Goal: Task Accomplishment & Management: Contribute content

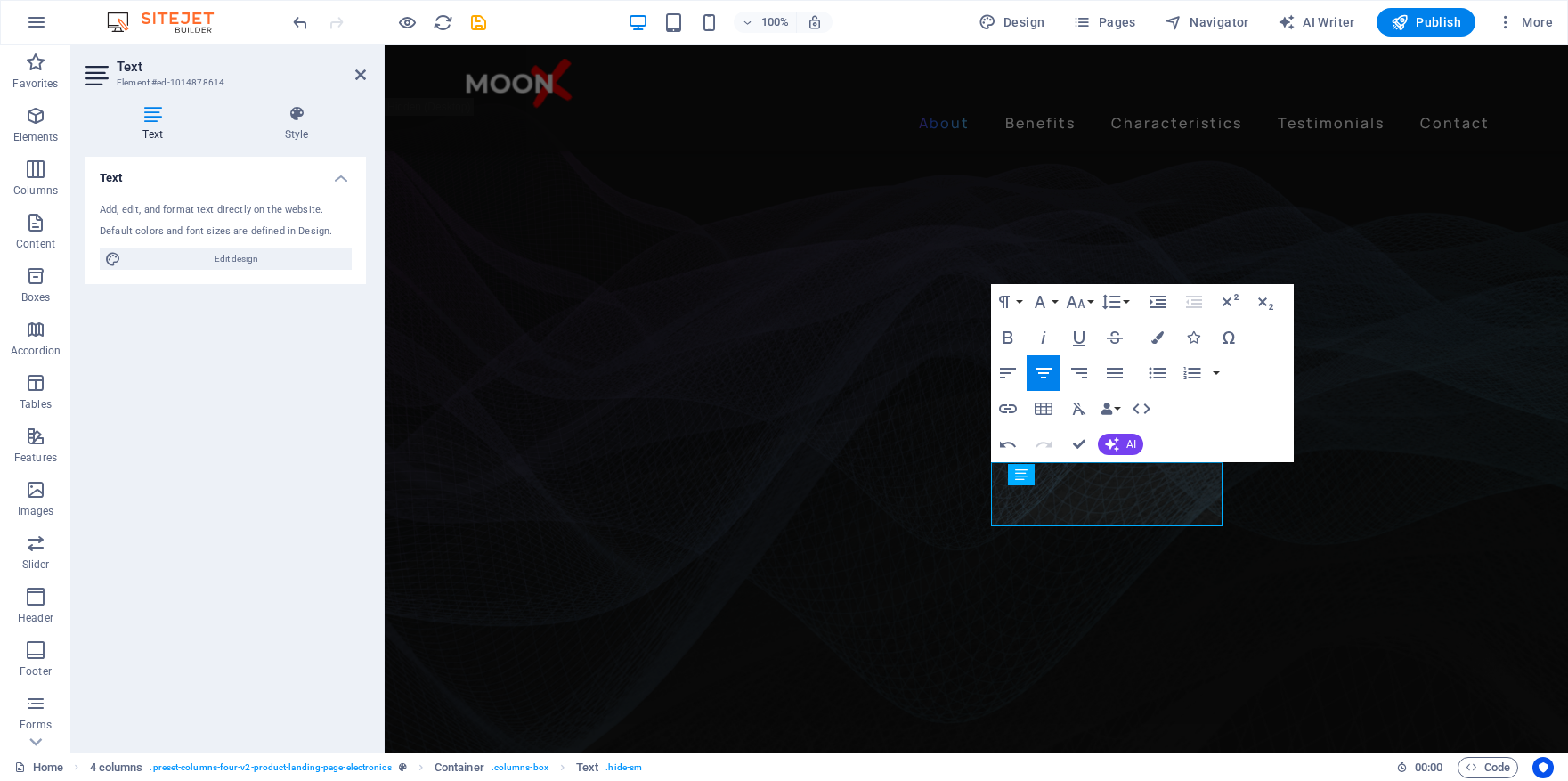
scroll to position [1146, 0]
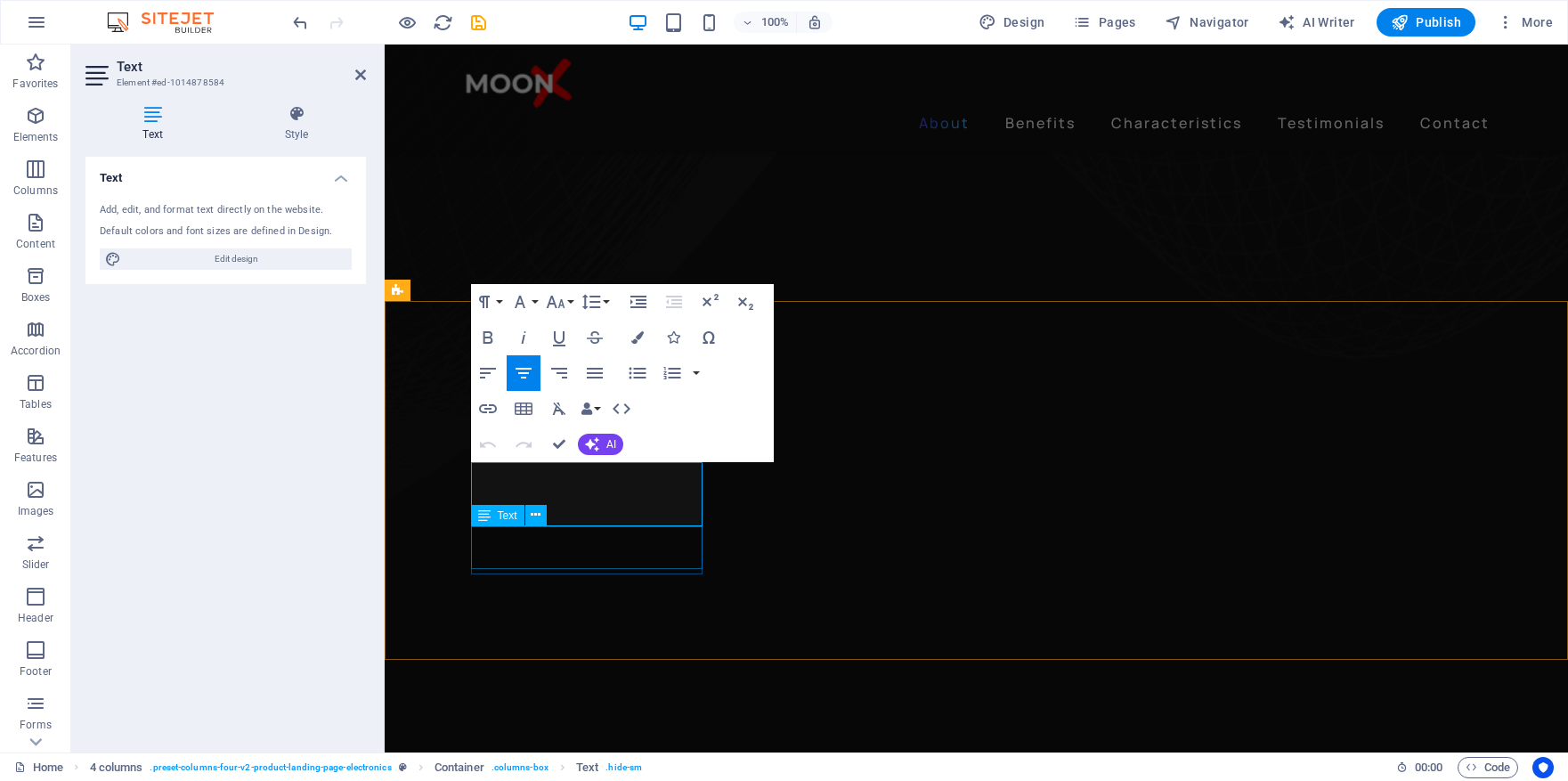
click at [554, 509] on div "Text" at bounding box center [514, 516] width 87 height 22
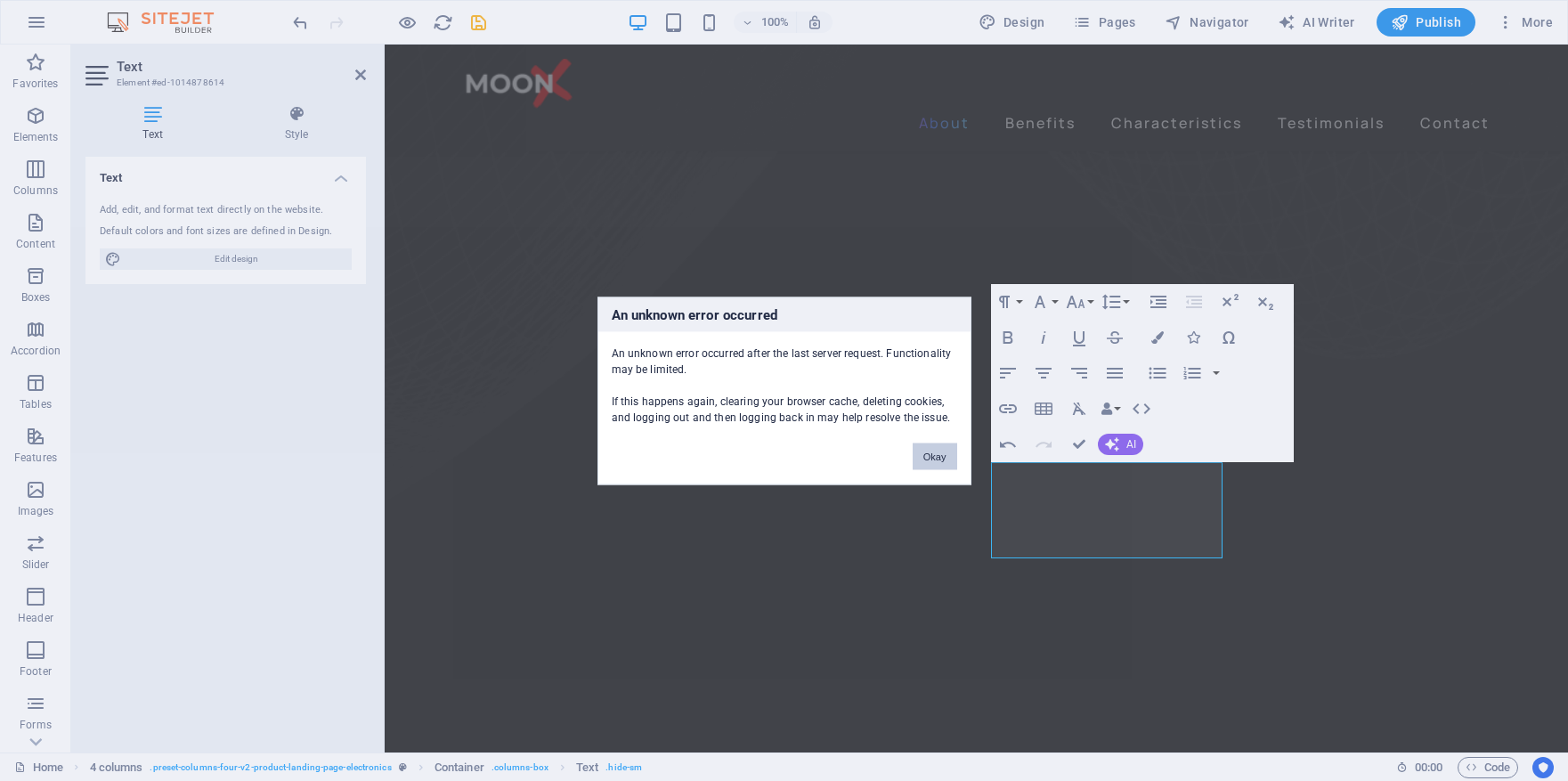
click at [928, 457] on button "Okay" at bounding box center [935, 456] width 45 height 27
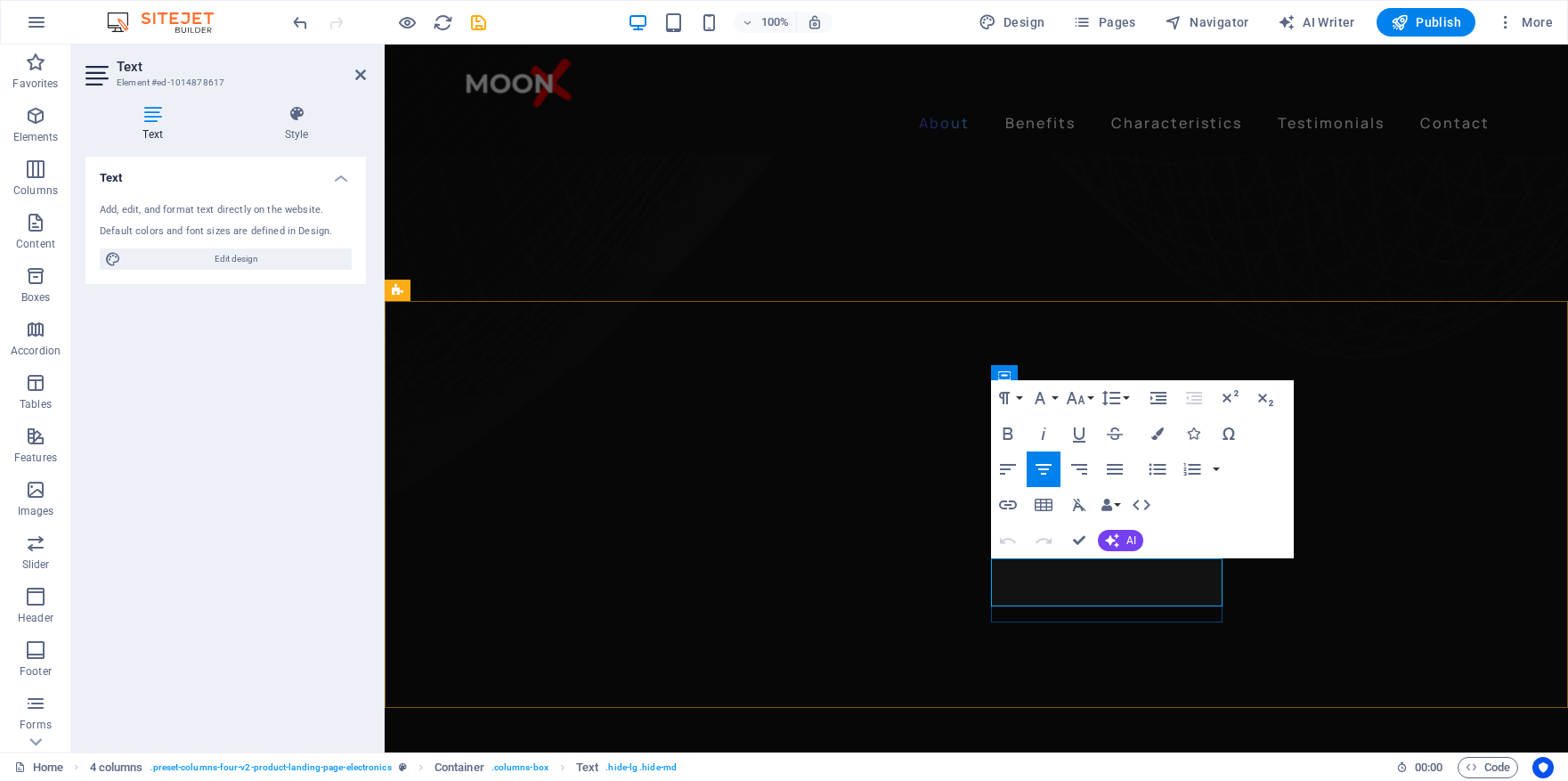
drag, startPoint x: 1085, startPoint y: 571, endPoint x: 1156, endPoint y: 600, distance: 76.7
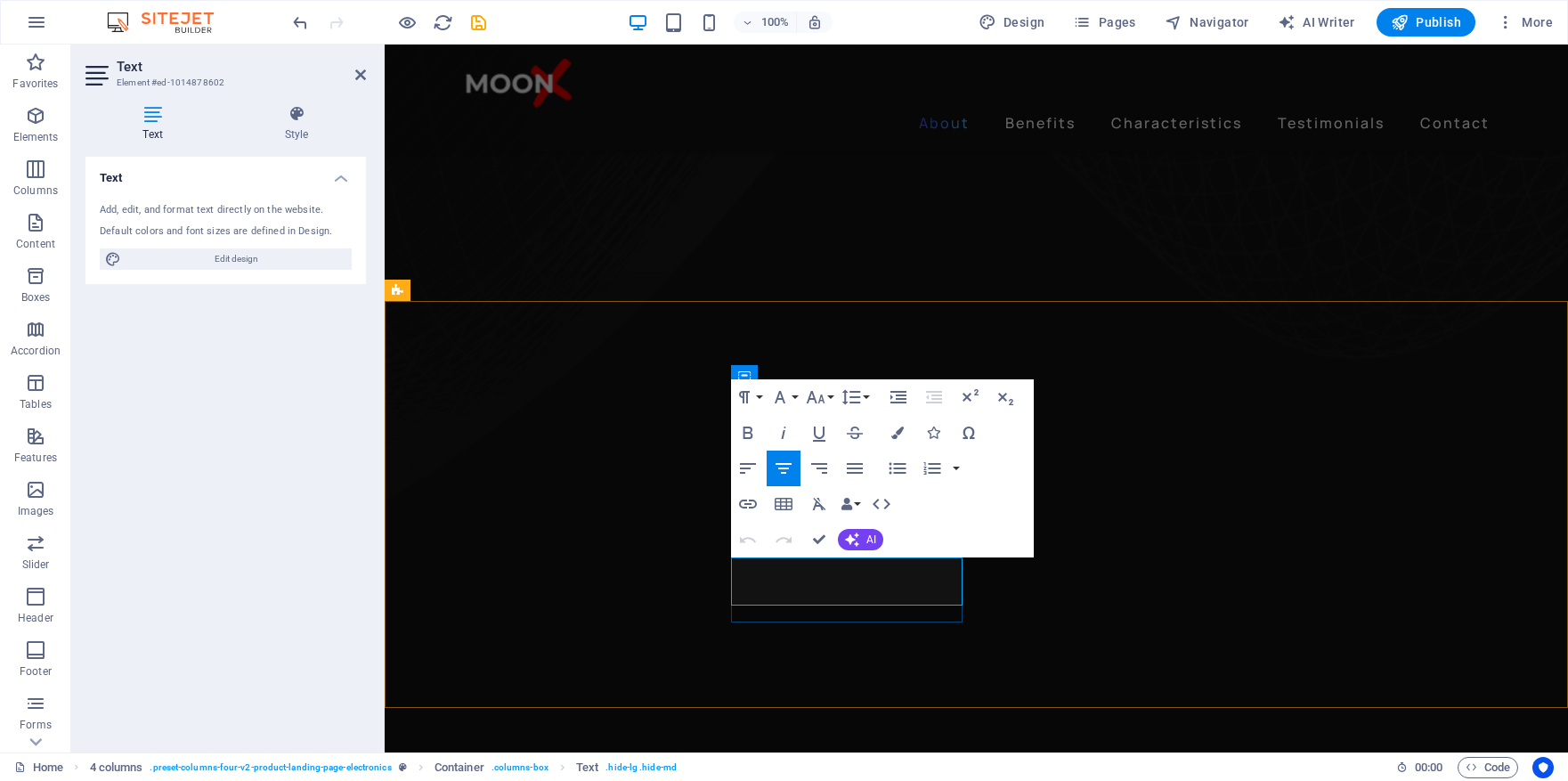
drag, startPoint x: 895, startPoint y: 593, endPoint x: 822, endPoint y: 571, distance: 76.2
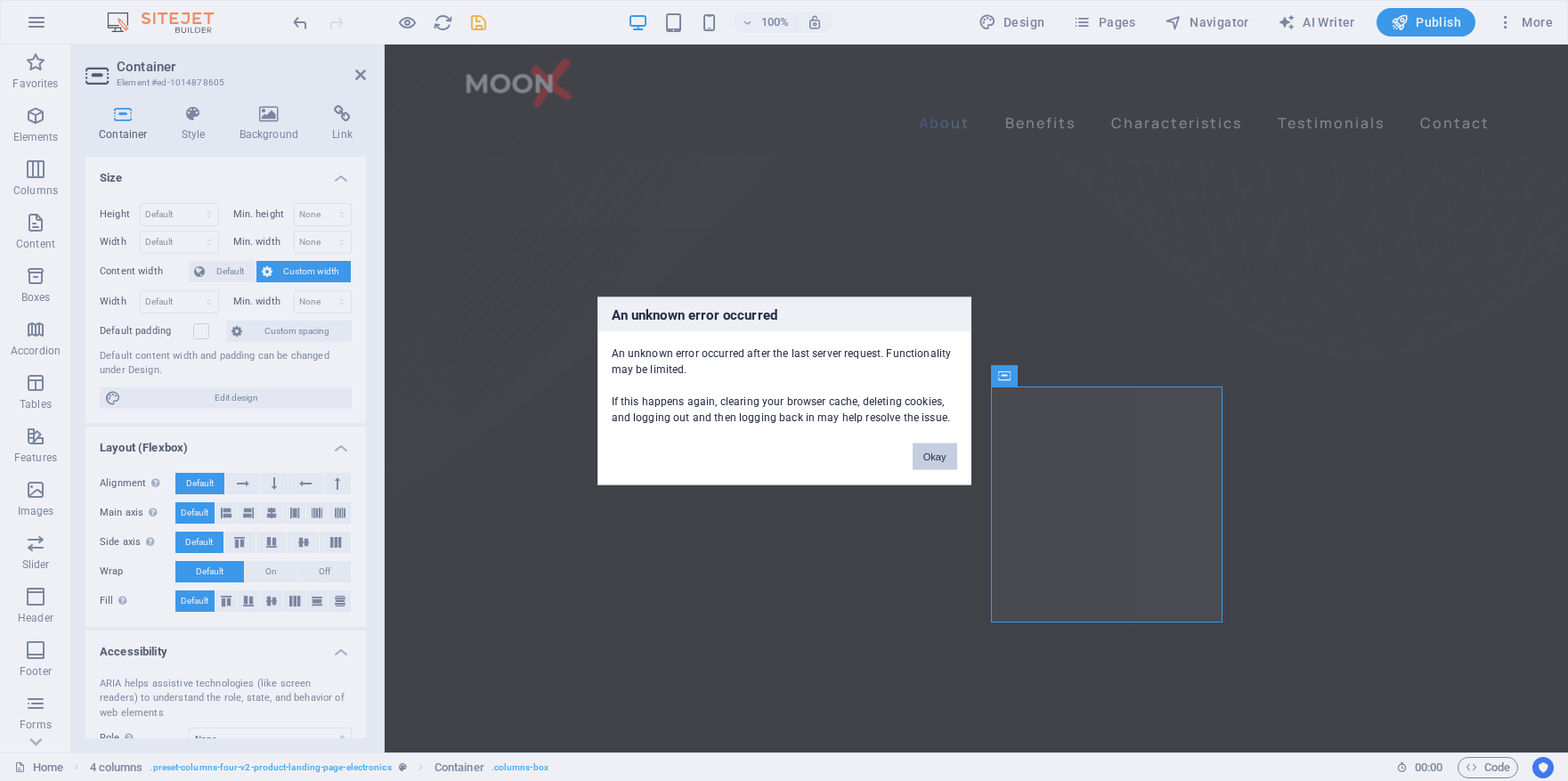
click at [934, 458] on button "Okay" at bounding box center [935, 456] width 45 height 27
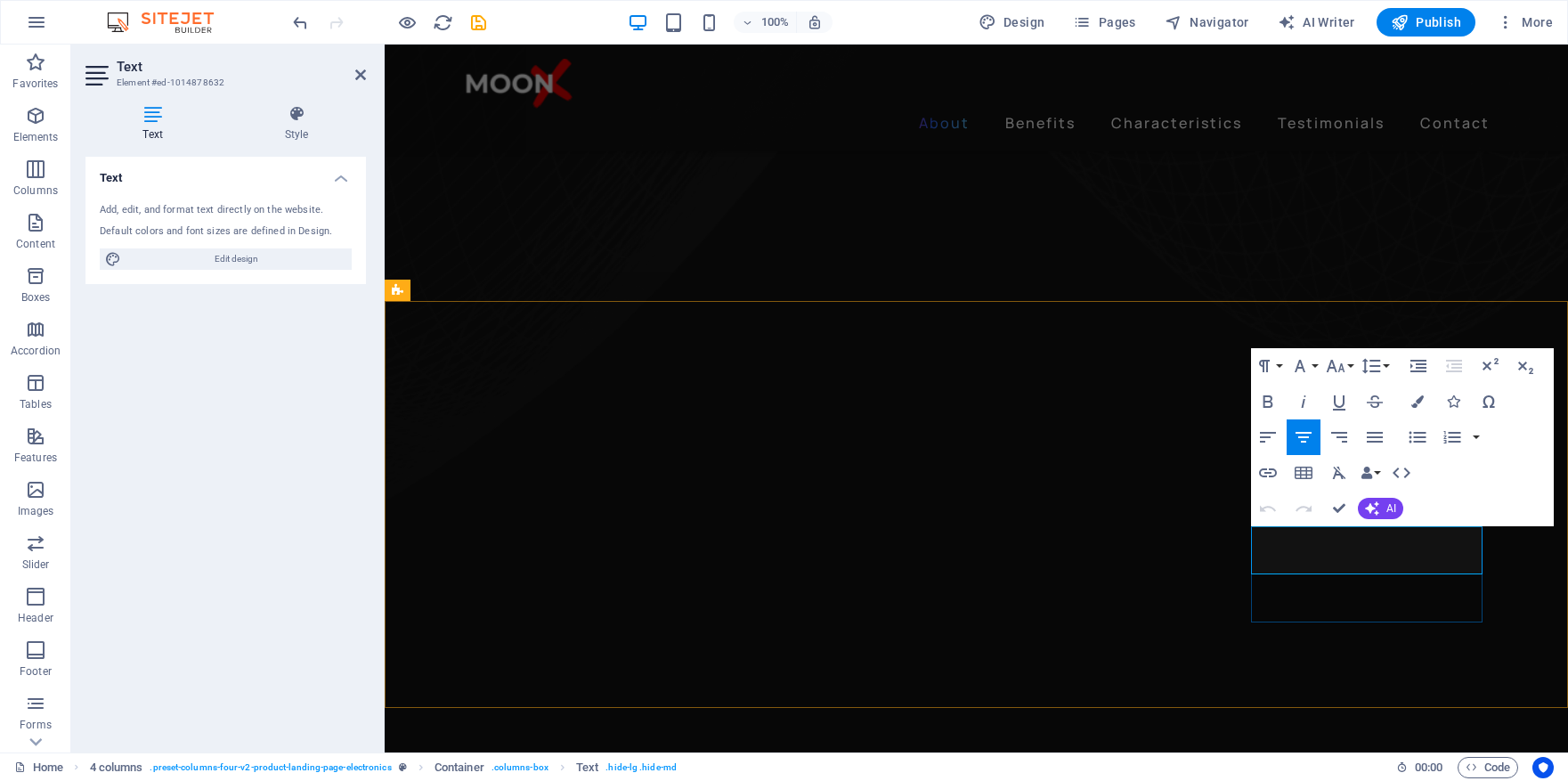
drag, startPoint x: 1407, startPoint y: 560, endPoint x: 1331, endPoint y: 545, distance: 77.5
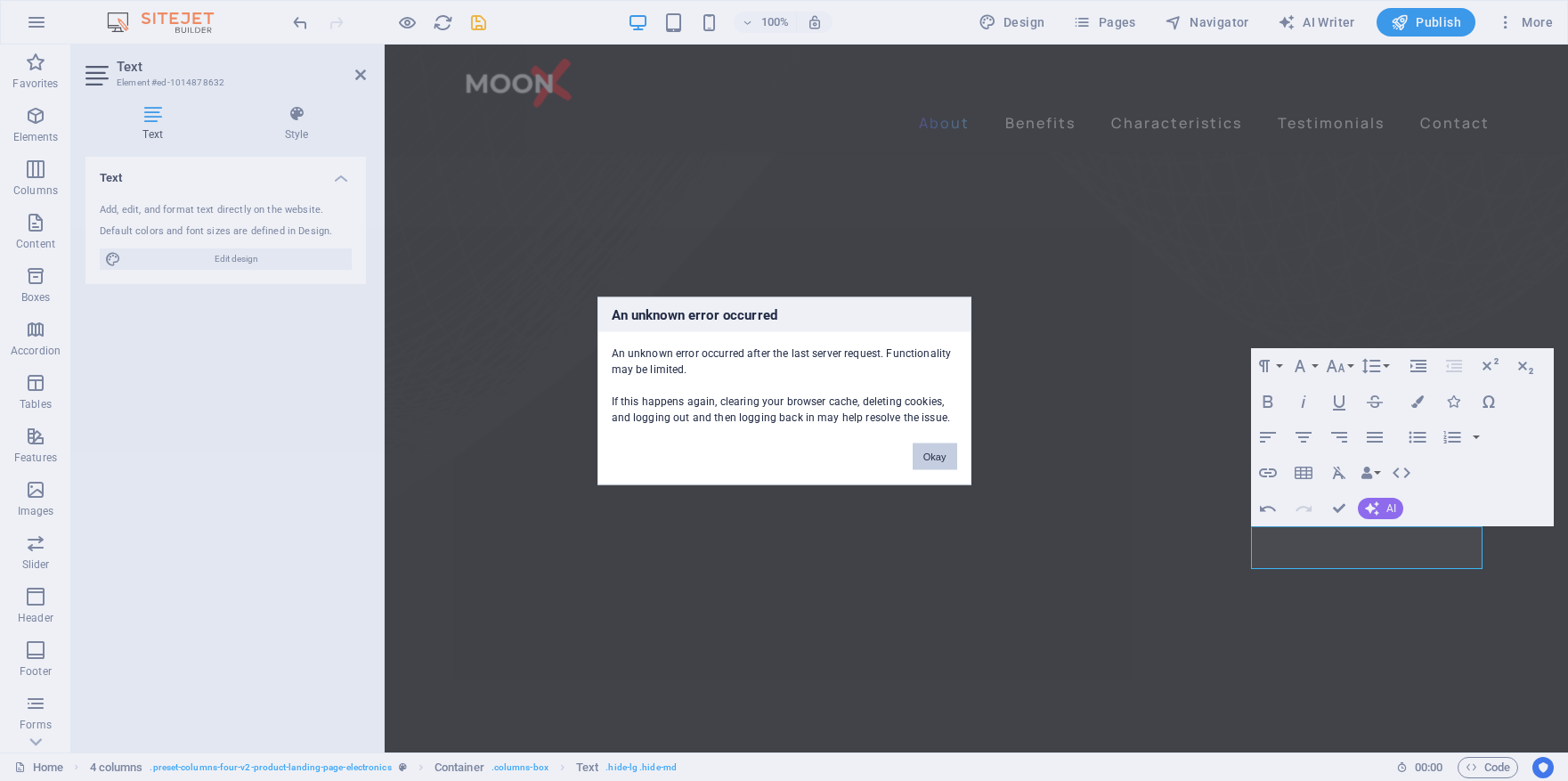
click at [930, 458] on button "Okay" at bounding box center [935, 456] width 45 height 27
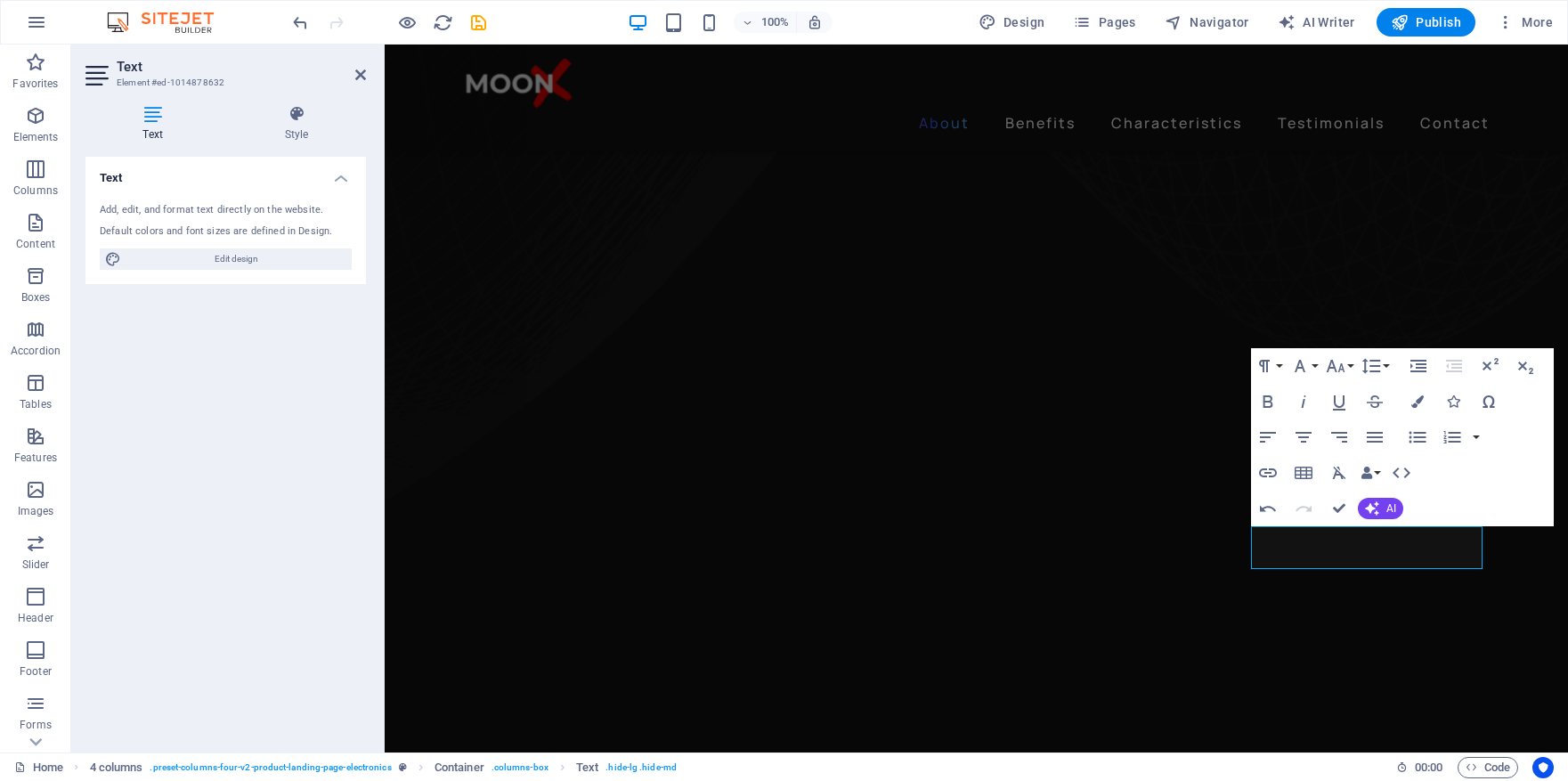
click at [384, 45] on icon "Paraphrase text" at bounding box center [384, 45] width 0 height 0
click at [384, 45] on div at bounding box center [384, 45] width 0 height 0
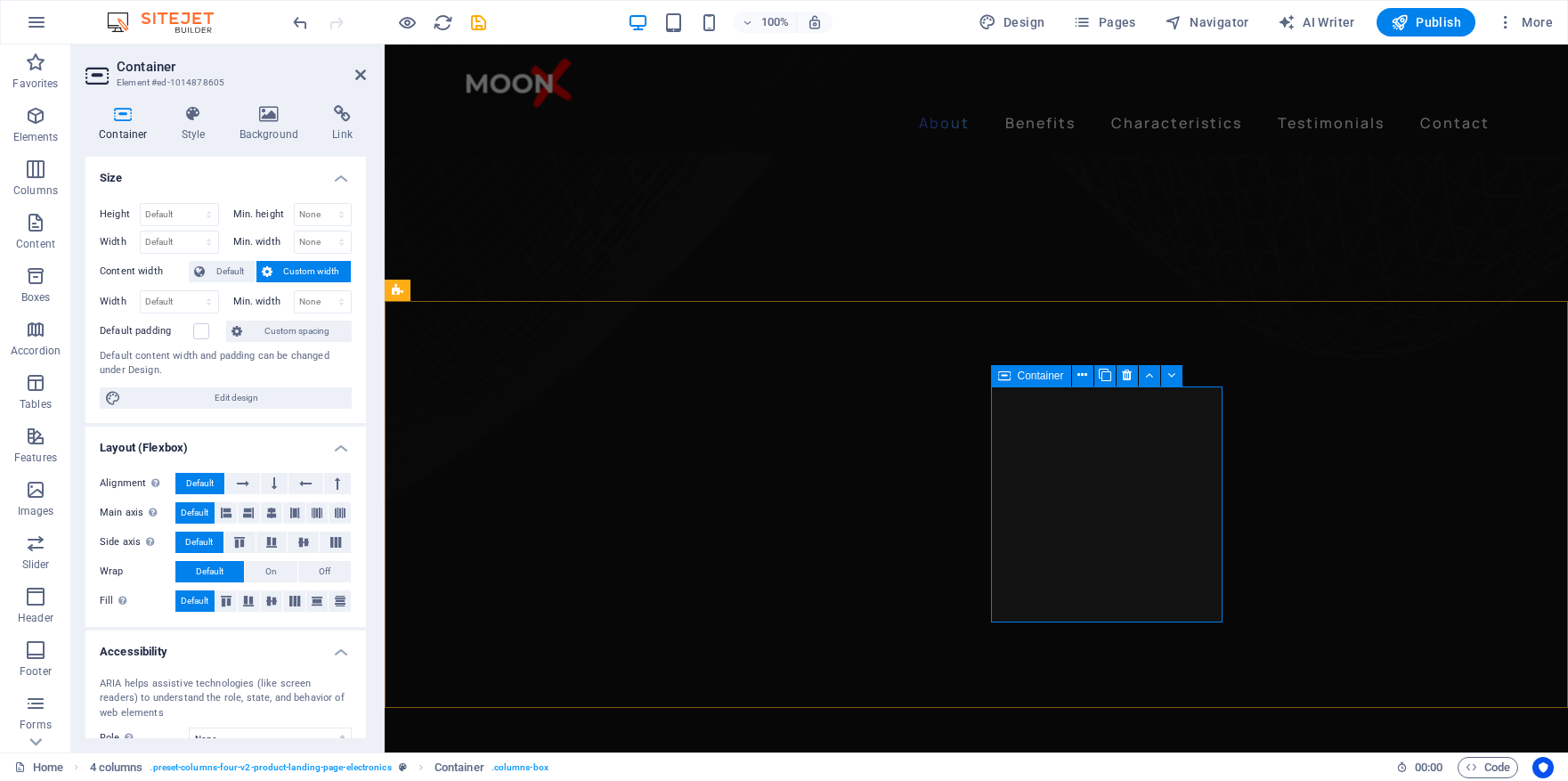
click at [1054, 552] on icon at bounding box center [1056, 547] width 9 height 19
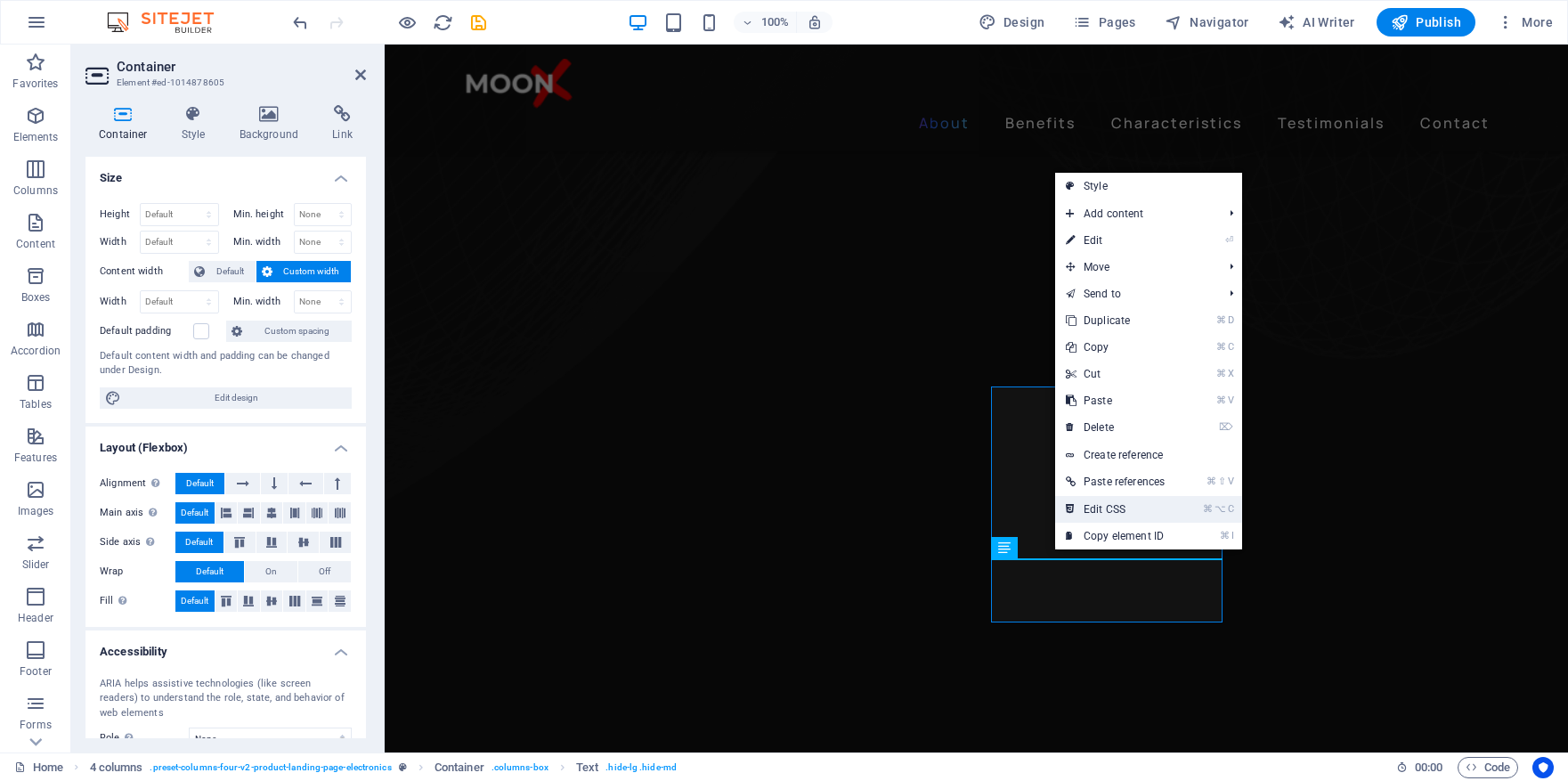
click at [1107, 504] on link "⌘ ⌥ C Edit CSS" at bounding box center [1115, 510] width 121 height 27
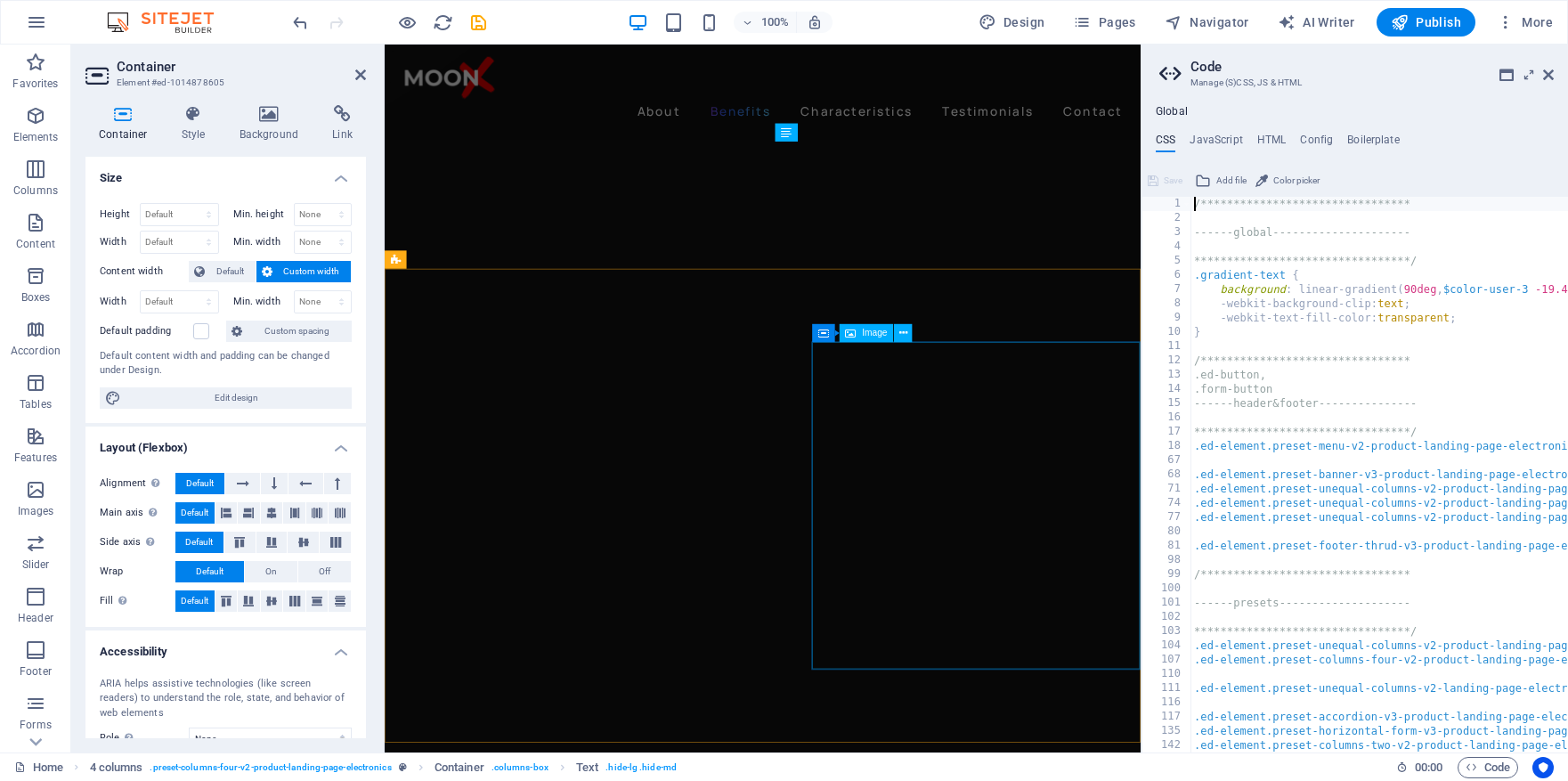
scroll to position [1821, 0]
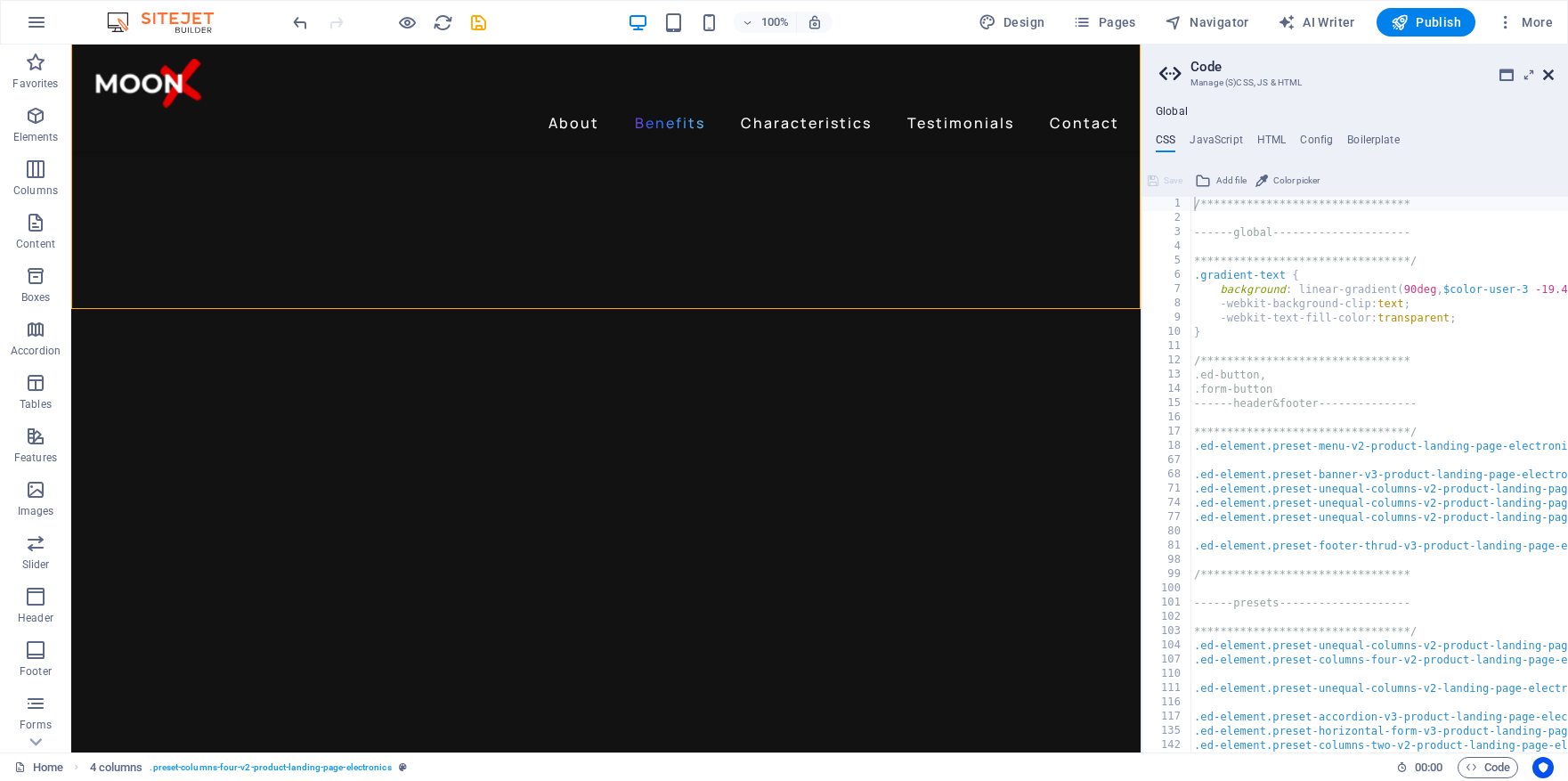
click at [1548, 73] on icon at bounding box center [1548, 74] width 10 height 14
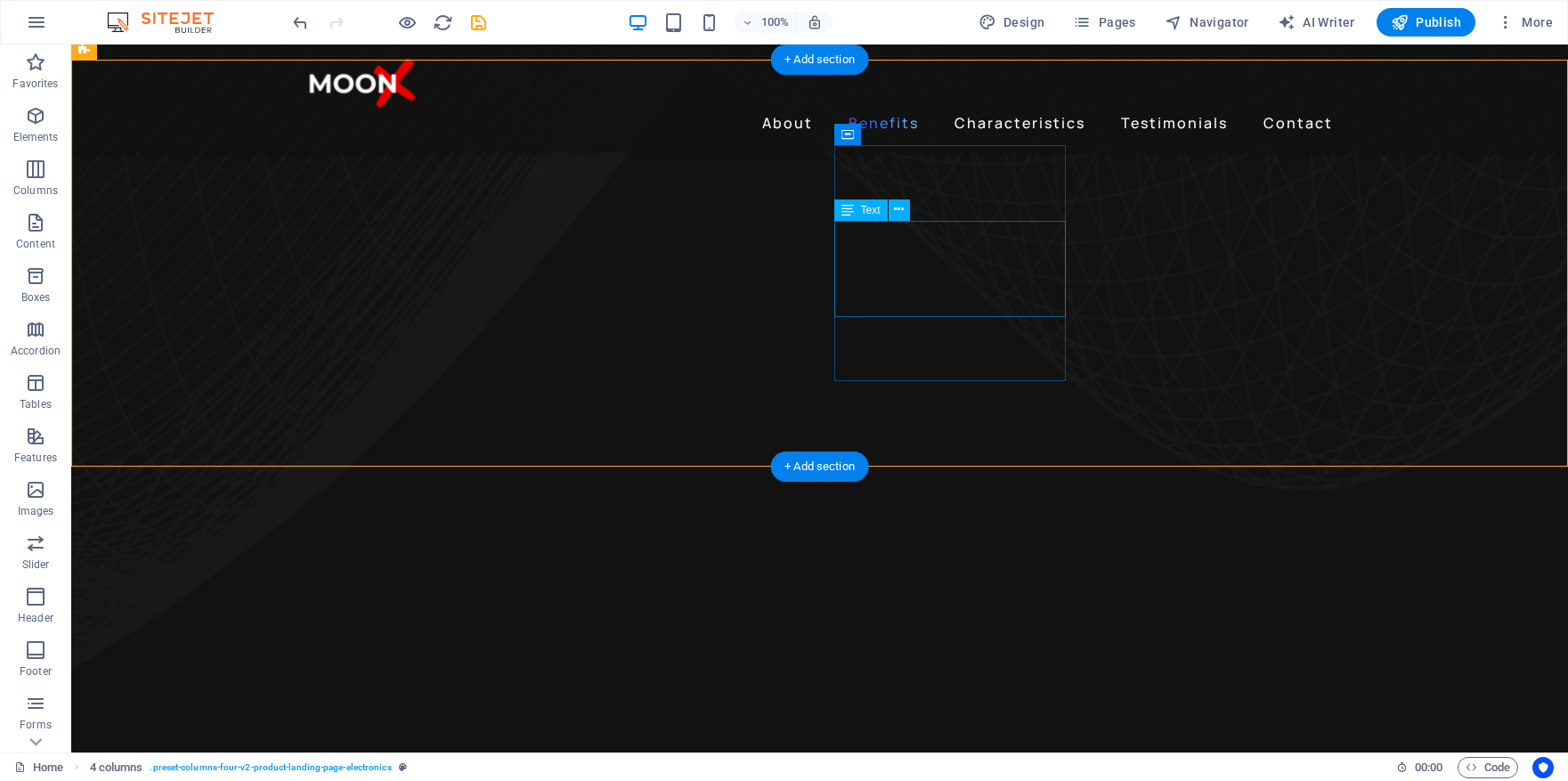
scroll to position [1389, 0]
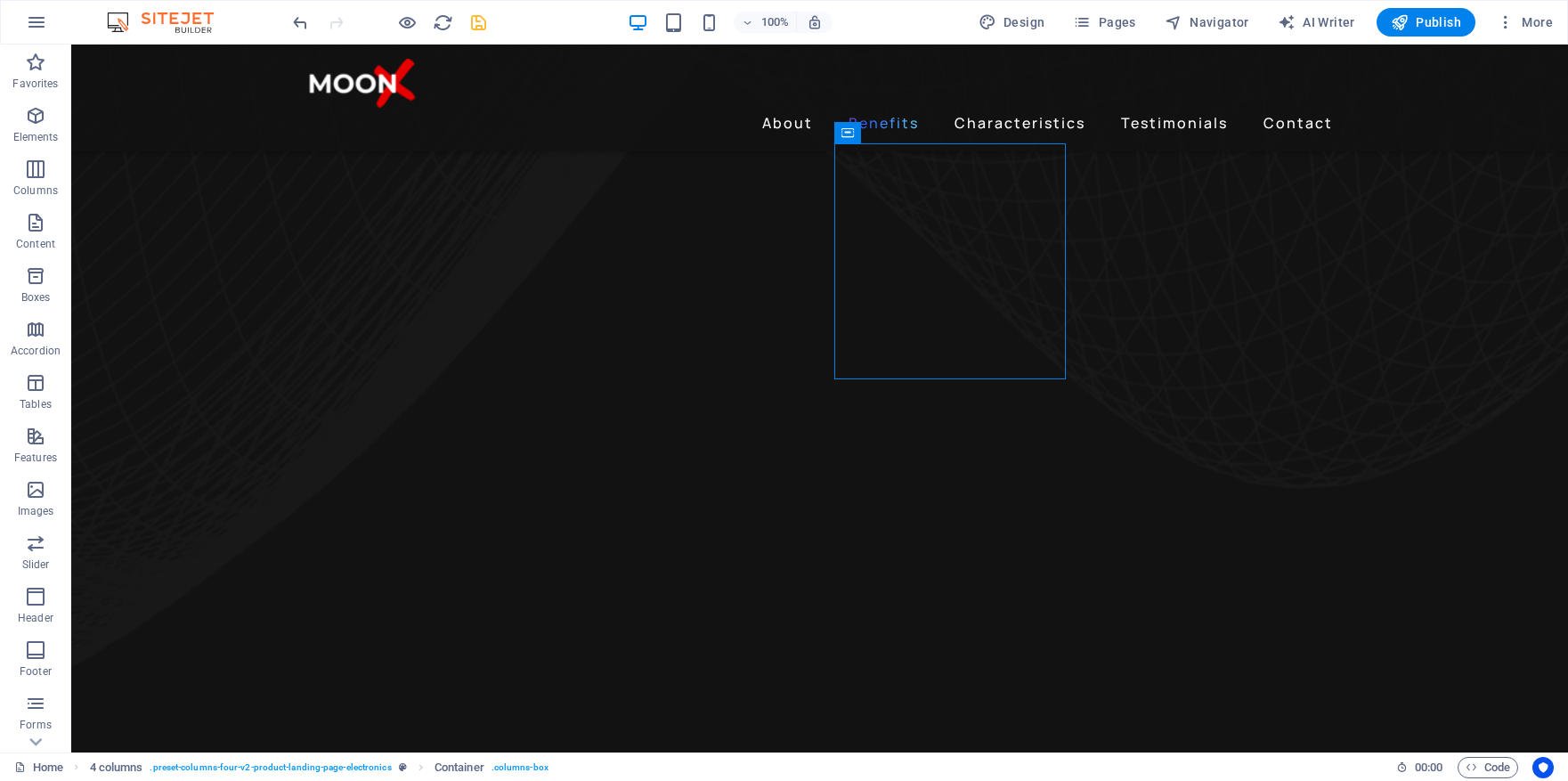
click at [483, 30] on icon "save" at bounding box center [479, 22] width 21 height 21
checkbox input "false"
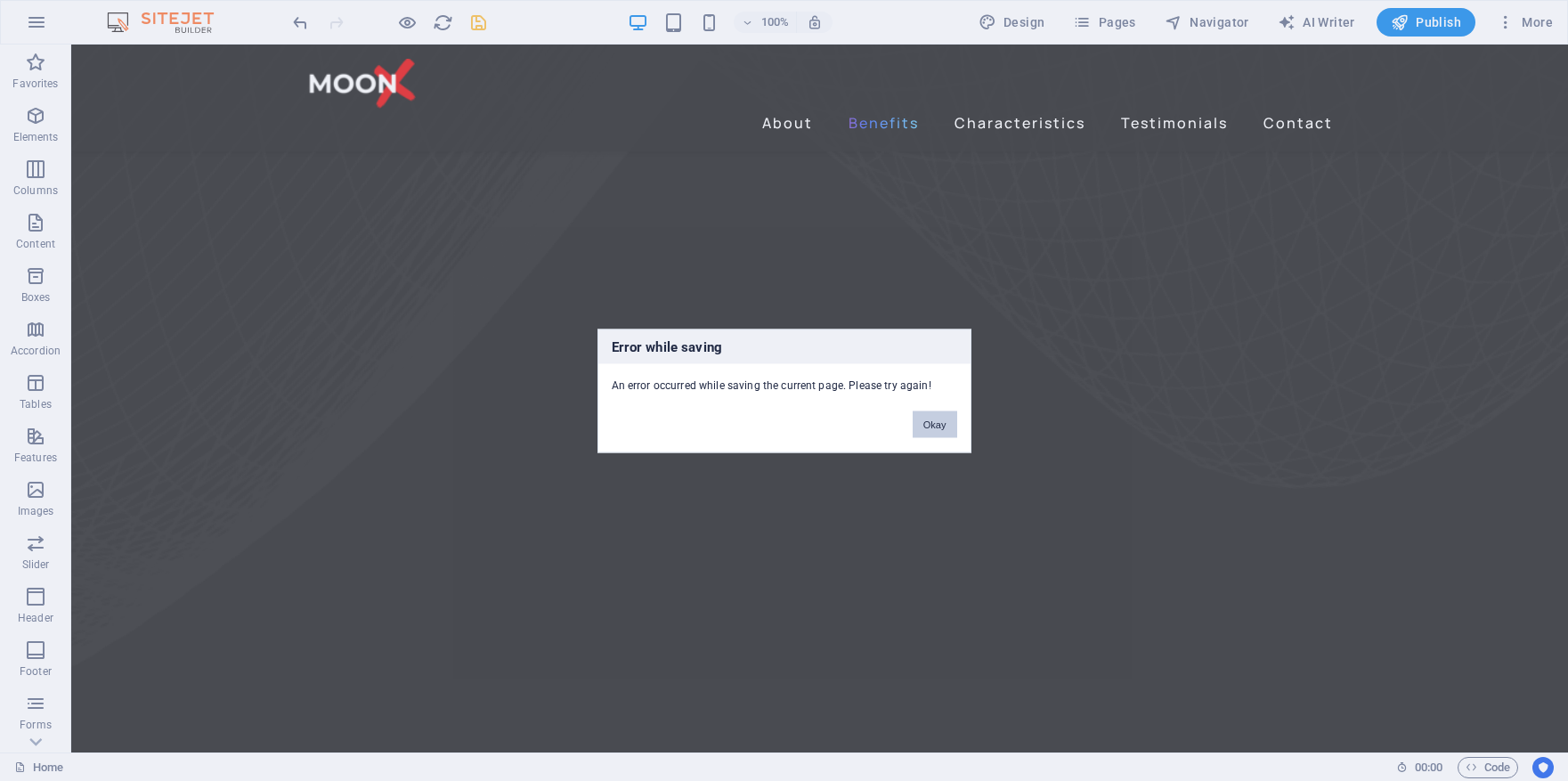
click at [943, 420] on button "Okay" at bounding box center [935, 424] width 45 height 27
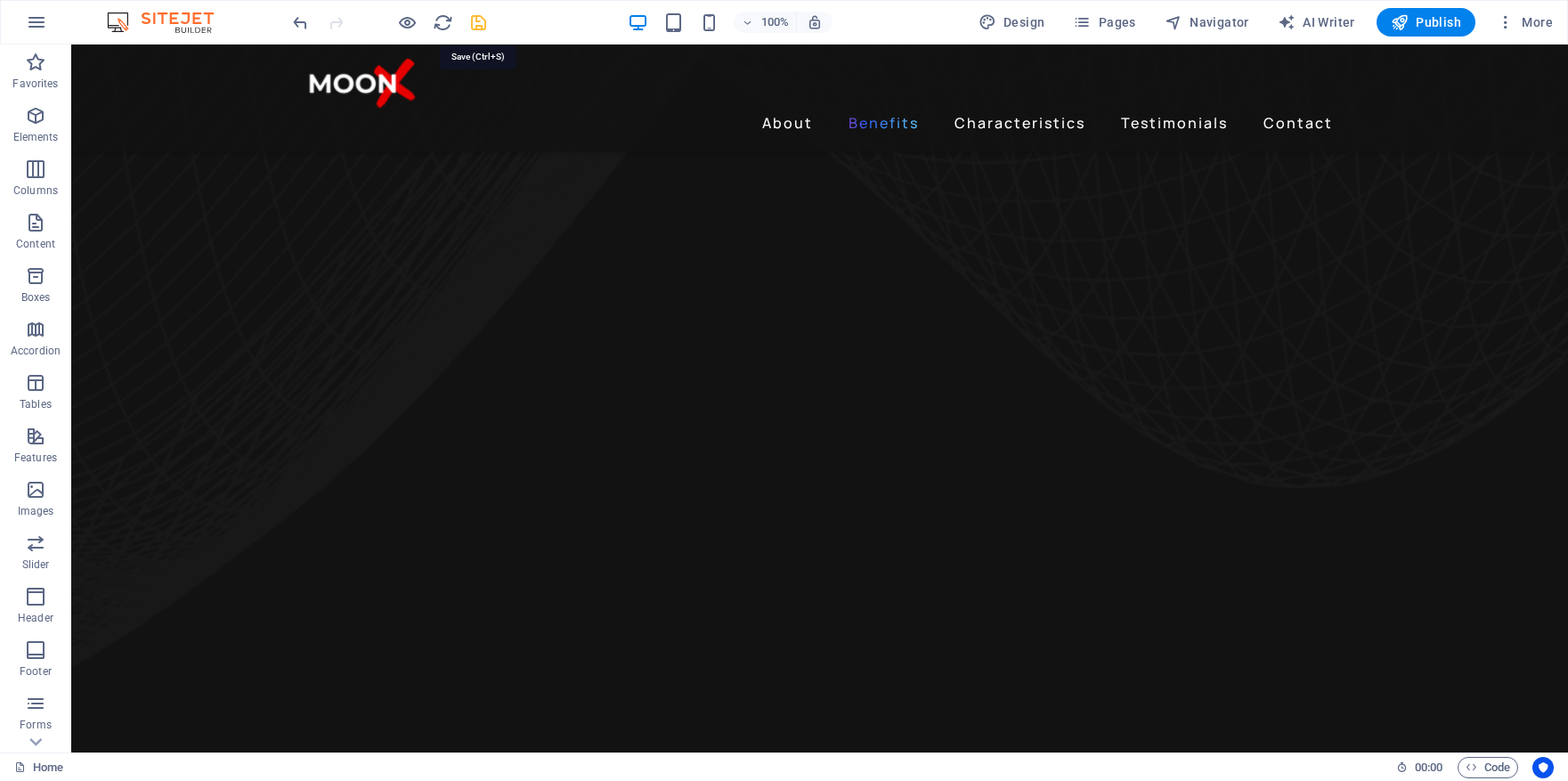
click at [480, 17] on icon "save" at bounding box center [479, 22] width 21 height 21
checkbox input "false"
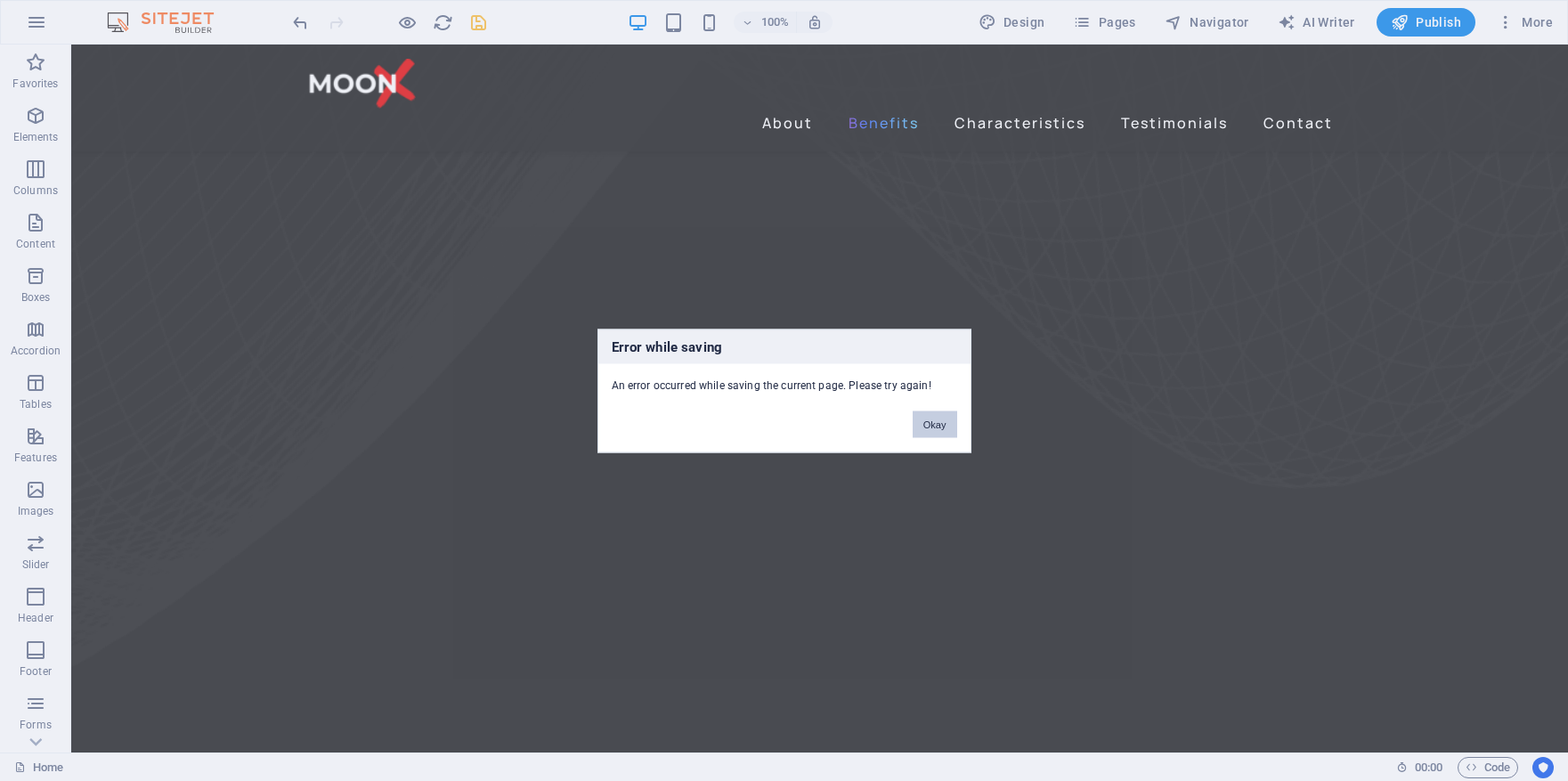
click at [953, 428] on button "Okay" at bounding box center [935, 424] width 45 height 27
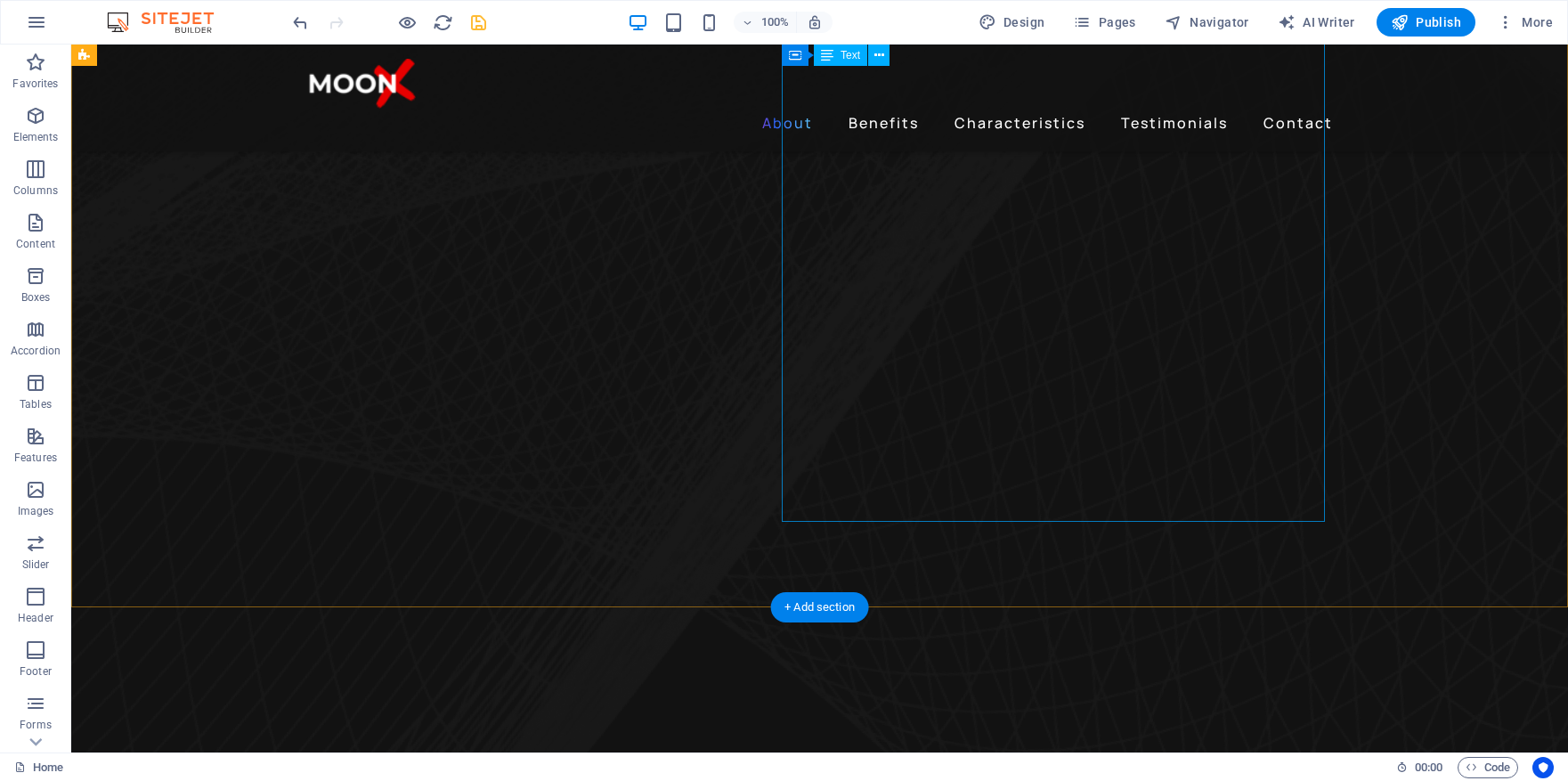
scroll to position [734, 0]
click at [471, 20] on icon "save" at bounding box center [479, 22] width 21 height 21
checkbox input "false"
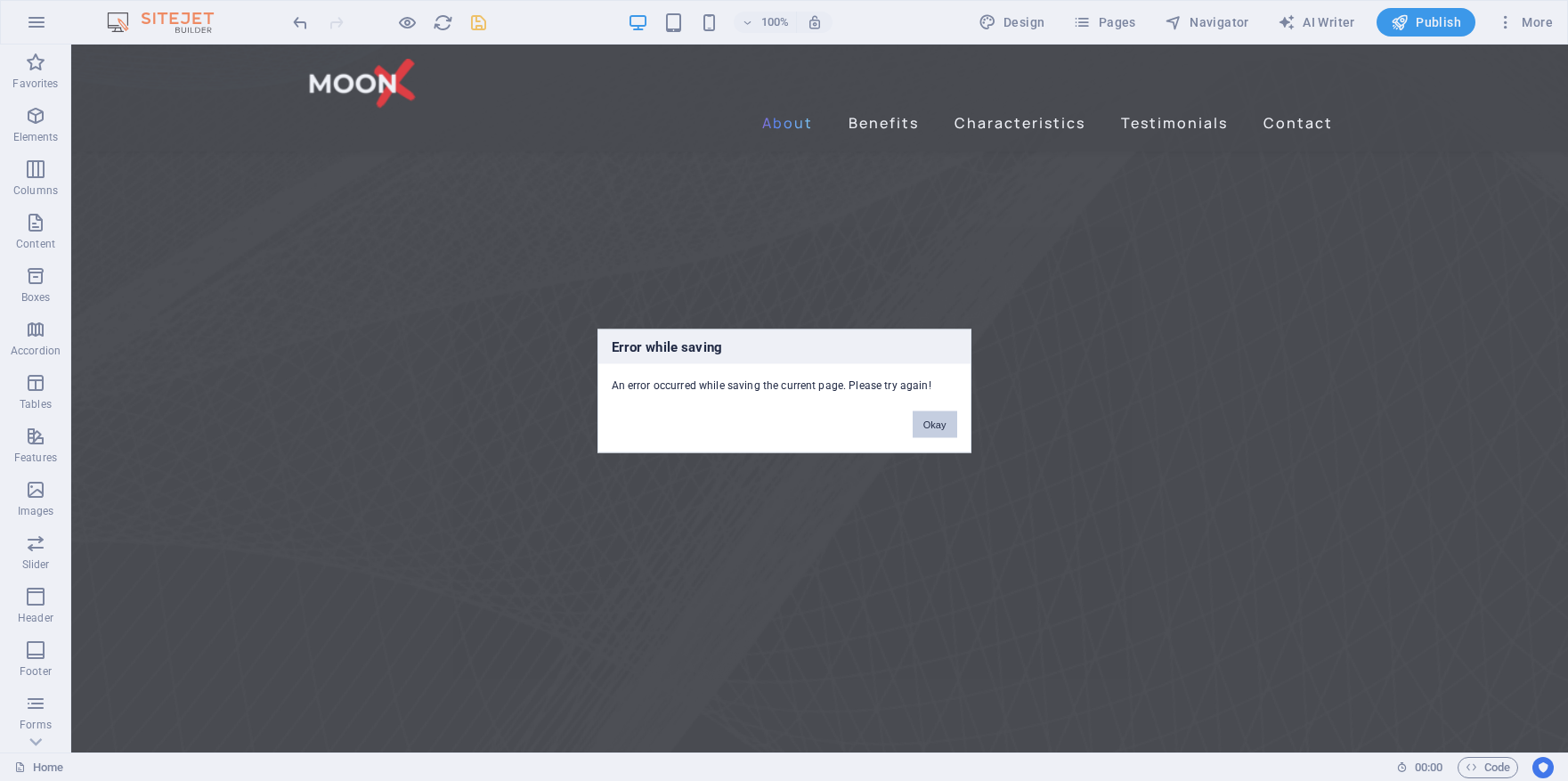
click at [929, 429] on button "Okay" at bounding box center [935, 424] width 45 height 27
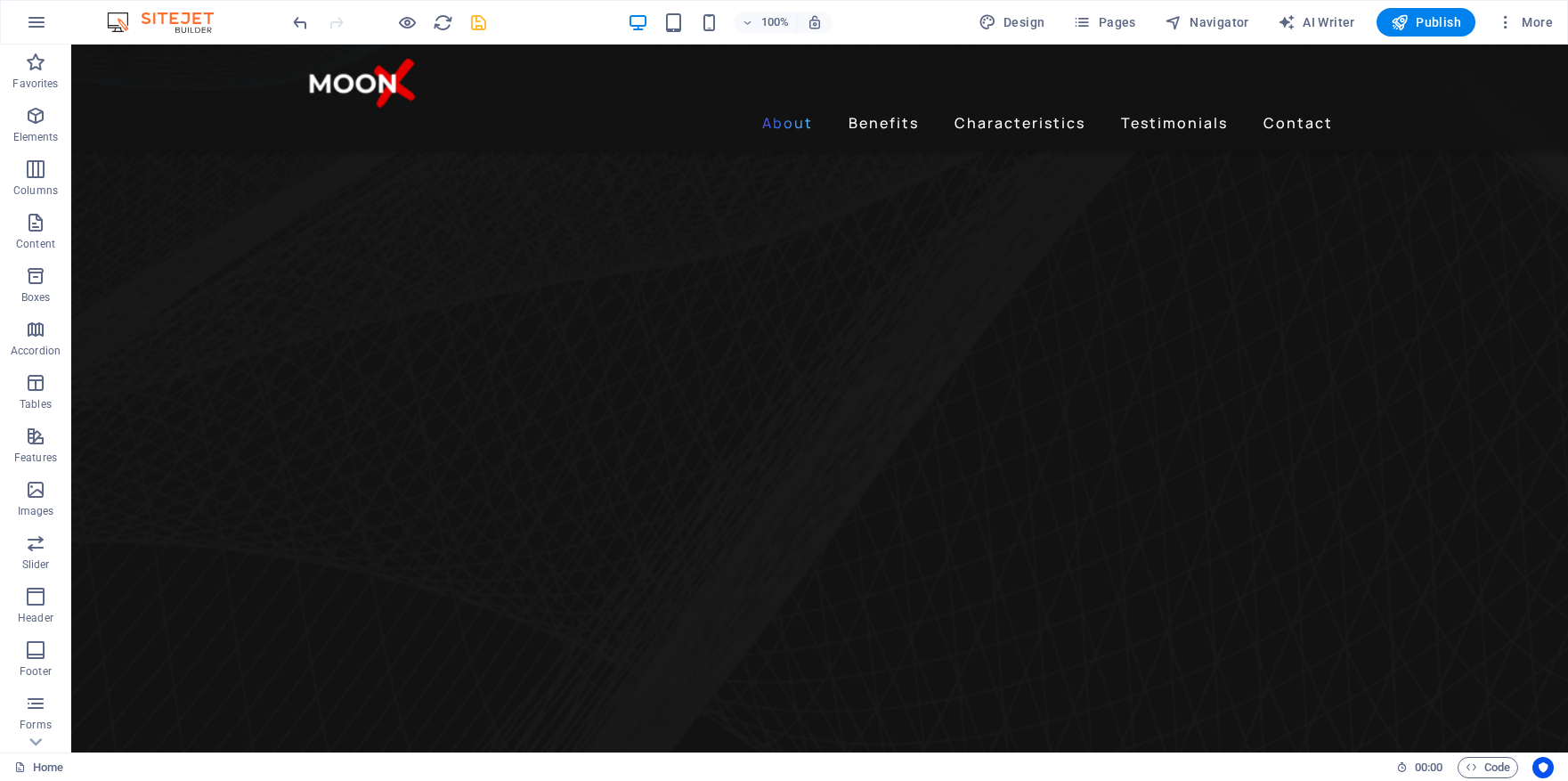
click at [199, 28] on img at bounding box center [169, 22] width 134 height 22
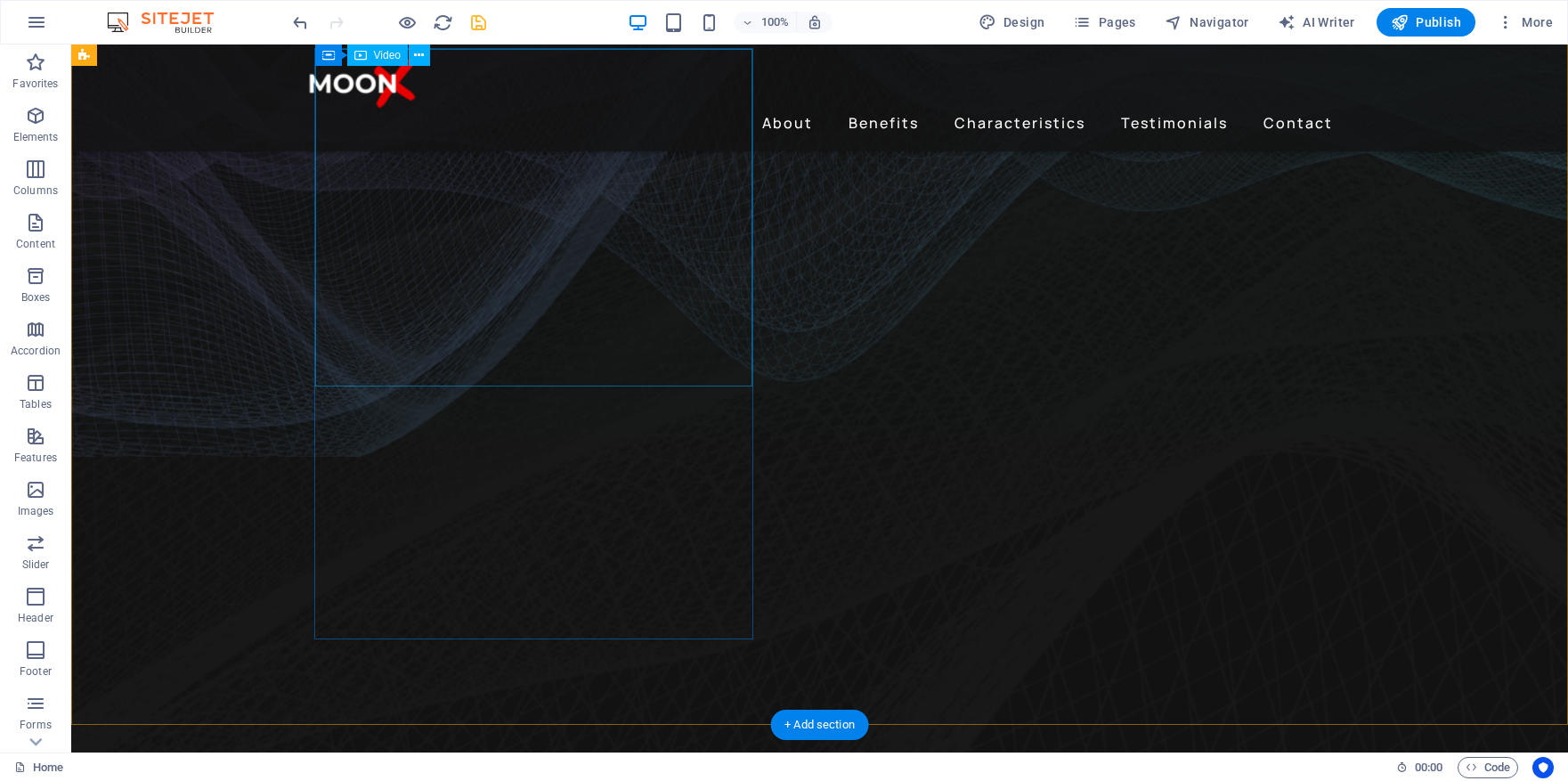
scroll to position [0, 0]
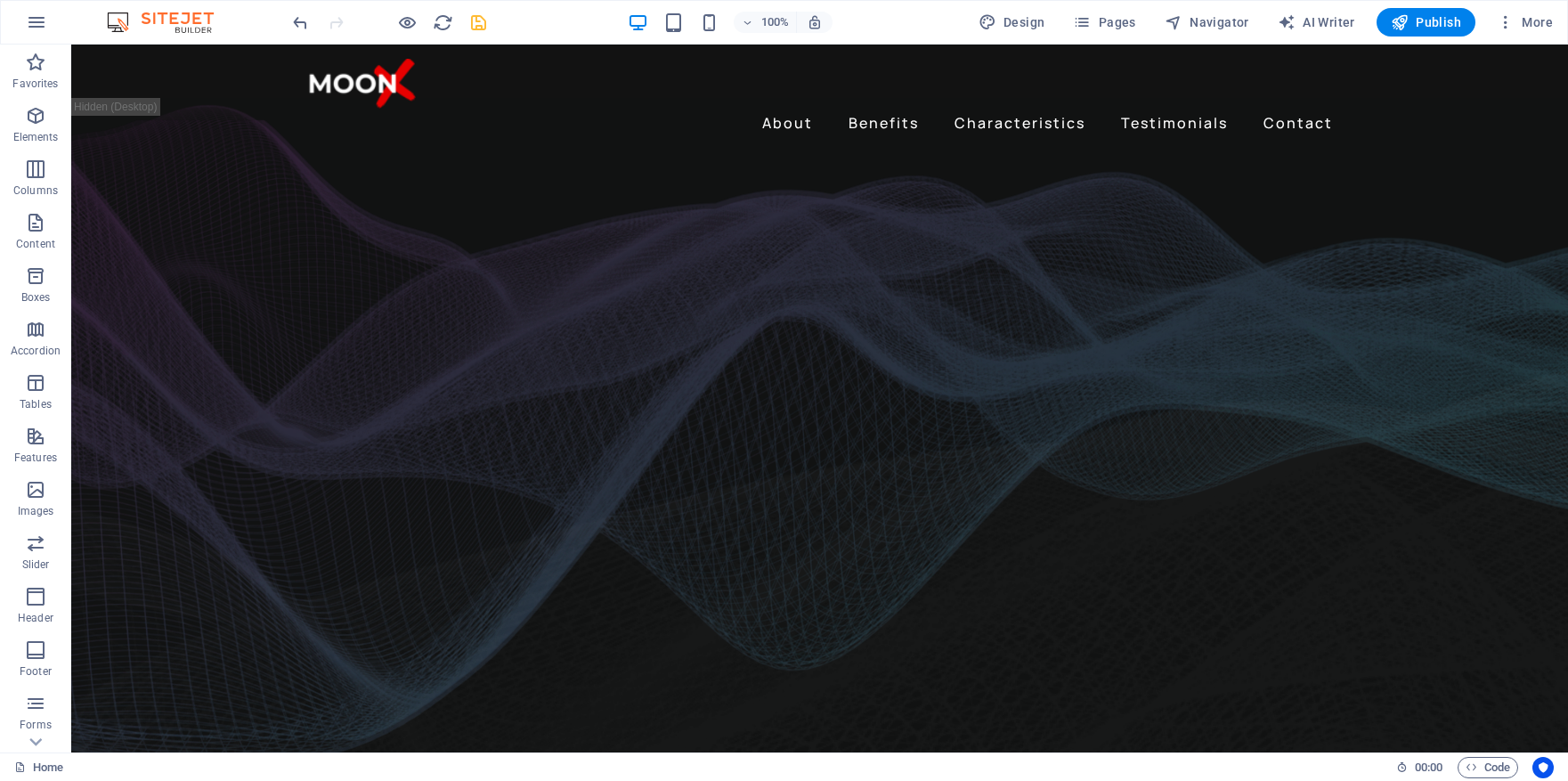
click at [187, 26] on img at bounding box center [169, 22] width 134 height 22
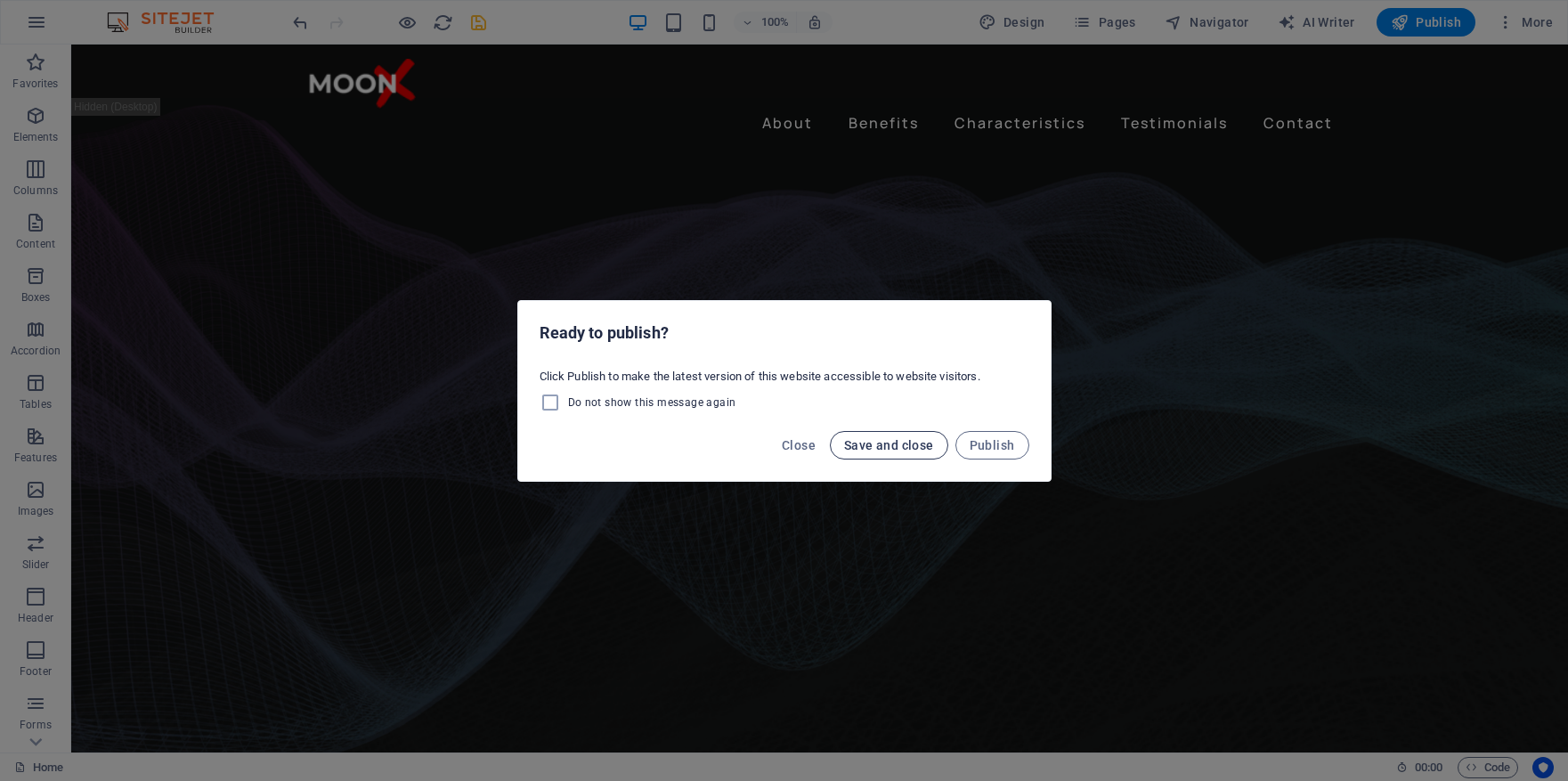
click at [915, 451] on span "Save and close" at bounding box center [889, 445] width 90 height 14
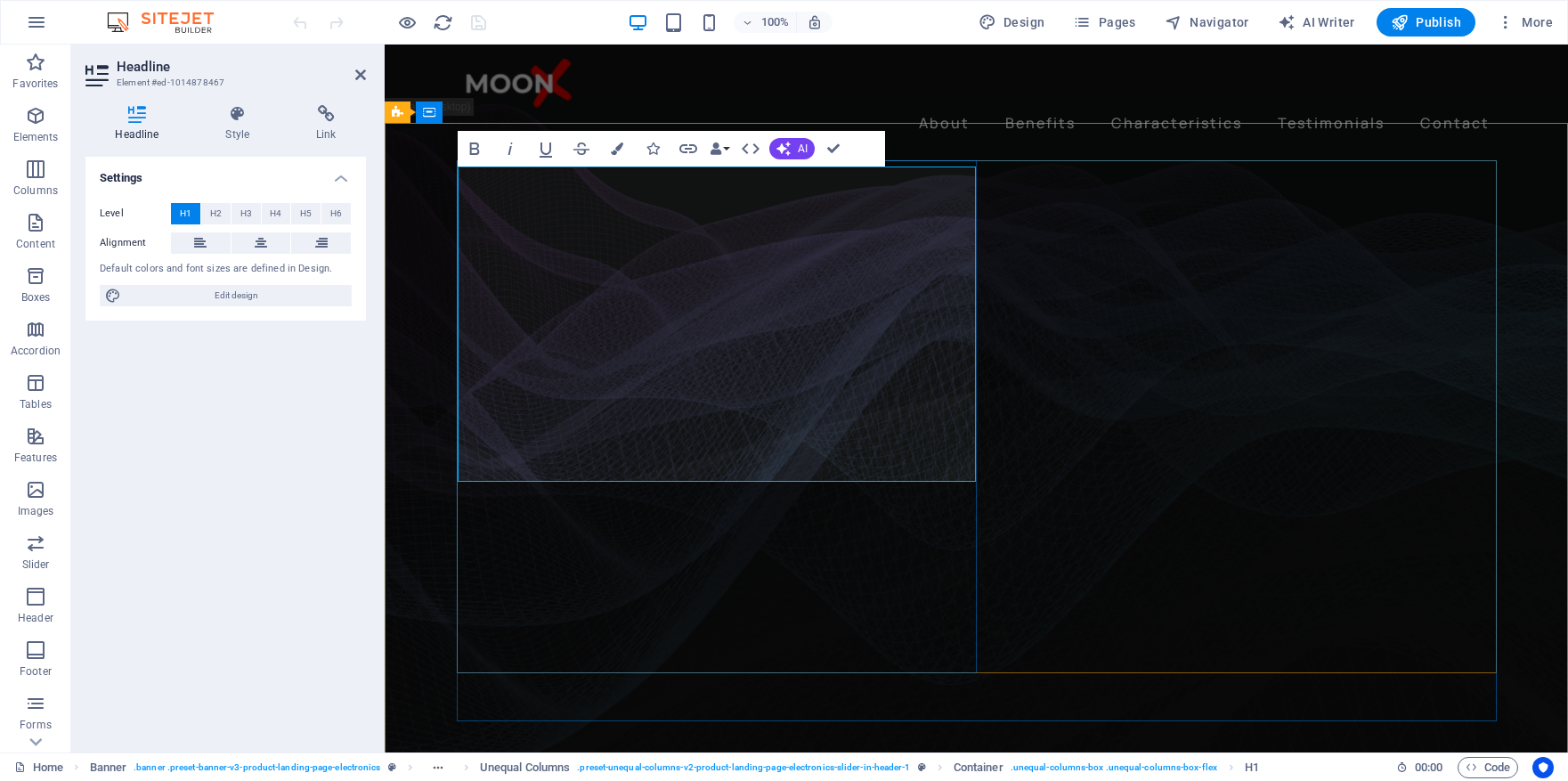
drag, startPoint x: 703, startPoint y: 455, endPoint x: 471, endPoint y: 449, distance: 232.1
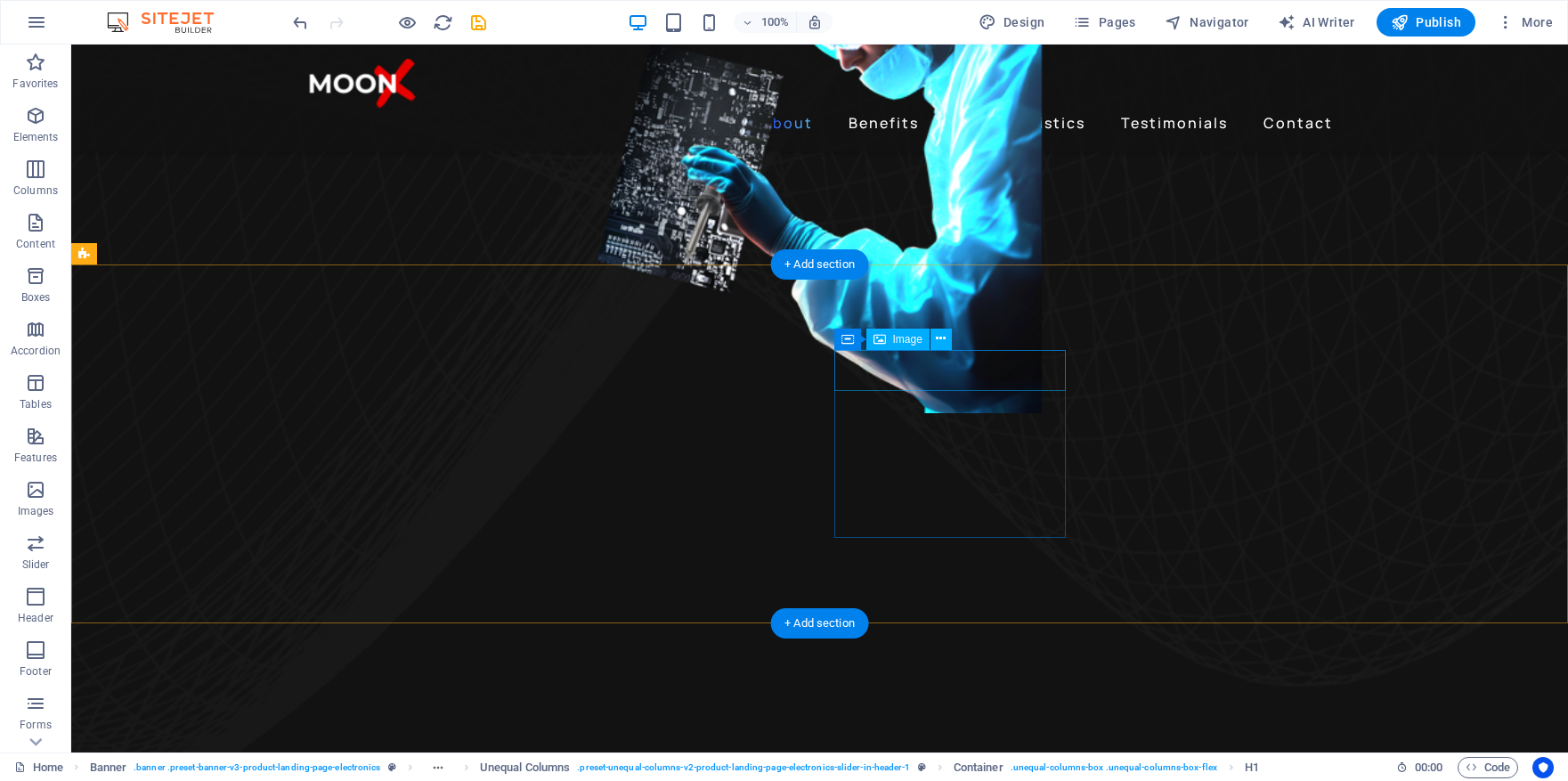
scroll to position [1195, 0]
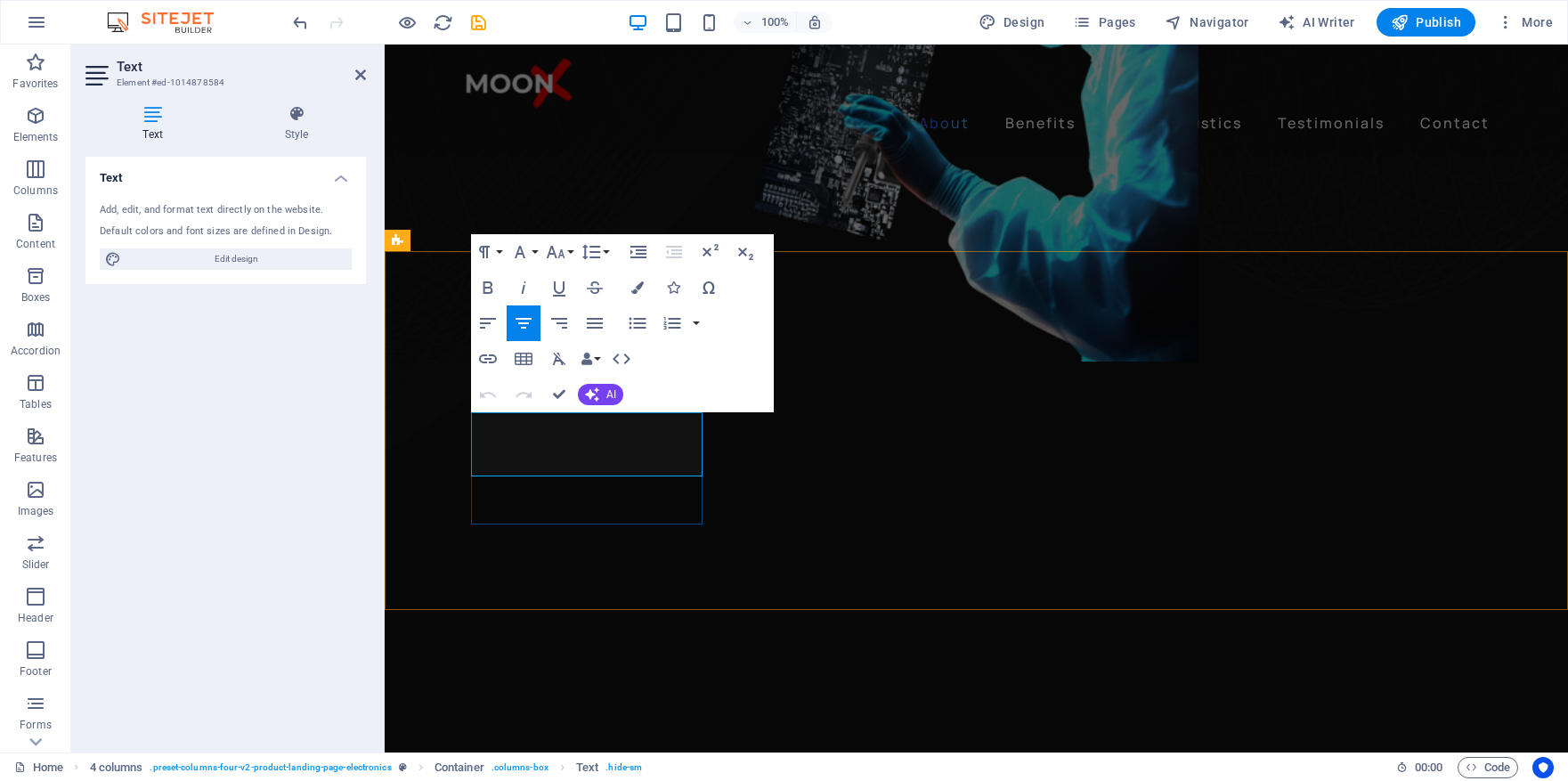
drag, startPoint x: 632, startPoint y: 460, endPoint x: 539, endPoint y: 431, distance: 97.4
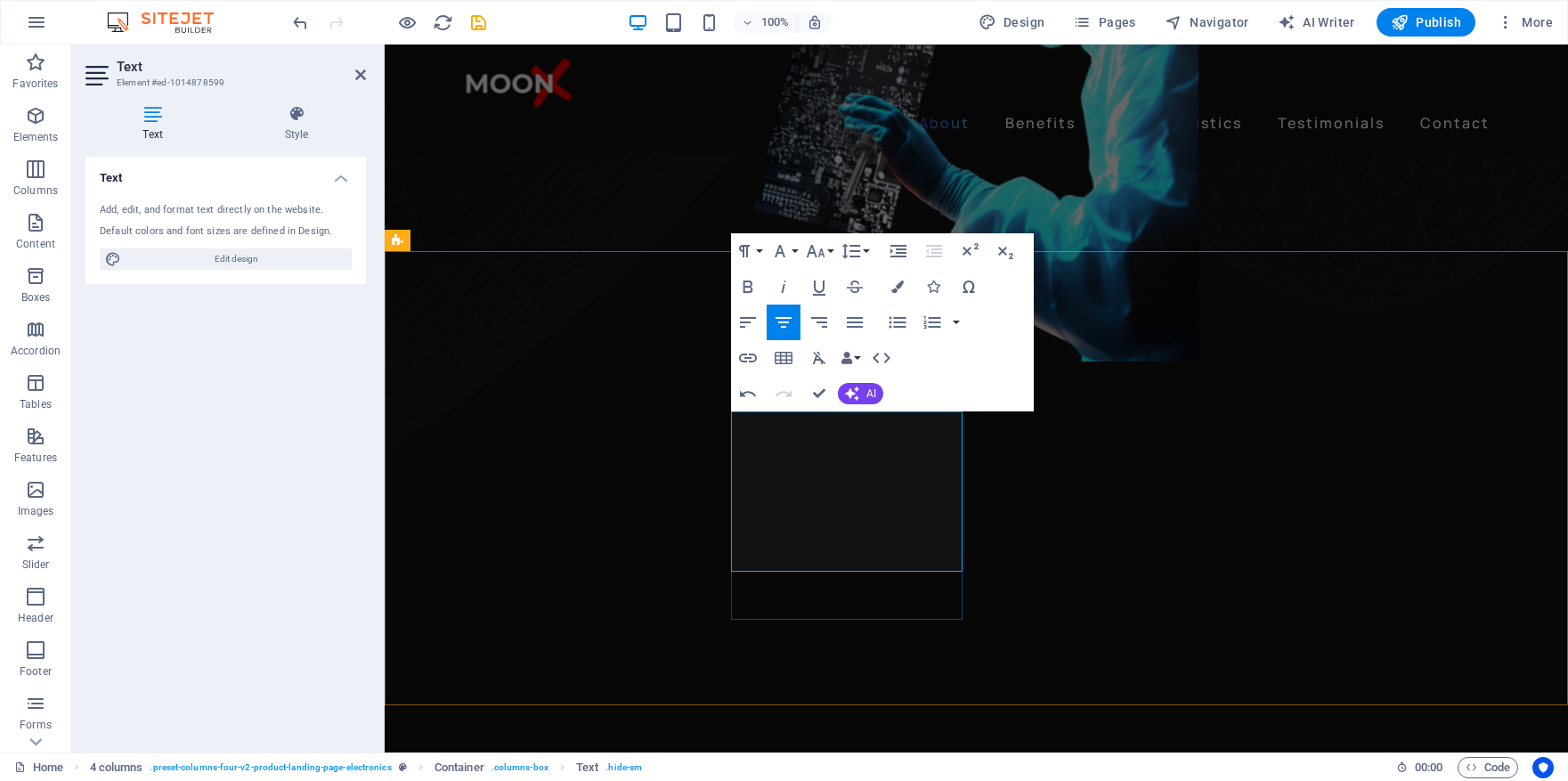
drag, startPoint x: 915, startPoint y: 460, endPoint x: 820, endPoint y: 431, distance: 99.3
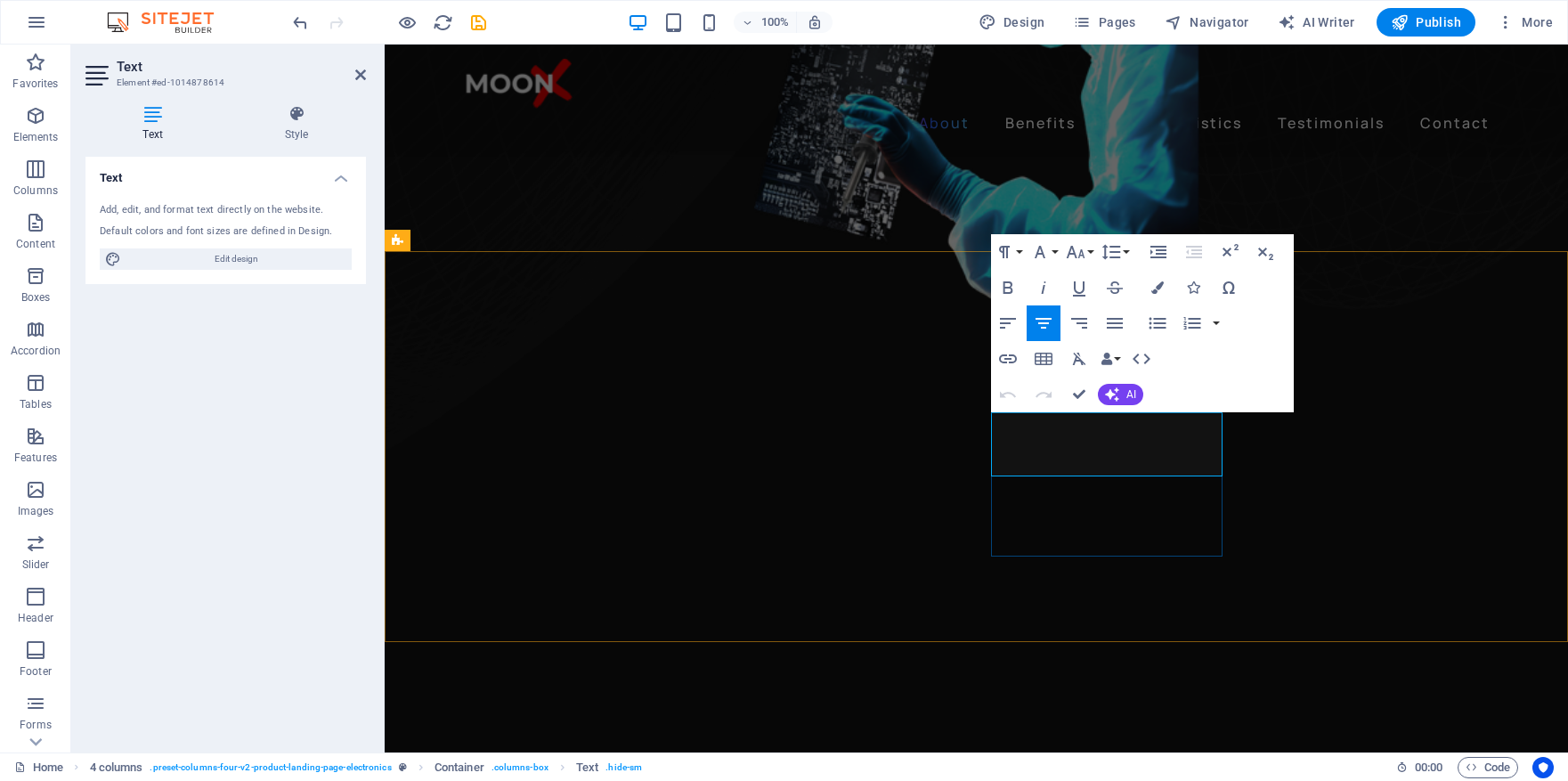
drag, startPoint x: 1151, startPoint y: 460, endPoint x: 1071, endPoint y: 425, distance: 87.3
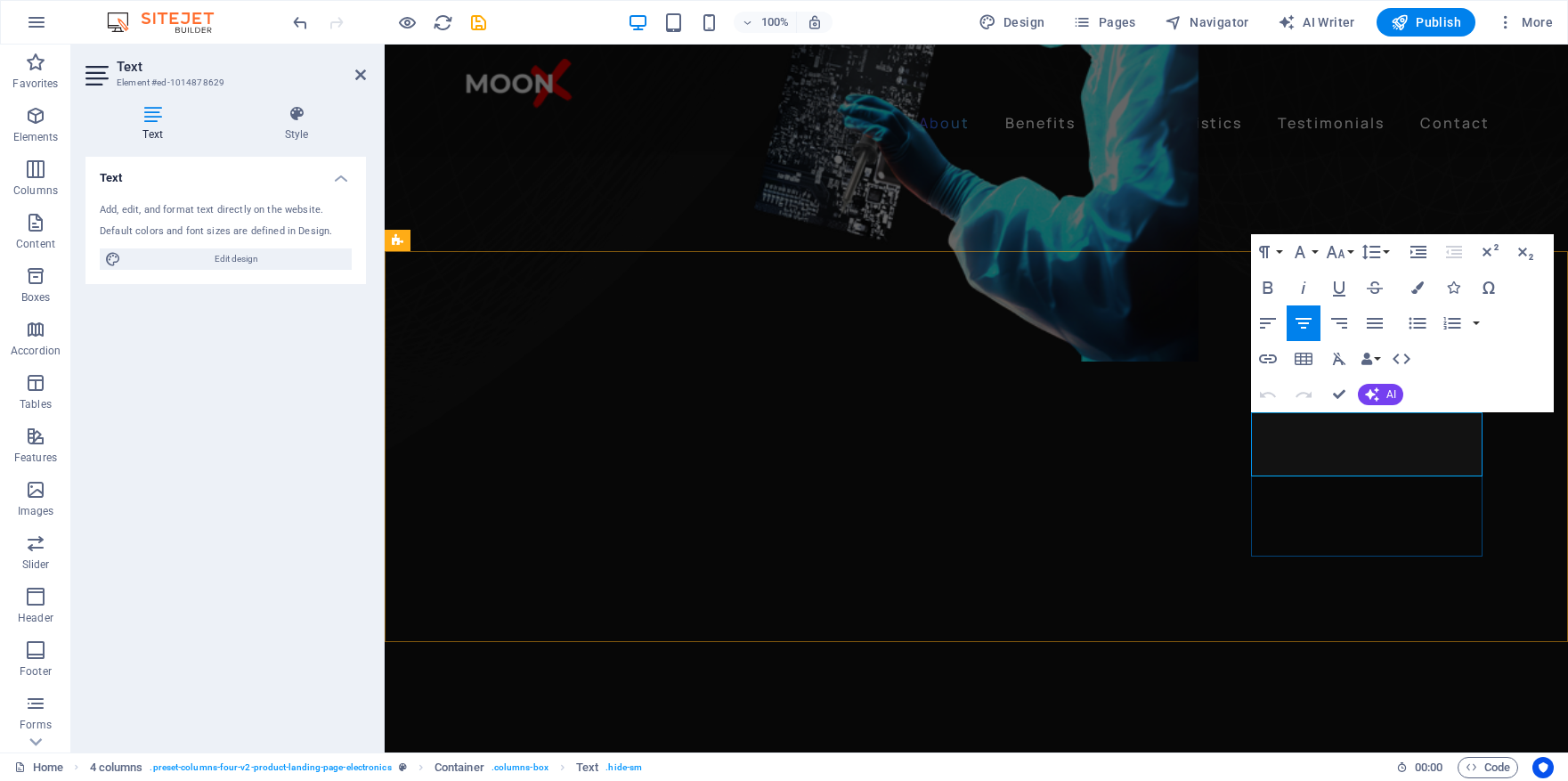
drag, startPoint x: 1346, startPoint y: 462, endPoint x: 1325, endPoint y: 427, distance: 40.8
drag, startPoint x: 1411, startPoint y: 492, endPoint x: 1313, endPoint y: 435, distance: 113.4
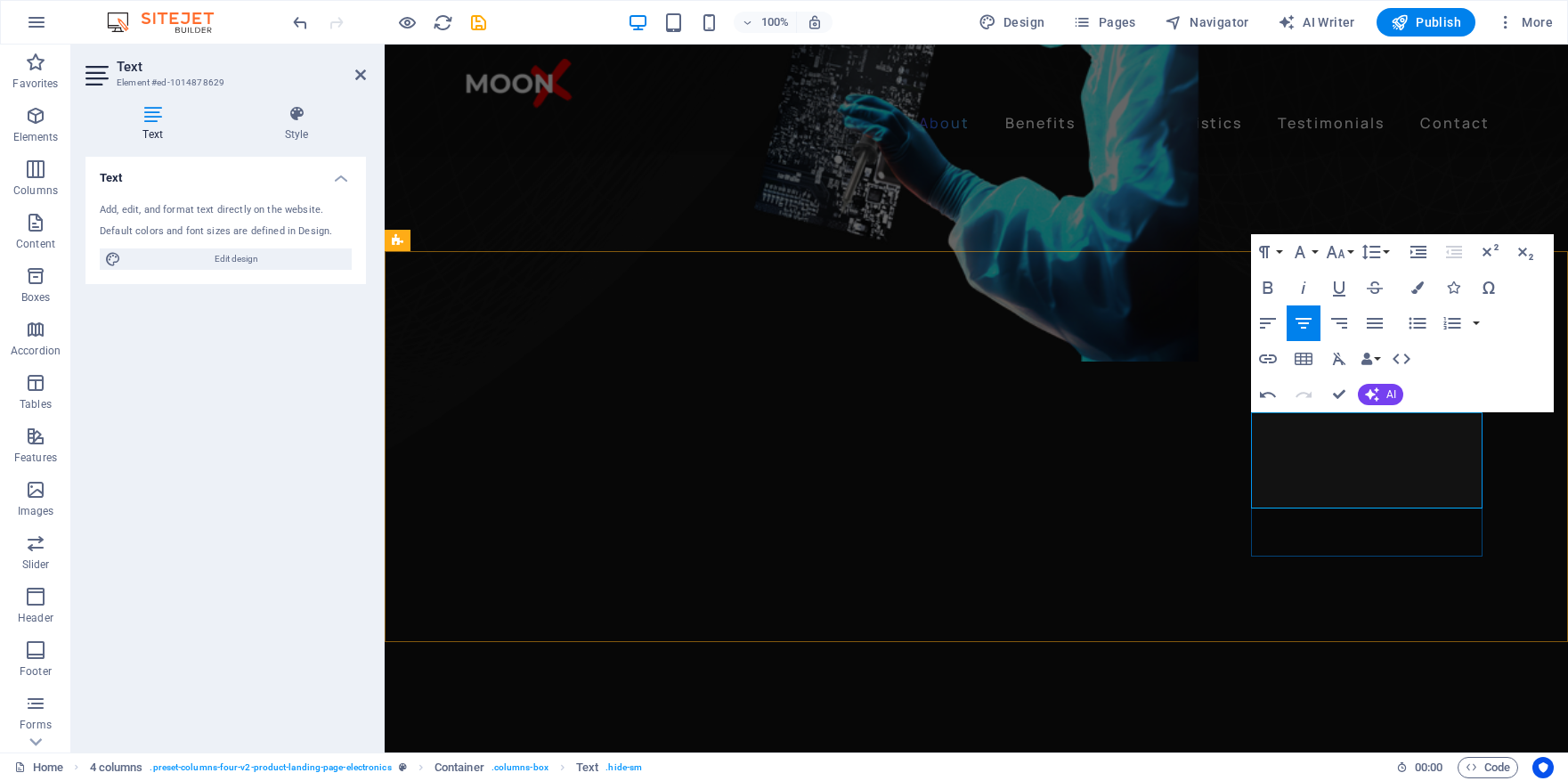
copy div "Technology OEM and Oversees Delivery"
drag, startPoint x: 1368, startPoint y: 460, endPoint x: 1460, endPoint y: 460, distance: 92.0
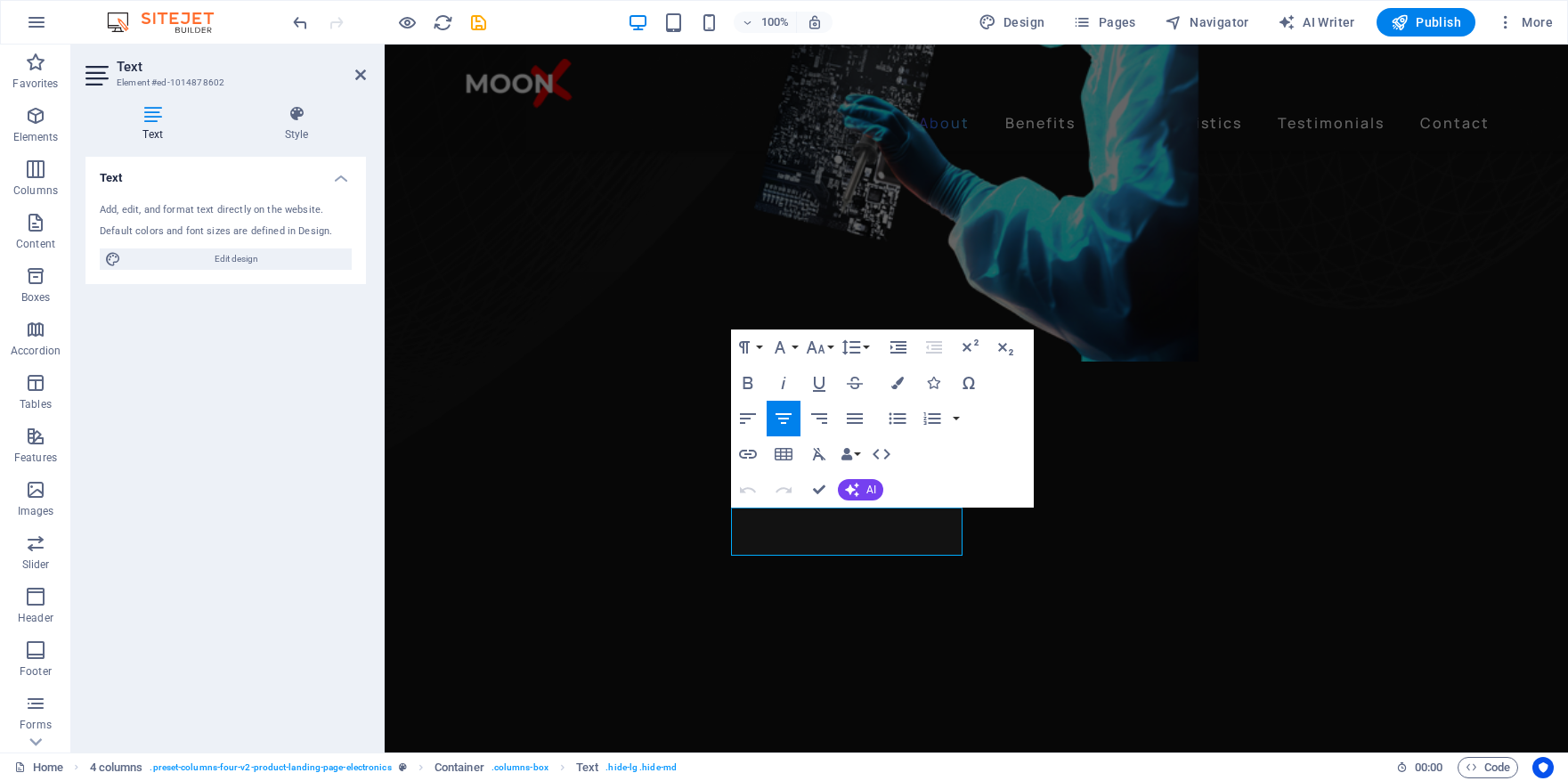
click at [384, 45] on icon "Quick settings" at bounding box center [384, 45] width 0 height 0
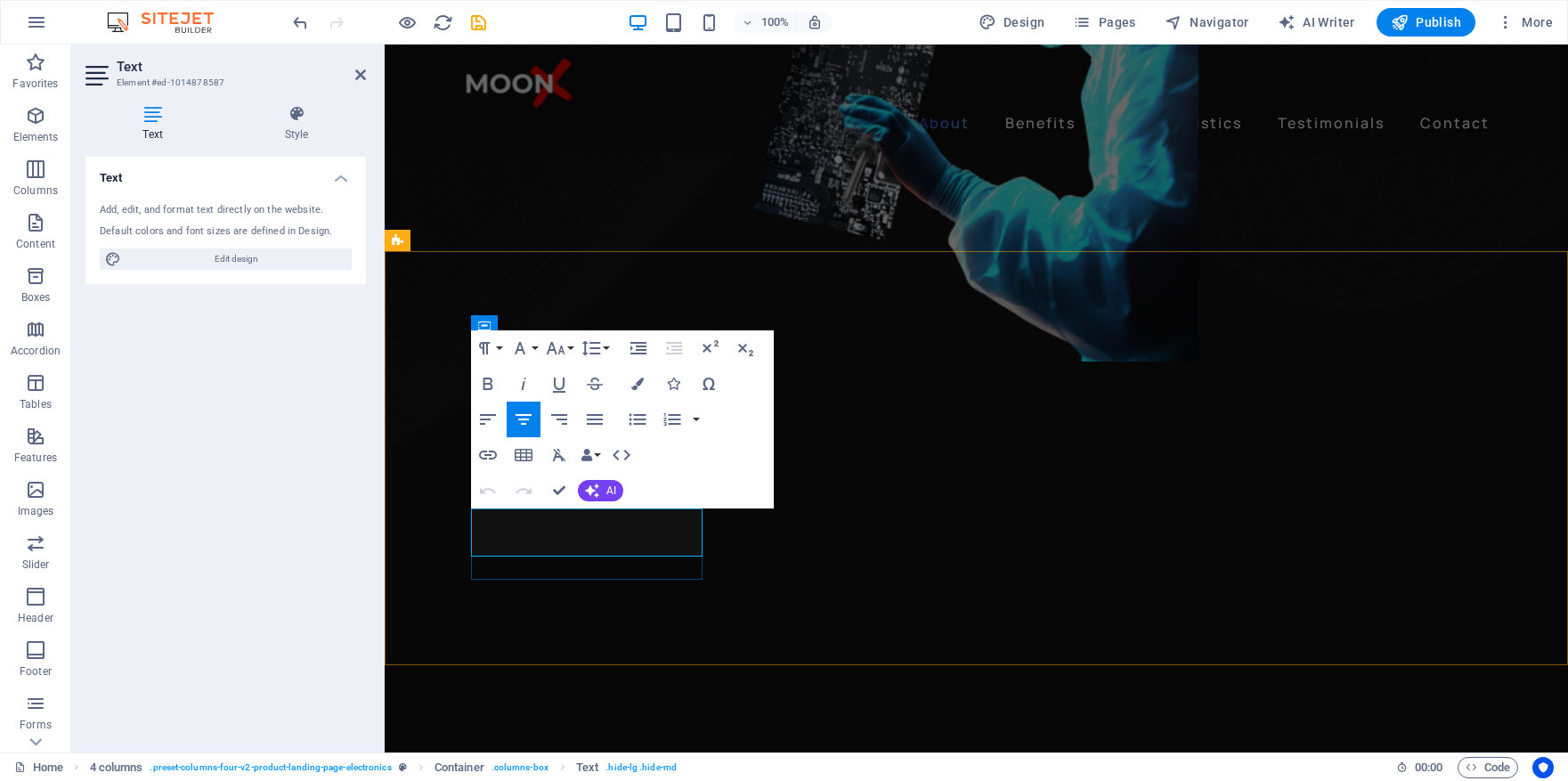
drag, startPoint x: 574, startPoint y: 544, endPoint x: 555, endPoint y: 518, distance: 32.2
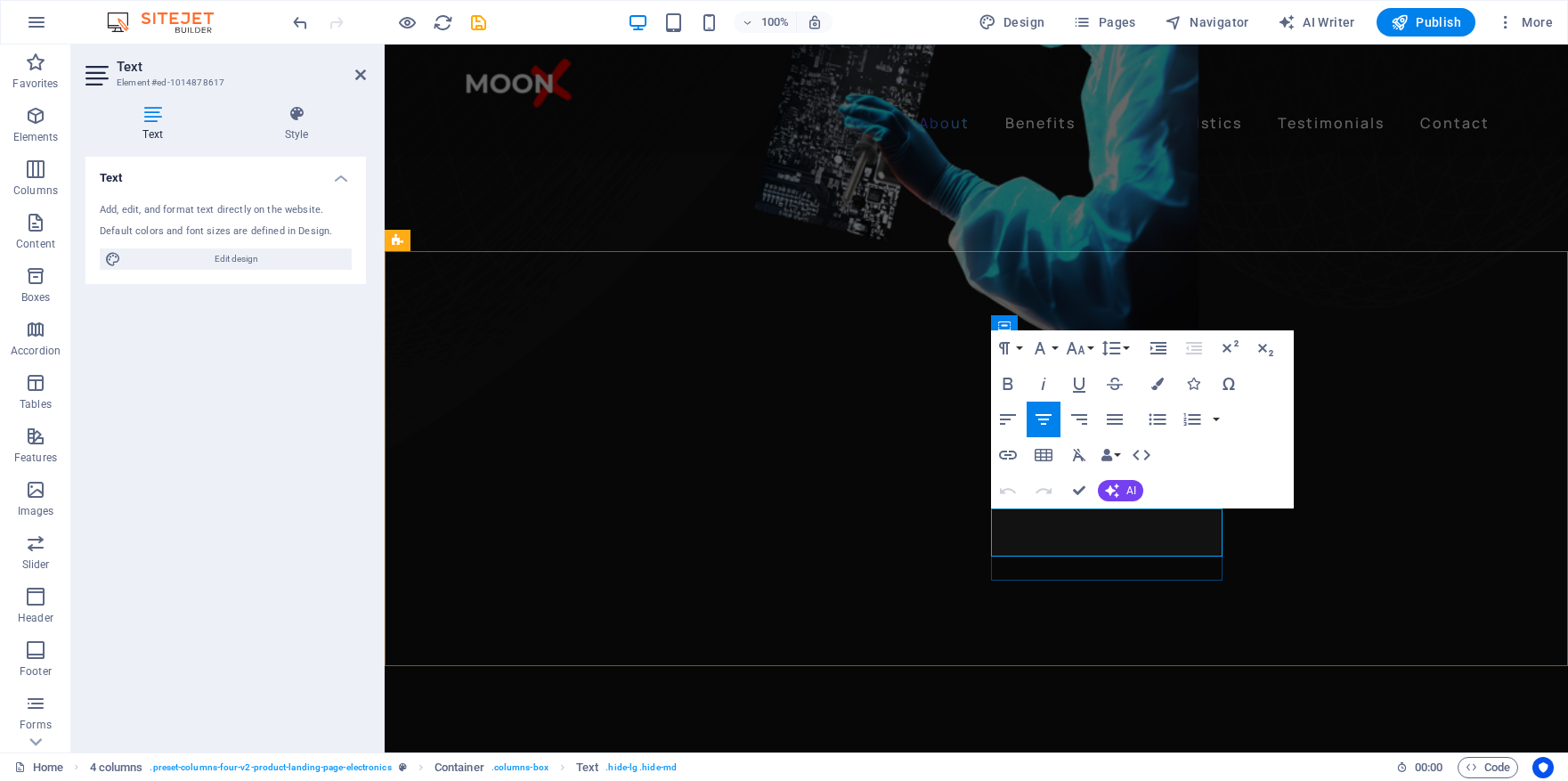
drag, startPoint x: 1161, startPoint y: 544, endPoint x: 1072, endPoint y: 524, distance: 91.2
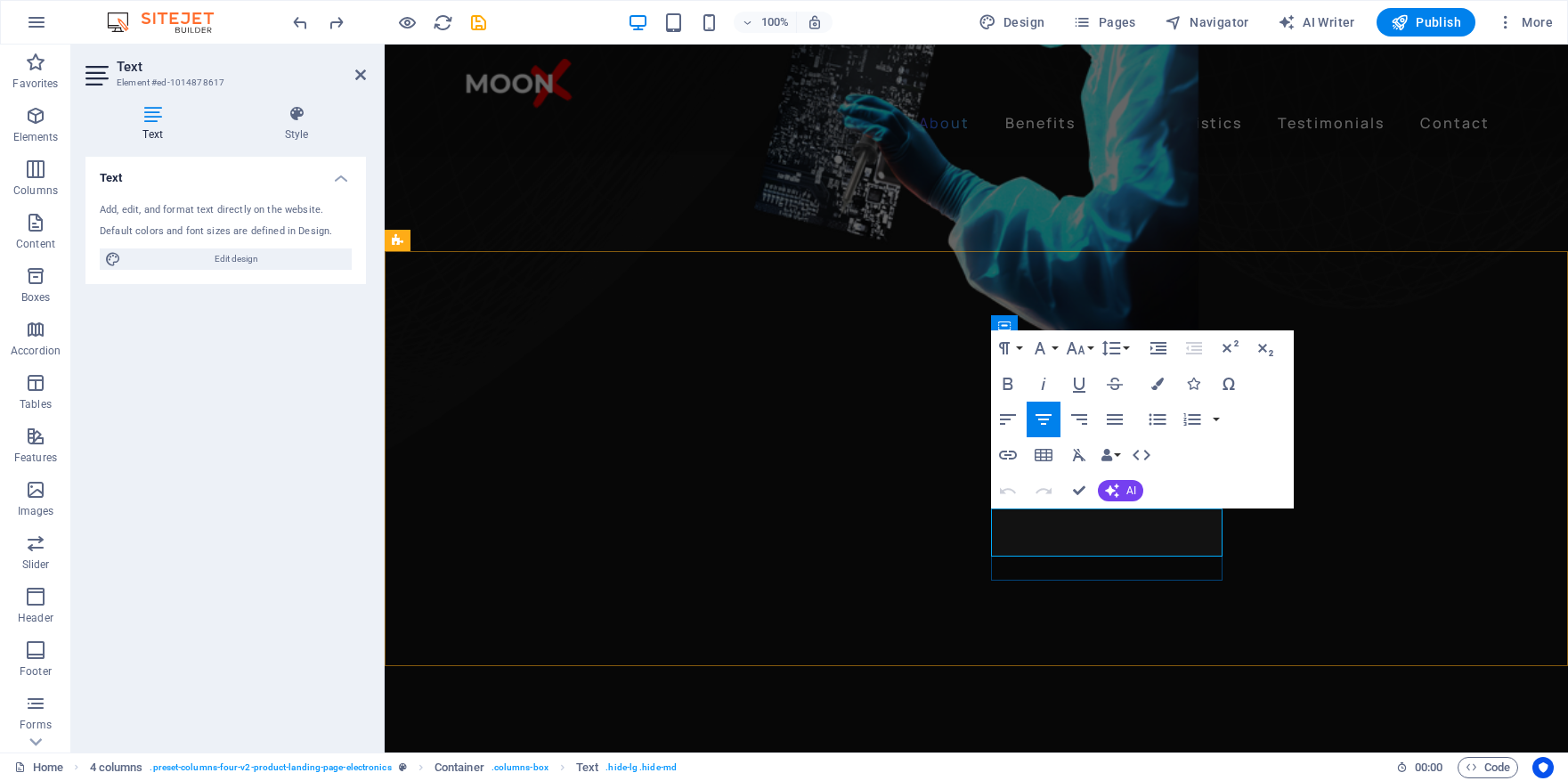
drag, startPoint x: 1121, startPoint y: 547, endPoint x: 1089, endPoint y: 520, distance: 41.9
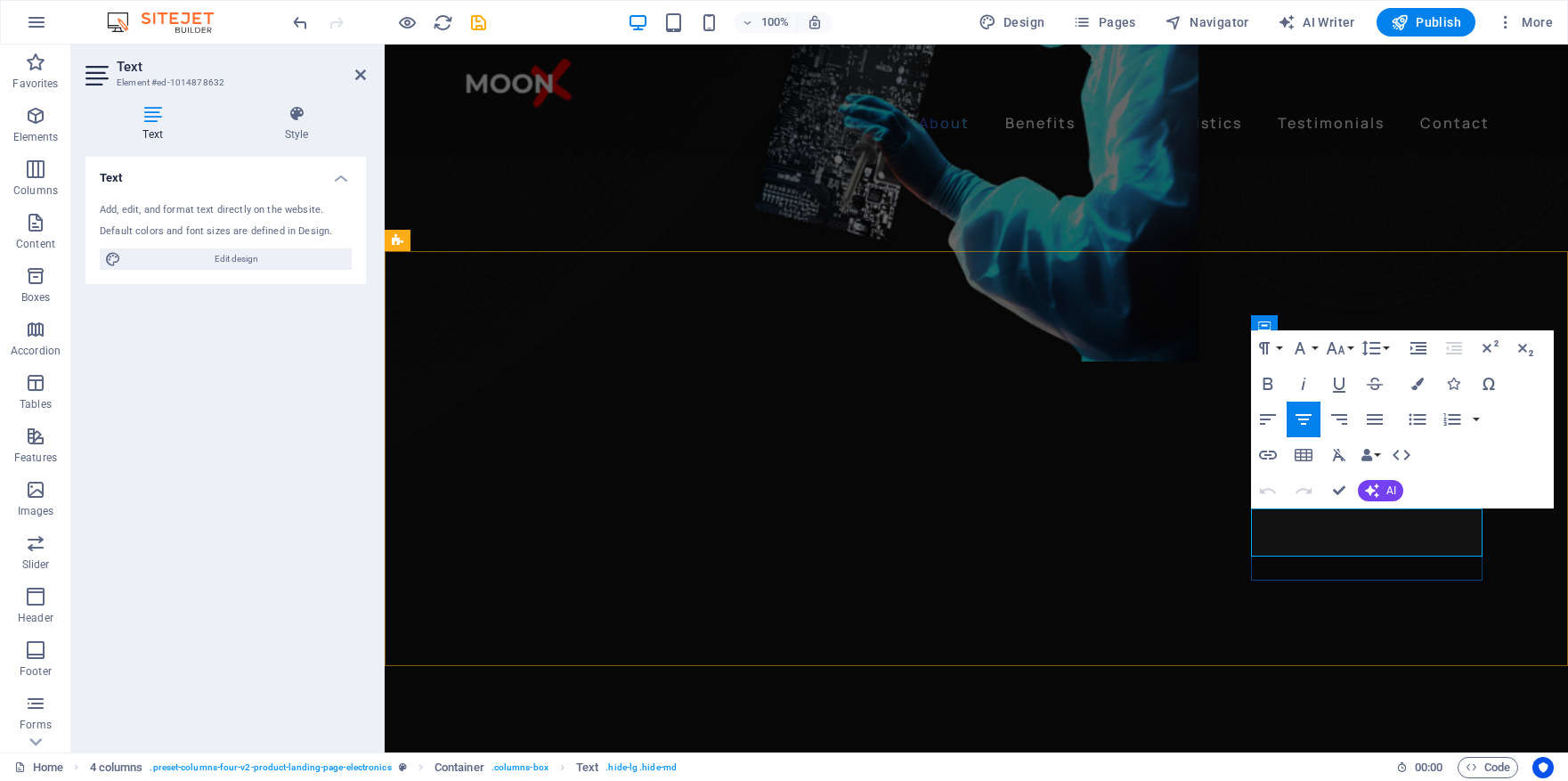
drag, startPoint x: 1394, startPoint y: 545, endPoint x: 1357, endPoint y: 531, distance: 39.6
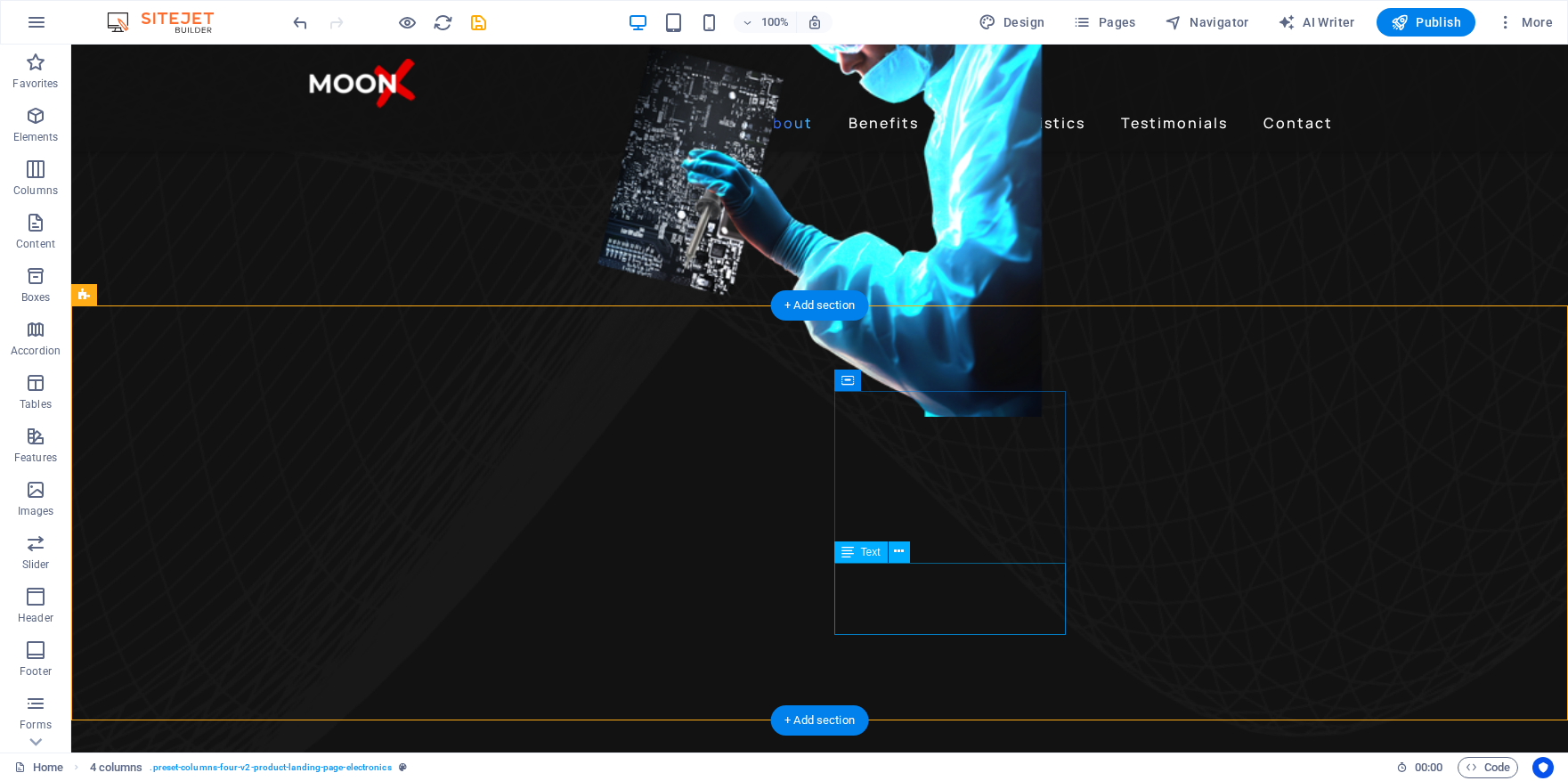
scroll to position [1138, 0]
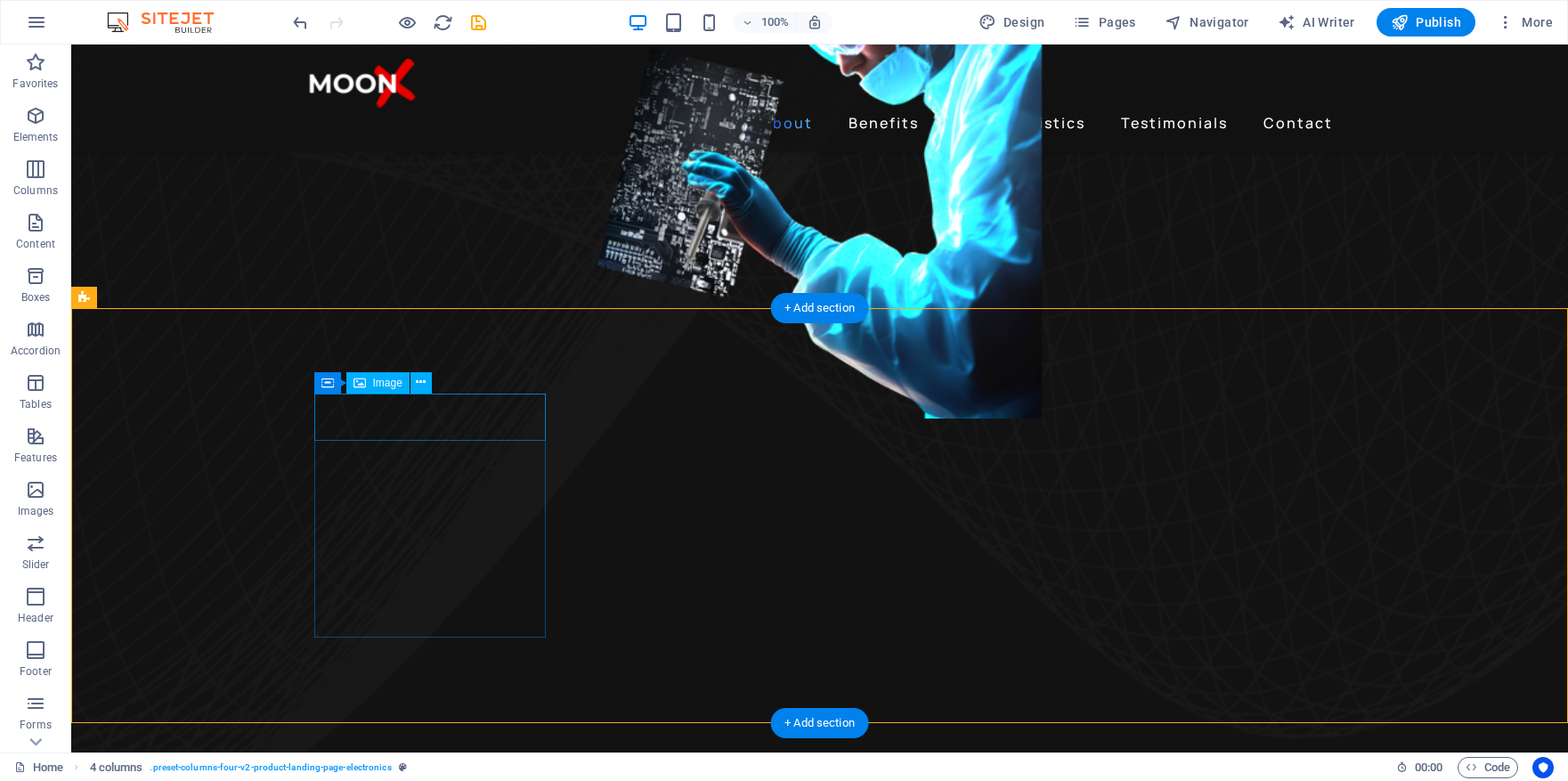
select select "px"
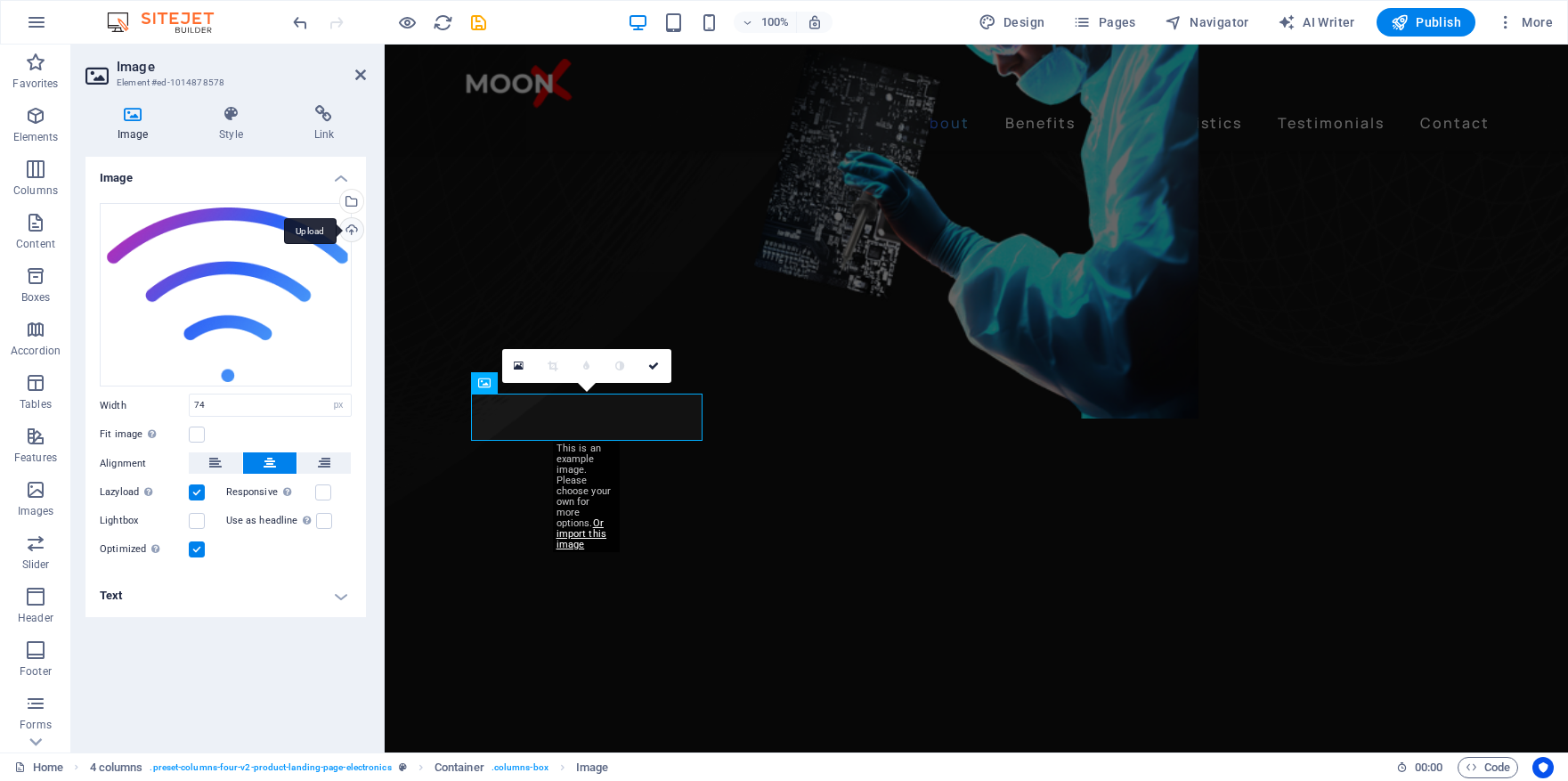
click at [354, 233] on div "Upload" at bounding box center [350, 231] width 27 height 27
click at [351, 204] on div "Select files from the file manager, stock photos, or upload file(s)" at bounding box center [350, 203] width 27 height 27
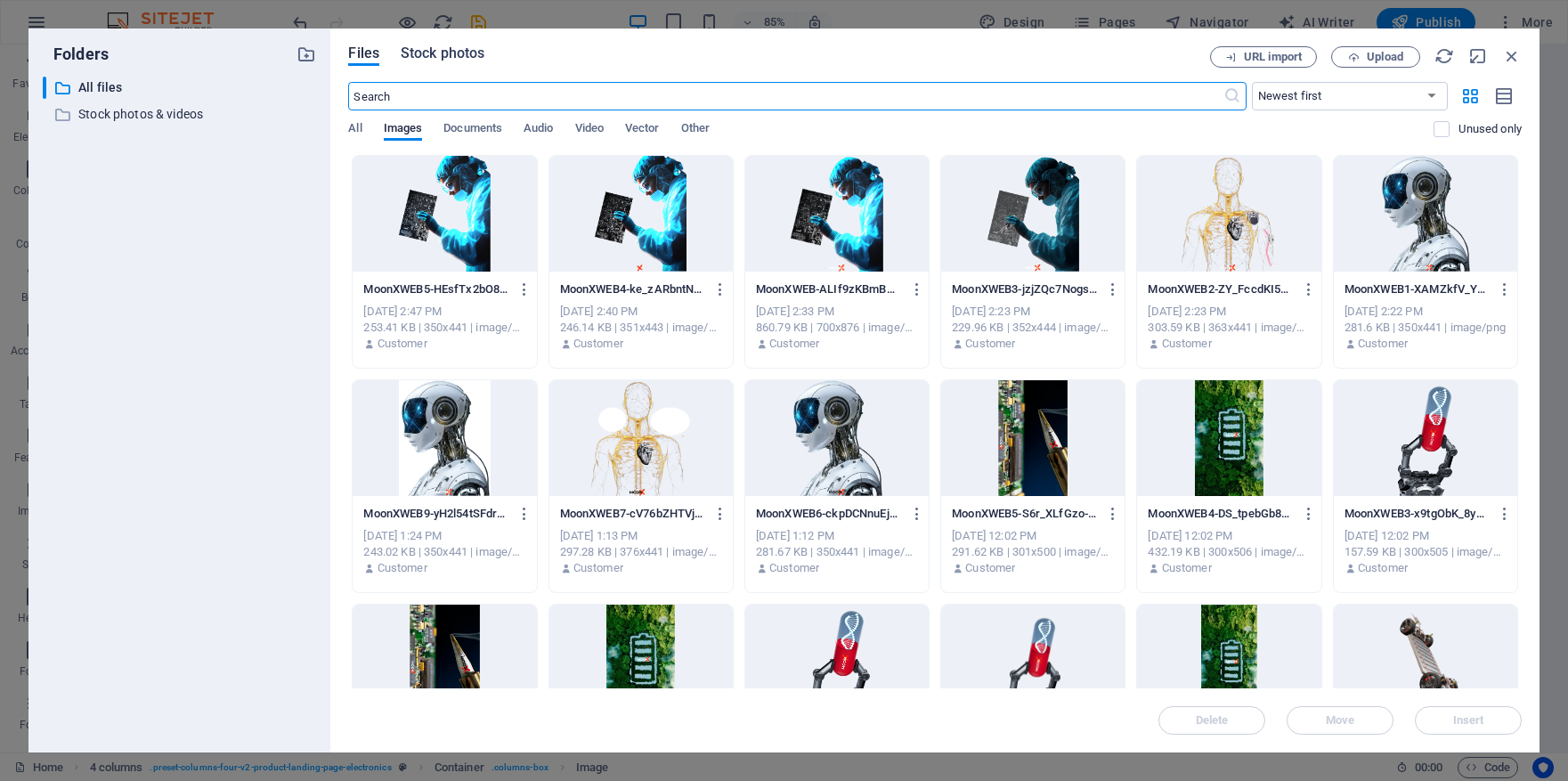
click at [444, 58] on span "Stock photos" at bounding box center [443, 53] width 84 height 22
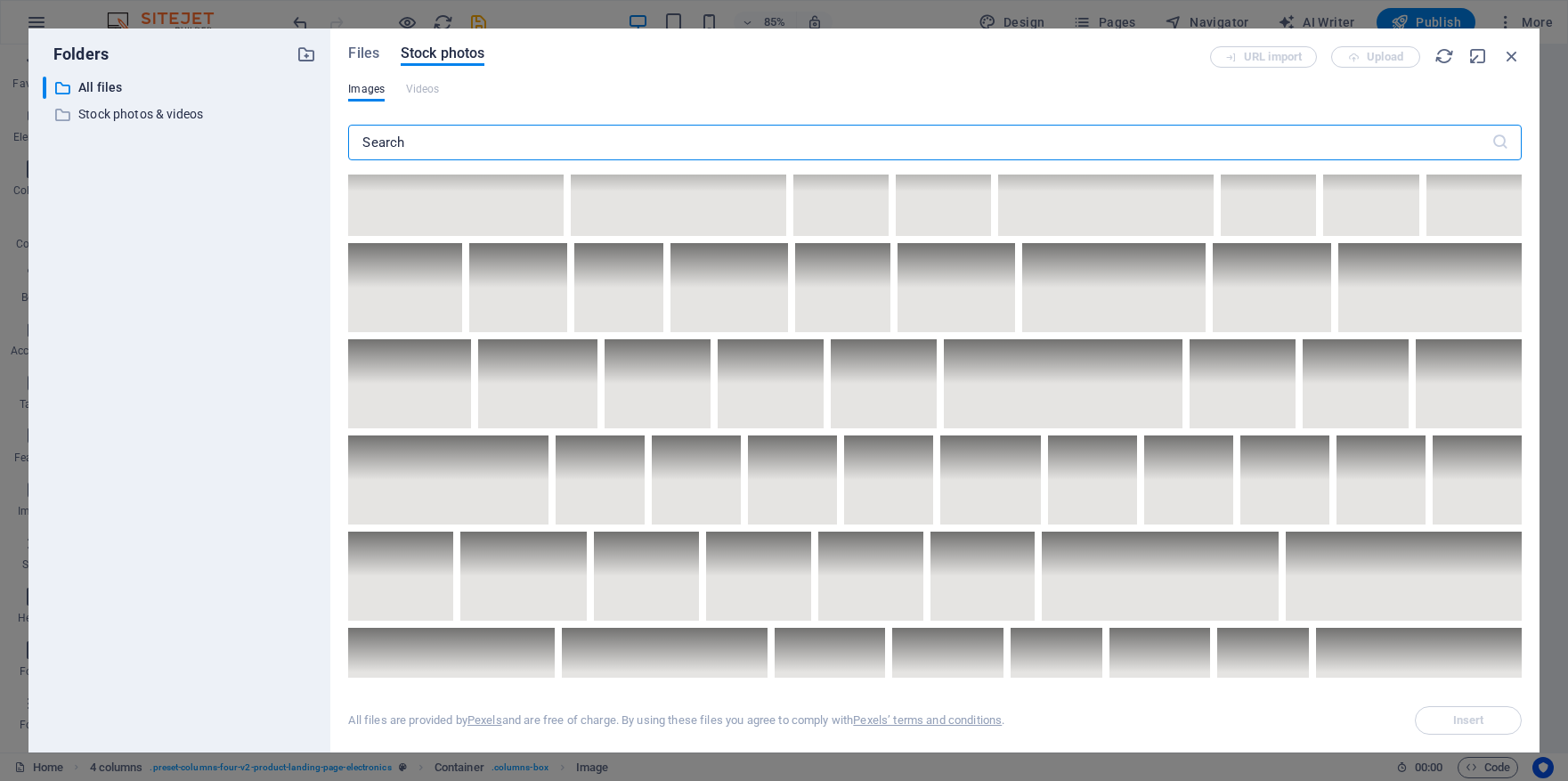
scroll to position [3496, 0]
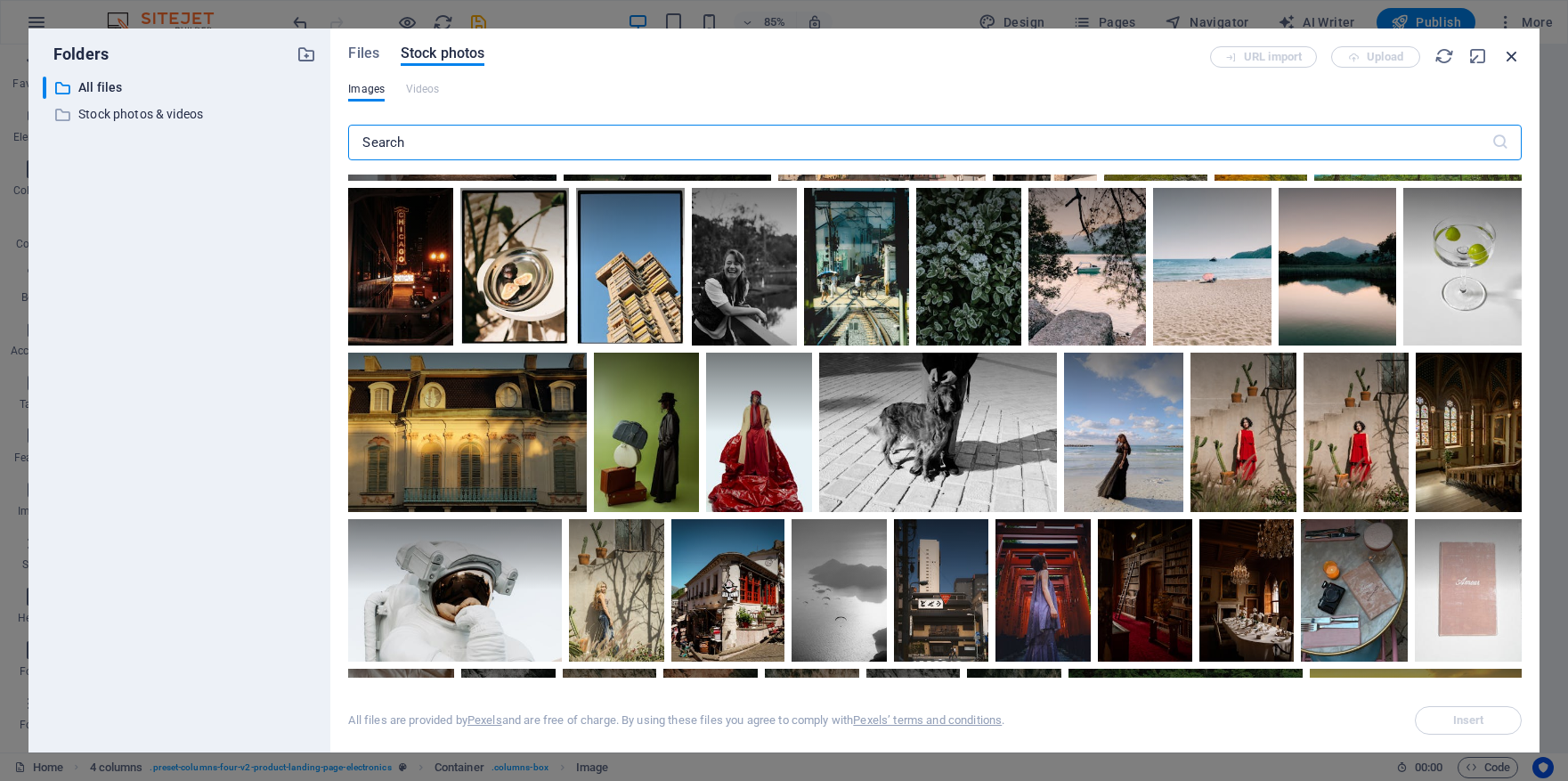
click at [1513, 51] on icon "button" at bounding box center [1512, 56] width 20 height 20
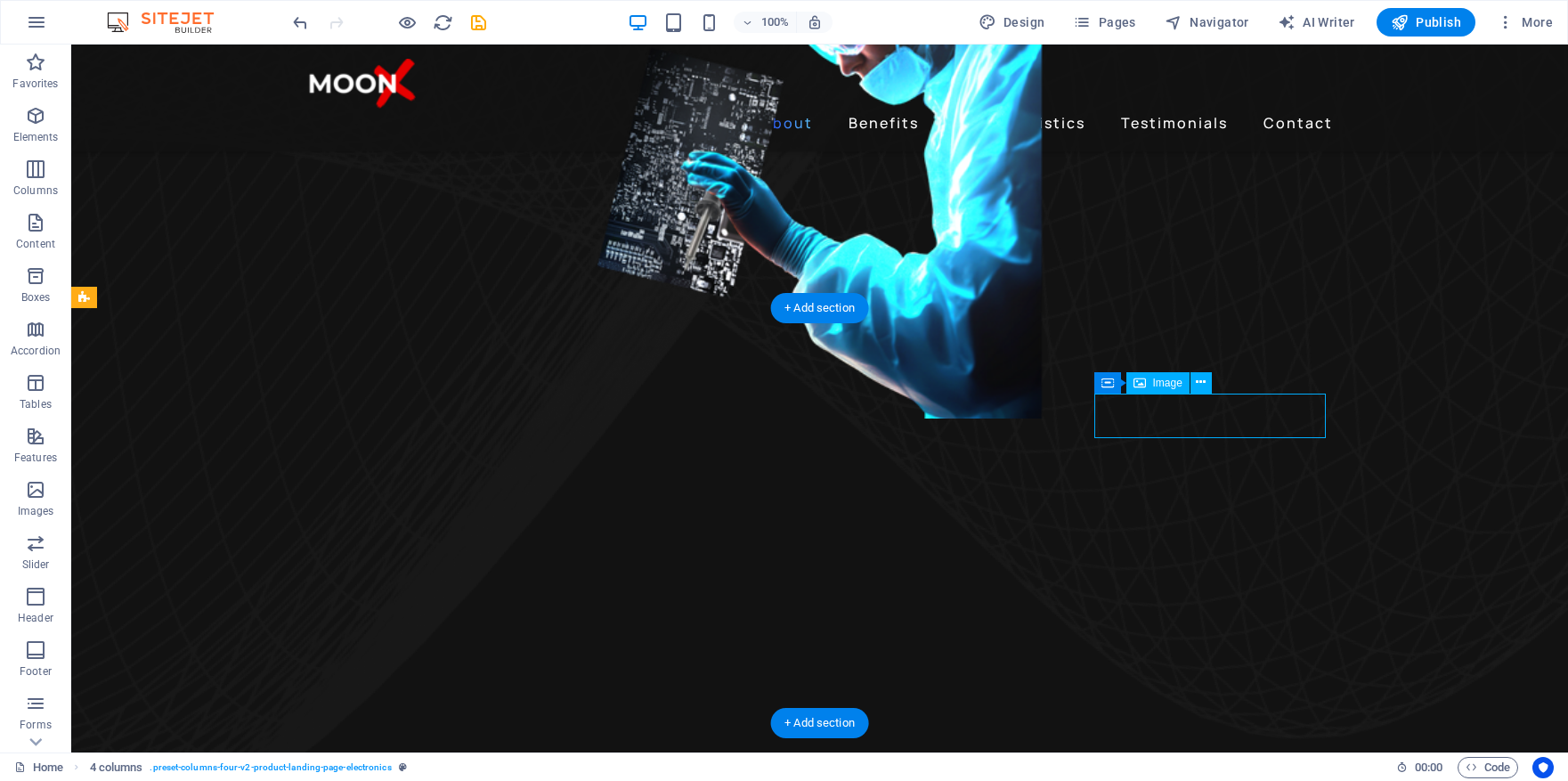
select select "px"
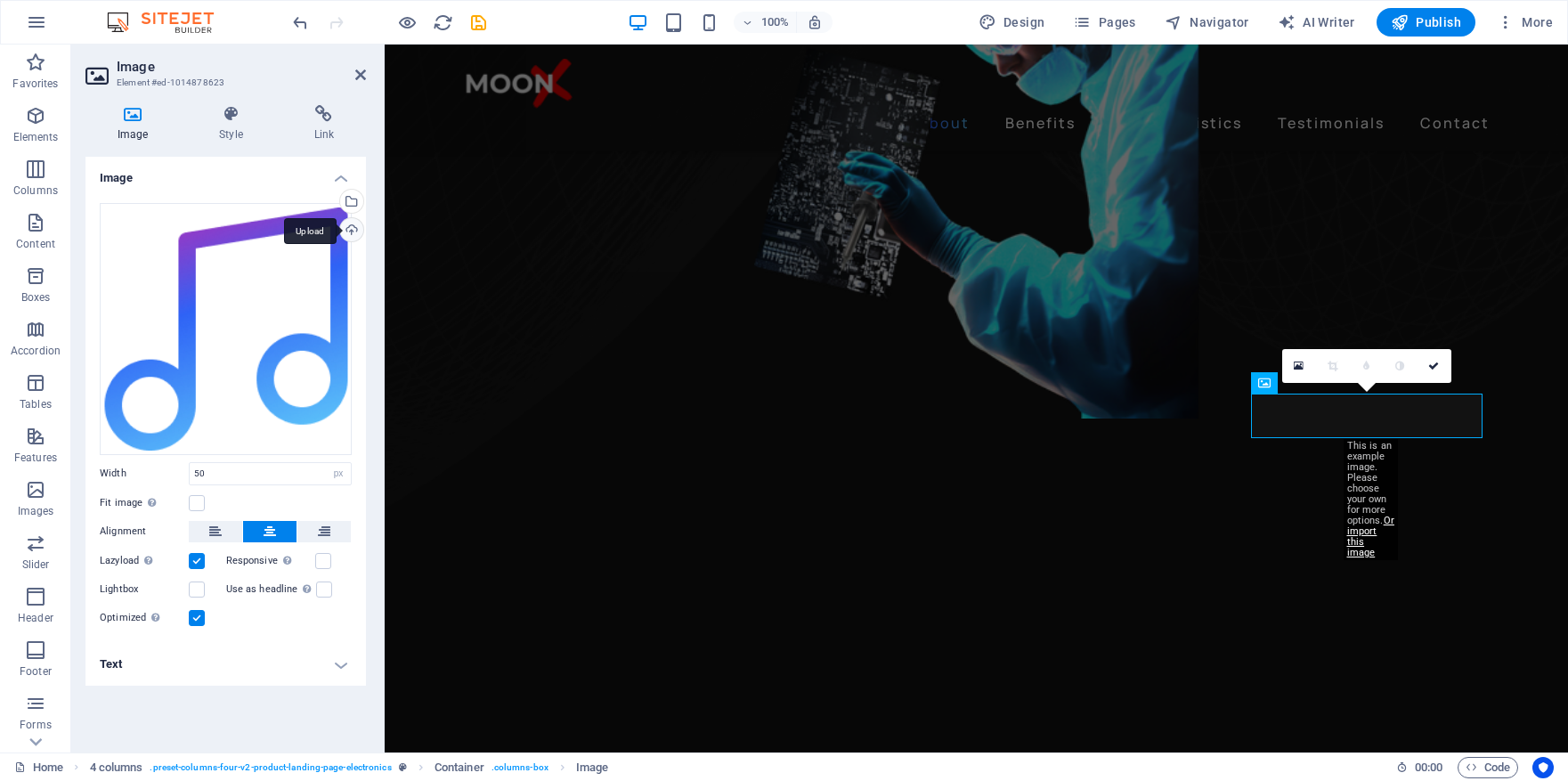
click at [356, 233] on div "Upload" at bounding box center [350, 231] width 27 height 27
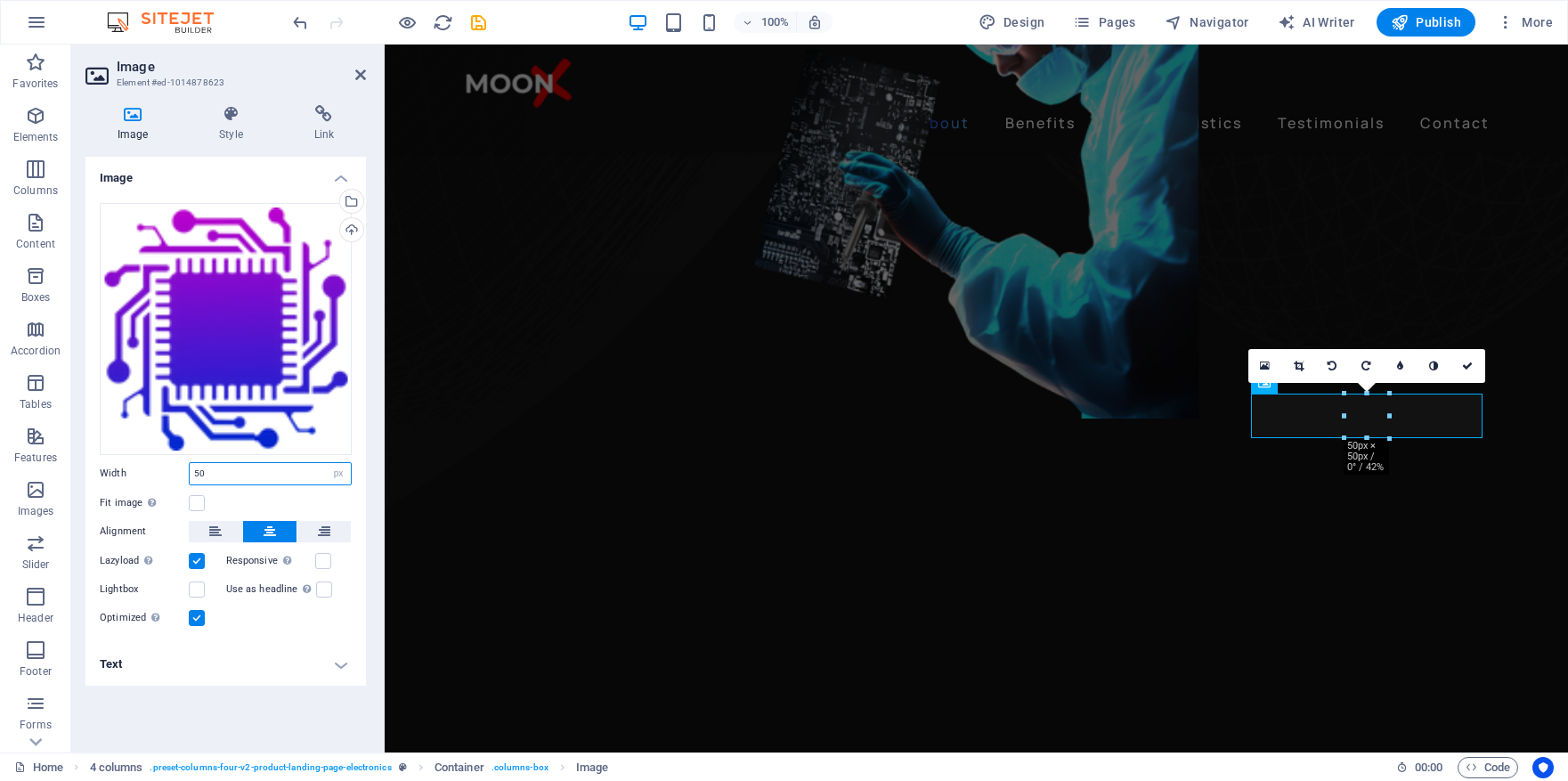
click at [244, 477] on input "50" at bounding box center [270, 473] width 161 height 22
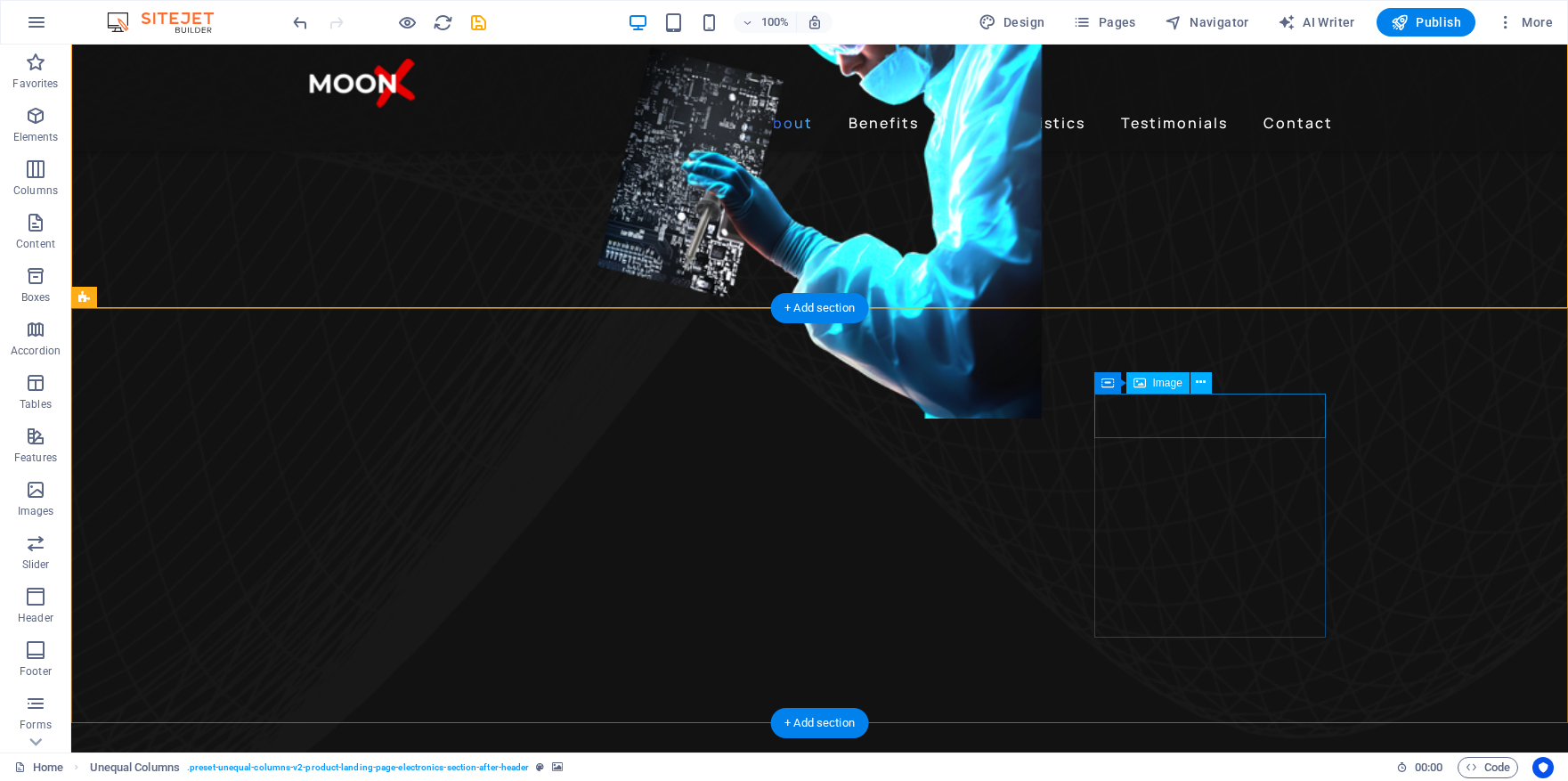
select select "px"
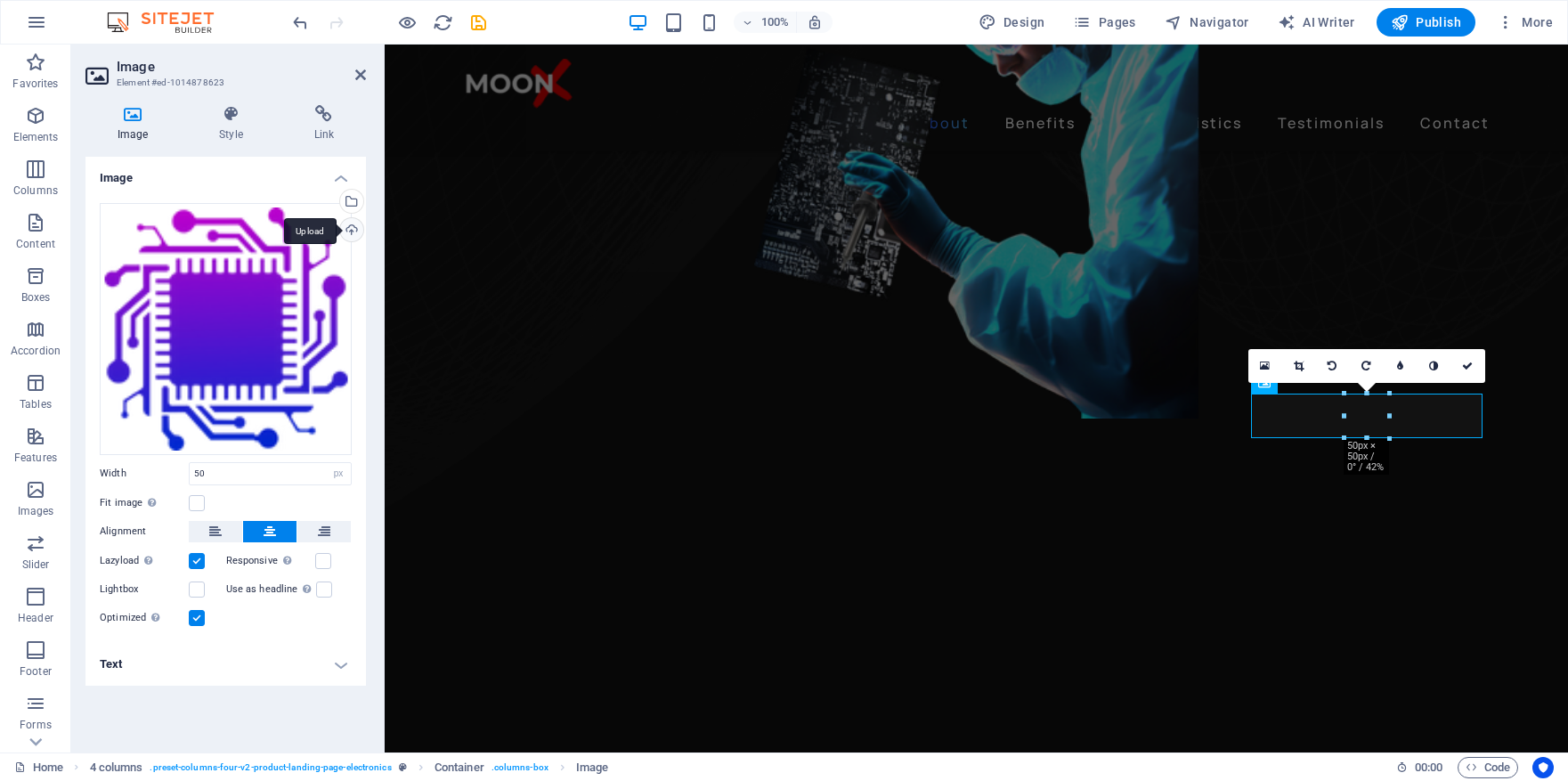
click at [345, 234] on div "Upload" at bounding box center [350, 231] width 27 height 27
click at [1472, 362] on icon at bounding box center [1467, 366] width 10 height 10
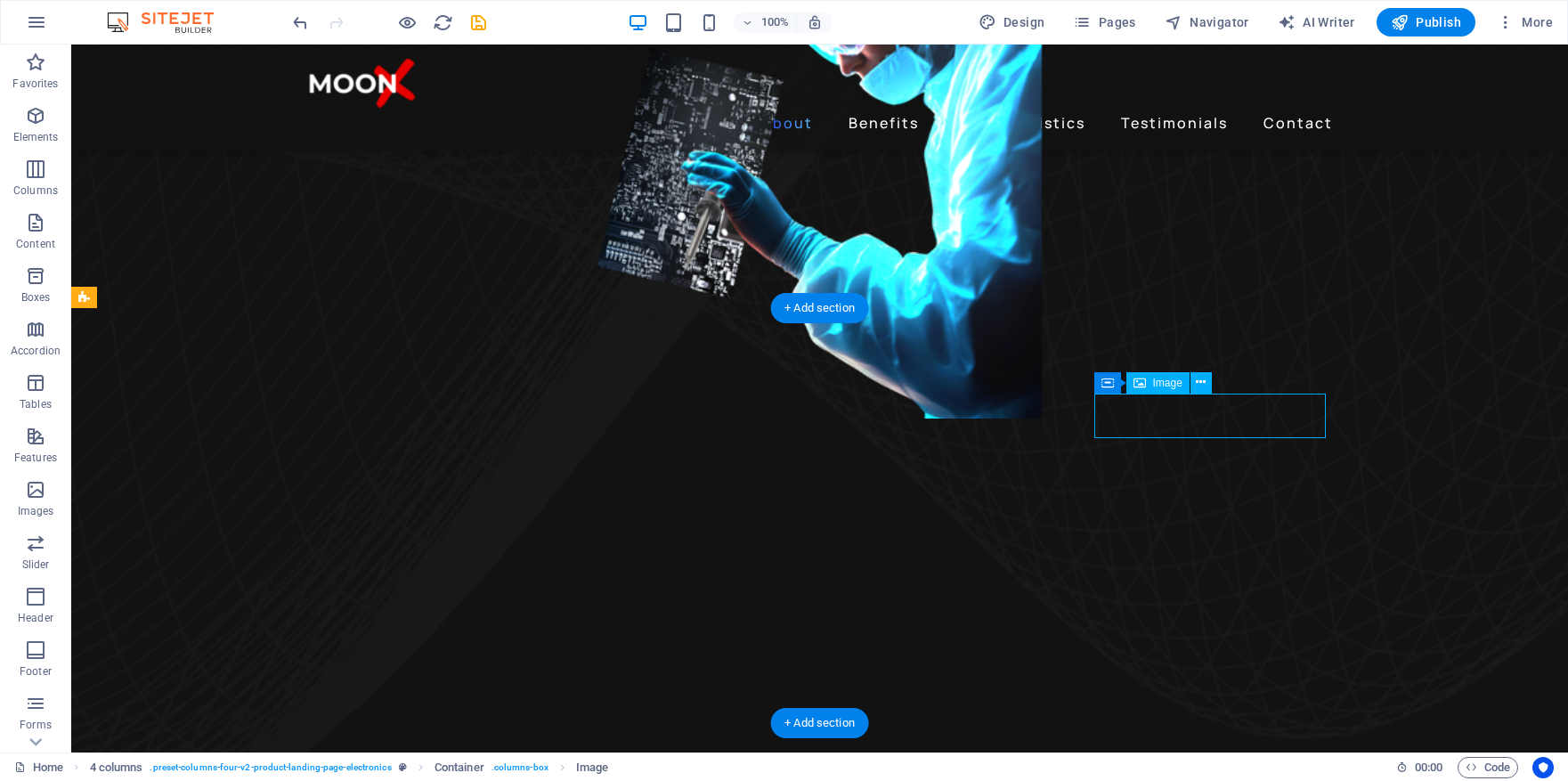
select select "px"
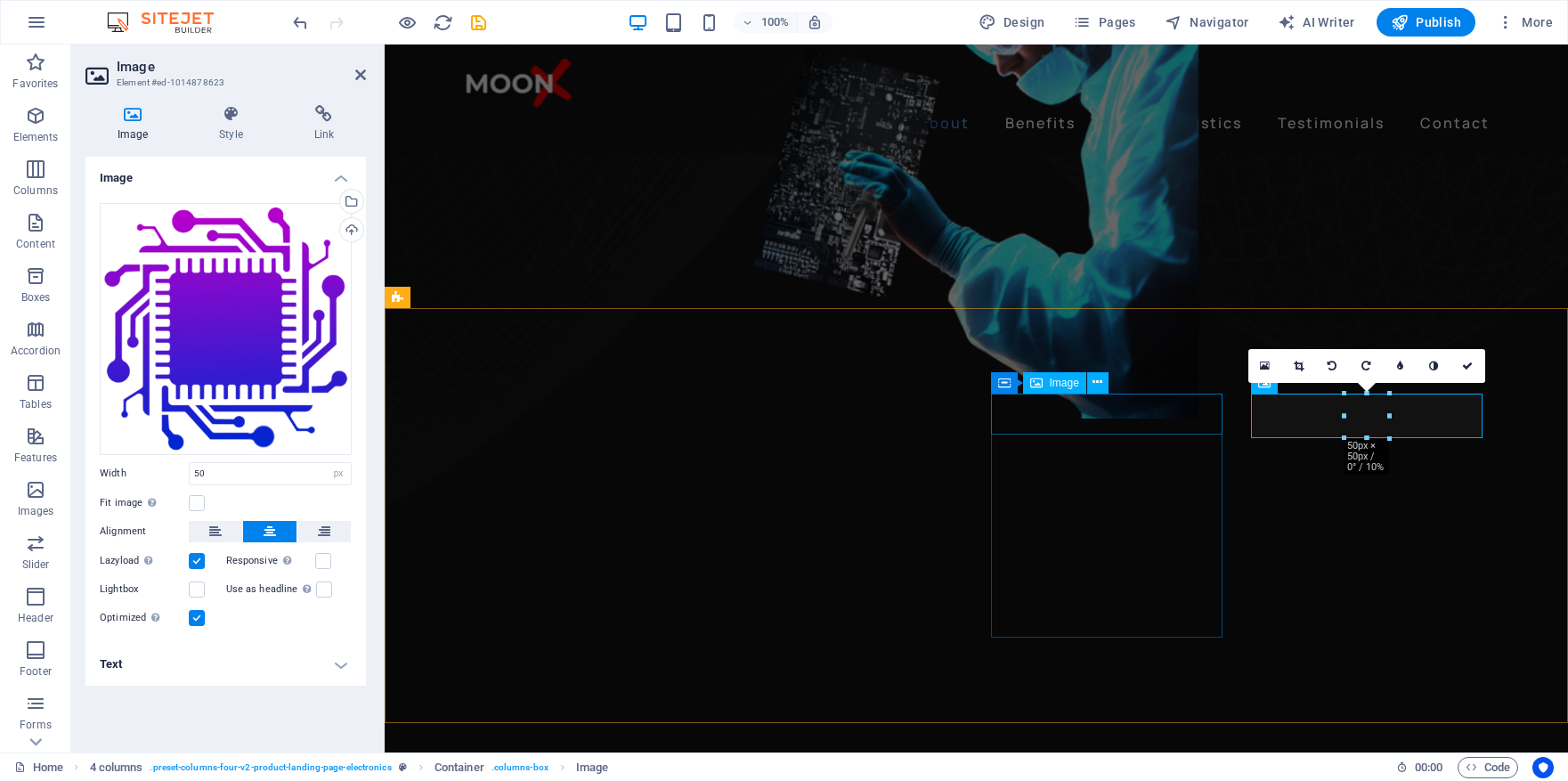
select select "px"
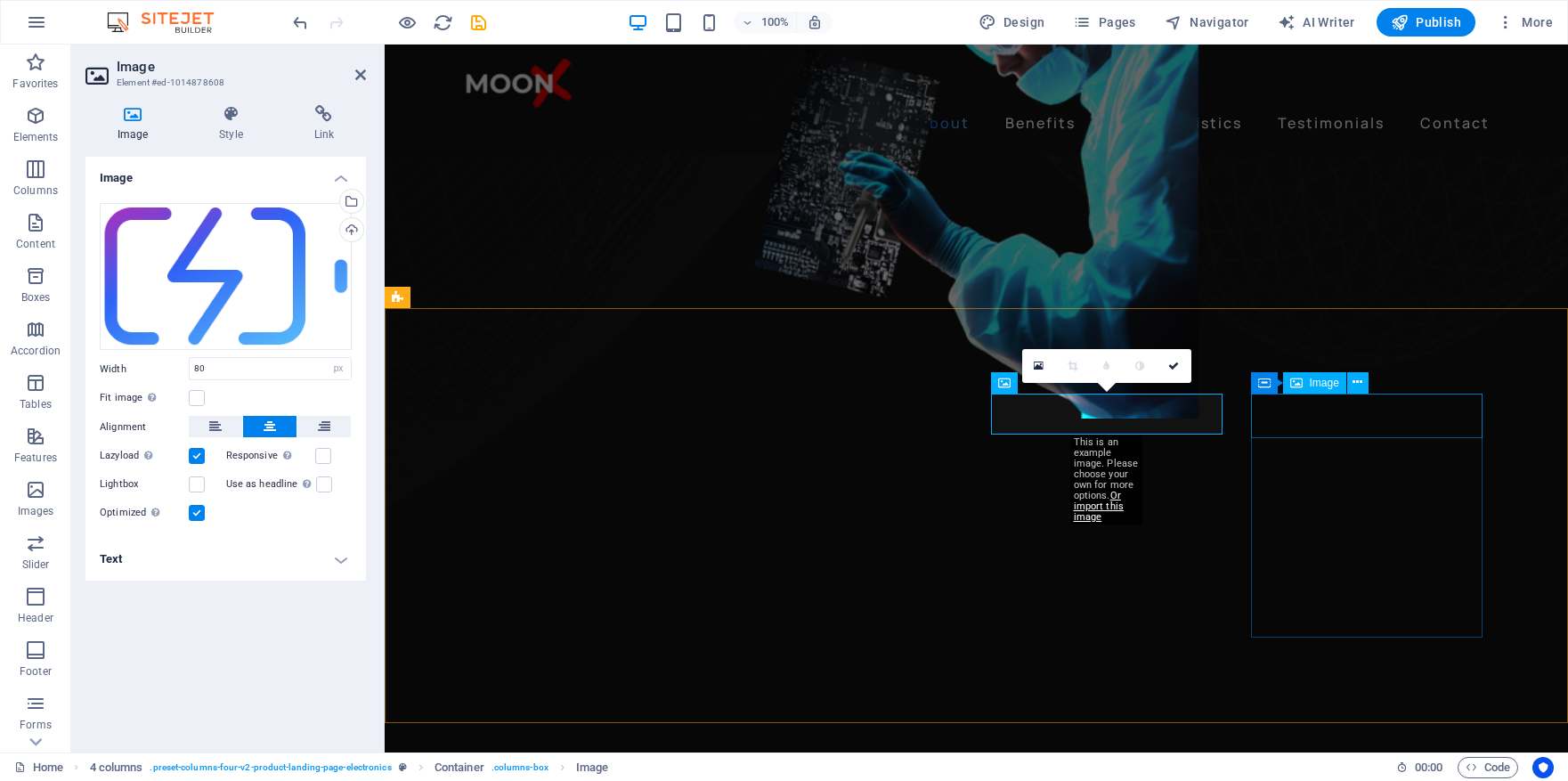
select select "px"
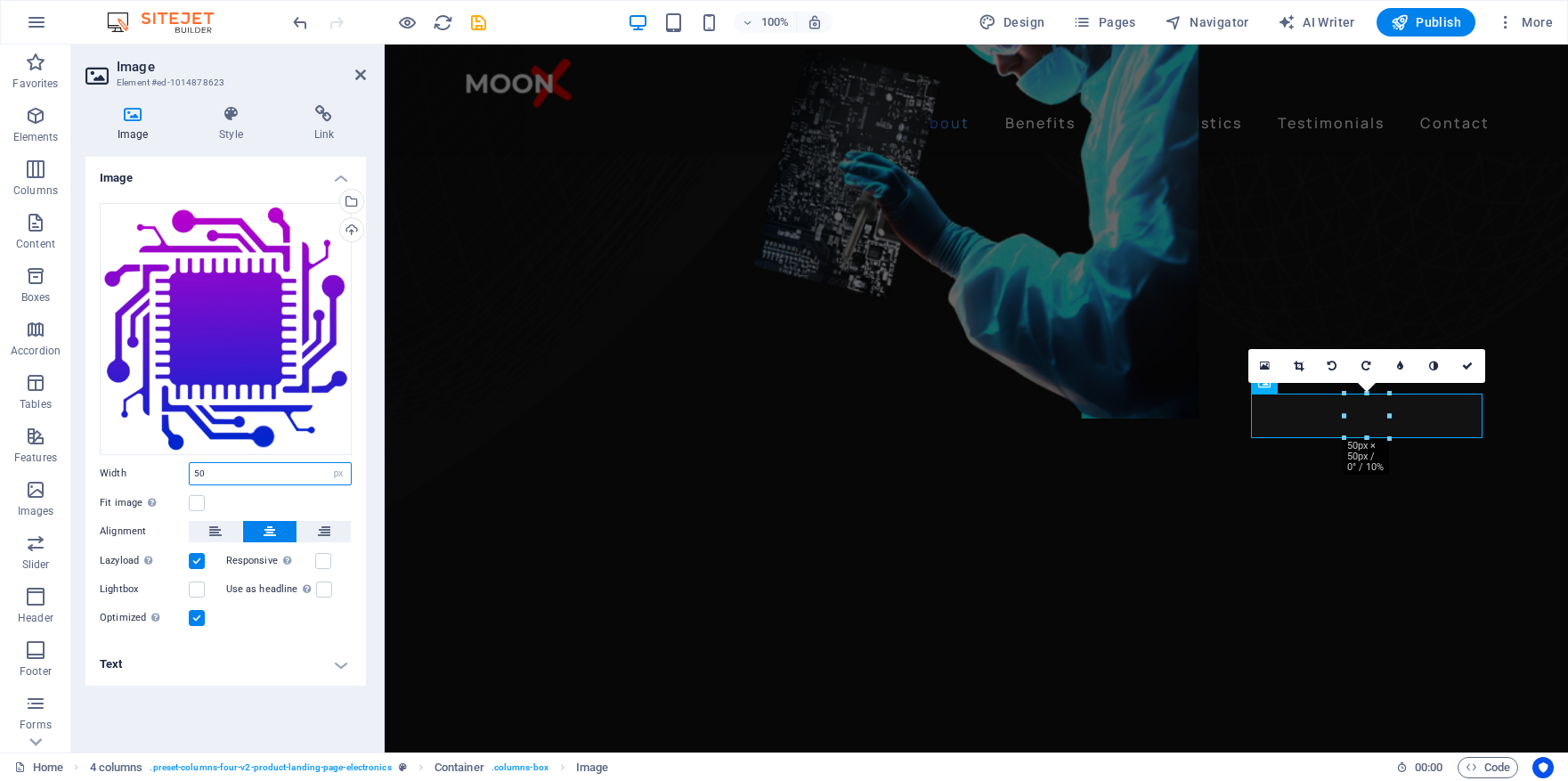
click at [212, 475] on input "50" at bounding box center [270, 473] width 161 height 22
drag, startPoint x: 212, startPoint y: 475, endPoint x: 181, endPoint y: 475, distance: 31.0
click at [181, 475] on div "Width 50 Default auto px rem % em vh vw" at bounding box center [226, 473] width 252 height 23
drag, startPoint x: 226, startPoint y: 473, endPoint x: 187, endPoint y: 473, distance: 39.0
click at [187, 473] on div "Width 80 Default auto px rem % em vh vw" at bounding box center [226, 473] width 252 height 23
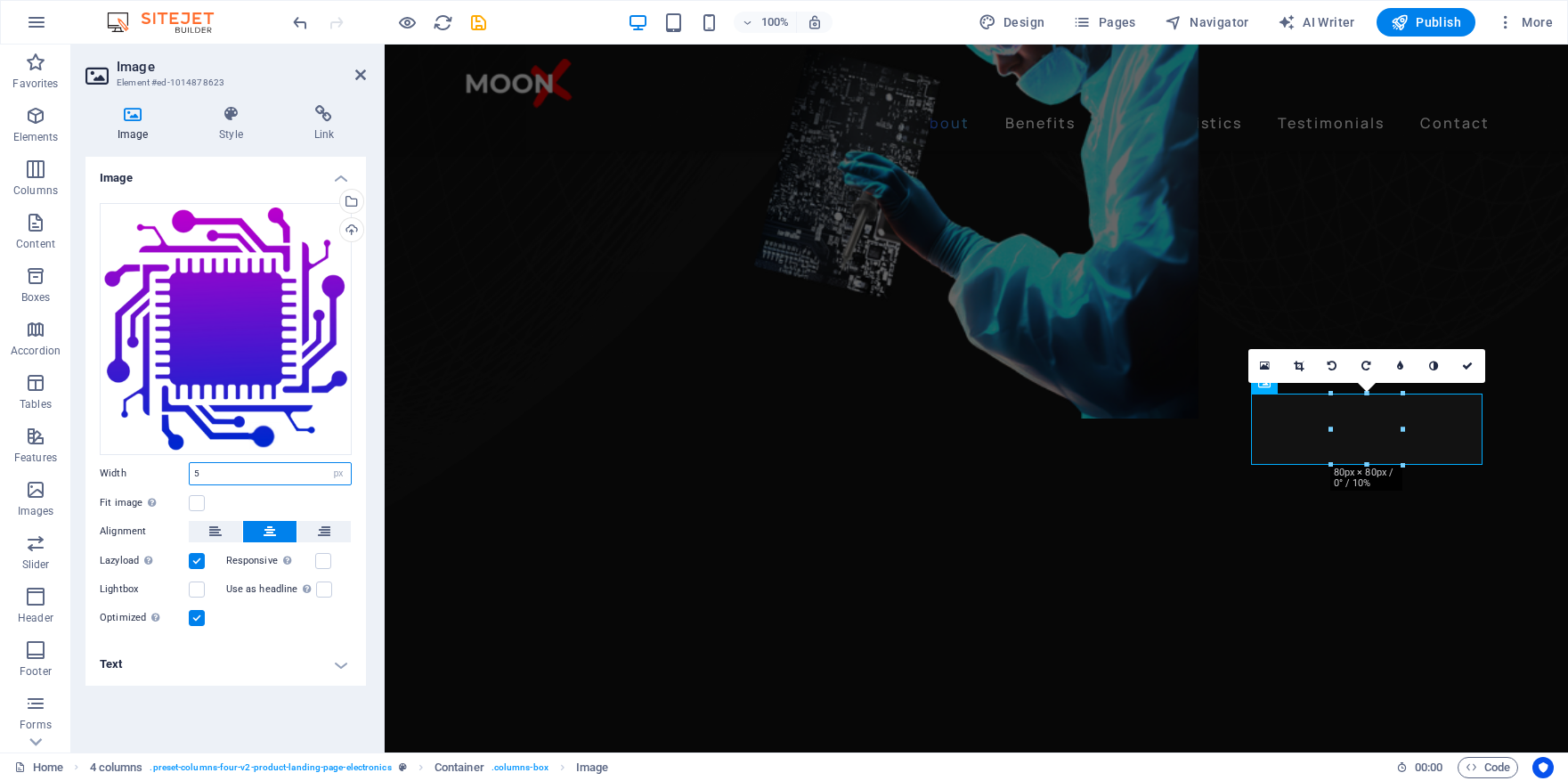
type input "50"
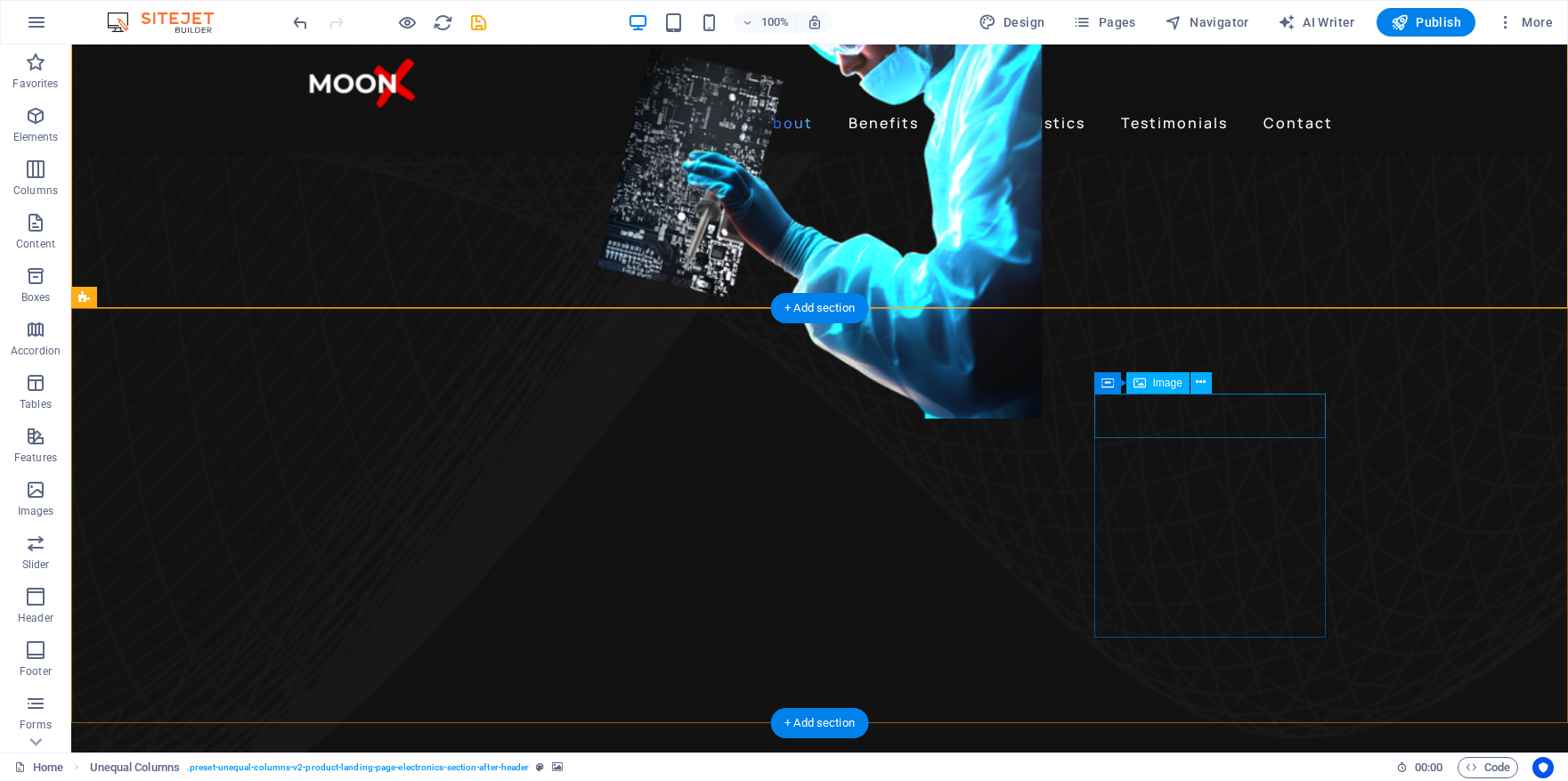
select select "px"
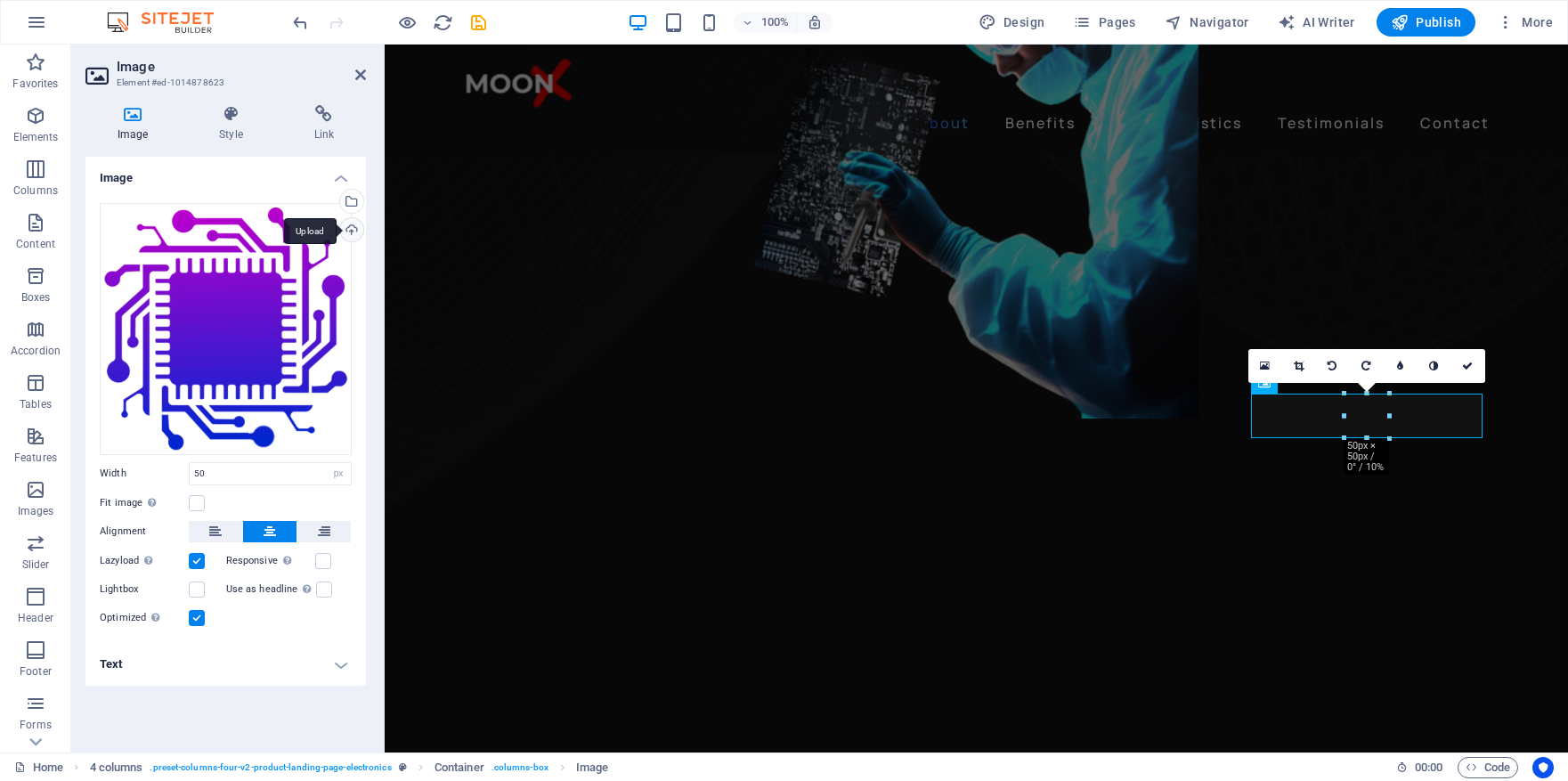
click at [352, 224] on div "Upload" at bounding box center [350, 231] width 27 height 27
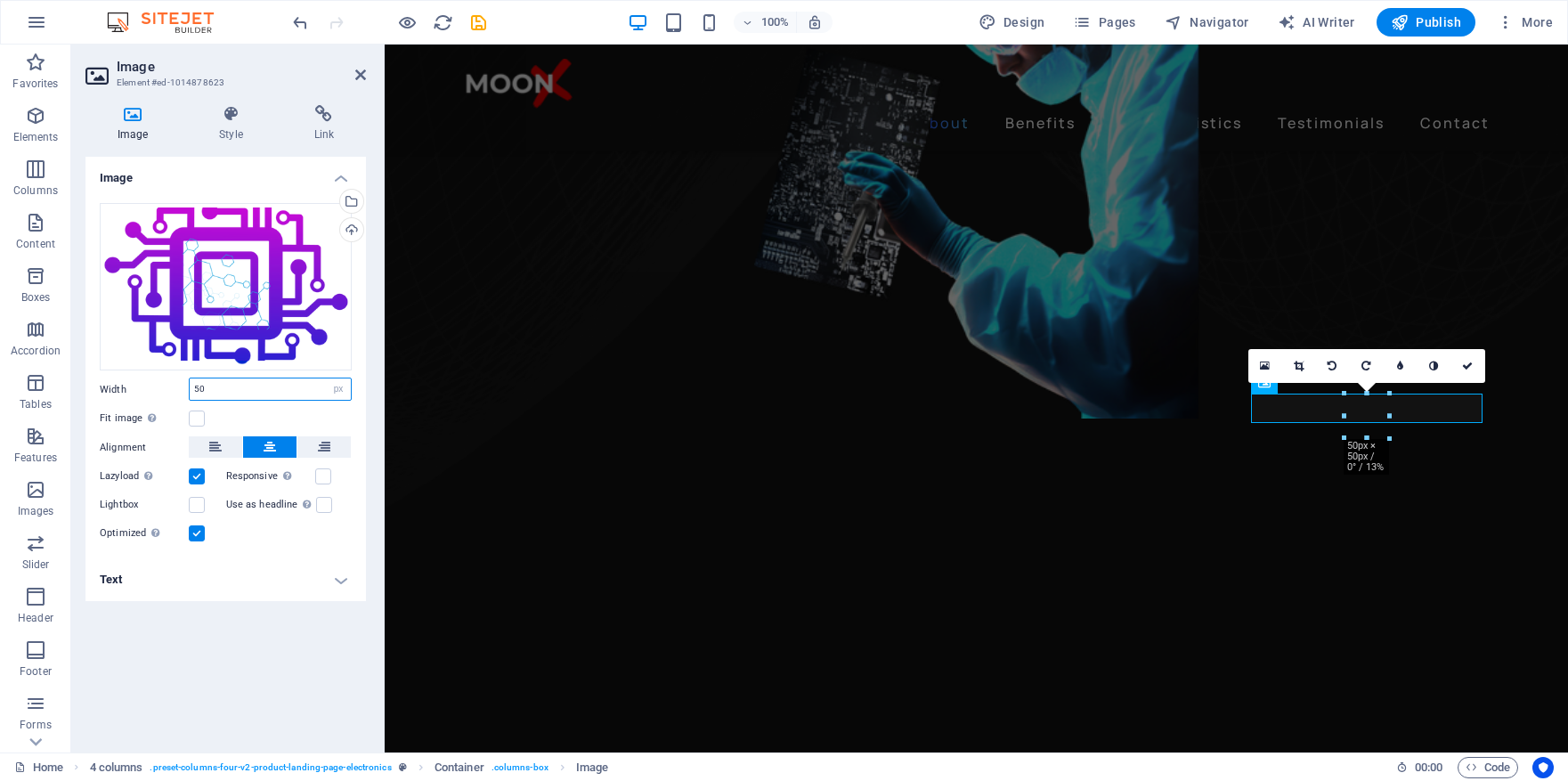
click at [278, 386] on input "50" at bounding box center [270, 389] width 161 height 22
type input "5"
type input "80"
click at [291, 634] on div "Image Drag files here, click to choose files or select files from Files or our …" at bounding box center [225, 448] width 281 height 582
click at [1473, 365] on link at bounding box center [1469, 366] width 34 height 34
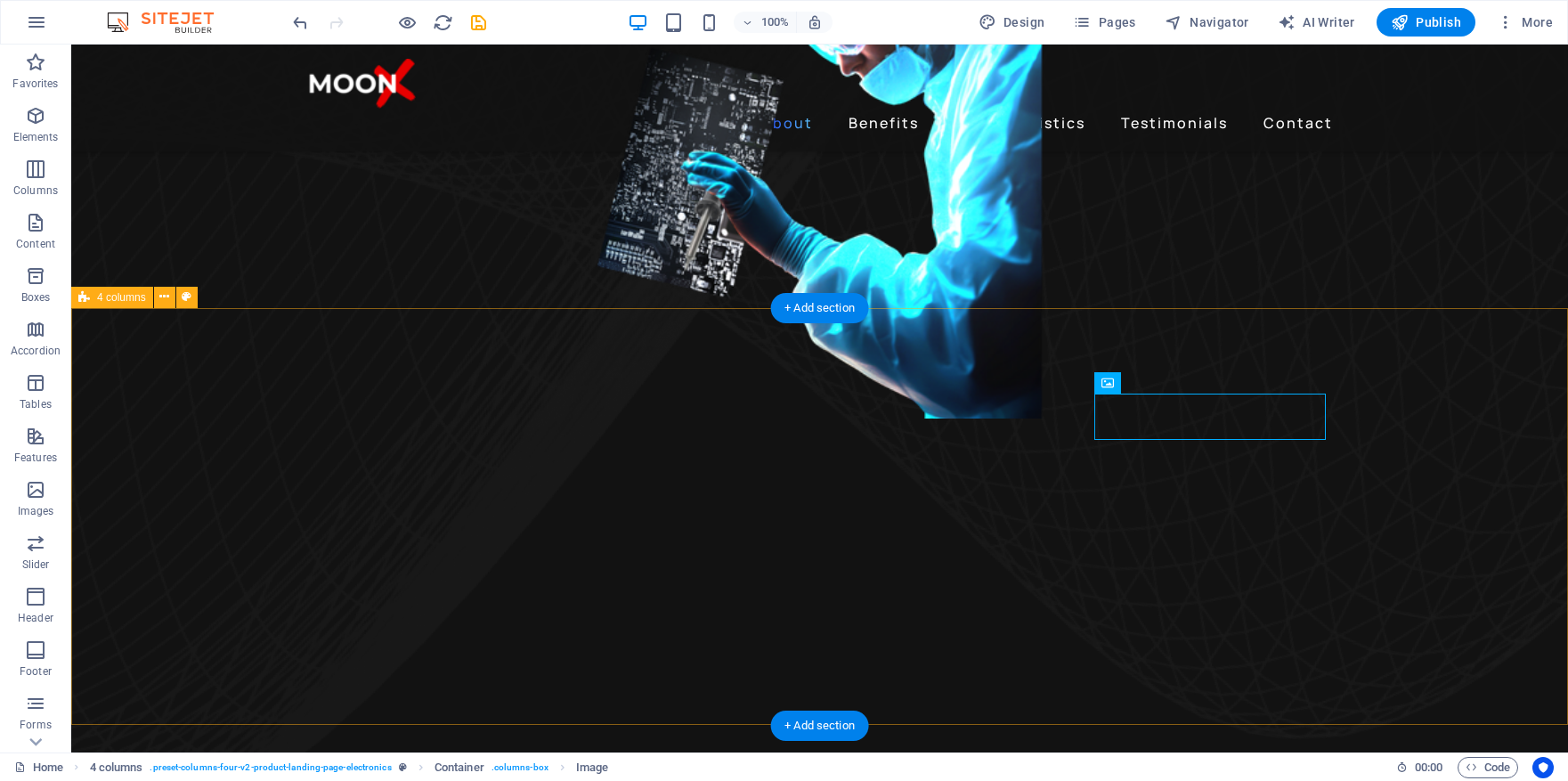
select select "px"
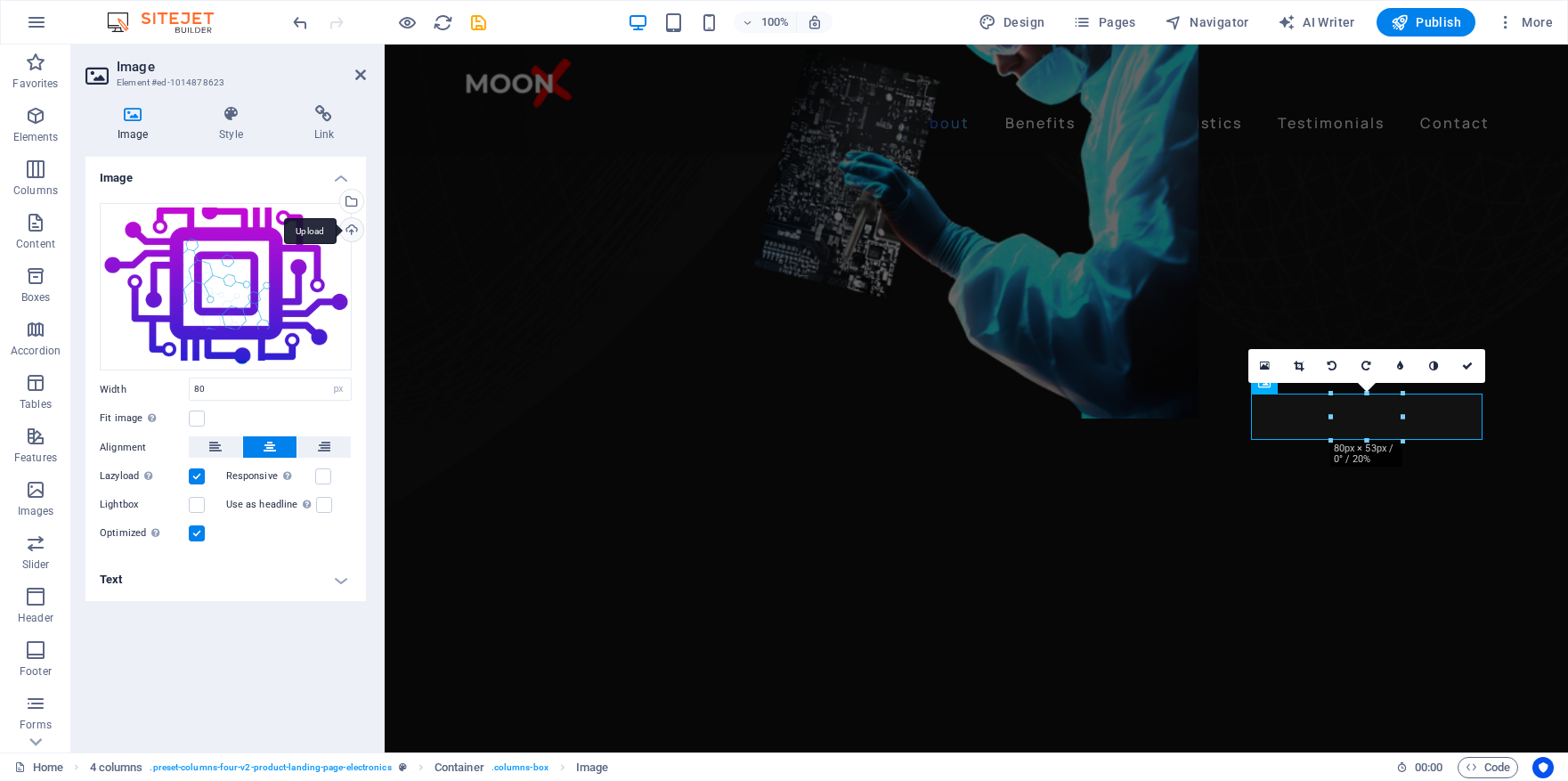
click at [361, 234] on div "Upload" at bounding box center [350, 231] width 27 height 27
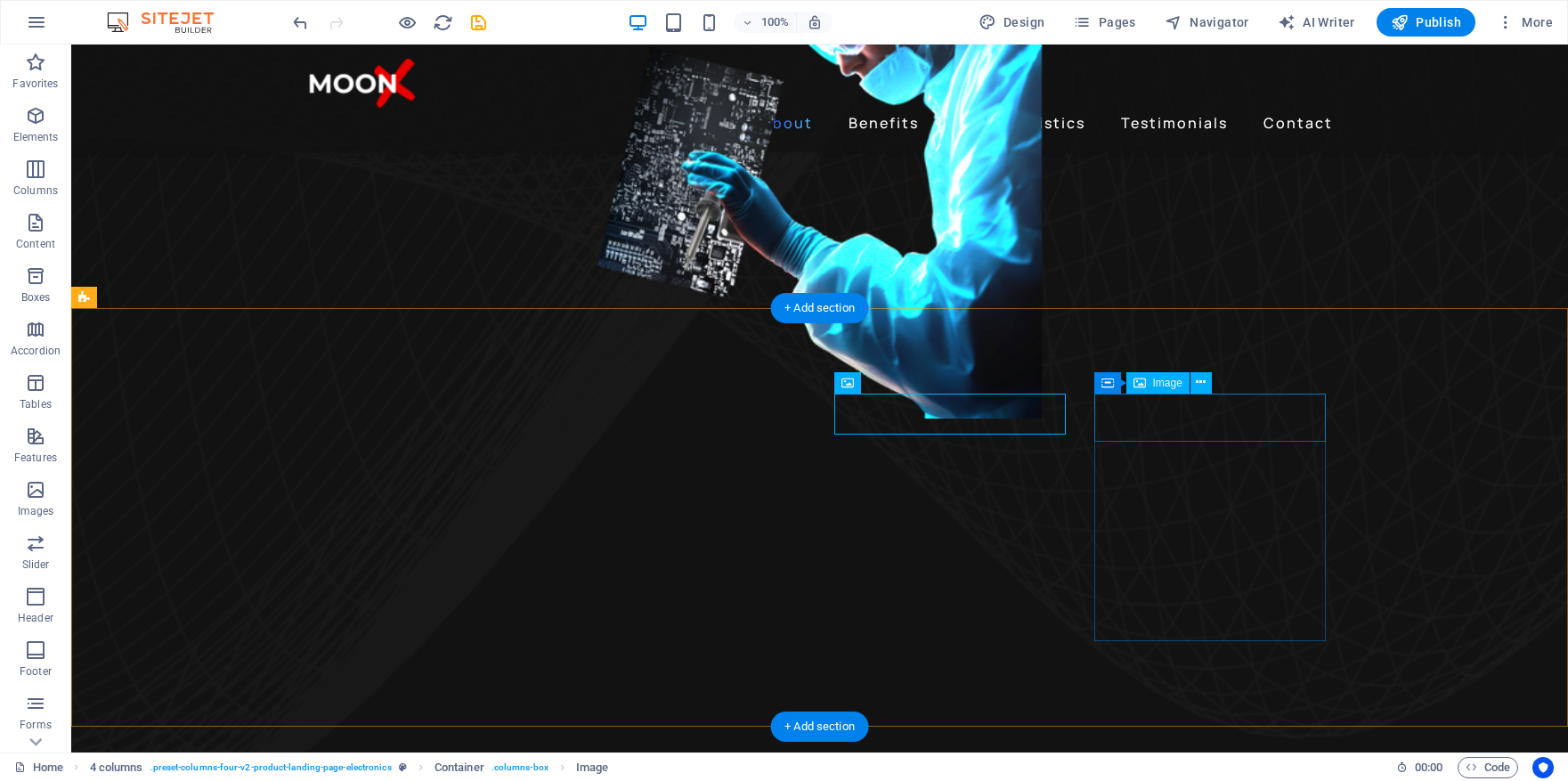
select select "px"
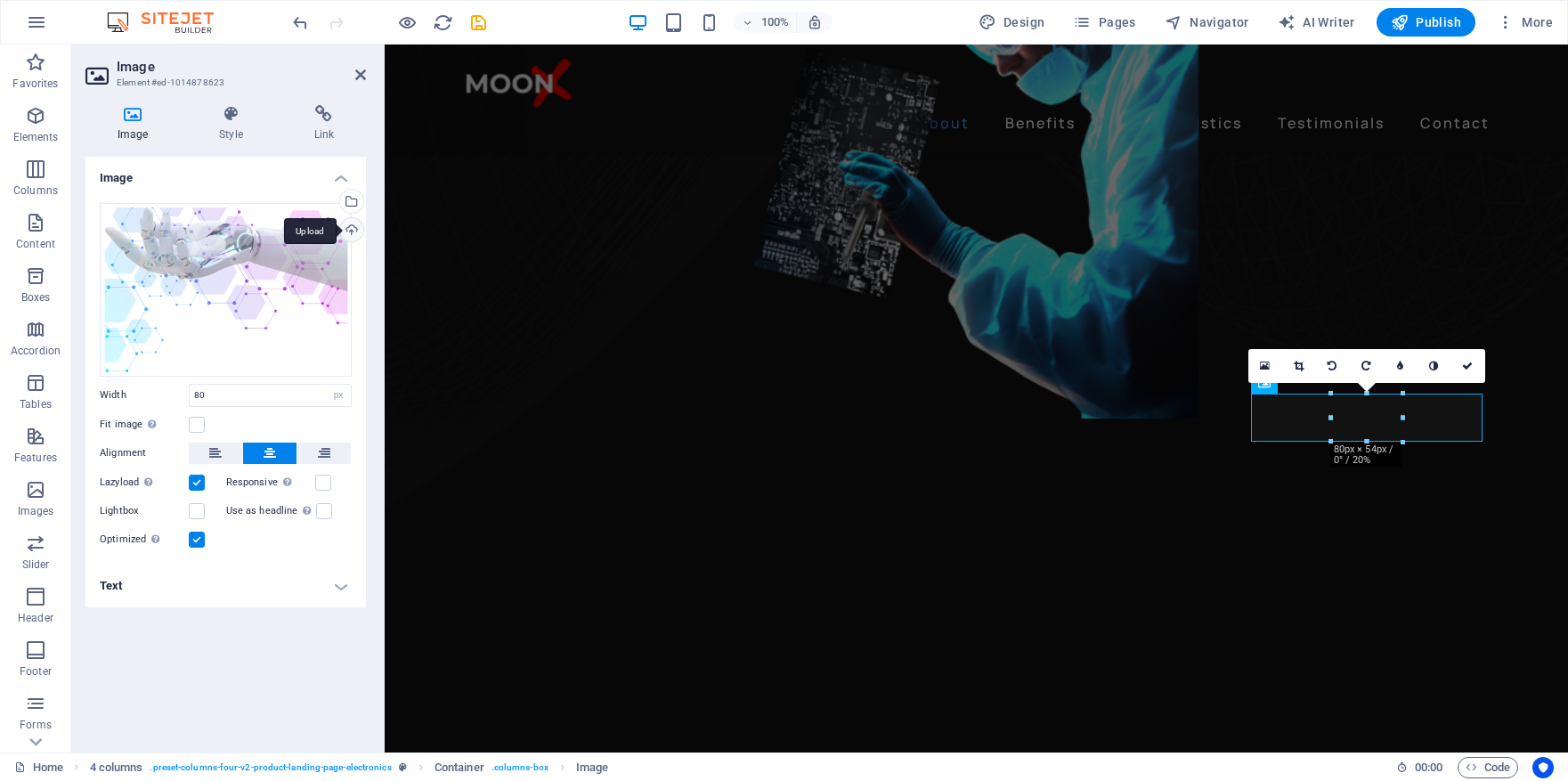
click at [349, 227] on div "Upload" at bounding box center [350, 231] width 27 height 27
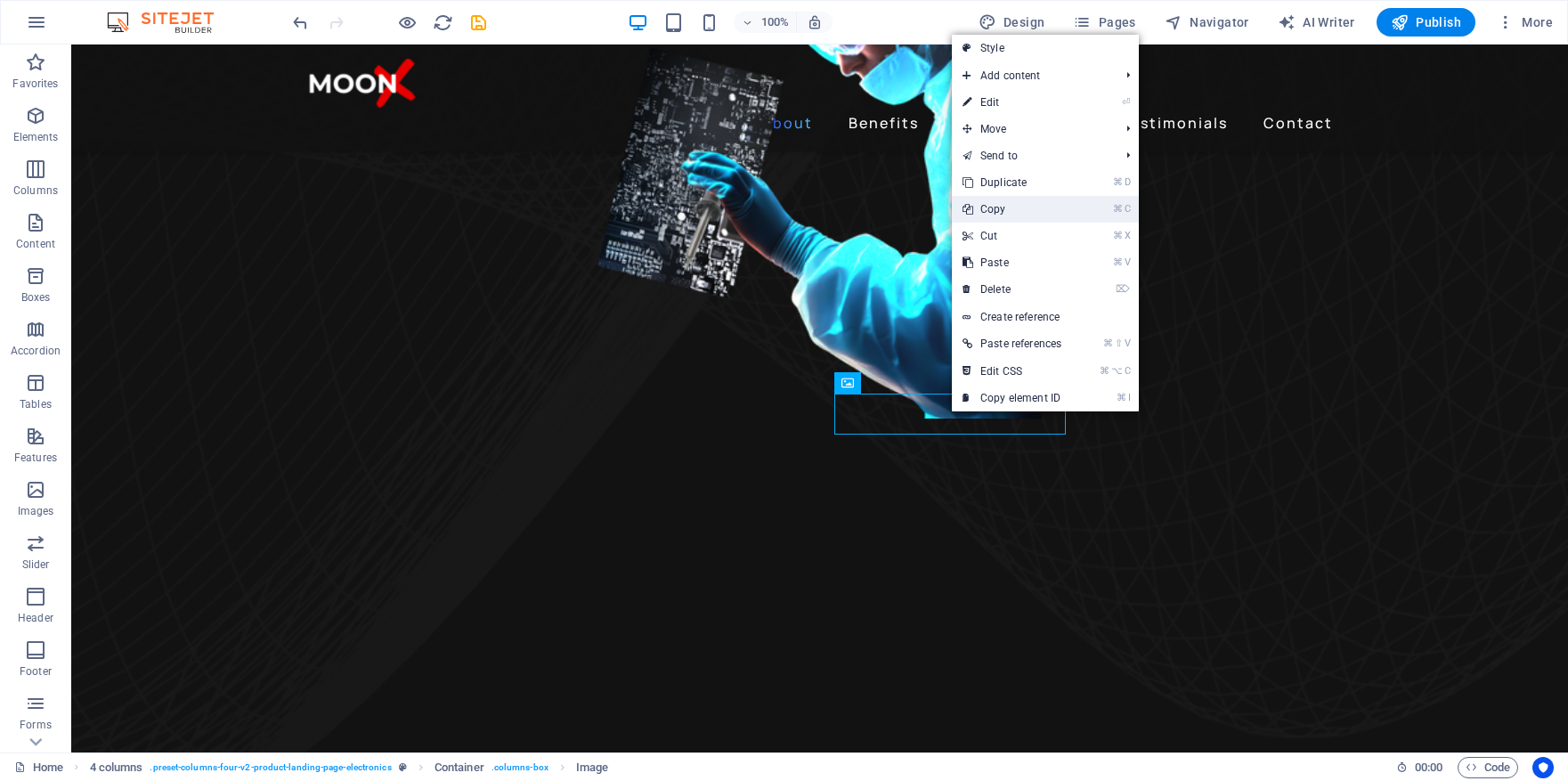
click at [1014, 215] on link "⌘ C Copy" at bounding box center [1012, 210] width 121 height 27
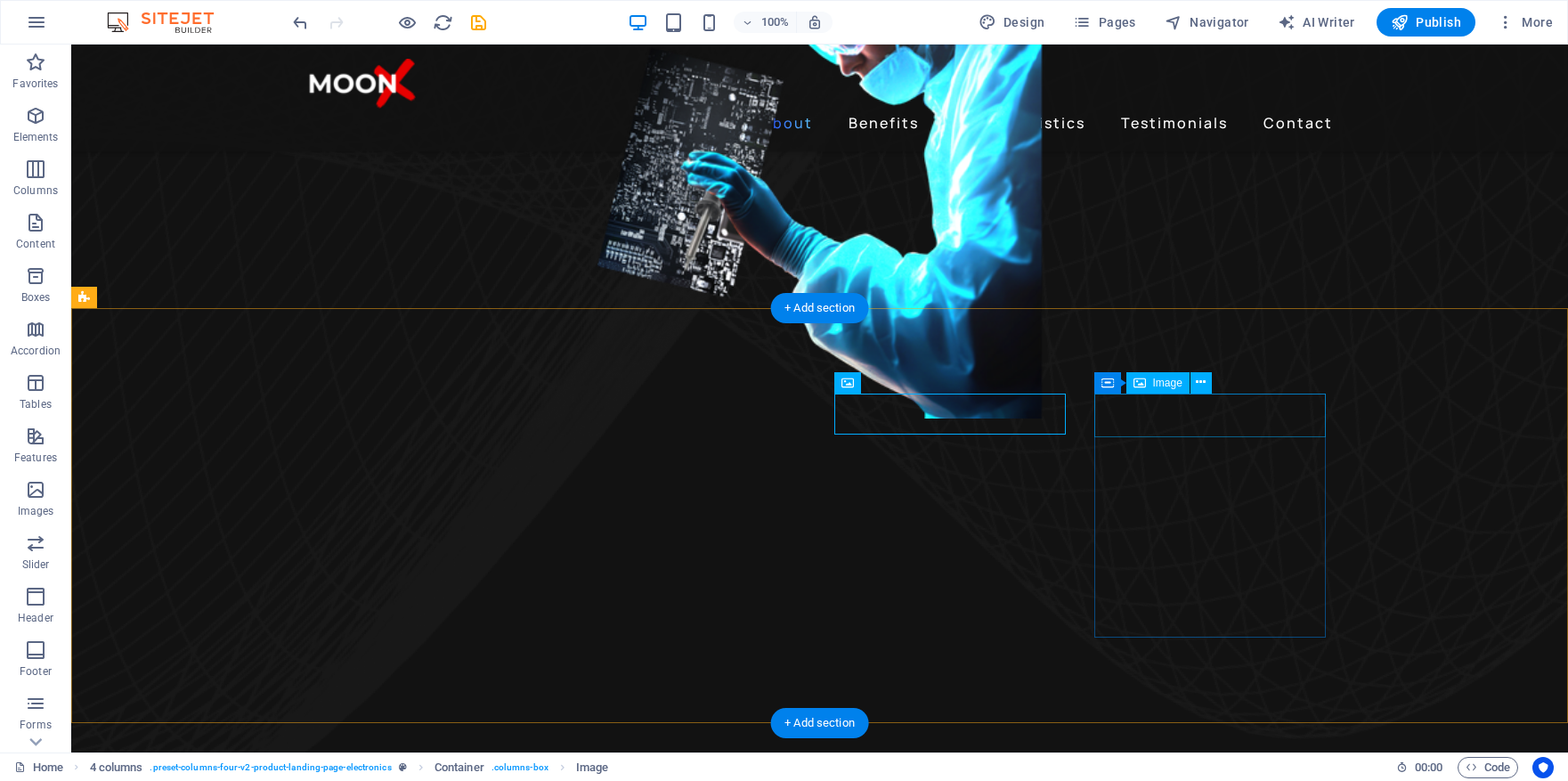
select select "px"
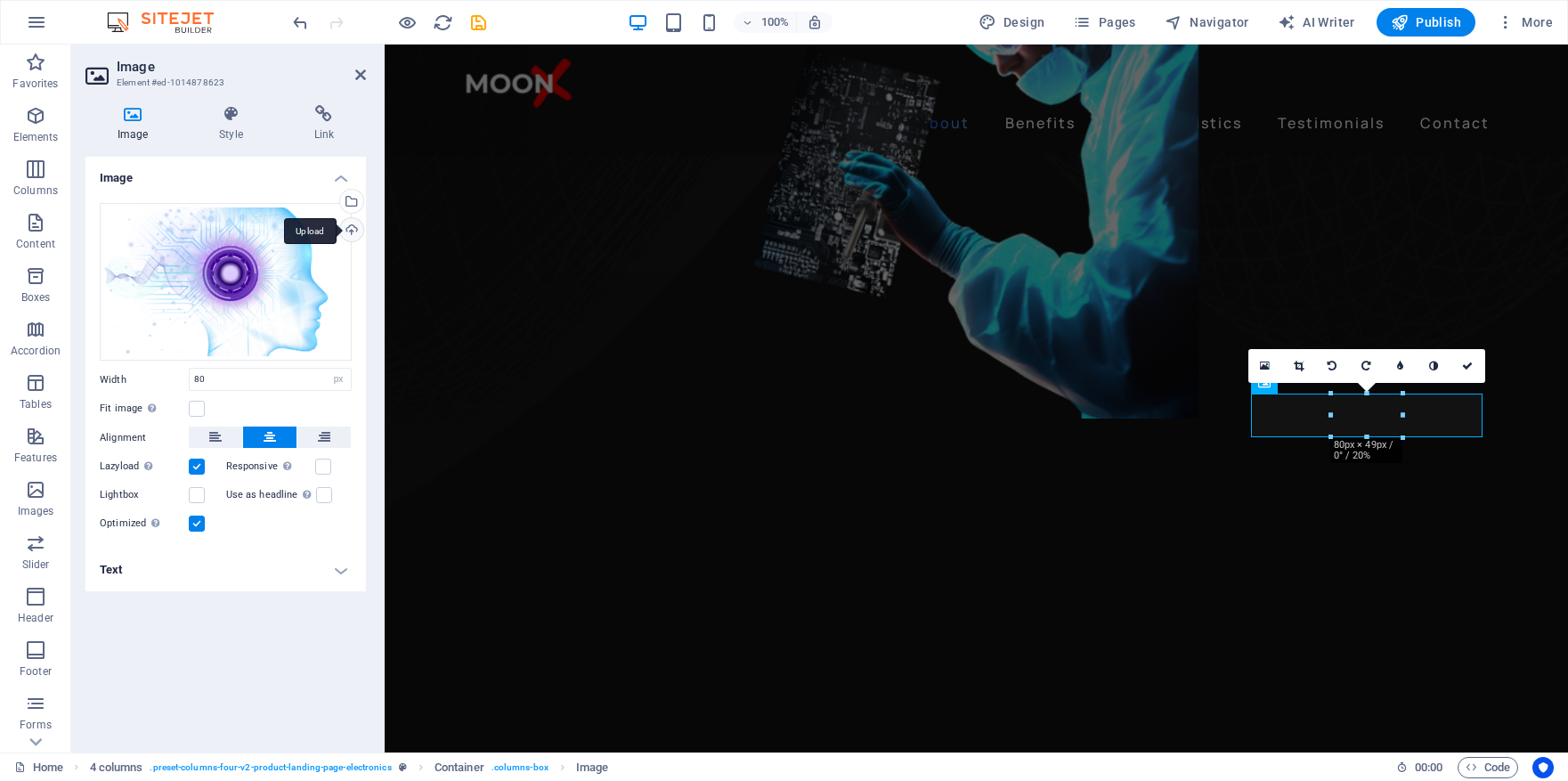
click at [350, 228] on div "Upload" at bounding box center [350, 231] width 27 height 27
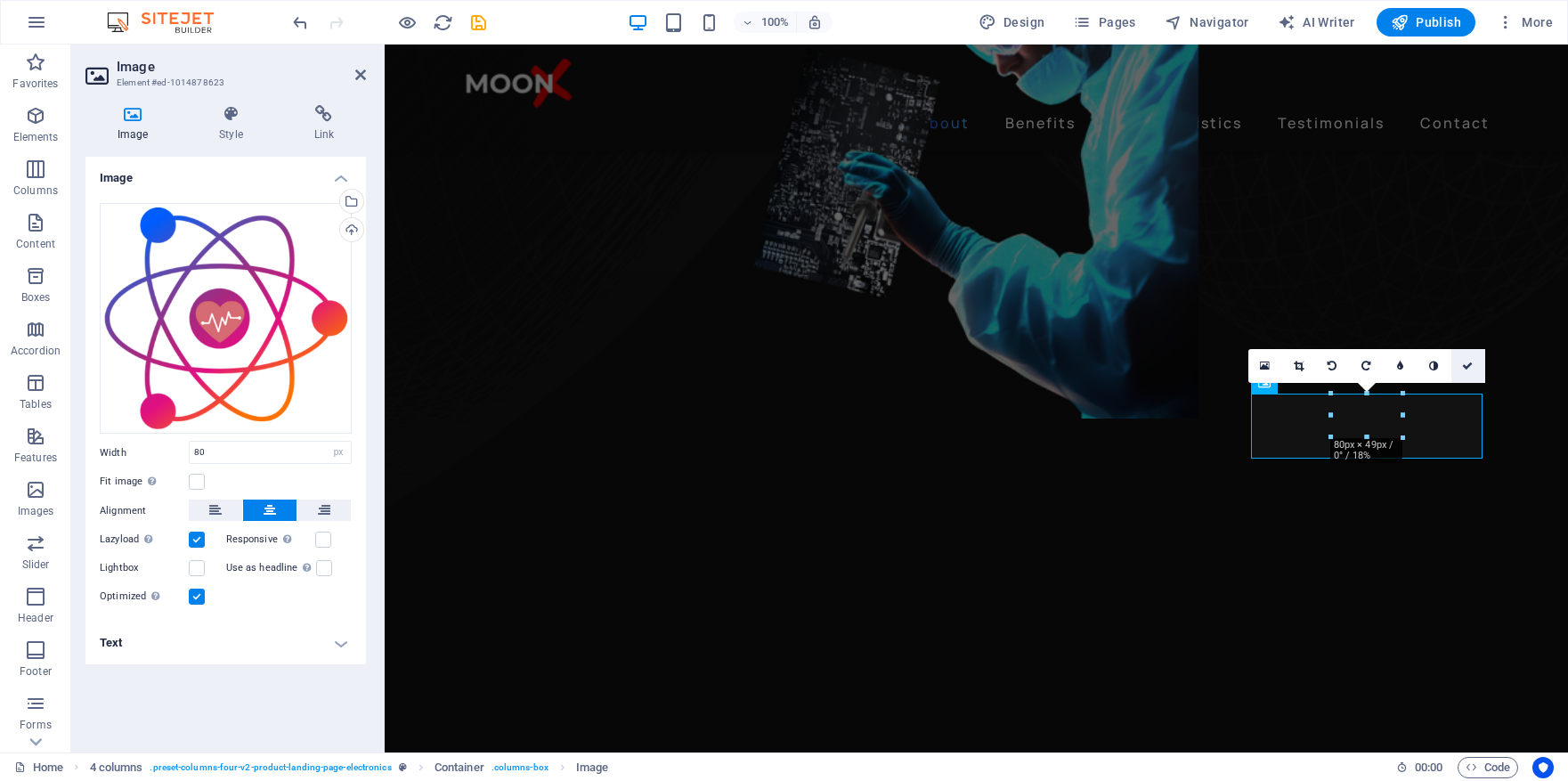
click at [1473, 363] on icon at bounding box center [1467, 366] width 10 height 10
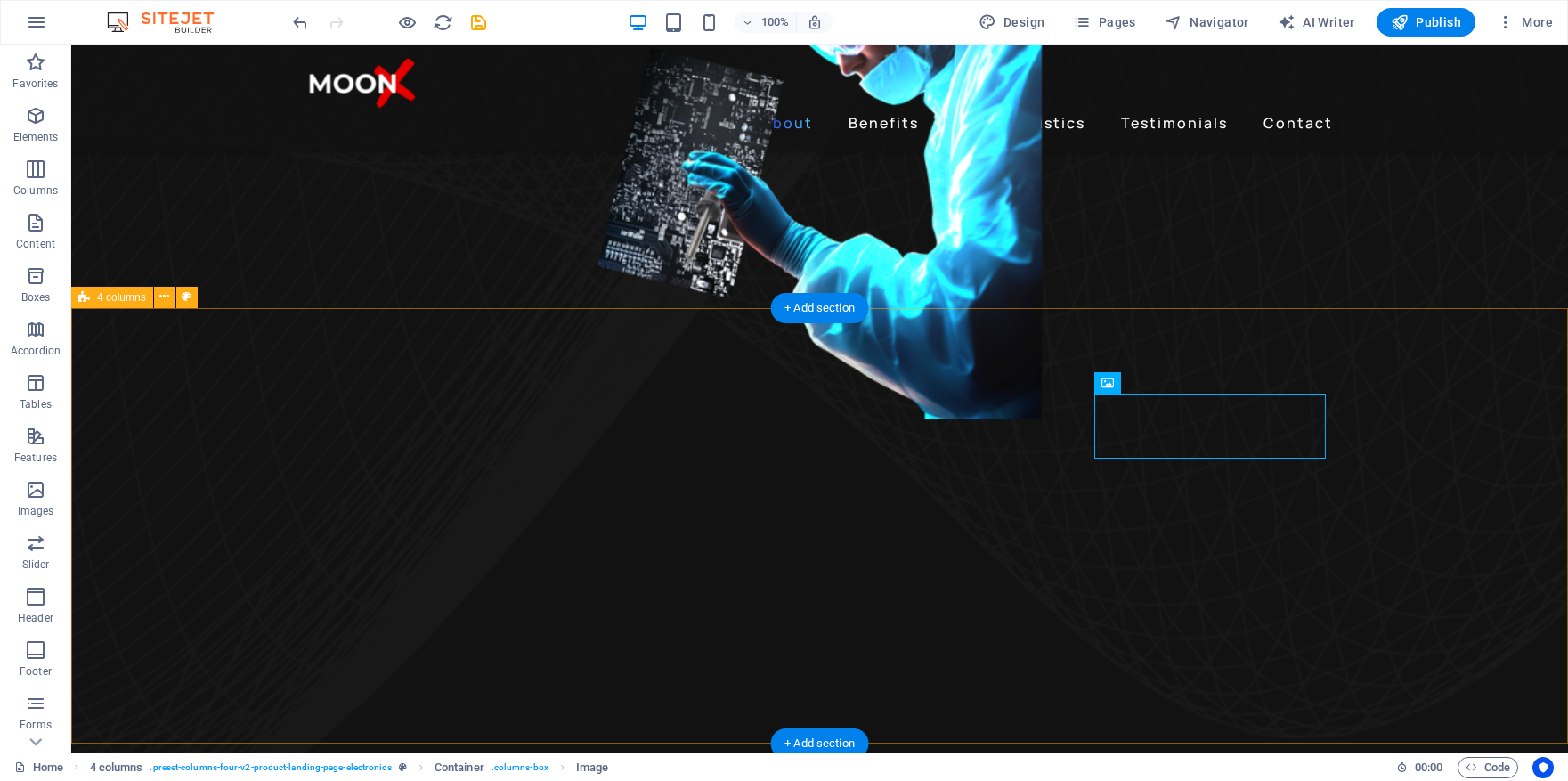
select select "px"
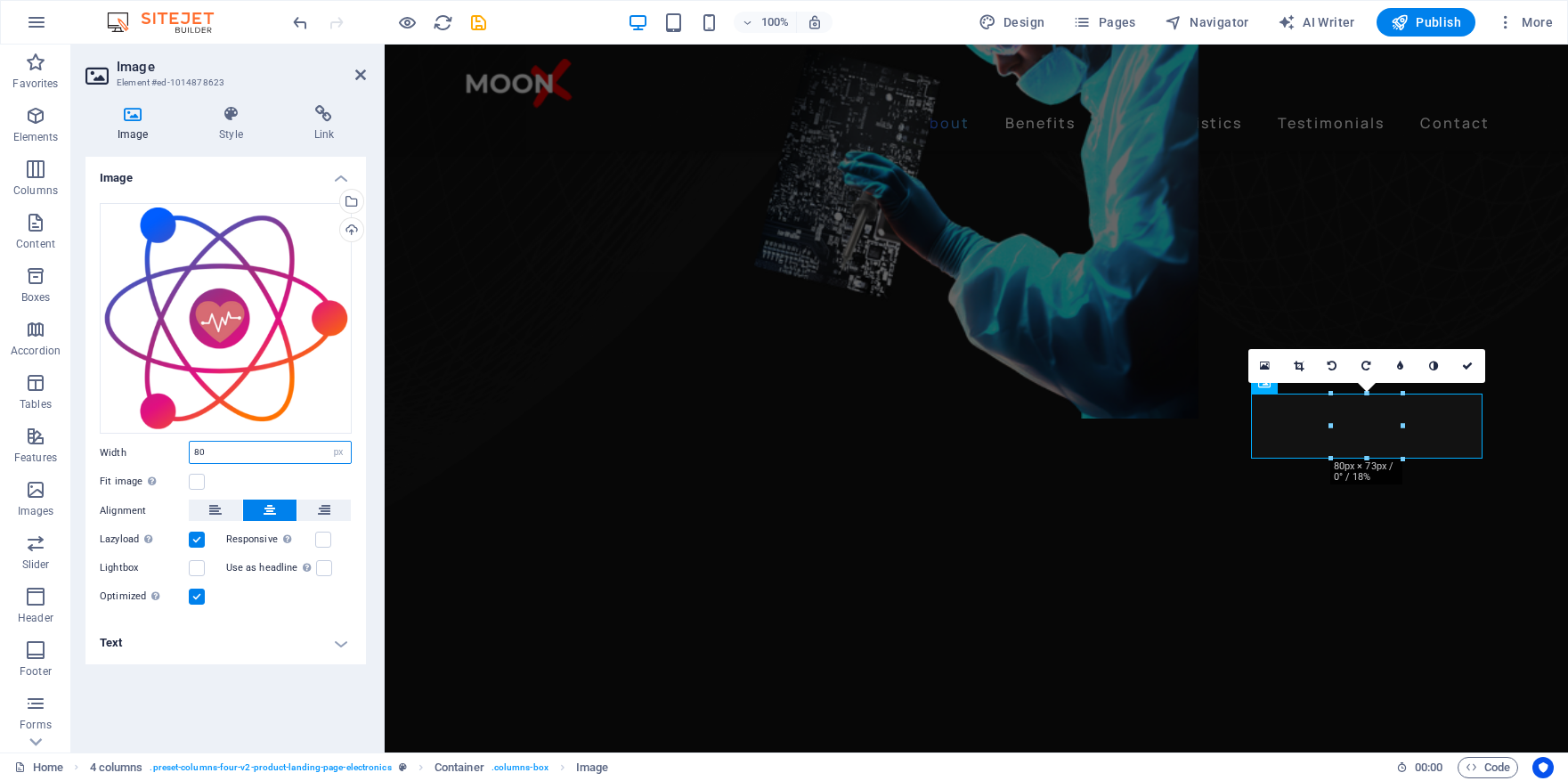
click at [235, 453] on input "80" at bounding box center [270, 452] width 161 height 22
type input "8"
drag, startPoint x: 234, startPoint y: 447, endPoint x: 176, endPoint y: 447, distance: 58.0
click at [175, 447] on div "Width 70 Default auto px rem % em vh vw" at bounding box center [226, 453] width 252 height 23
type input "6"
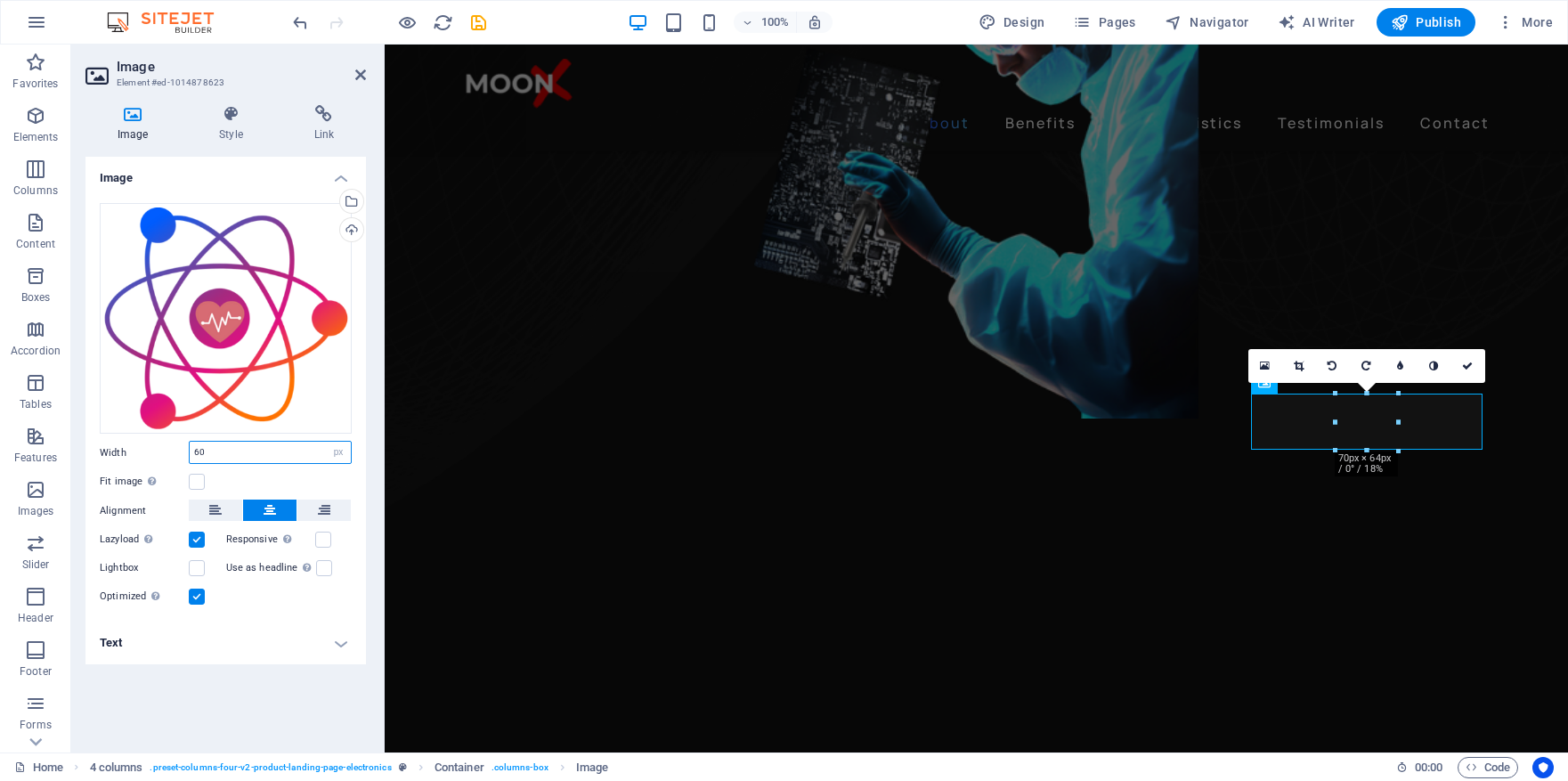
type input "60"
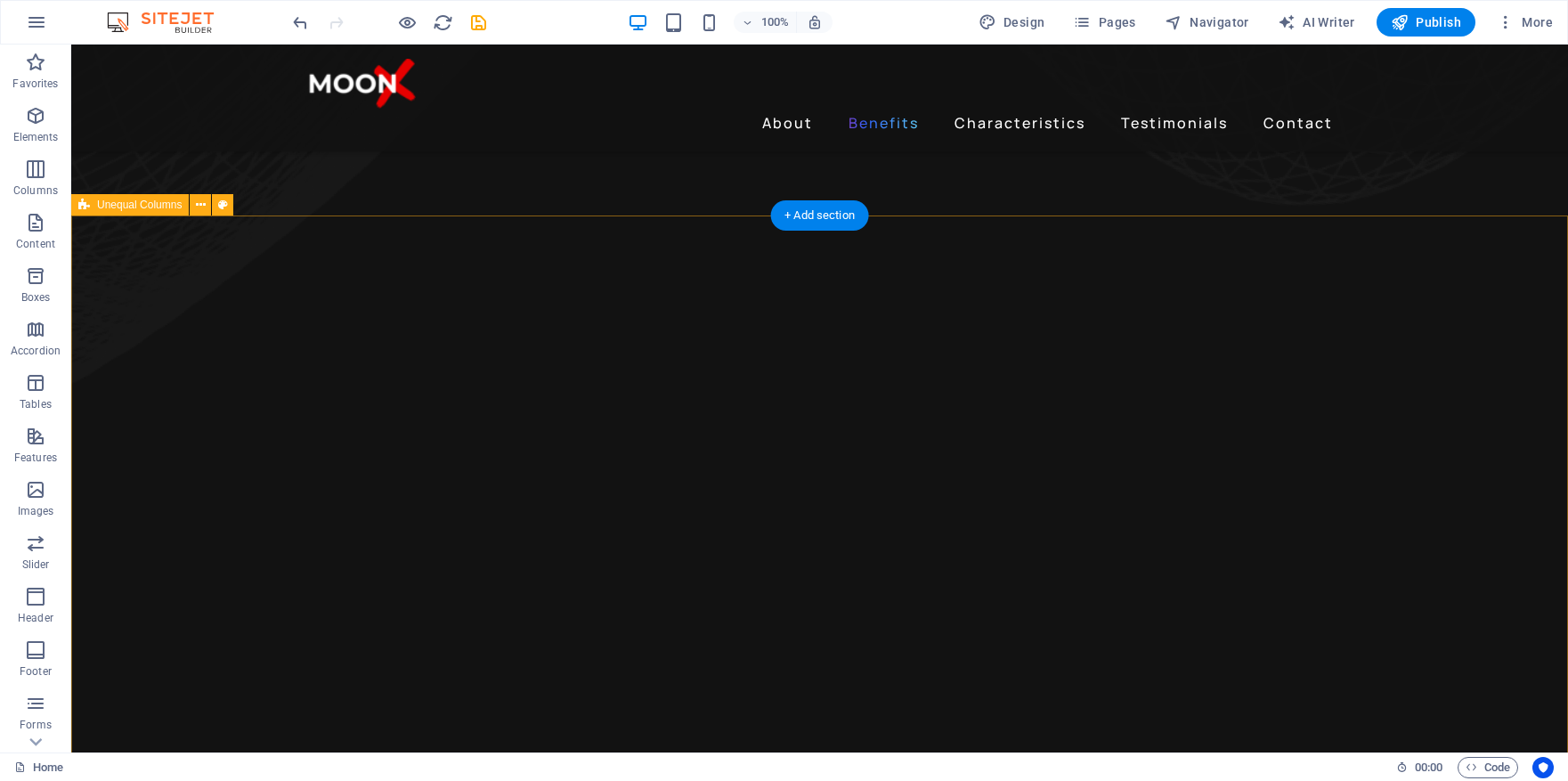
scroll to position [1685, 0]
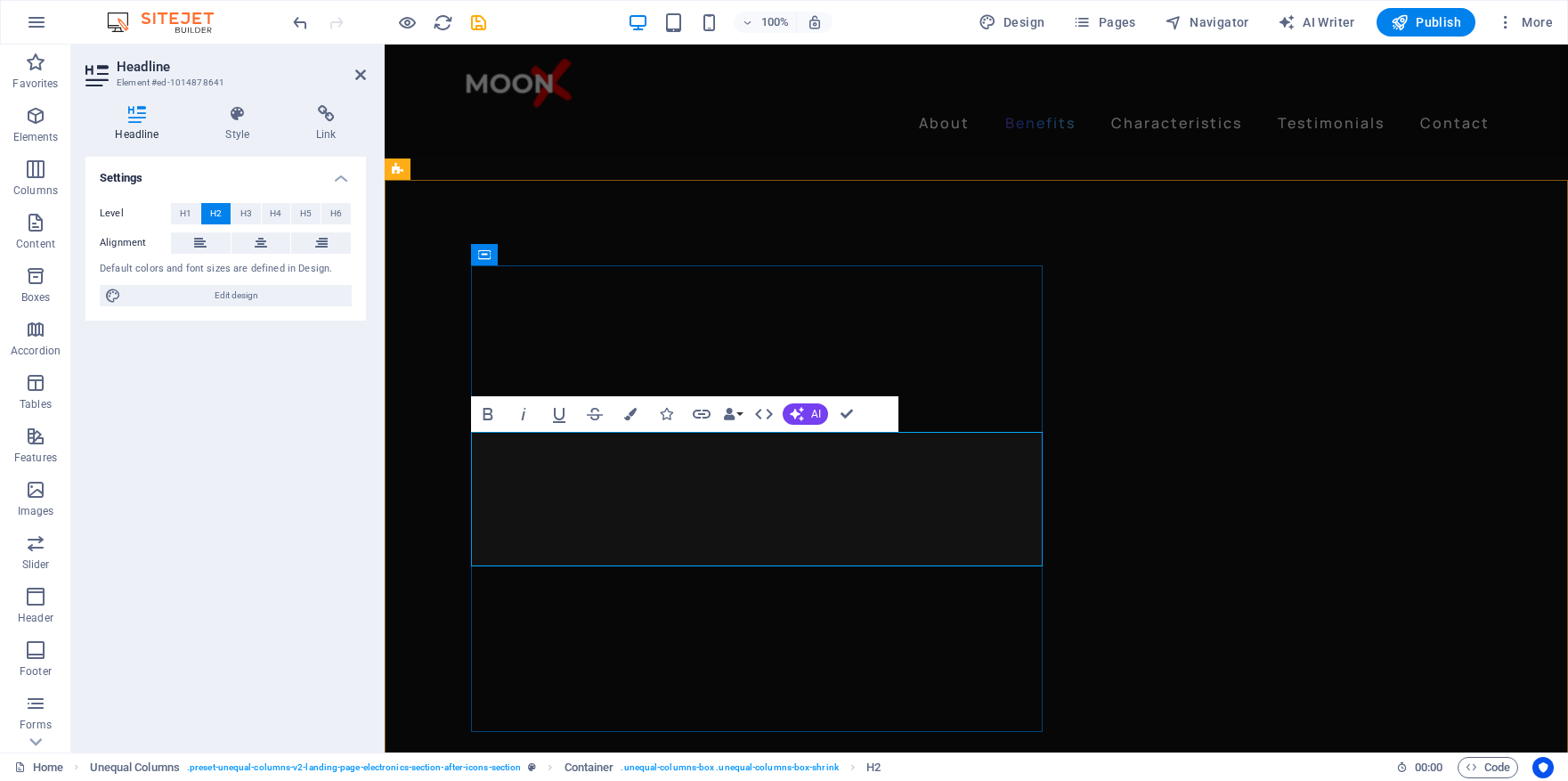
drag, startPoint x: 922, startPoint y: 477, endPoint x: 485, endPoint y: 466, distance: 437.1
drag, startPoint x: 853, startPoint y: 549, endPoint x: 478, endPoint y: 542, distance: 375.1
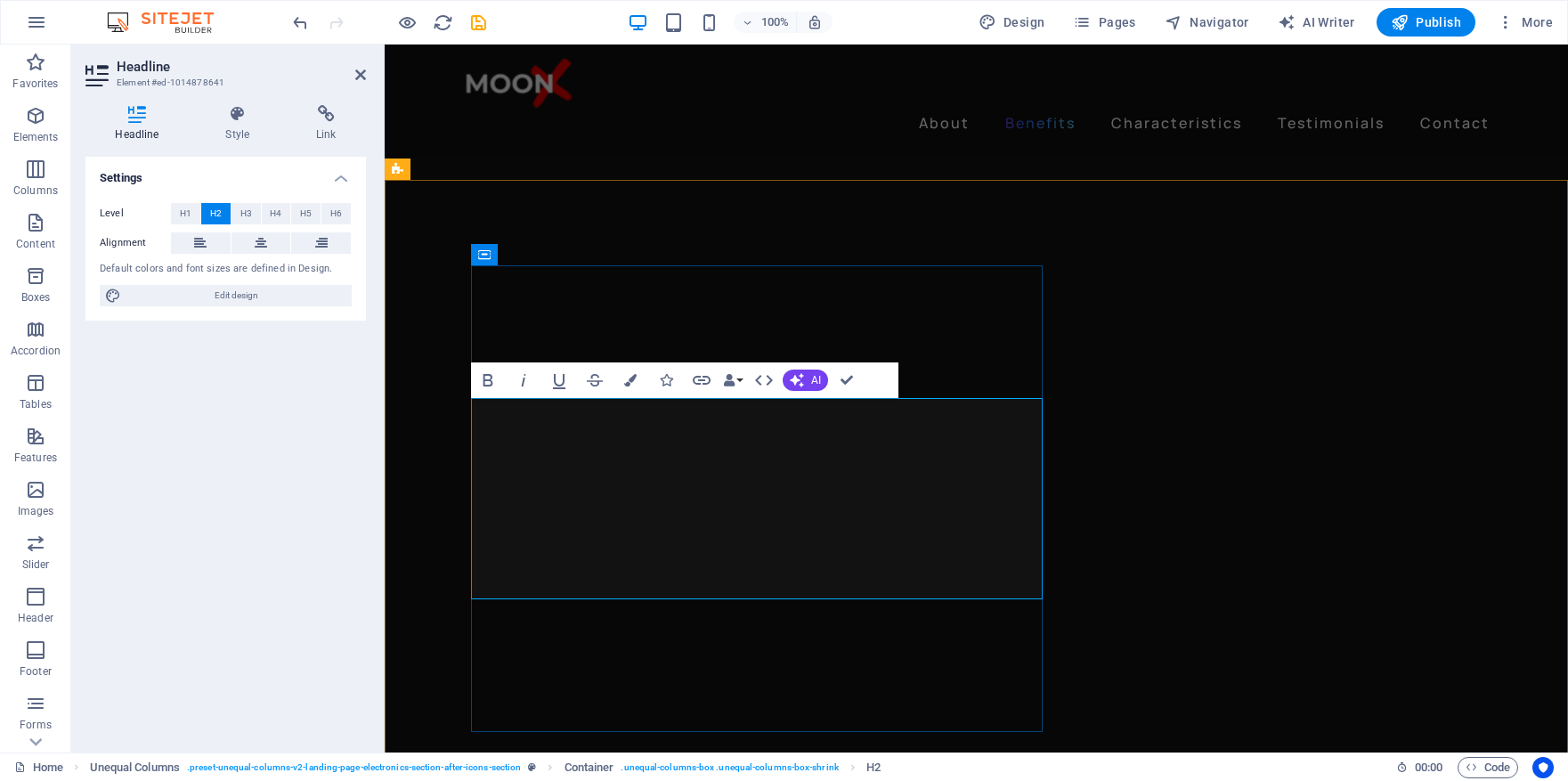
drag, startPoint x: 999, startPoint y: 511, endPoint x: 817, endPoint y: 503, distance: 182.2
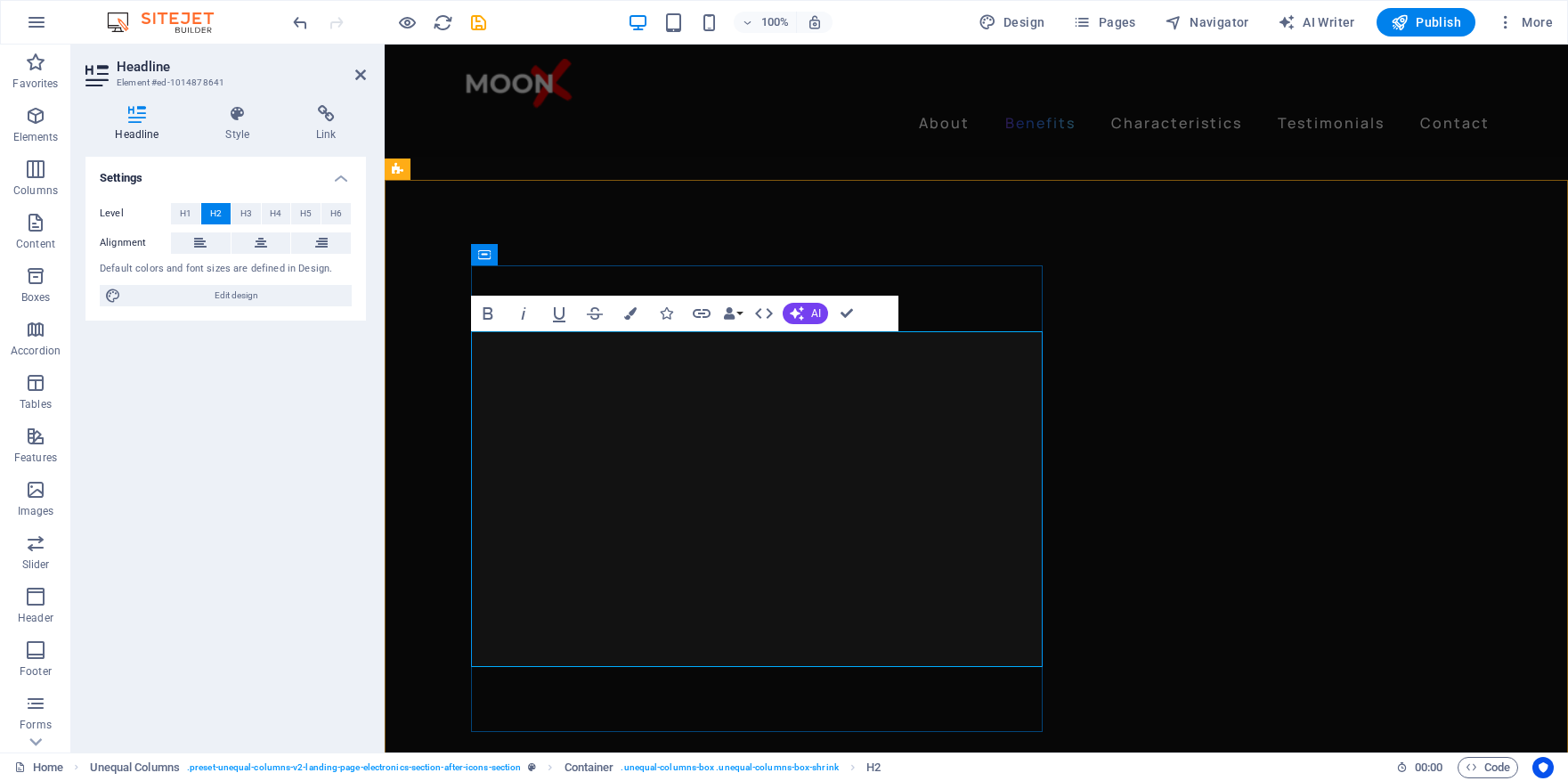
drag, startPoint x: 659, startPoint y: 638, endPoint x: 469, endPoint y: 637, distance: 190.0
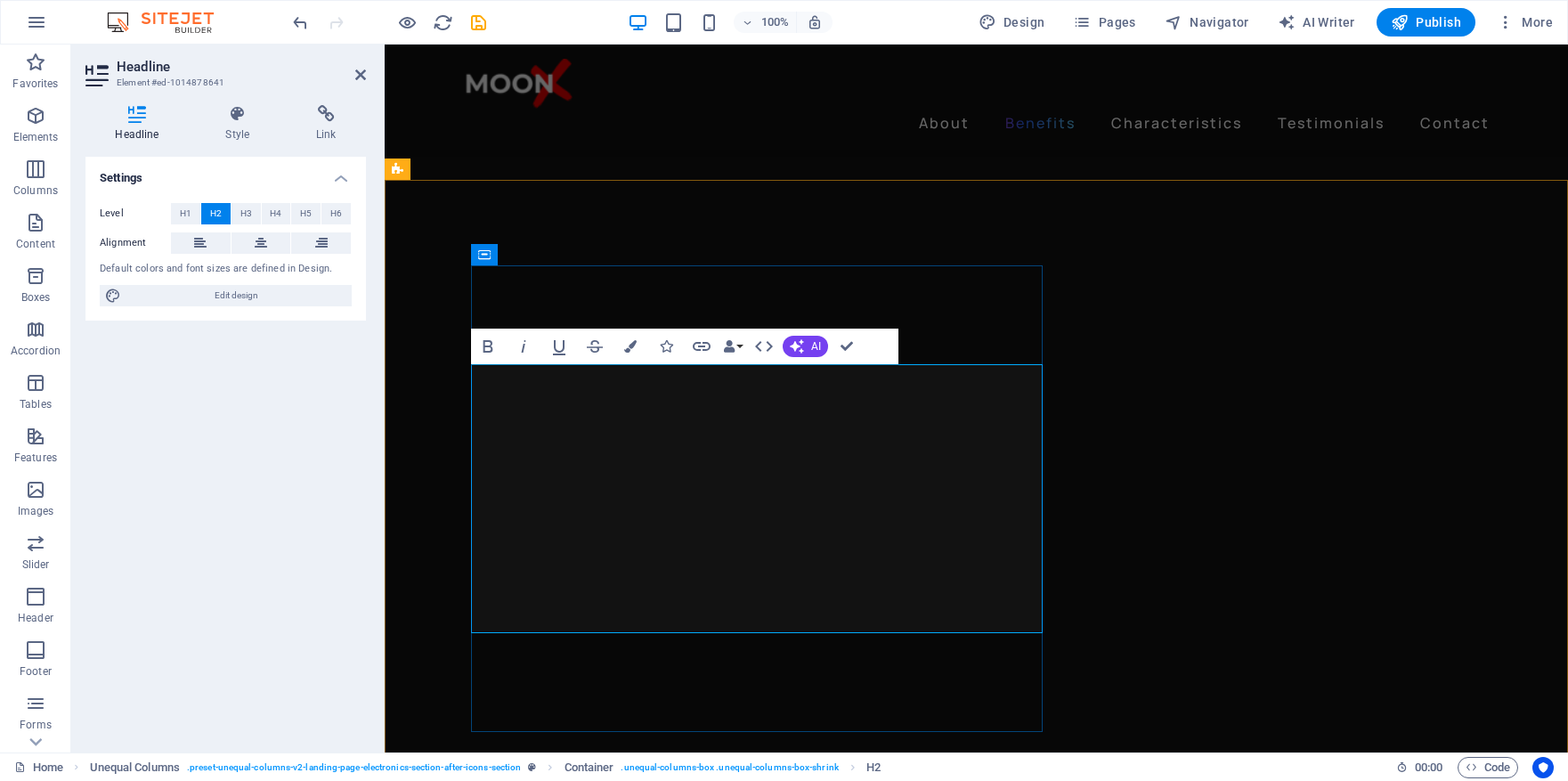
drag, startPoint x: 799, startPoint y: 481, endPoint x: 475, endPoint y: 478, distance: 324.0
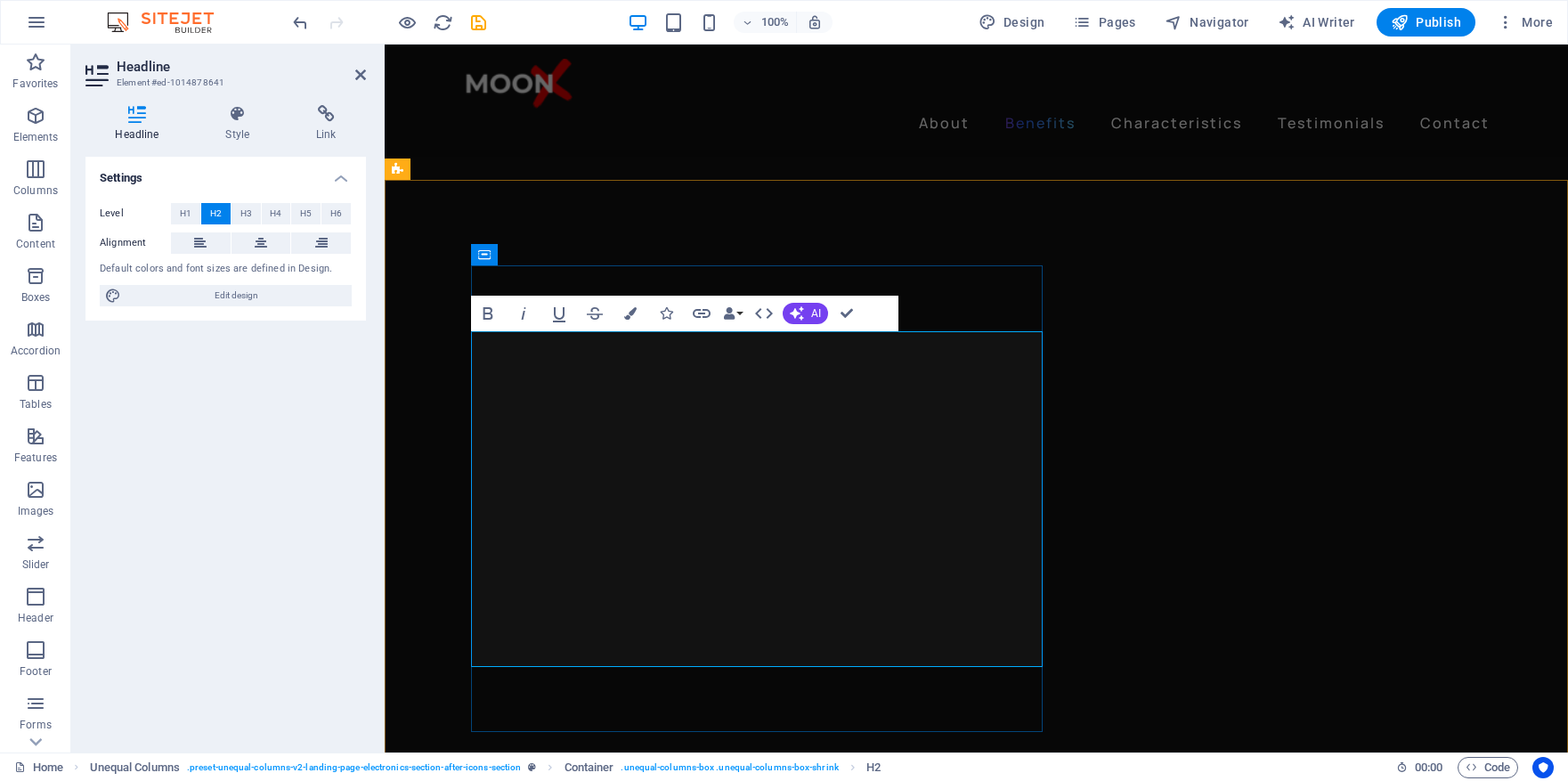
drag, startPoint x: 817, startPoint y: 640, endPoint x: 473, endPoint y: 347, distance: 451.9
copy h2 "Innovative ‌Medical Goods ‌Trading from material to equipment"
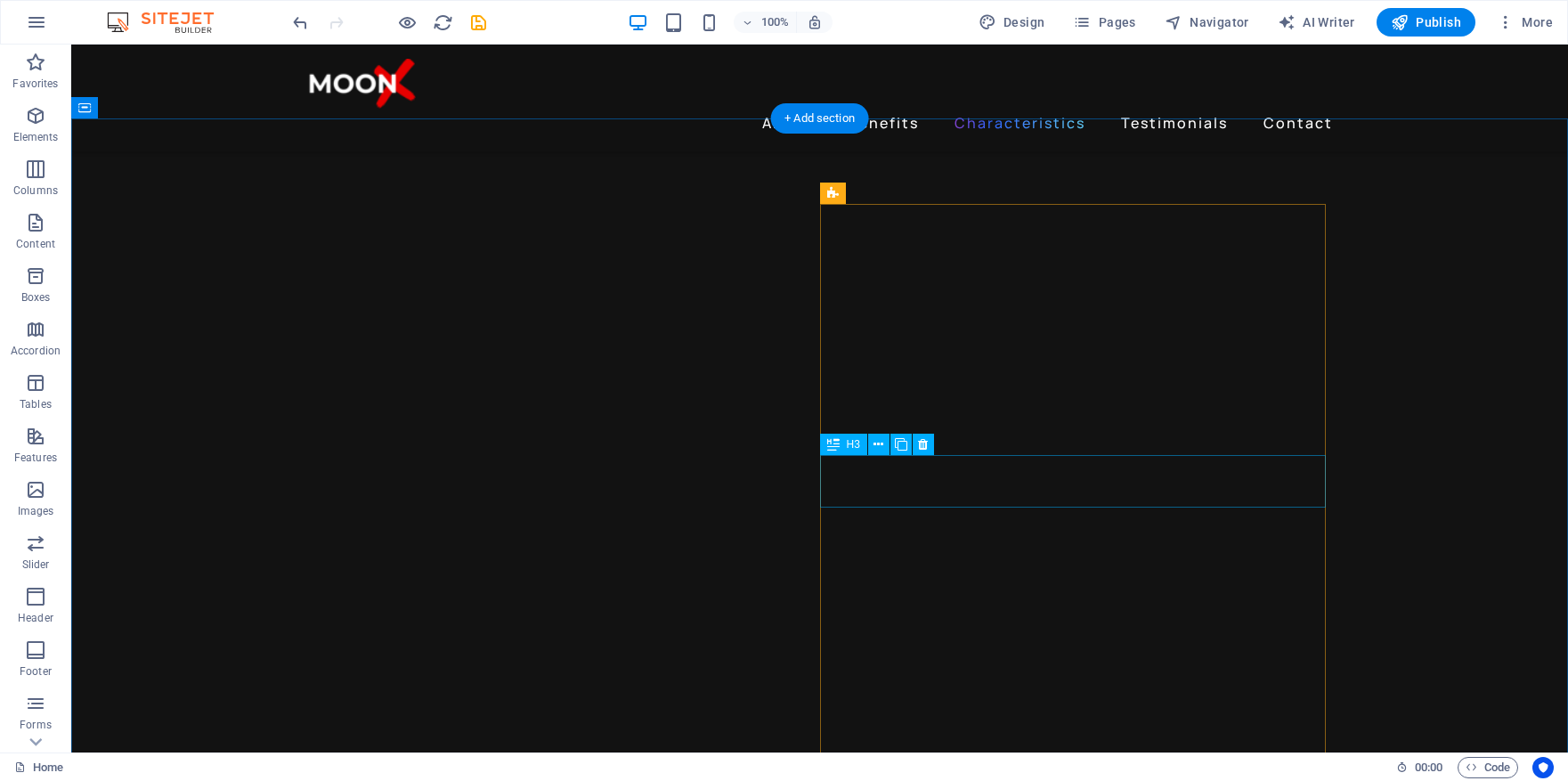
scroll to position [2381, 0]
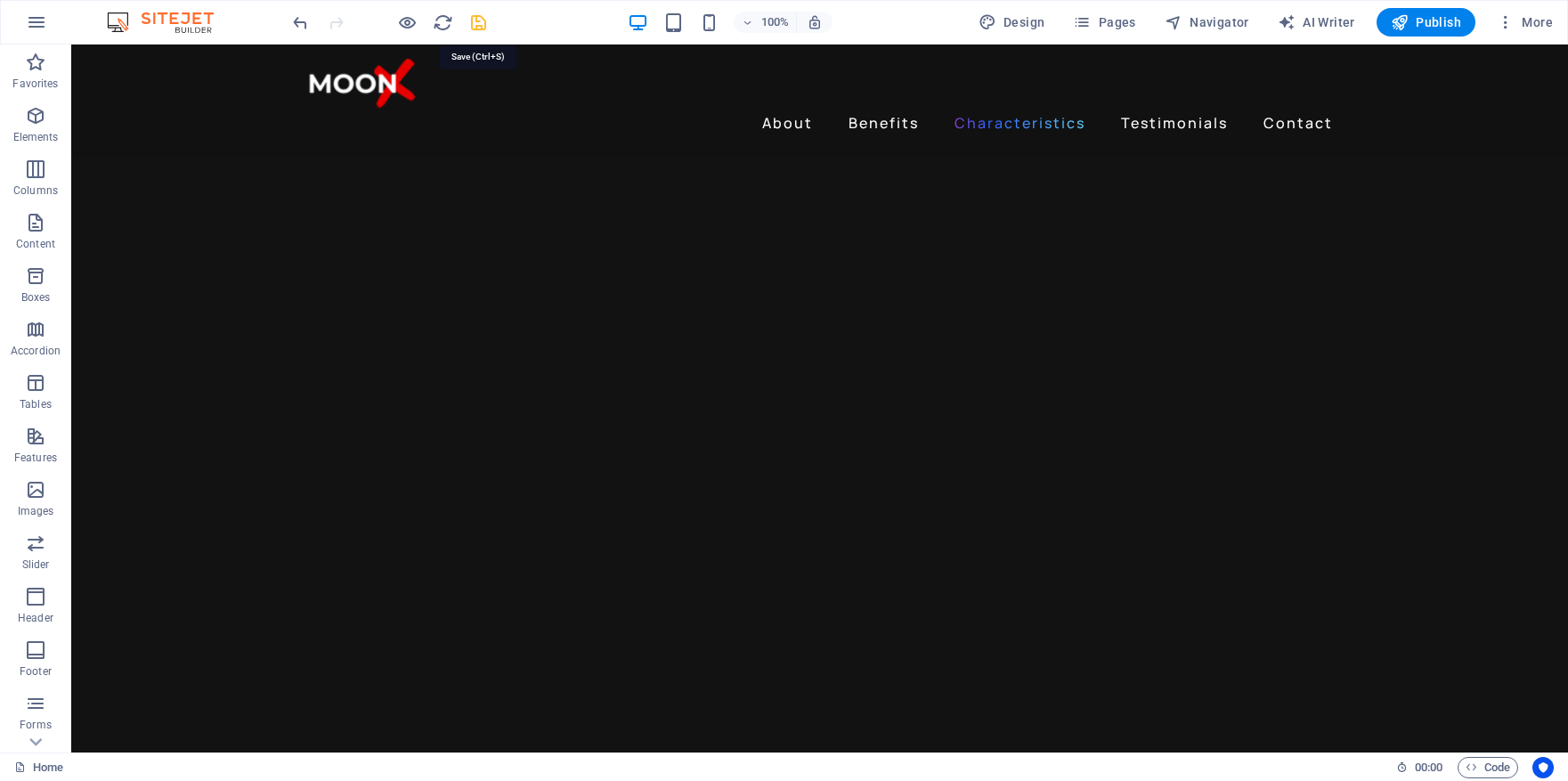
click at [479, 16] on icon "save" at bounding box center [479, 22] width 21 height 21
checkbox input "false"
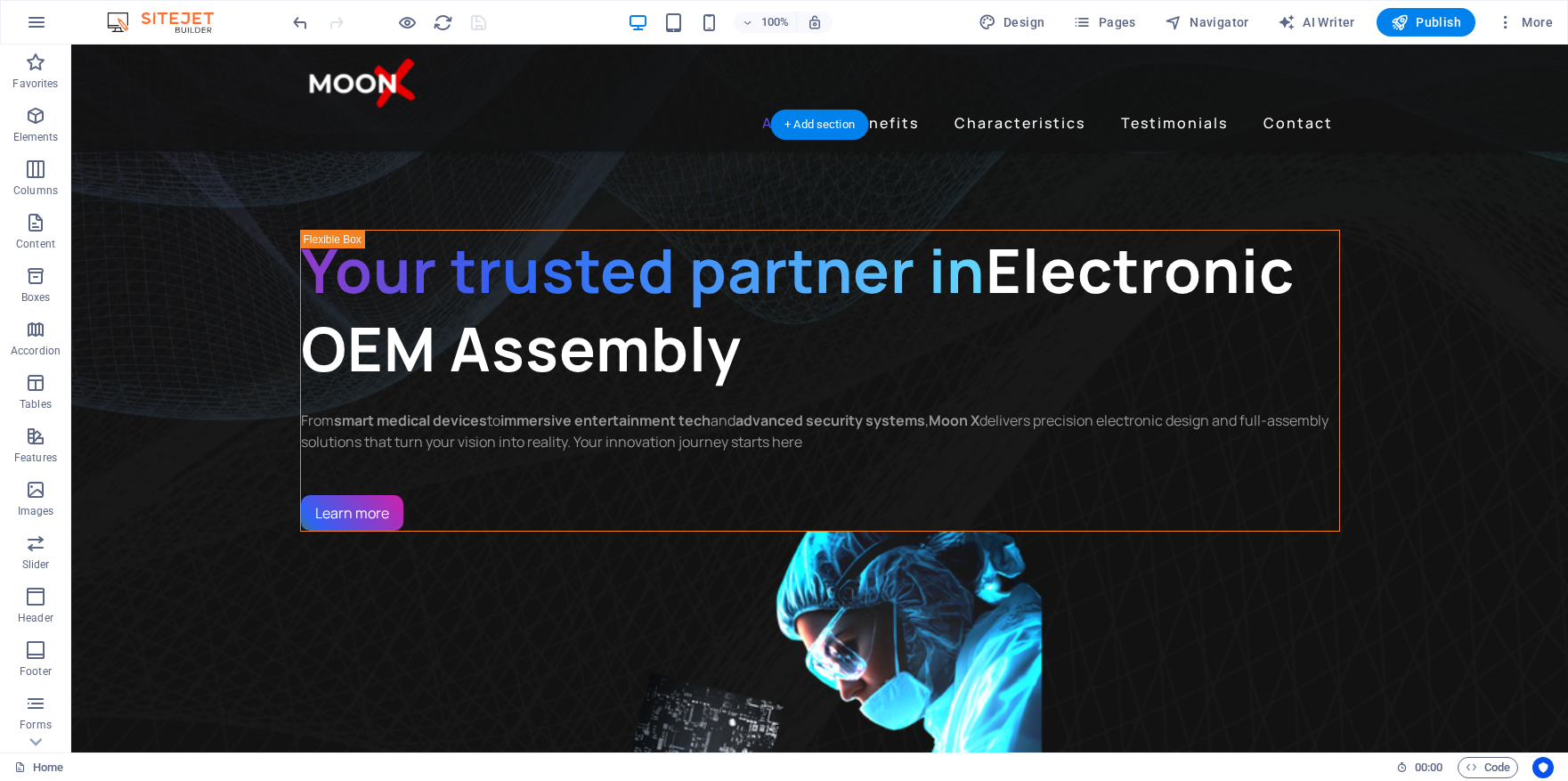
scroll to position [561, 0]
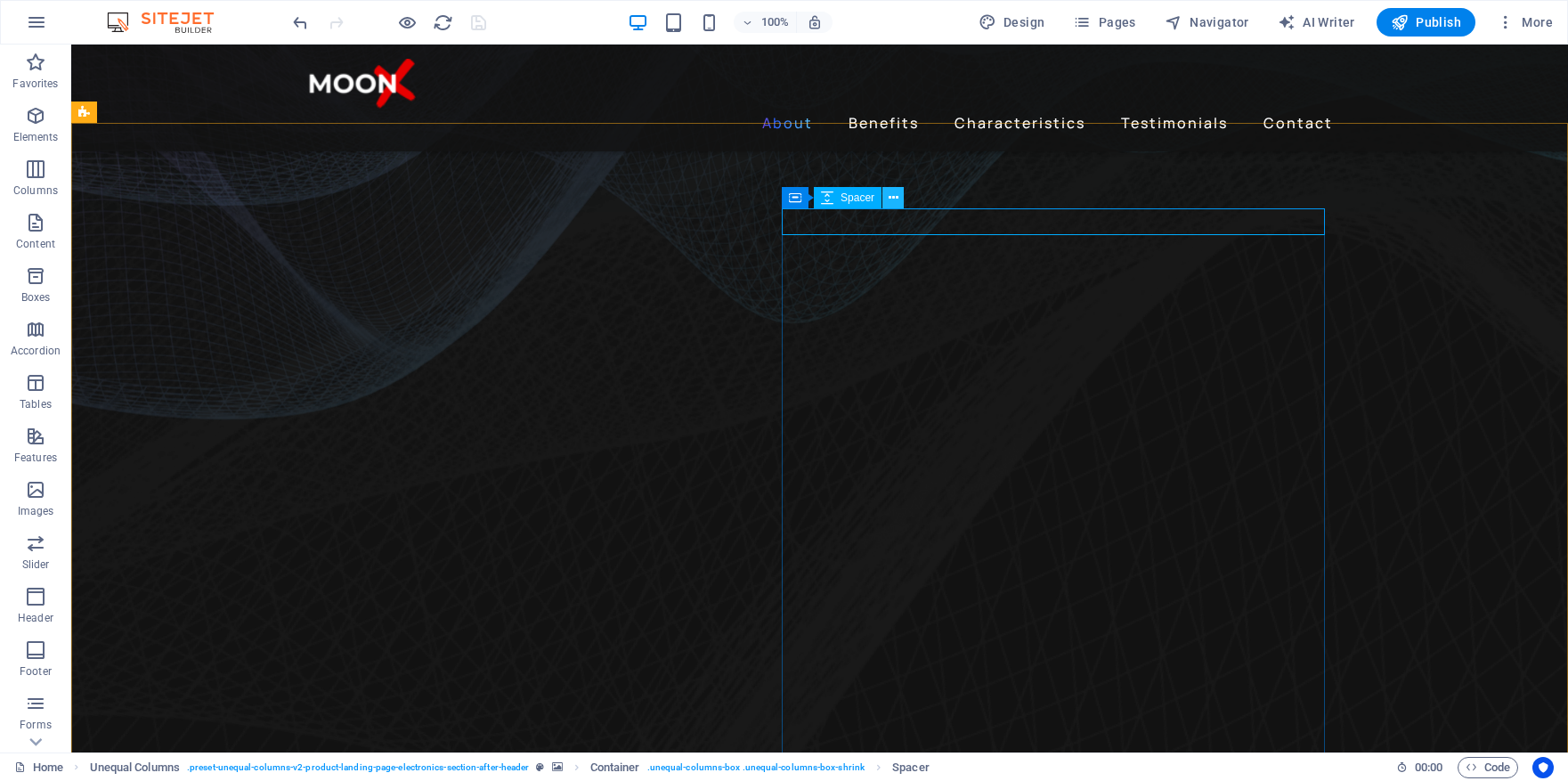
click at [894, 199] on icon at bounding box center [894, 198] width 9 height 19
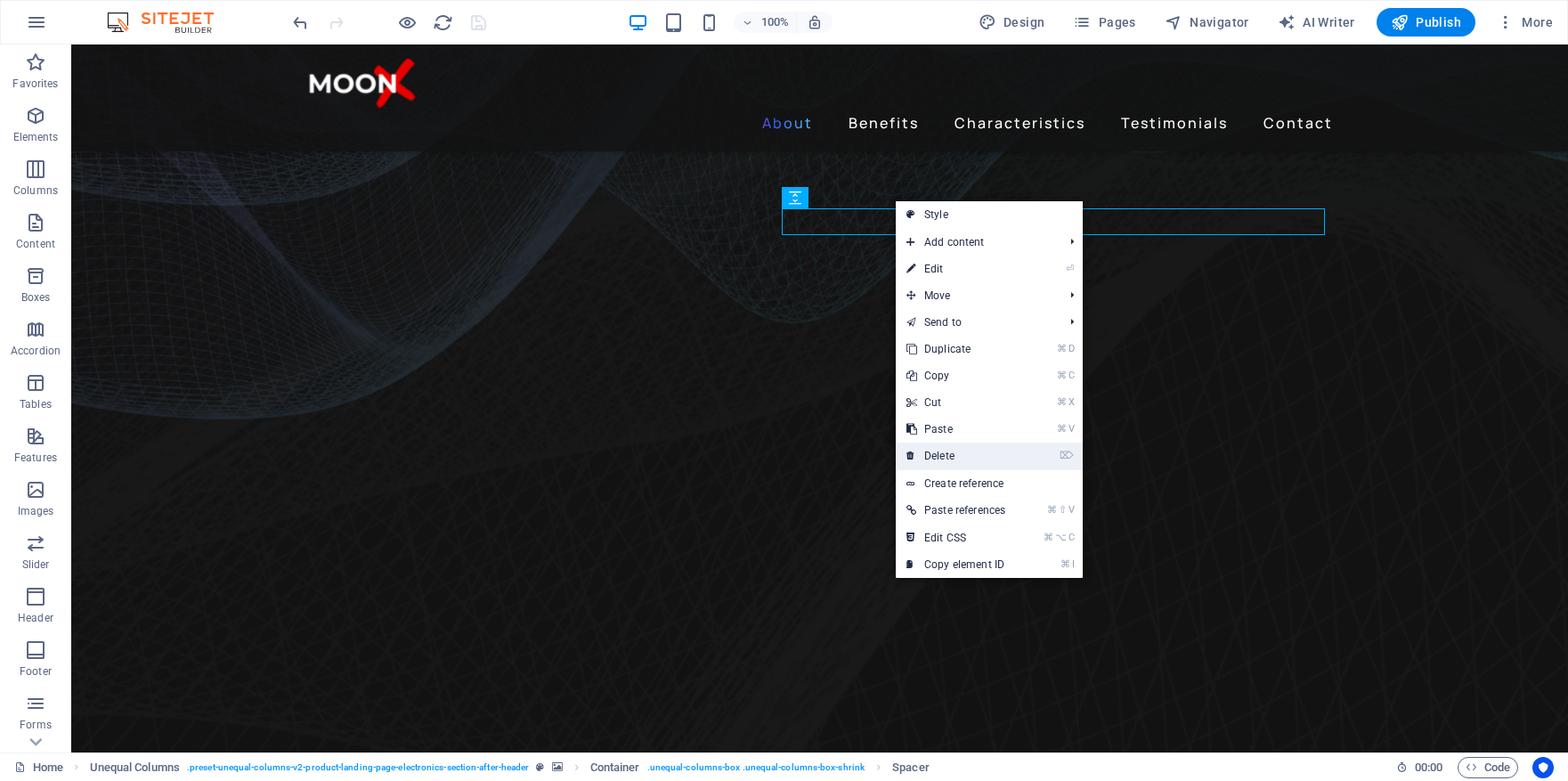
click at [956, 455] on link "⌦ Delete" at bounding box center [956, 456] width 121 height 27
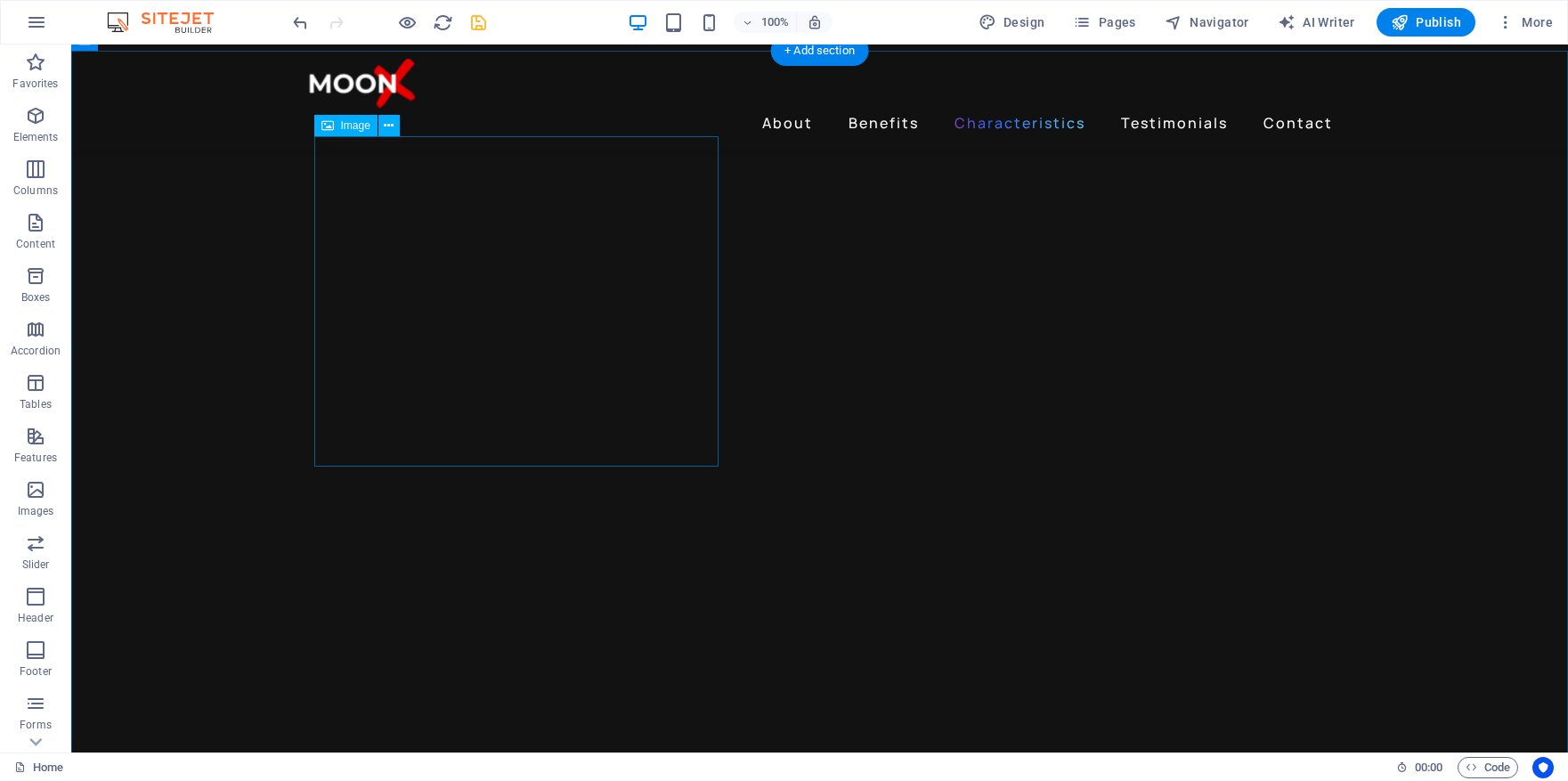
scroll to position [2430, 0]
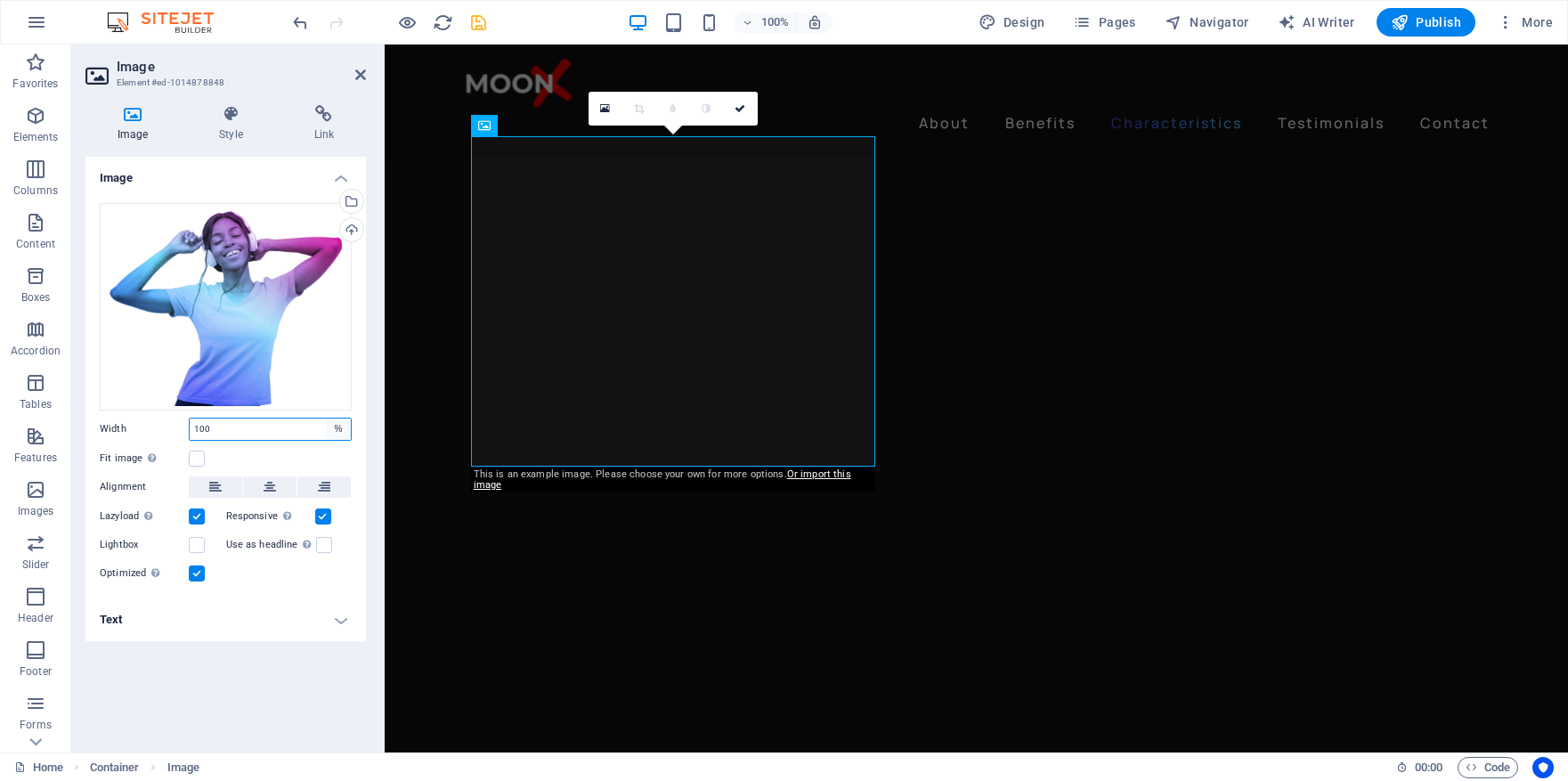
click at [340, 427] on select "Default auto px rem % em vh vw" at bounding box center [338, 429] width 25 height 22
select select "px"
click at [326, 419] on select "Default auto px rem % em vh vw" at bounding box center [338, 429] width 25 height 22
type input "454"
click at [254, 663] on div "Image Drag files here, click to choose files or select files from Files or our …" at bounding box center [225, 448] width 281 height 582
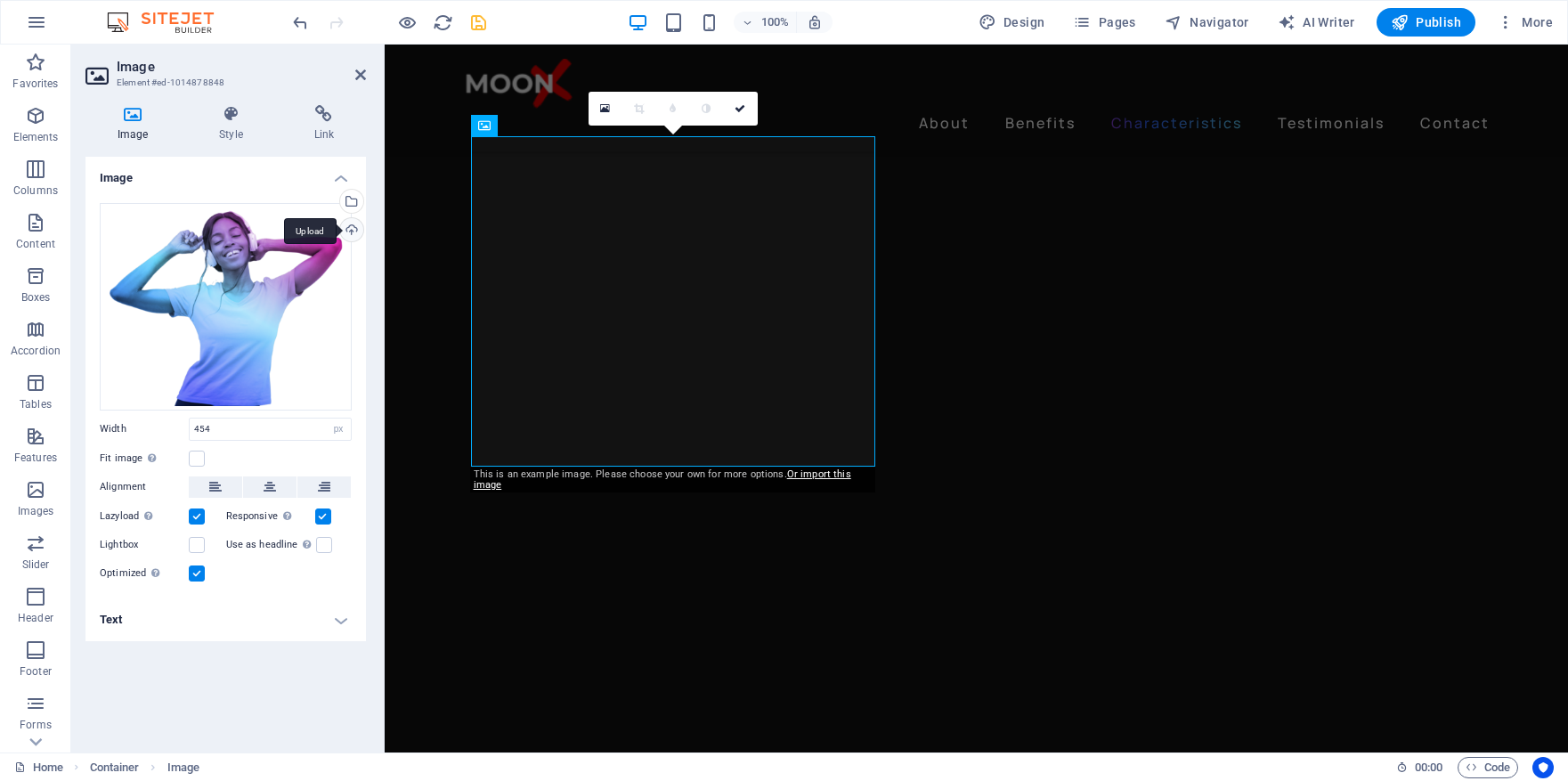
click at [352, 233] on div "Upload" at bounding box center [350, 231] width 27 height 27
click at [358, 234] on div "Upload" at bounding box center [350, 231] width 27 height 27
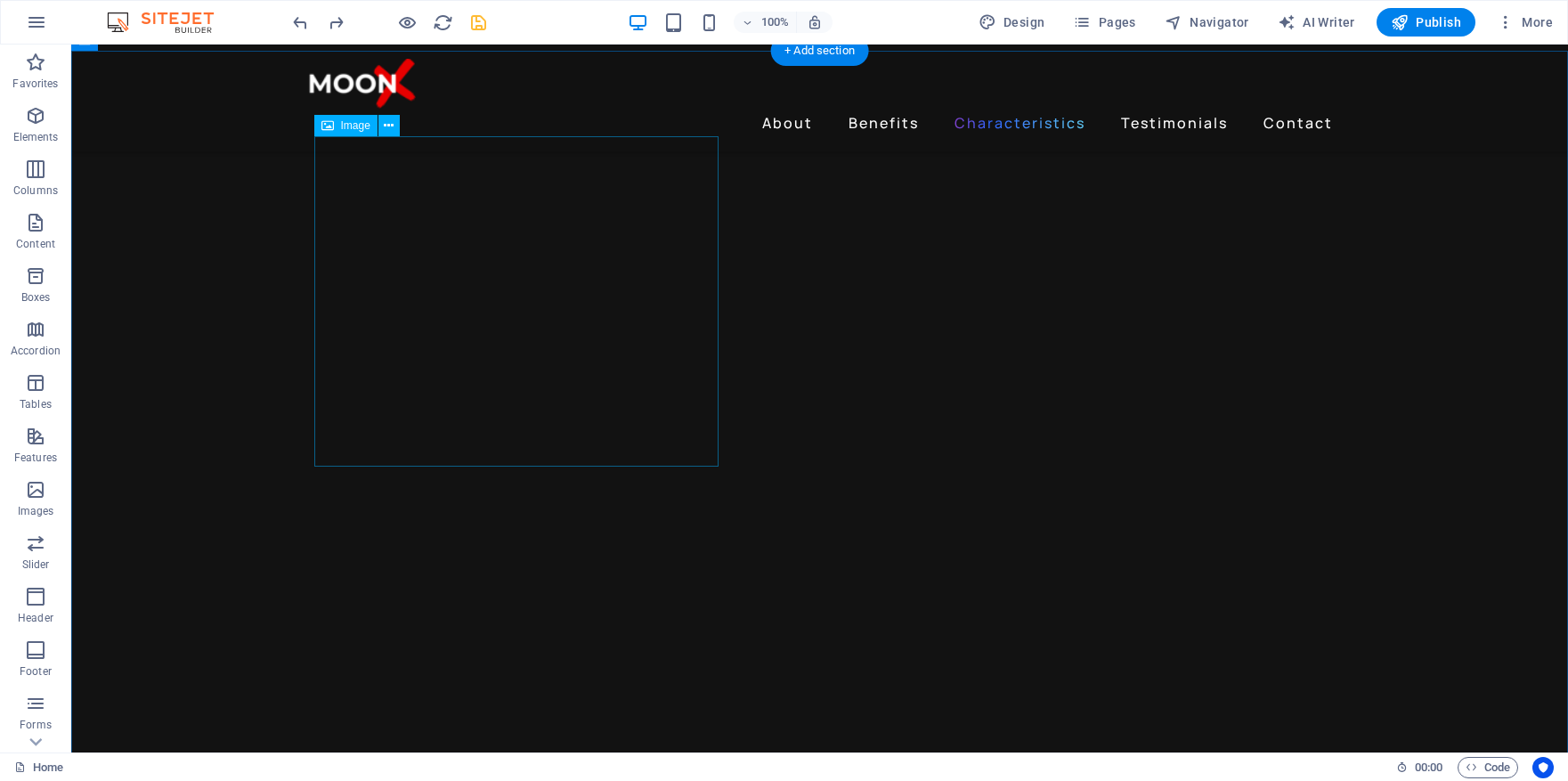
click at [392, 125] on icon at bounding box center [389, 126] width 9 height 19
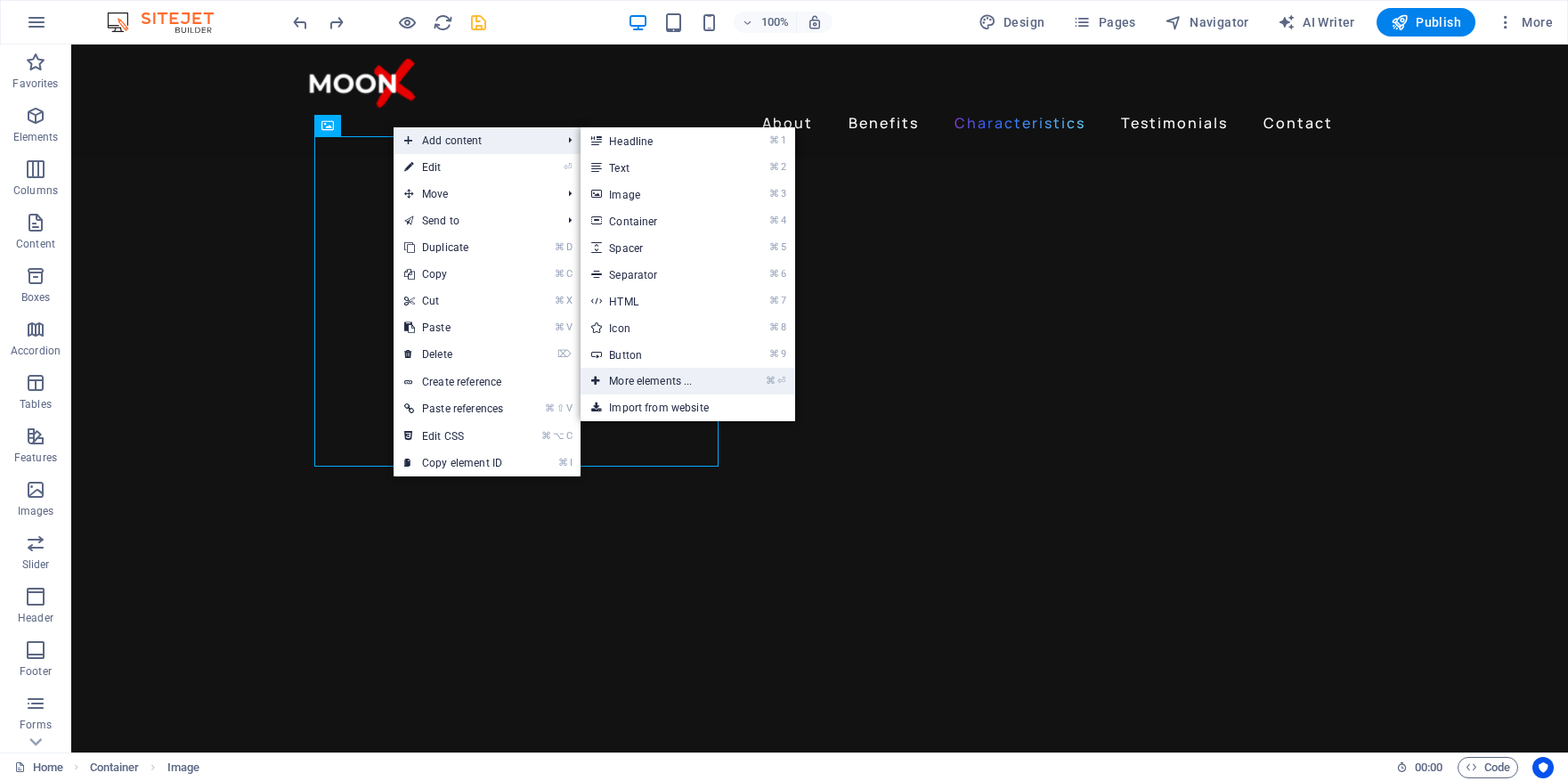
click at [677, 384] on link "⌘ ⏎ More elements ..." at bounding box center [654, 381] width 147 height 27
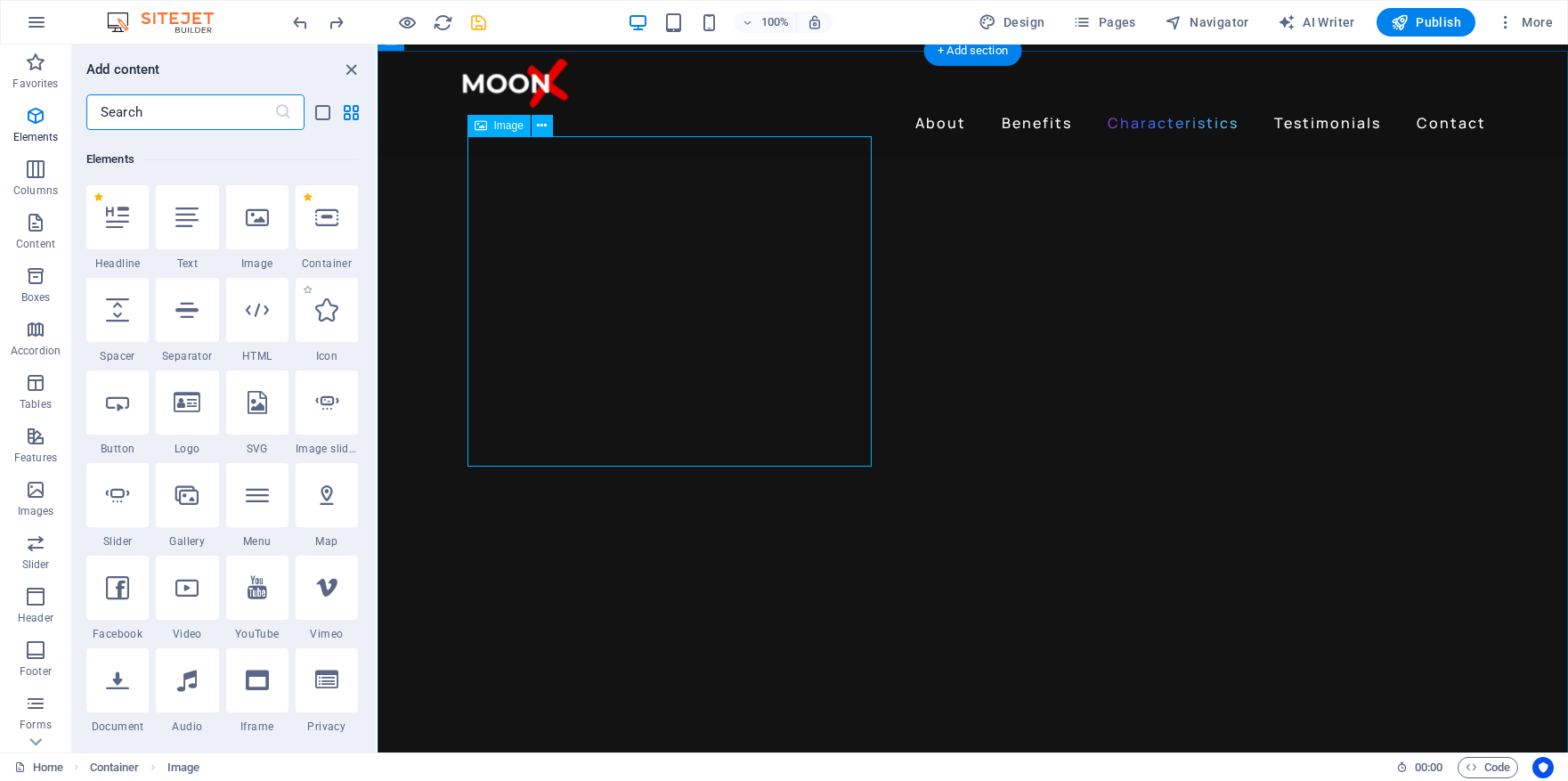
scroll to position [190, 0]
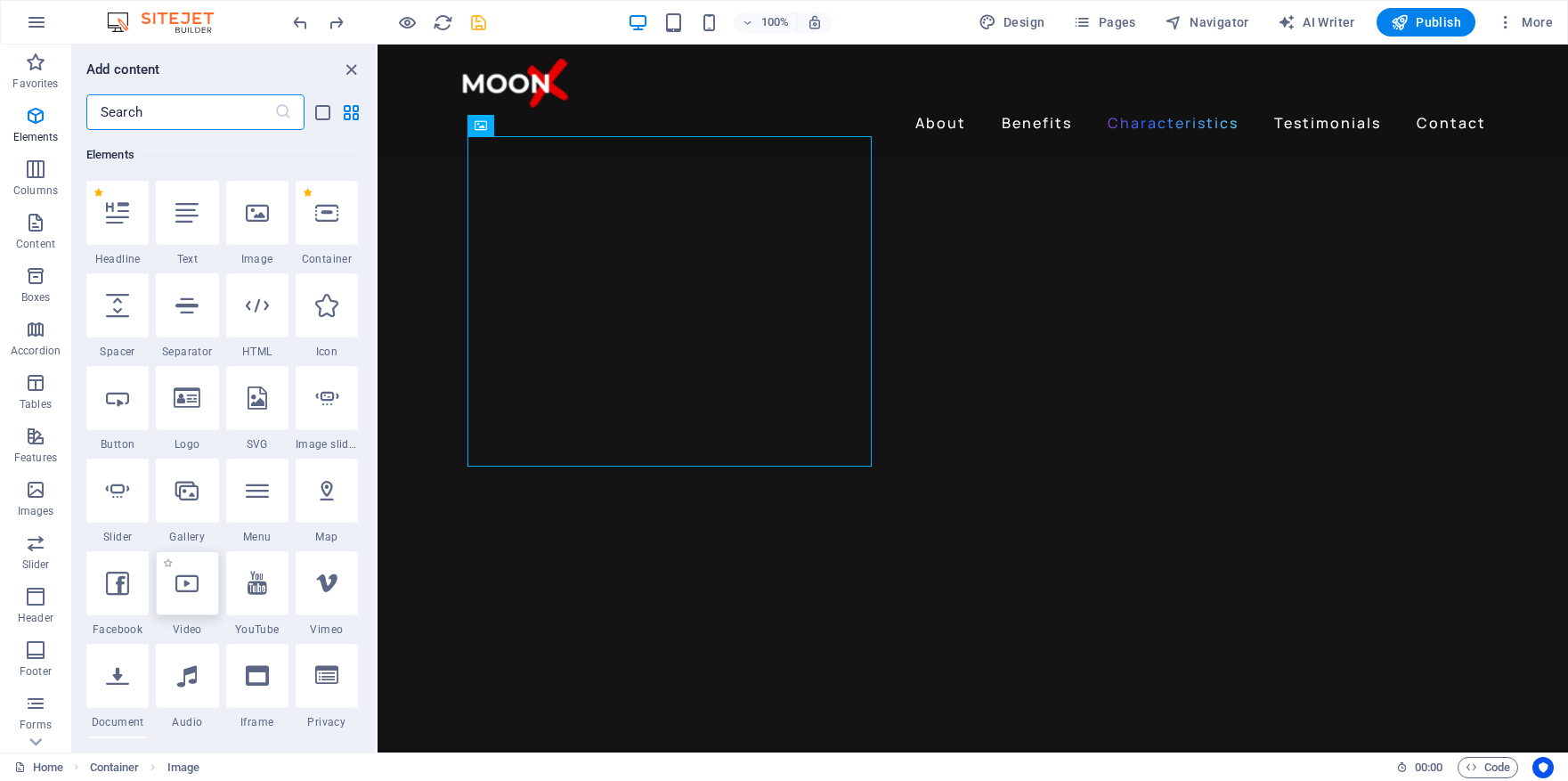
click at [191, 595] on div at bounding box center [187, 584] width 63 height 65
select select "%"
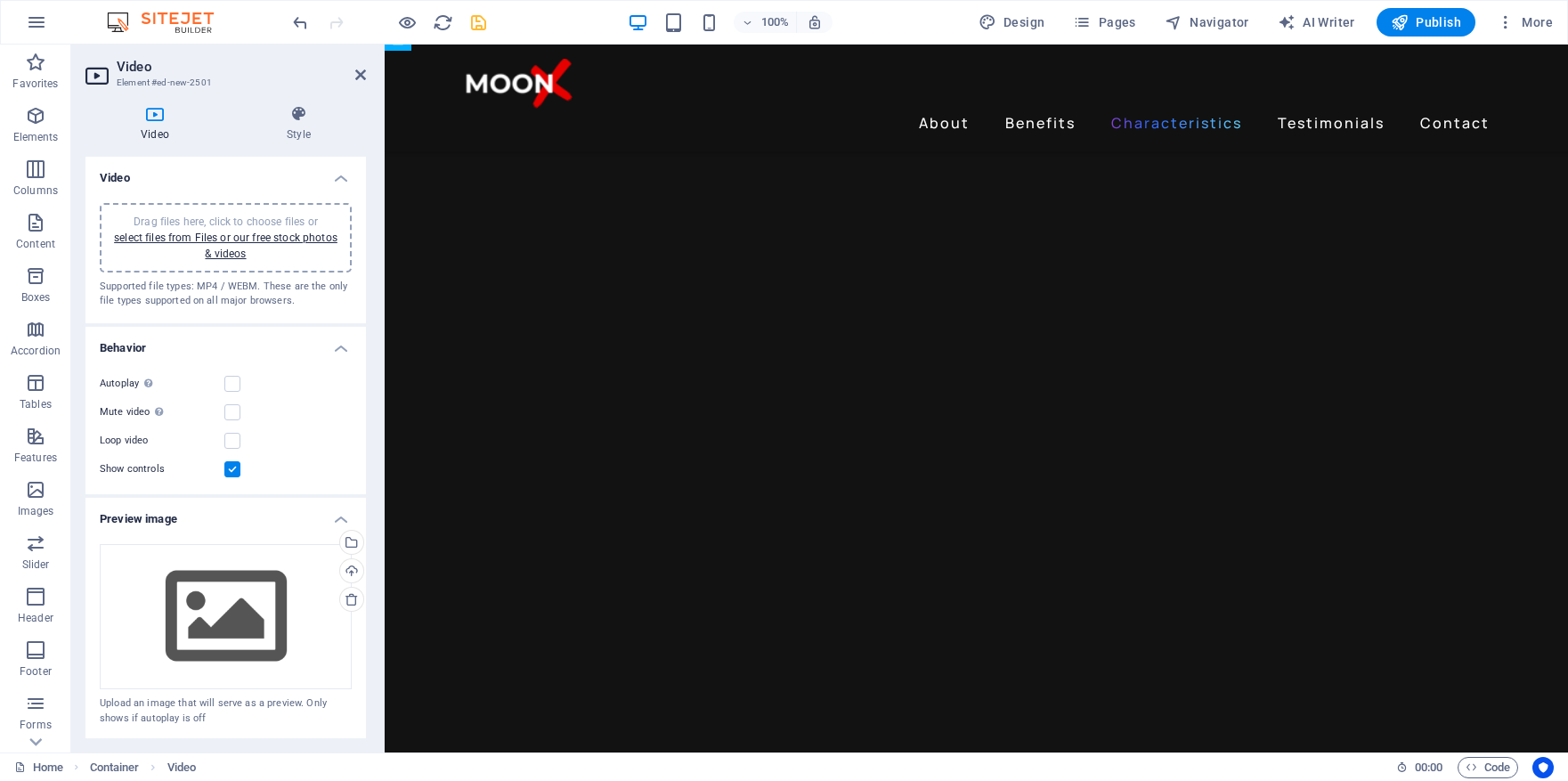
drag, startPoint x: 856, startPoint y: 190, endPoint x: 755, endPoint y: 264, distance: 125.2
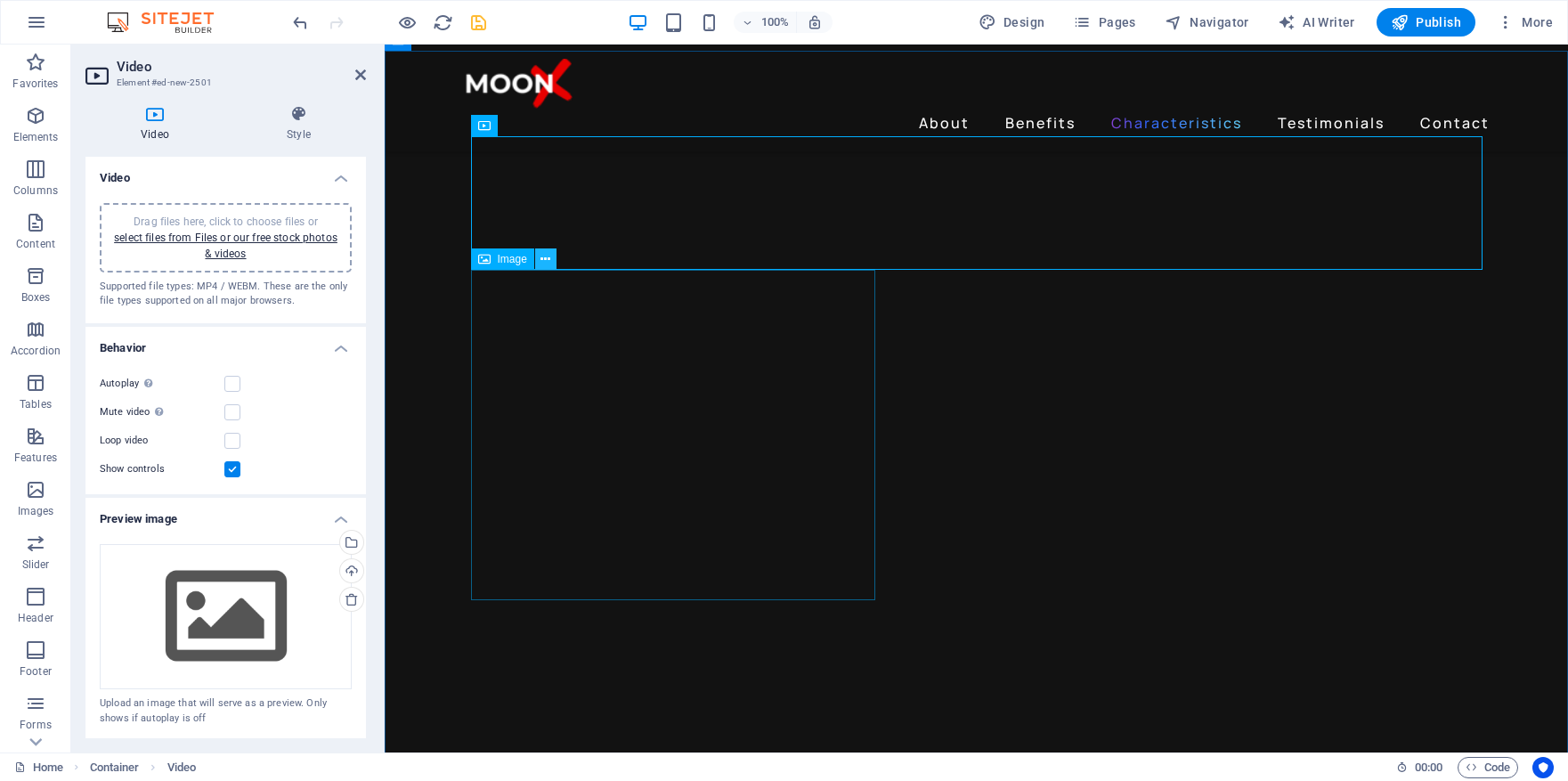
click at [549, 260] on icon at bounding box center [545, 260] width 9 height 19
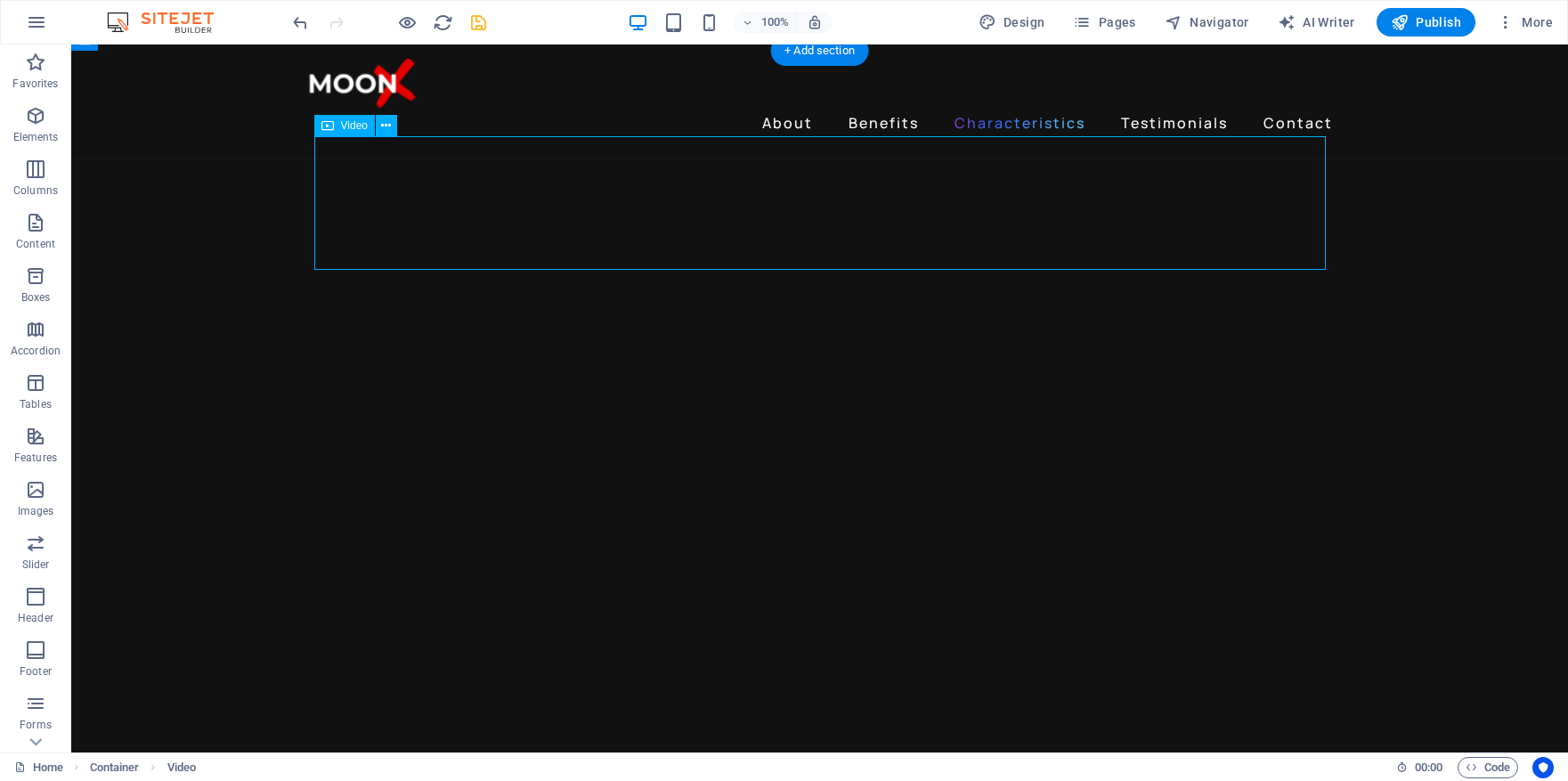
drag, startPoint x: 889, startPoint y: 184, endPoint x: 831, endPoint y: 210, distance: 63.6
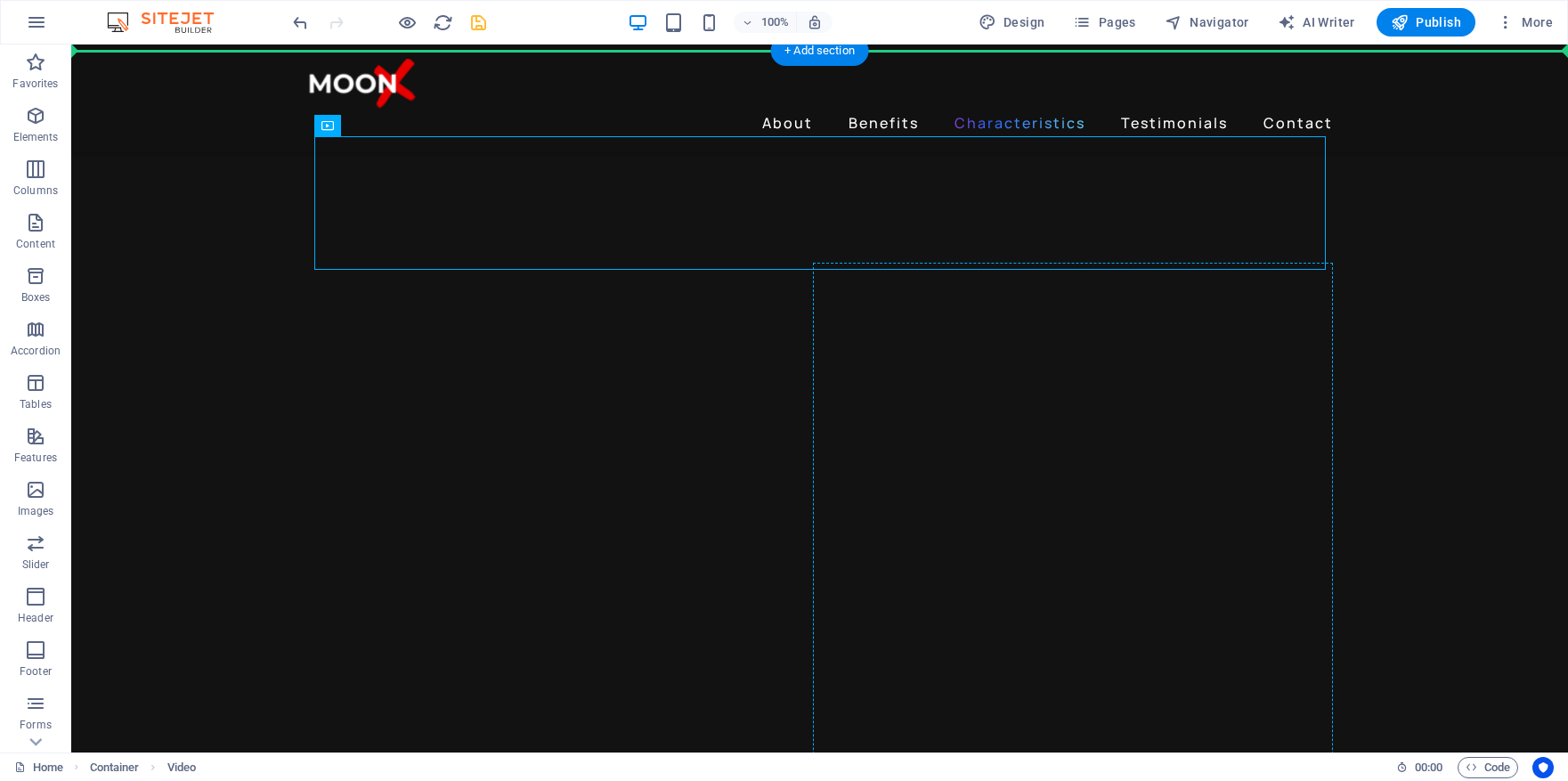
drag, startPoint x: 1259, startPoint y: 177, endPoint x: 824, endPoint y: 302, distance: 452.6
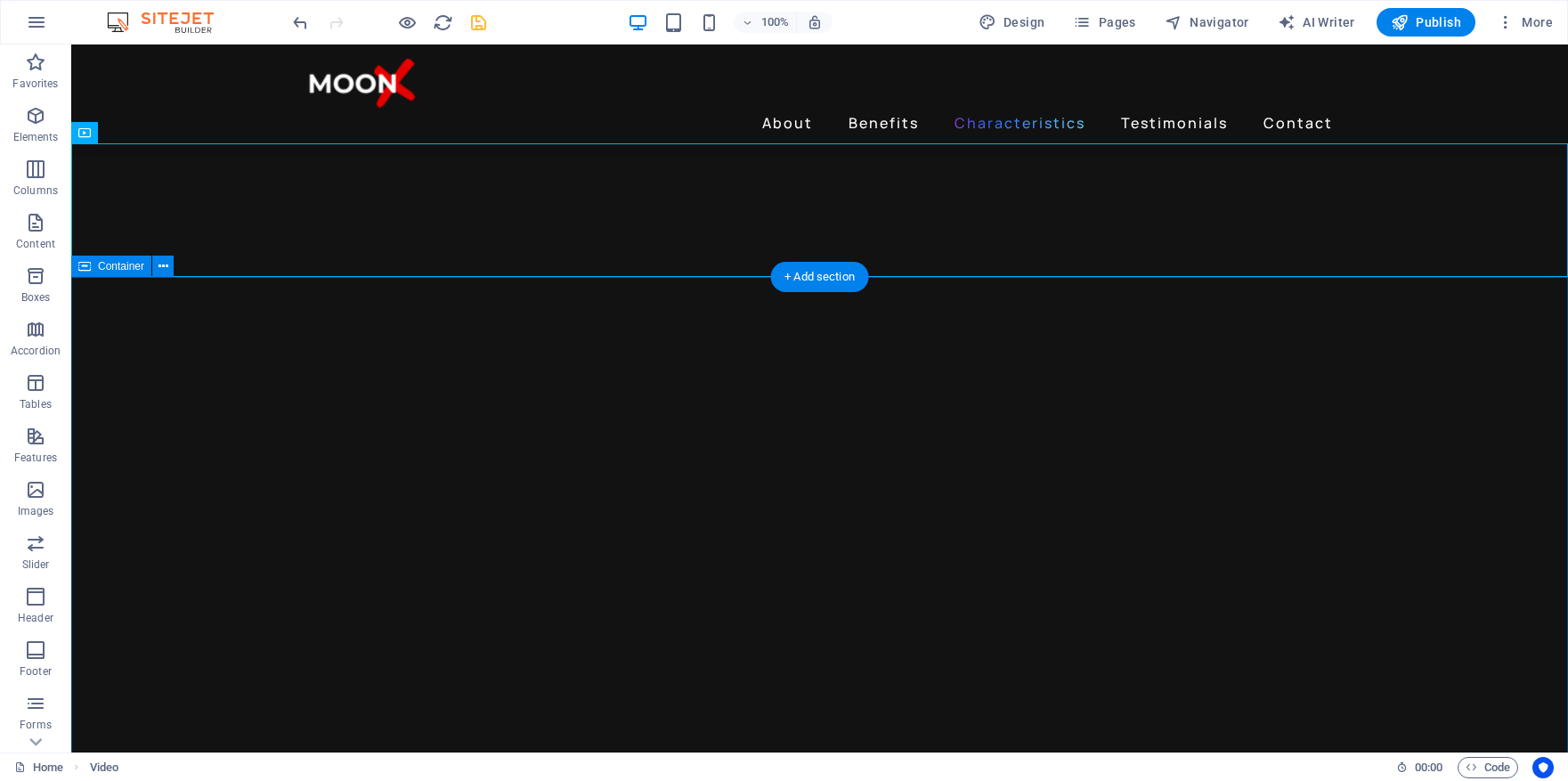
scroll to position [2329, 0]
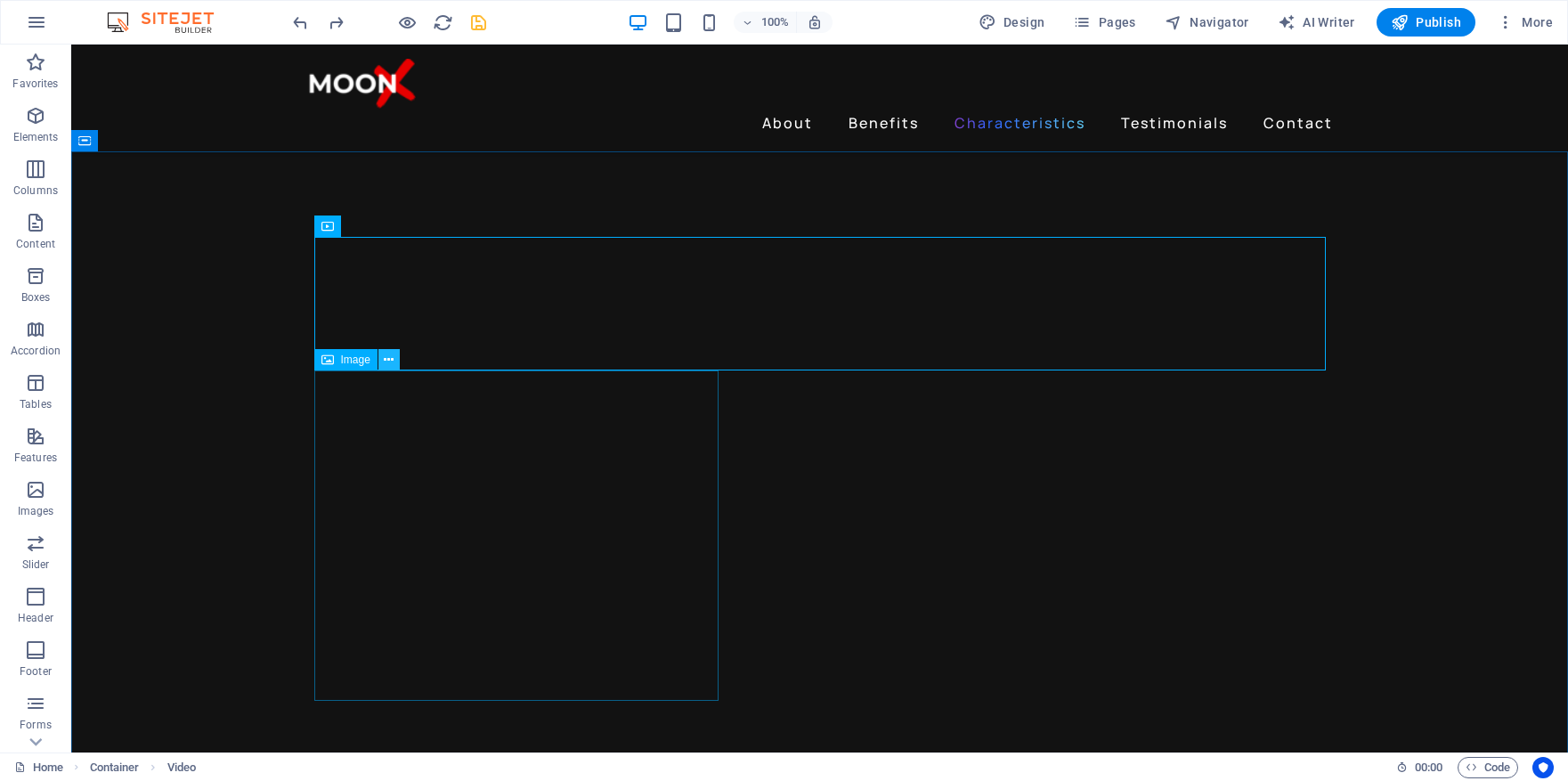
click at [395, 364] on button at bounding box center [389, 359] width 22 height 22
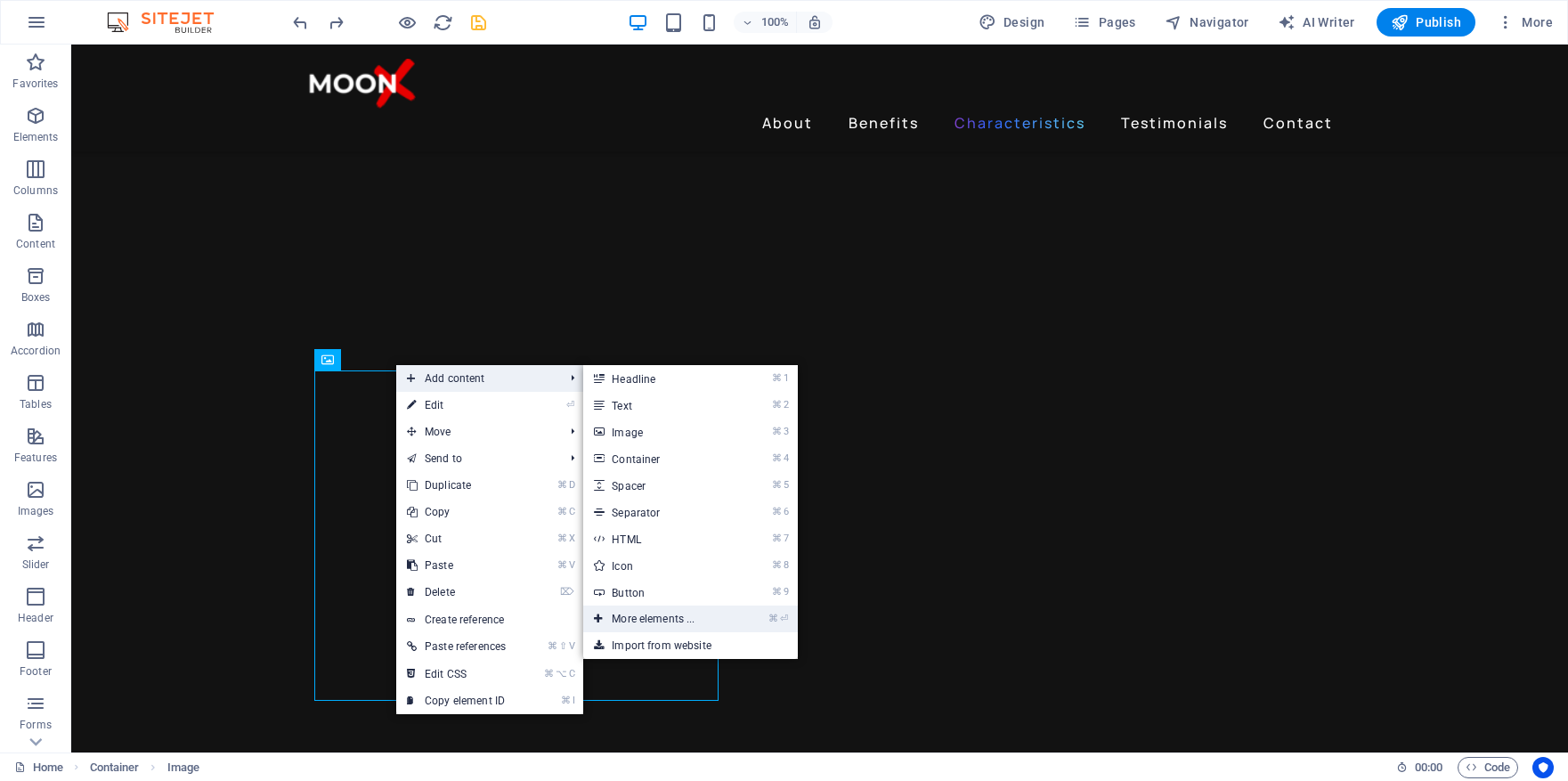
click at [637, 625] on link "⌘ ⏎ More elements ..." at bounding box center [656, 619] width 147 height 27
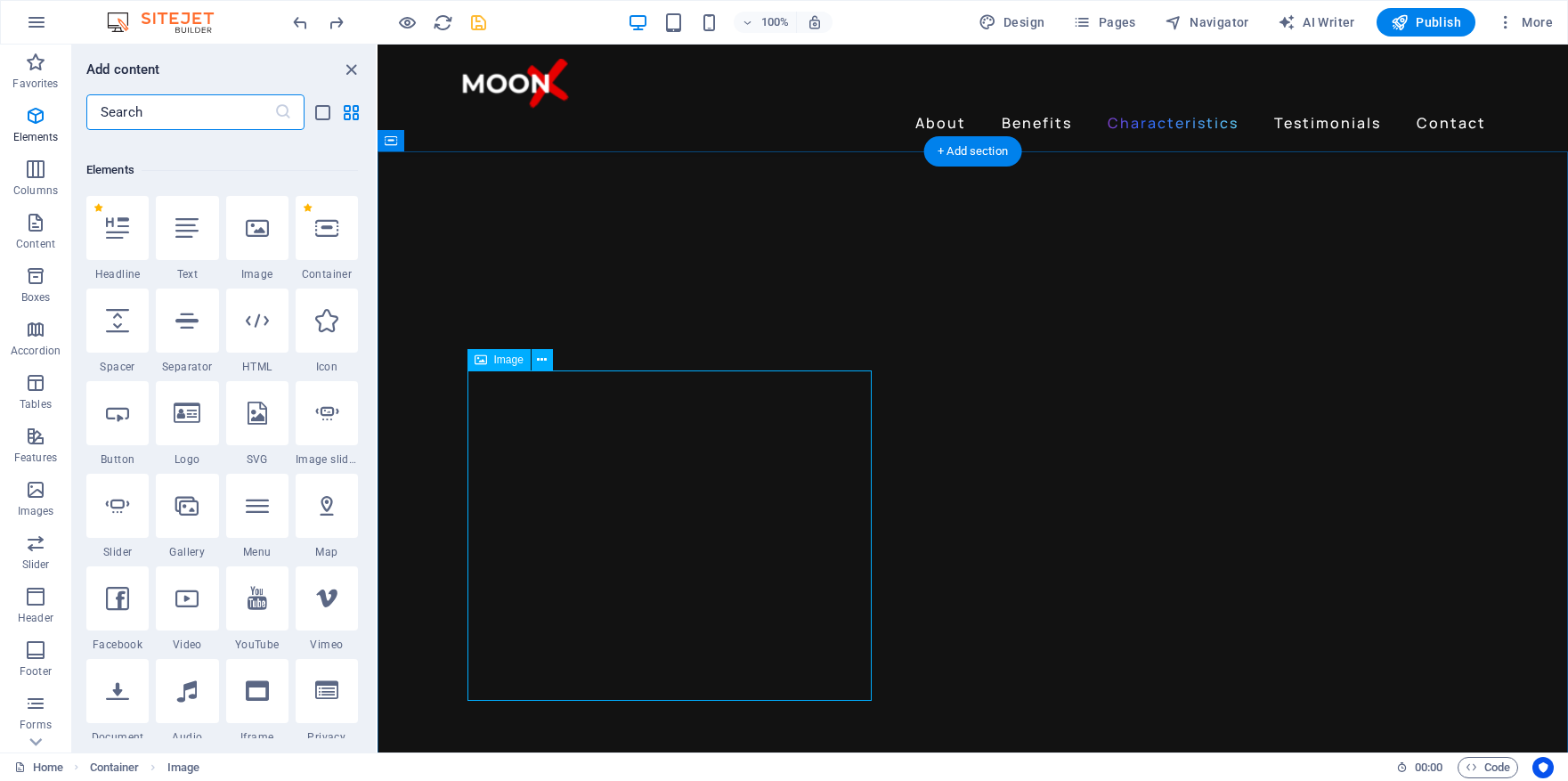
scroll to position [190, 0]
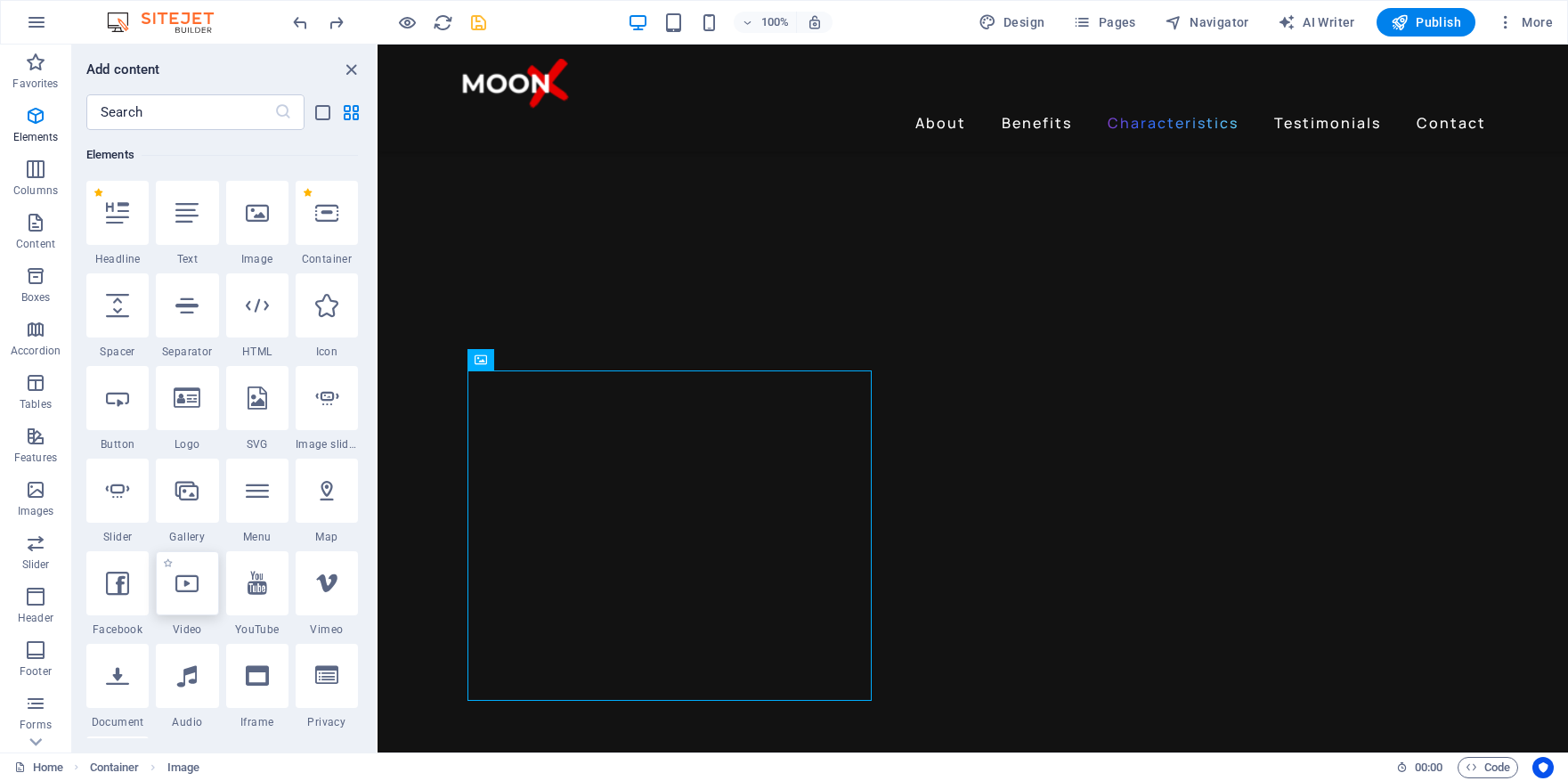
click at [197, 583] on icon at bounding box center [187, 584] width 23 height 23
select select "%"
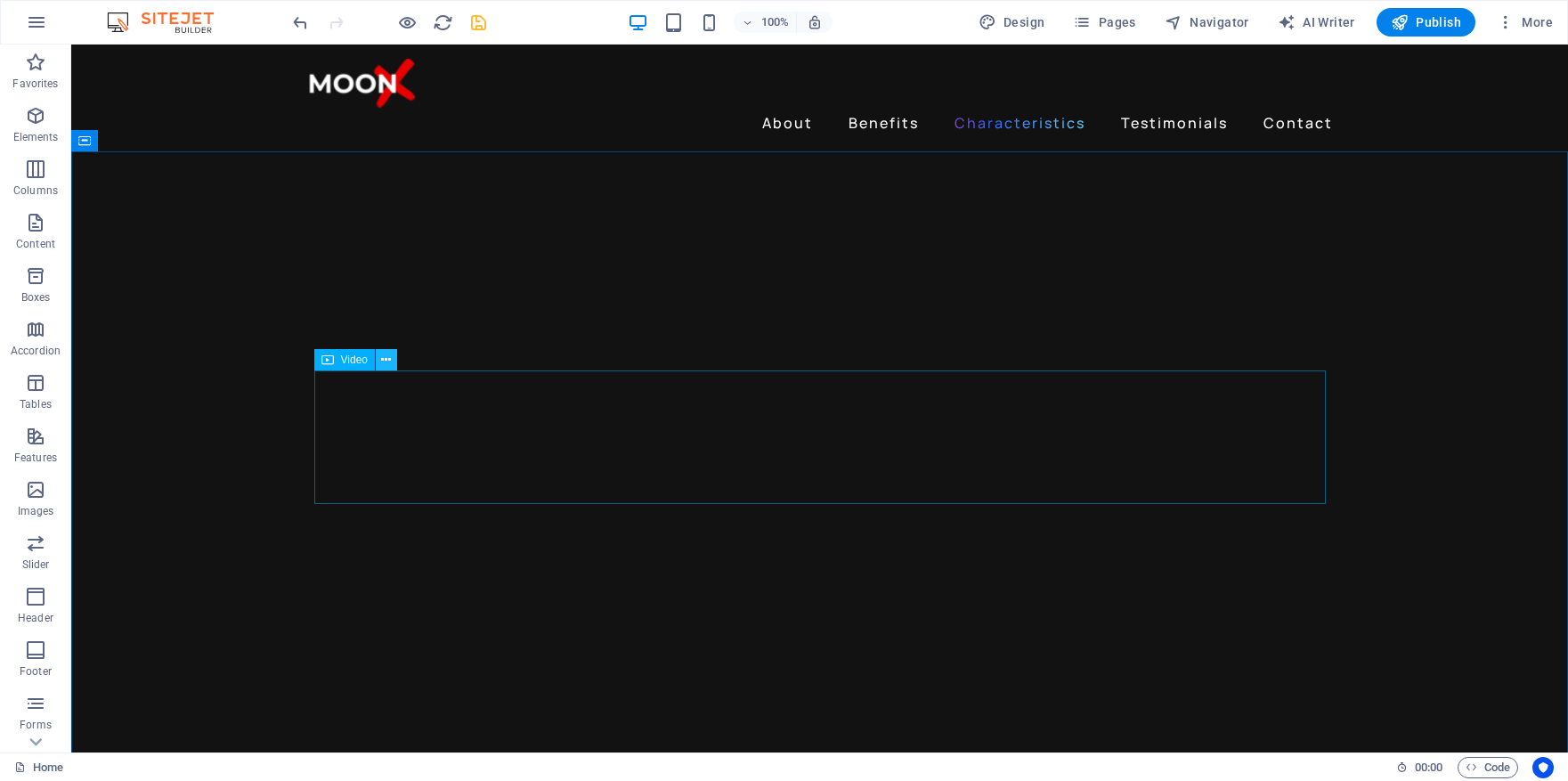
click at [388, 360] on icon at bounding box center [386, 360] width 9 height 19
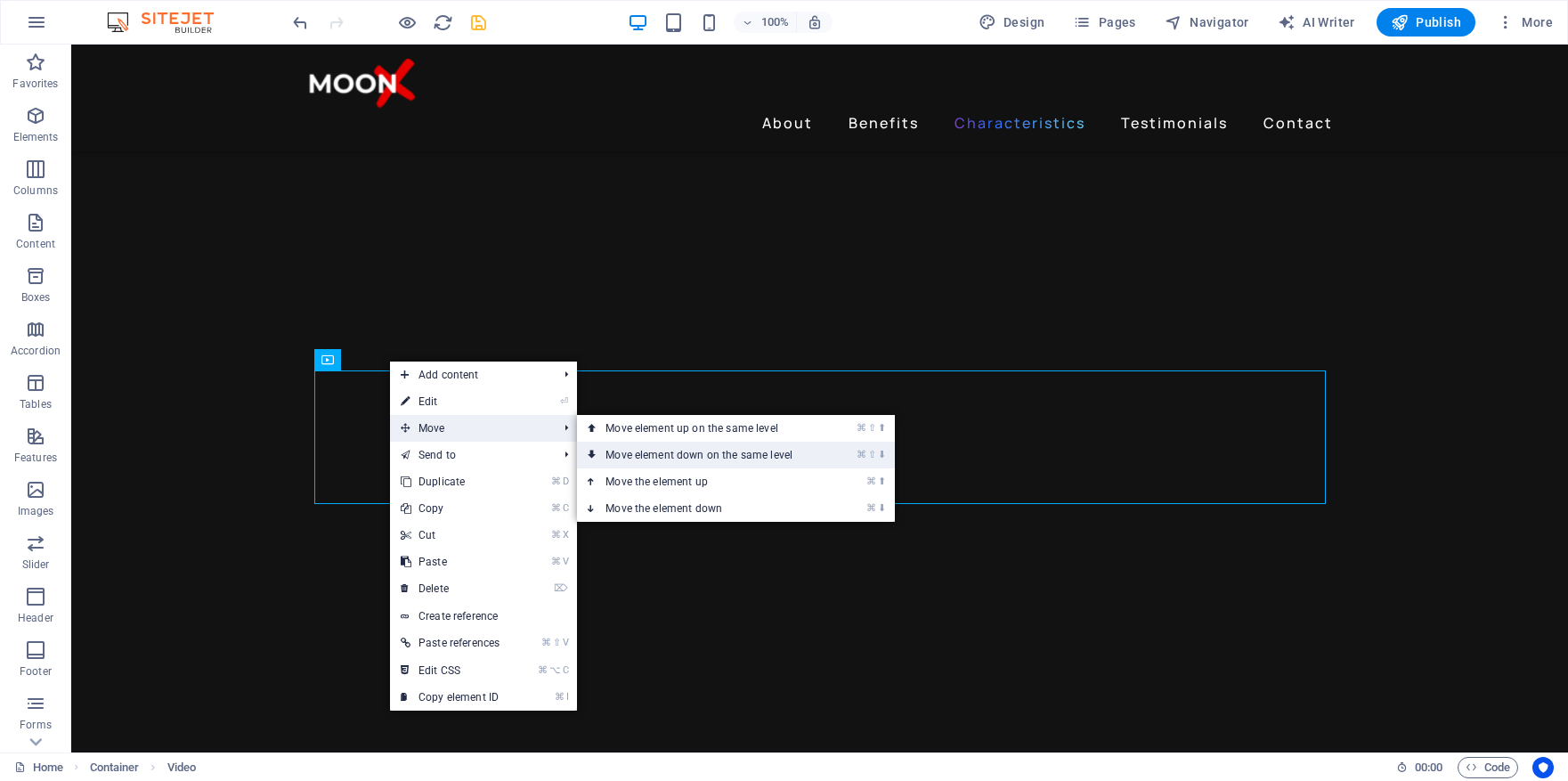
click at [630, 448] on link "⌘ ⇧ ⬇ Move element down on the same level" at bounding box center [702, 455] width 252 height 27
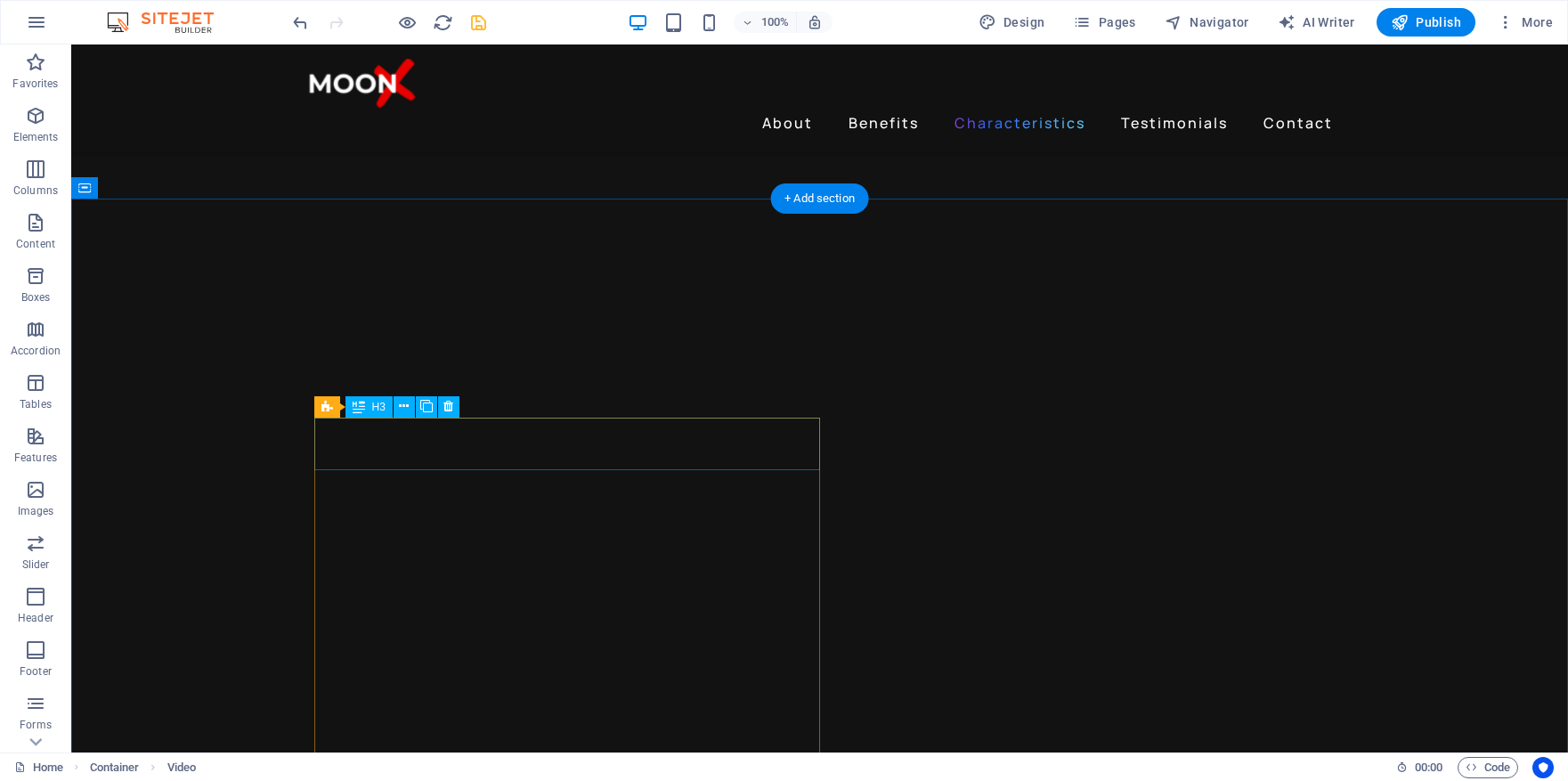
scroll to position [2266, 0]
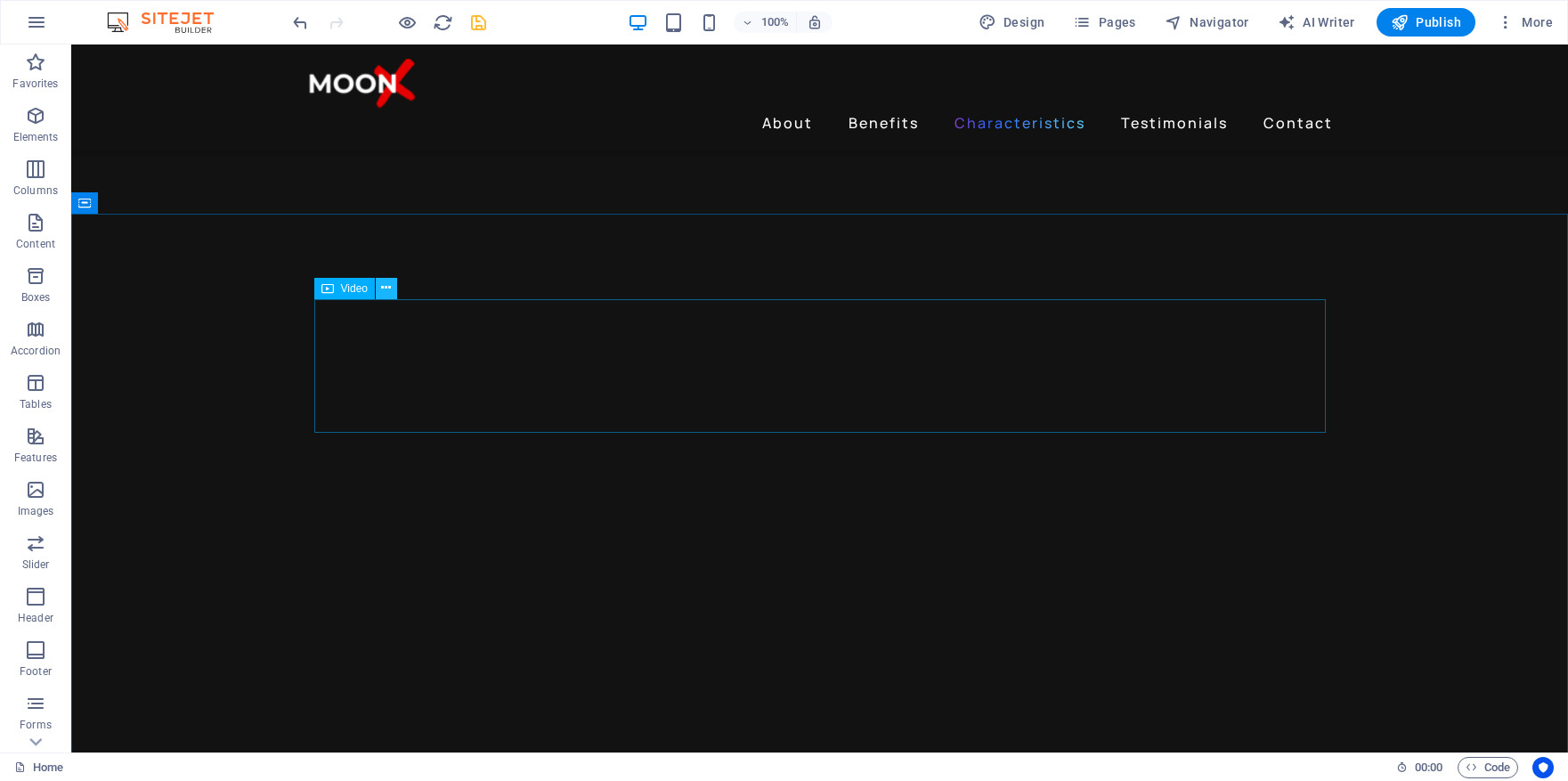
click at [387, 292] on icon at bounding box center [386, 288] width 9 height 19
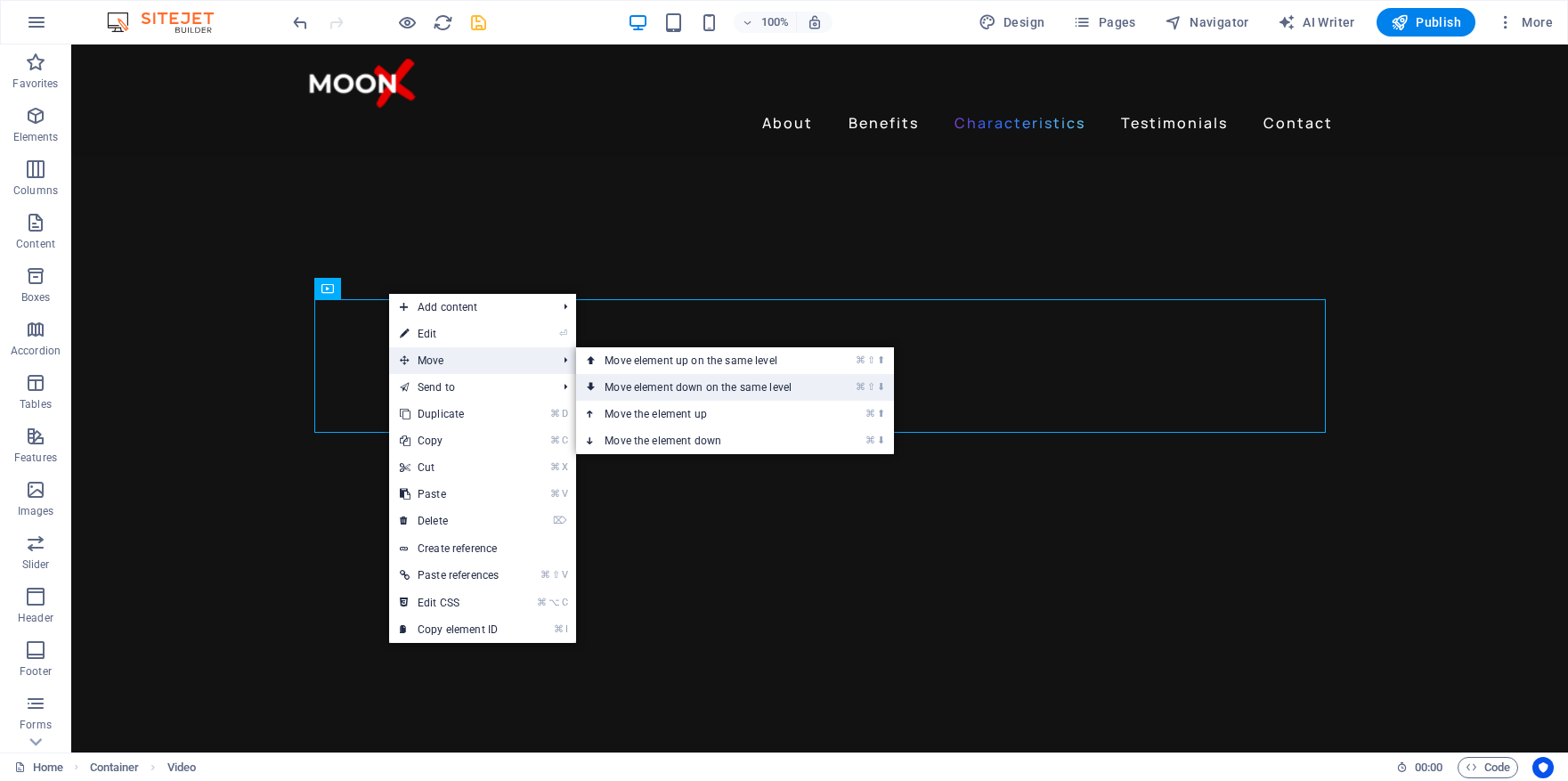
click at [704, 388] on link "⌘ ⇧ ⬇ Move element down on the same level" at bounding box center [701, 387] width 252 height 27
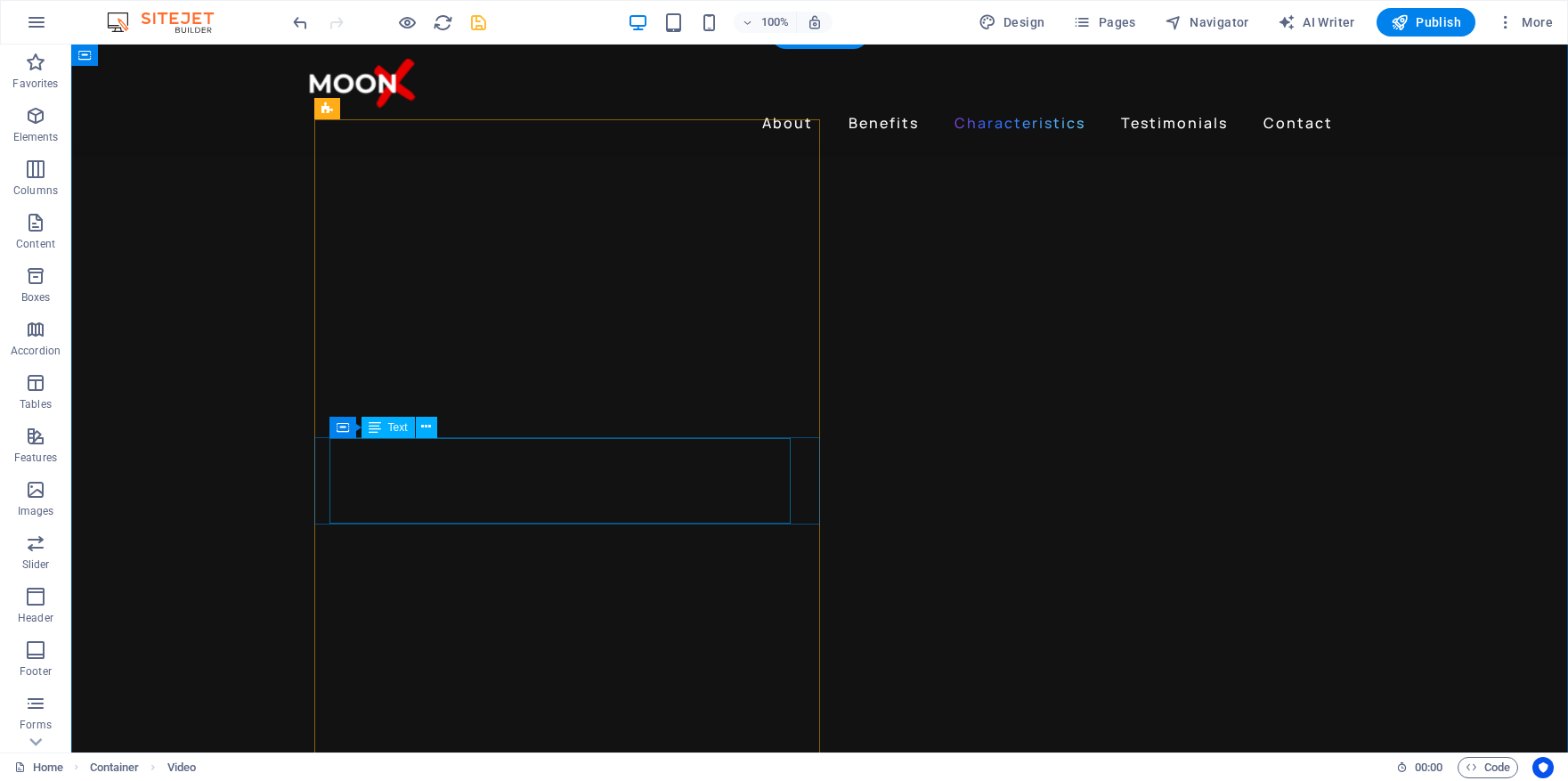
scroll to position [2433, 0]
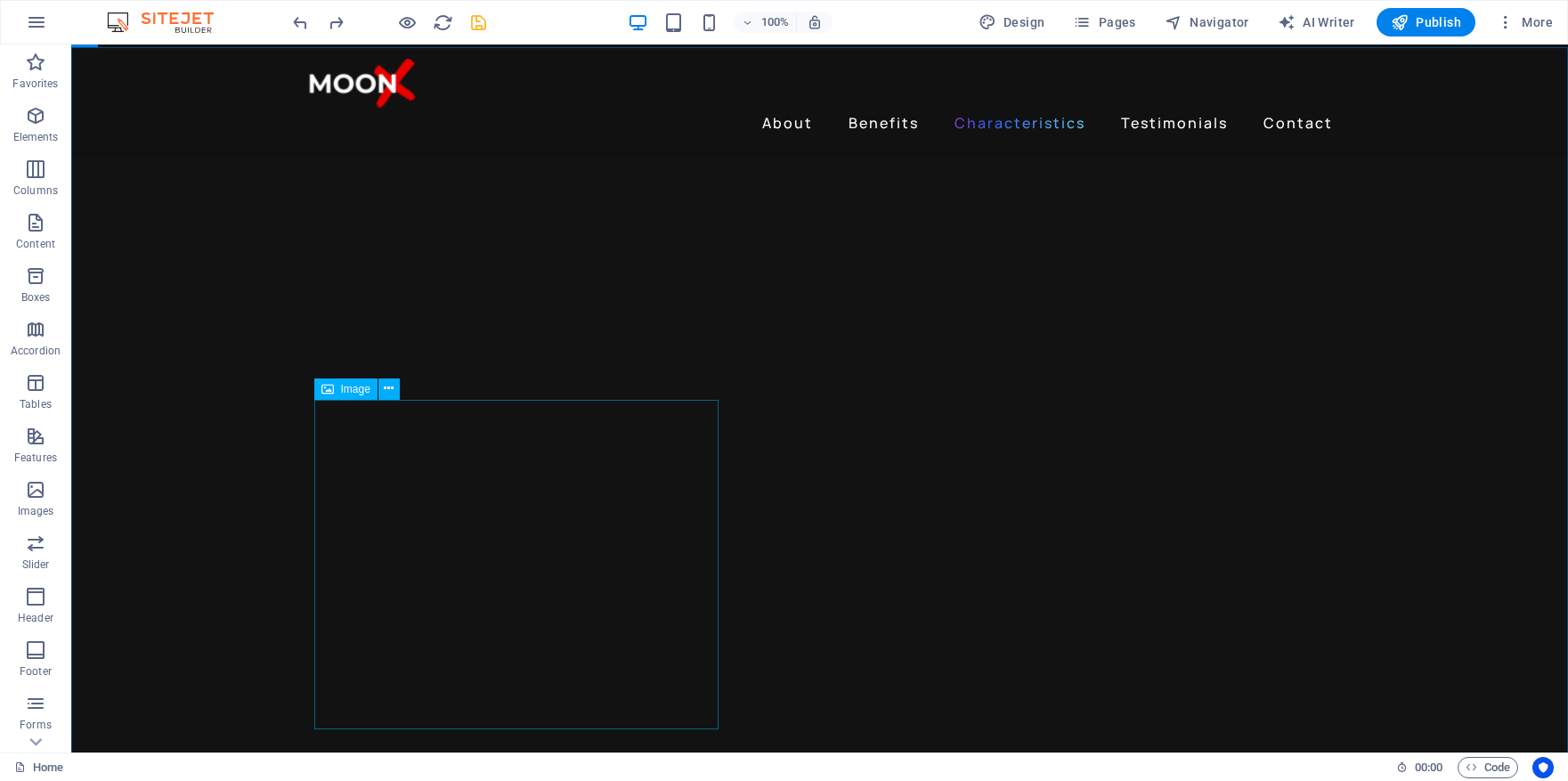
click at [368, 391] on span "Image" at bounding box center [355, 389] width 29 height 10
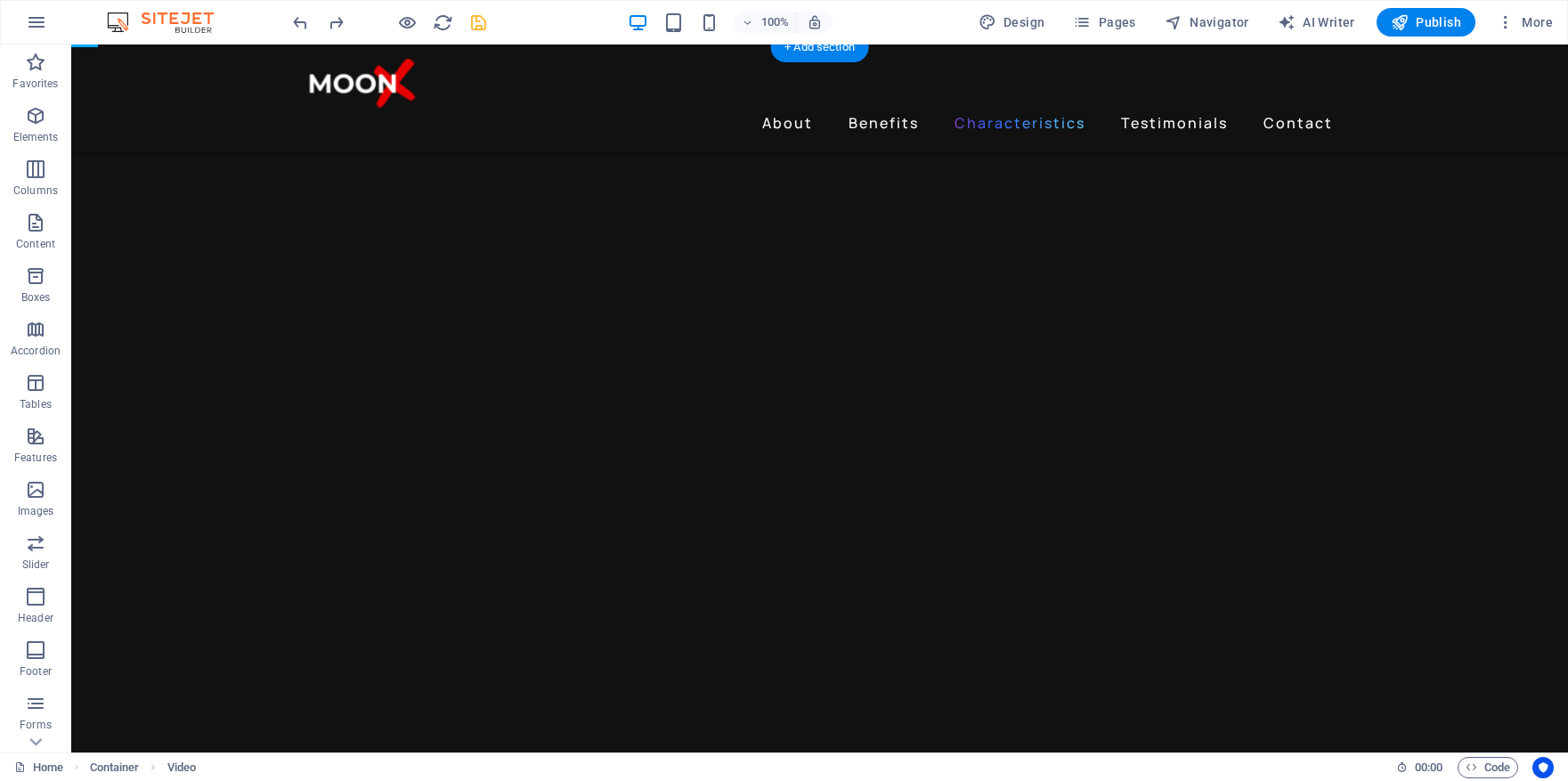
drag, startPoint x: 502, startPoint y: 295, endPoint x: 466, endPoint y: 393, distance: 104.4
drag, startPoint x: 495, startPoint y: 377, endPoint x: 526, endPoint y: 348, distance: 42.4
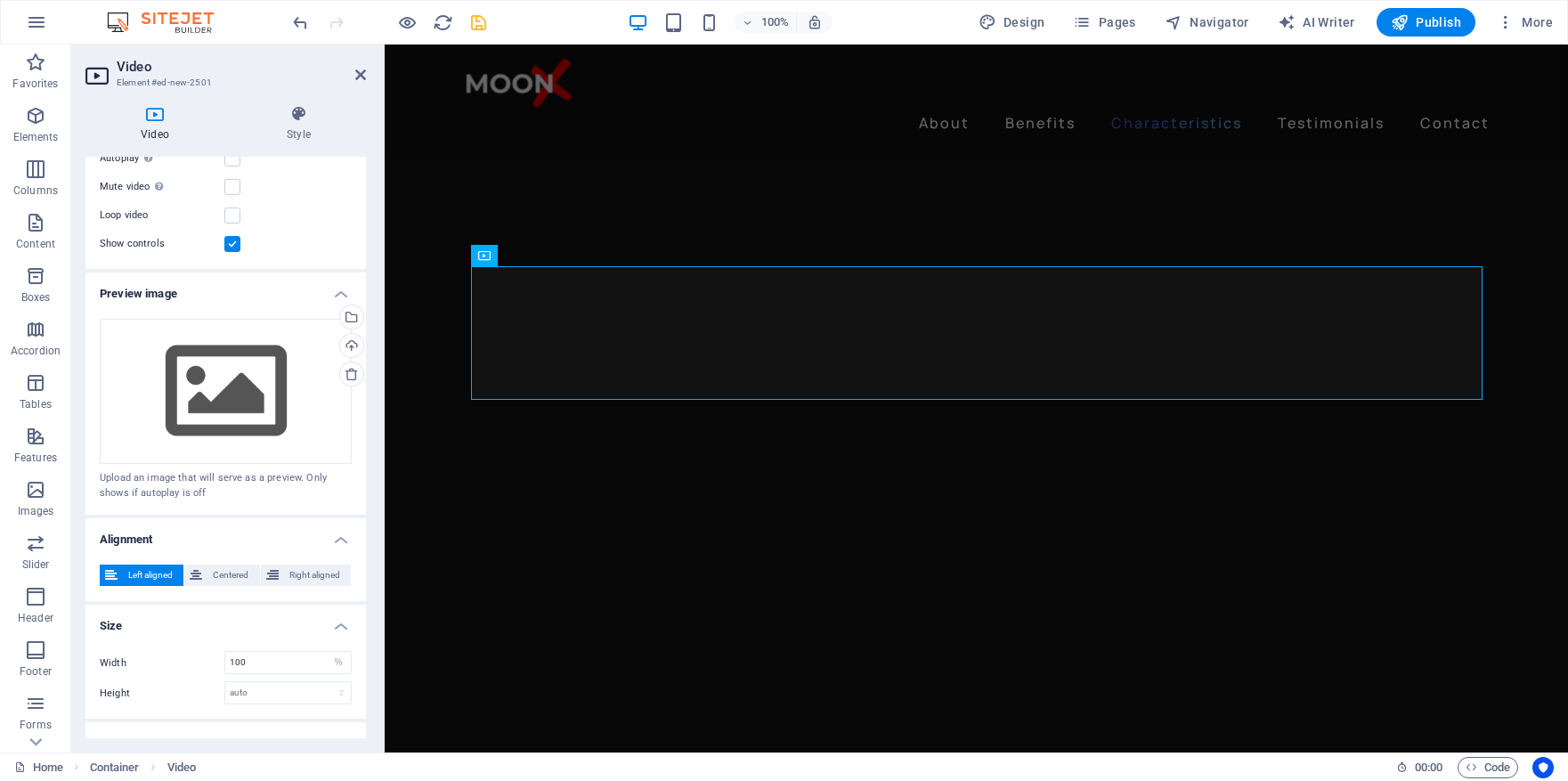
scroll to position [251, 0]
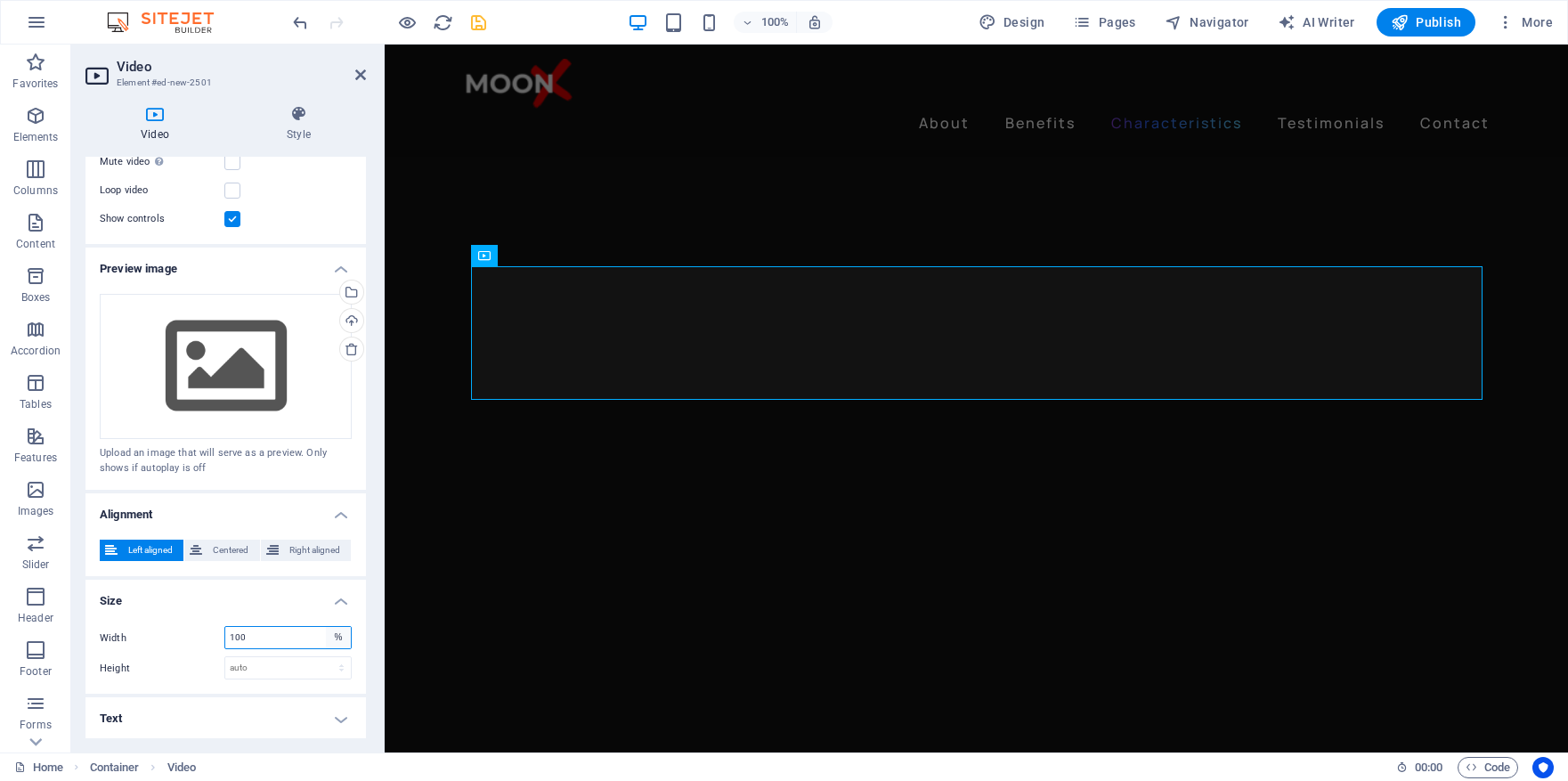
click at [336, 634] on select "auto px %" at bounding box center [338, 638] width 25 height 22
select select "px"
click at [326, 628] on select "auto px %" at bounding box center [338, 638] width 25 height 22
click at [306, 633] on input "100" at bounding box center [288, 638] width 125 height 22
drag, startPoint x: 306, startPoint y: 633, endPoint x: 225, endPoint y: 631, distance: 81.0
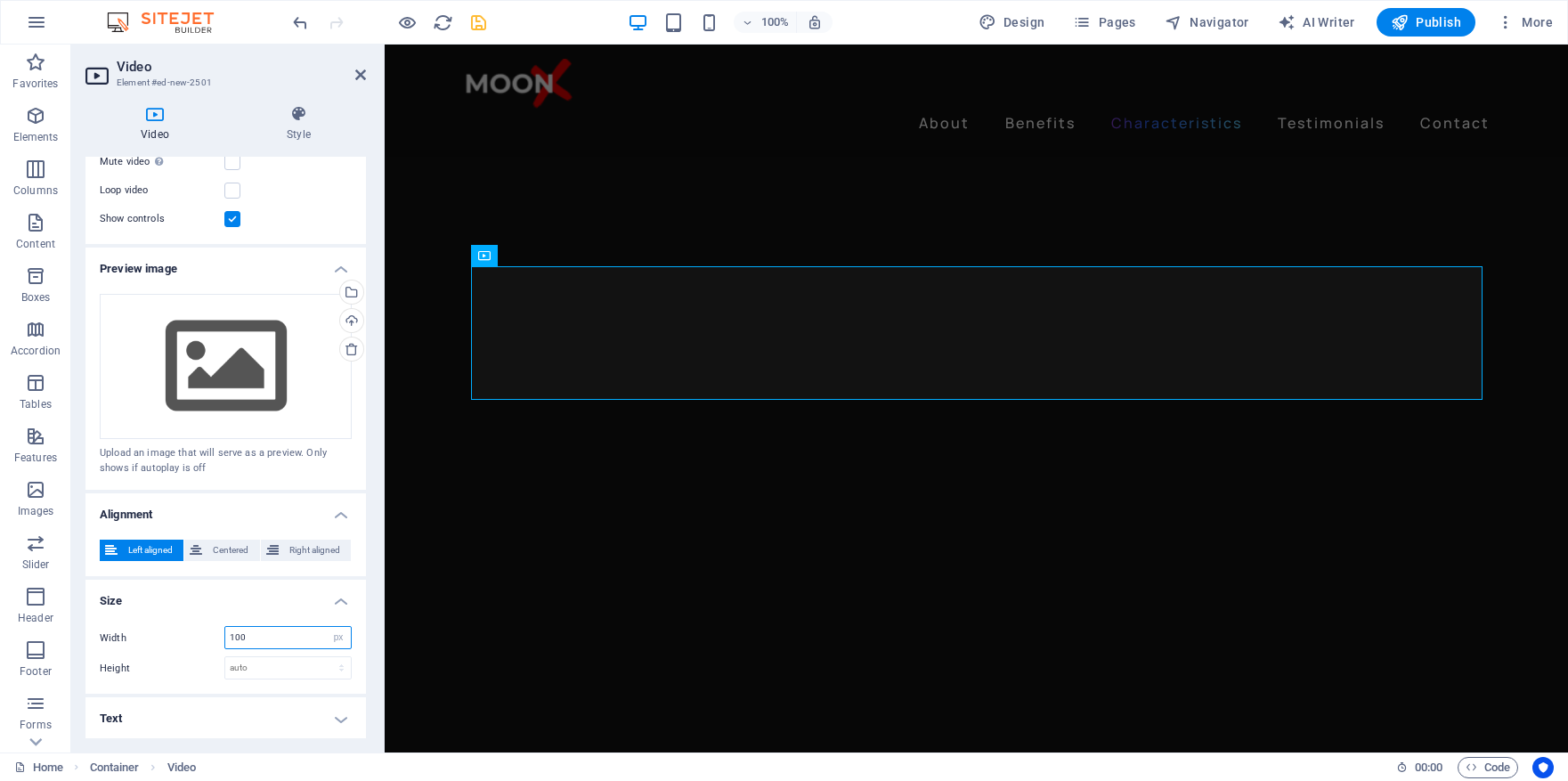
click at [225, 631] on input "100" at bounding box center [288, 638] width 125 height 22
click at [185, 659] on div "Height auto px" at bounding box center [226, 668] width 252 height 23
drag, startPoint x: 254, startPoint y: 637, endPoint x: 235, endPoint y: 637, distance: 19.0
click at [235, 637] on input "400" at bounding box center [288, 638] width 125 height 22
type input "450"
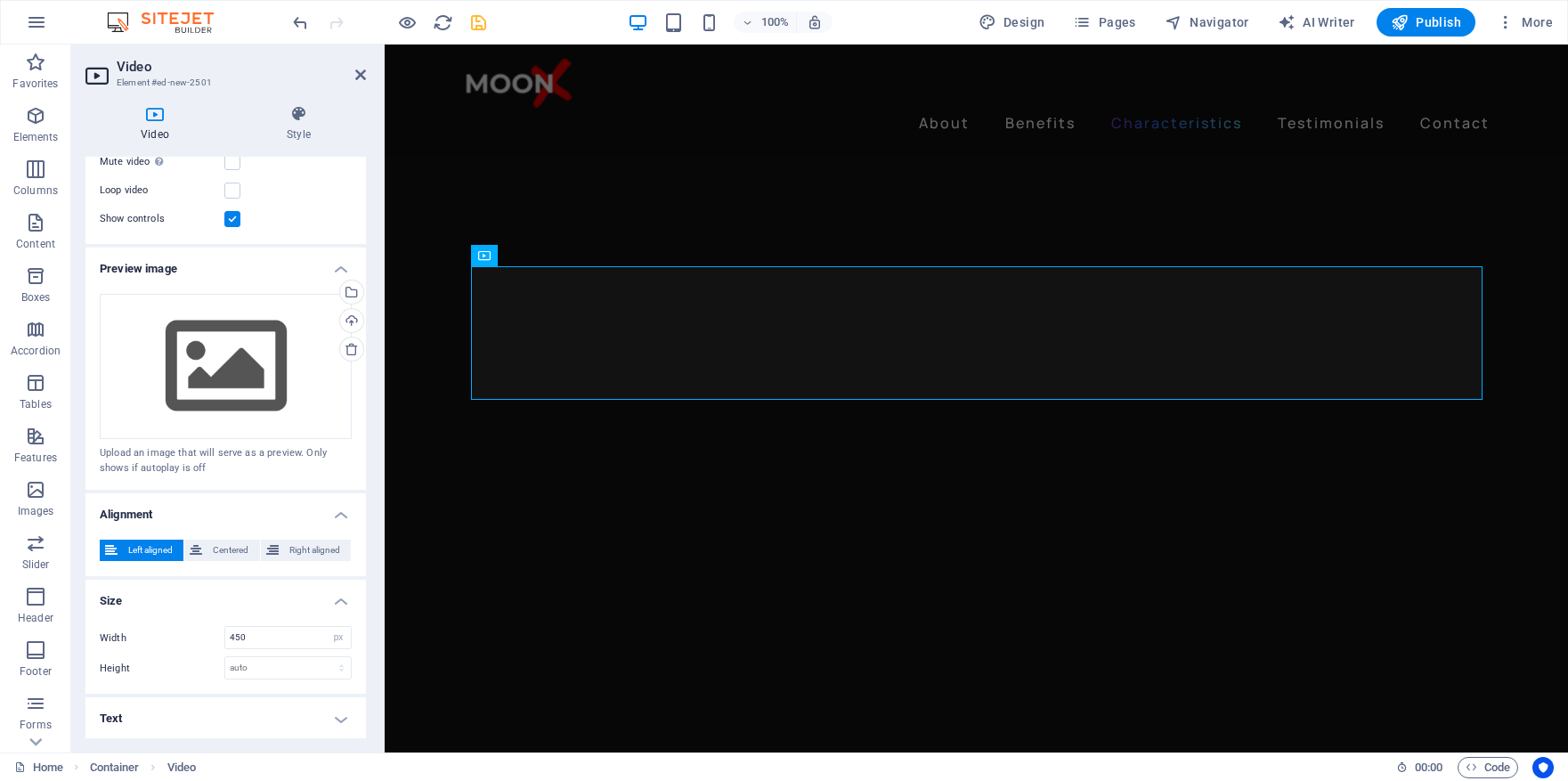
click at [274, 600] on h4 "Size" at bounding box center [225, 596] width 281 height 32
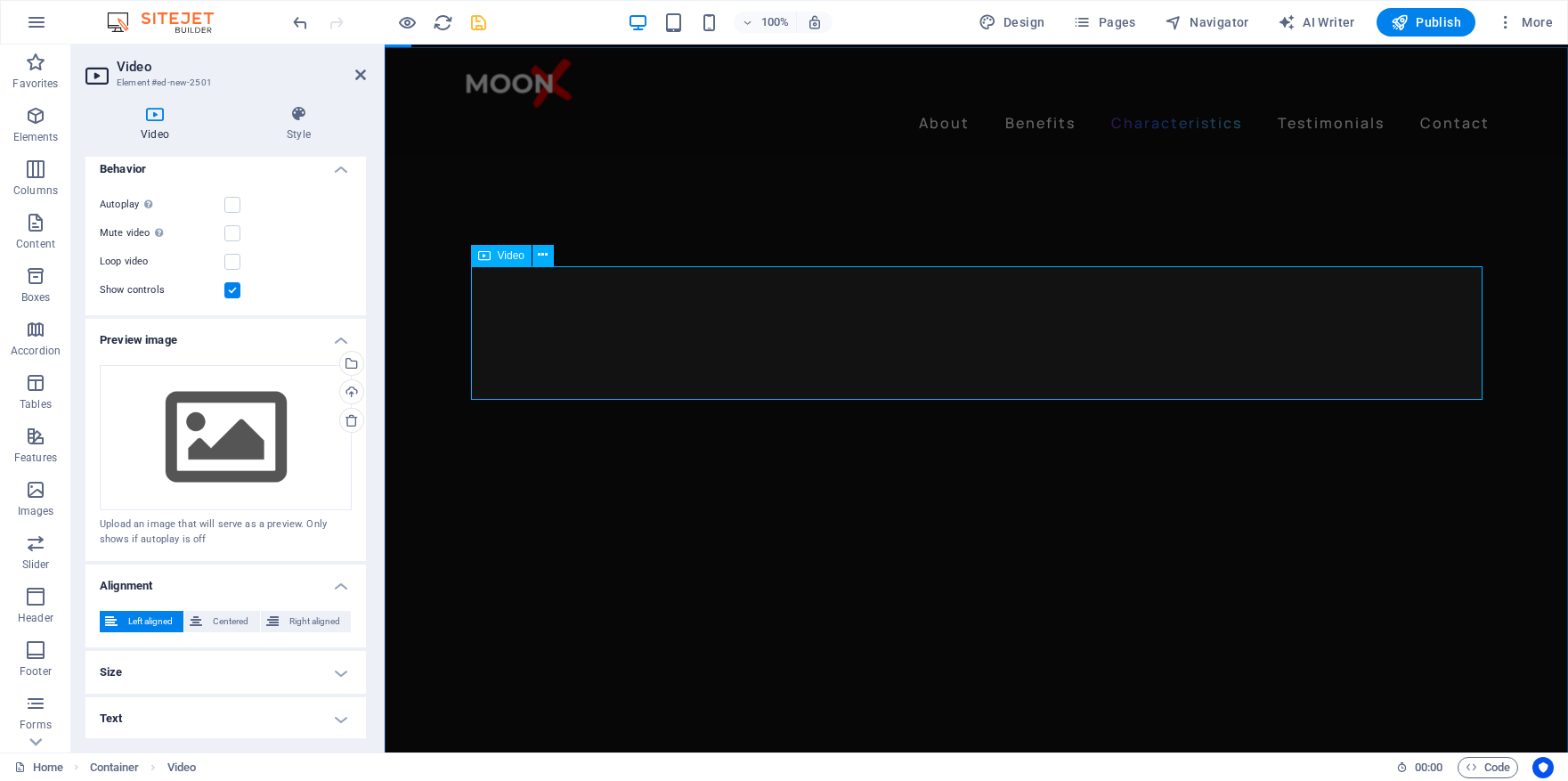
click at [328, 664] on h4 "Size" at bounding box center [225, 673] width 281 height 43
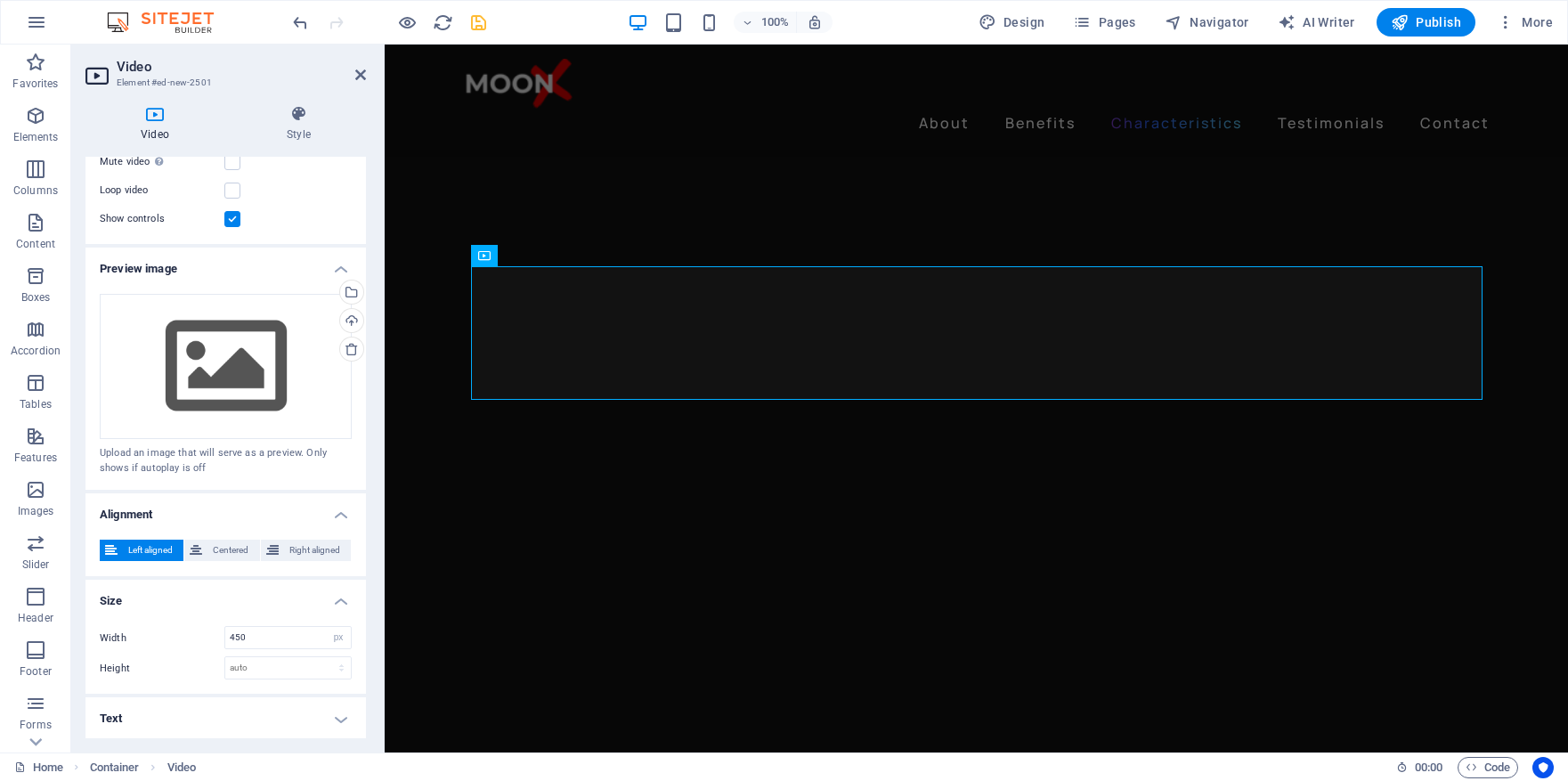
click at [330, 720] on h4 "Text" at bounding box center [225, 719] width 281 height 43
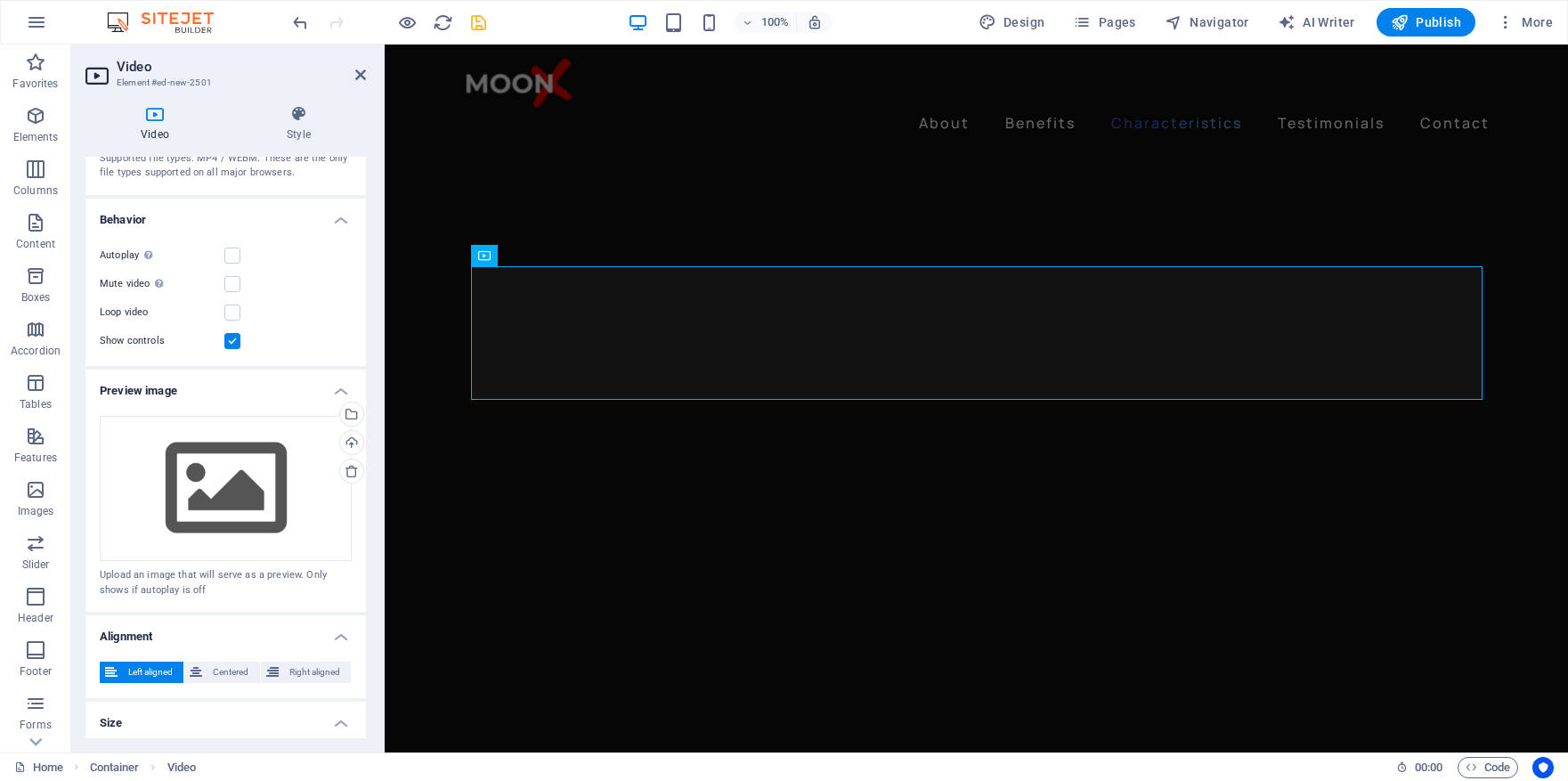
scroll to position [123, 0]
click at [297, 122] on icon at bounding box center [299, 113] width 135 height 18
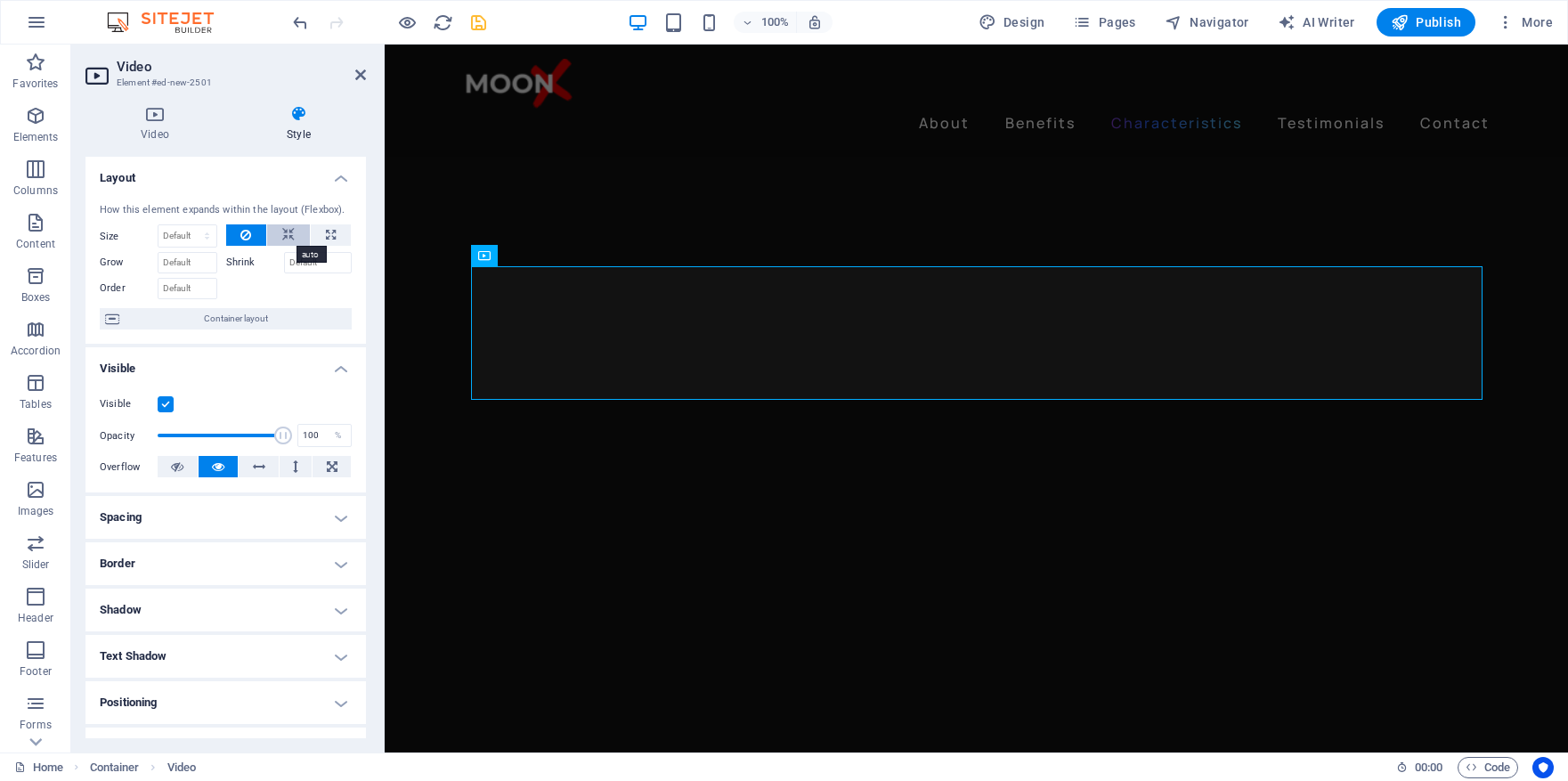
click at [287, 237] on icon at bounding box center [288, 235] width 12 height 22
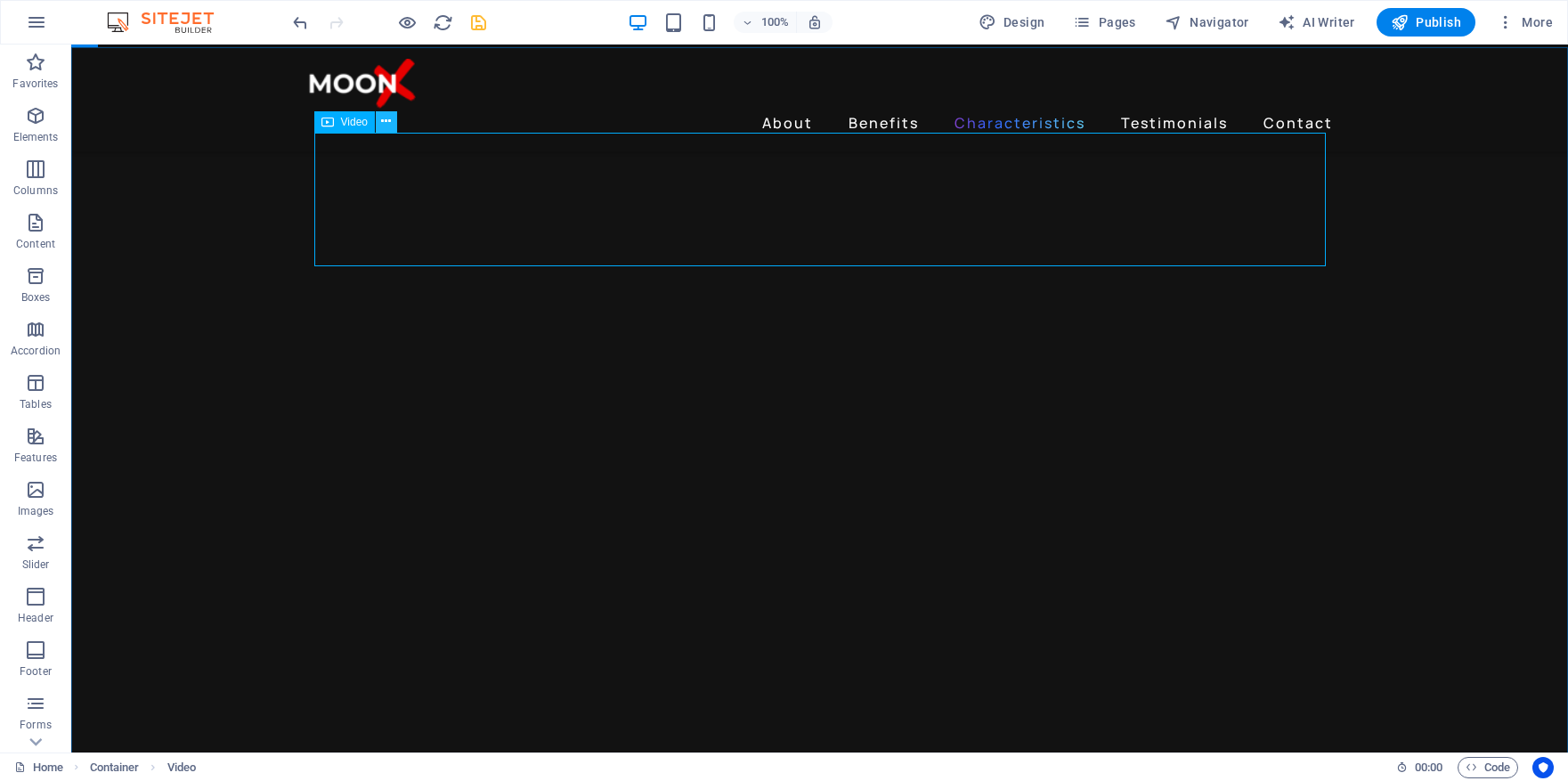
click at [390, 126] on icon at bounding box center [386, 122] width 9 height 19
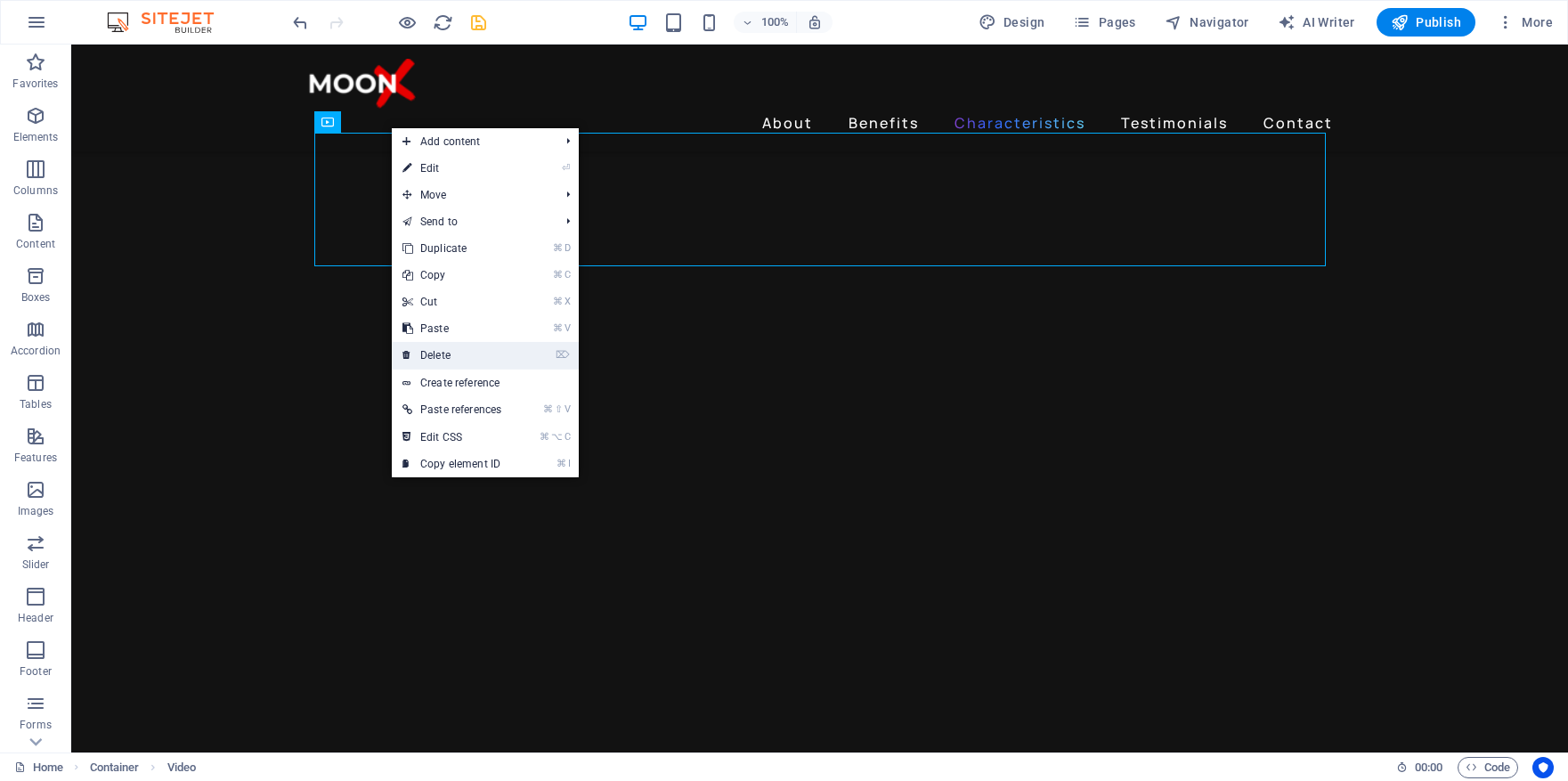
click at [482, 346] on link "⌦ Delete" at bounding box center [452, 355] width 121 height 27
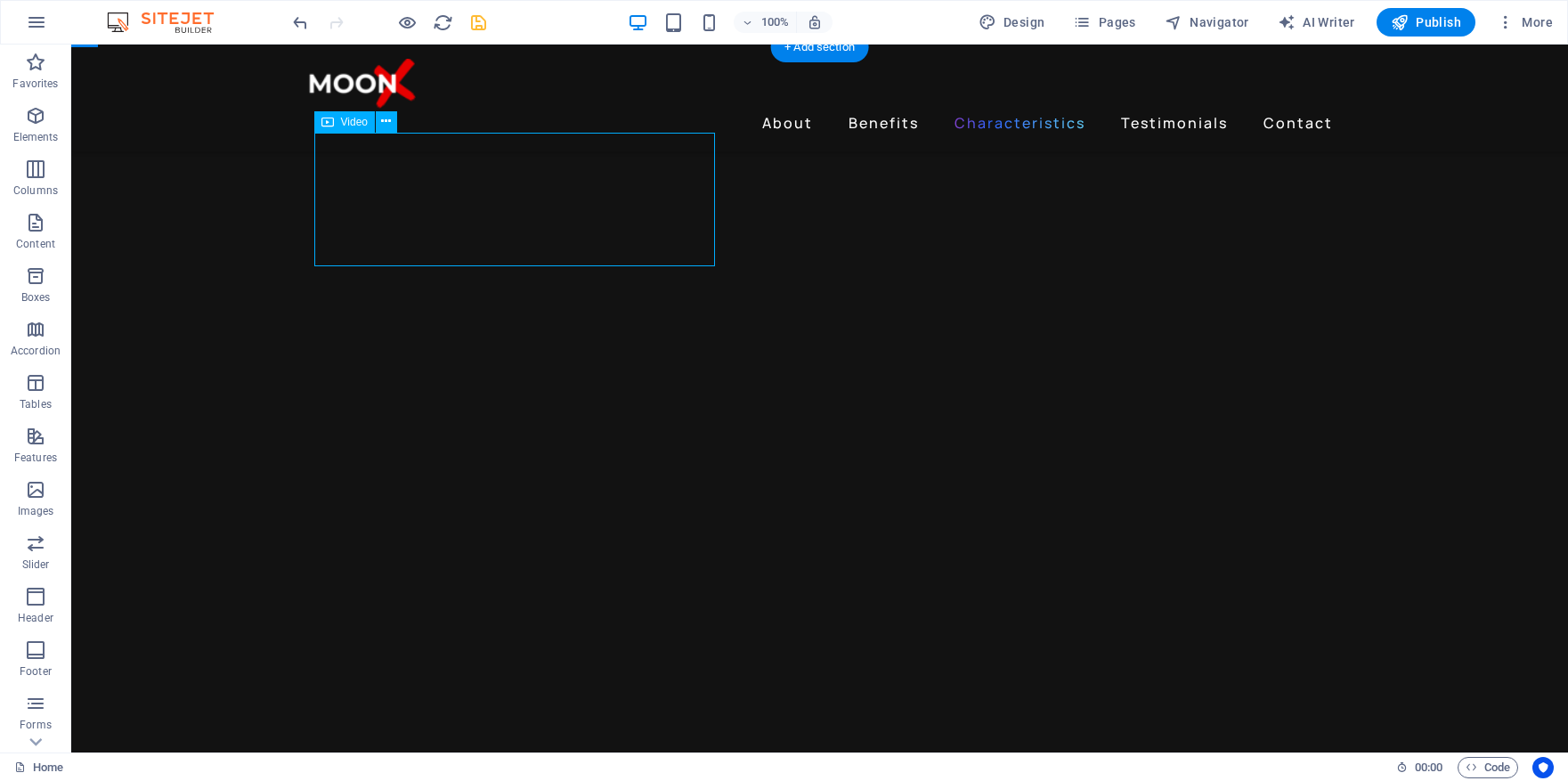
select select "px"
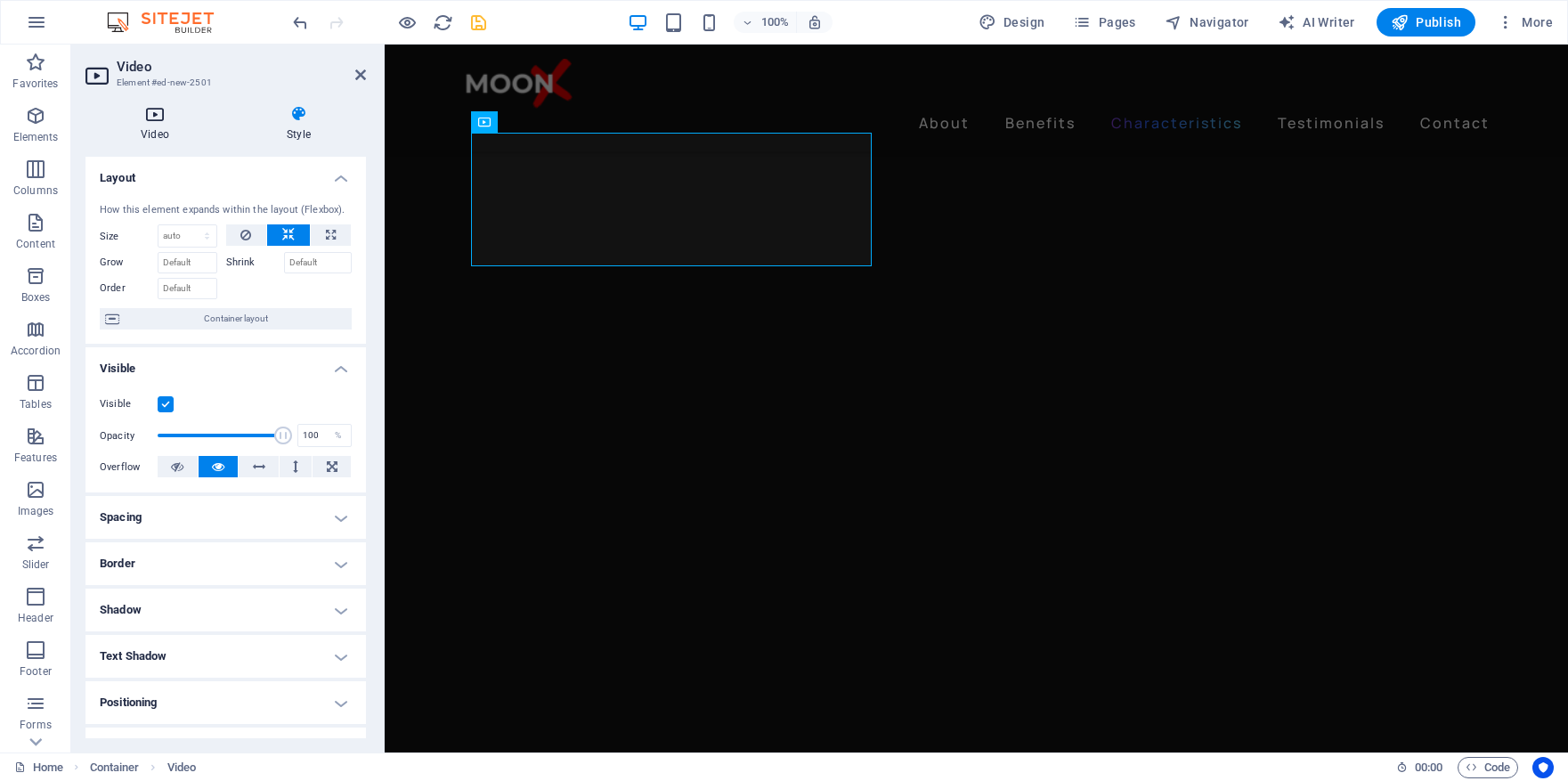
click at [153, 120] on icon at bounding box center [154, 113] width 139 height 18
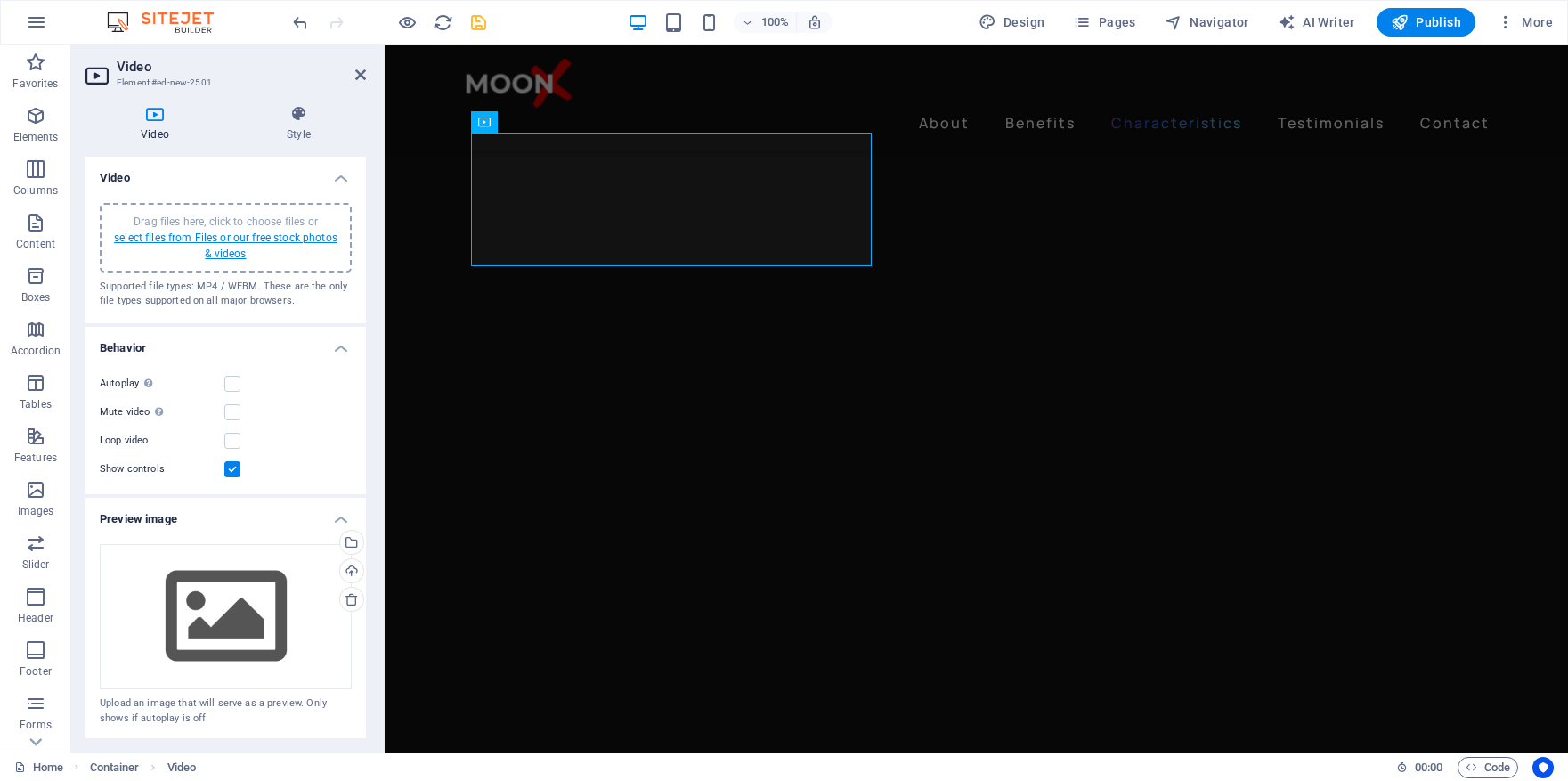
click at [203, 240] on link "select files from Files or our free stock photos & videos" at bounding box center [225, 246] width 223 height 28
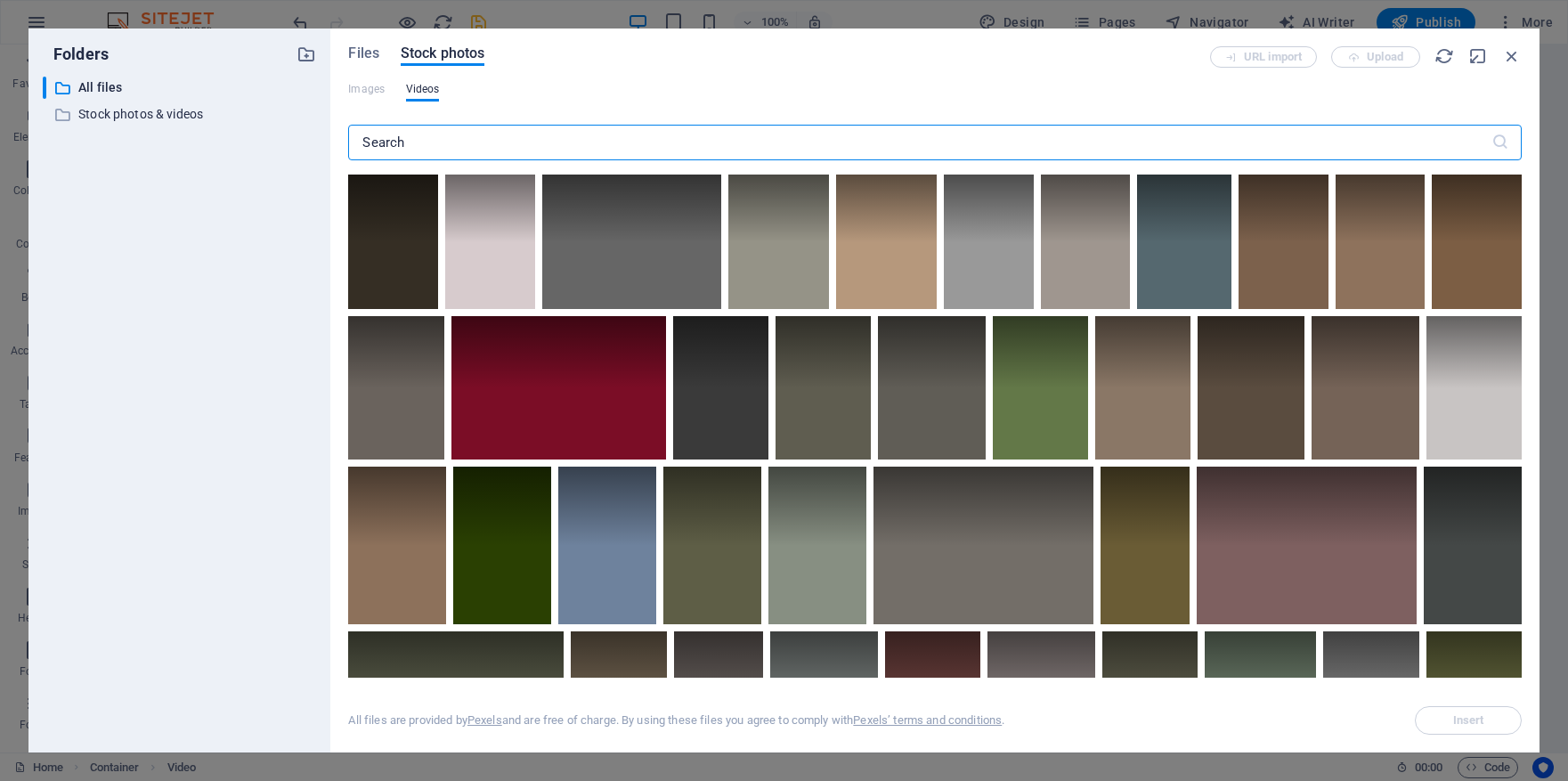
scroll to position [2731, 0]
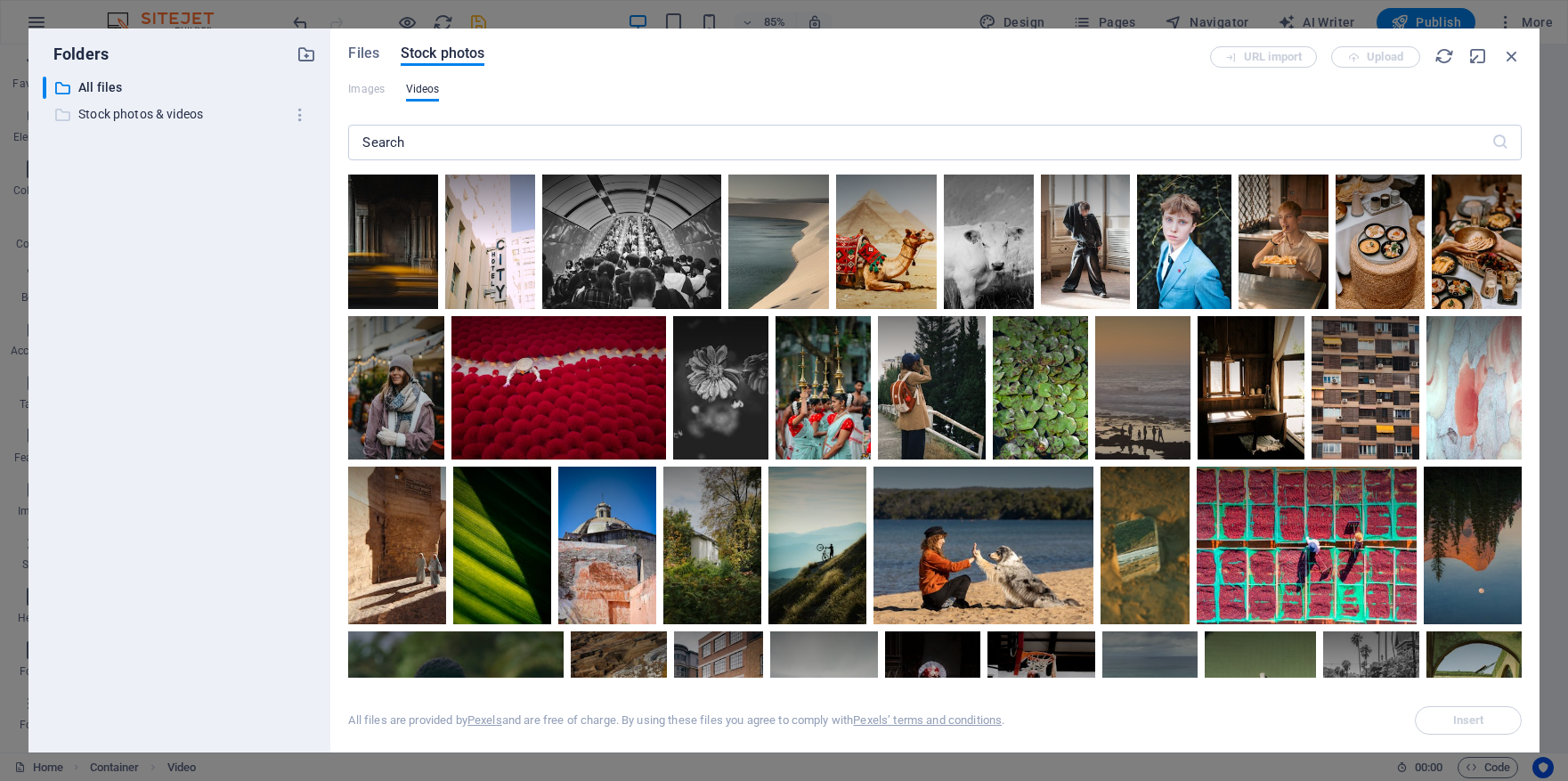
click at [201, 114] on p "Stock photos & videos" at bounding box center [181, 114] width 206 height 21
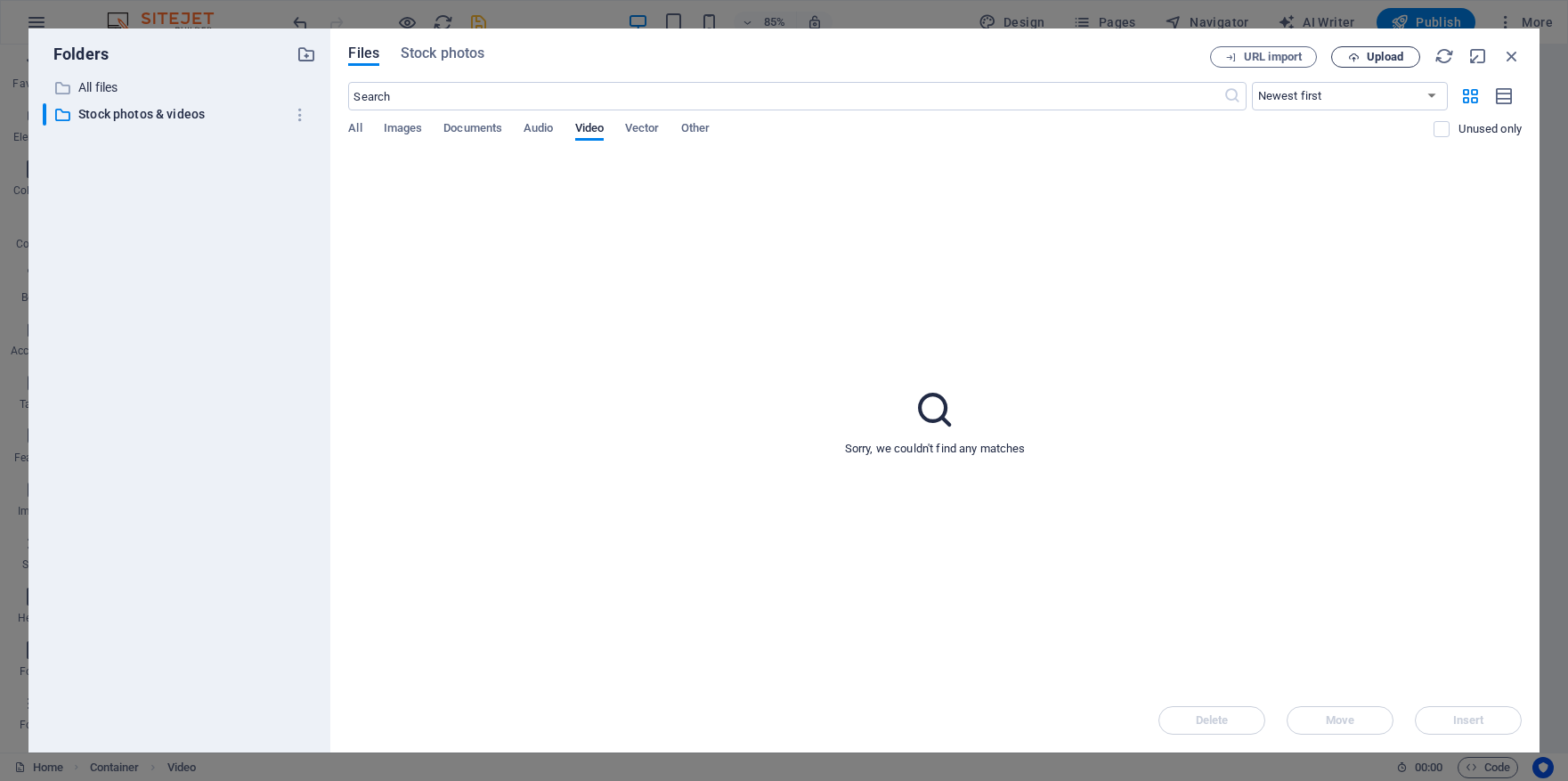
click at [1387, 61] on span "Upload" at bounding box center [1385, 56] width 36 height 10
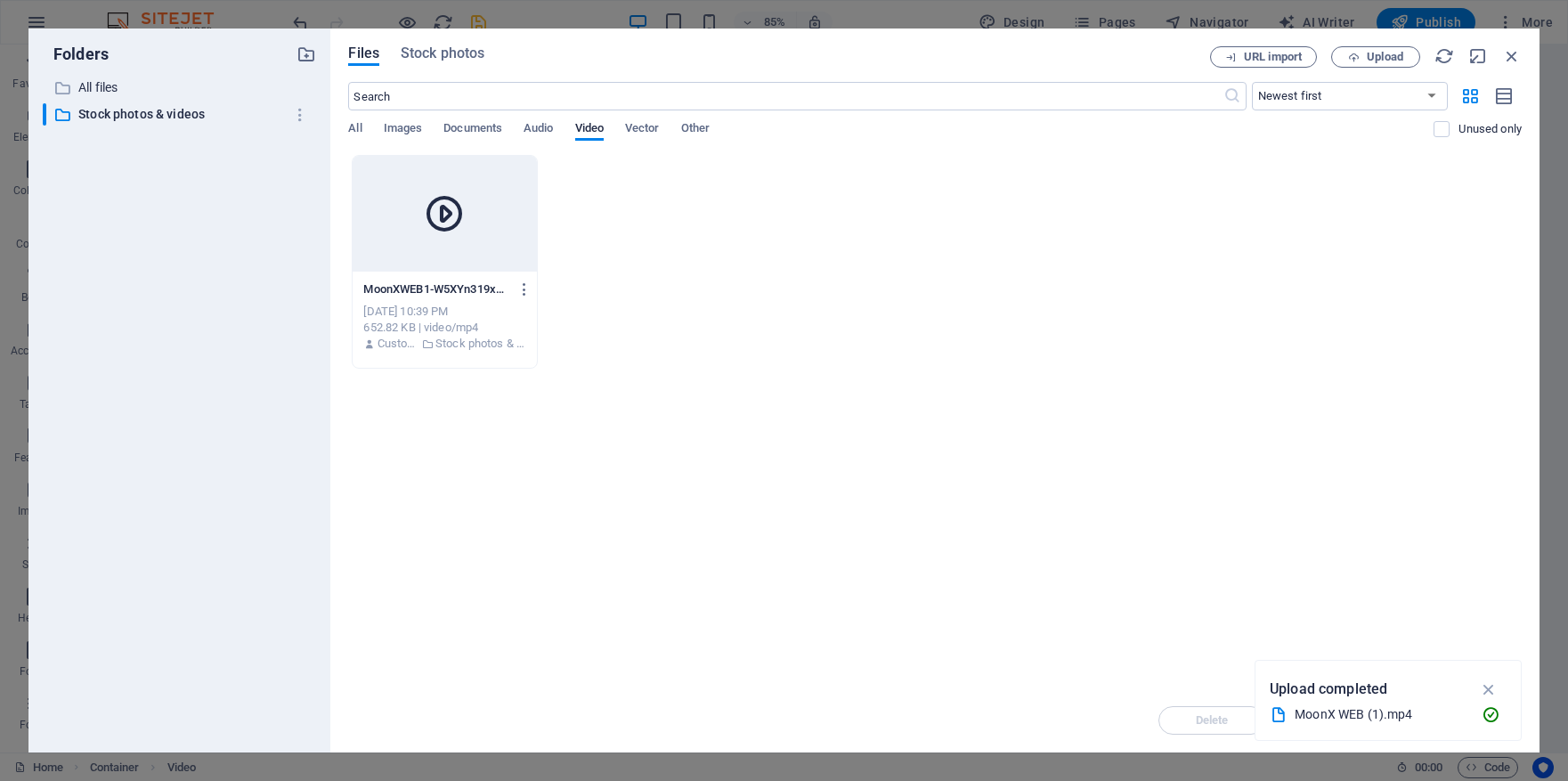
click at [481, 209] on div at bounding box center [444, 214] width 183 height 116
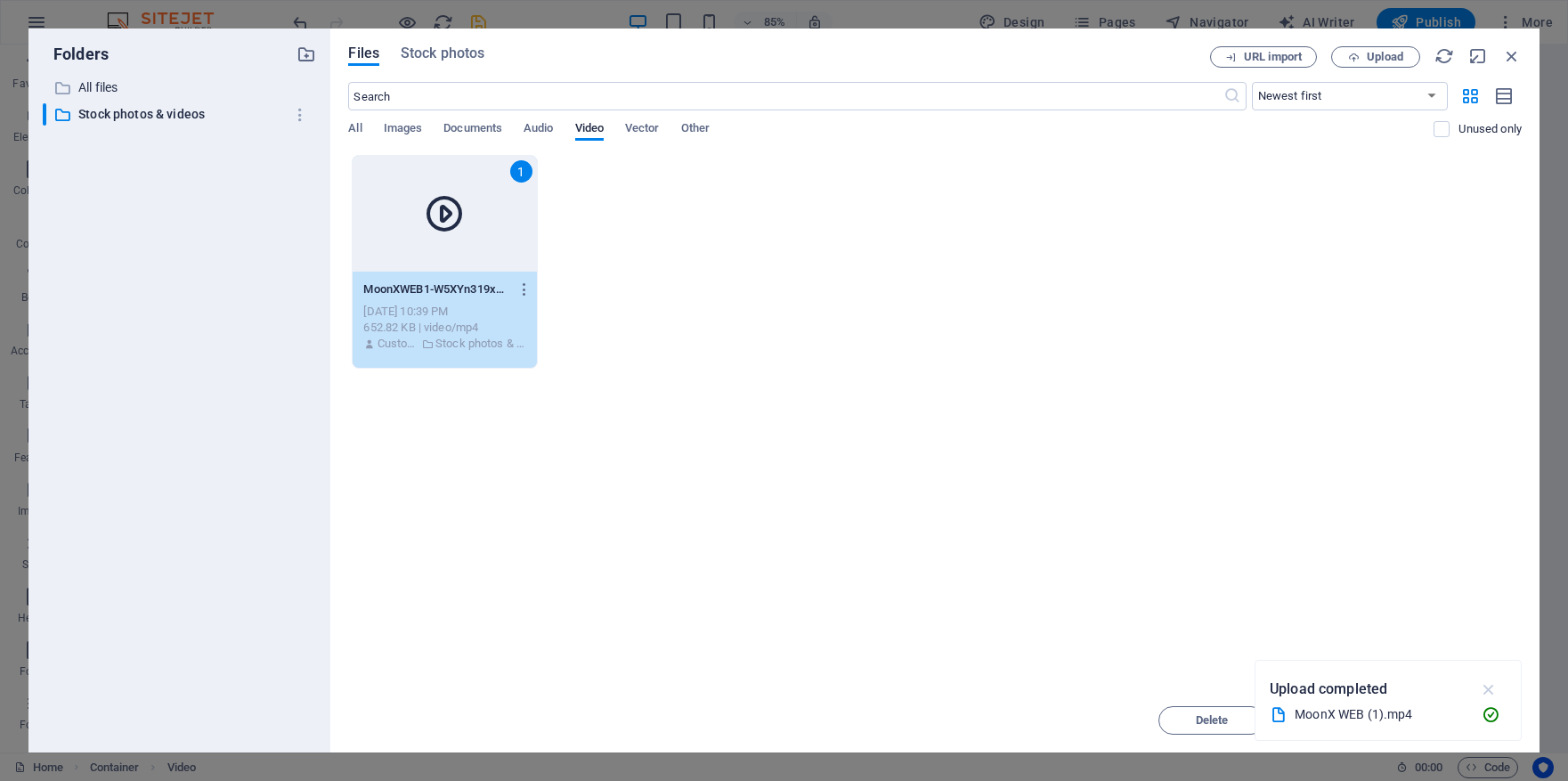
click at [1493, 683] on icon "button" at bounding box center [1489, 689] width 21 height 20
click at [1485, 720] on span "Insert" at bounding box center [1468, 720] width 93 height 10
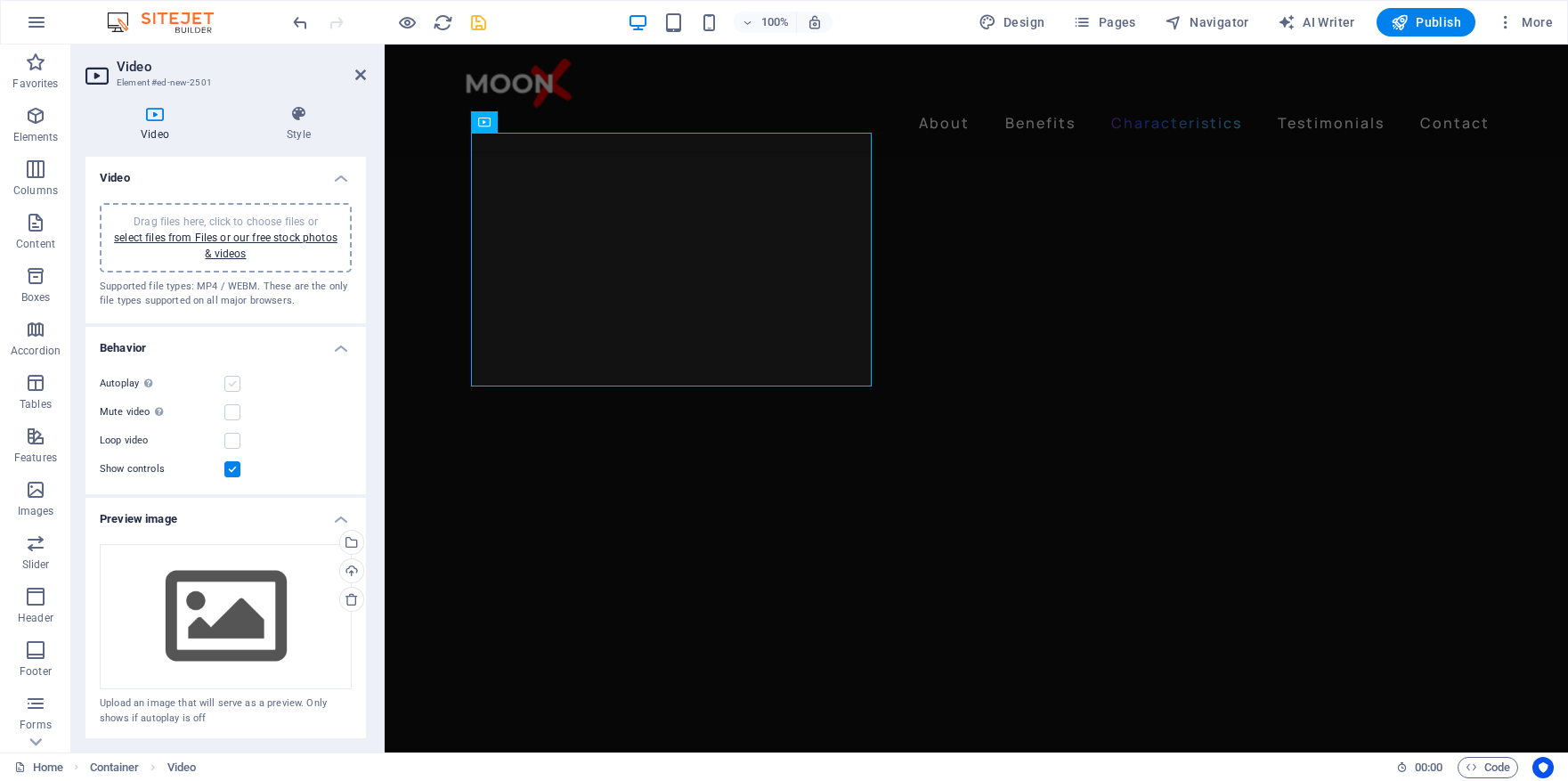
click at [234, 385] on label at bounding box center [232, 383] width 16 height 16
click at [0, 0] on input "Autoplay Autoplay is only available if muted is checked" at bounding box center [0, 0] width 0 height 0
click at [237, 414] on label at bounding box center [232, 412] width 16 height 16
click at [0, 0] on input "Mute video Autoplay will be available if muted is checked" at bounding box center [0, 0] width 0 height 0
click at [235, 377] on label at bounding box center [232, 383] width 16 height 16
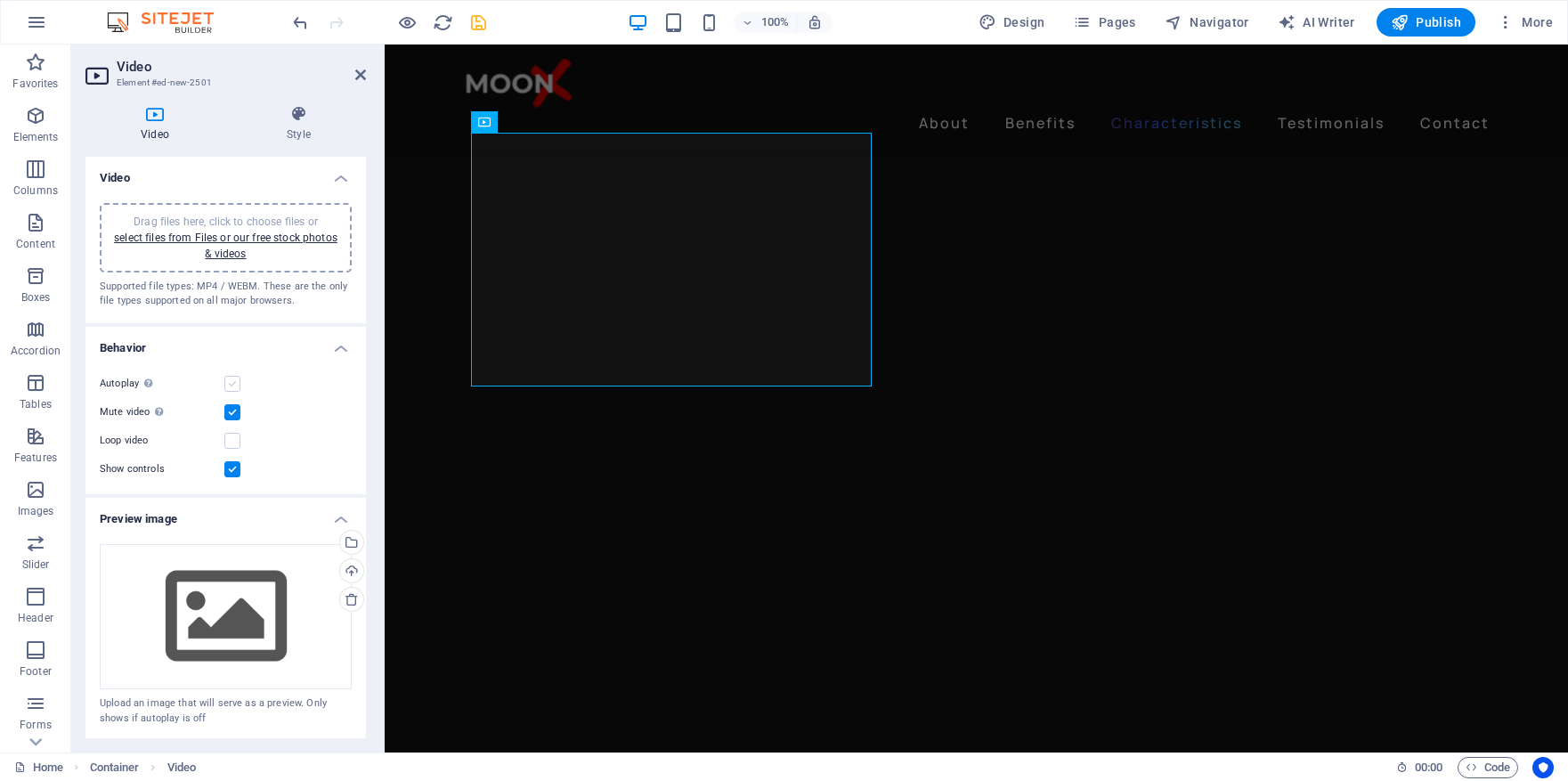
click at [0, 0] on input "Autoplay Autoplay is only available if muted is checked" at bounding box center [0, 0] width 0 height 0
click at [233, 467] on label at bounding box center [232, 469] width 16 height 16
click at [0, 0] on input "Show controls" at bounding box center [0, 0] width 0 height 0
click at [233, 441] on label at bounding box center [232, 441] width 16 height 16
click at [0, 0] on input "Loop video" at bounding box center [0, 0] width 0 height 0
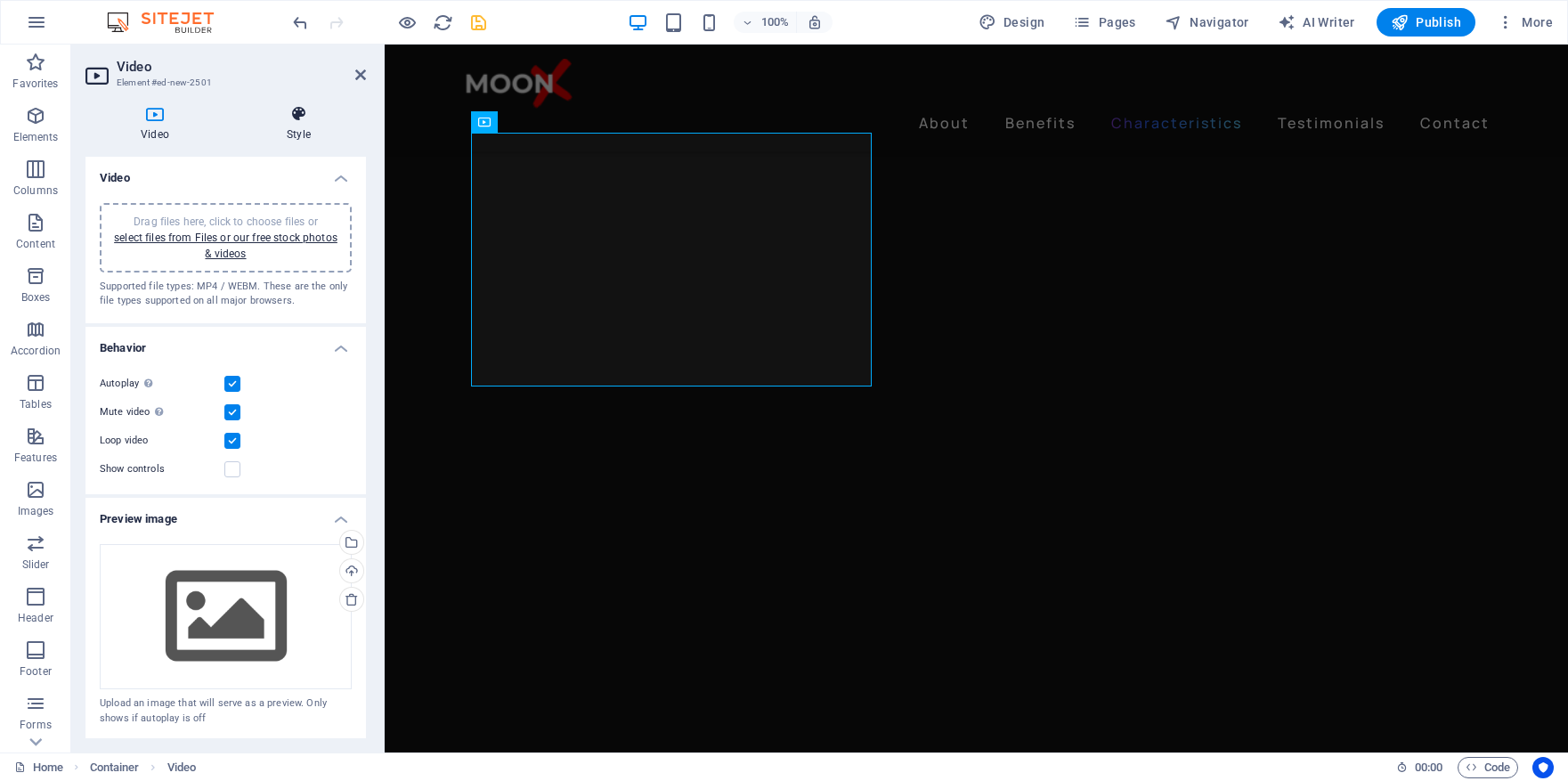
click at [305, 123] on h4 "Style" at bounding box center [299, 123] width 135 height 37
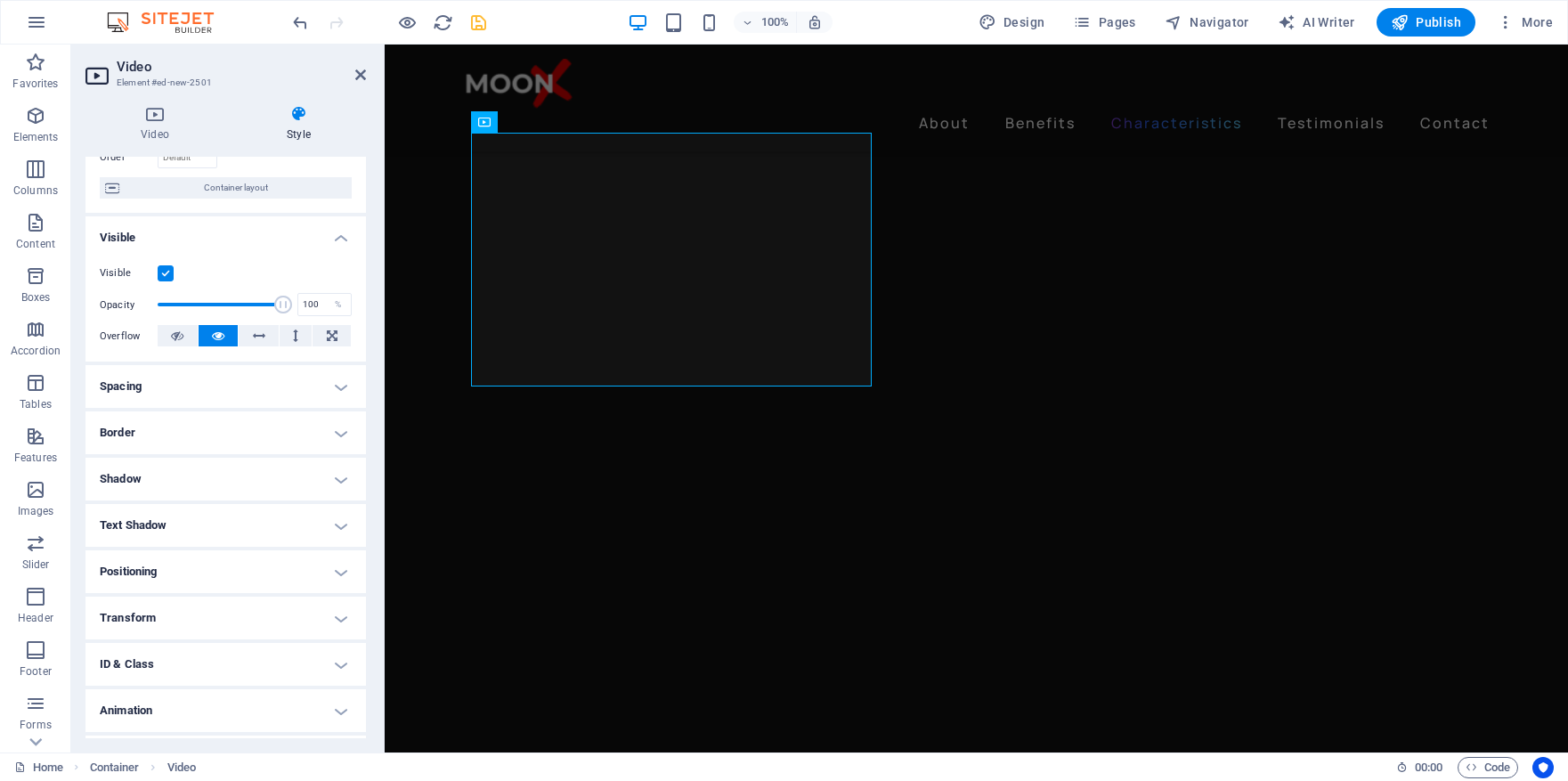
scroll to position [171, 0]
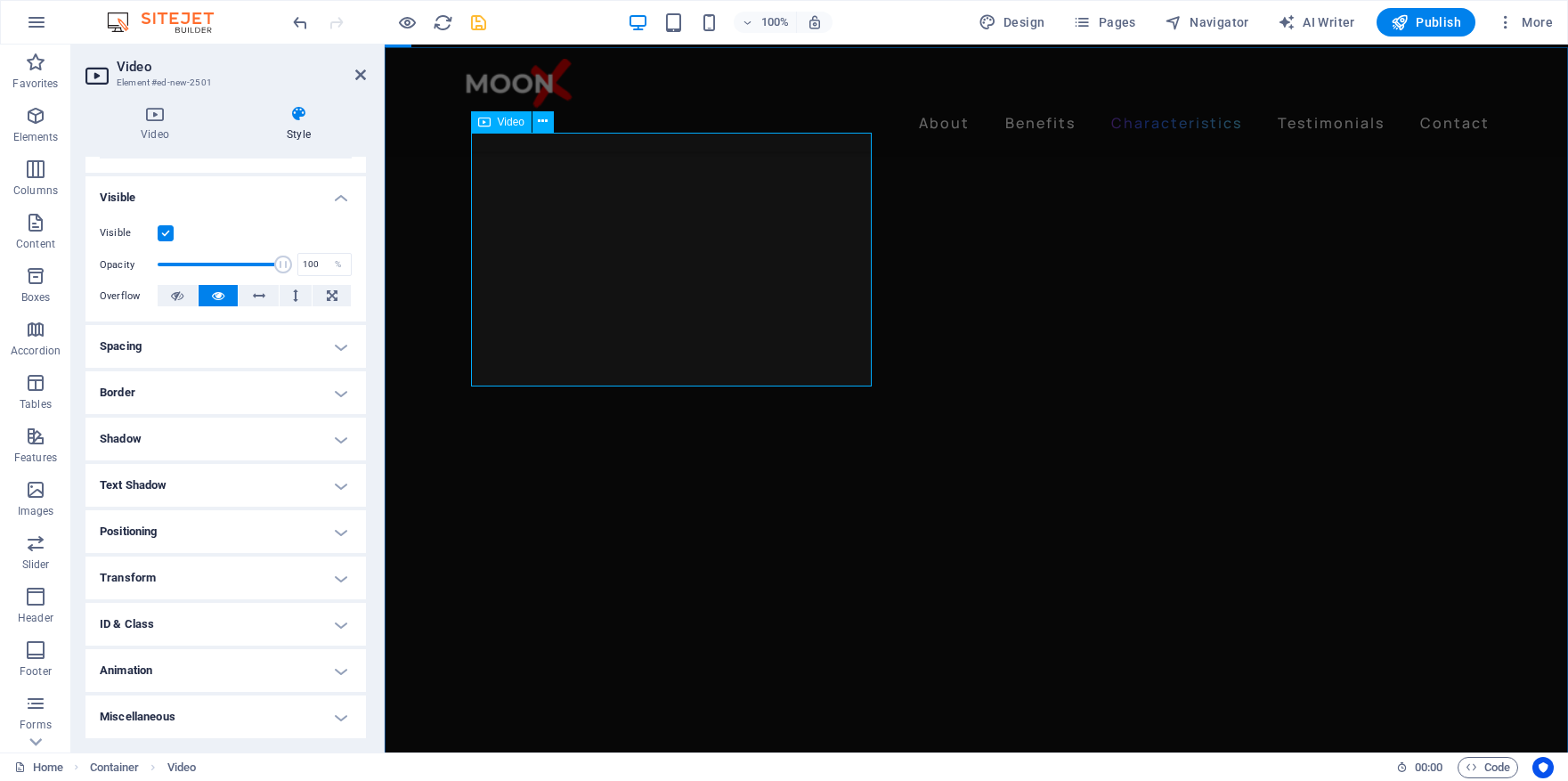
click at [161, 120] on icon at bounding box center [154, 113] width 139 height 18
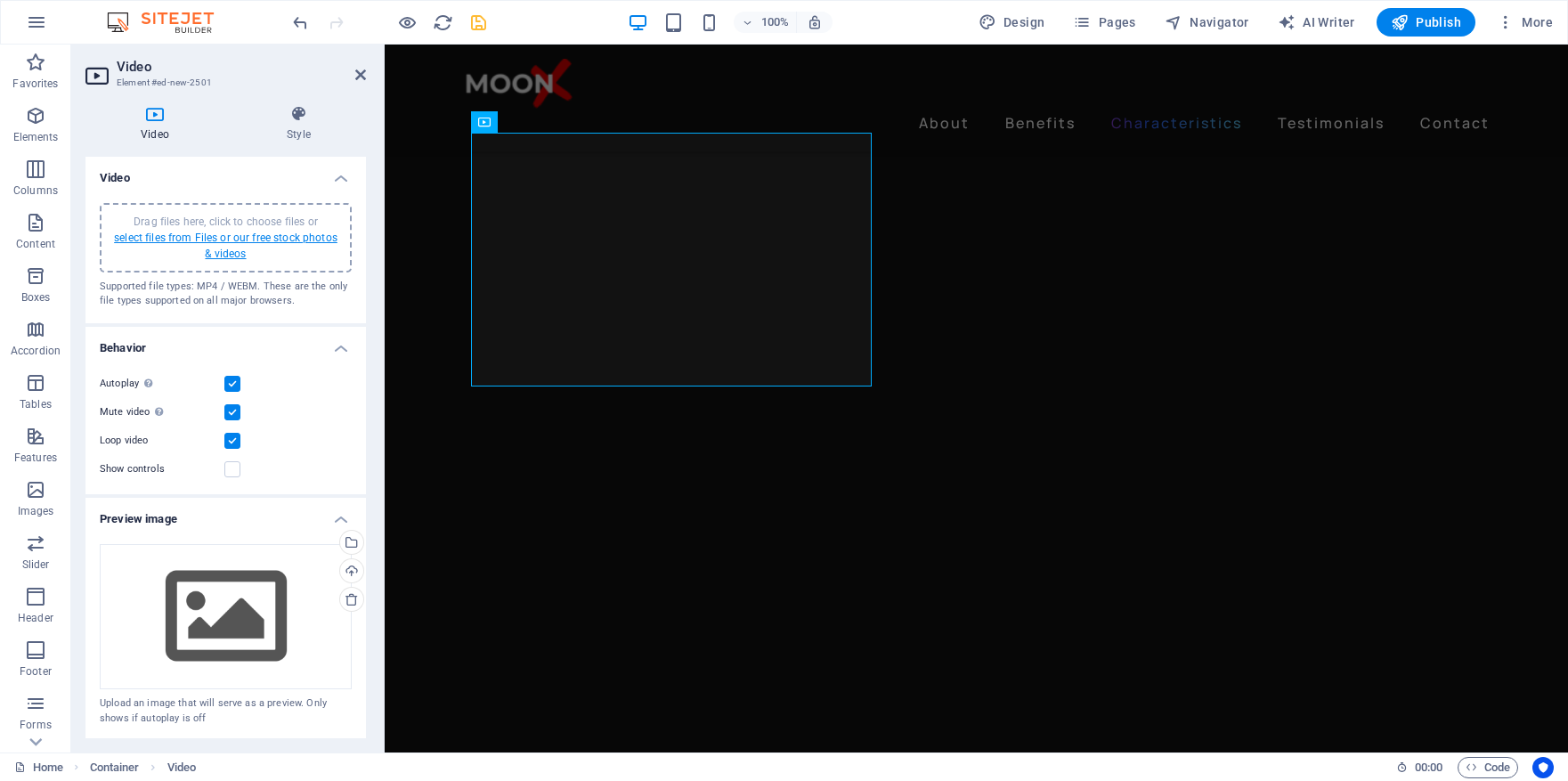
click at [252, 239] on link "select files from Files or our free stock photos & videos" at bounding box center [225, 246] width 223 height 28
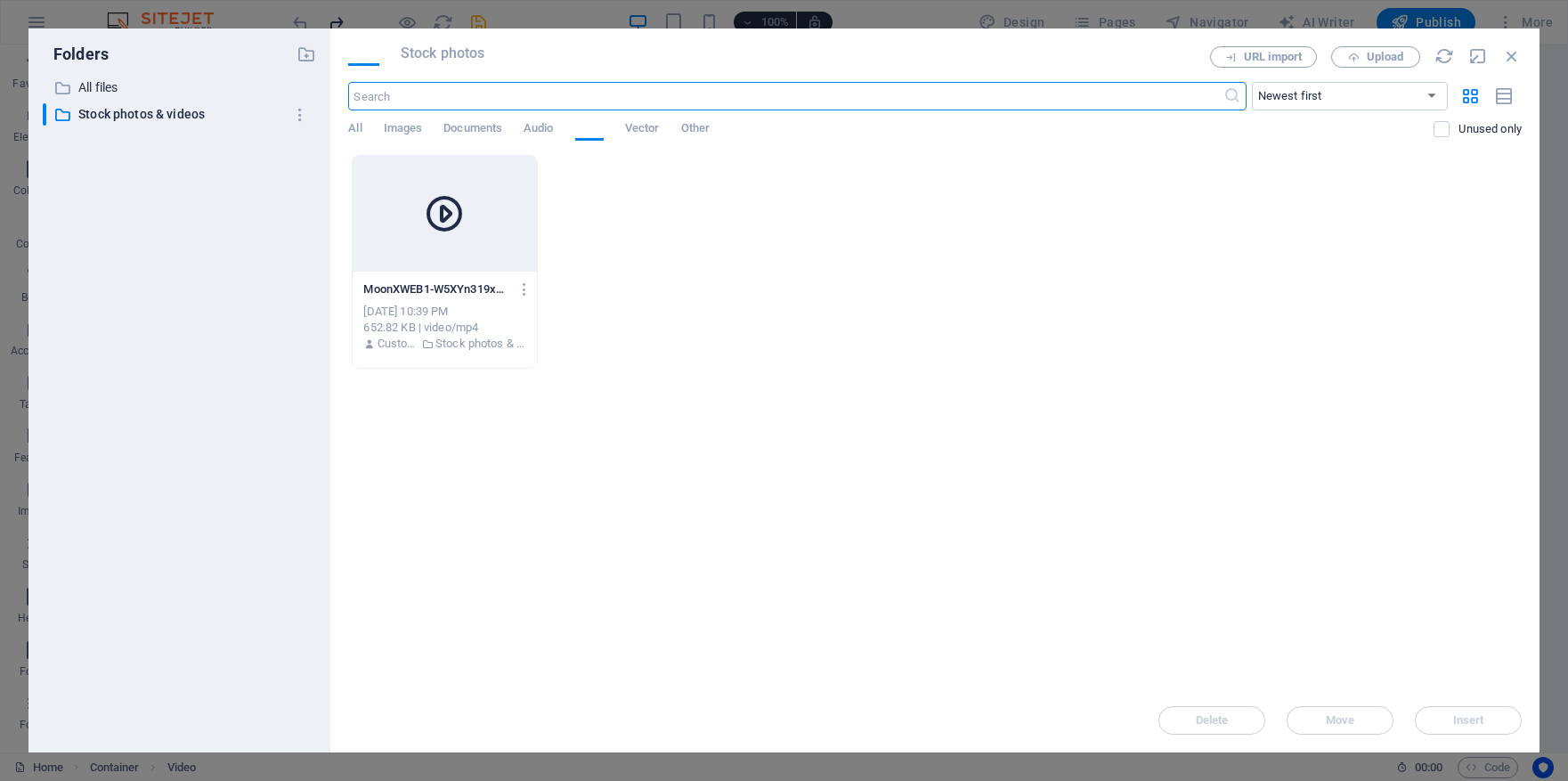
scroll to position [2731, 0]
click at [1375, 47] on button "Upload" at bounding box center [1375, 57] width 89 height 22
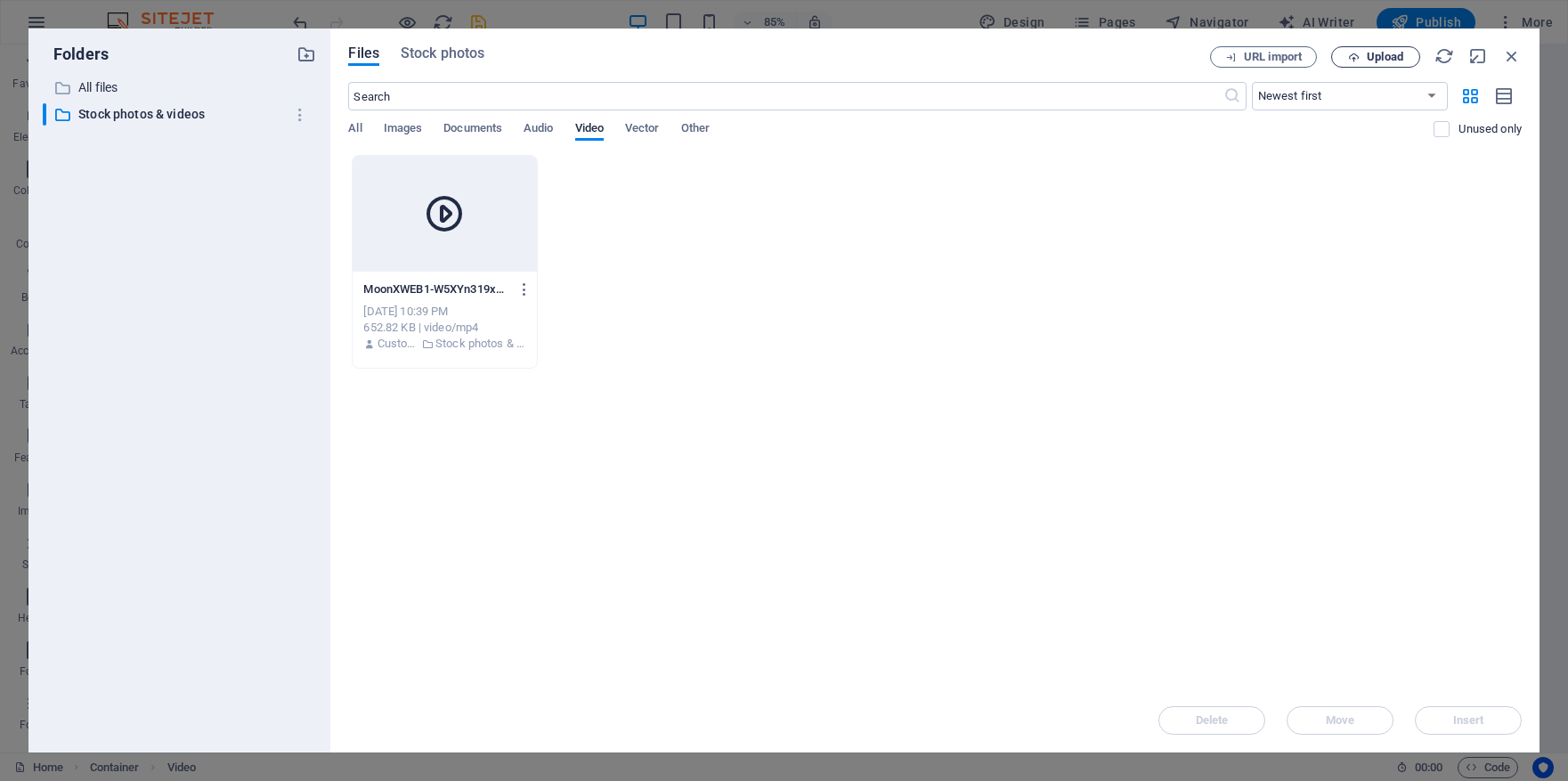
click at [1374, 51] on span "Upload" at bounding box center [1385, 56] width 36 height 10
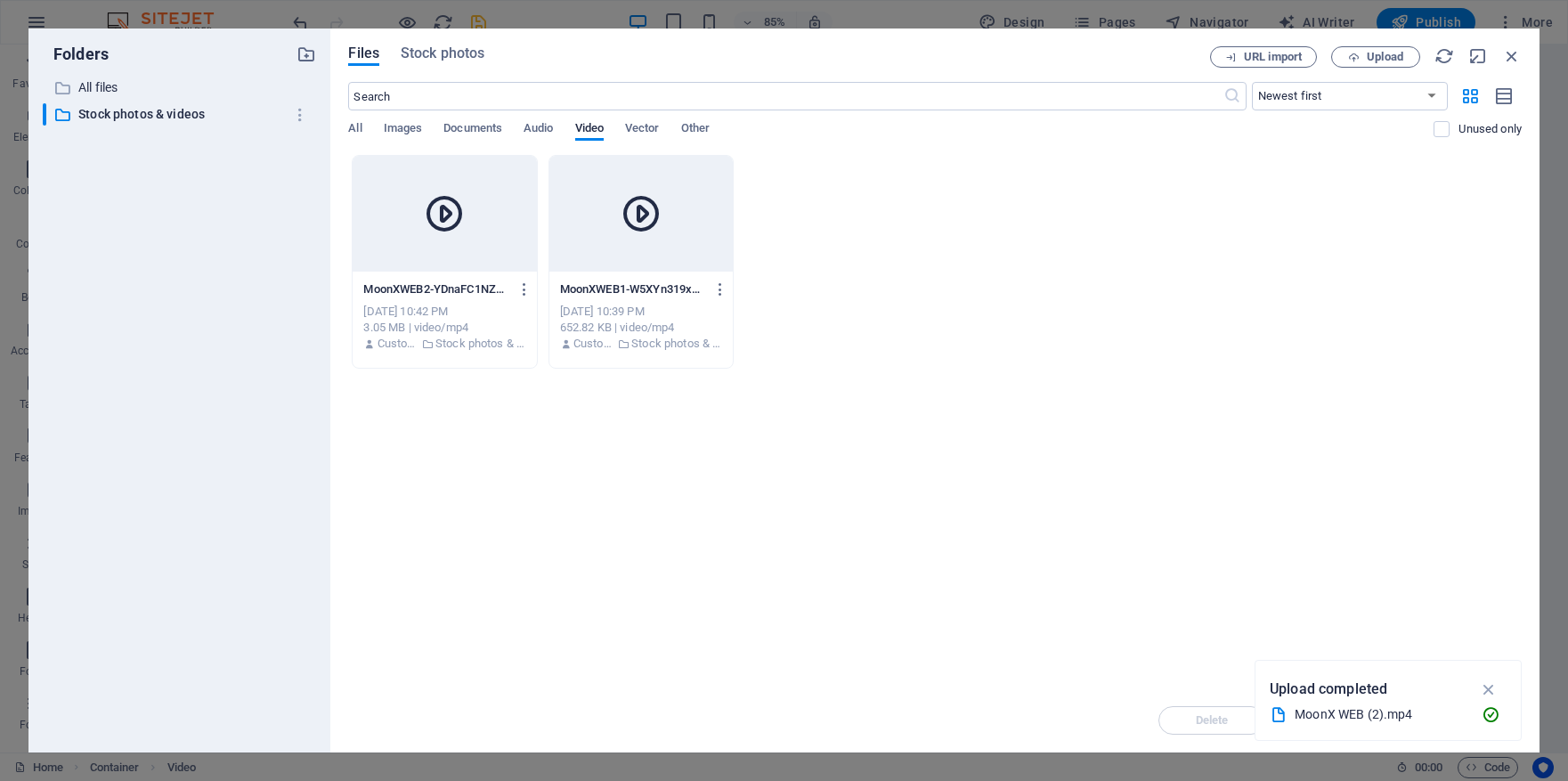
click at [486, 253] on div at bounding box center [444, 214] width 183 height 116
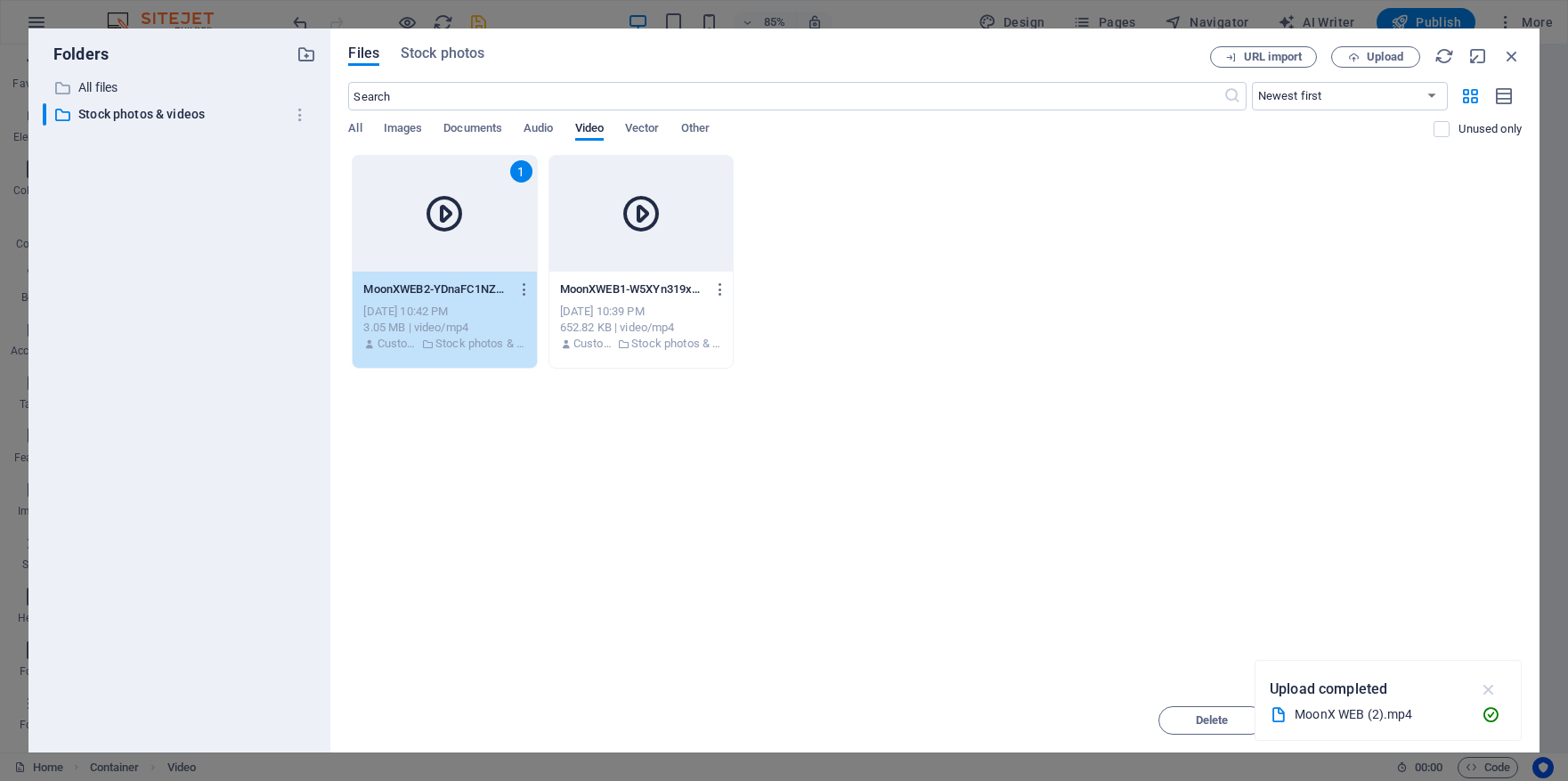
click at [1489, 688] on icon "button" at bounding box center [1489, 689] width 21 height 20
click at [1467, 725] on span "Insert" at bounding box center [1469, 720] width 31 height 10
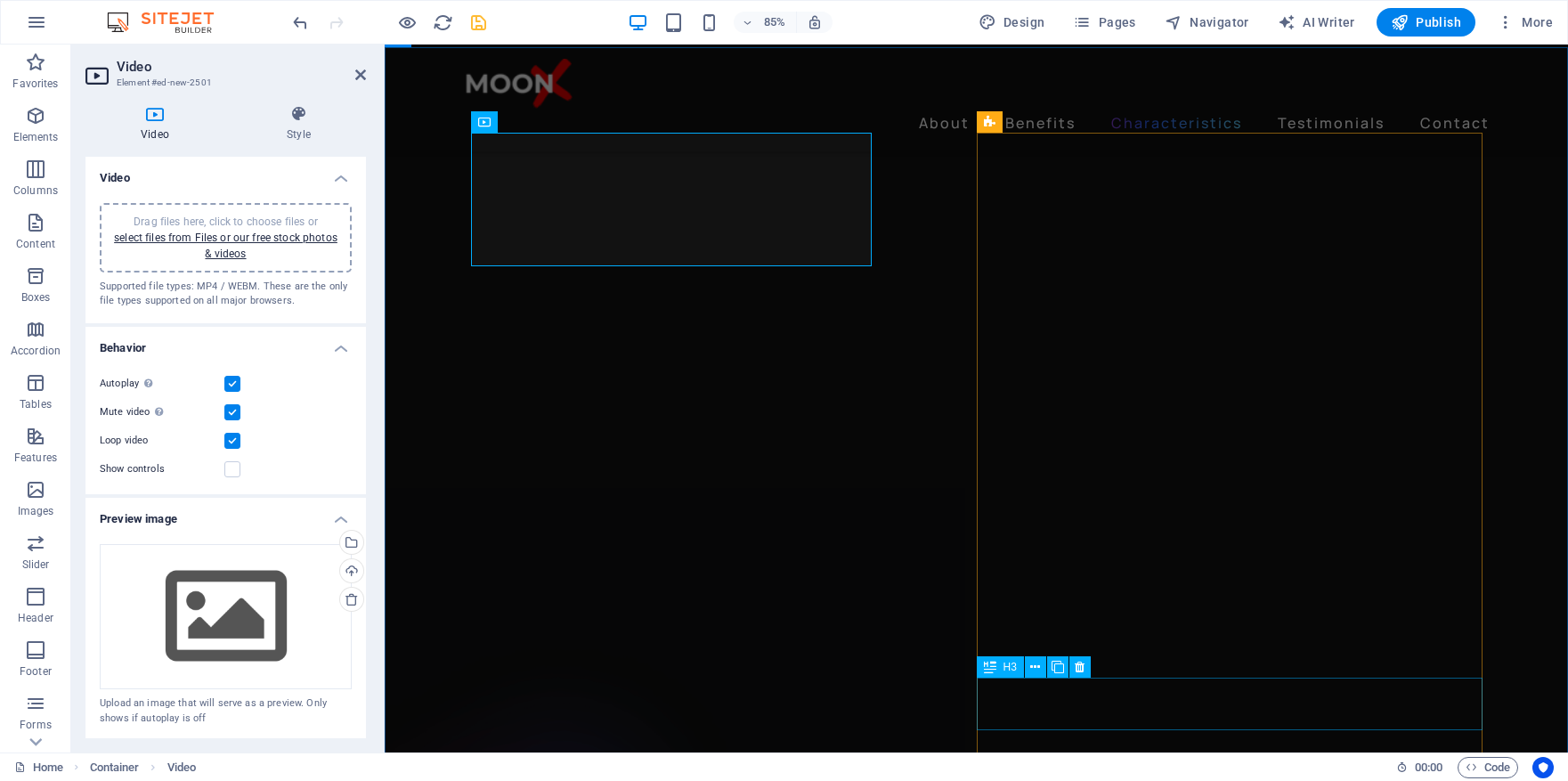
scroll to position [2433, 0]
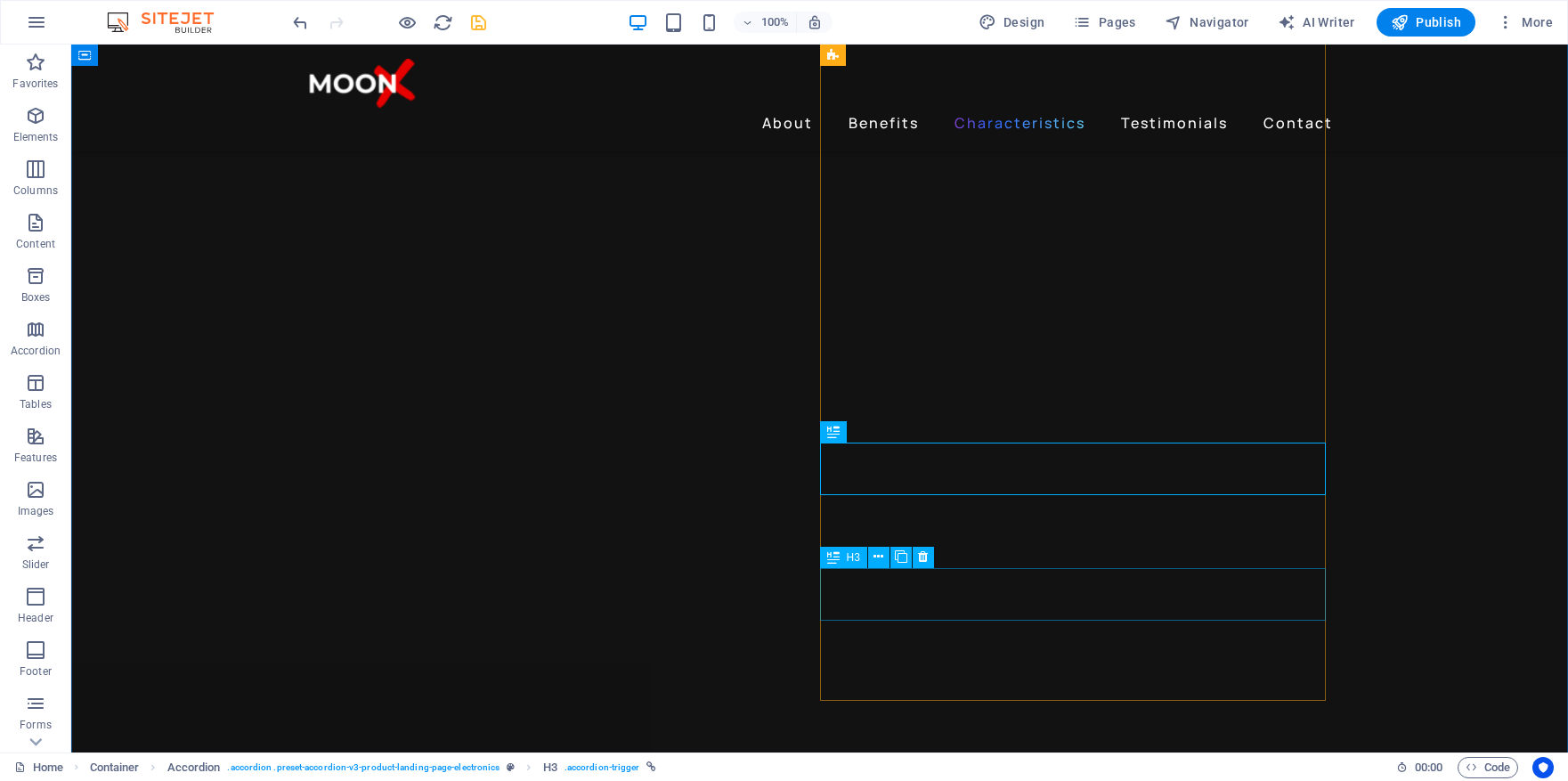
scroll to position [2559, 0]
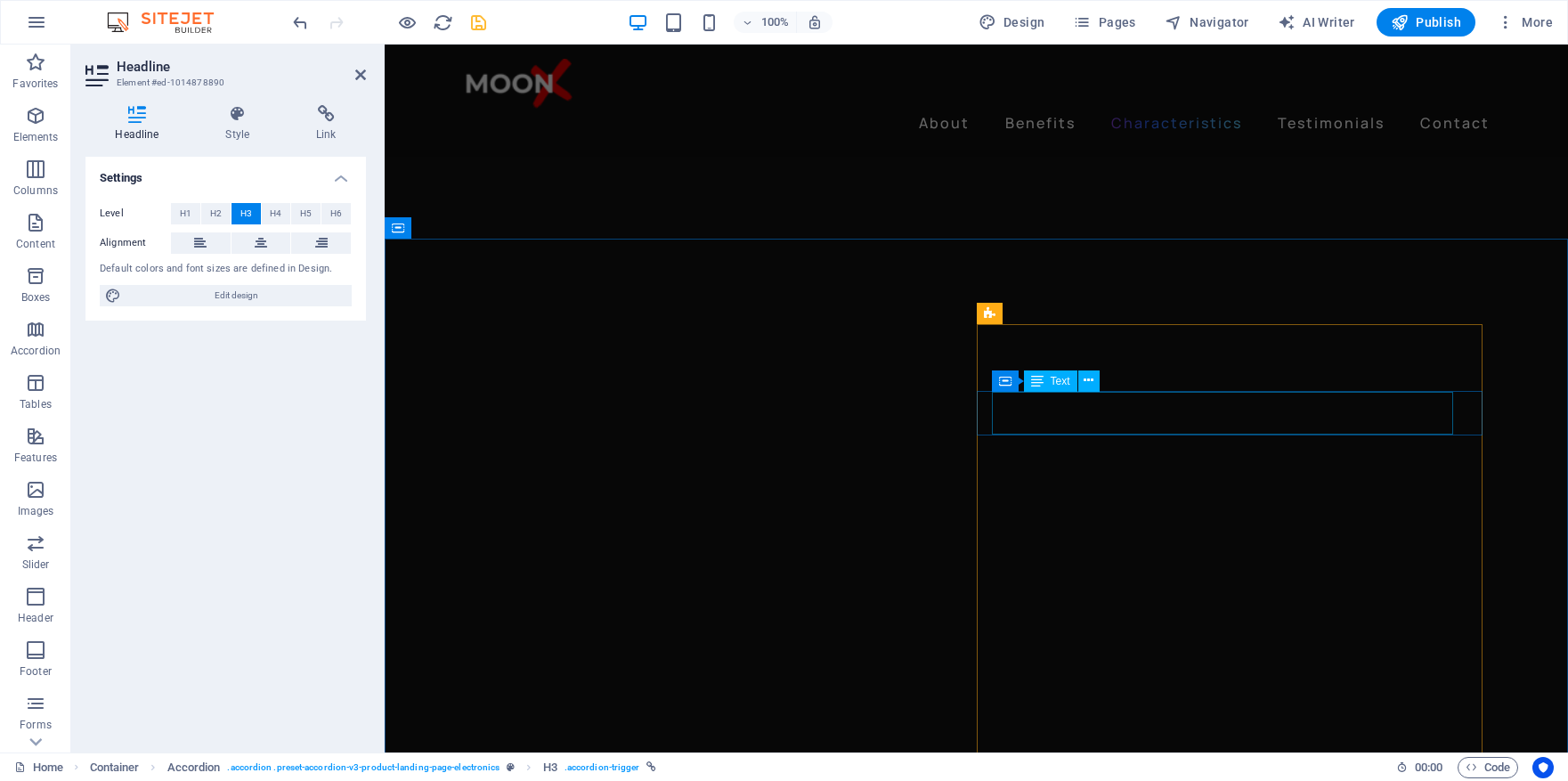
scroll to position [2241, 0]
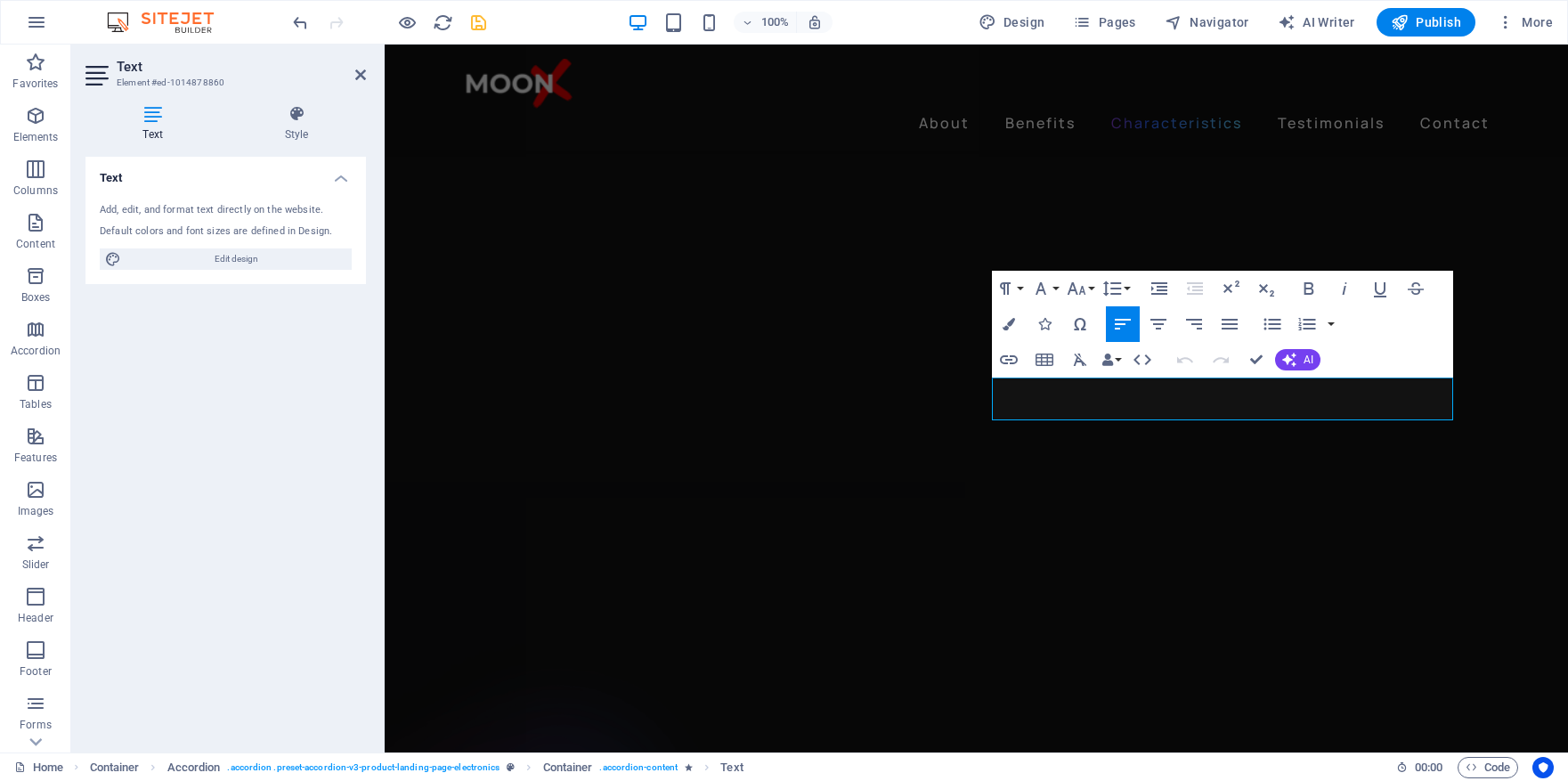
scroll to position [2256, 0]
drag, startPoint x: 1391, startPoint y: 411, endPoint x: 991, endPoint y: 392, distance: 400.5
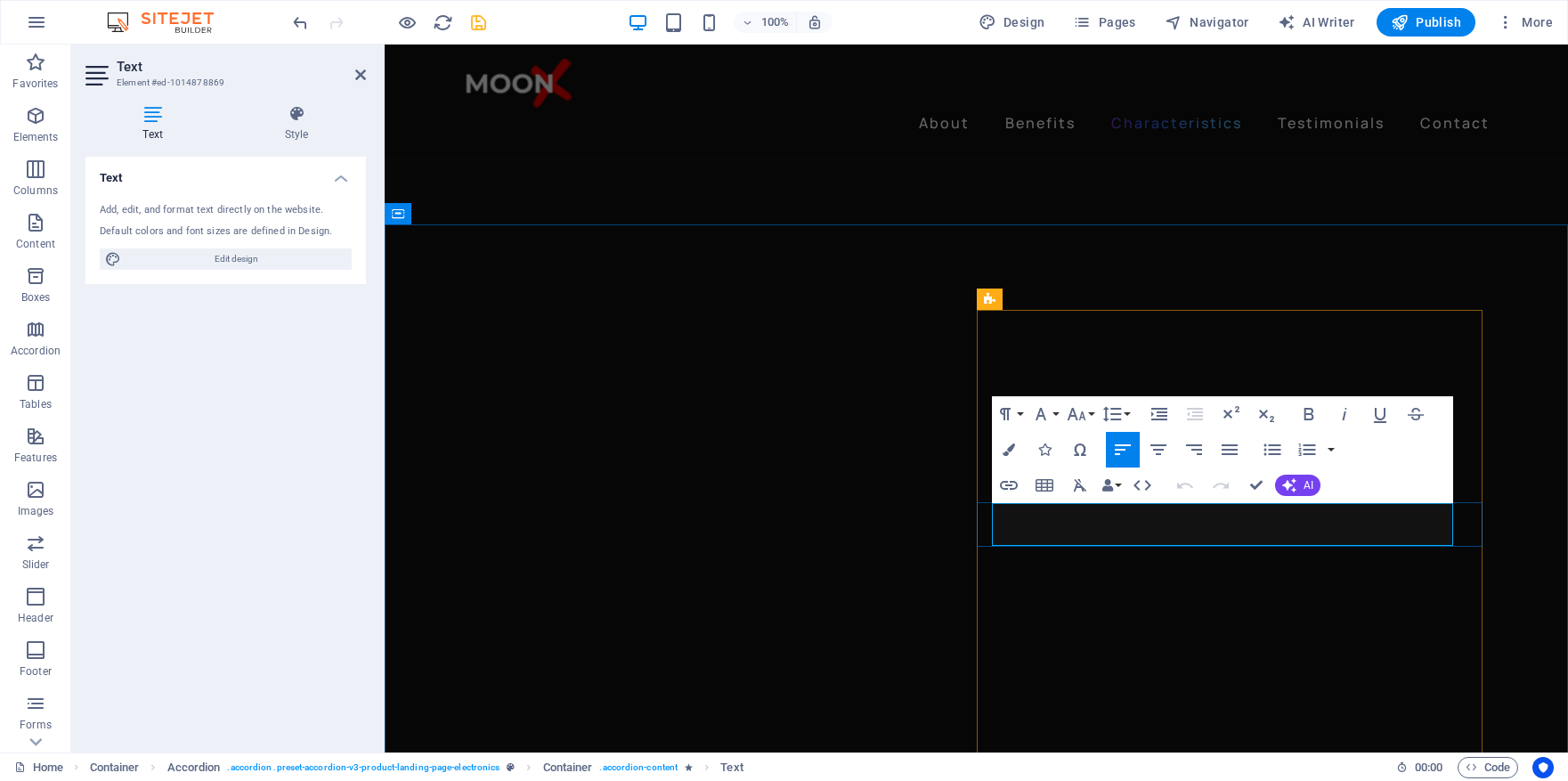
drag, startPoint x: 1206, startPoint y: 539, endPoint x: 1198, endPoint y: 516, distance: 24.4
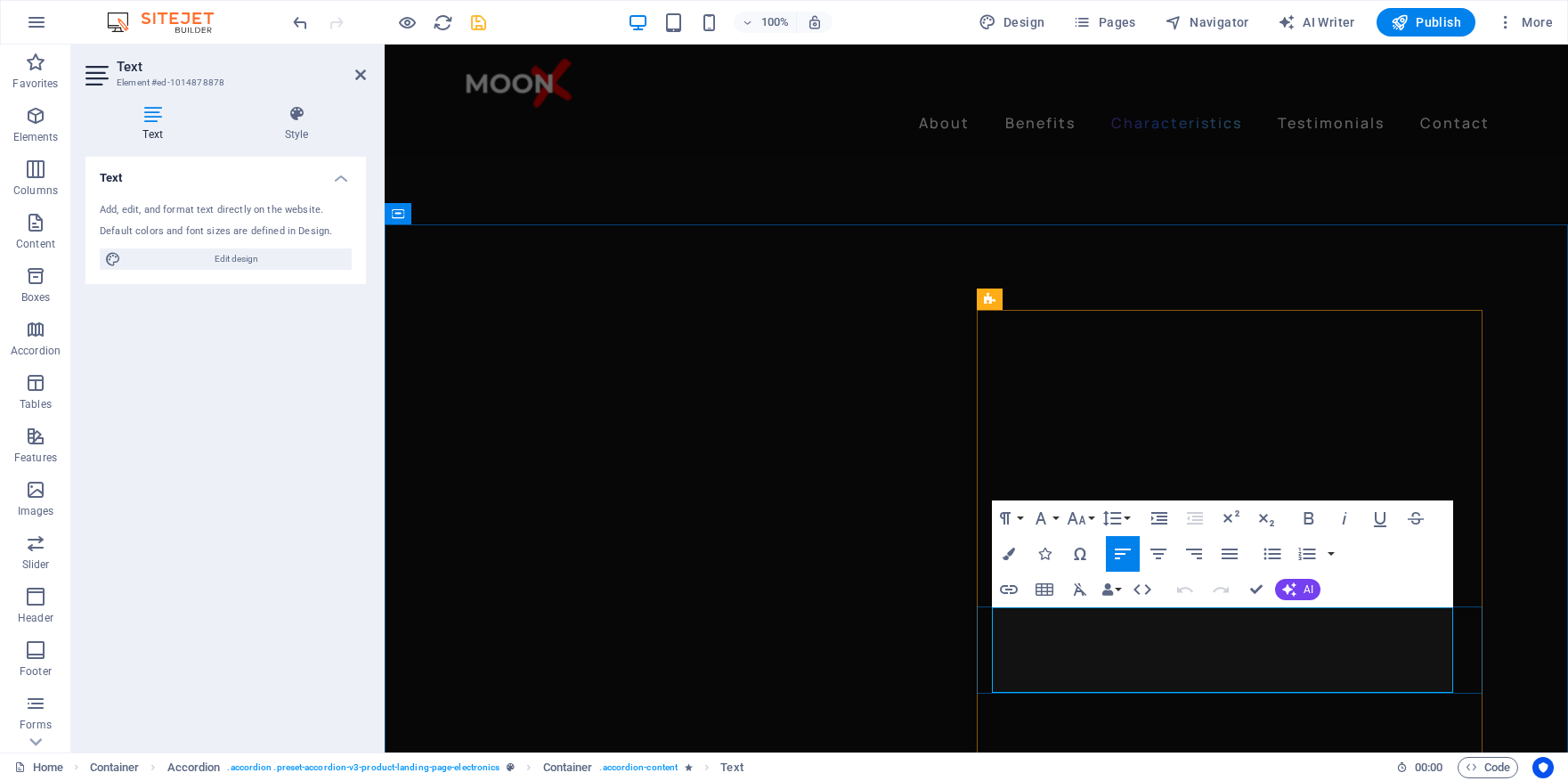
drag, startPoint x: 1391, startPoint y: 615, endPoint x: 993, endPoint y: 616, distance: 398.0
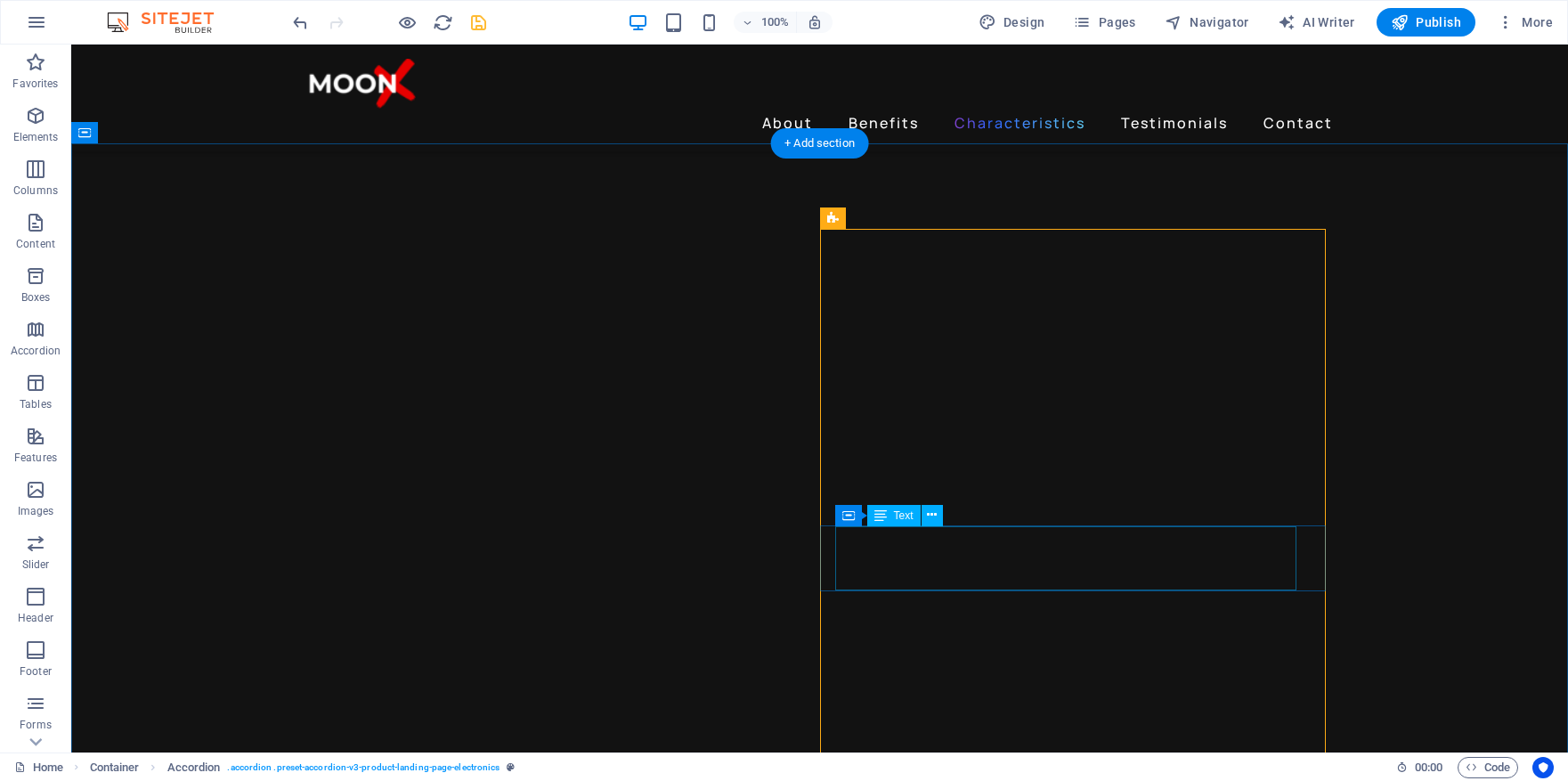
scroll to position [2362, 0]
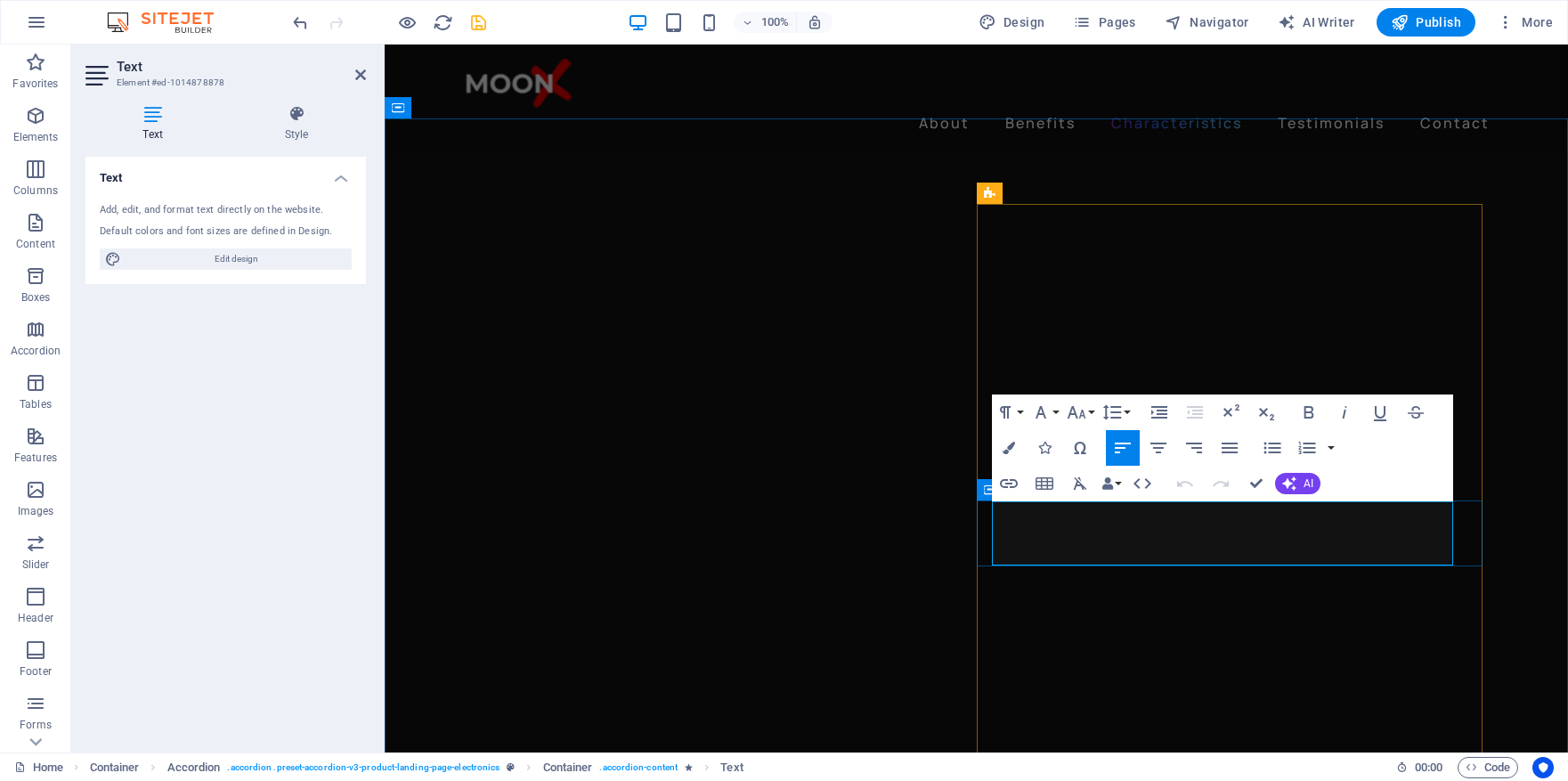
drag, startPoint x: 1387, startPoint y: 535, endPoint x: 990, endPoint y: 515, distance: 397.5
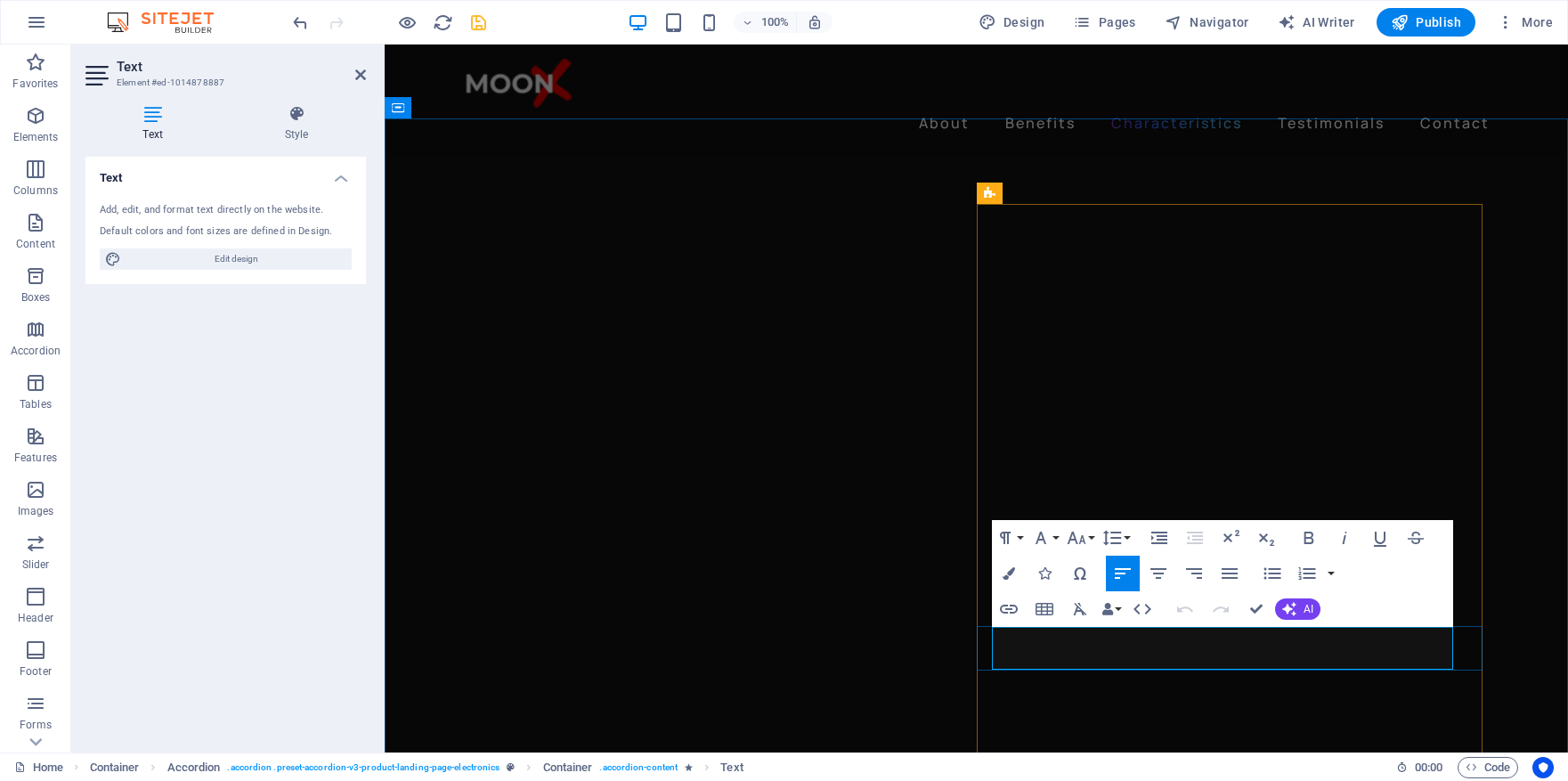
drag, startPoint x: 1241, startPoint y: 661, endPoint x: 994, endPoint y: 643, distance: 247.7
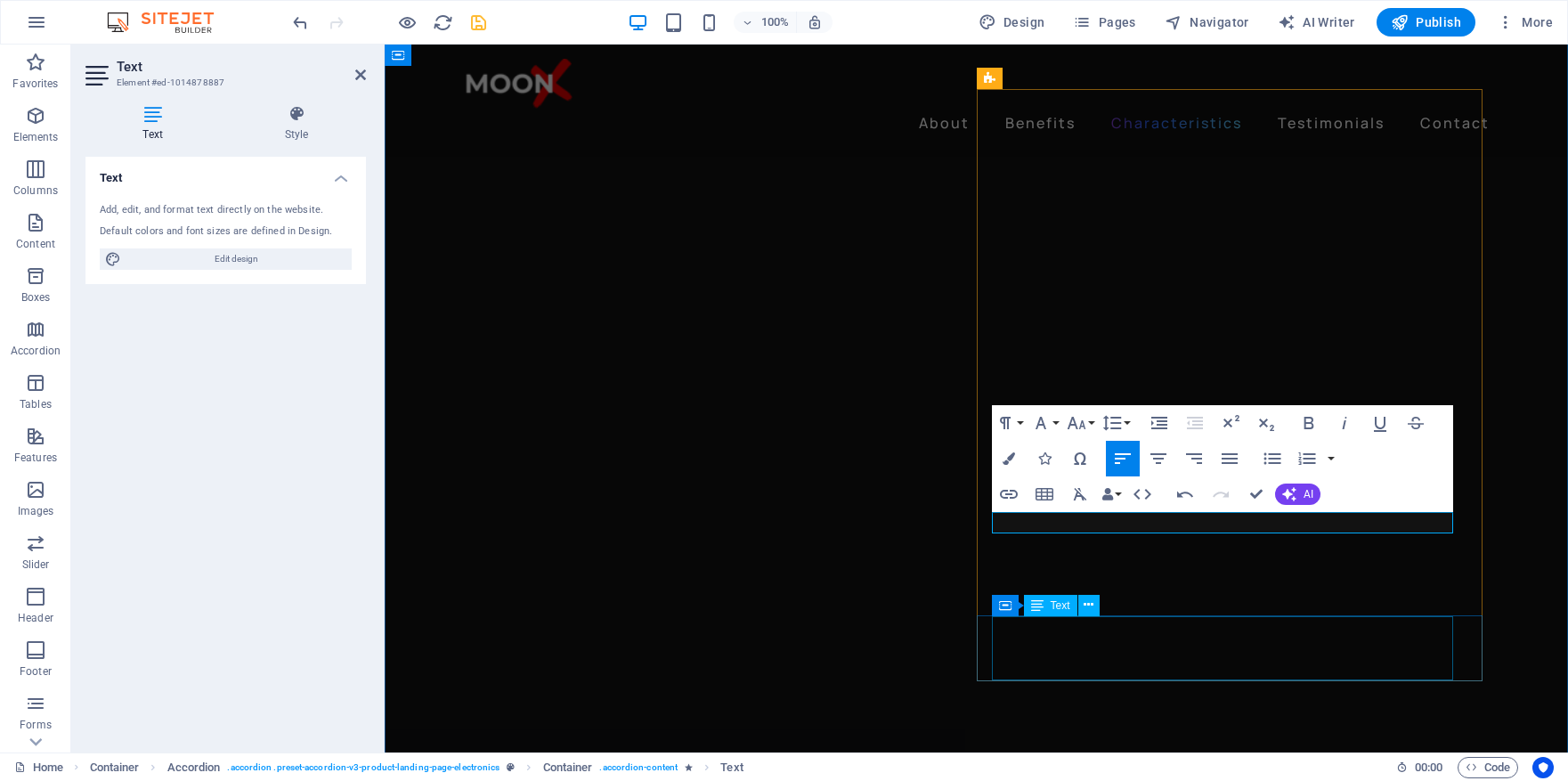
scroll to position [2480, 0]
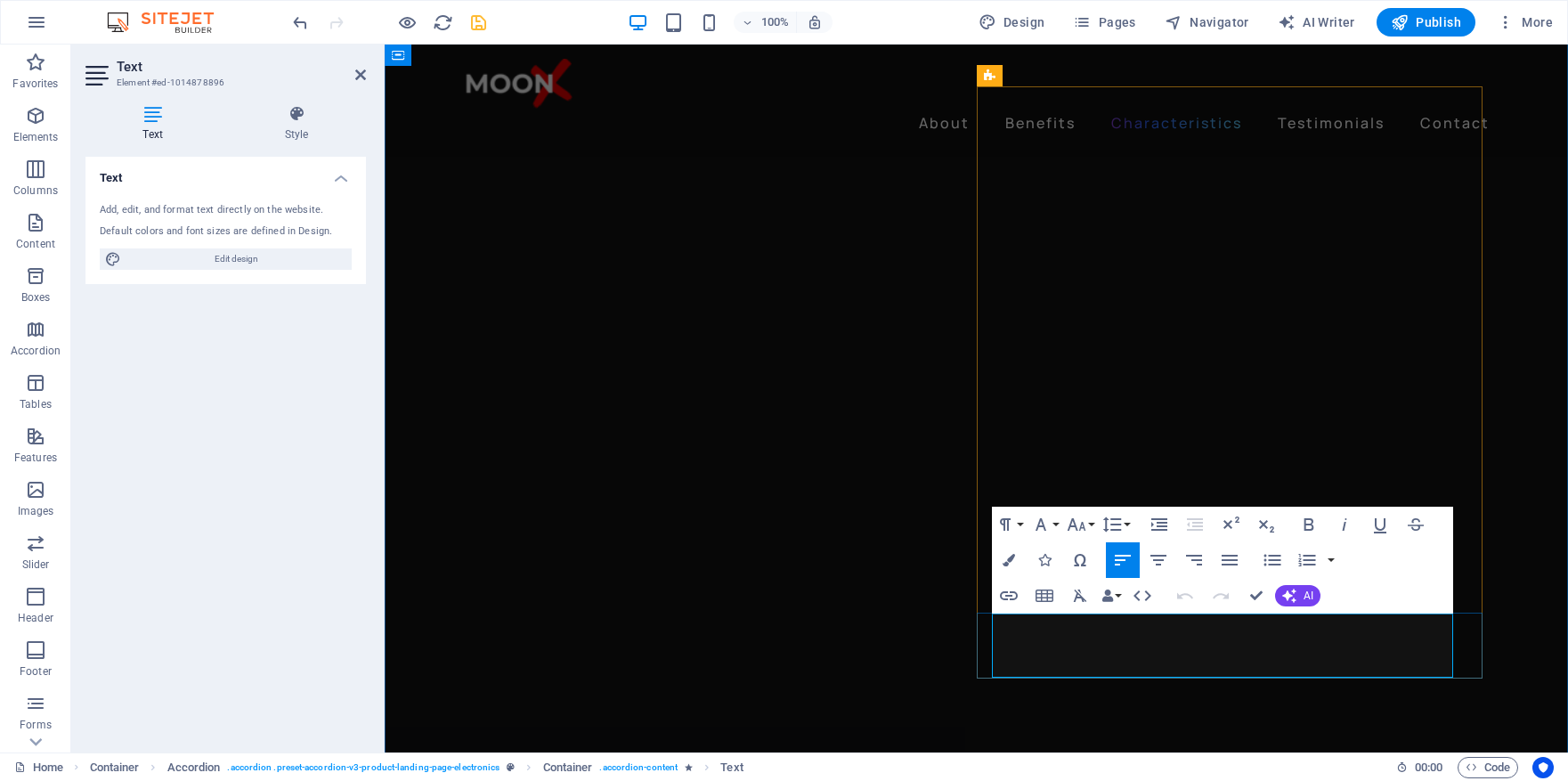
drag, startPoint x: 1351, startPoint y: 666, endPoint x: 994, endPoint y: 622, distance: 359.7
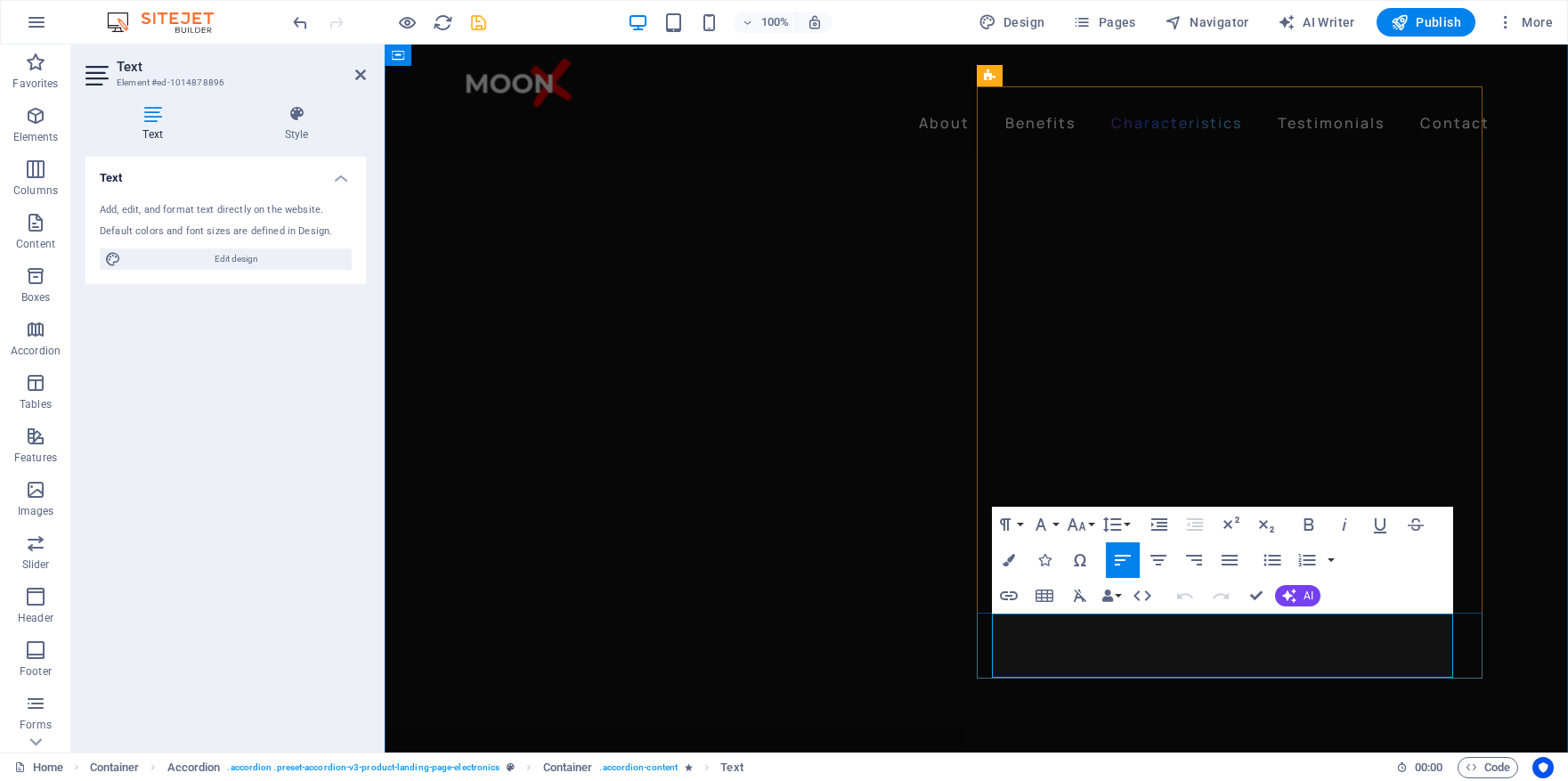
drag, startPoint x: 1340, startPoint y: 668, endPoint x: 991, endPoint y: 630, distance: 351.1
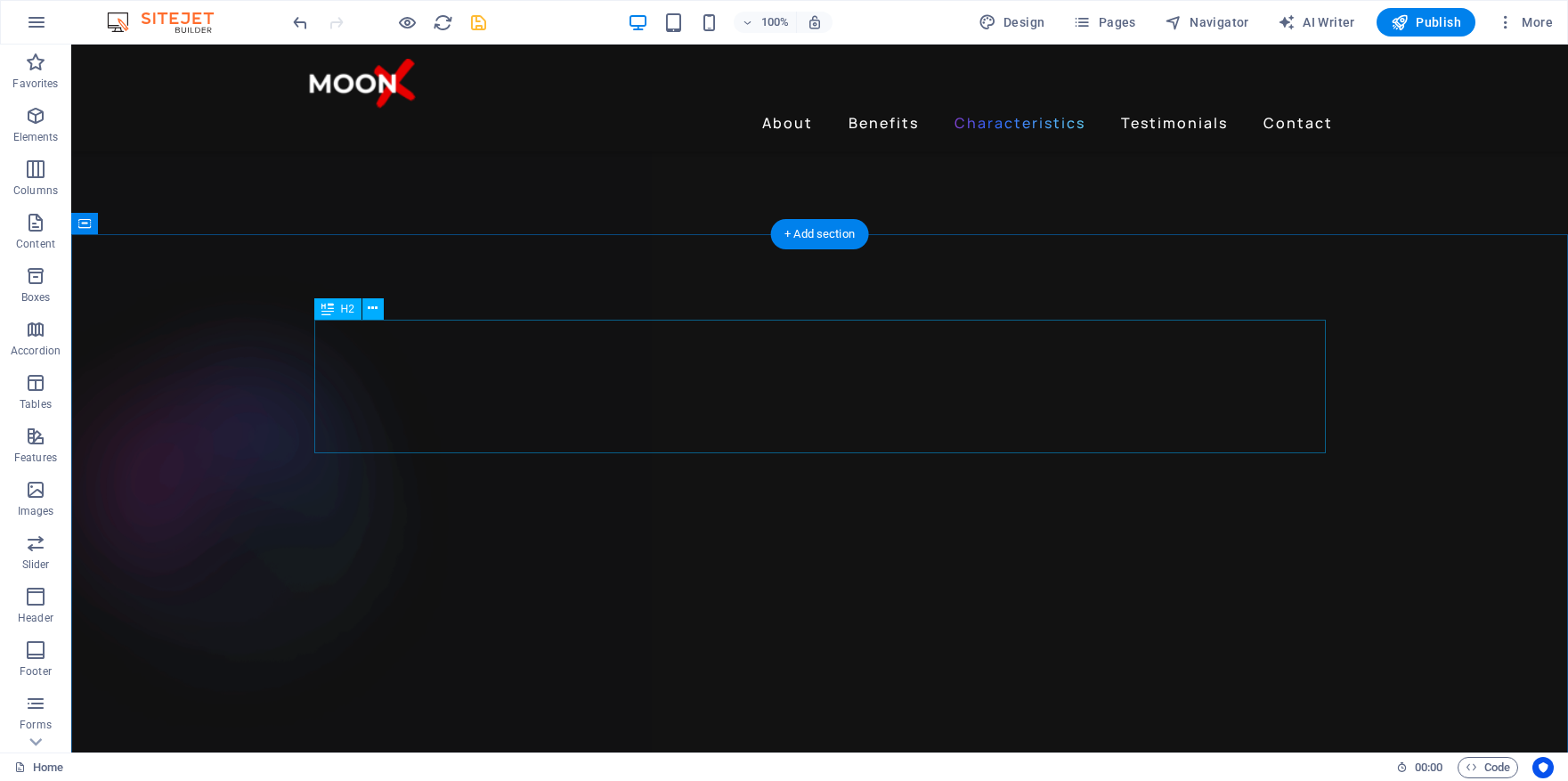
scroll to position [3095, 0]
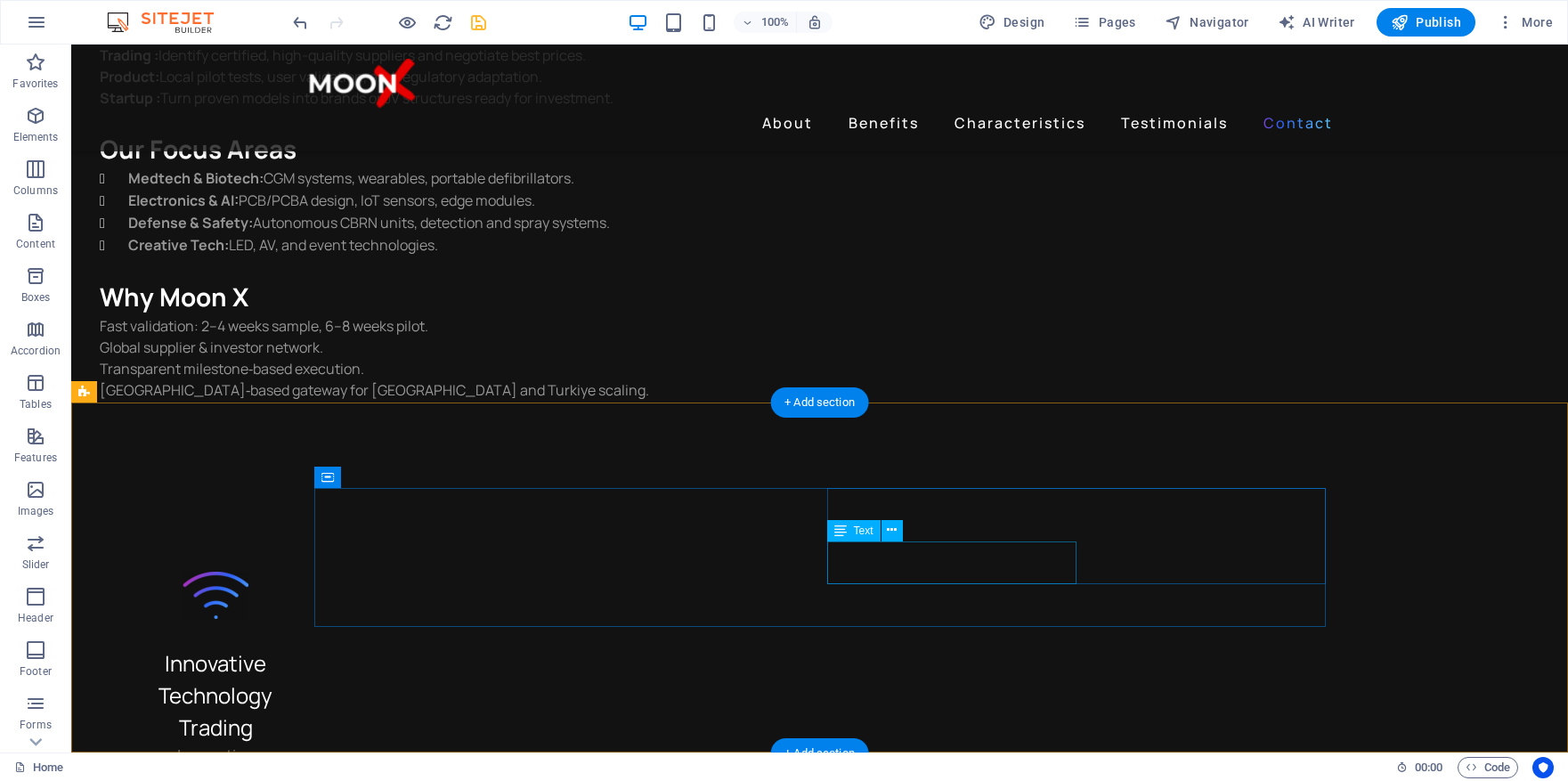
scroll to position [4808, 0]
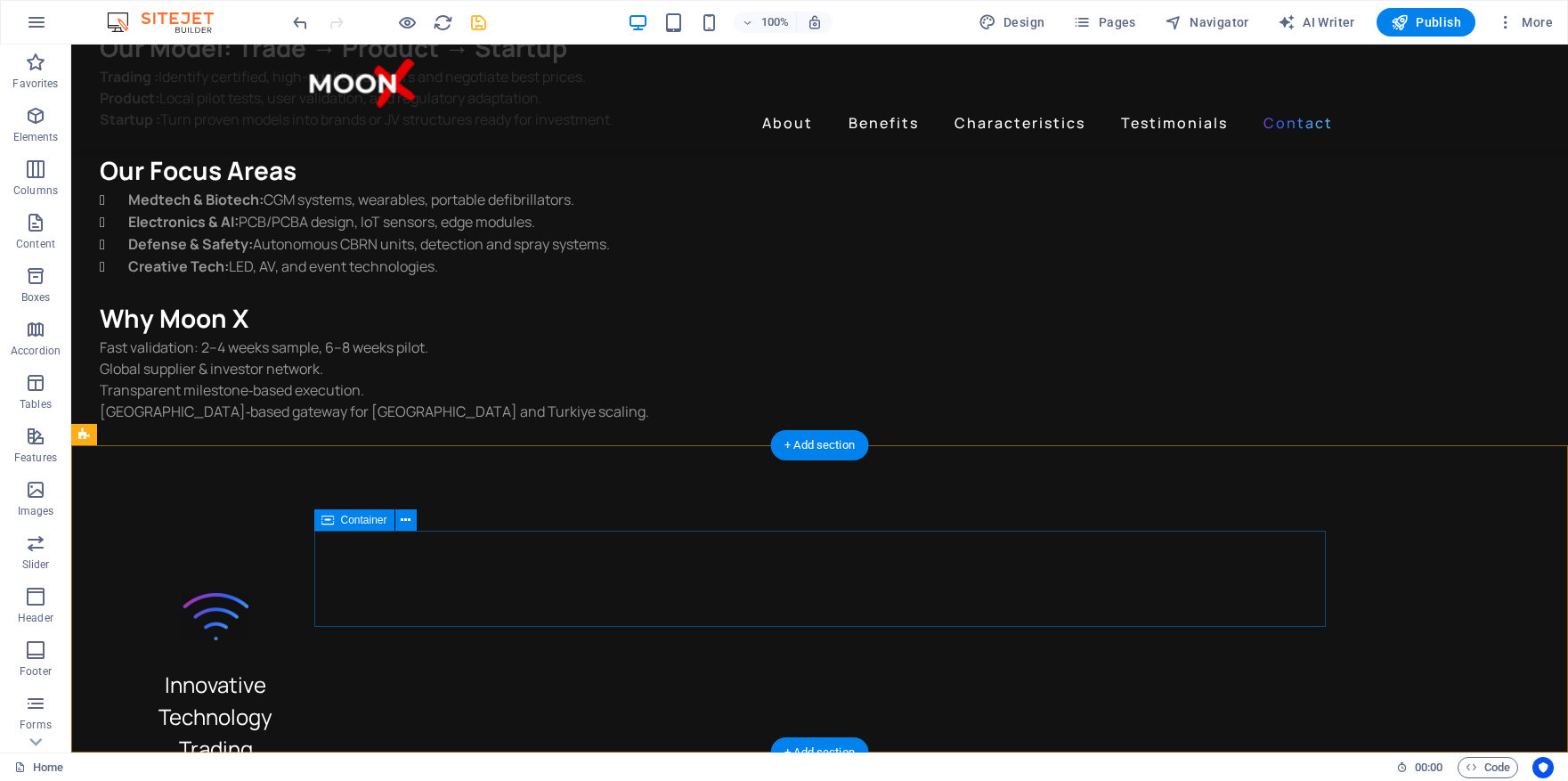
scroll to position [4786, 0]
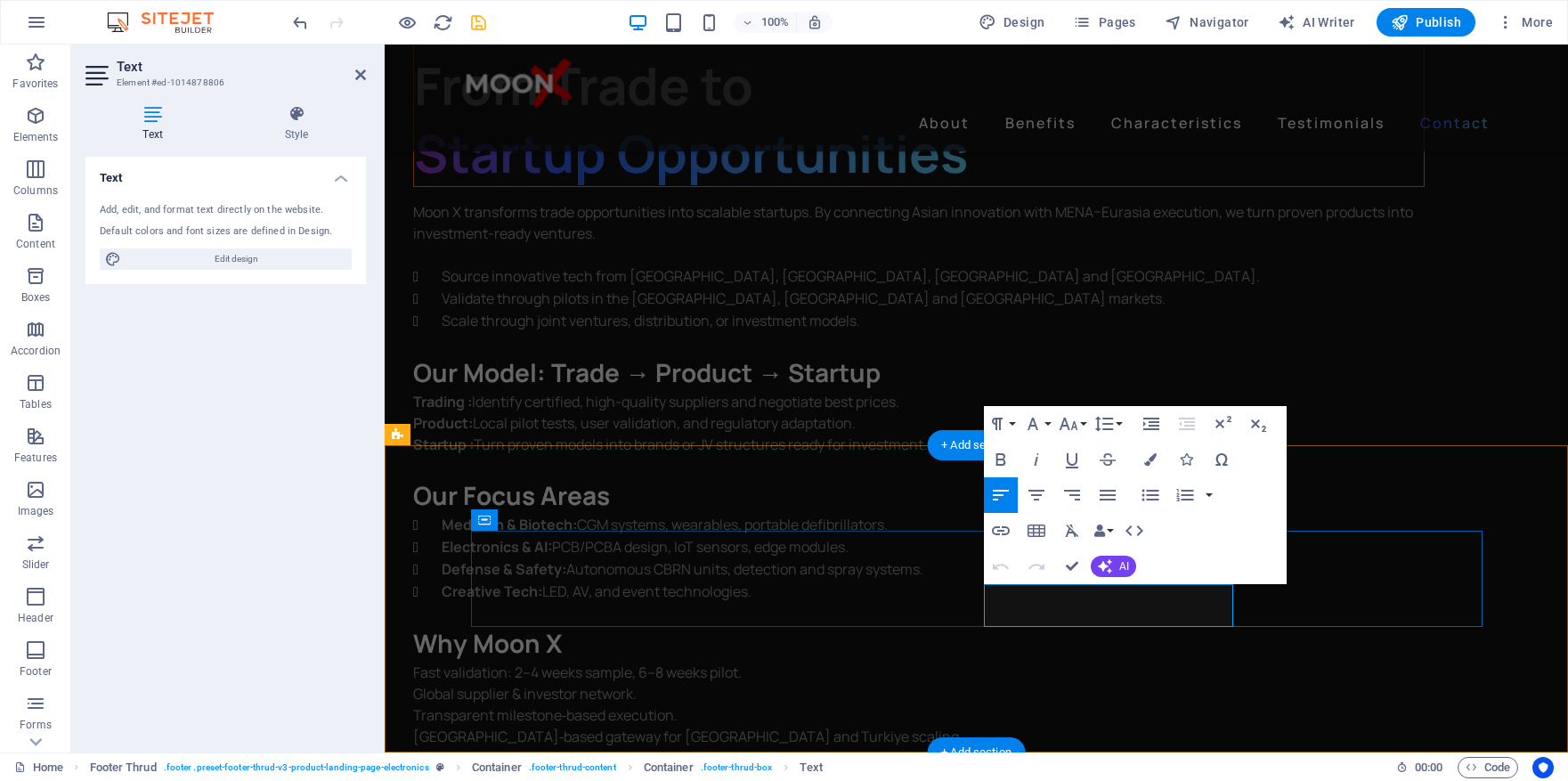
scroll to position [5206, 0]
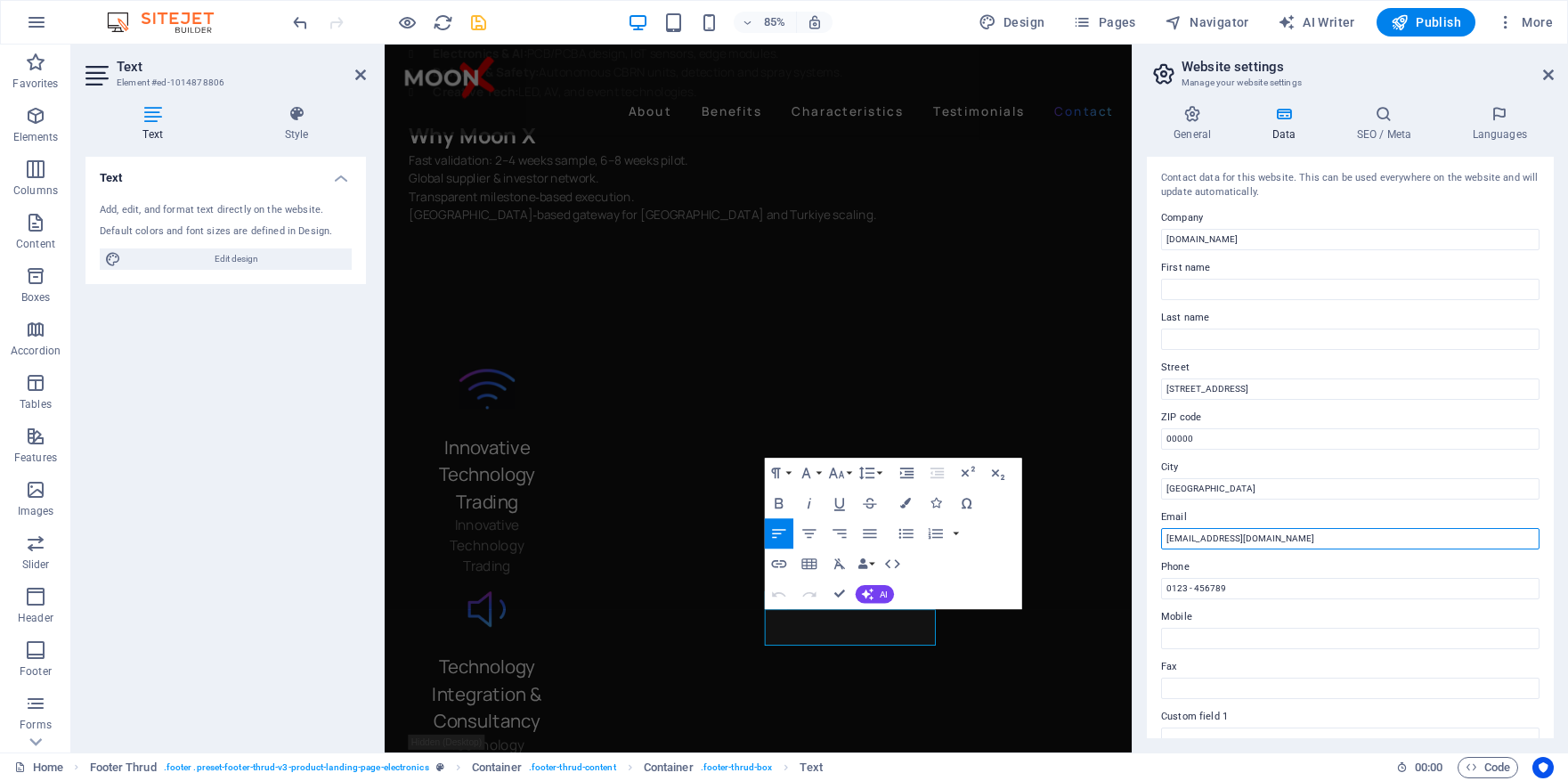
click at [1195, 539] on input "contact@moon-x.ae" at bounding box center [1350, 539] width 379 height 22
type input "[EMAIL_ADDRESS][DOMAIN_NAME]"
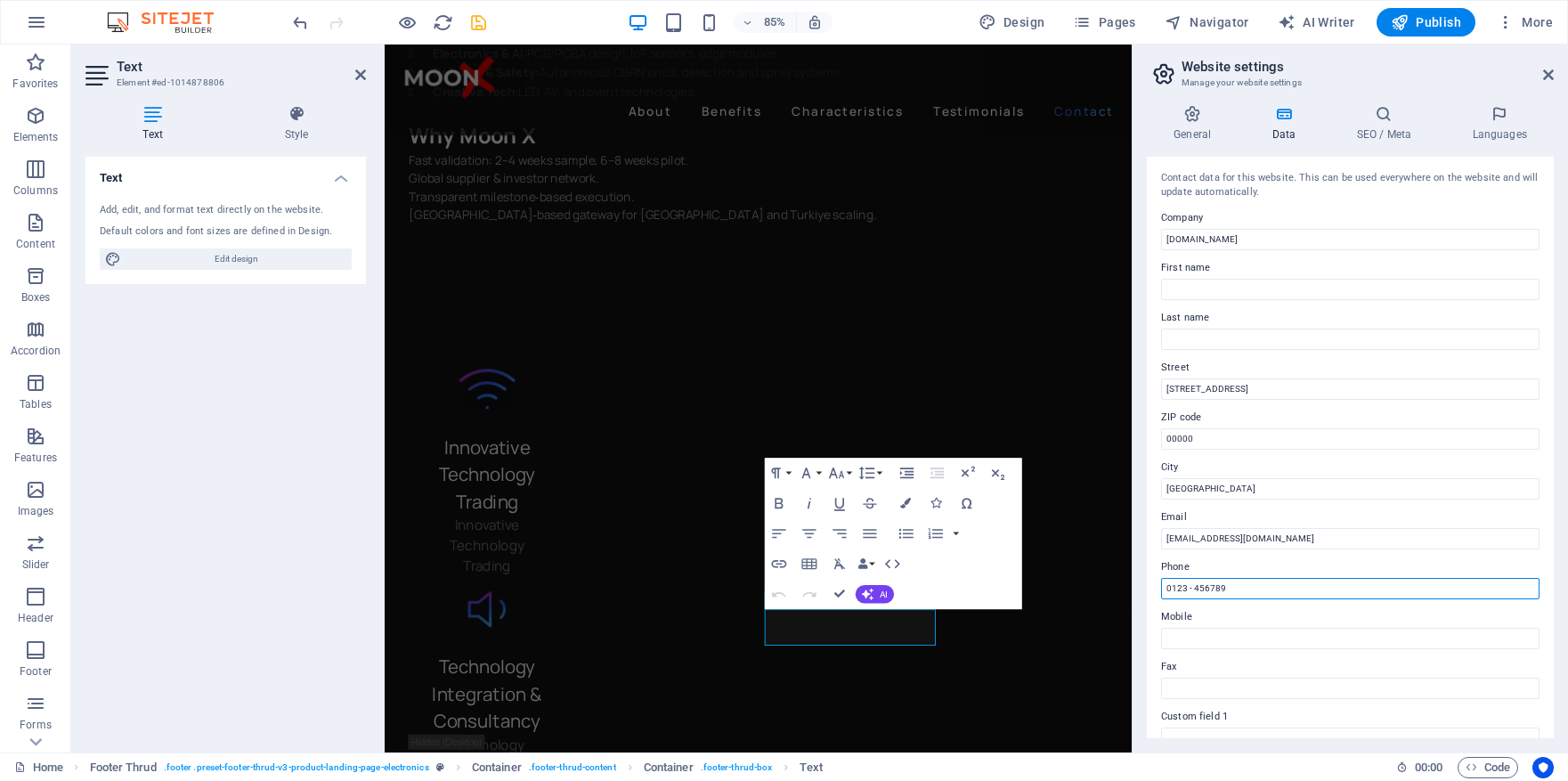
click at [1249, 587] on input "0123 - 456789" at bounding box center [1350, 588] width 379 height 22
drag, startPoint x: 1256, startPoint y: 587, endPoint x: 1158, endPoint y: 587, distance: 98.0
click at [1158, 587] on div "Contact data for this website. This can be used everywhere on the website and w…" at bounding box center [1350, 448] width 407 height 582
type input "[PHONE_NUMBER]"
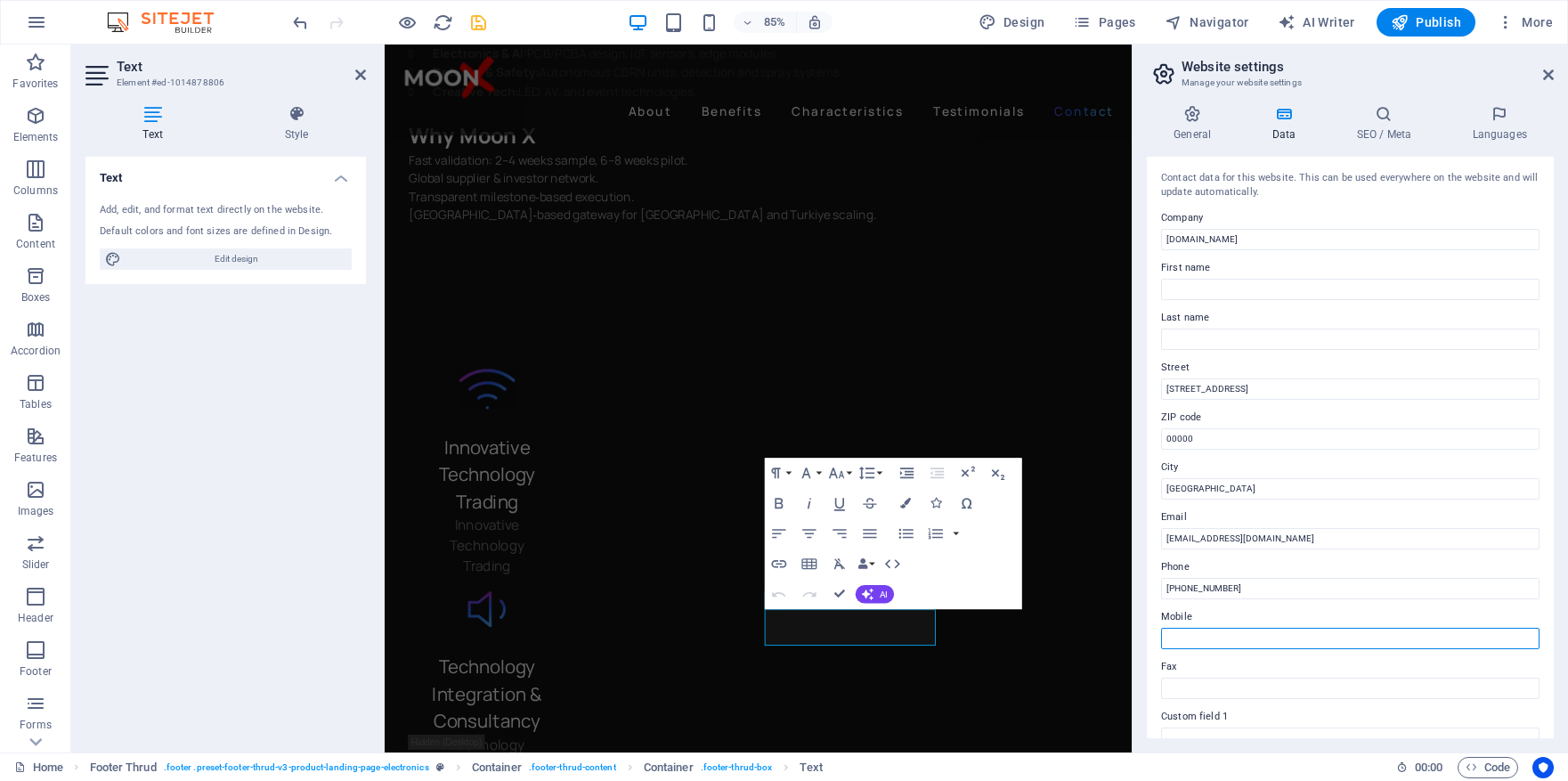
click at [1202, 633] on input "Mobile" at bounding box center [1350, 639] width 379 height 22
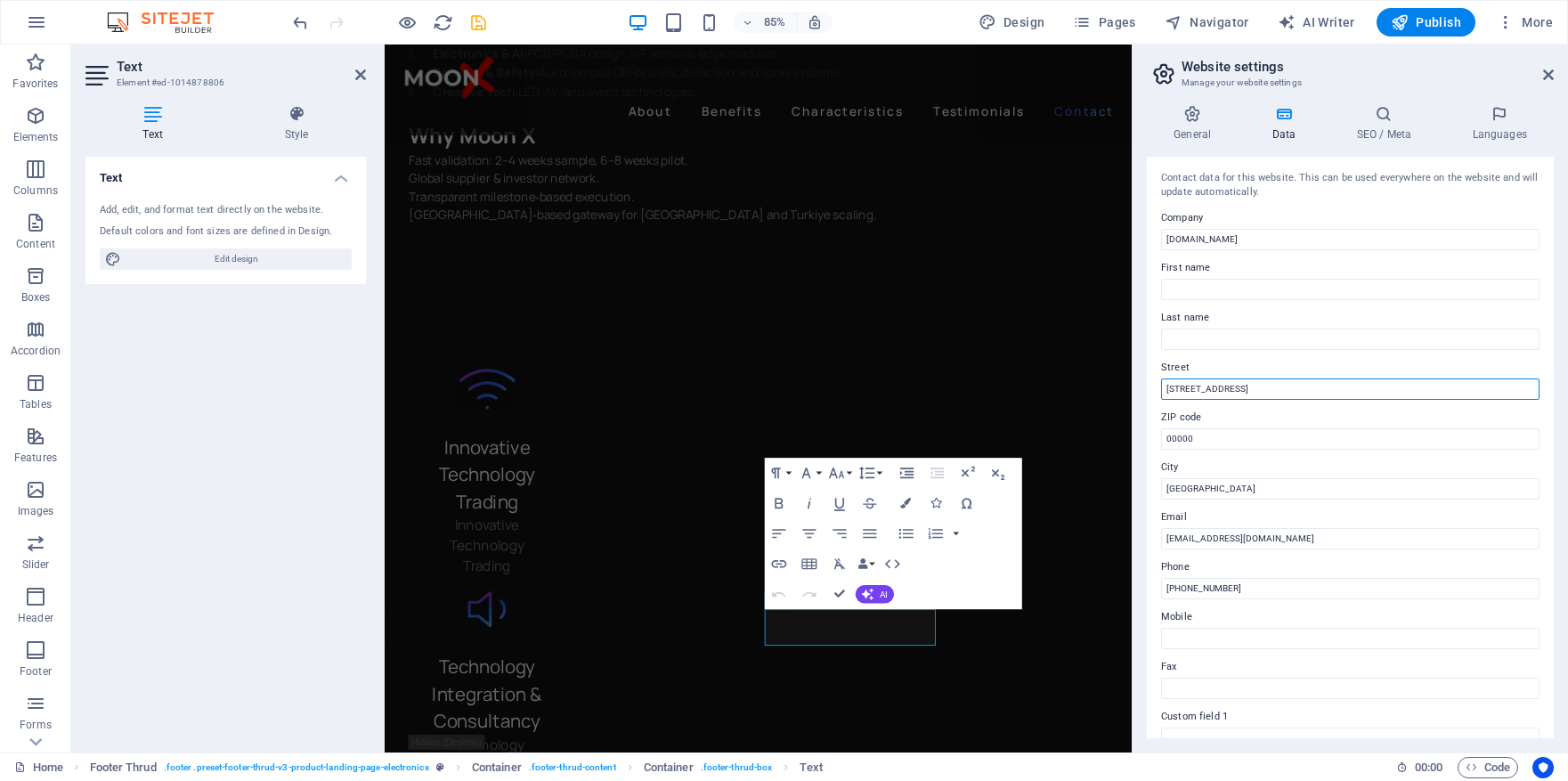
drag, startPoint x: 1254, startPoint y: 388, endPoint x: 1152, endPoint y: 387, distance: 102.0
click at [1152, 387] on div "Contact data for this website. This can be used everywhere on the website and w…" at bounding box center [1350, 448] width 407 height 582
type input "Masdar City FZ,"
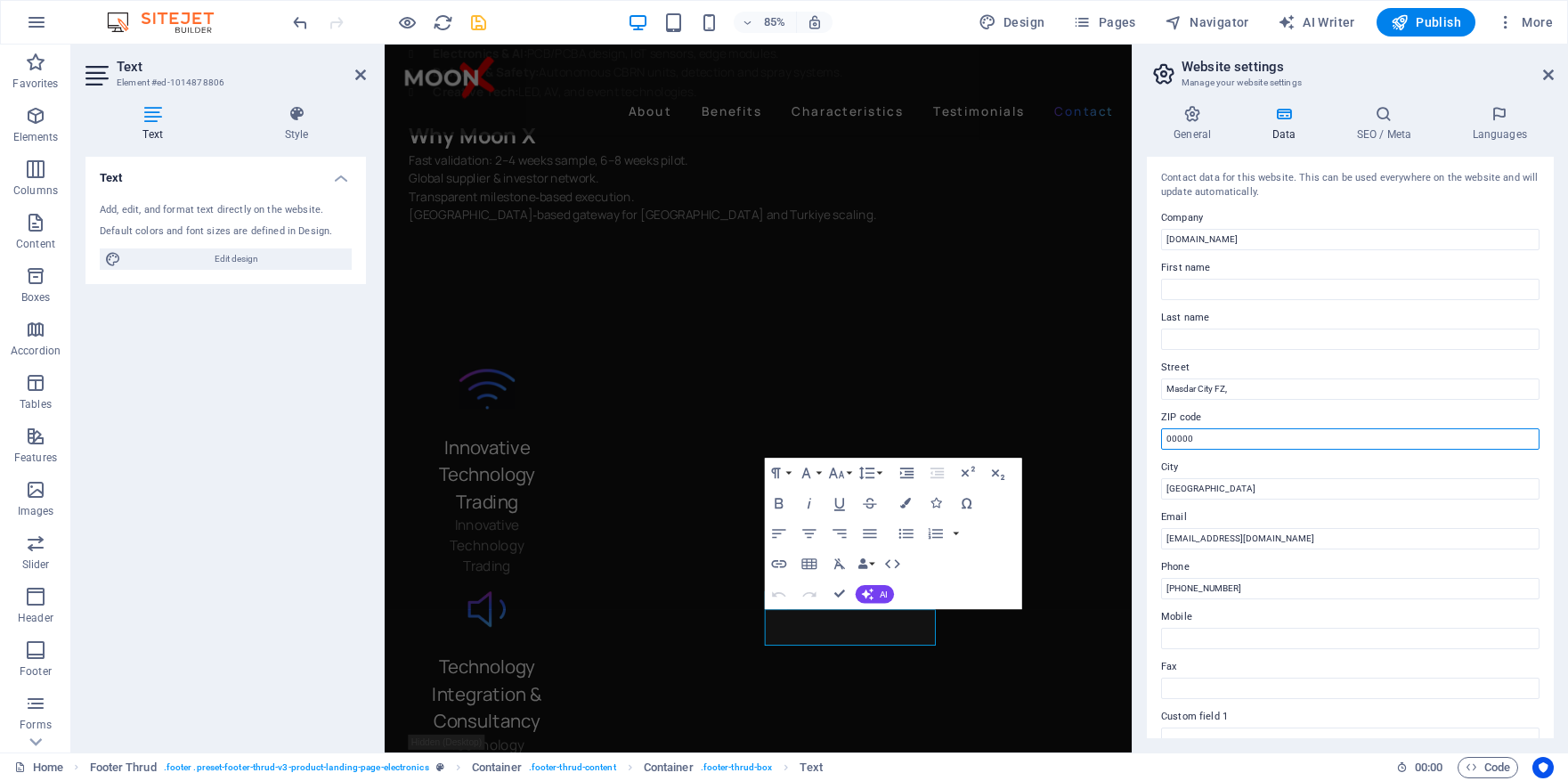
drag, startPoint x: 1216, startPoint y: 436, endPoint x: 1141, endPoint y: 436, distance: 75.0
click at [1141, 436] on div "General Data SEO / Meta Languages Website name moon-x.ae Logo Drag files here, …" at bounding box center [1351, 422] width 436 height 662
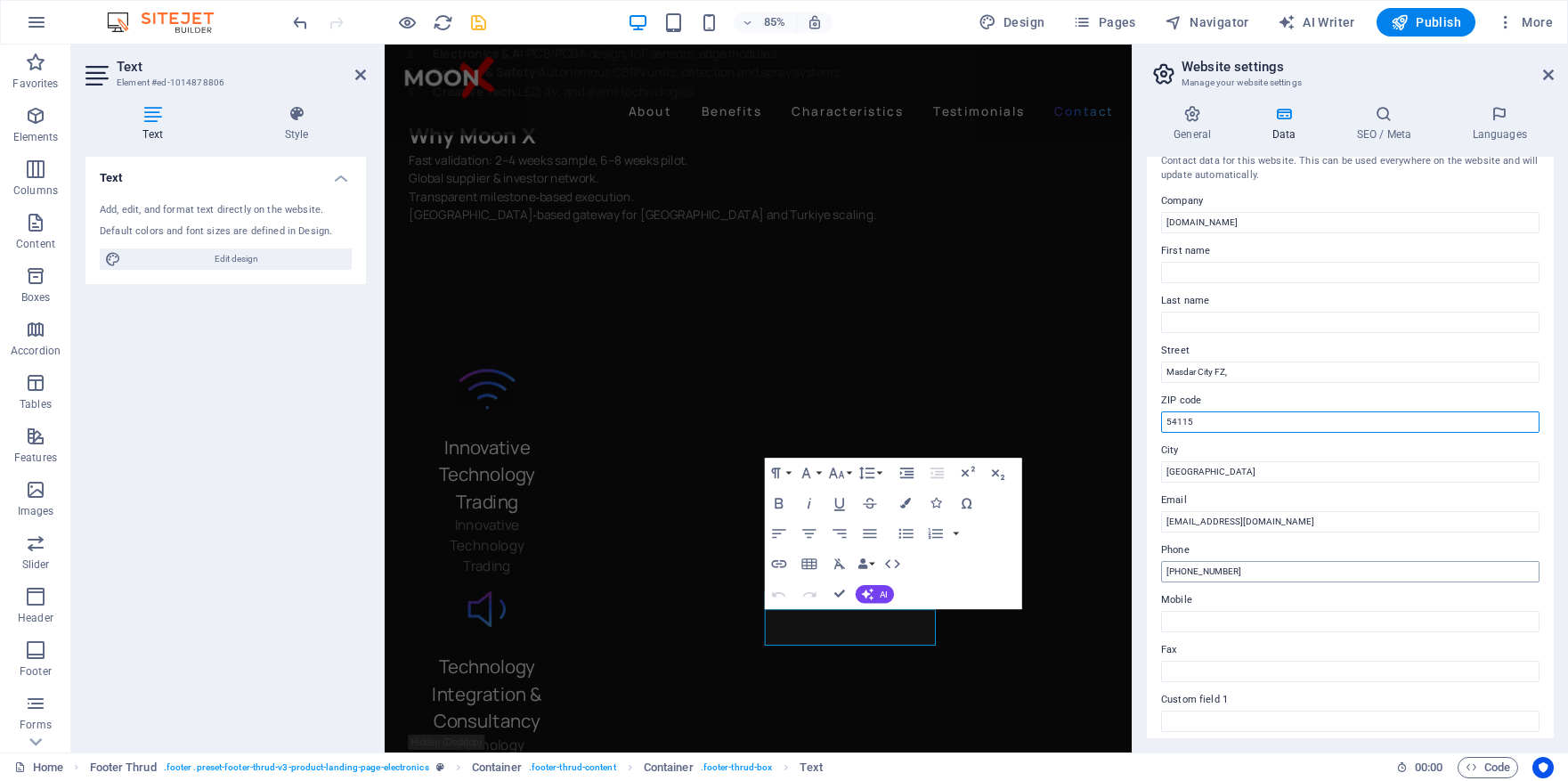
scroll to position [0, 0]
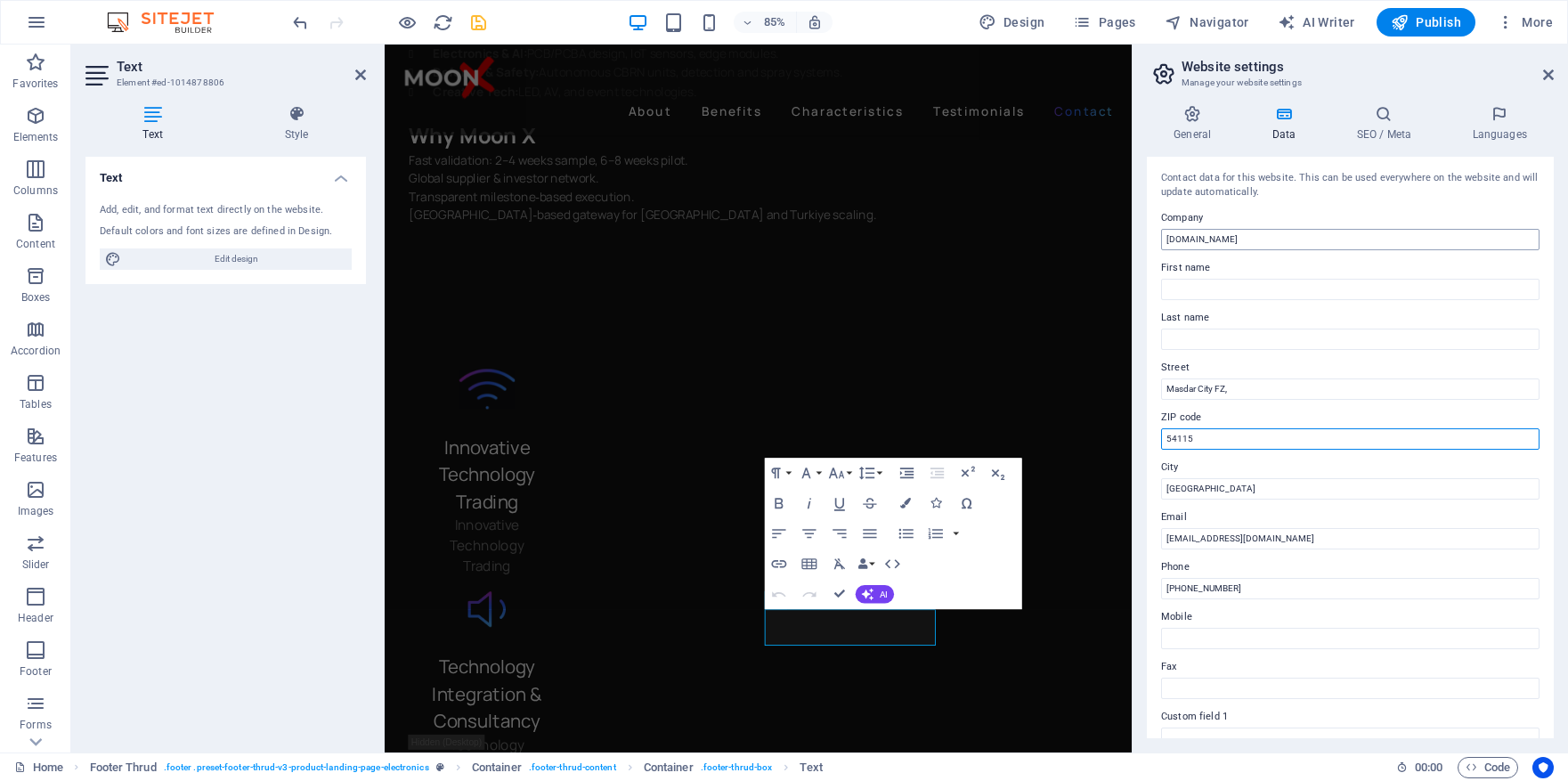
type input "54115"
click at [1226, 230] on input "moon-x.ae" at bounding box center [1350, 239] width 379 height 22
type input "m"
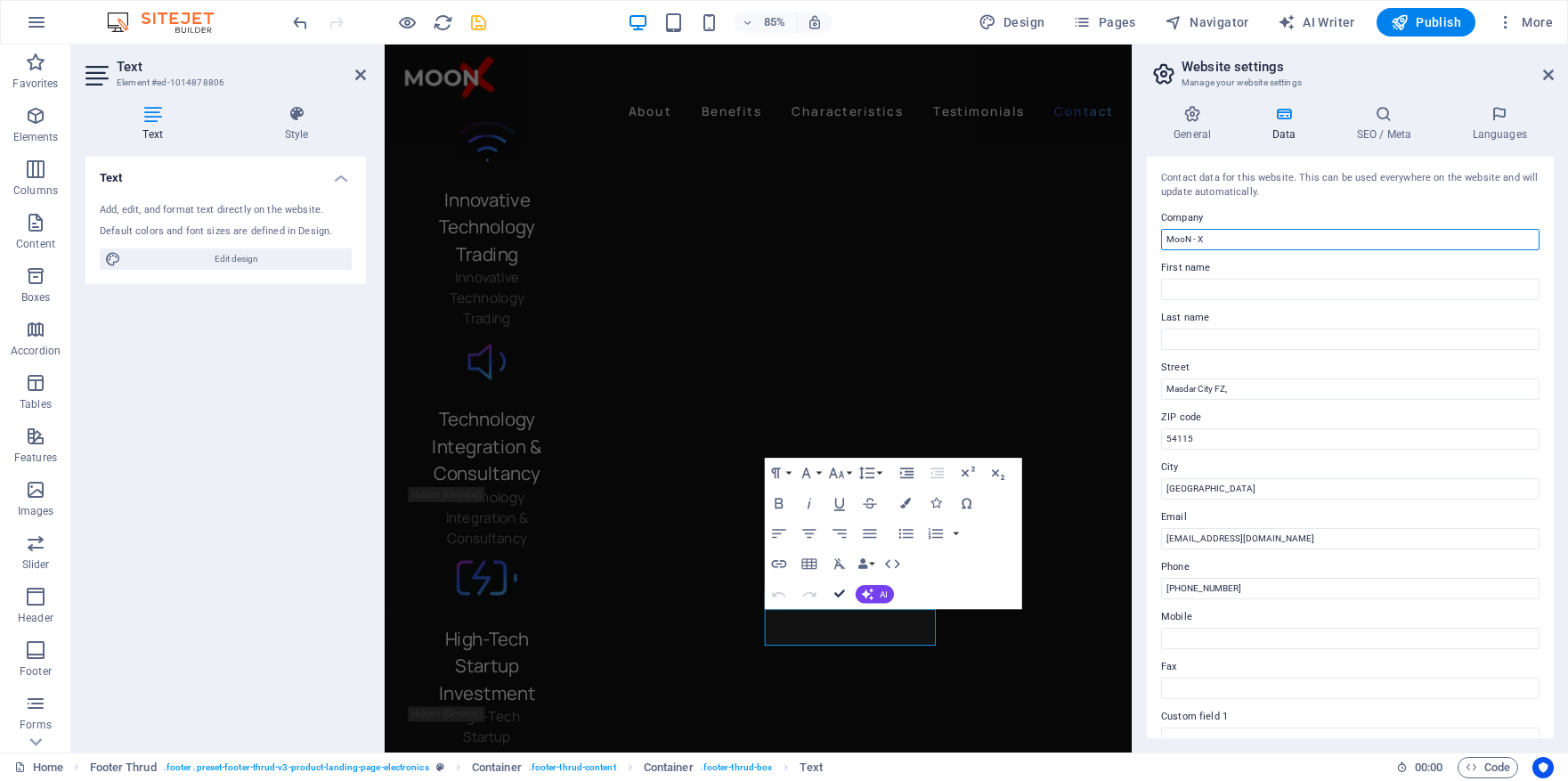
scroll to position [4764, 0]
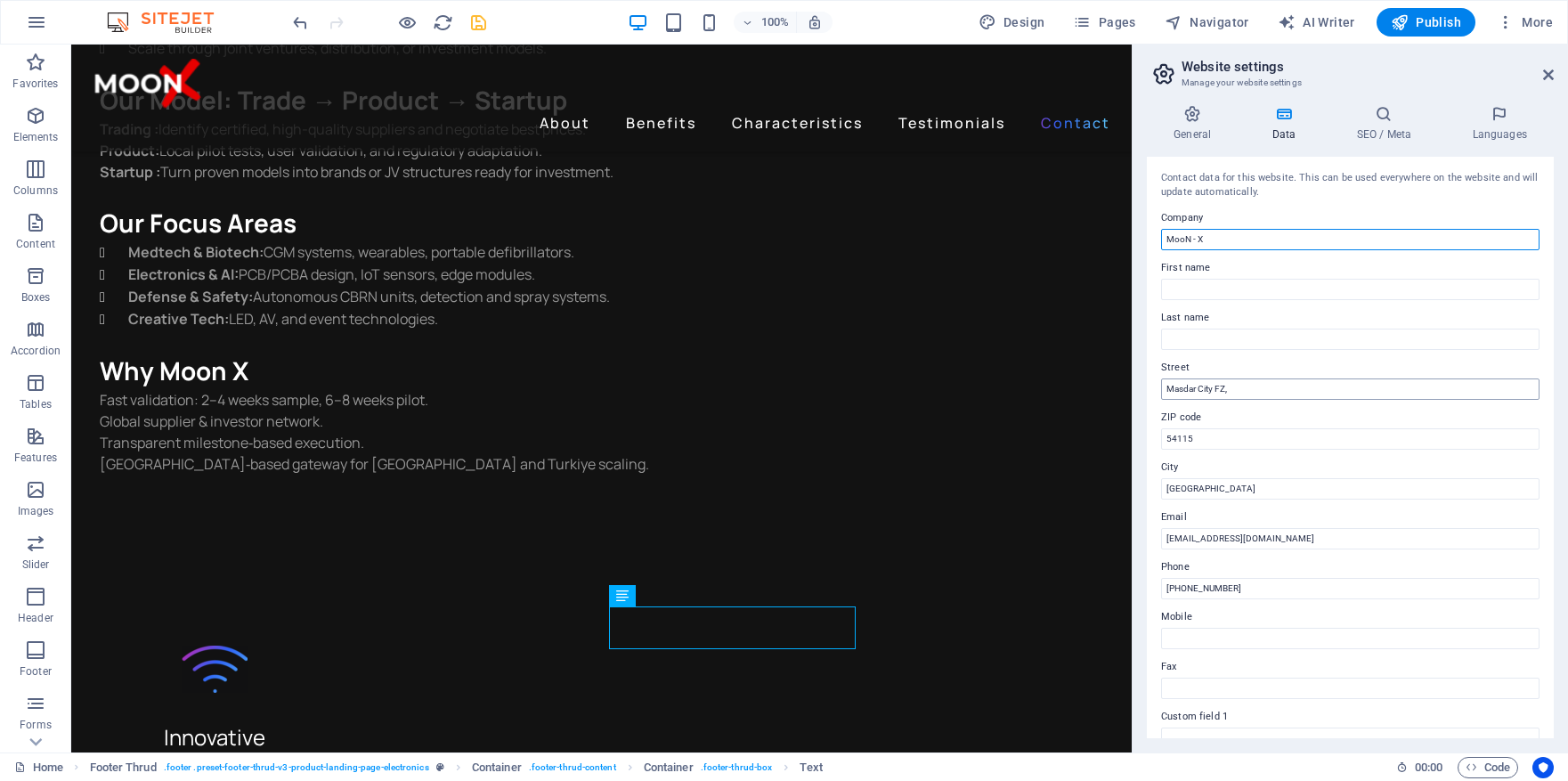
type input "MooN - X"
click at [1251, 389] on input "Masdar City FZ," at bounding box center [1350, 389] width 379 height 22
type input "Masdar City FZ"
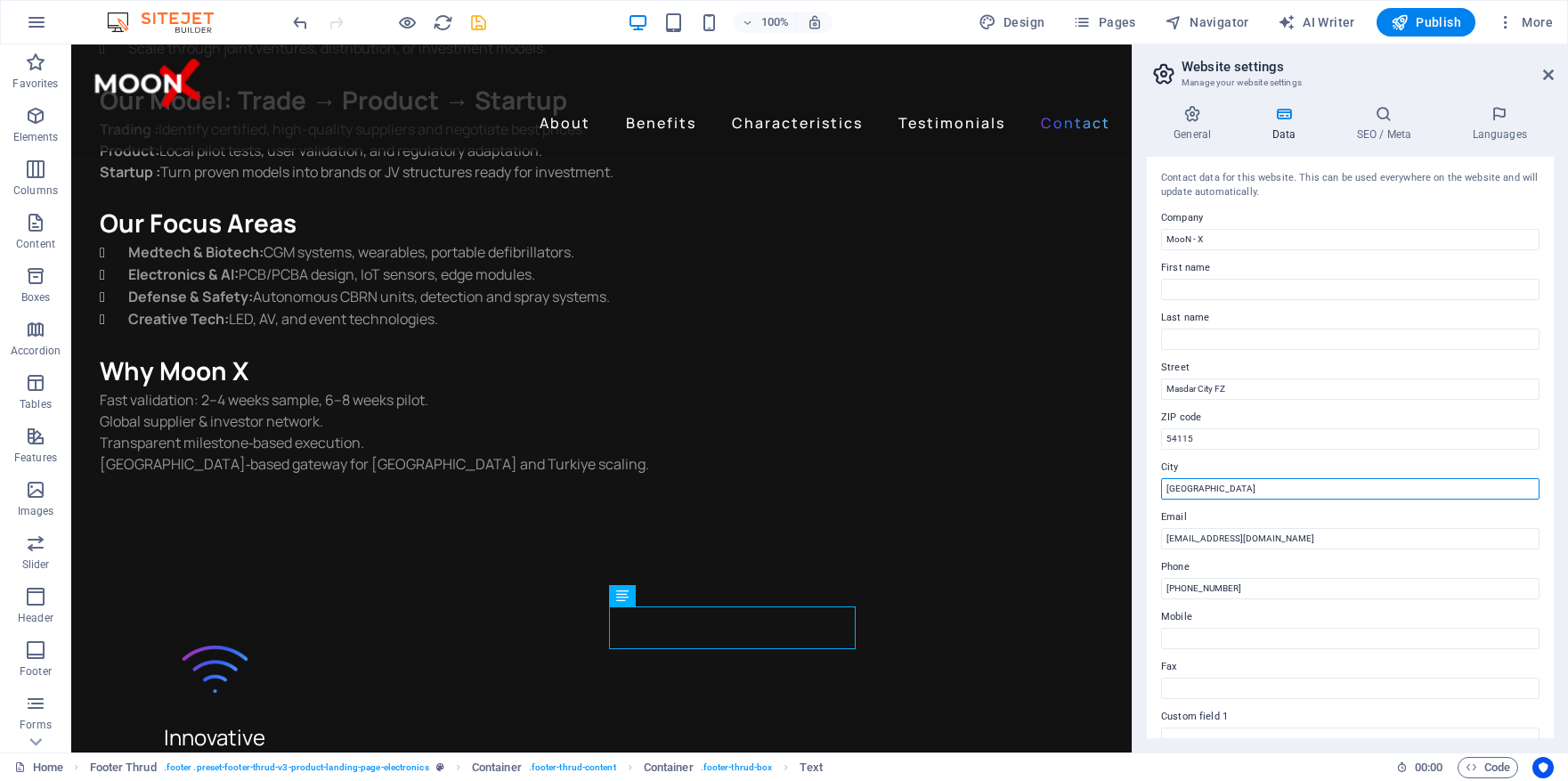
click at [1248, 487] on input "Abu Dhabi" at bounding box center [1350, 489] width 379 height 22
type input "[GEOGRAPHIC_DATA], [GEOGRAPHIC_DATA]"
click at [1168, 441] on input "54115" at bounding box center [1350, 439] width 379 height 22
type input "54115"
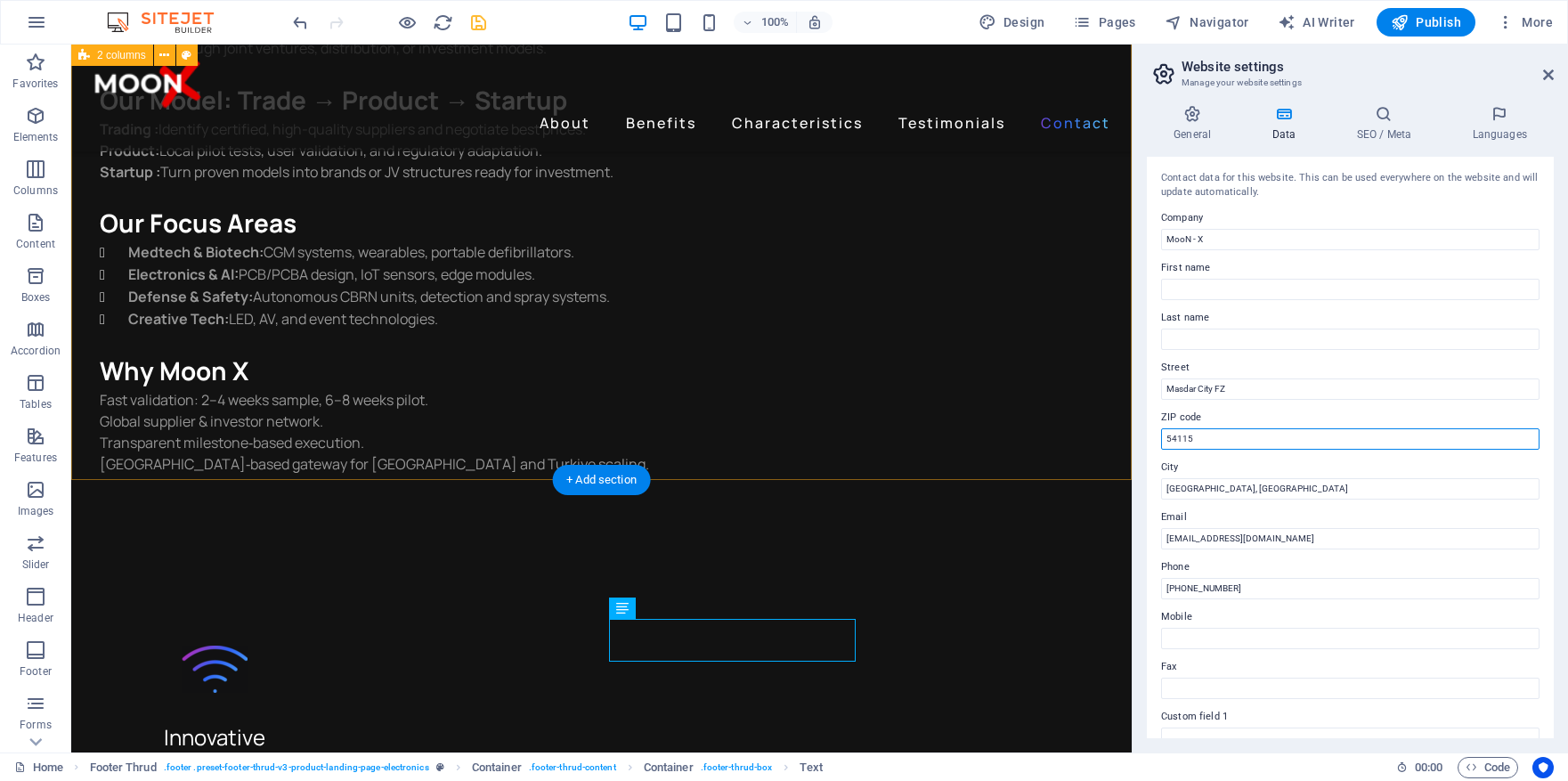
scroll to position [4786, 0]
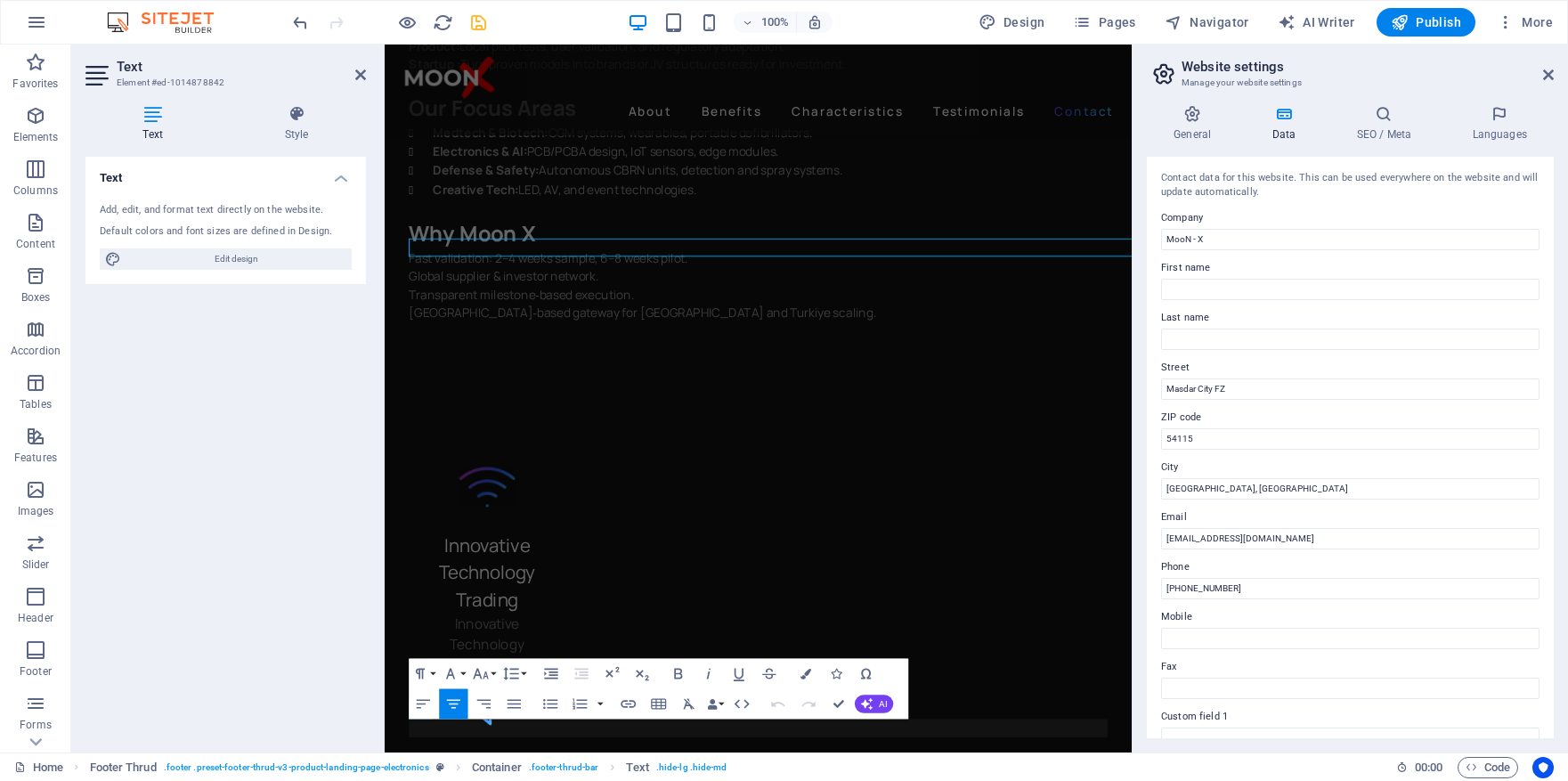
scroll to position [5228, 0]
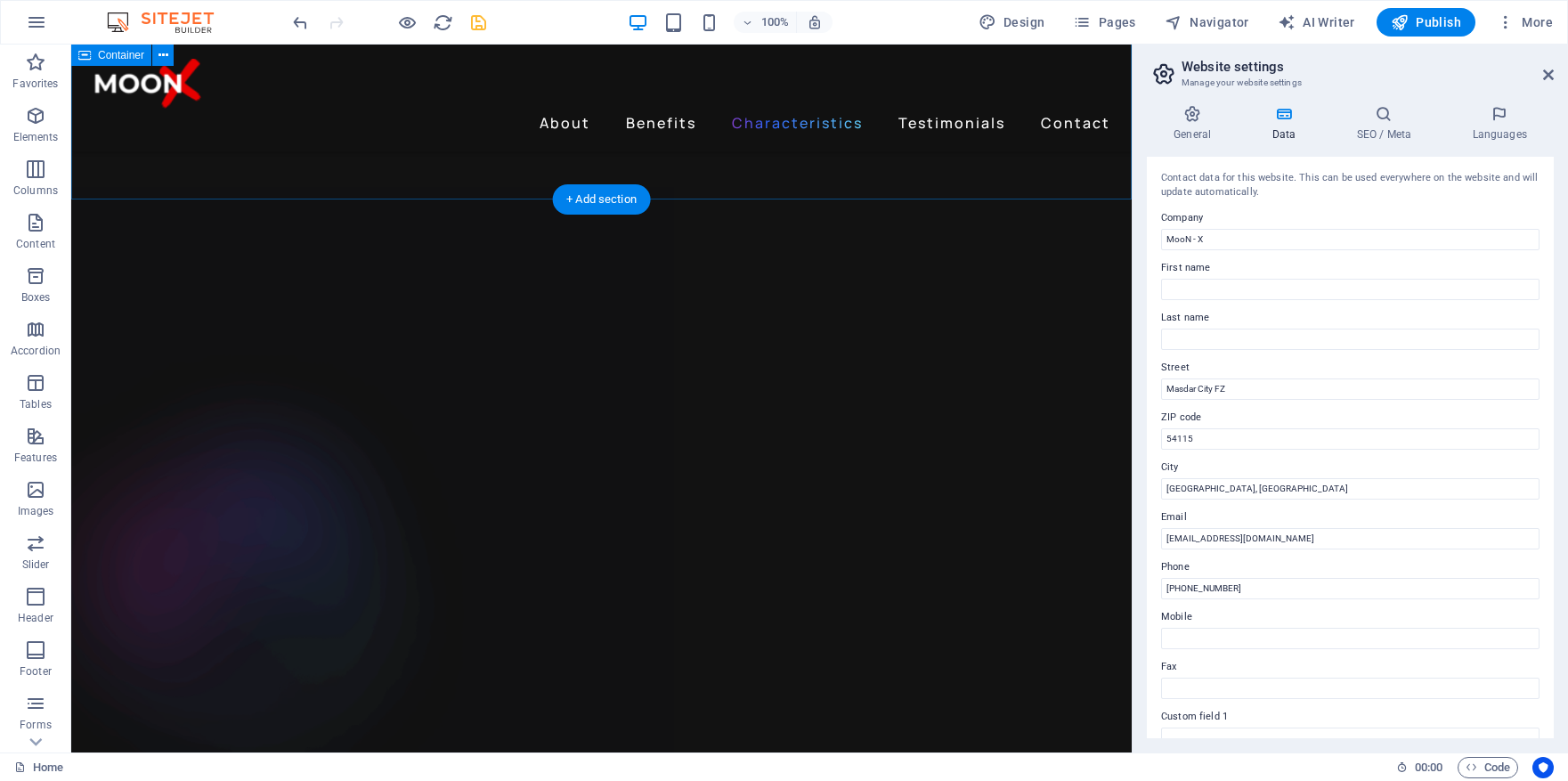
scroll to position [3068, 0]
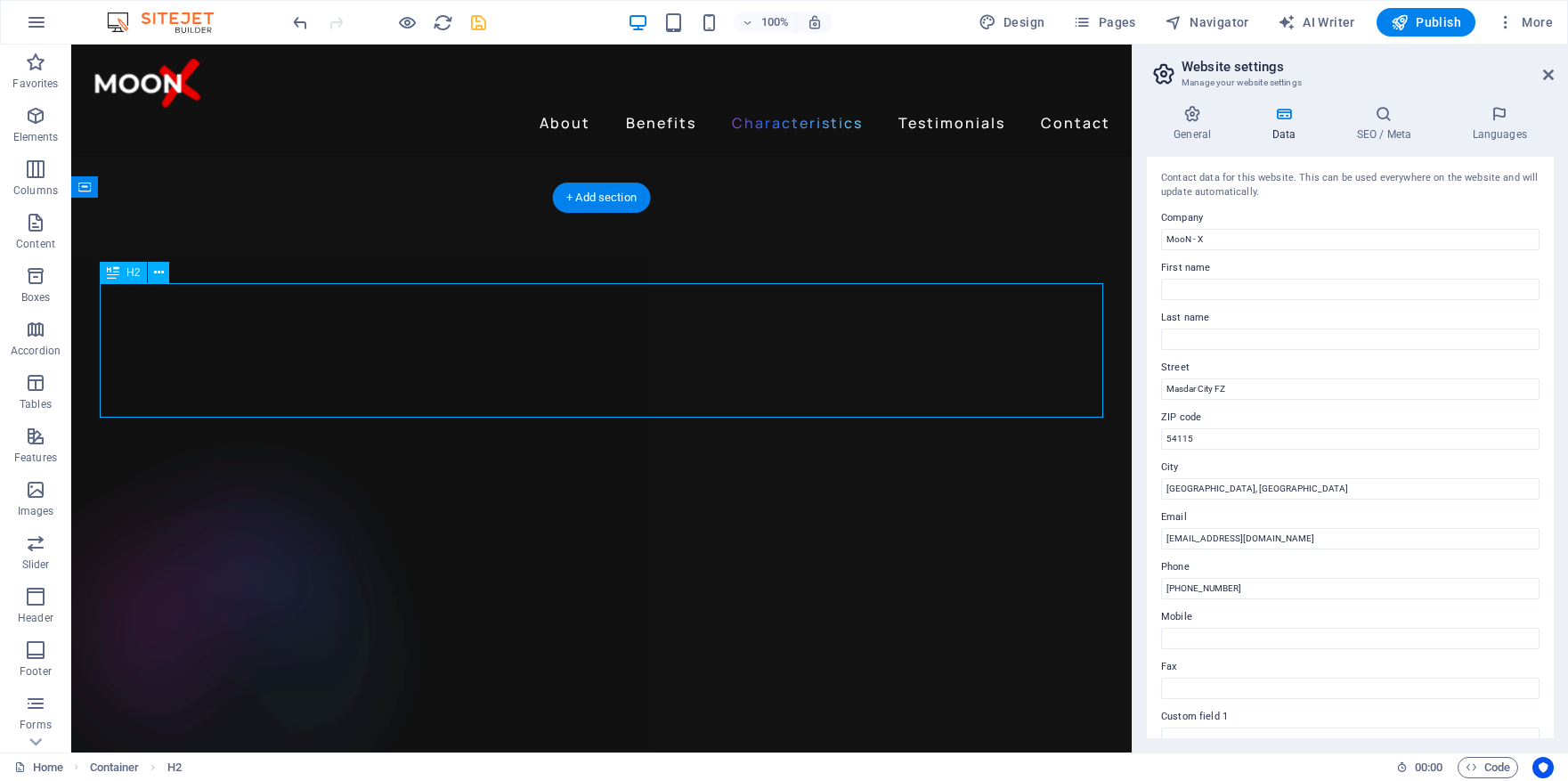
scroll to position [3365, 0]
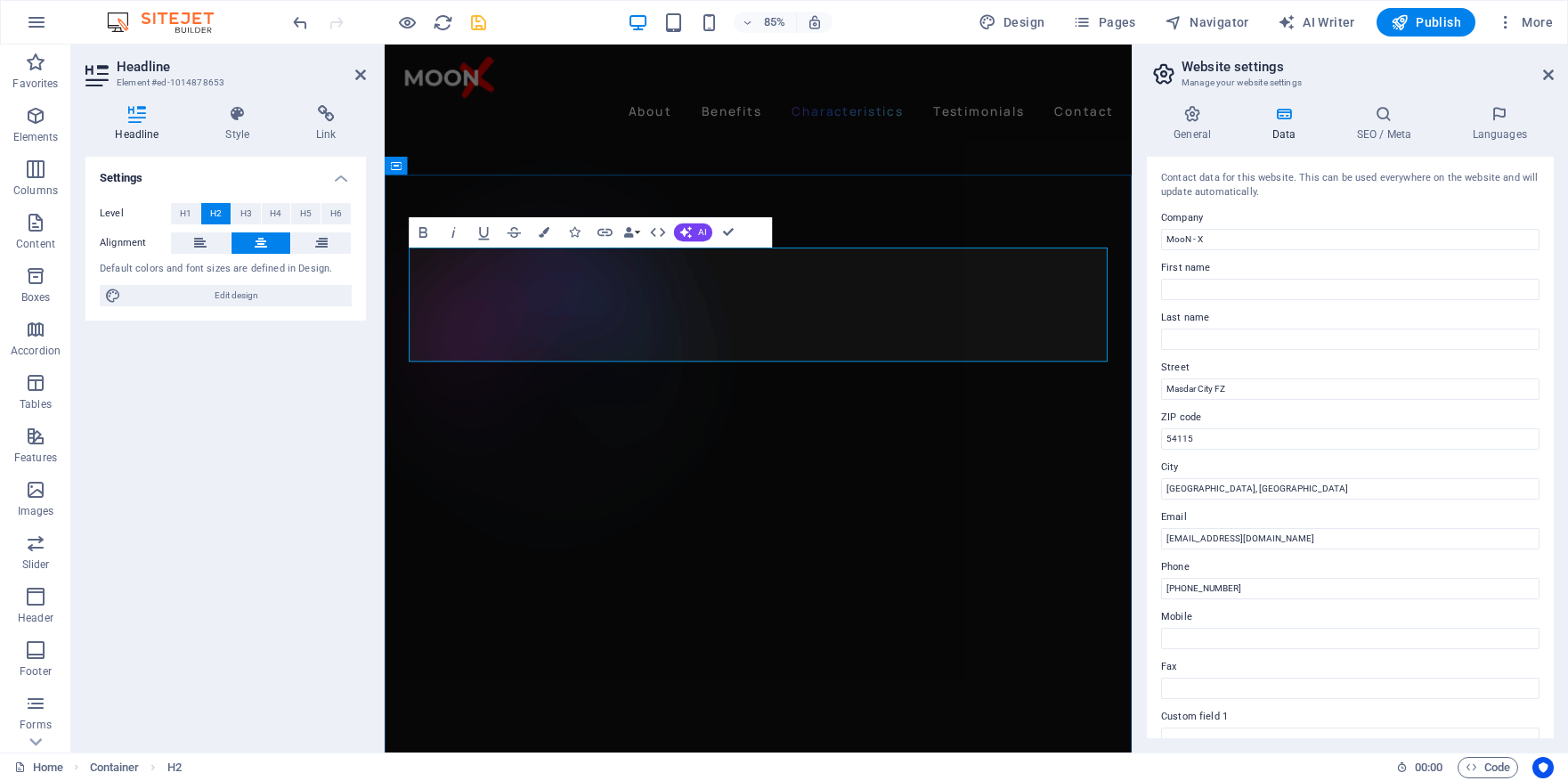
drag, startPoint x: 806, startPoint y: 320, endPoint x: 483, endPoint y: 312, distance: 323.1
drag, startPoint x: 1147, startPoint y: 326, endPoint x: 943, endPoint y: 320, distance: 204.1
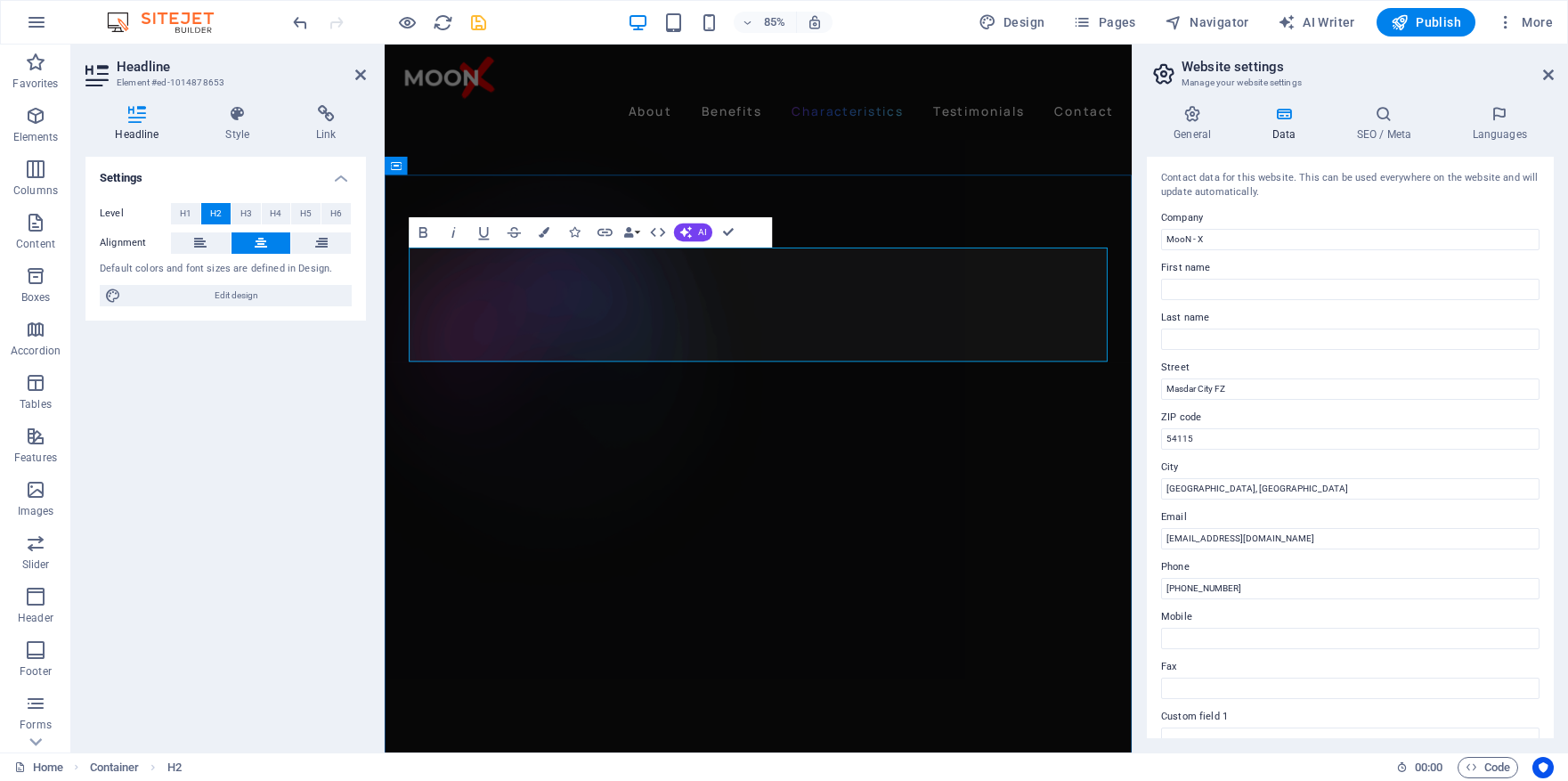
drag, startPoint x: 652, startPoint y: 320, endPoint x: 504, endPoint y: 315, distance: 148.1
drag, startPoint x: 806, startPoint y: 316, endPoint x: 502, endPoint y: 319, distance: 304.0
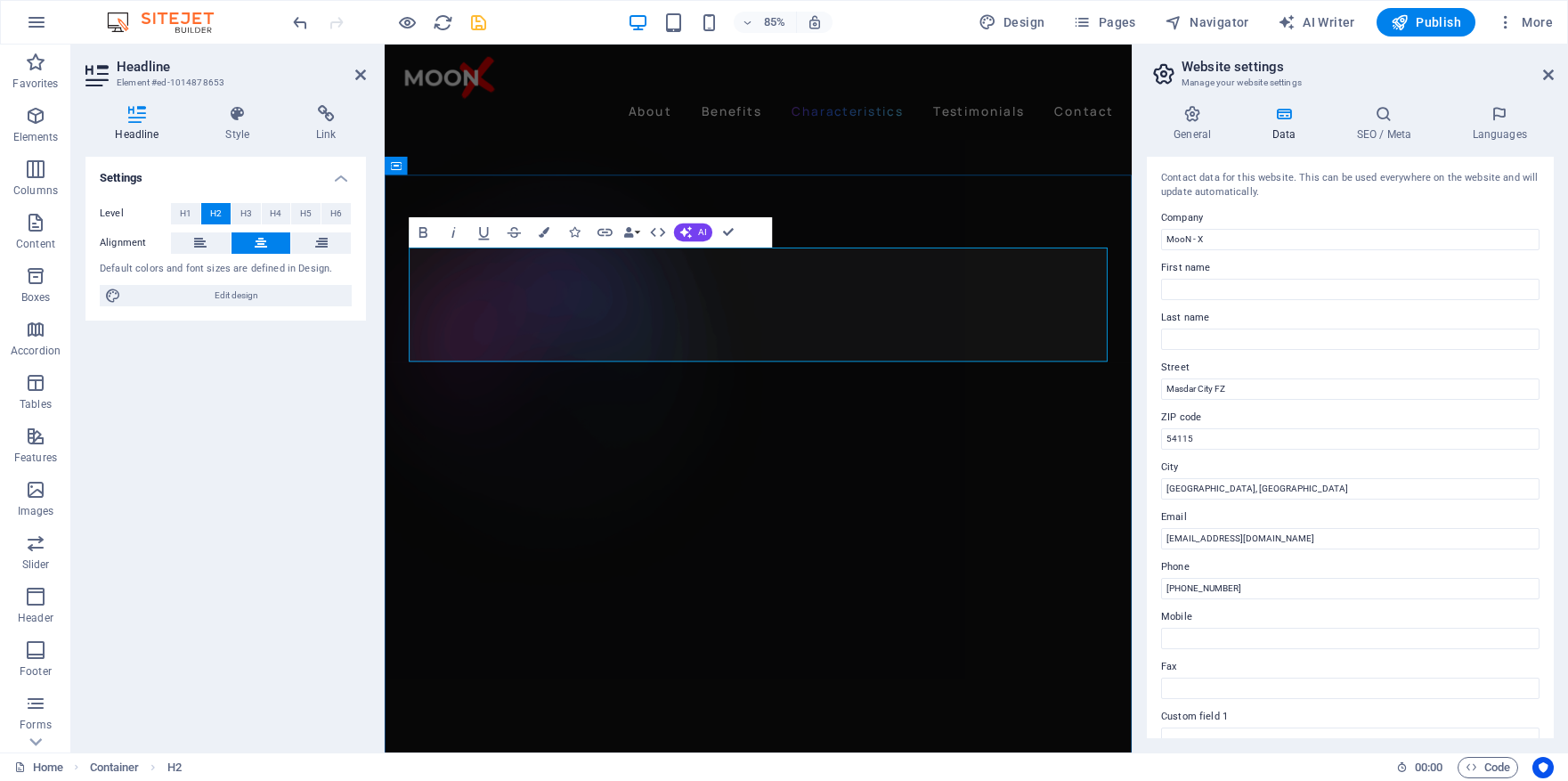
drag, startPoint x: 1073, startPoint y: 388, endPoint x: 933, endPoint y: 388, distance: 140.0
drag, startPoint x: 1102, startPoint y: 389, endPoint x: 520, endPoint y: 325, distance: 585.5
copy h2 "Experience from Moon-X, direct to your revenue"
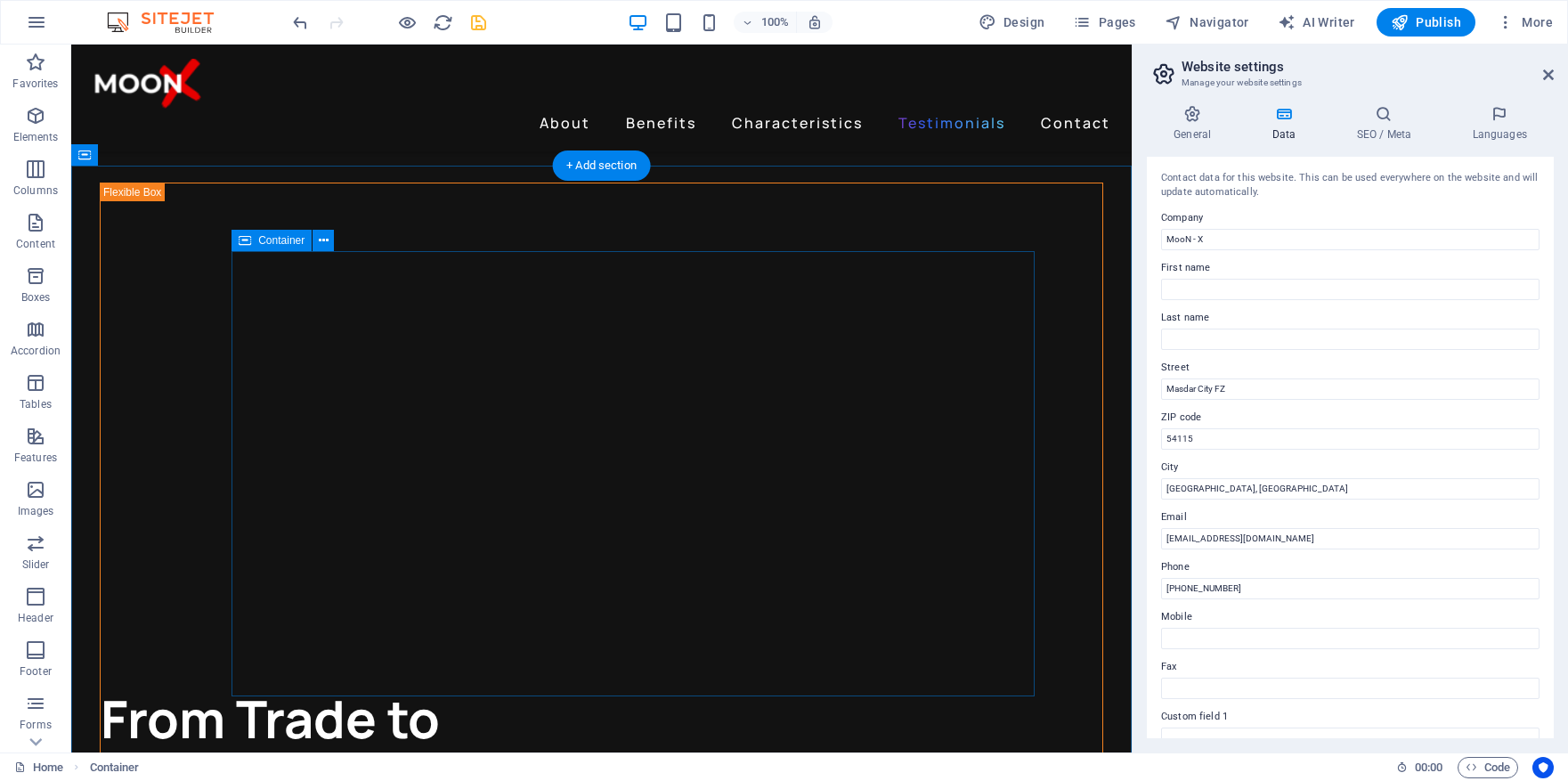
scroll to position [3869, 0]
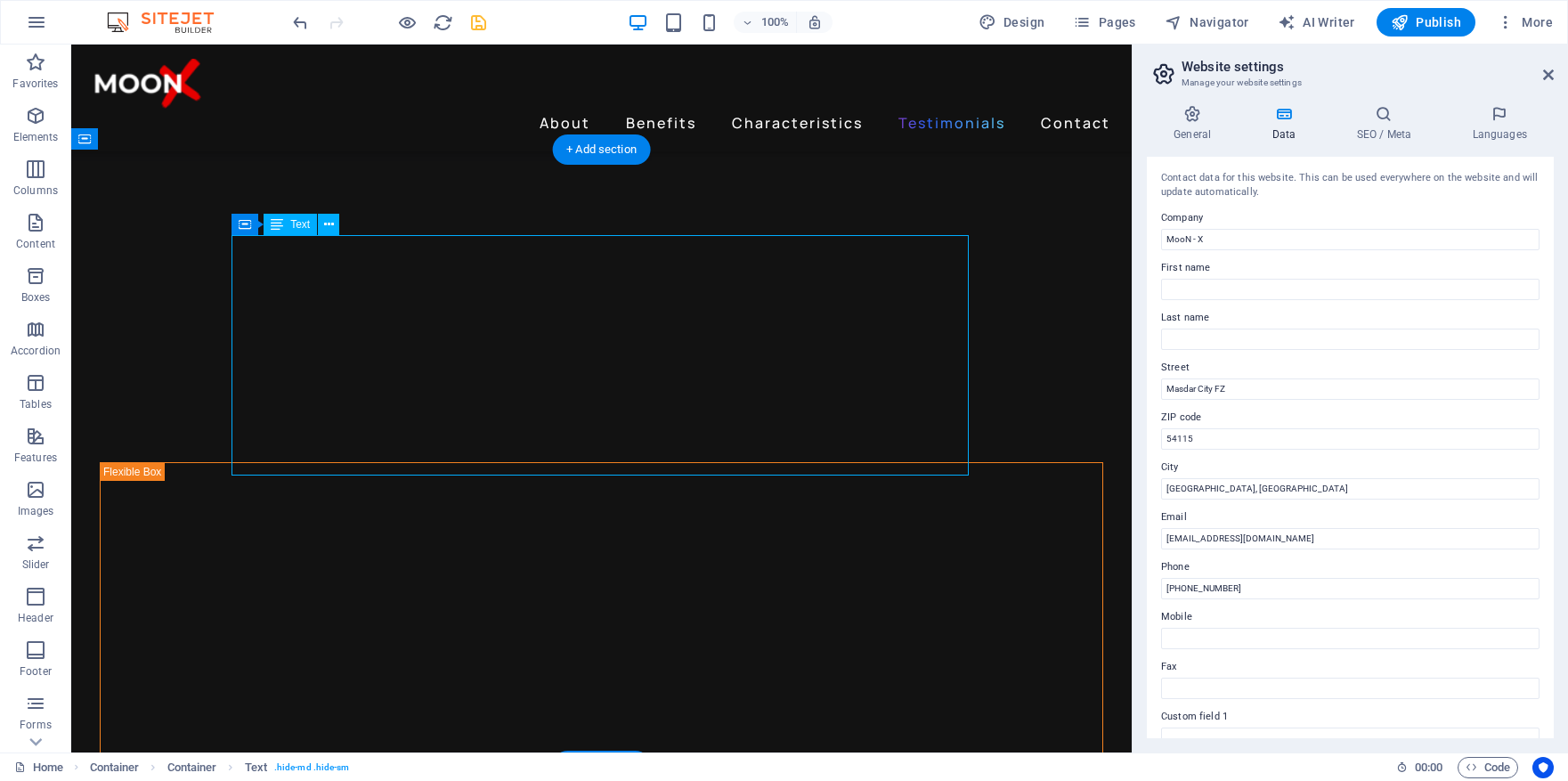
scroll to position [4167, 0]
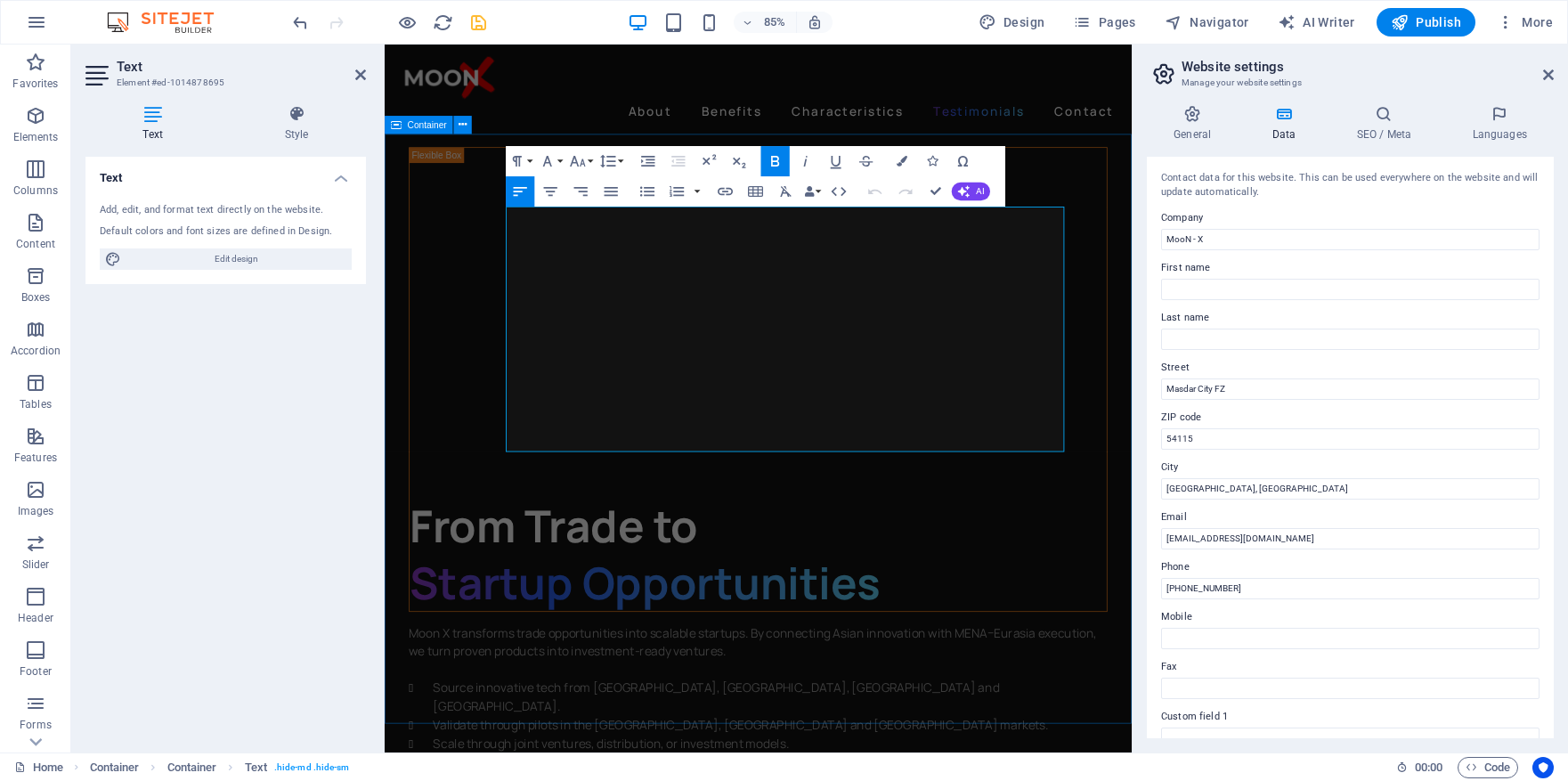
drag, startPoint x: 695, startPoint y: 503, endPoint x: 520, endPoint y: 268, distance: 293.0
drag, startPoint x: 748, startPoint y: 505, endPoint x: 554, endPoint y: 269, distance: 305.5
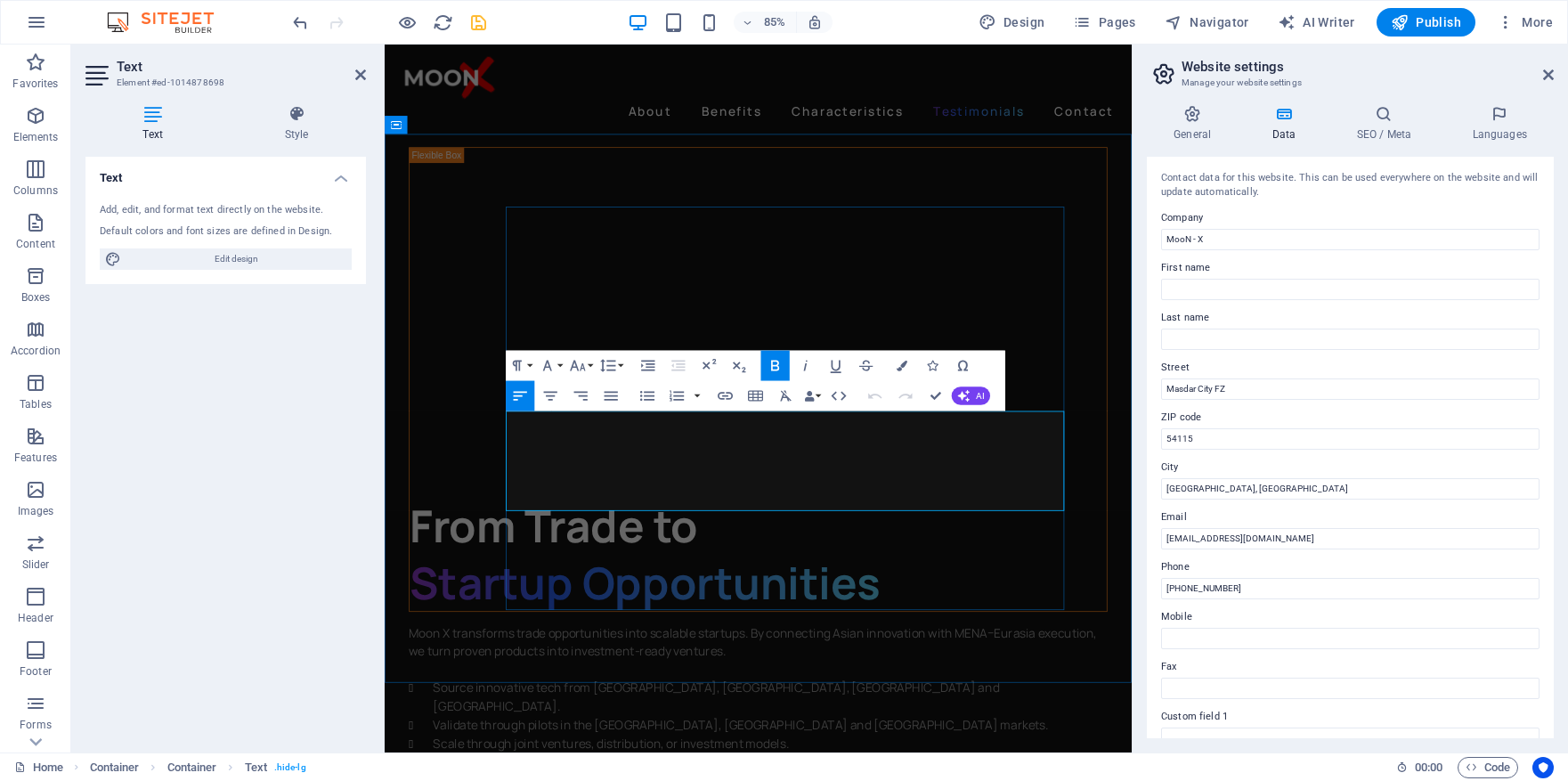
drag, startPoint x: 669, startPoint y: 575, endPoint x: 557, endPoint y: 501, distance: 134.2
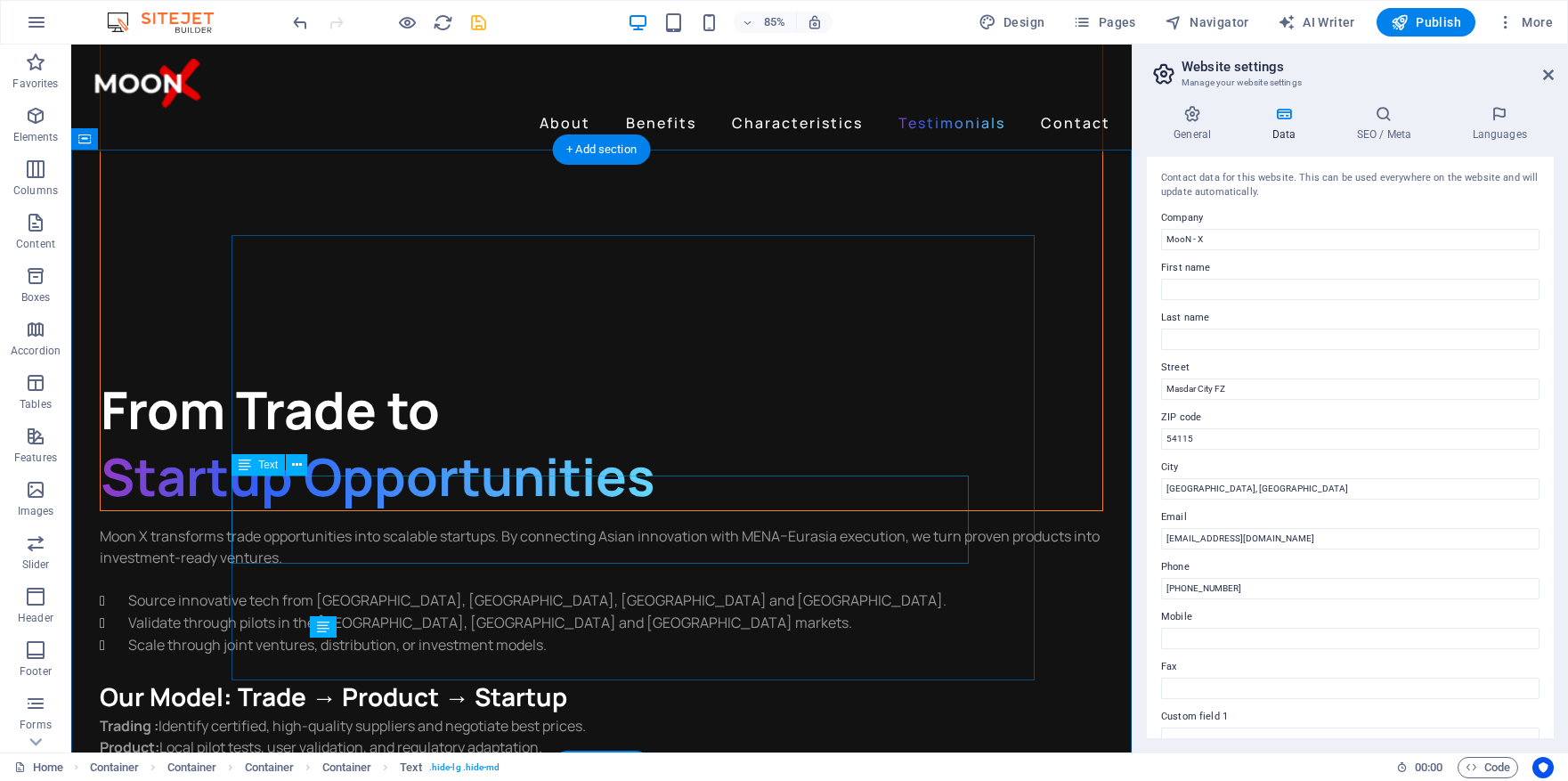
scroll to position [3869, 0]
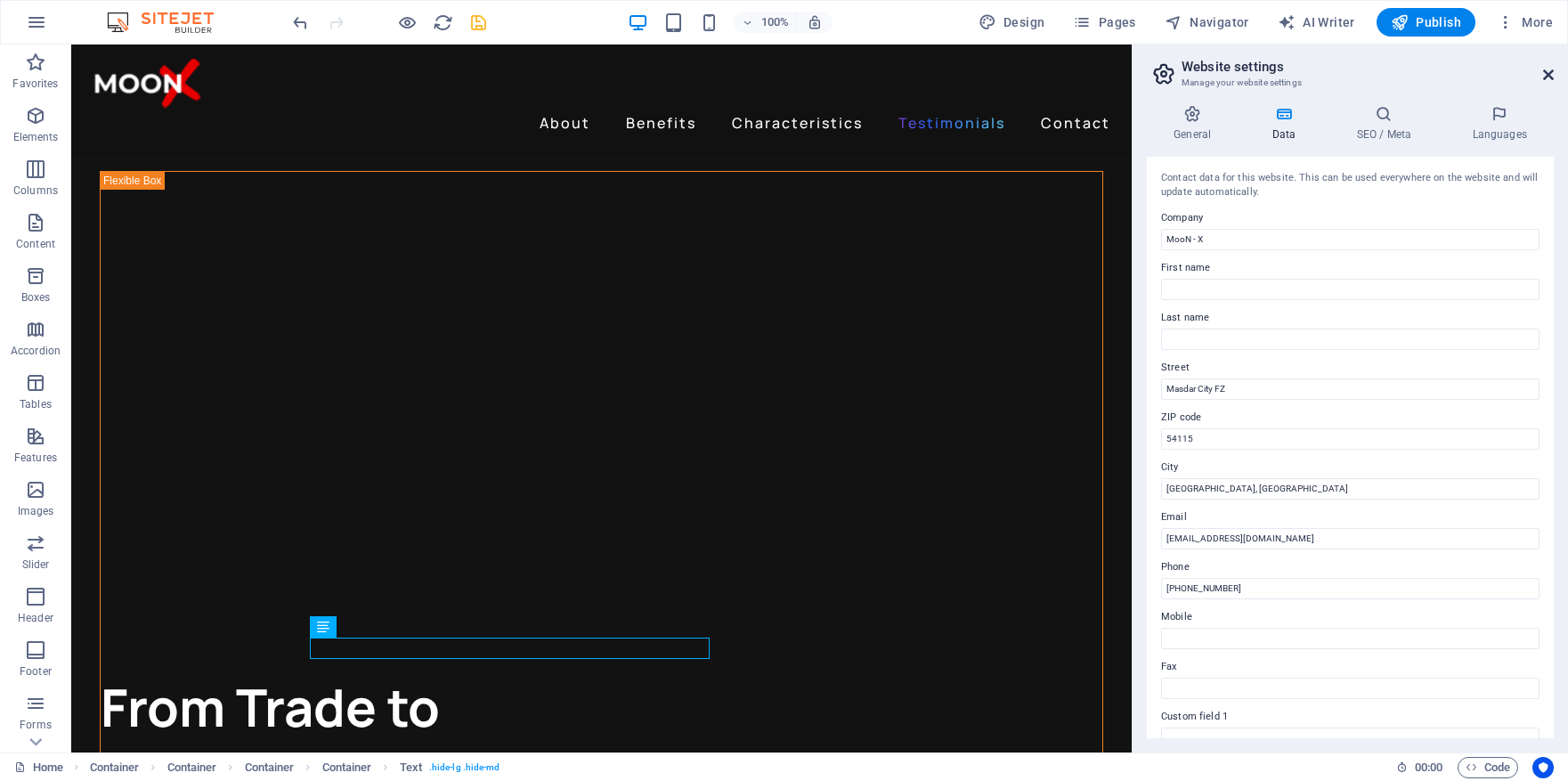
click at [1549, 78] on icon at bounding box center [1548, 74] width 10 height 14
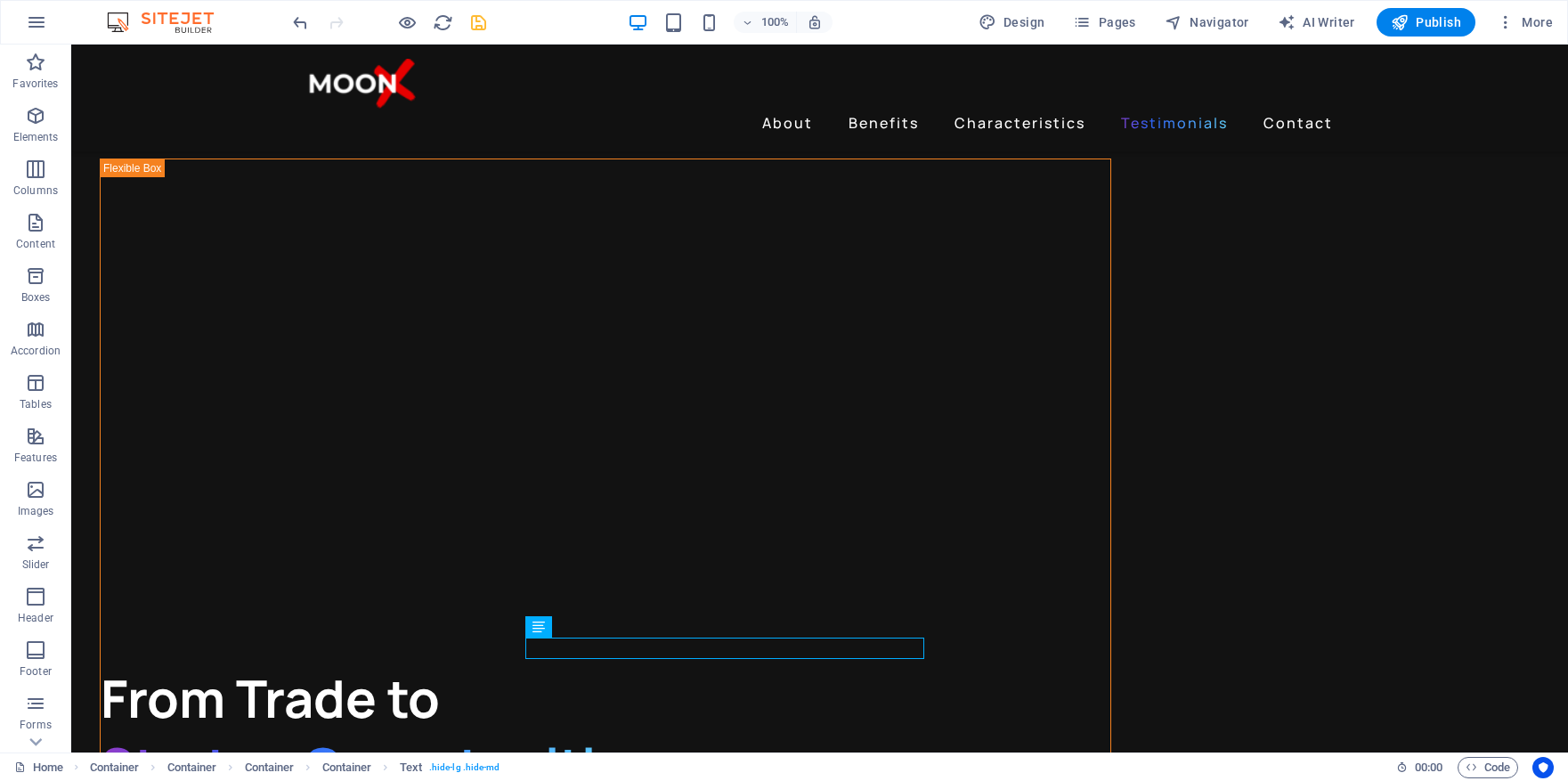
click at [478, 27] on icon "save" at bounding box center [479, 22] width 21 height 21
checkbox input "false"
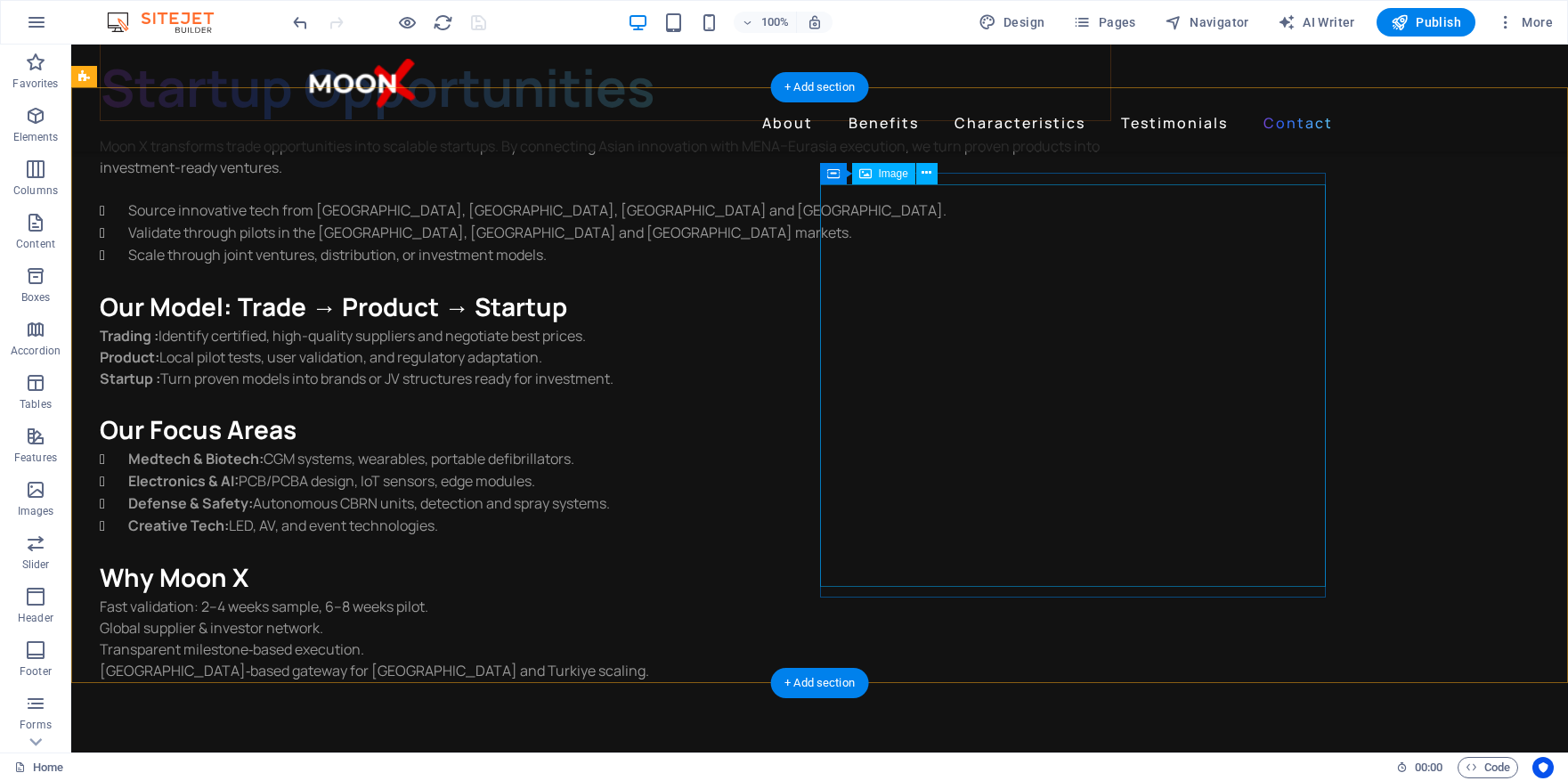
scroll to position [4520, 0]
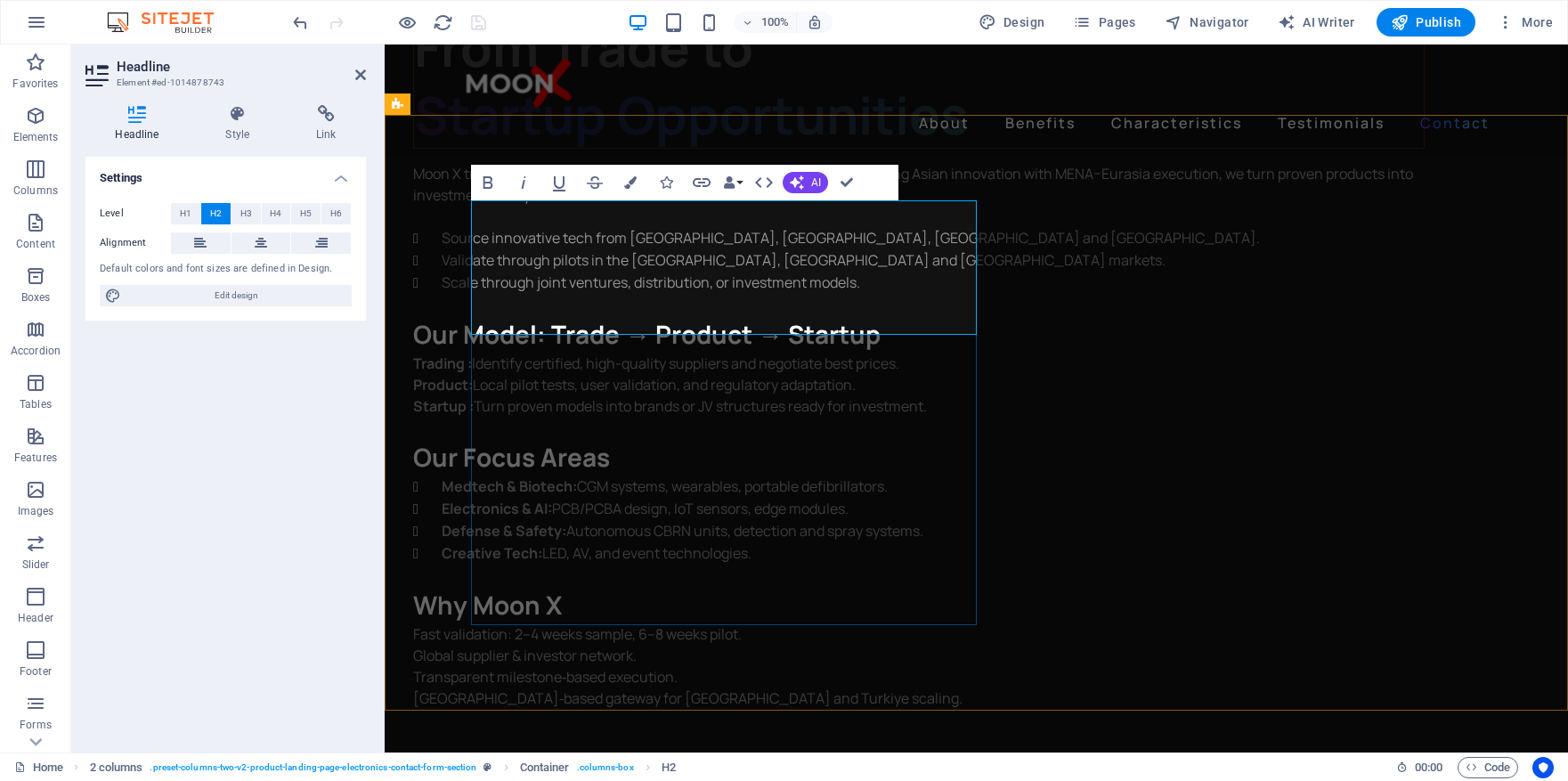
drag, startPoint x: 951, startPoint y: 308, endPoint x: 714, endPoint y: 306, distance: 237.0
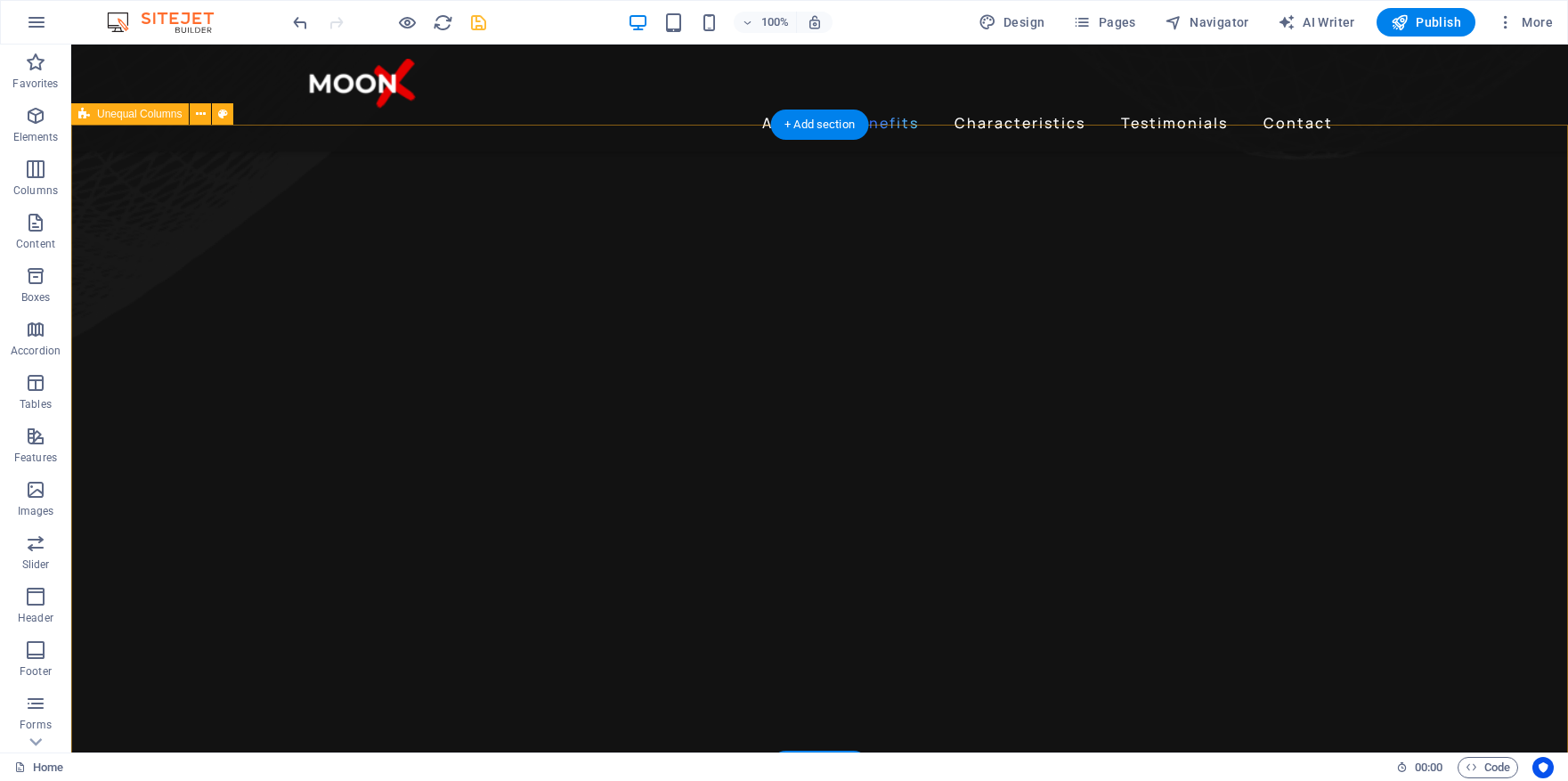
scroll to position [1719, 0]
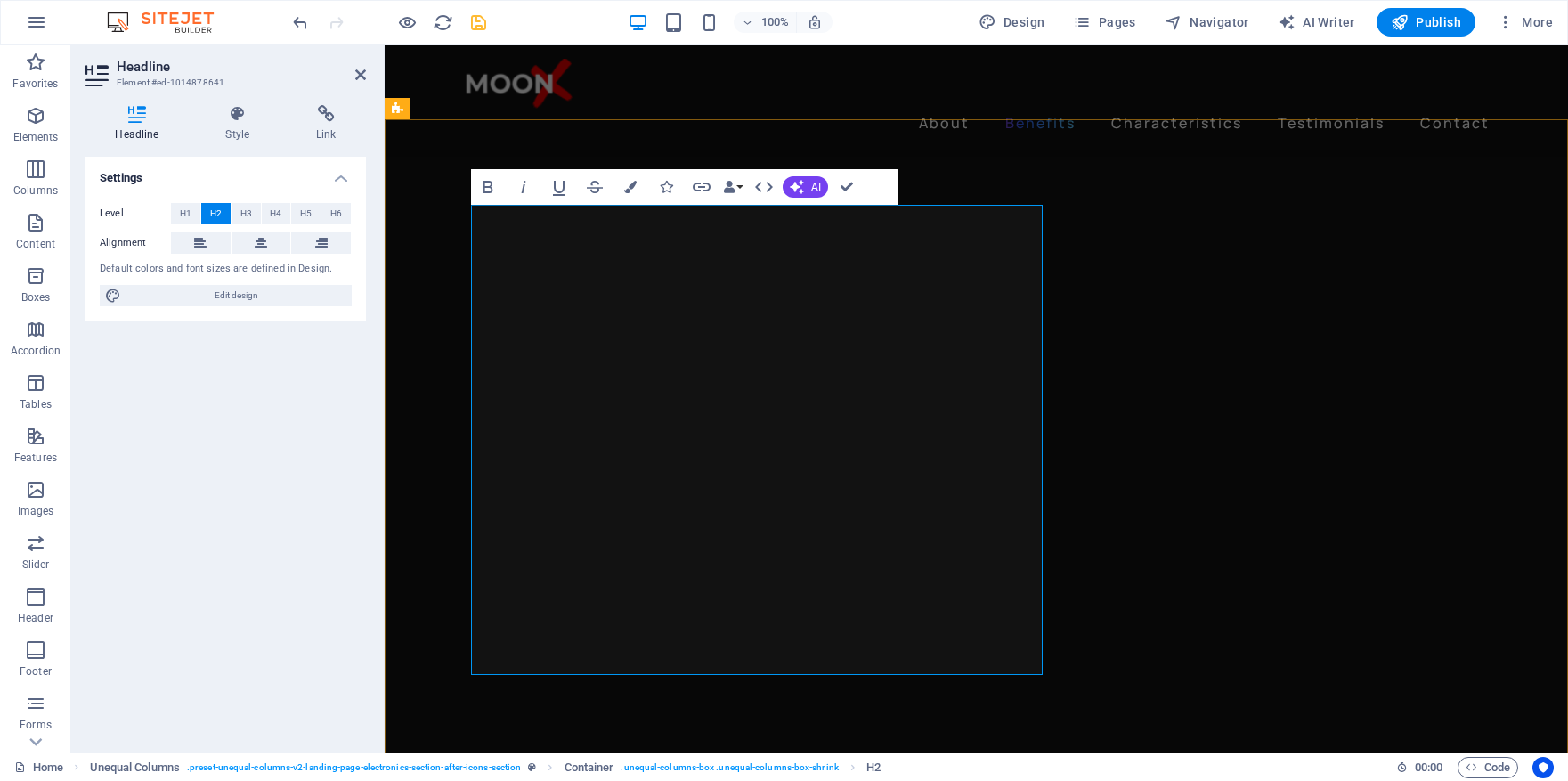
click at [481, 22] on icon "save" at bounding box center [479, 22] width 21 height 21
checkbox input "false"
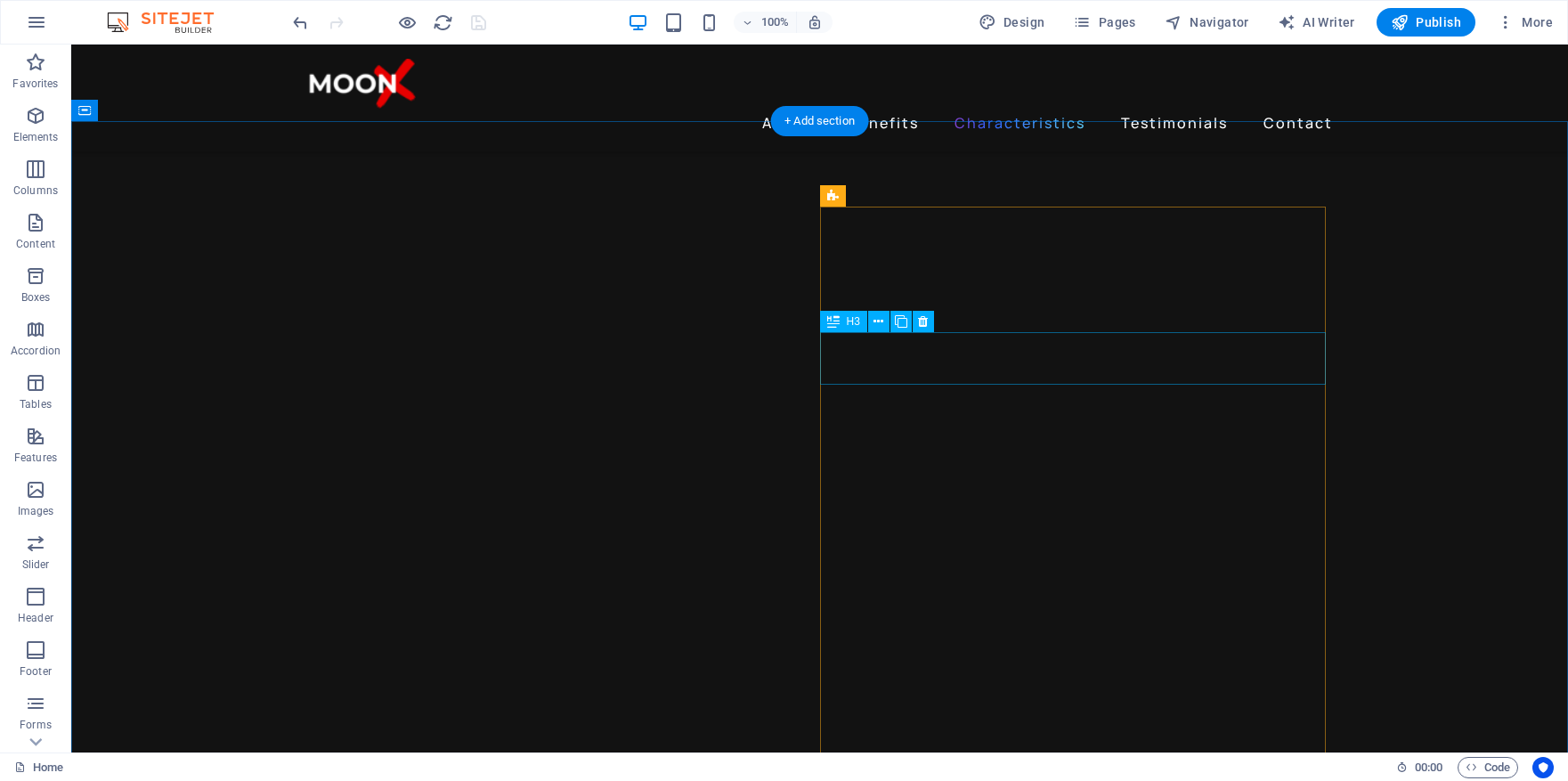
scroll to position [2321, 0]
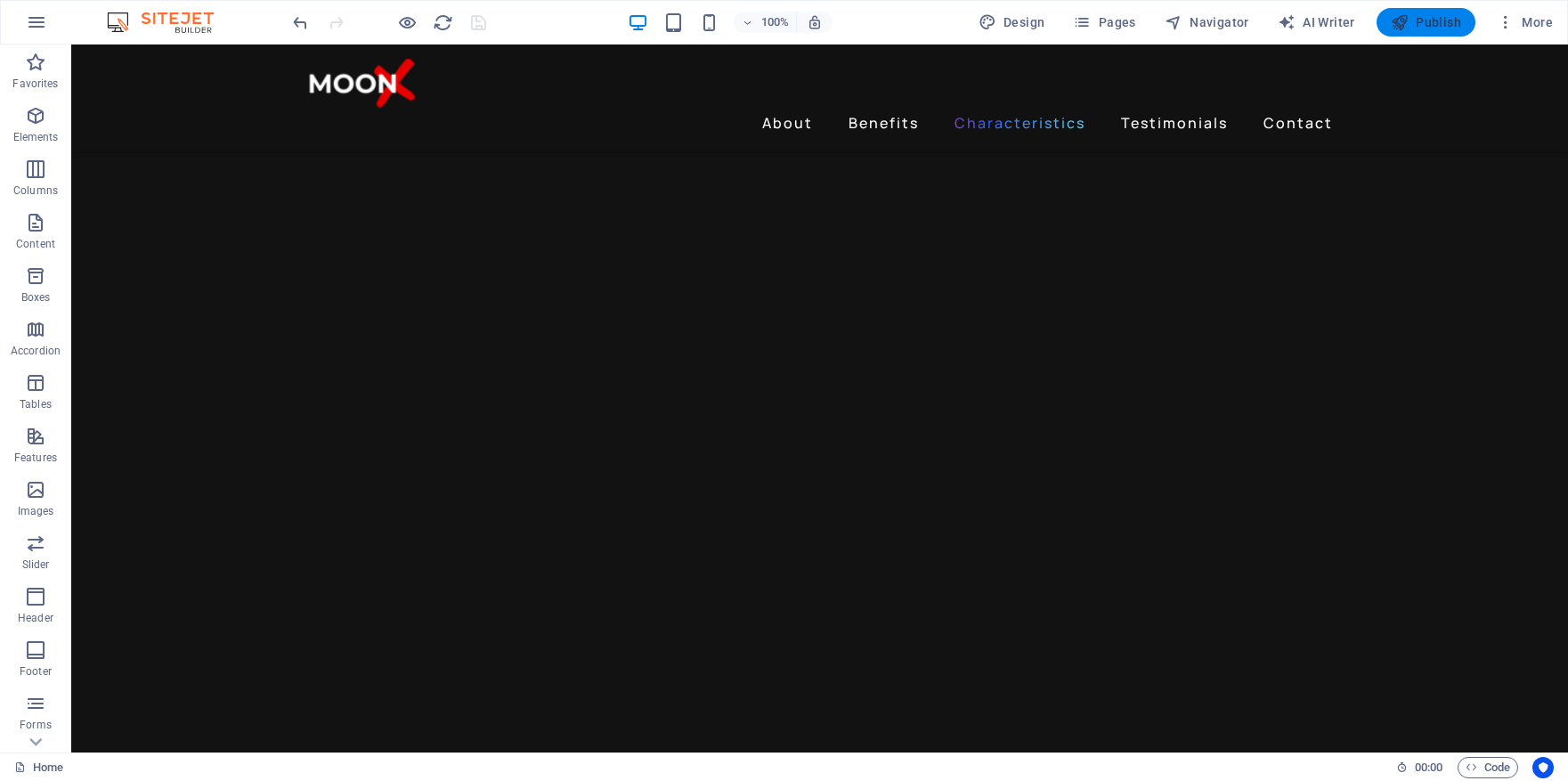
click at [1430, 19] on span "Publish" at bounding box center [1426, 22] width 70 height 18
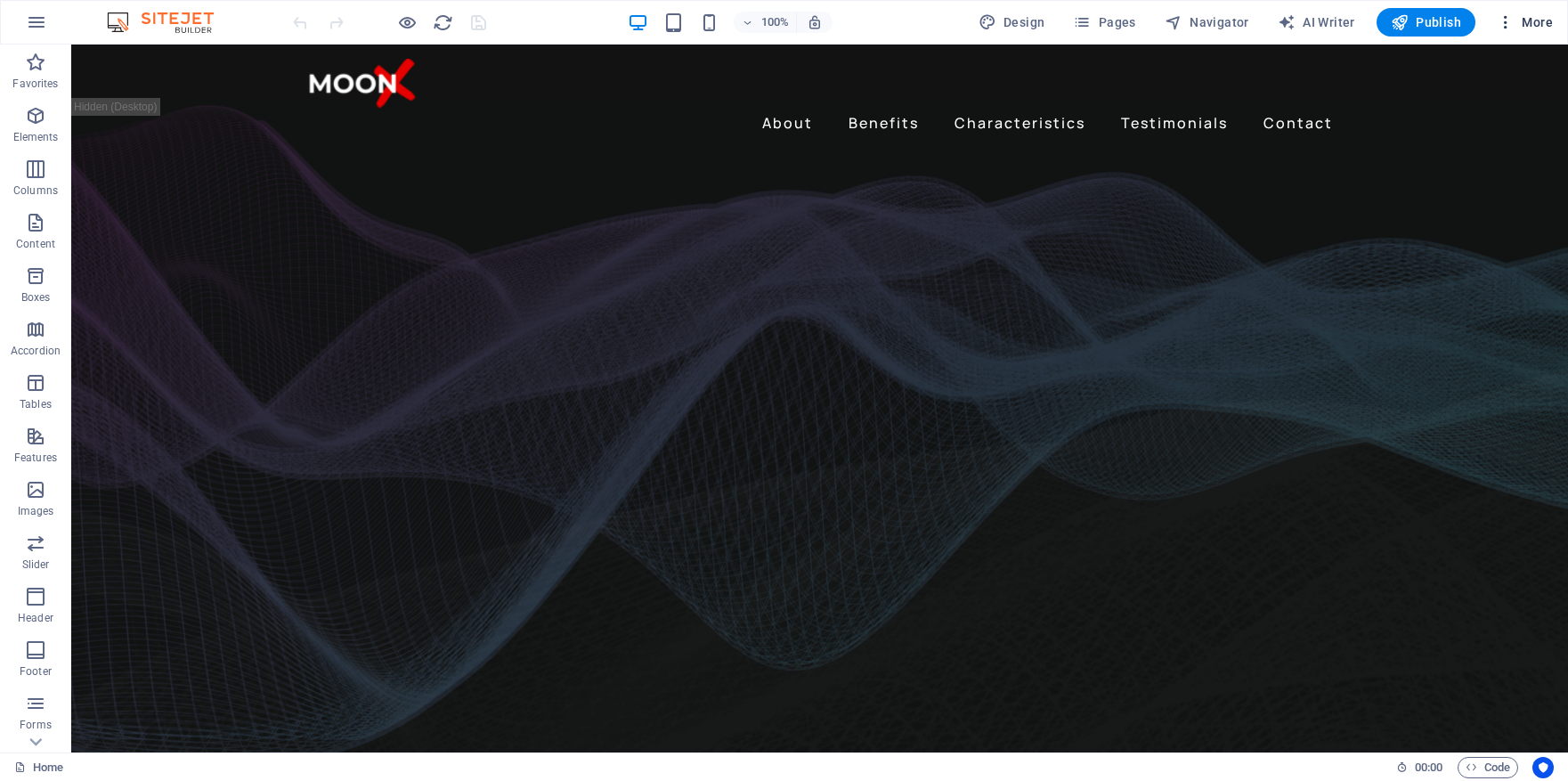
click at [1523, 26] on span "More" at bounding box center [1525, 22] width 56 height 18
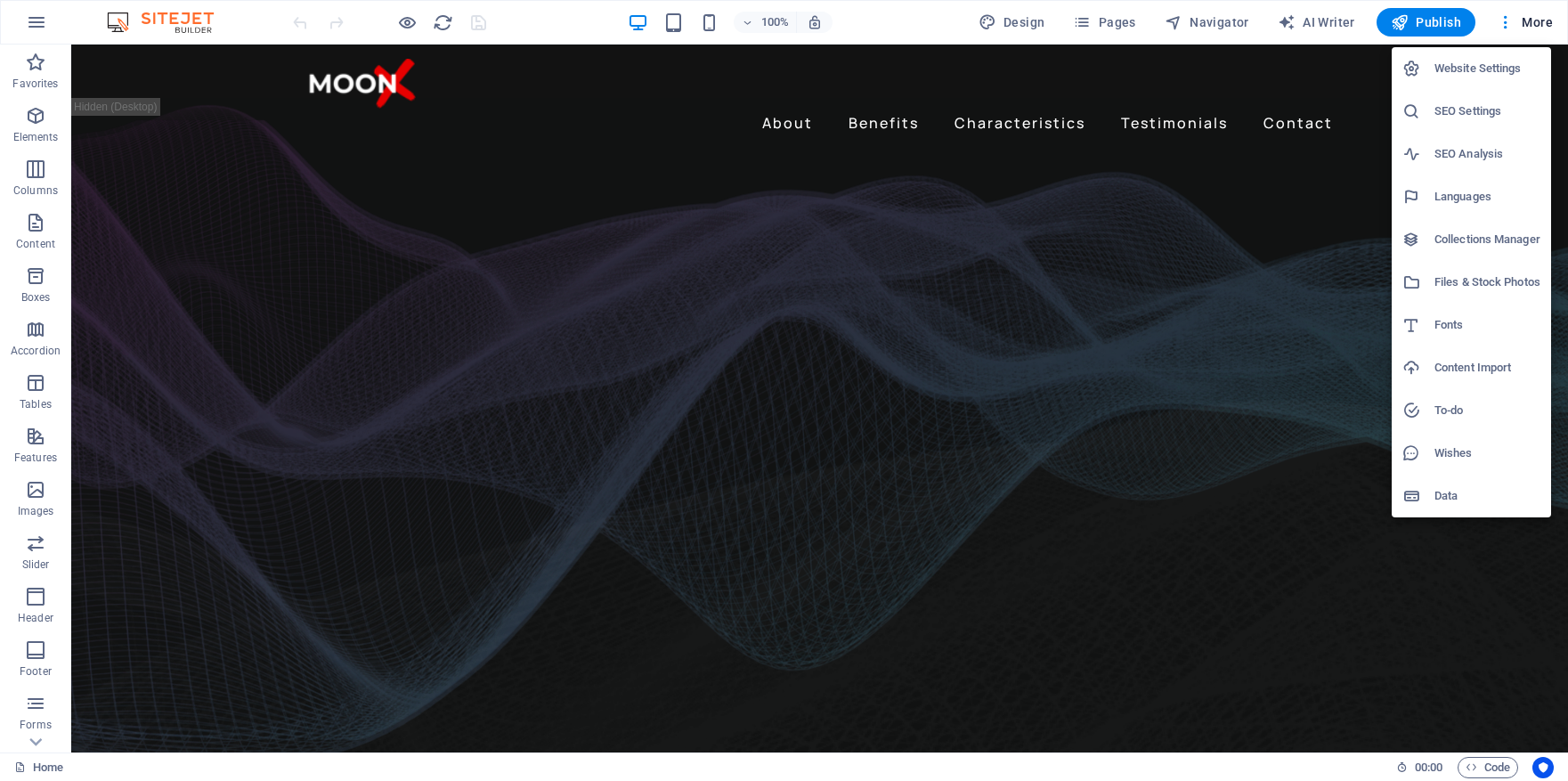
click at [1488, 73] on h6 "Website Settings" at bounding box center [1488, 68] width 106 height 22
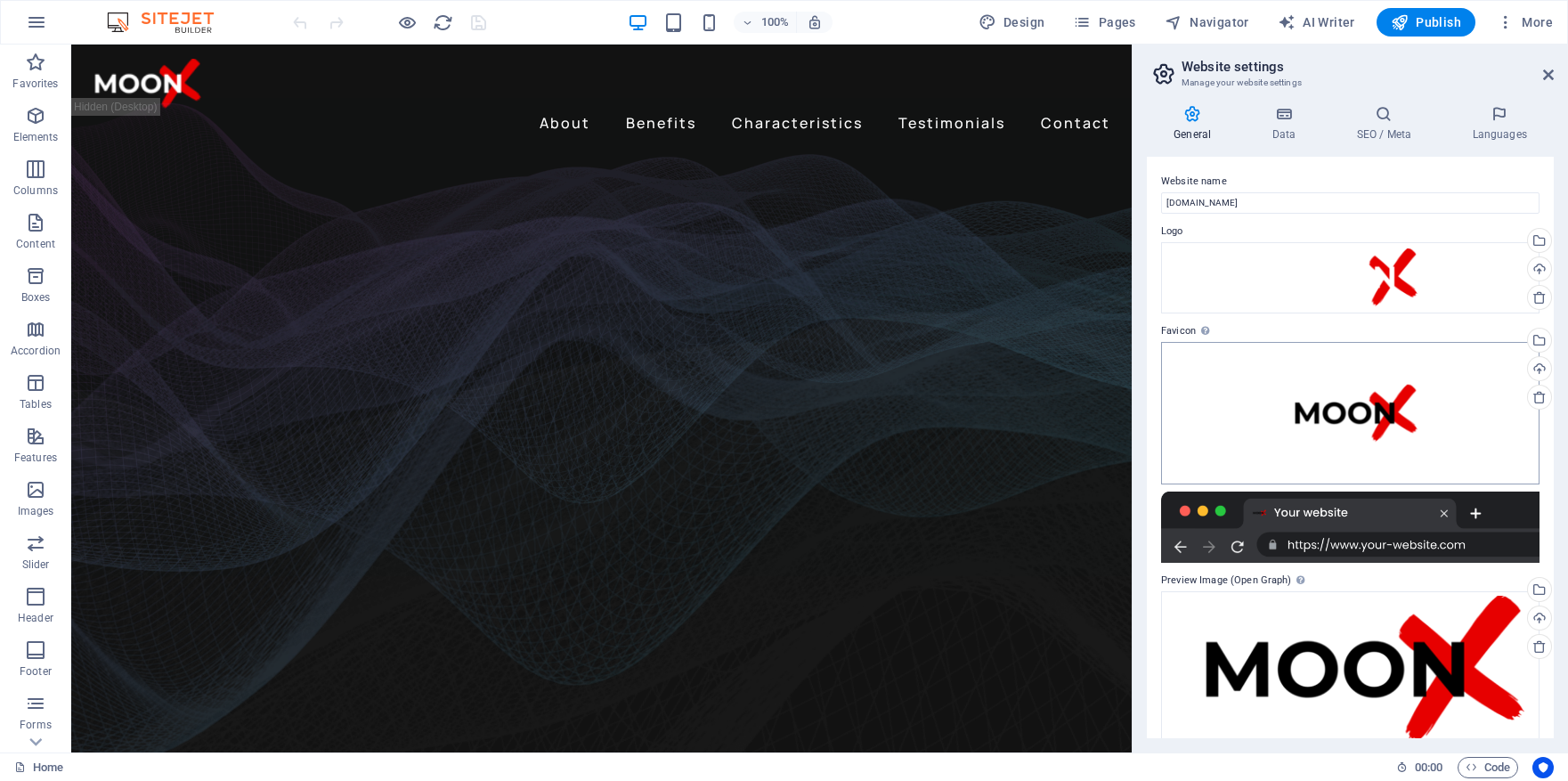
scroll to position [24, 0]
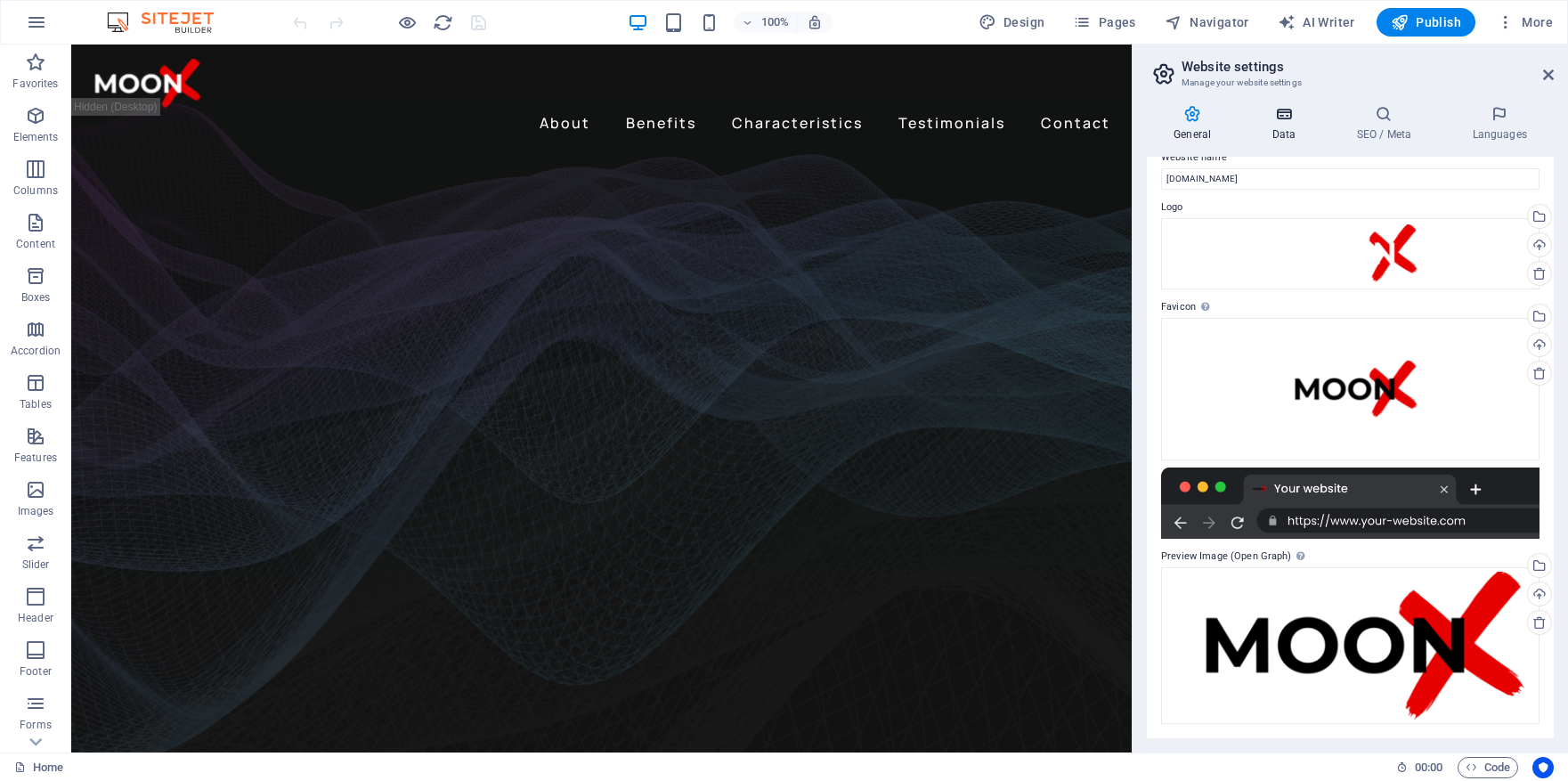
click at [1285, 110] on icon at bounding box center [1284, 113] width 78 height 18
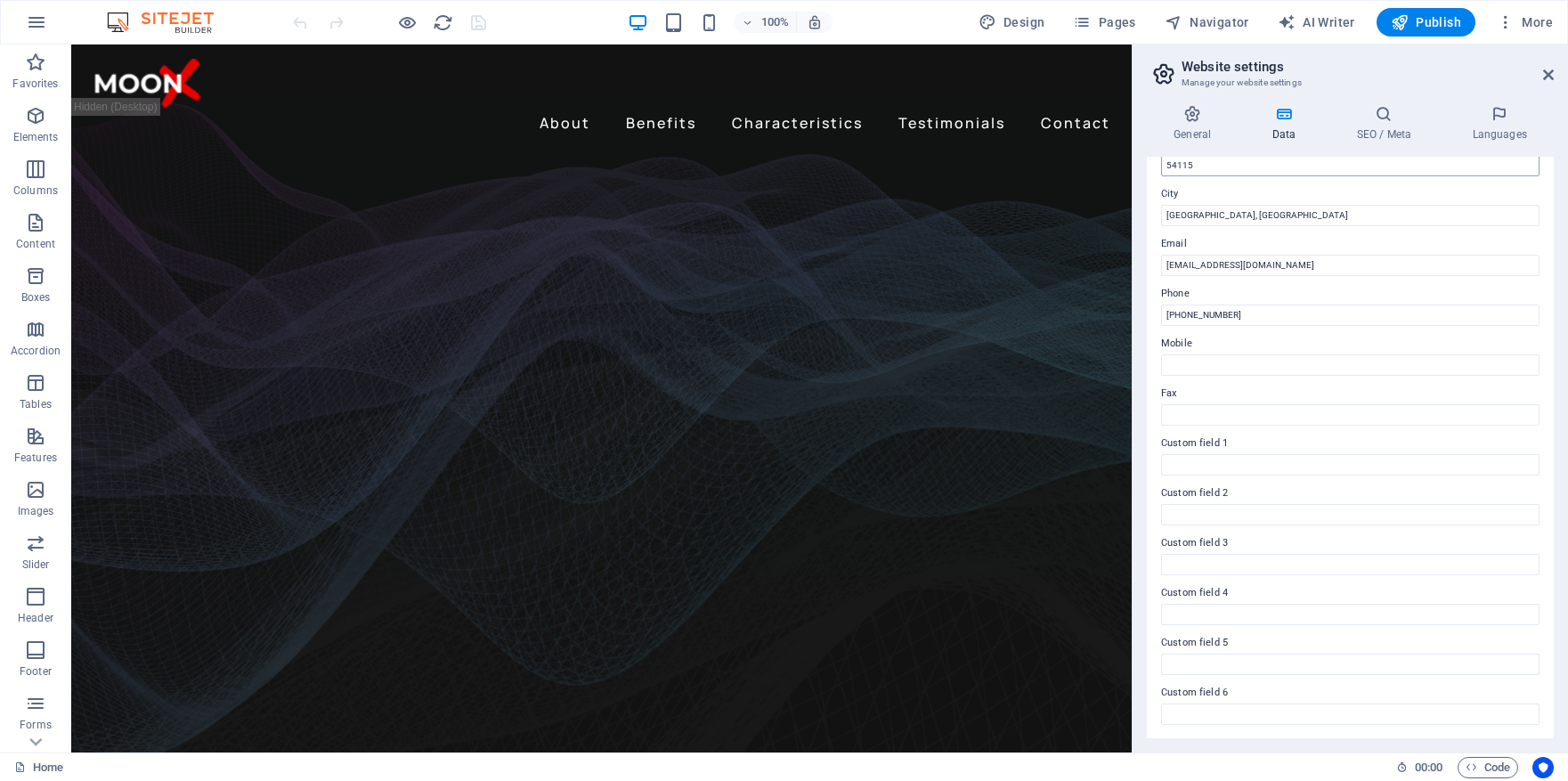
scroll to position [0, 0]
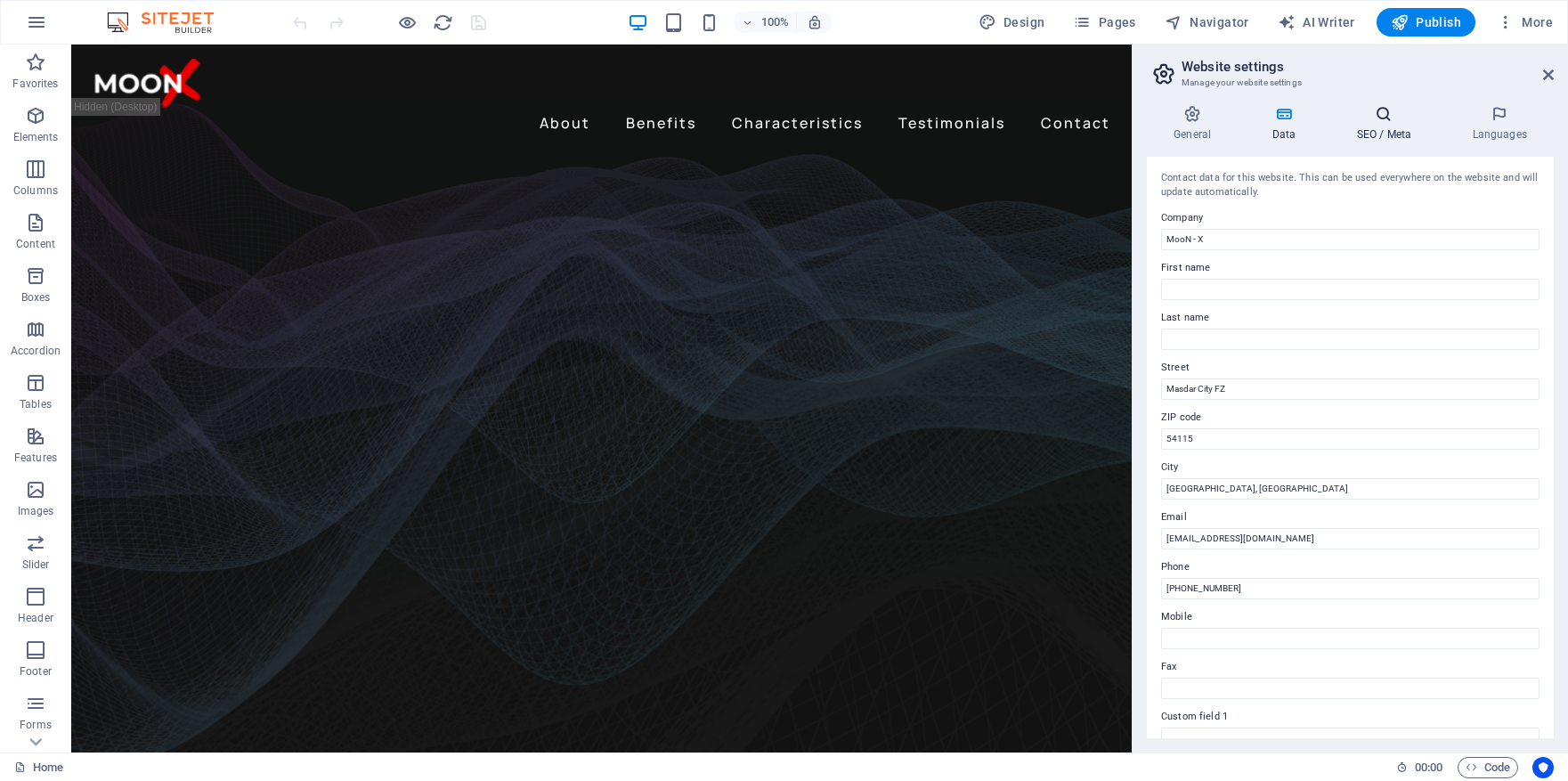
click at [1383, 126] on h4 "SEO / Meta" at bounding box center [1388, 123] width 116 height 37
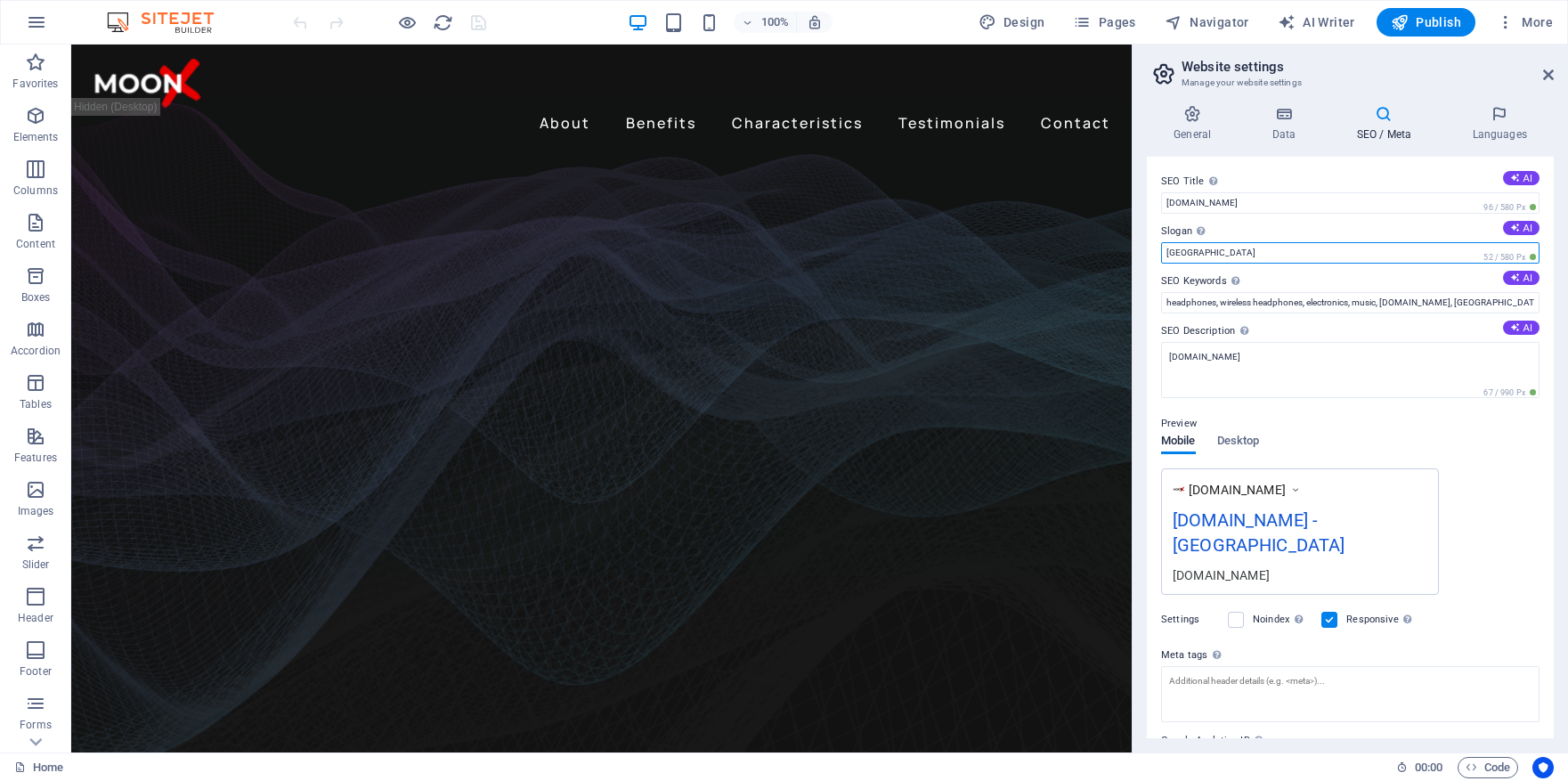
click at [1250, 248] on input "Berlin" at bounding box center [1350, 253] width 379 height 22
drag, startPoint x: 1258, startPoint y: 251, endPoint x: 1145, endPoint y: 251, distance: 113.0
click at [1144, 251] on div "General Data SEO / Meta Languages Website name moon-x.ae Logo Drag files here, …" at bounding box center [1351, 422] width 436 height 662
type input "High-tech goods trade and integration"
drag, startPoint x: 1214, startPoint y: 305, endPoint x: 1147, endPoint y: 305, distance: 67.0
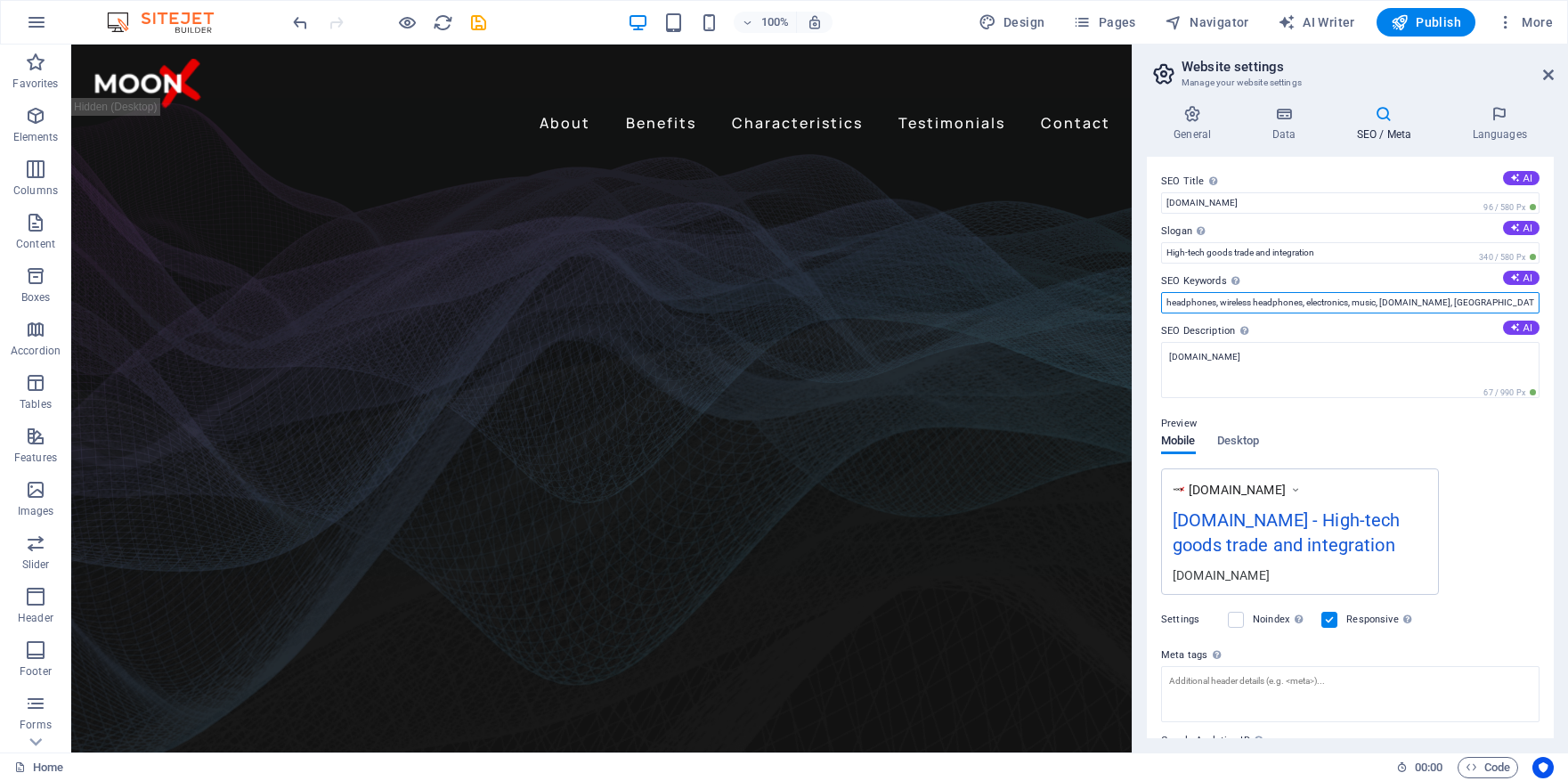
click at [1147, 305] on div "SEO Title The title of your website - make it something that stands out in sear…" at bounding box center [1350, 448] width 407 height 582
type input "medical material, wireless headphones, electronics, music, moon-x.ae, Berlin"
click at [1530, 227] on button "AI" at bounding box center [1521, 227] width 36 height 14
type input "Transforming Ideas into High-Tech Solutions"
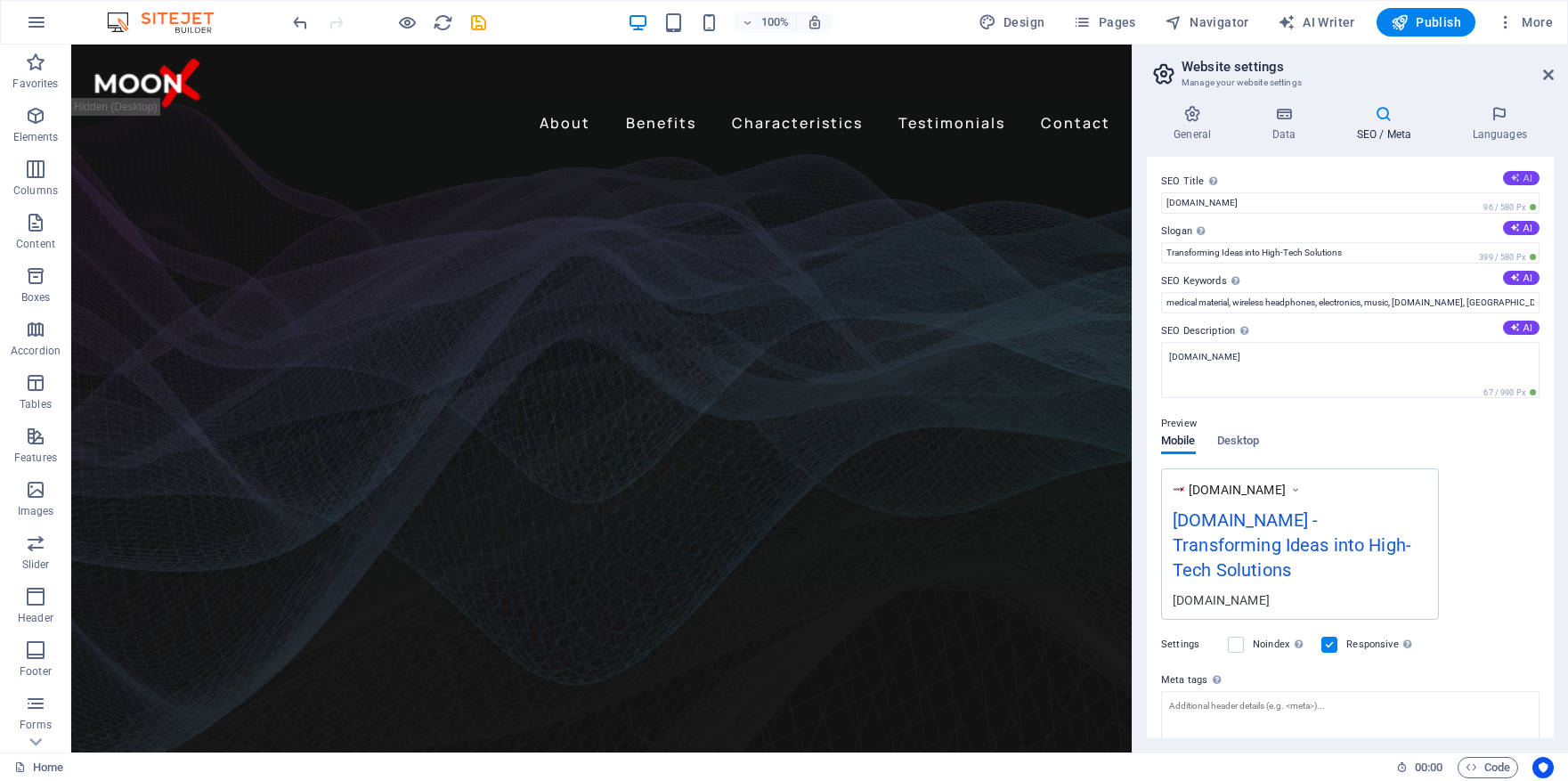
click at [1528, 177] on button "AI" at bounding box center [1521, 178] width 36 height 14
type input "High-Tech OEM Assembly Solutions"
click at [1342, 202] on input "High-Tech OEM Assembly Solutions" at bounding box center [1350, 203] width 379 height 22
drag, startPoint x: 1473, startPoint y: 305, endPoint x: 1241, endPoint y: 310, distance: 232.1
click at [1240, 310] on input "medical material, wireless headphones, electronics, music, moon-x.ae, Berlin" at bounding box center [1350, 302] width 379 height 22
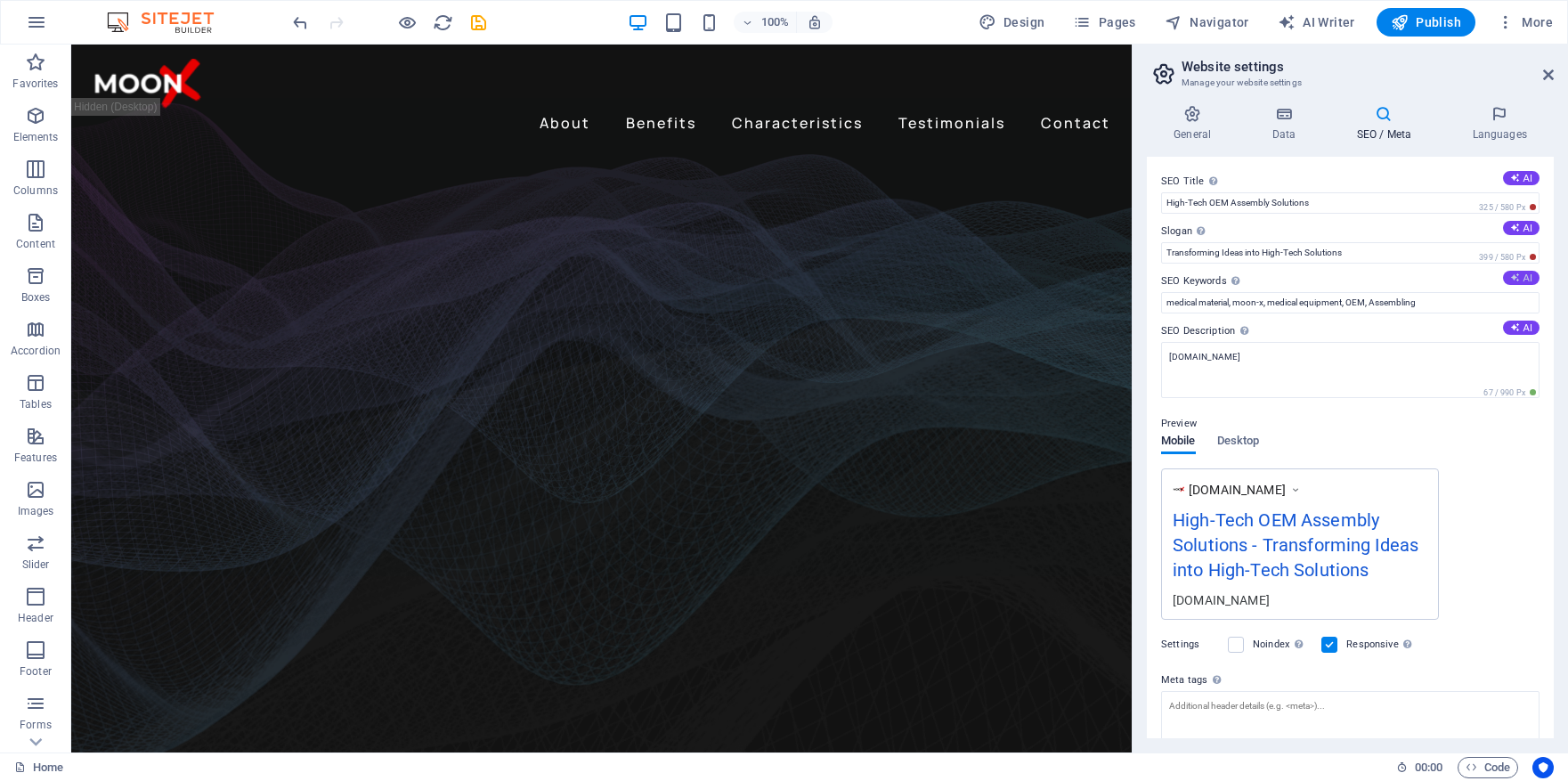
click at [1518, 277] on button "AI" at bounding box center [1521, 278] width 36 height 14
type input "Electronic OEM Assembly, High-Tech Innovation, Medtech Solutions, Technology Tr…"
click at [1514, 327] on icon at bounding box center [1515, 327] width 9 height 9
type textarea "Transform your vision into reality with Moon Xs precision electronic OEM assemb…"
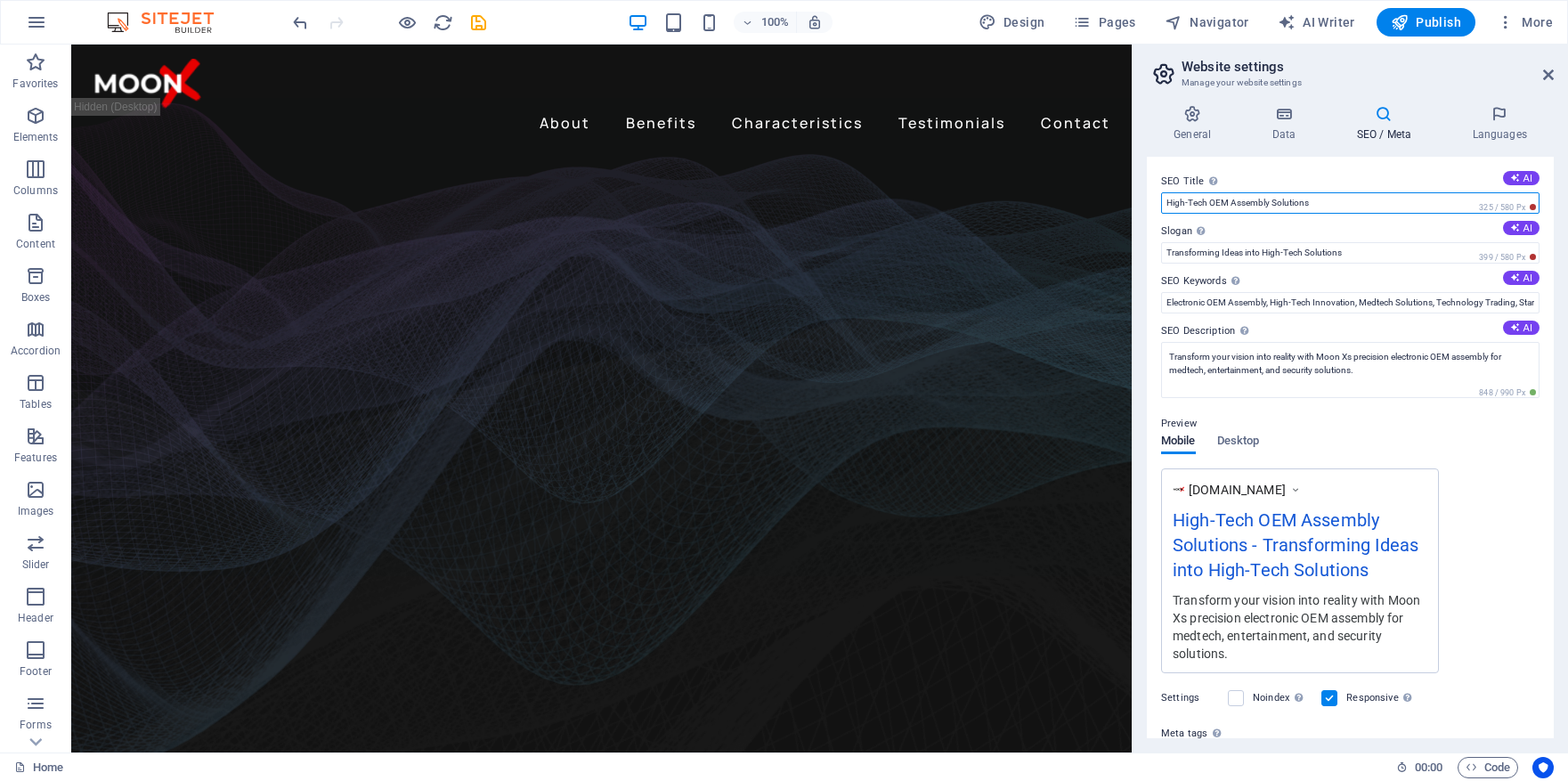
drag, startPoint x: 1330, startPoint y: 205, endPoint x: 1210, endPoint y: 207, distance: 120.0
click at [1210, 207] on input "High-Tech OEM Assembly Solutions" at bounding box center [1350, 203] width 379 height 22
type input "High-Tech System and Solution Trading"
click at [1518, 461] on div "Preview Mobile Desktop www.example.com High-Tech System and Solution Trading - …" at bounding box center [1350, 536] width 379 height 274
click at [469, 28] on icon "save" at bounding box center [479, 22] width 21 height 21
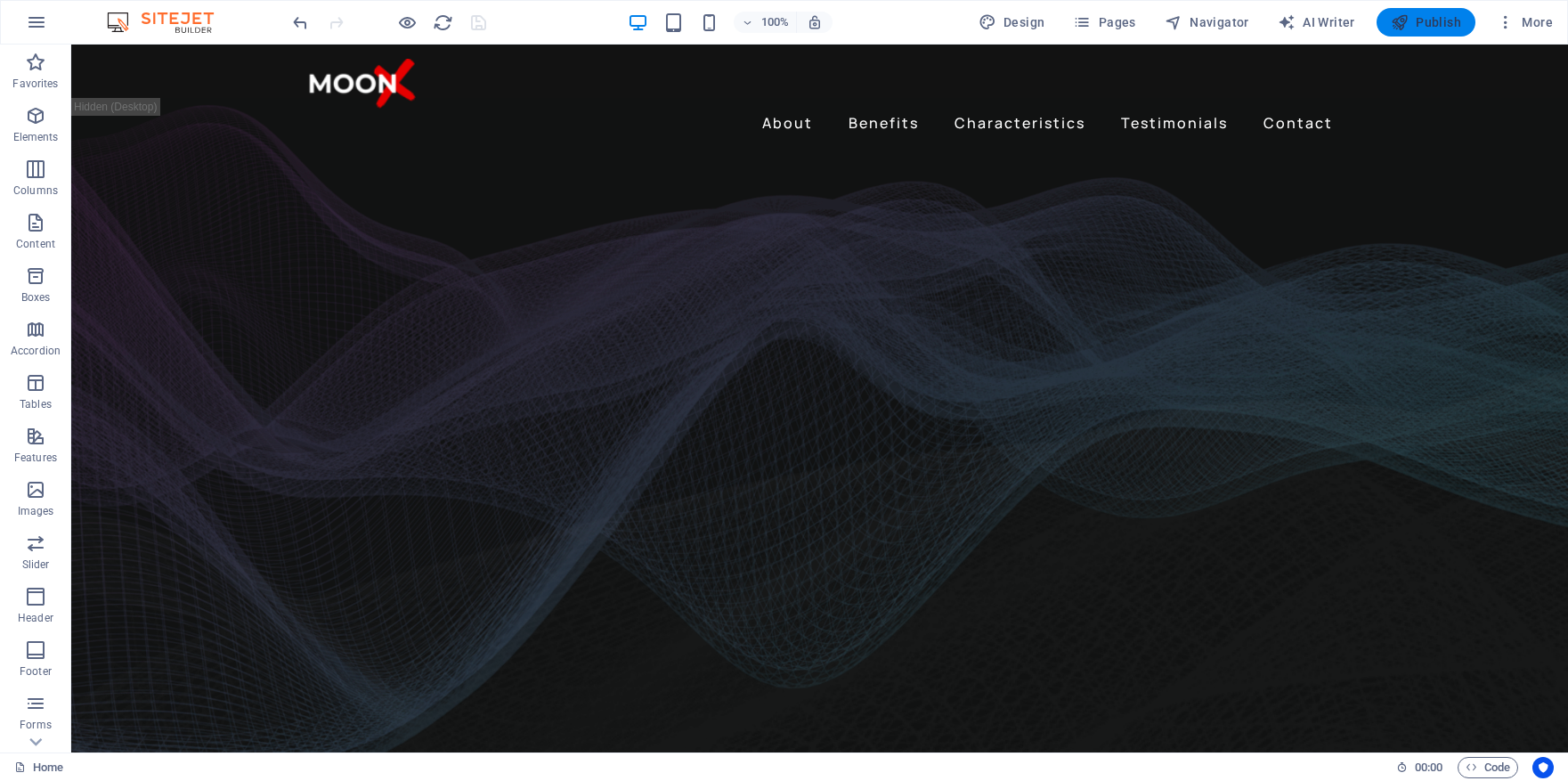
click at [1442, 17] on span "Publish" at bounding box center [1426, 22] width 70 height 18
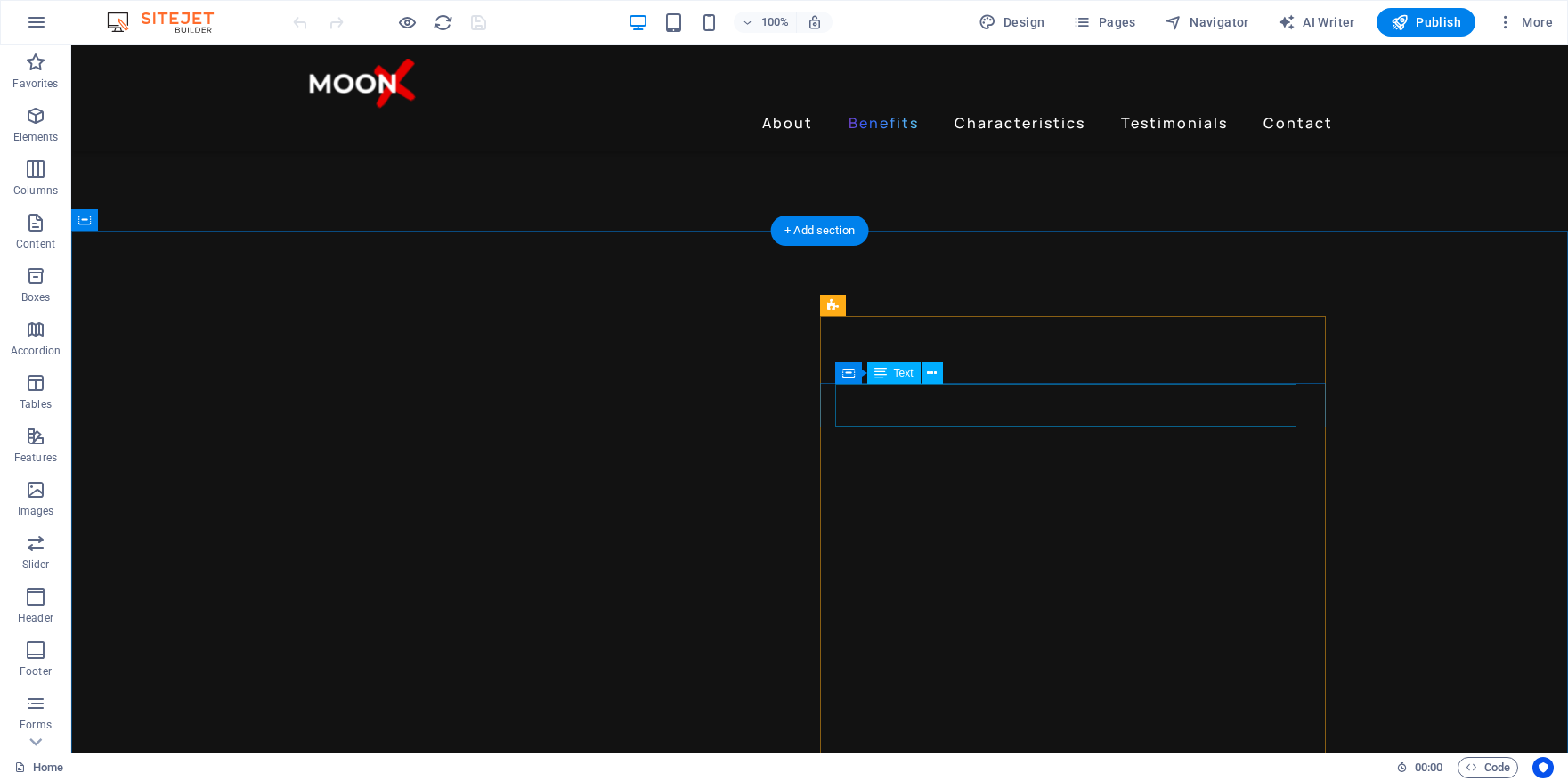
scroll to position [2249, 0]
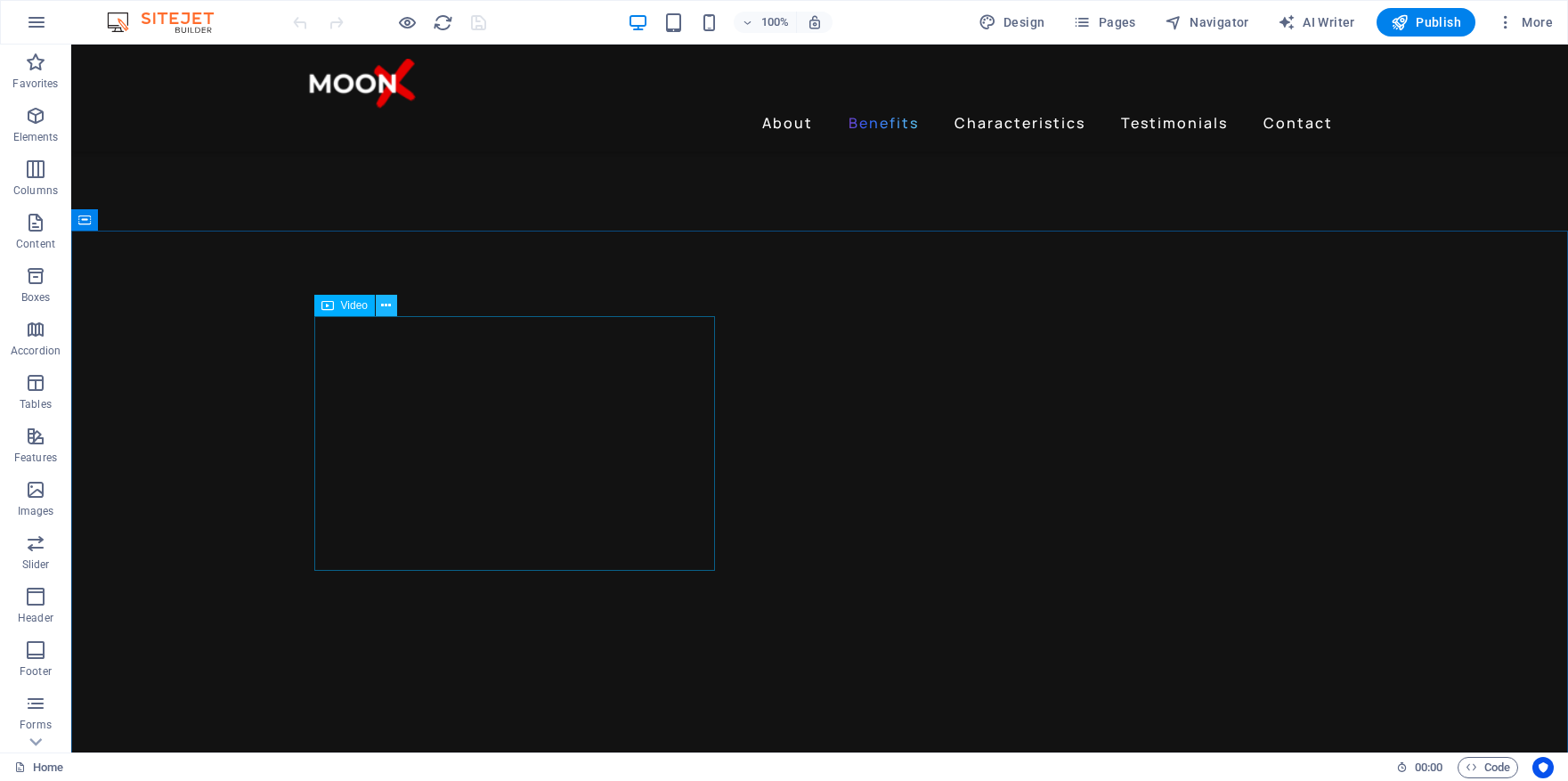
click at [390, 307] on icon at bounding box center [386, 306] width 9 height 19
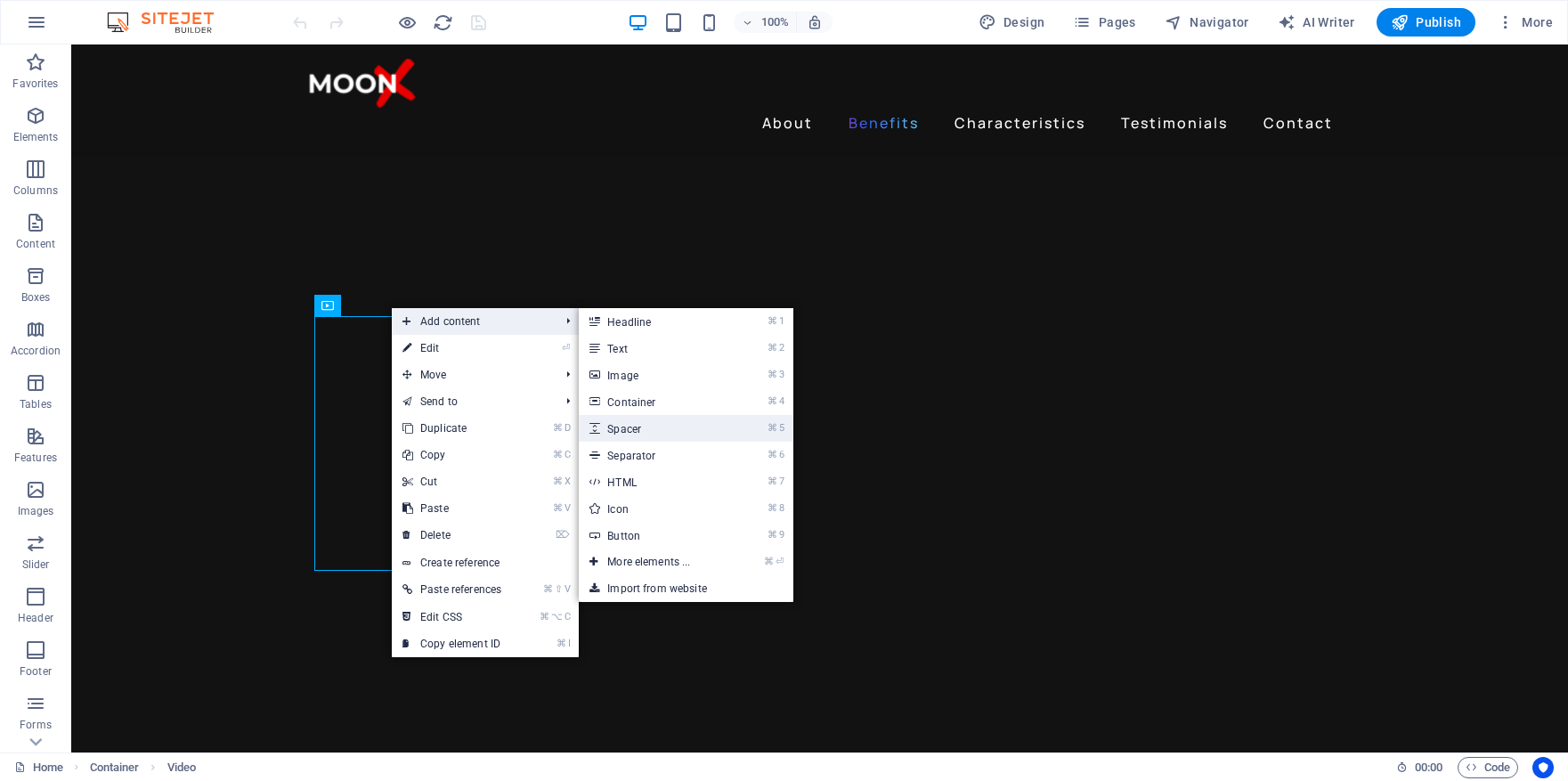
click at [652, 423] on link "⌘ 5 Spacer" at bounding box center [652, 428] width 147 height 27
select select "px"
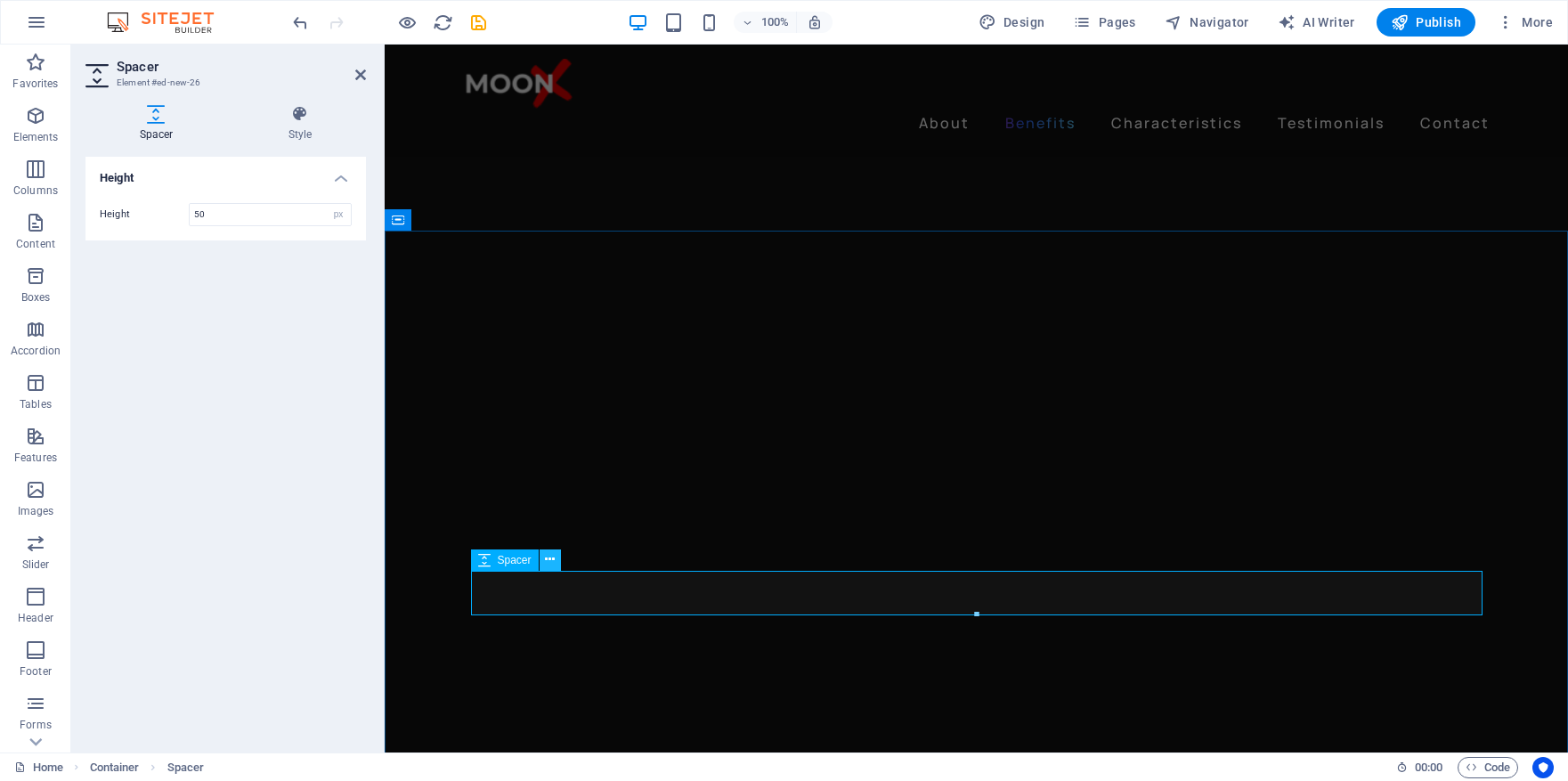
click at [553, 562] on icon at bounding box center [550, 560] width 9 height 19
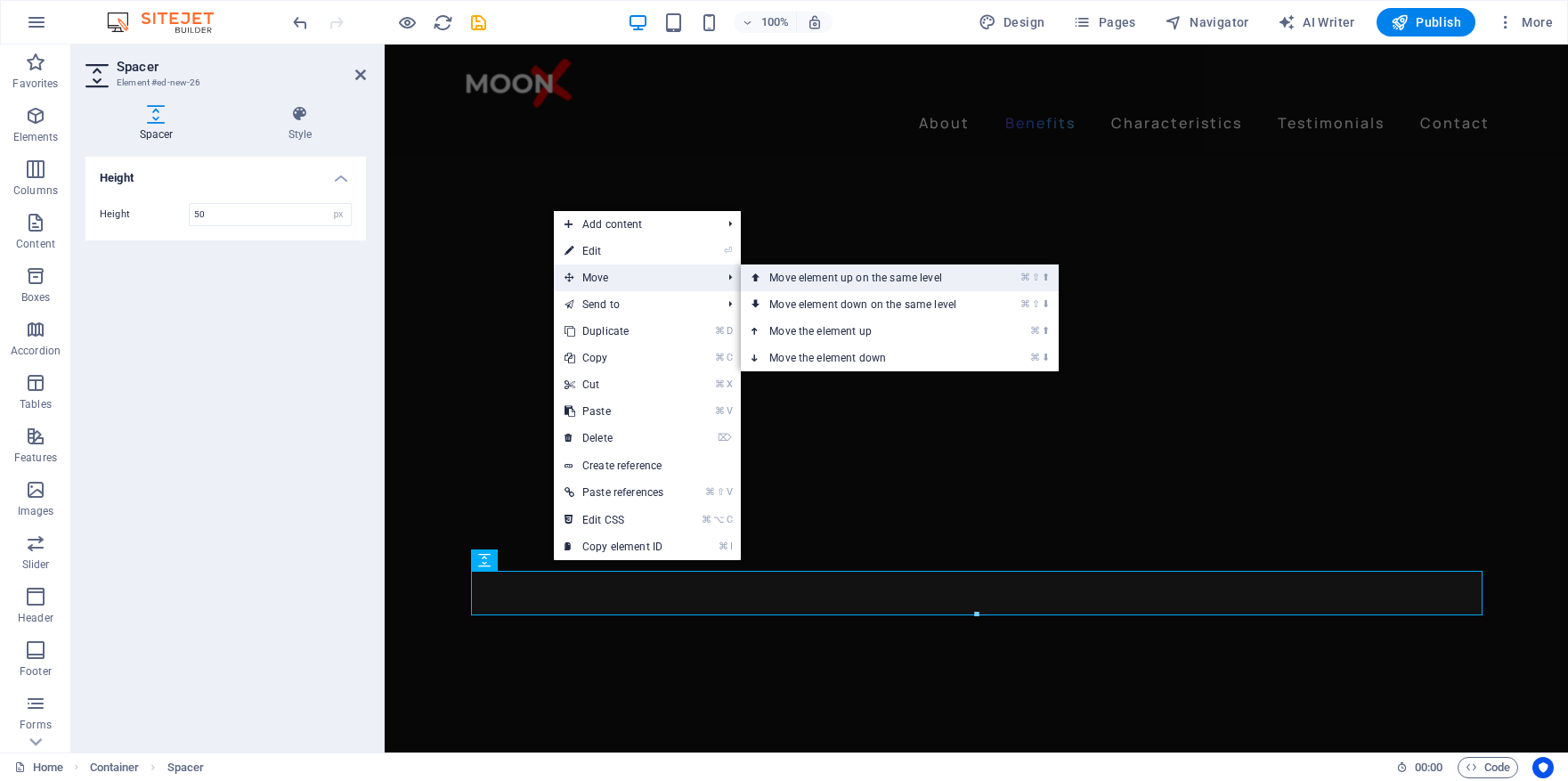
click at [813, 278] on link "⌘ ⇧ ⬆ Move element up on the same level" at bounding box center [867, 278] width 252 height 27
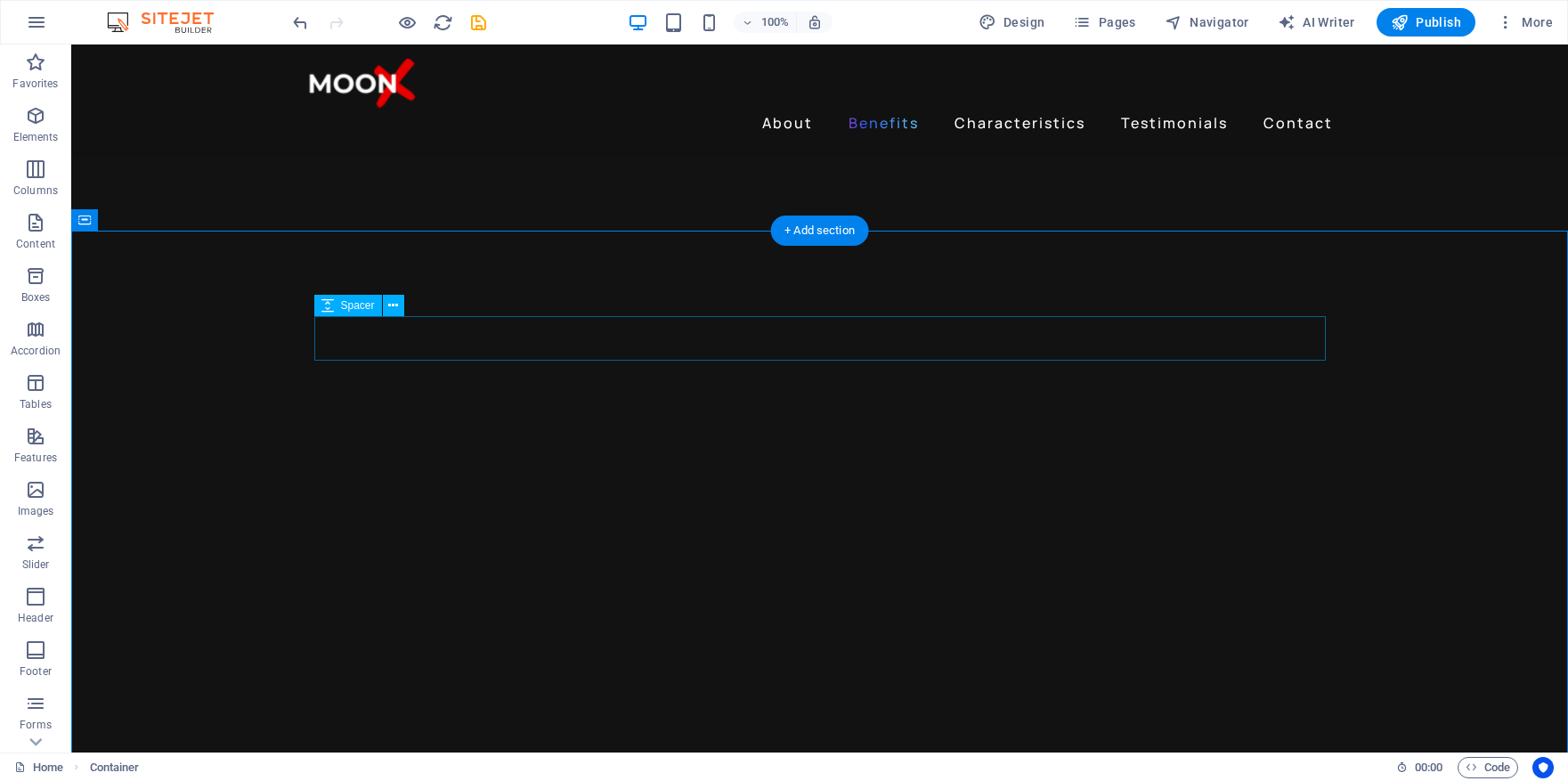
click at [393, 302] on icon at bounding box center [393, 306] width 9 height 19
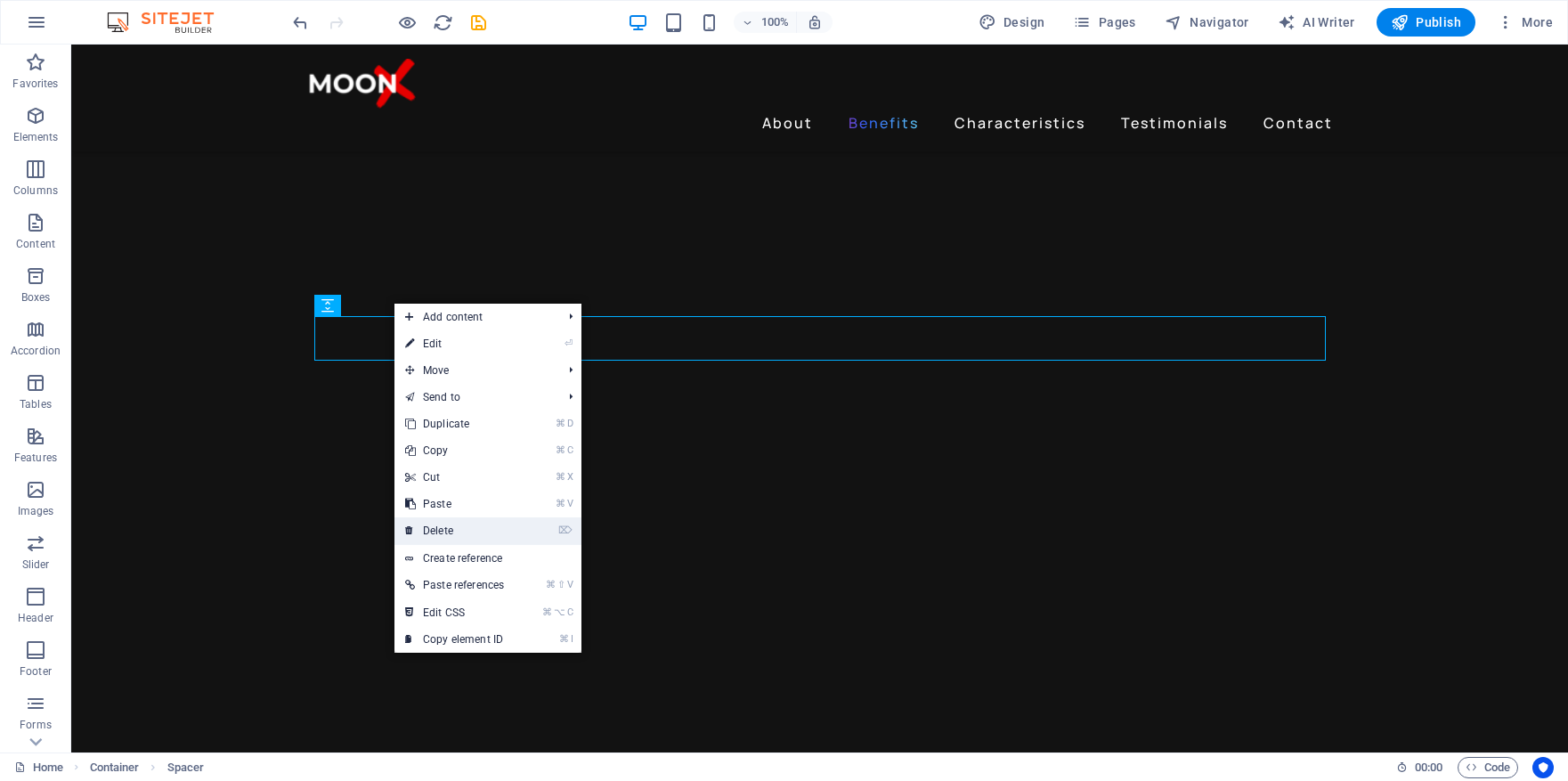
click at [481, 527] on link "⌦ Delete" at bounding box center [454, 530] width 121 height 27
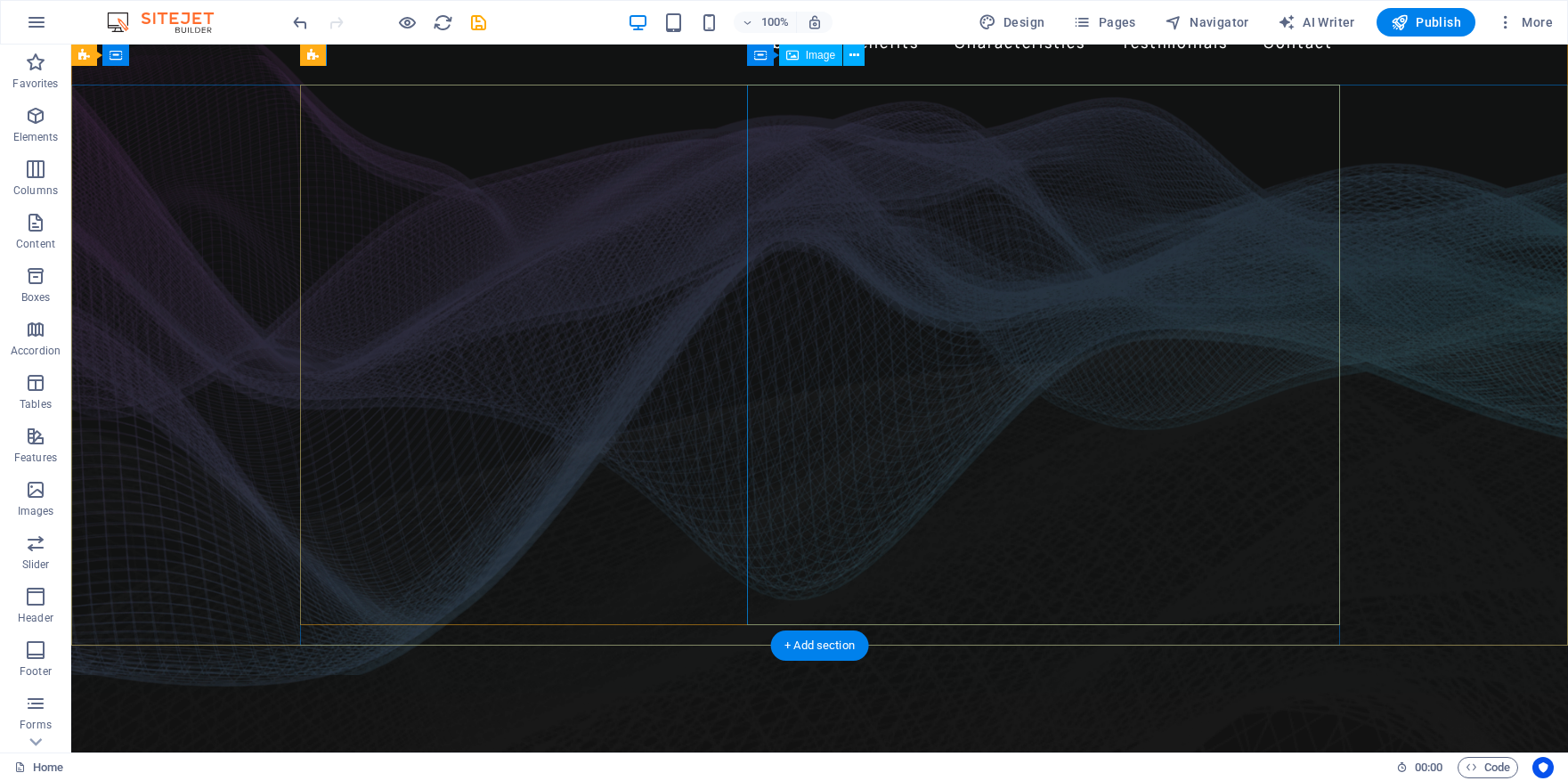
scroll to position [0, 0]
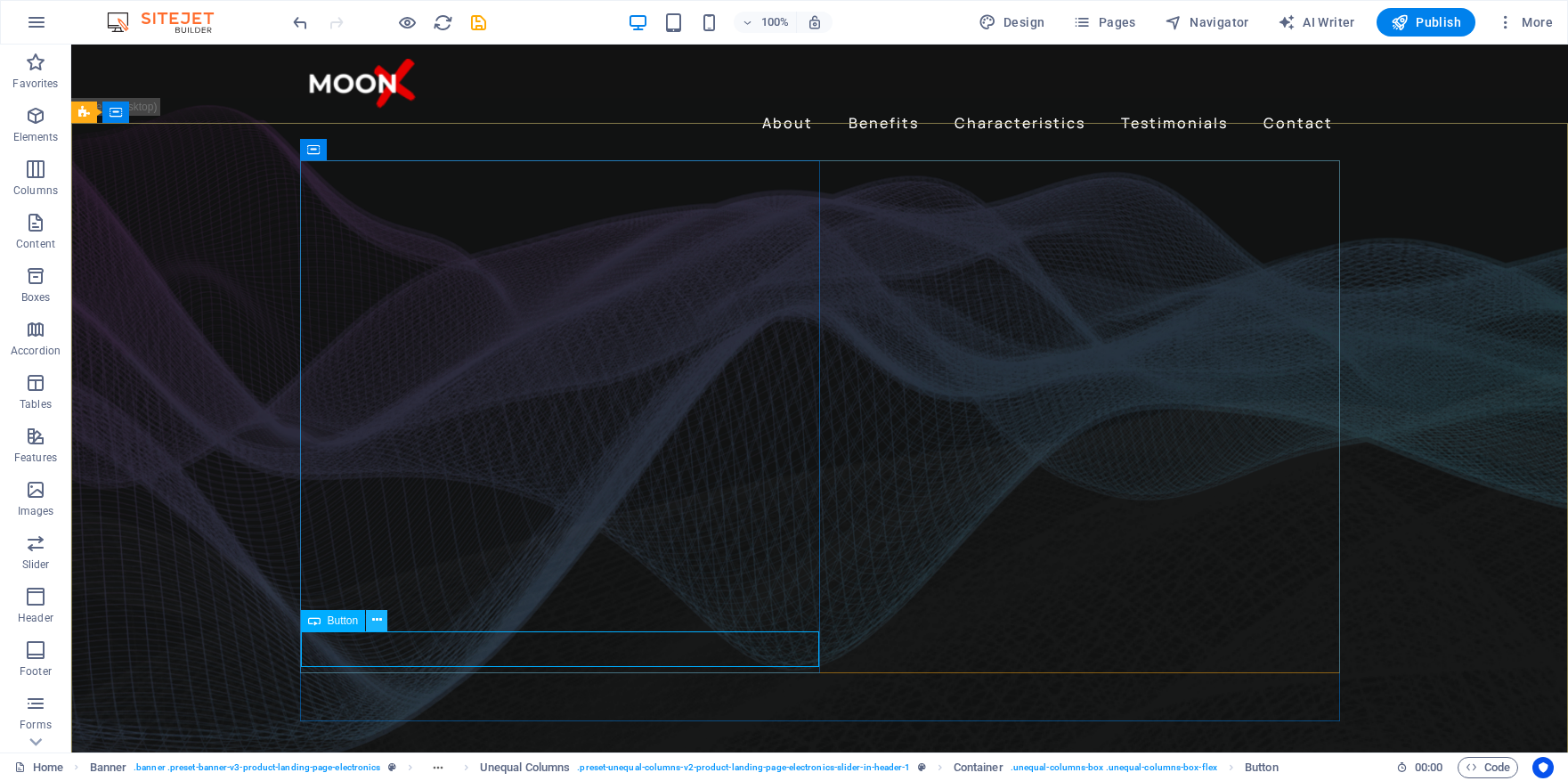
click at [381, 618] on icon at bounding box center [377, 620] width 9 height 19
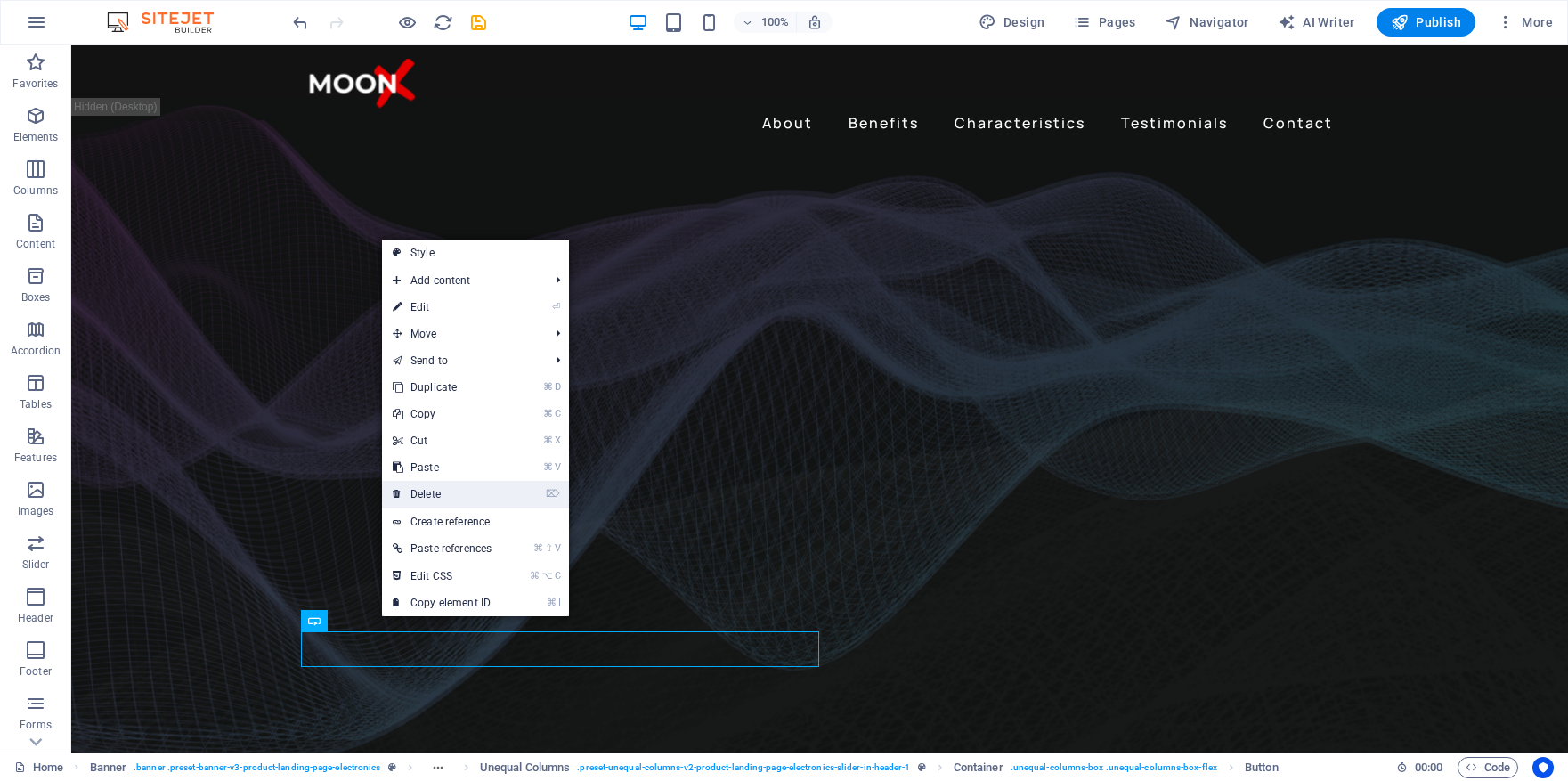
click at [471, 485] on link "⌦ Delete" at bounding box center [442, 494] width 121 height 27
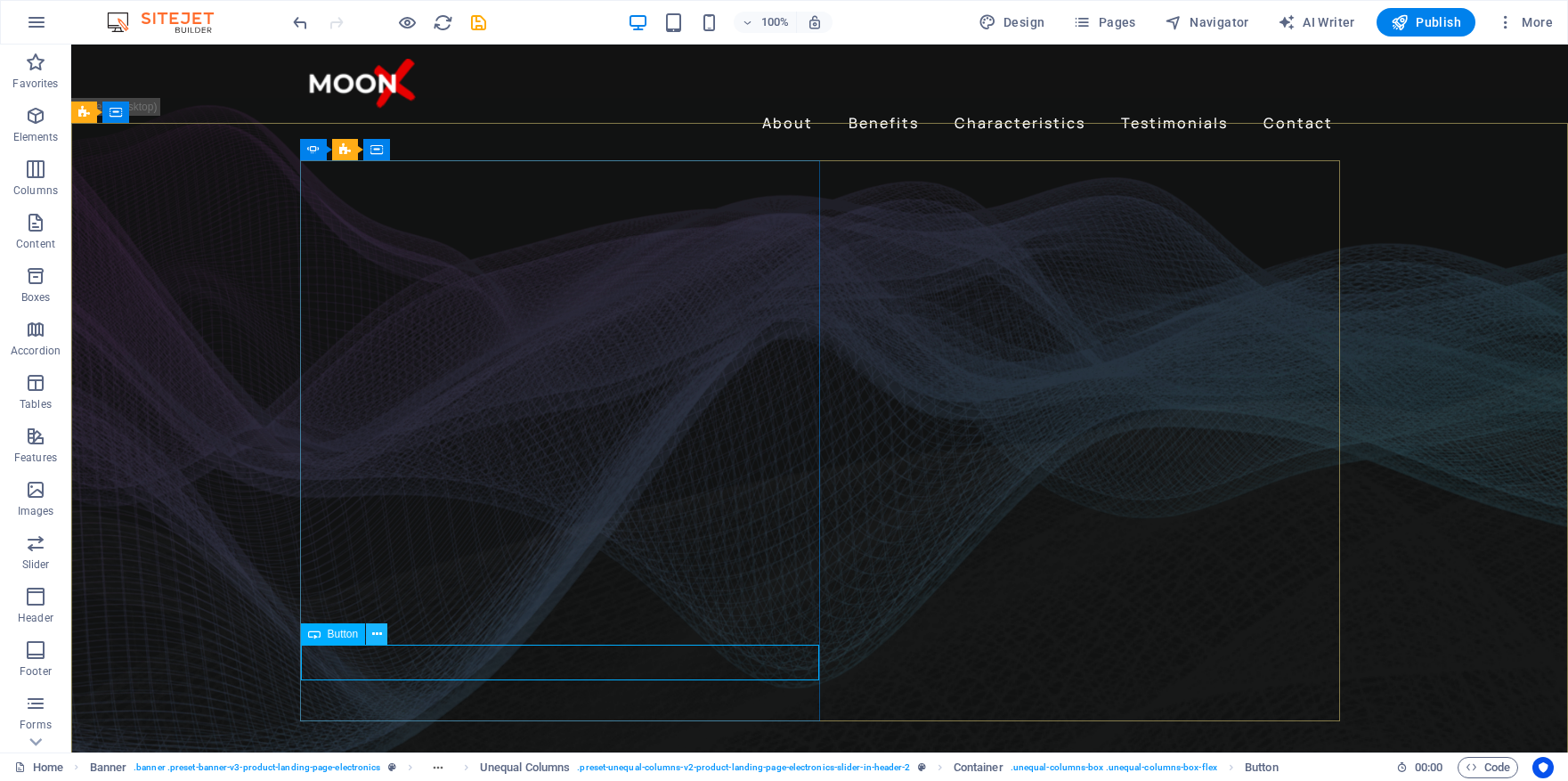
click at [373, 629] on icon at bounding box center [377, 635] width 9 height 19
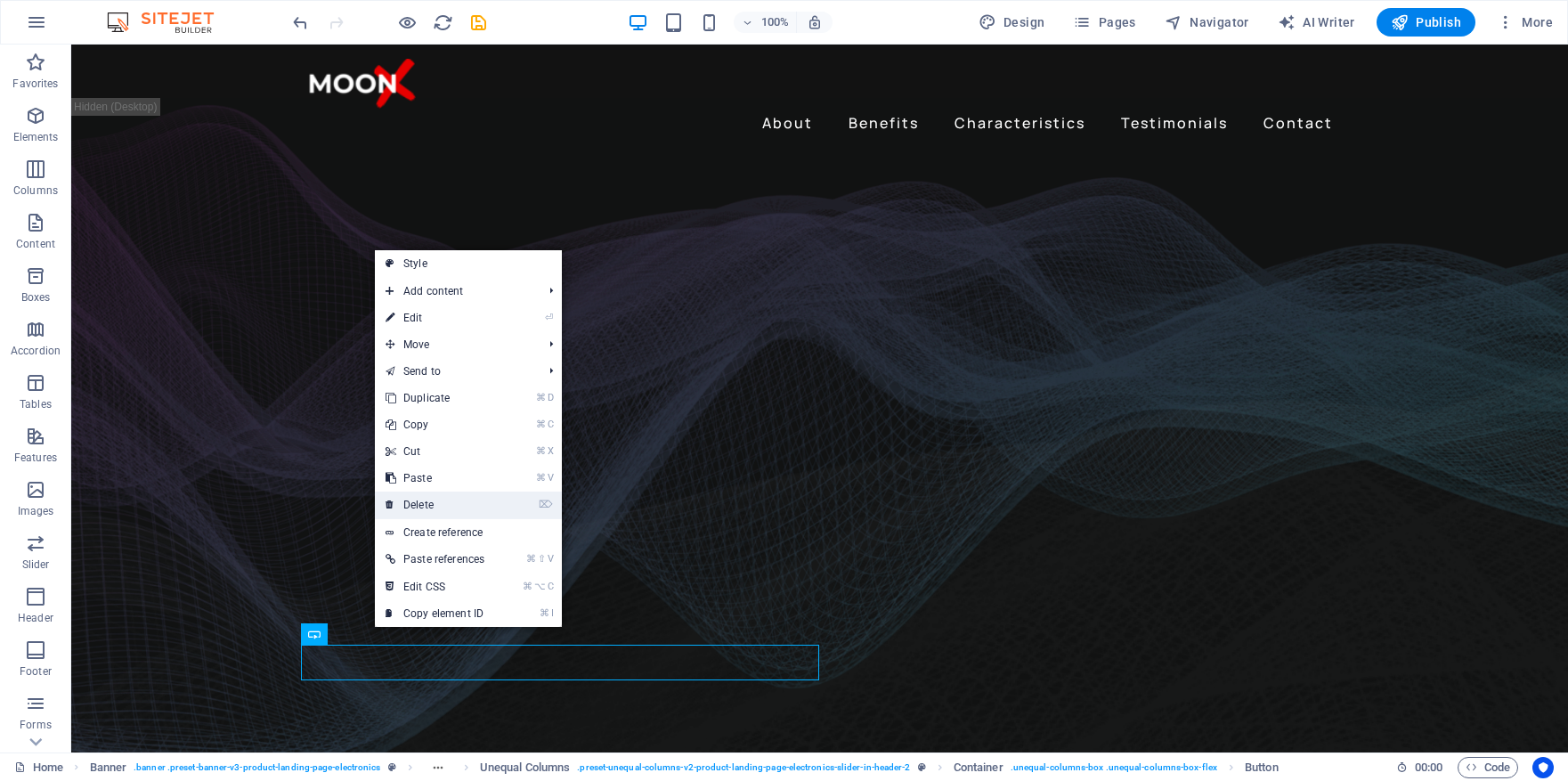
click at [446, 506] on link "⌦ Delete" at bounding box center [435, 505] width 121 height 27
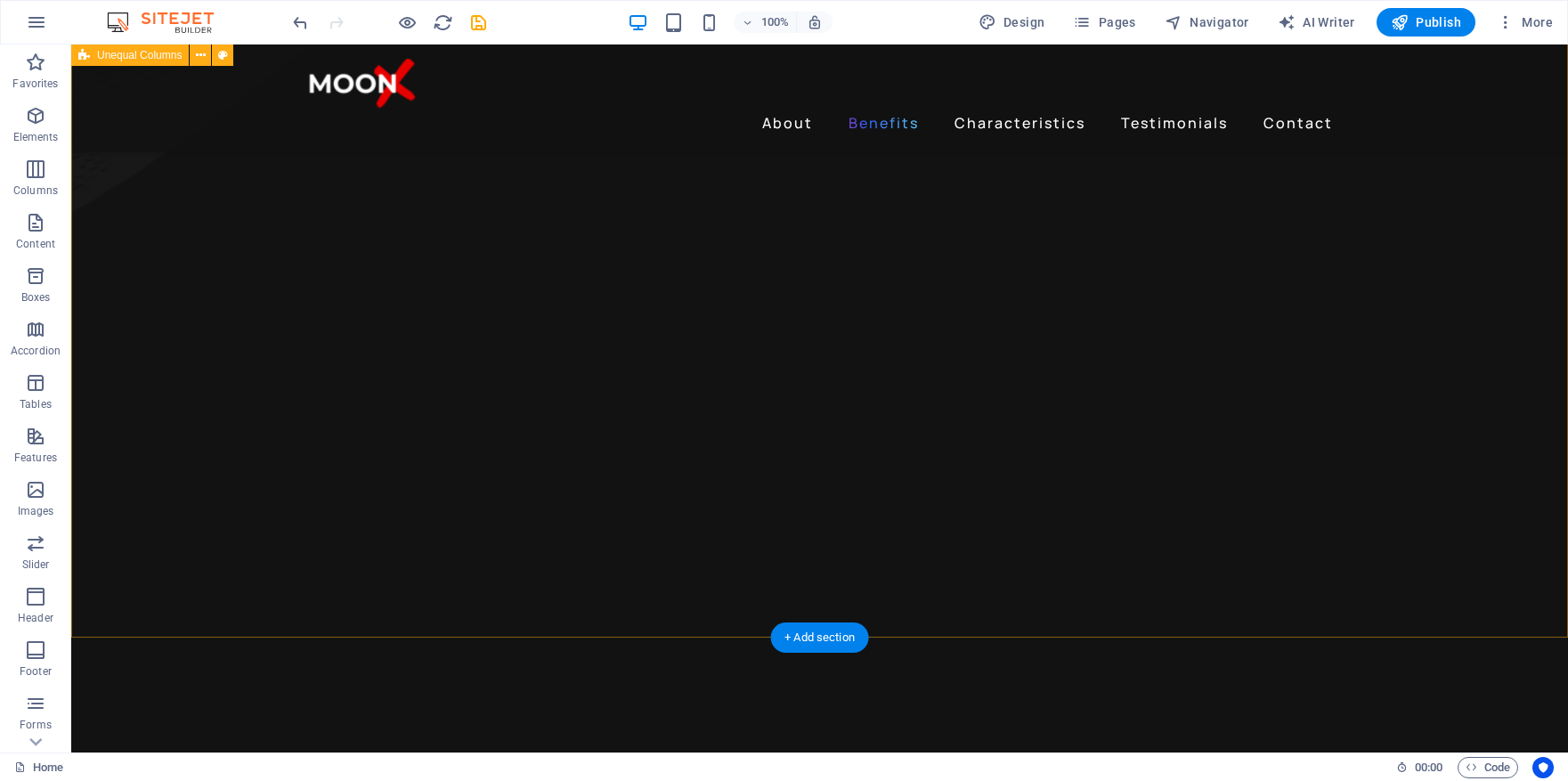
scroll to position [1845, 0]
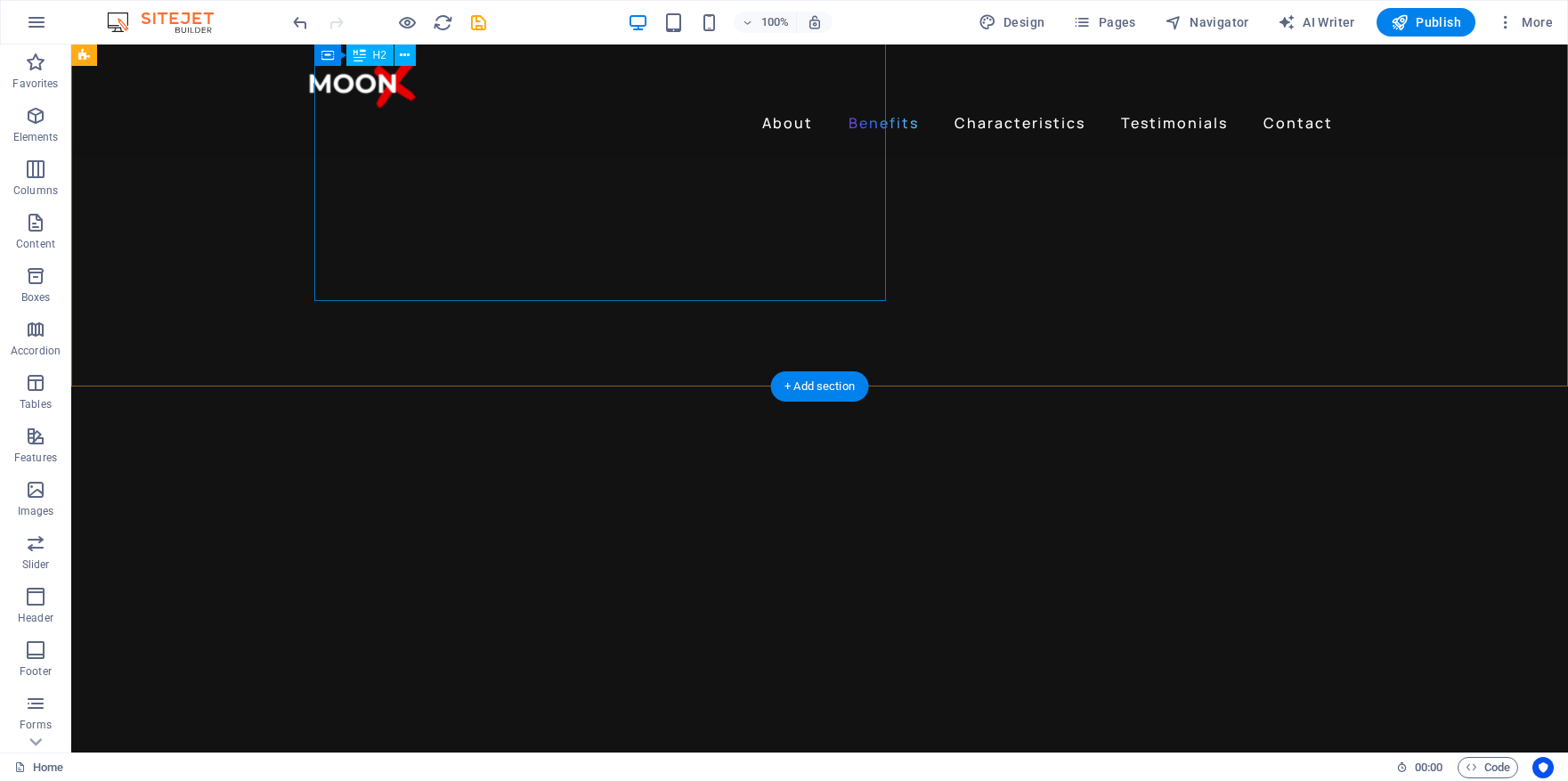
scroll to position [2101, 0]
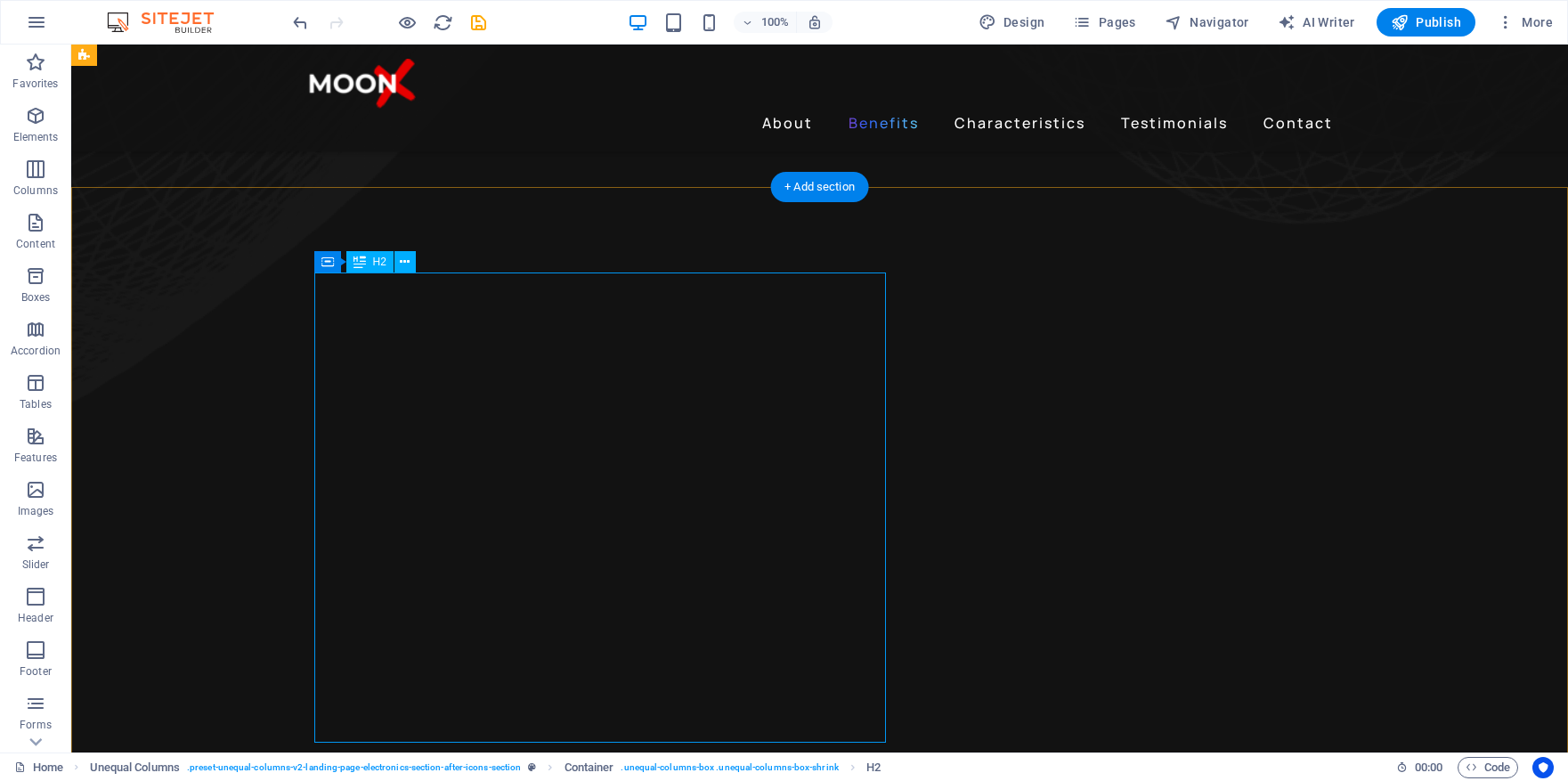
scroll to position [1652, 0]
click at [409, 264] on icon at bounding box center [405, 263] width 9 height 19
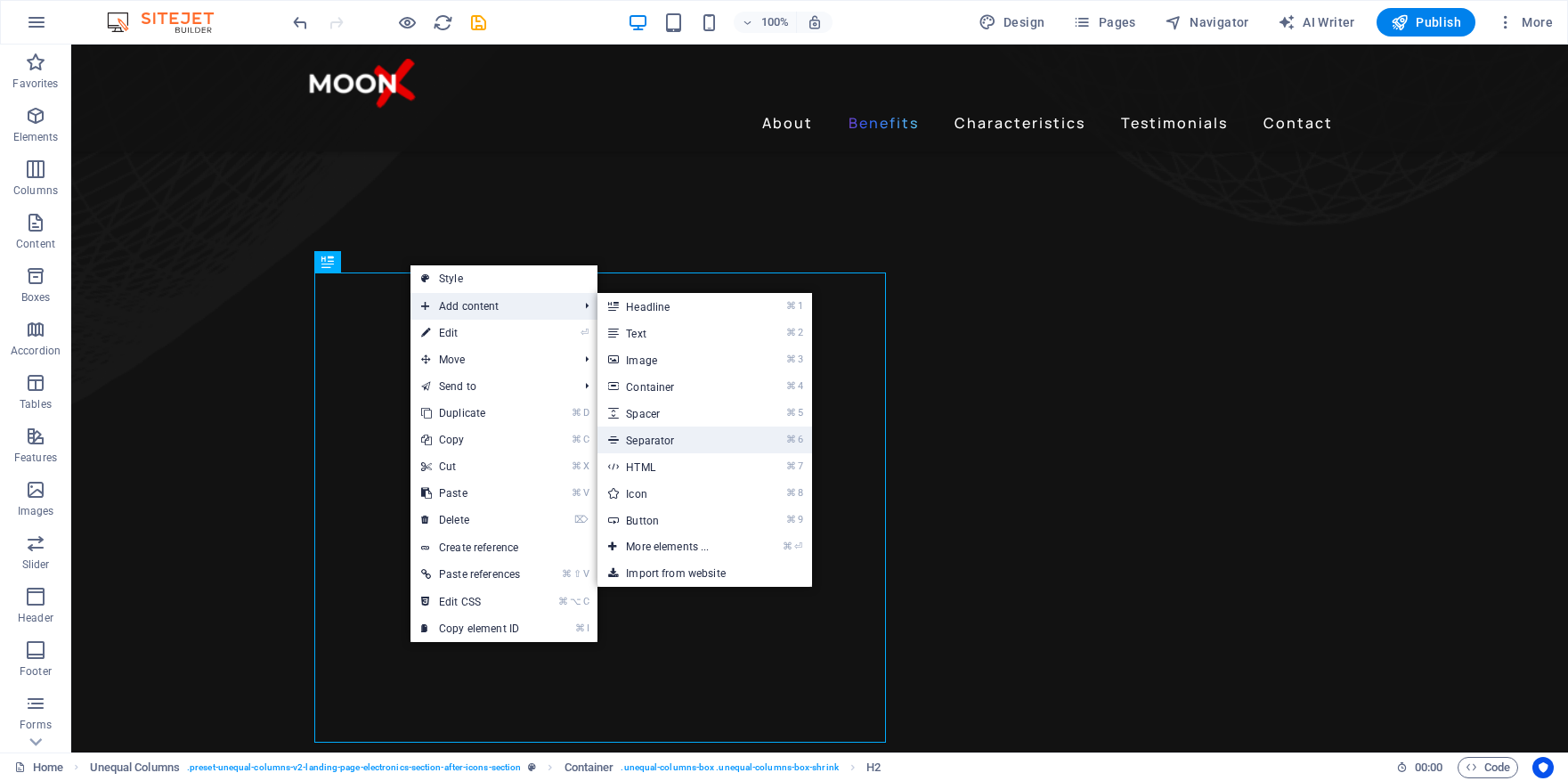
click at [659, 428] on link "⌘ 6 Separator" at bounding box center [670, 440] width 147 height 27
select select "%"
select select "px"
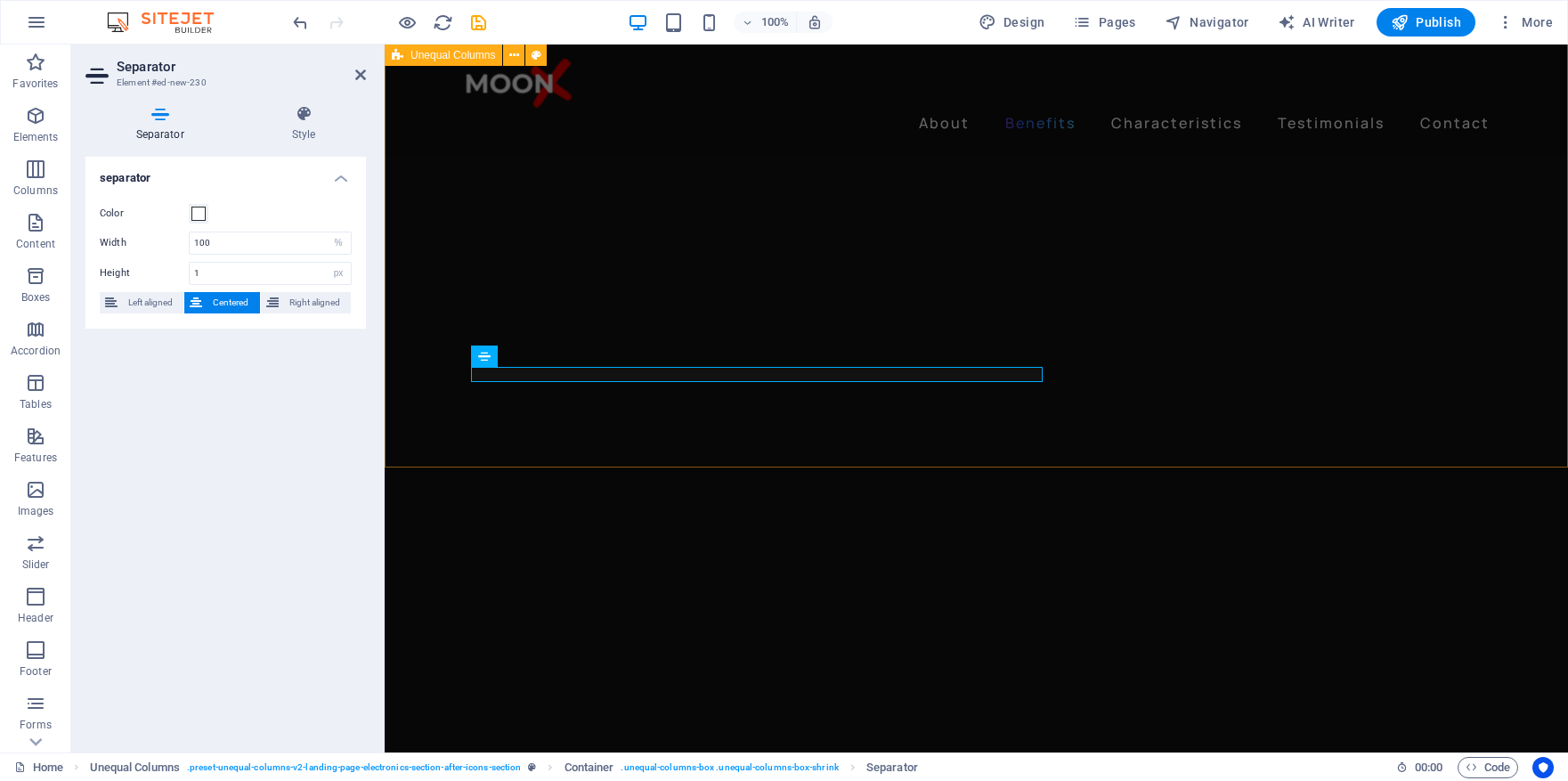
scroll to position [2028, 0]
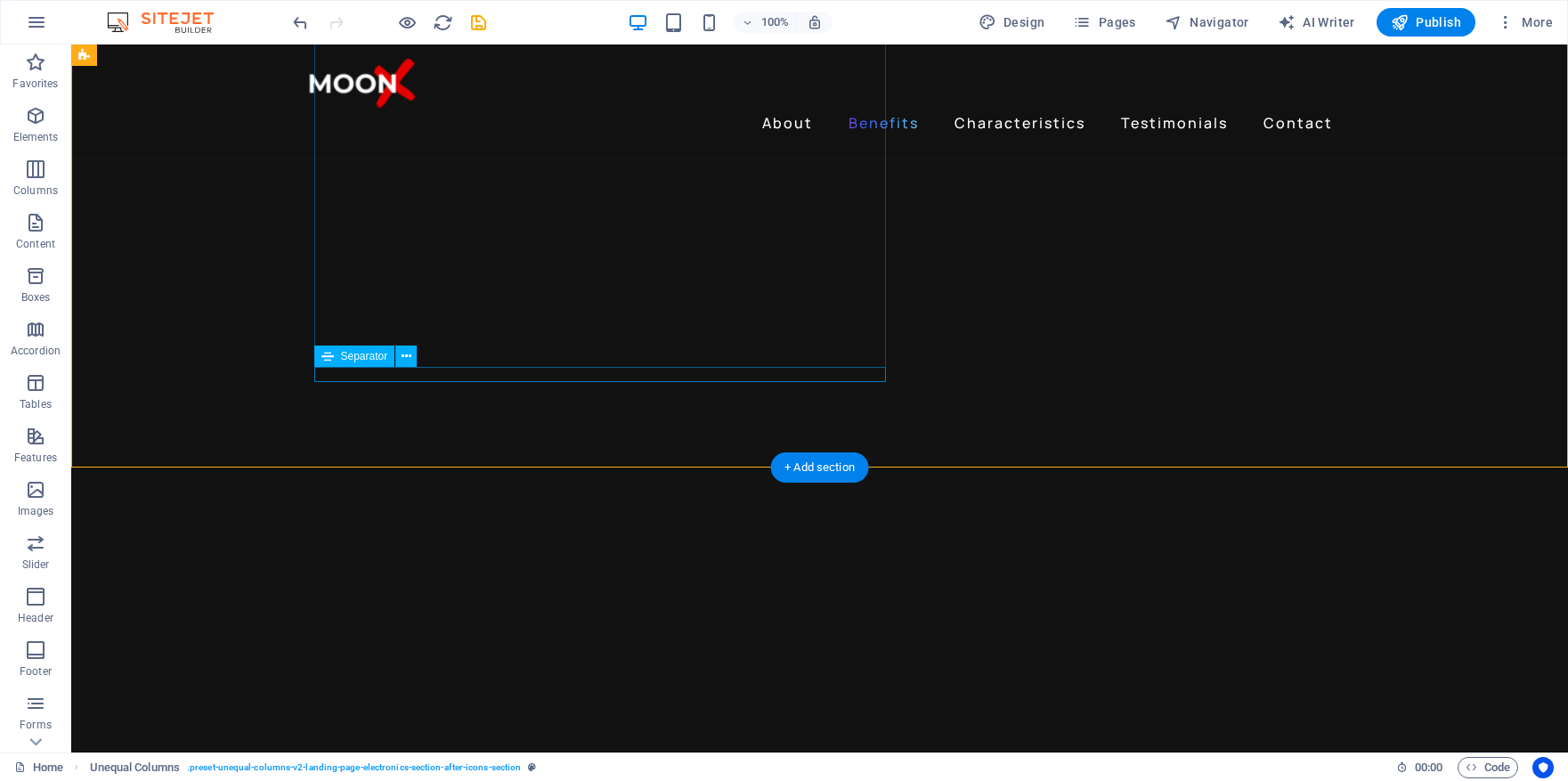
click at [404, 358] on icon at bounding box center [407, 356] width 9 height 19
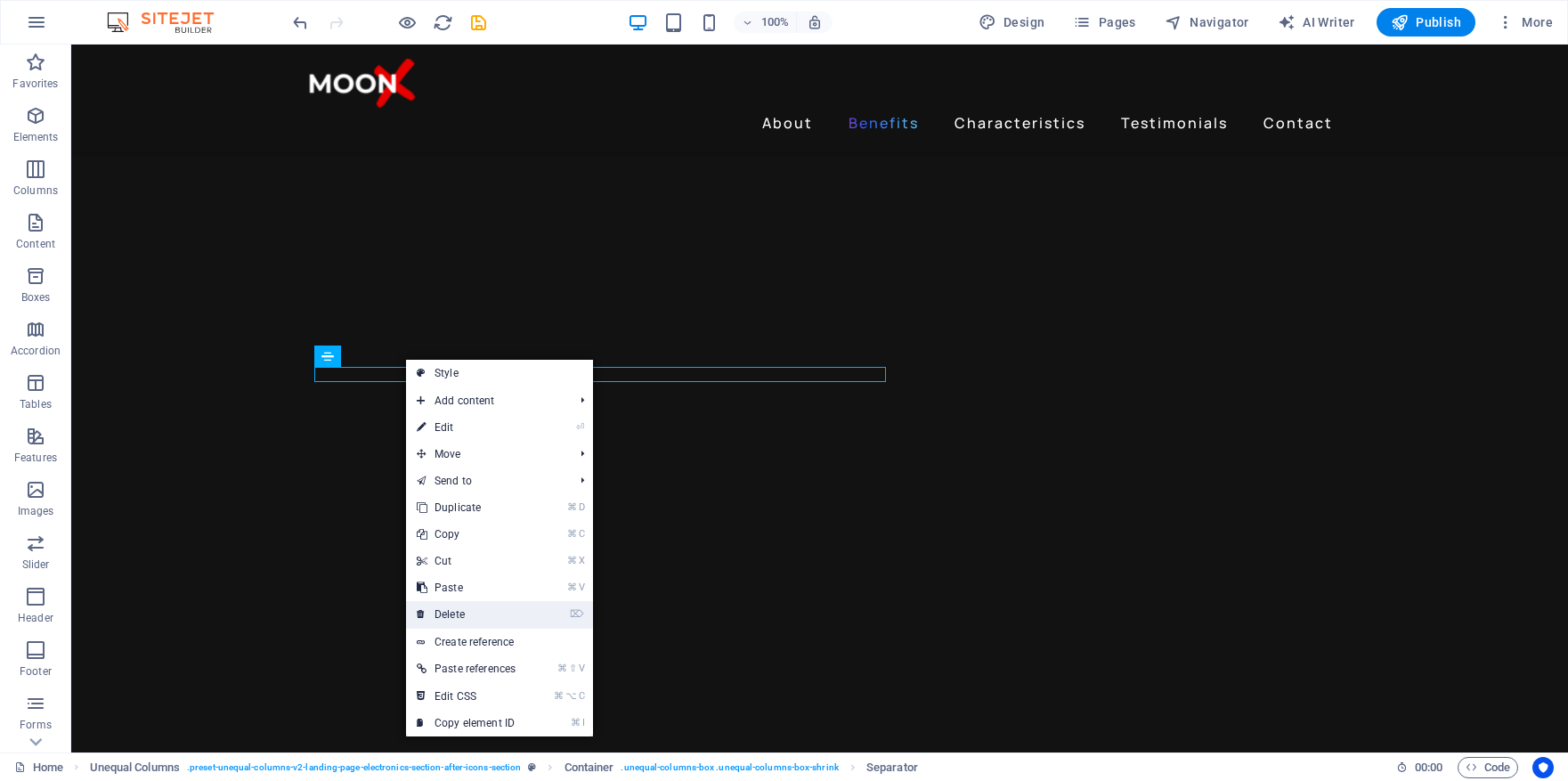
click at [479, 616] on link "⌦ Delete" at bounding box center [466, 615] width 121 height 27
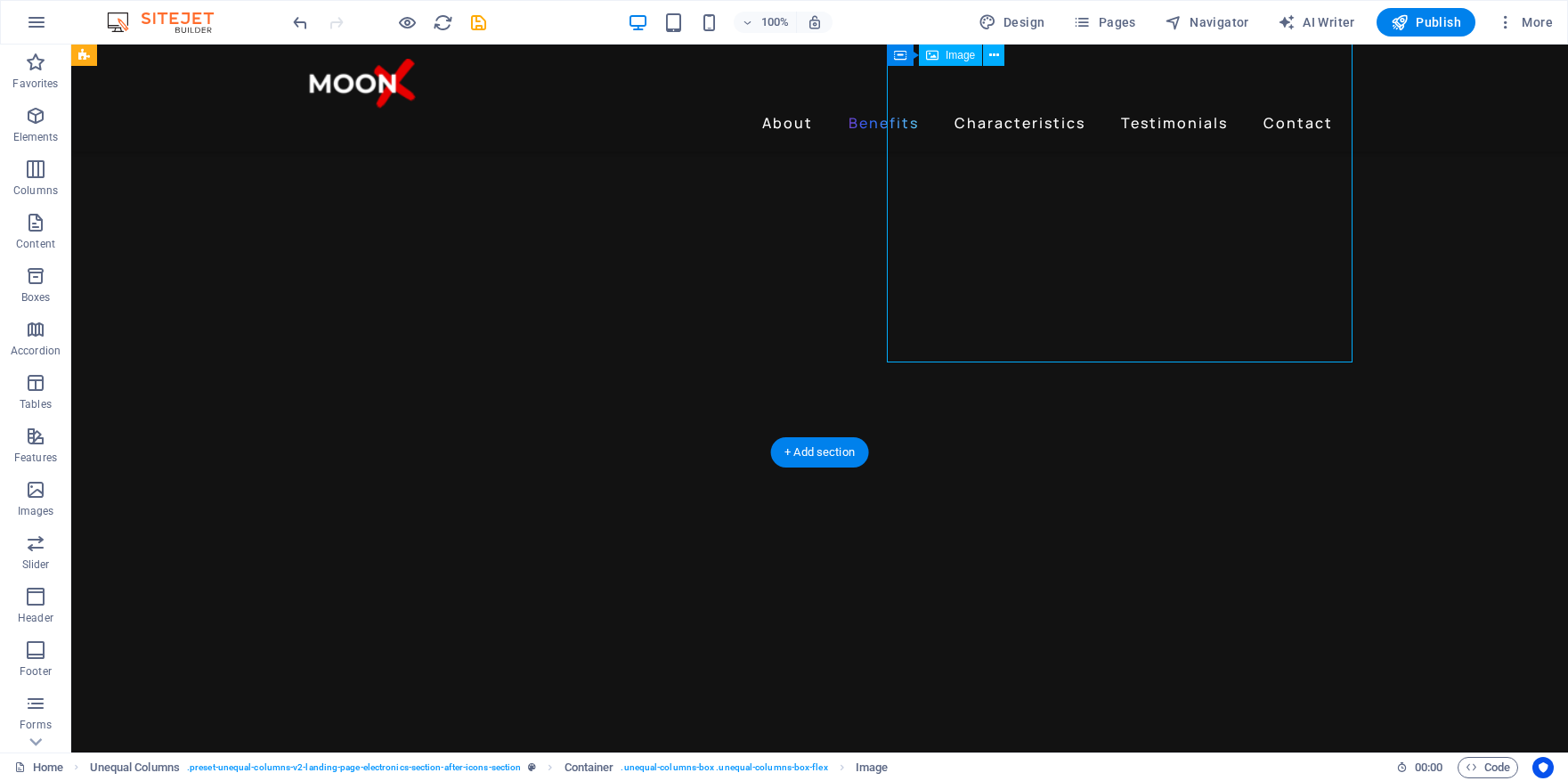
click at [821, 451] on div "+ Add section" at bounding box center [820, 453] width 99 height 30
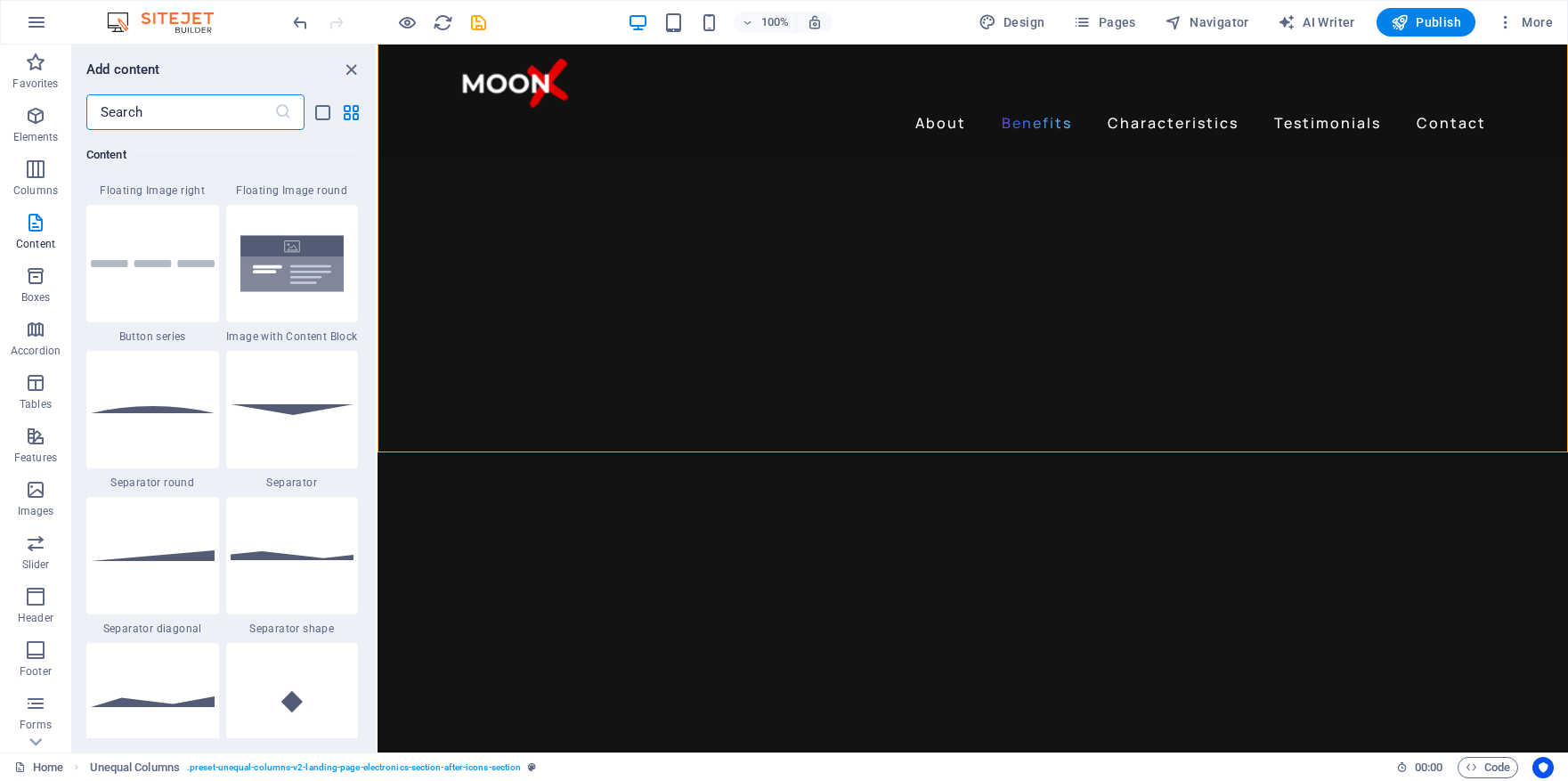
scroll to position [4116, 0]
click at [166, 283] on div at bounding box center [152, 264] width 133 height 118
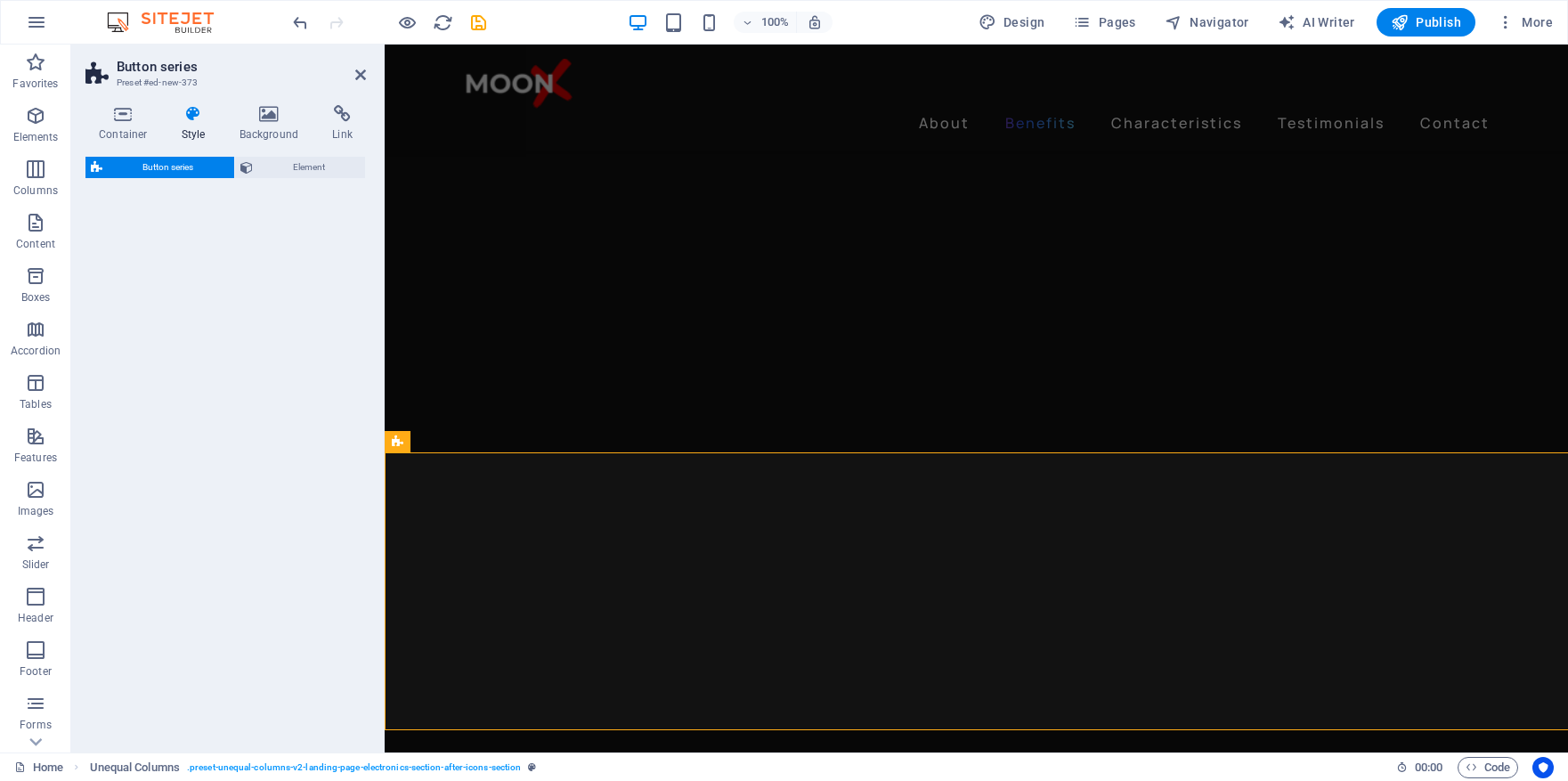
select select "rem"
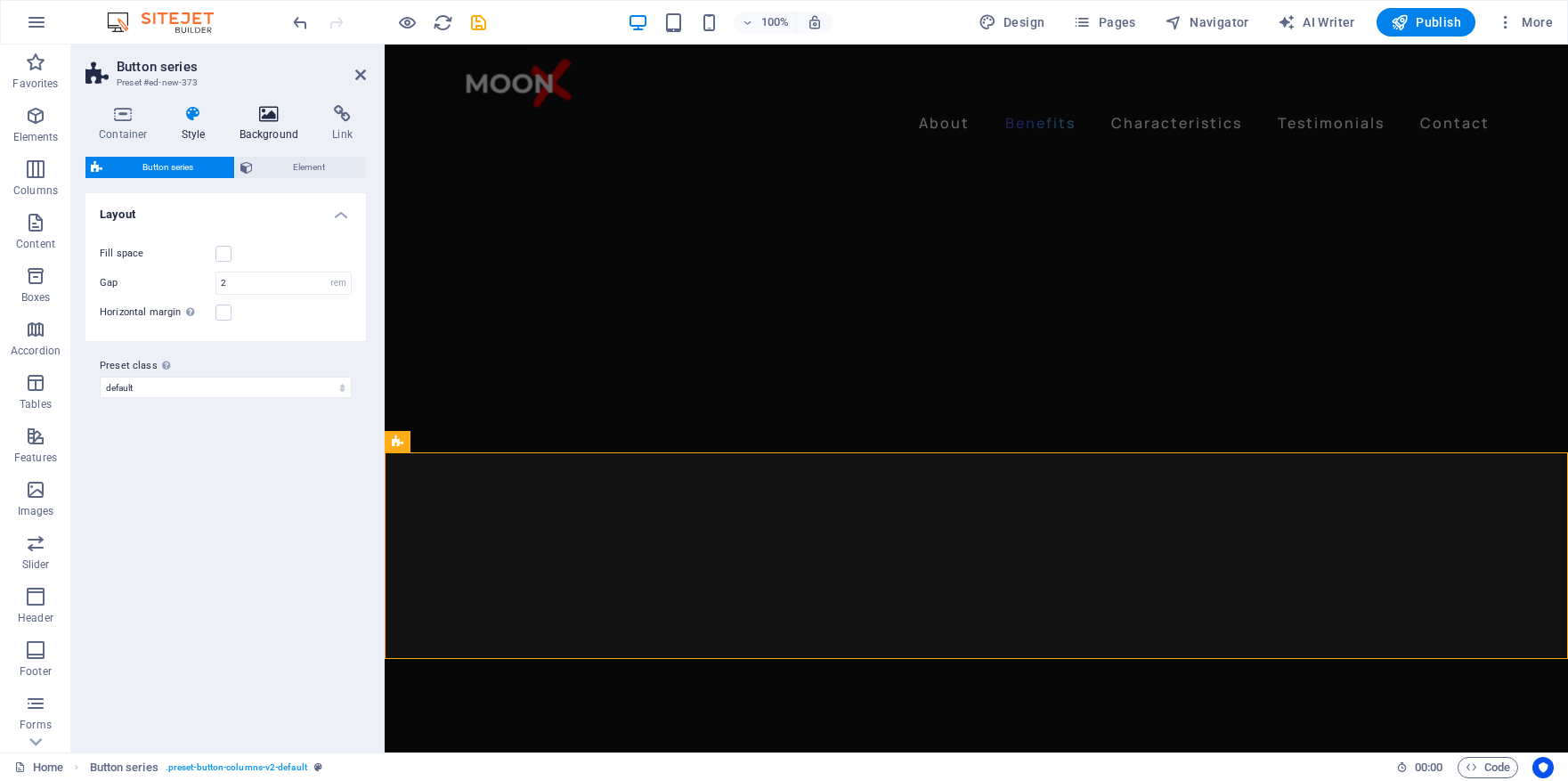
click at [268, 120] on icon at bounding box center [269, 113] width 86 height 18
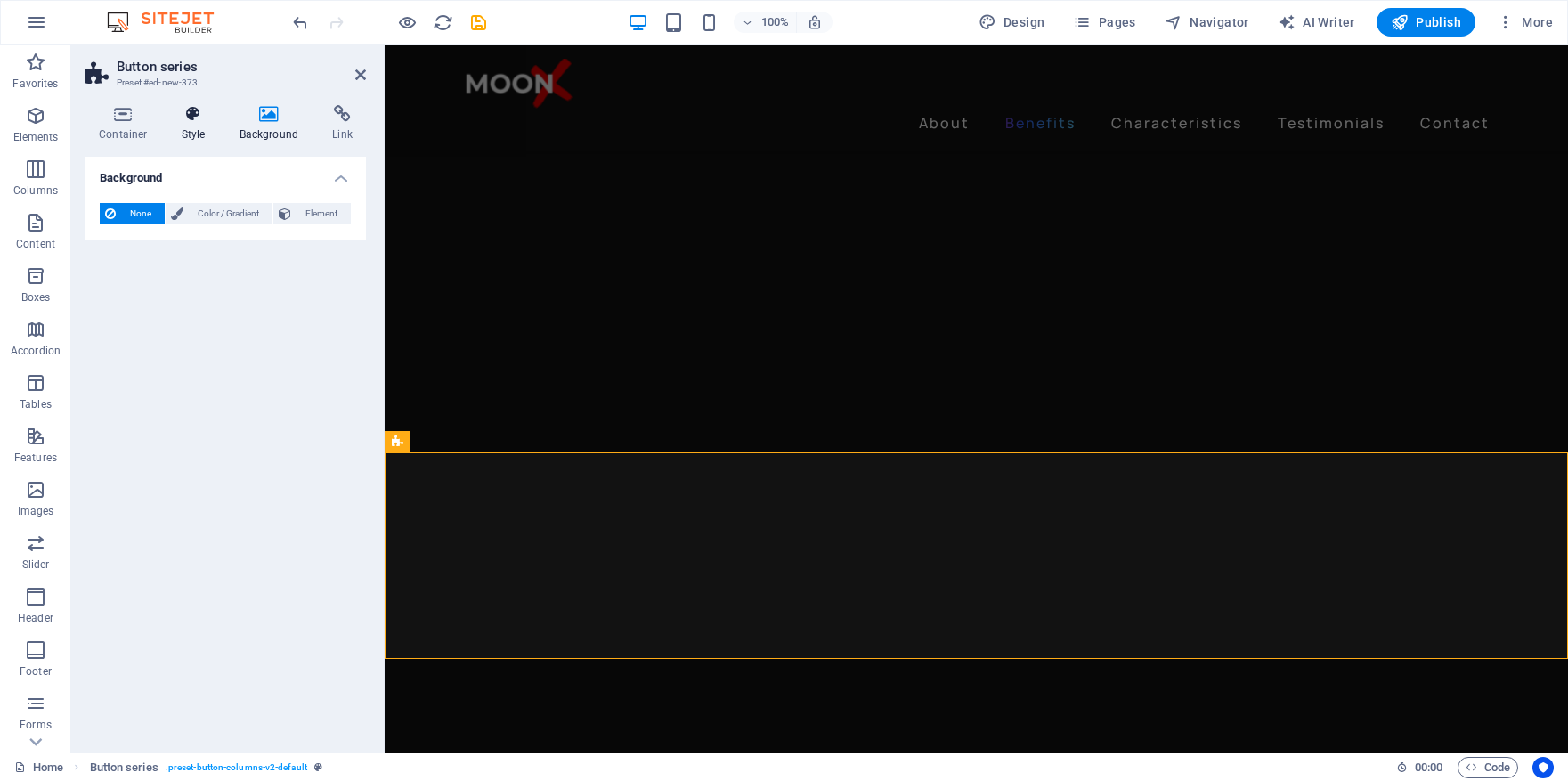
click at [197, 128] on h4 "Style" at bounding box center [197, 123] width 58 height 37
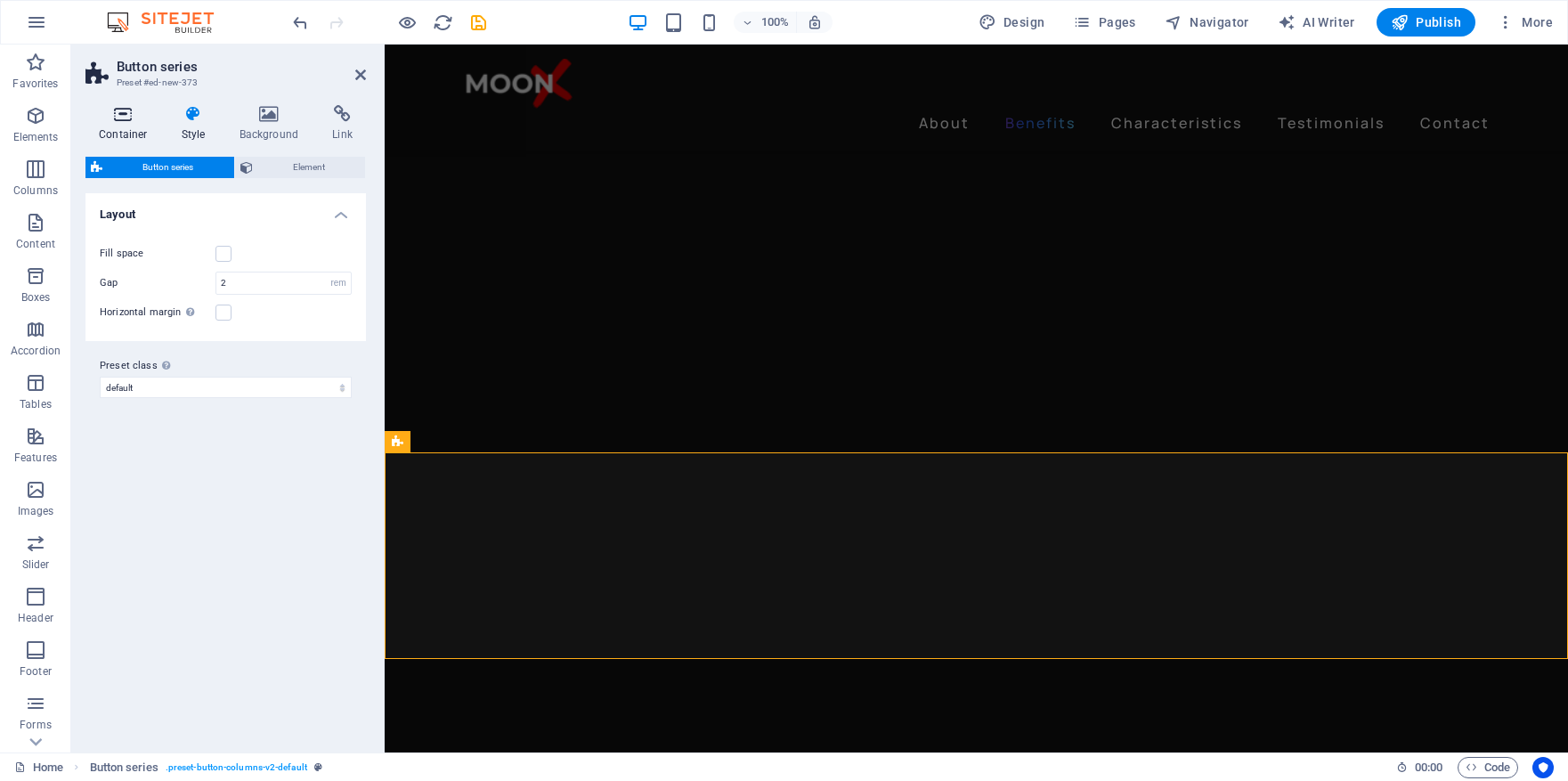
click at [108, 122] on icon at bounding box center [122, 113] width 76 height 18
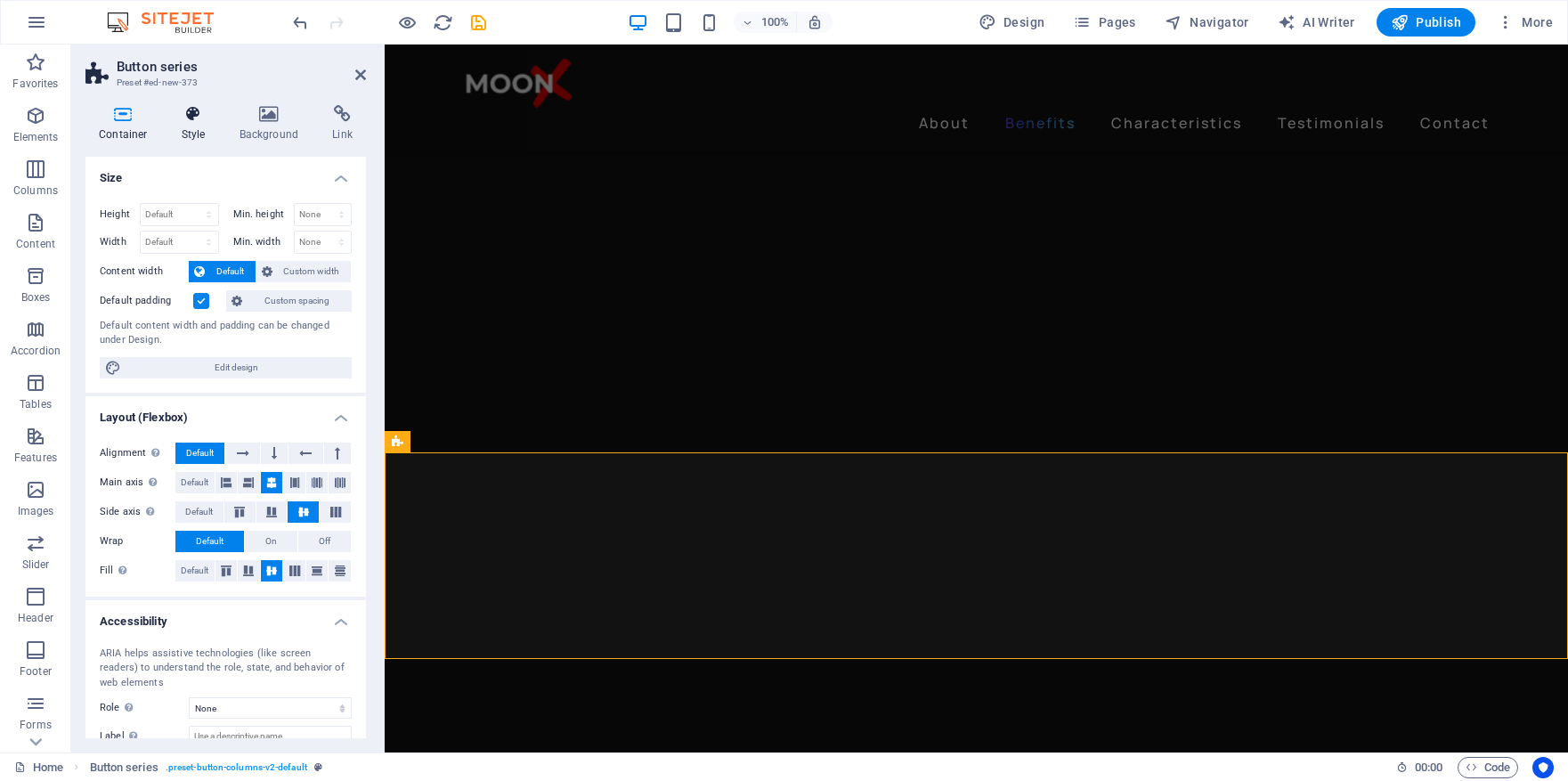
click at [189, 135] on h4 "Style" at bounding box center [197, 123] width 58 height 37
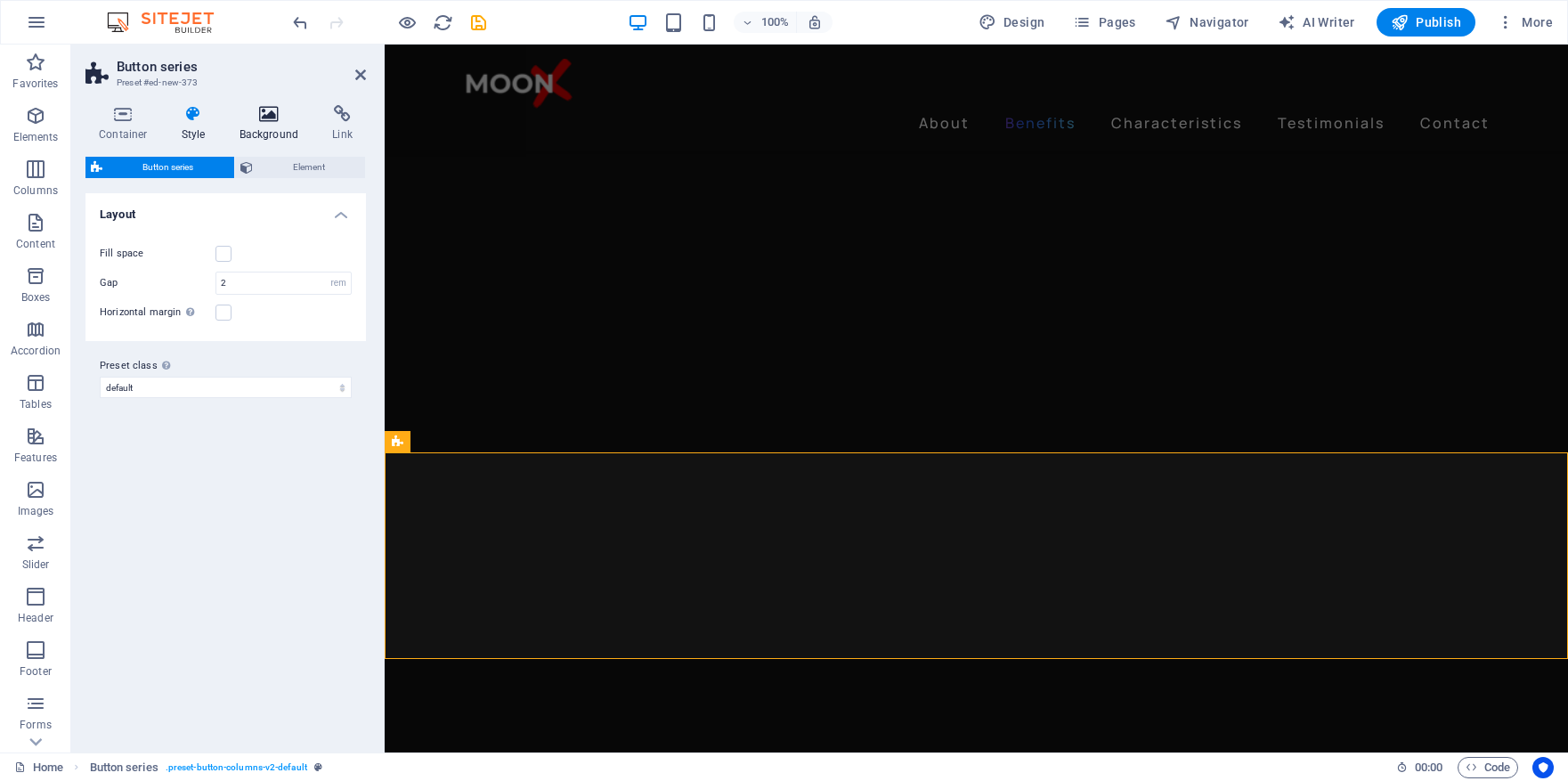
click at [275, 122] on icon at bounding box center [269, 113] width 86 height 18
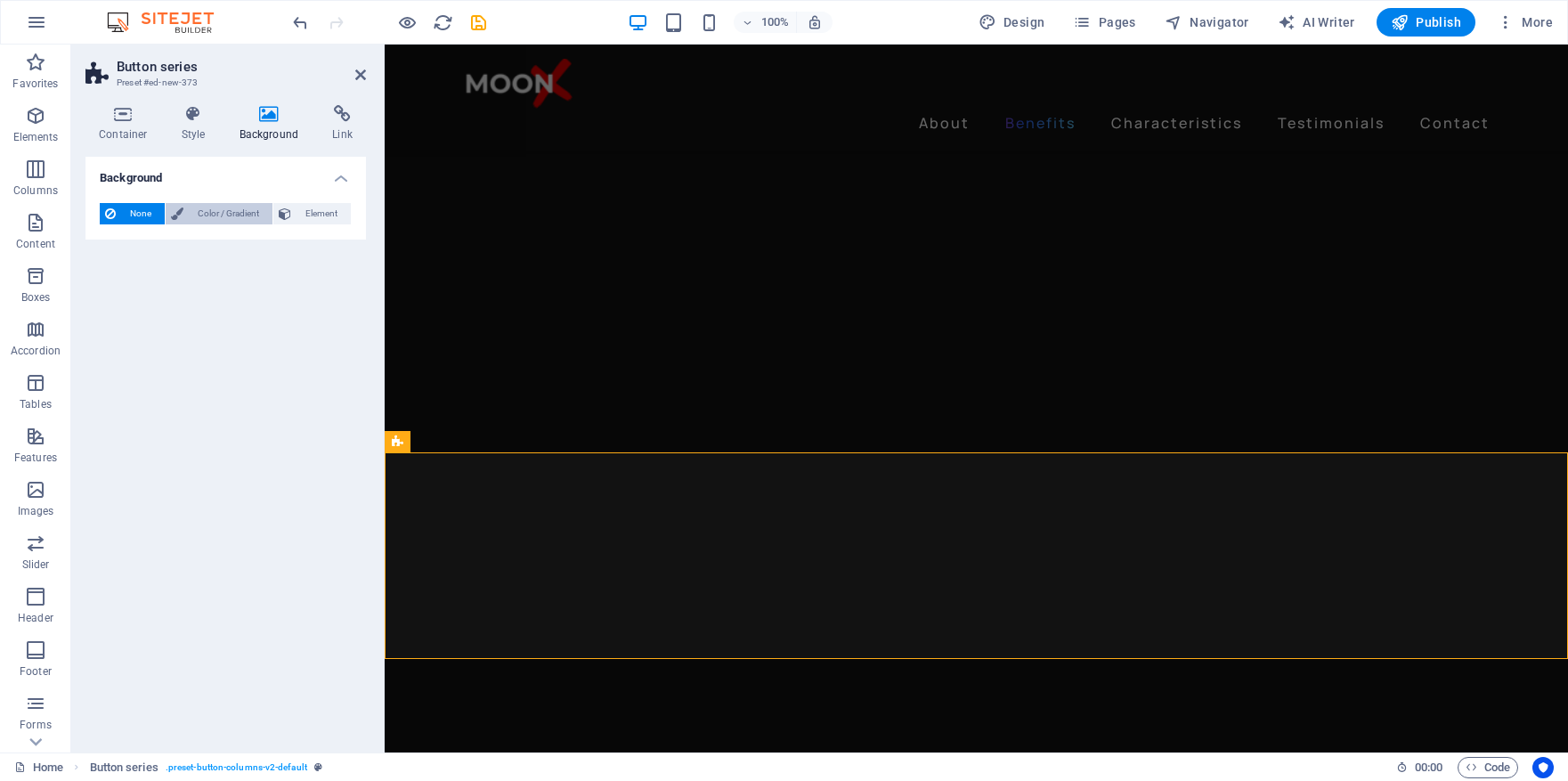
click at [209, 221] on span "Color / Gradient" at bounding box center [228, 213] width 79 height 22
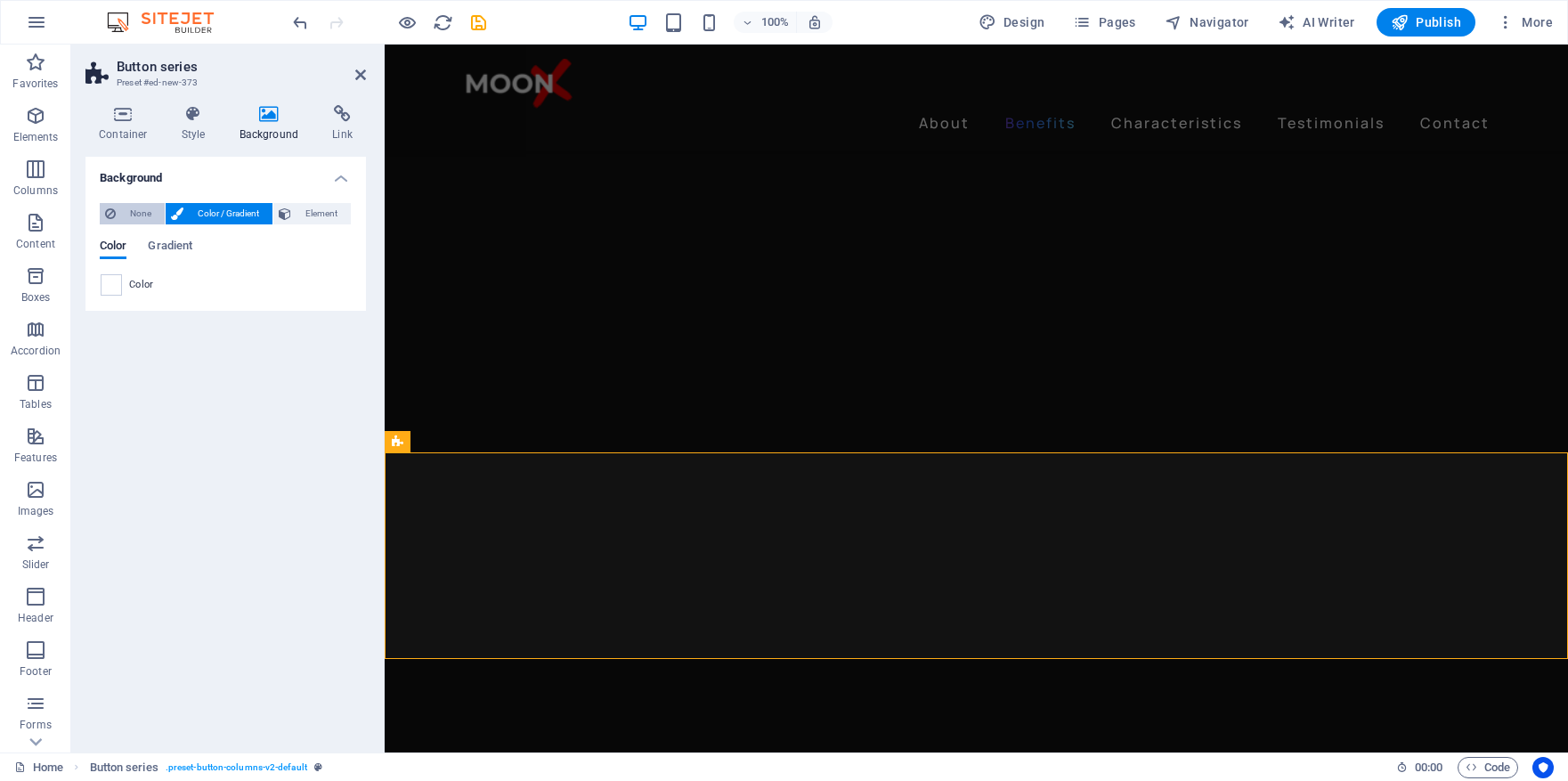
click at [140, 204] on span "None" at bounding box center [140, 213] width 38 height 22
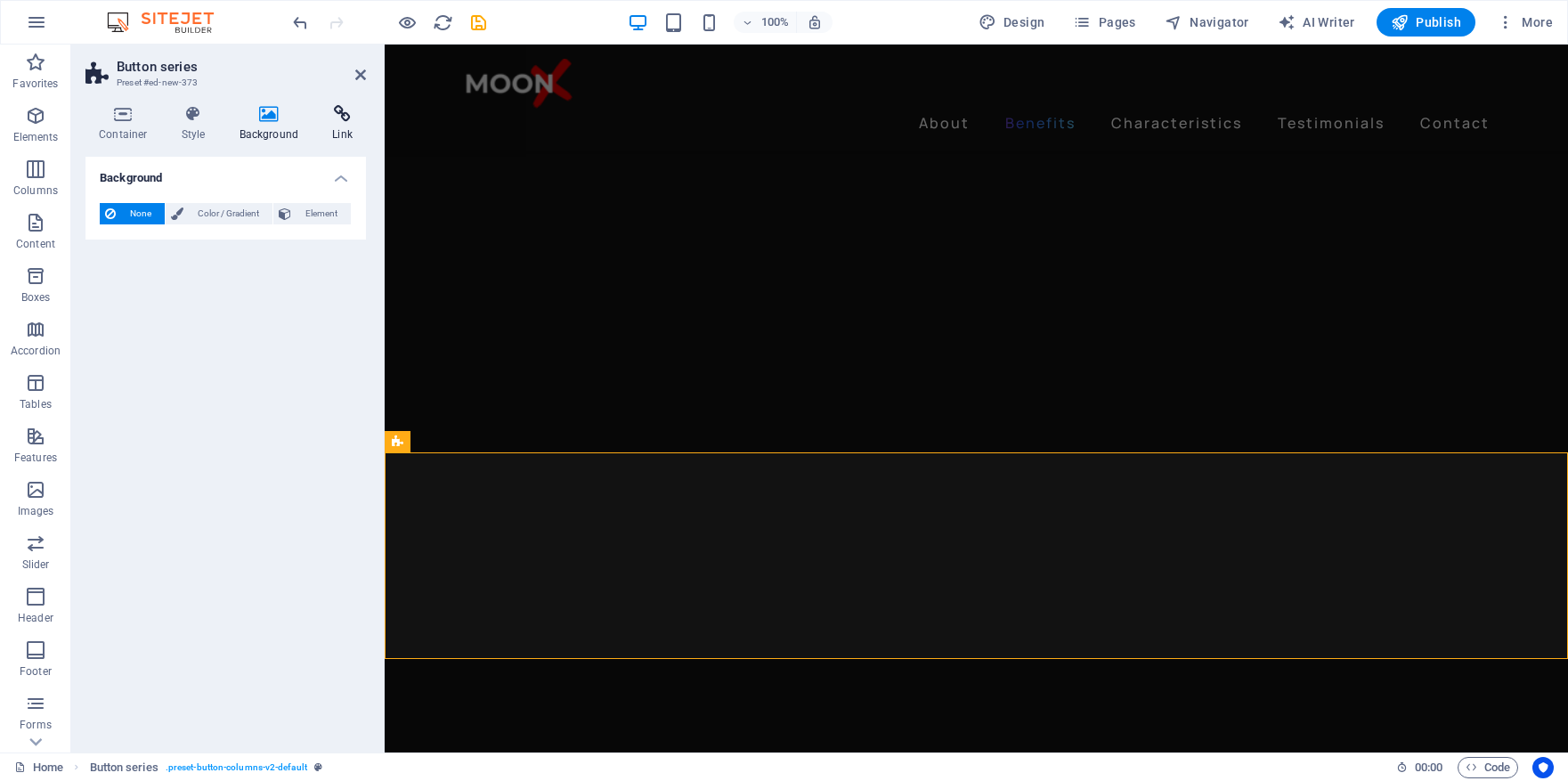
click at [349, 123] on h4 "Link" at bounding box center [342, 123] width 47 height 37
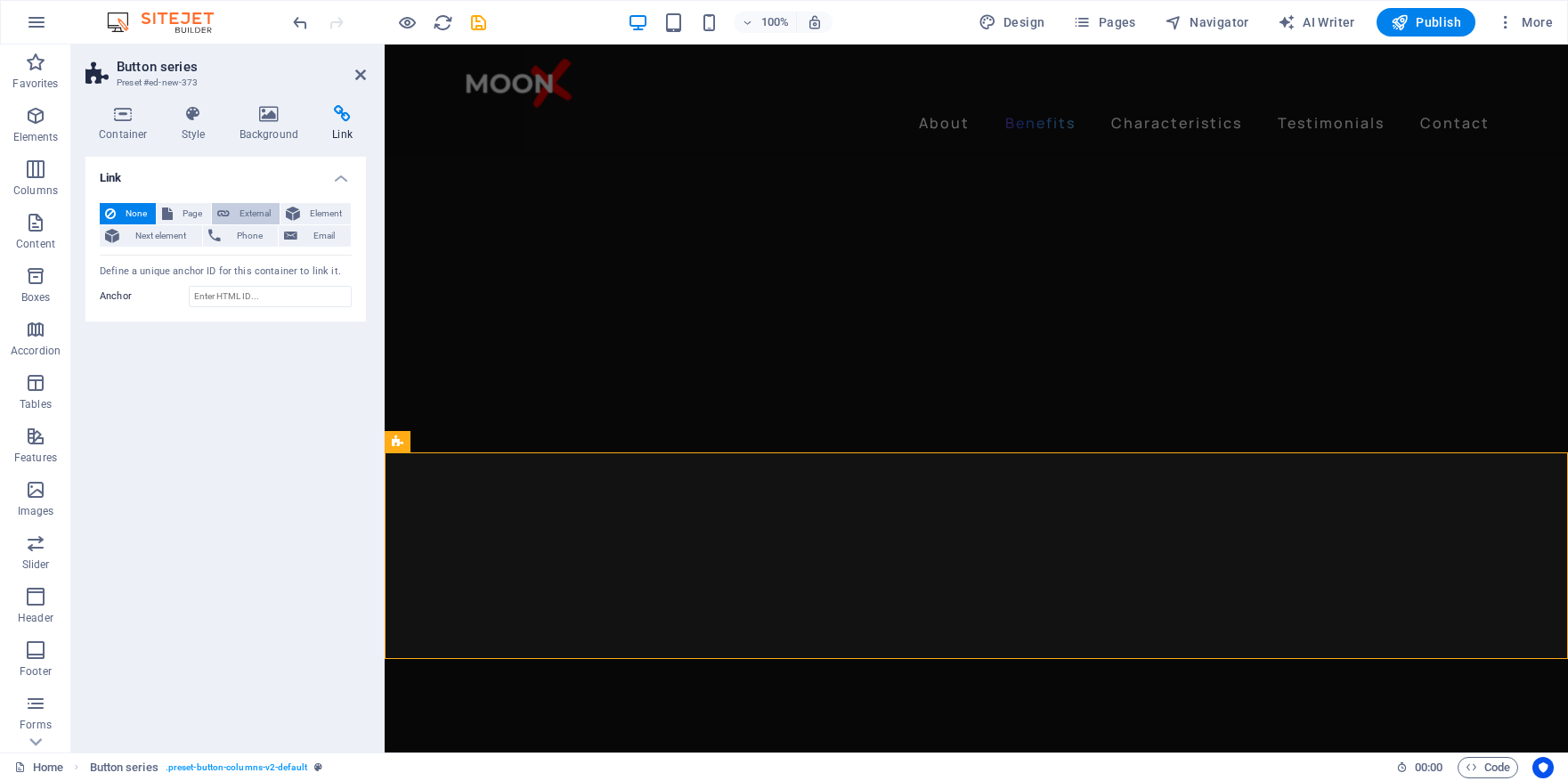
click at [247, 217] on span "External" at bounding box center [254, 213] width 39 height 22
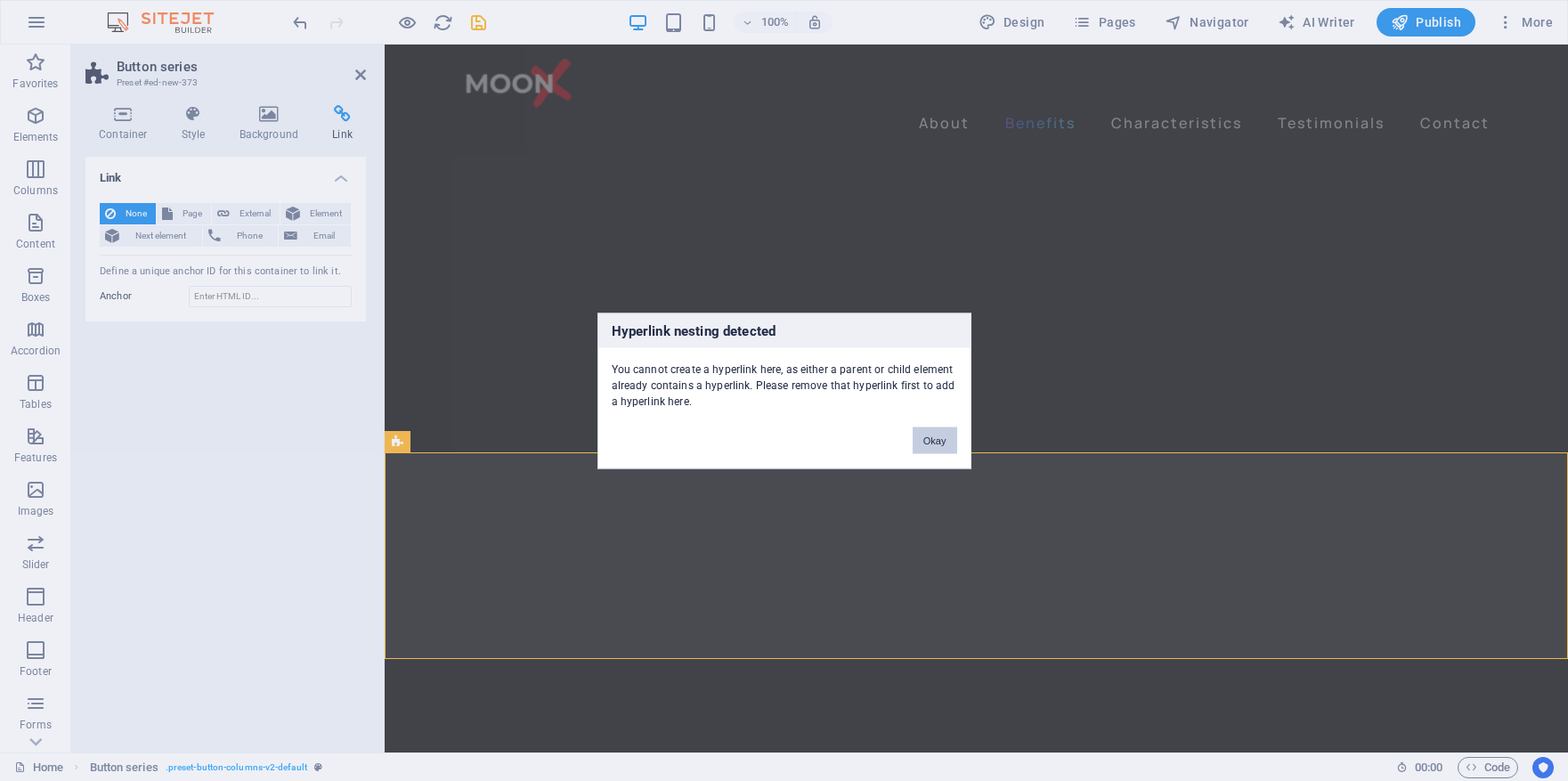
click at [928, 437] on button "Okay" at bounding box center [935, 440] width 45 height 27
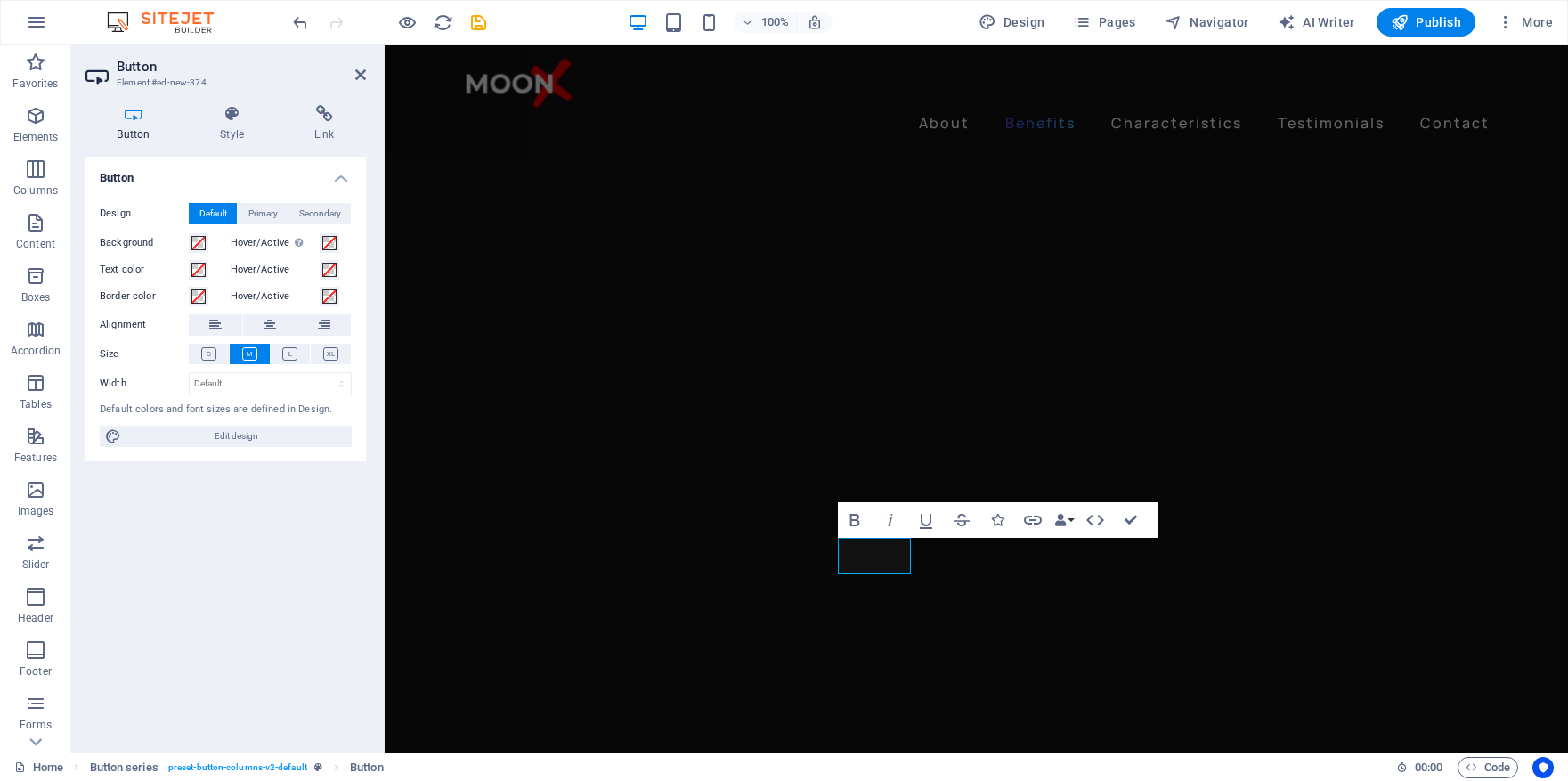
click at [128, 123] on h4 "Button" at bounding box center [137, 123] width 103 height 37
click at [229, 124] on h4 "Style" at bounding box center [236, 123] width 94 height 37
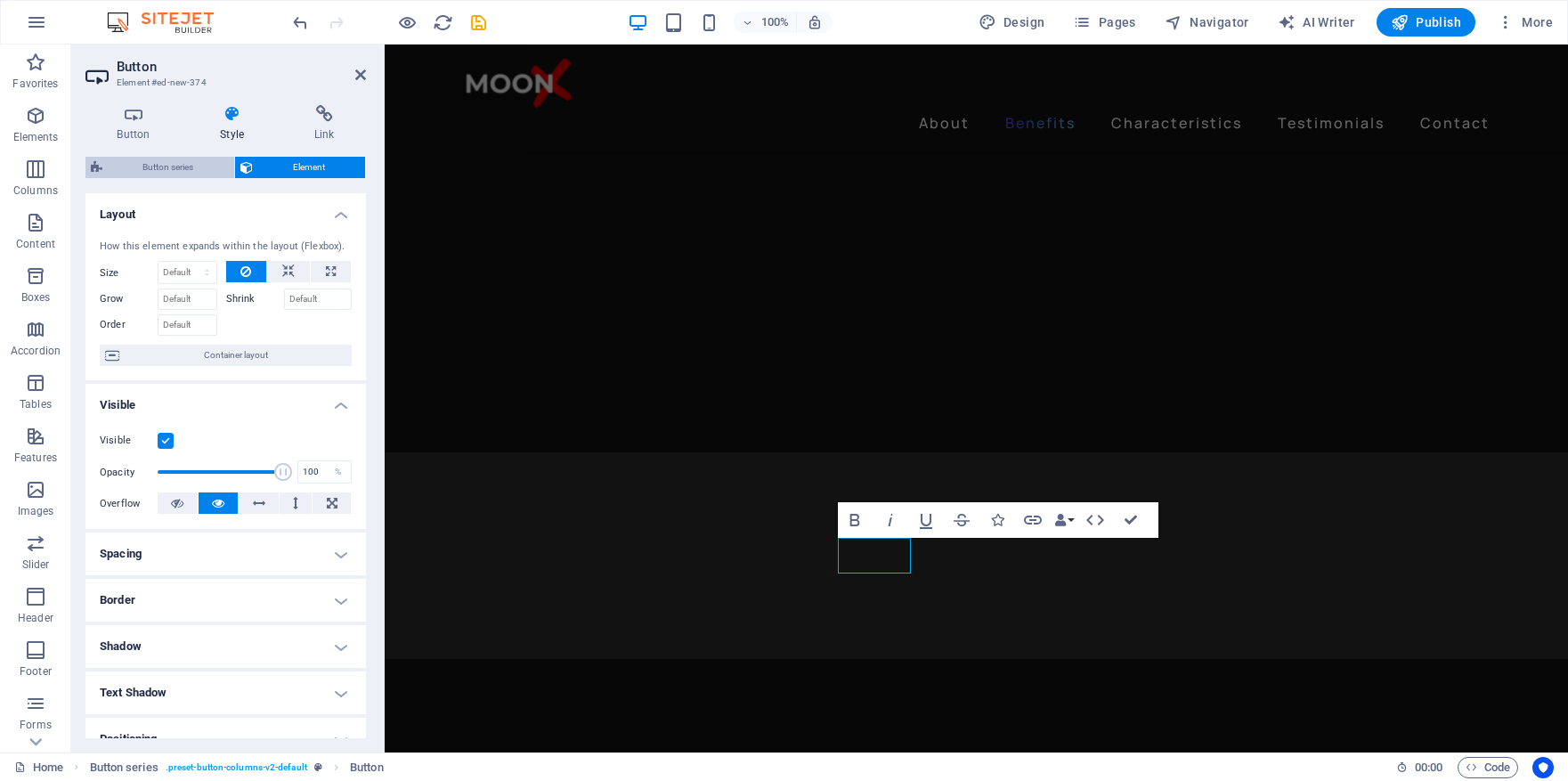
click at [180, 169] on span "Button series" at bounding box center [168, 167] width 122 height 22
select select "rem"
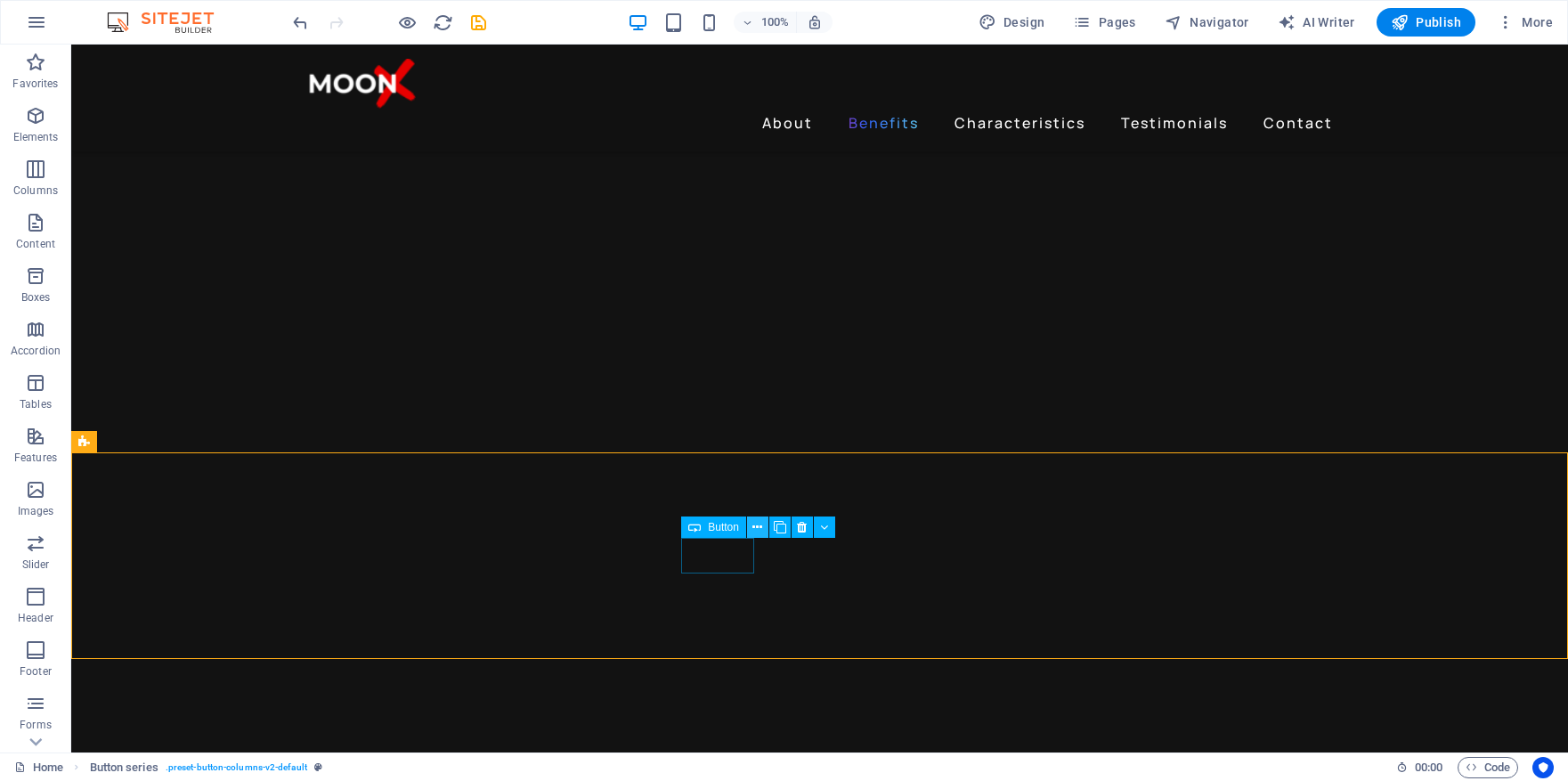
click at [755, 528] on icon at bounding box center [757, 528] width 9 height 19
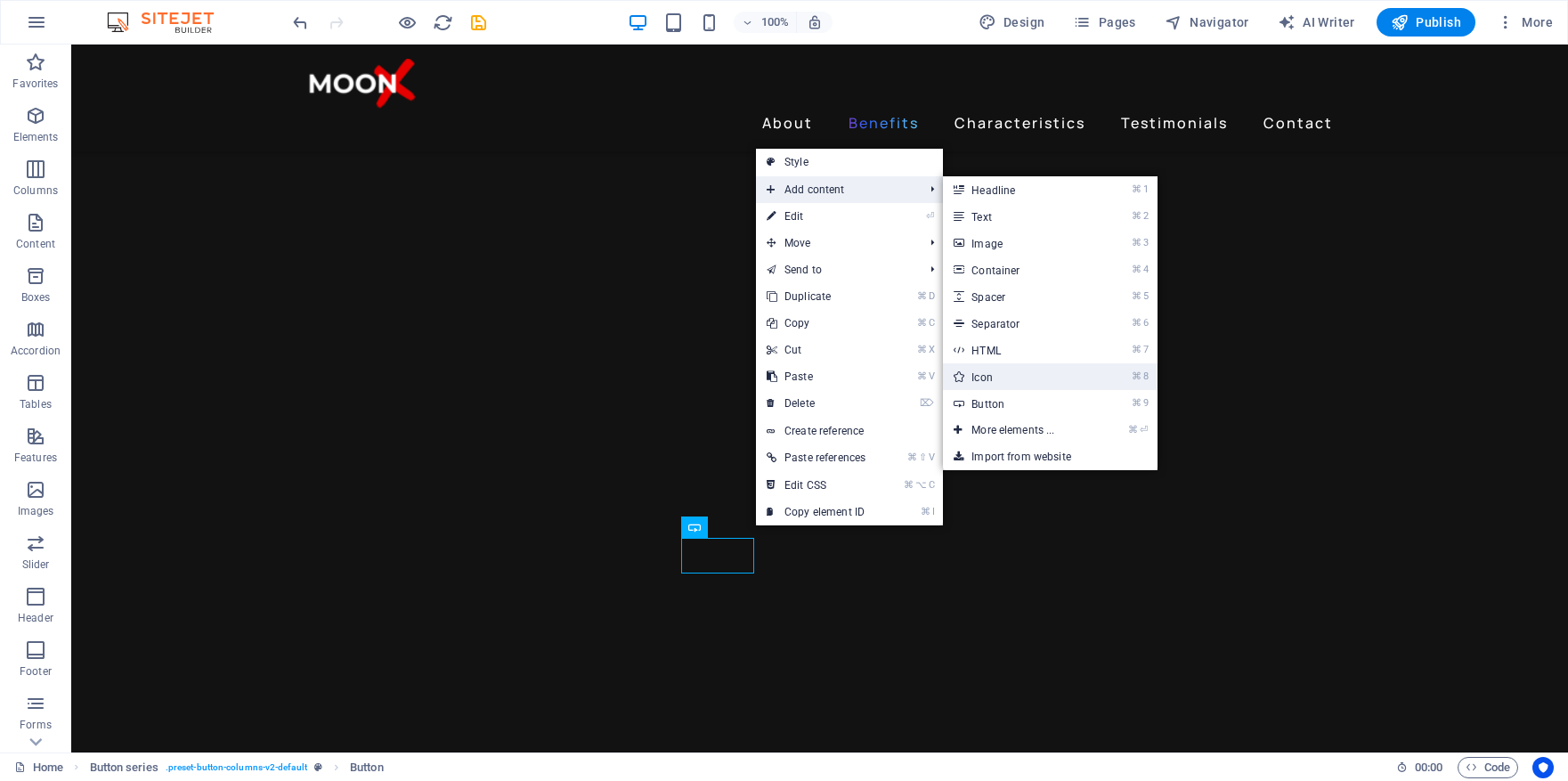
click at [1023, 374] on link "⌘ 8 Icon" at bounding box center [1016, 377] width 147 height 27
select select "xMidYMid"
select select "px"
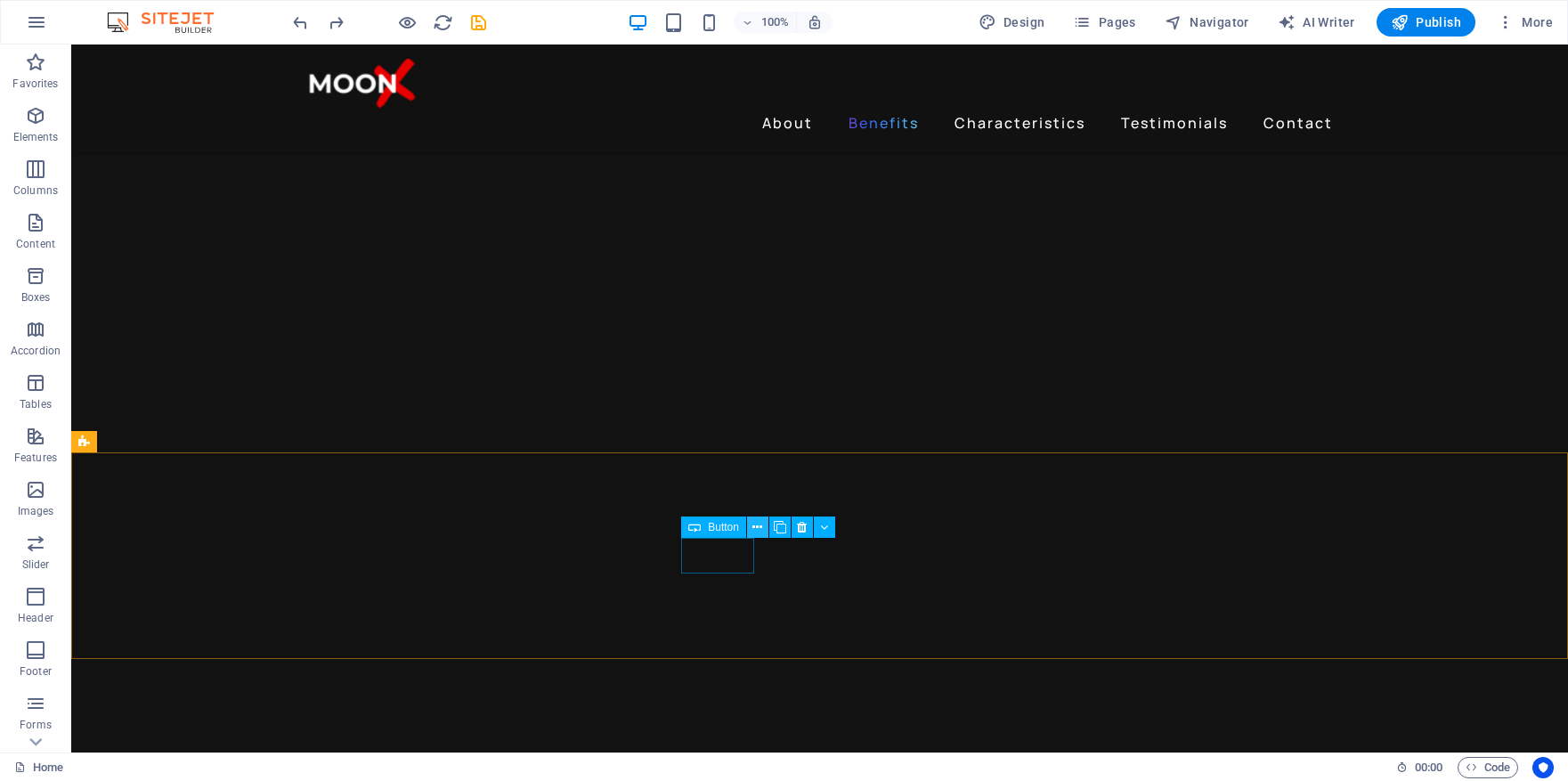
click at [760, 527] on icon at bounding box center [757, 528] width 9 height 19
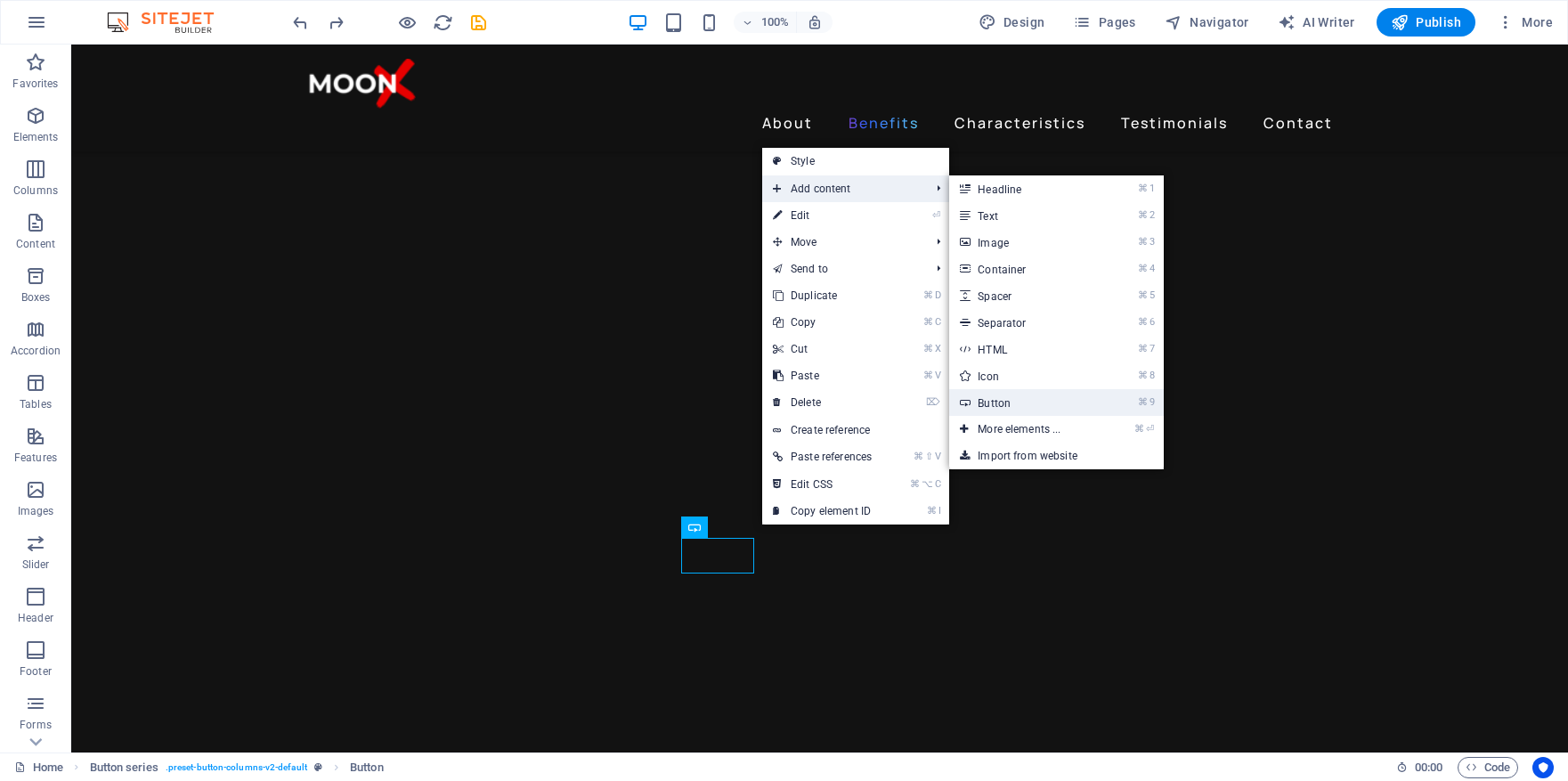
click at [1067, 407] on link "⌘ 9 Button" at bounding box center [1022, 402] width 147 height 27
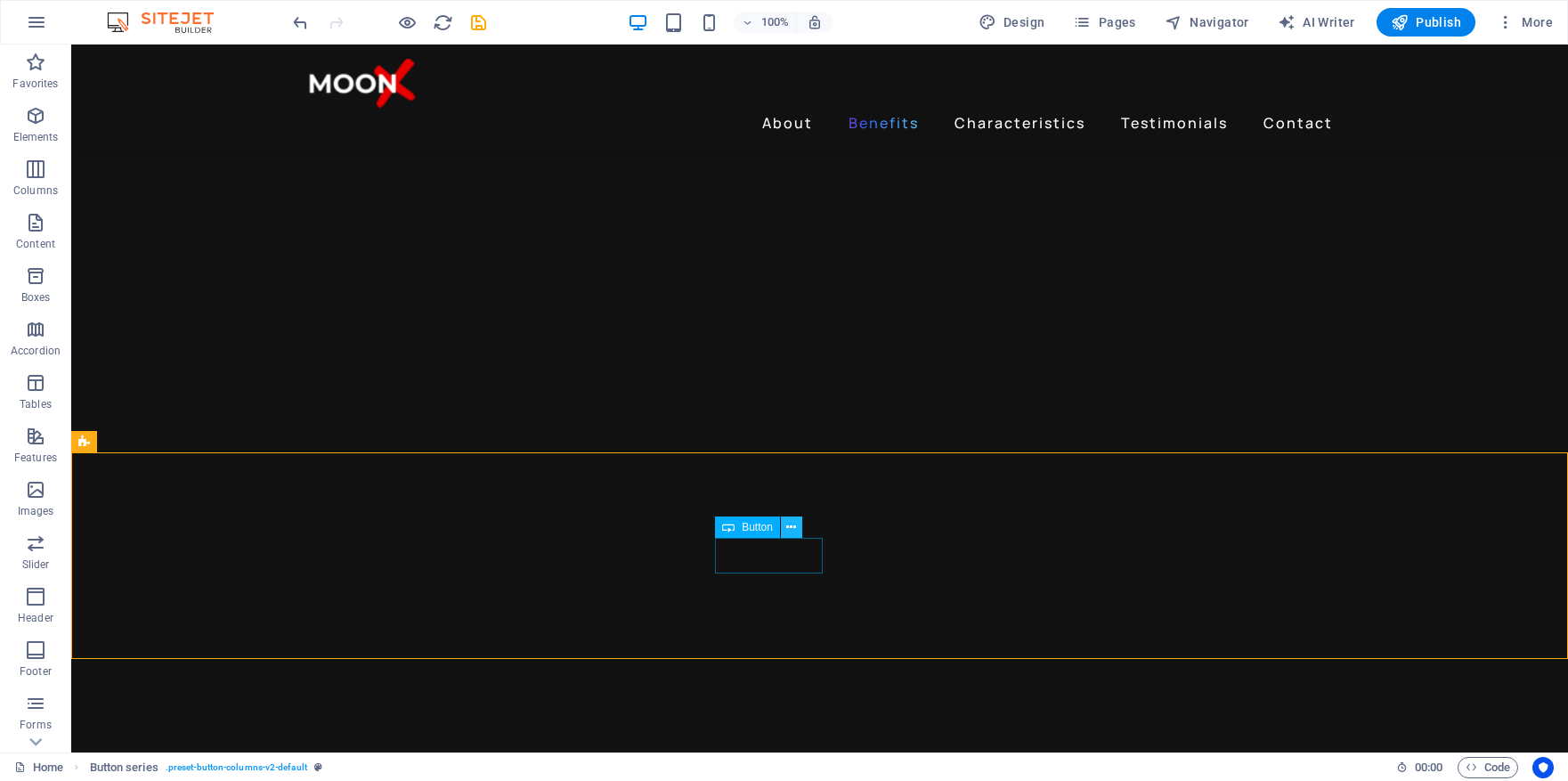
click at [795, 530] on icon at bounding box center [791, 528] width 9 height 19
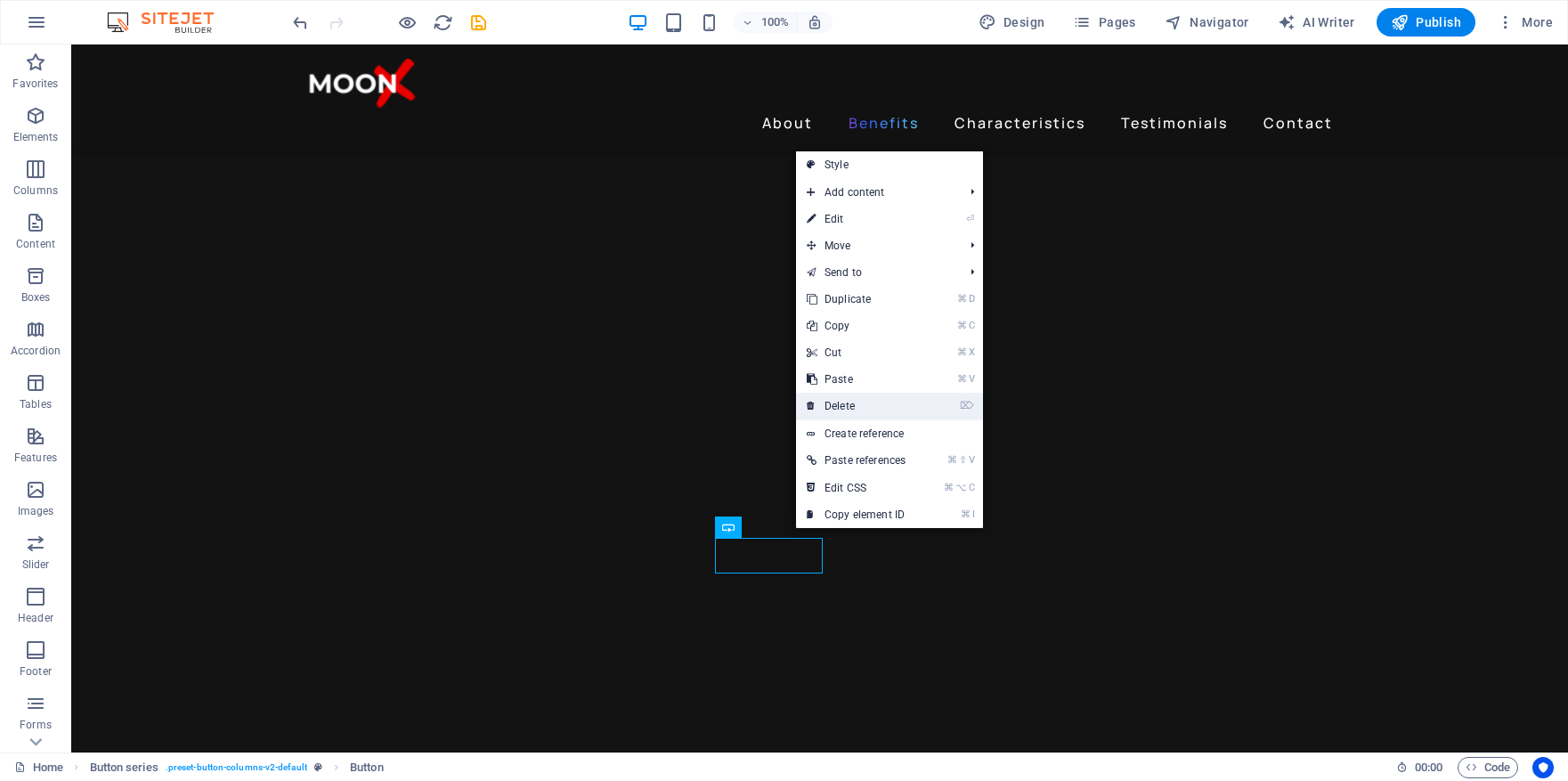
click at [888, 408] on link "⌦ Delete" at bounding box center [856, 406] width 121 height 27
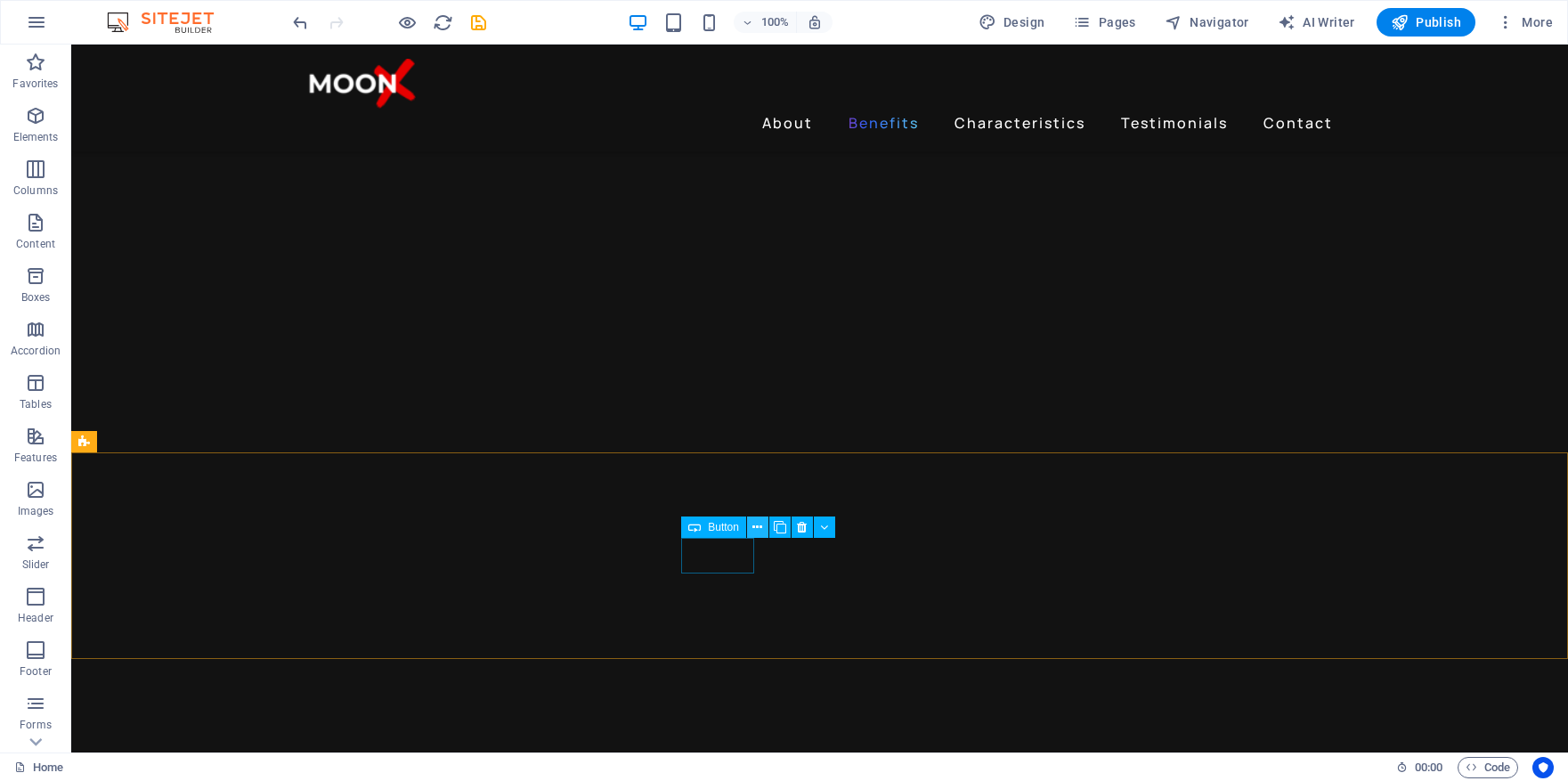
click at [758, 527] on icon at bounding box center [757, 528] width 9 height 19
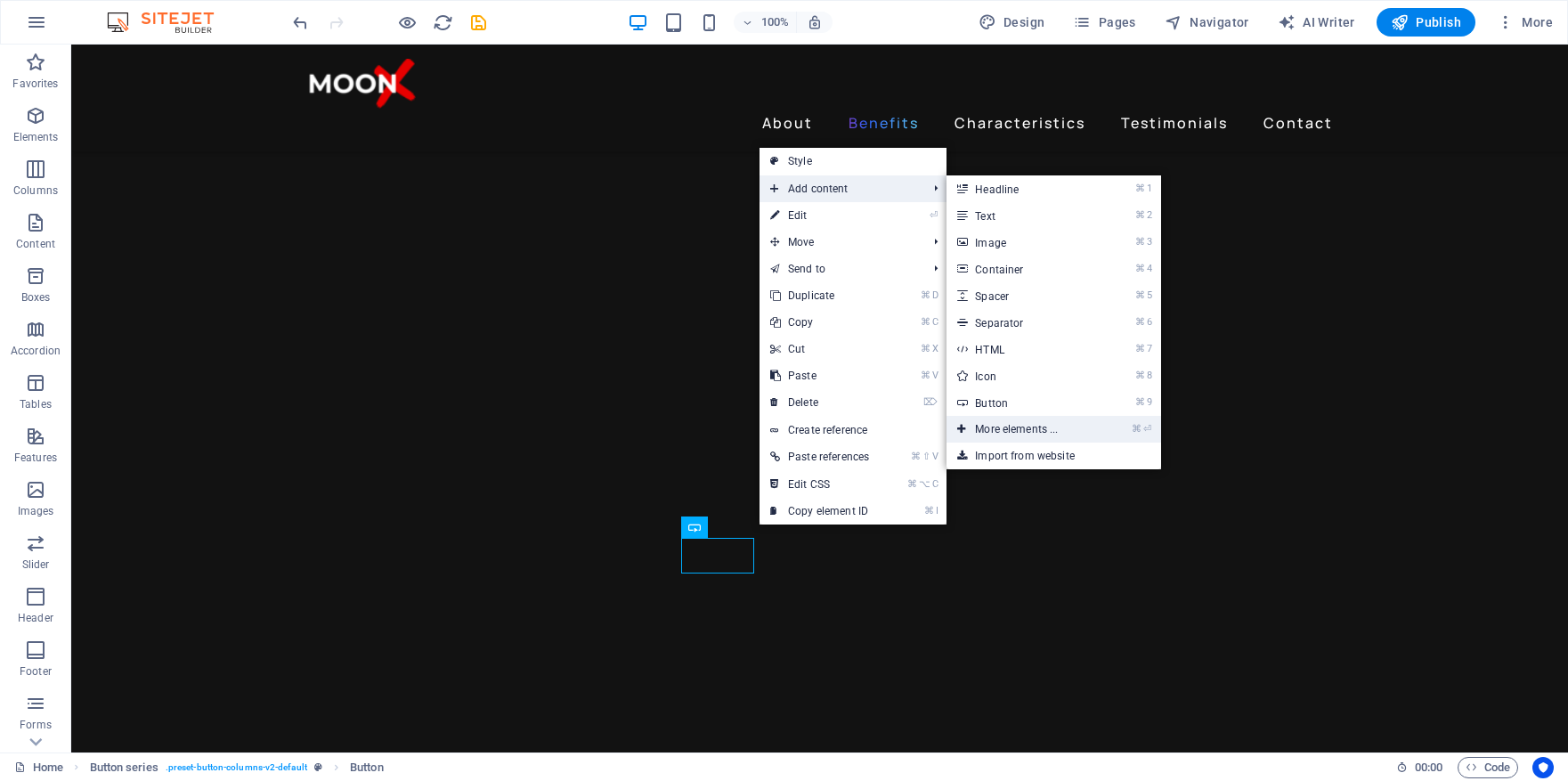
click at [1022, 424] on link "⌘ ⏎ More elements ..." at bounding box center [1020, 429] width 147 height 27
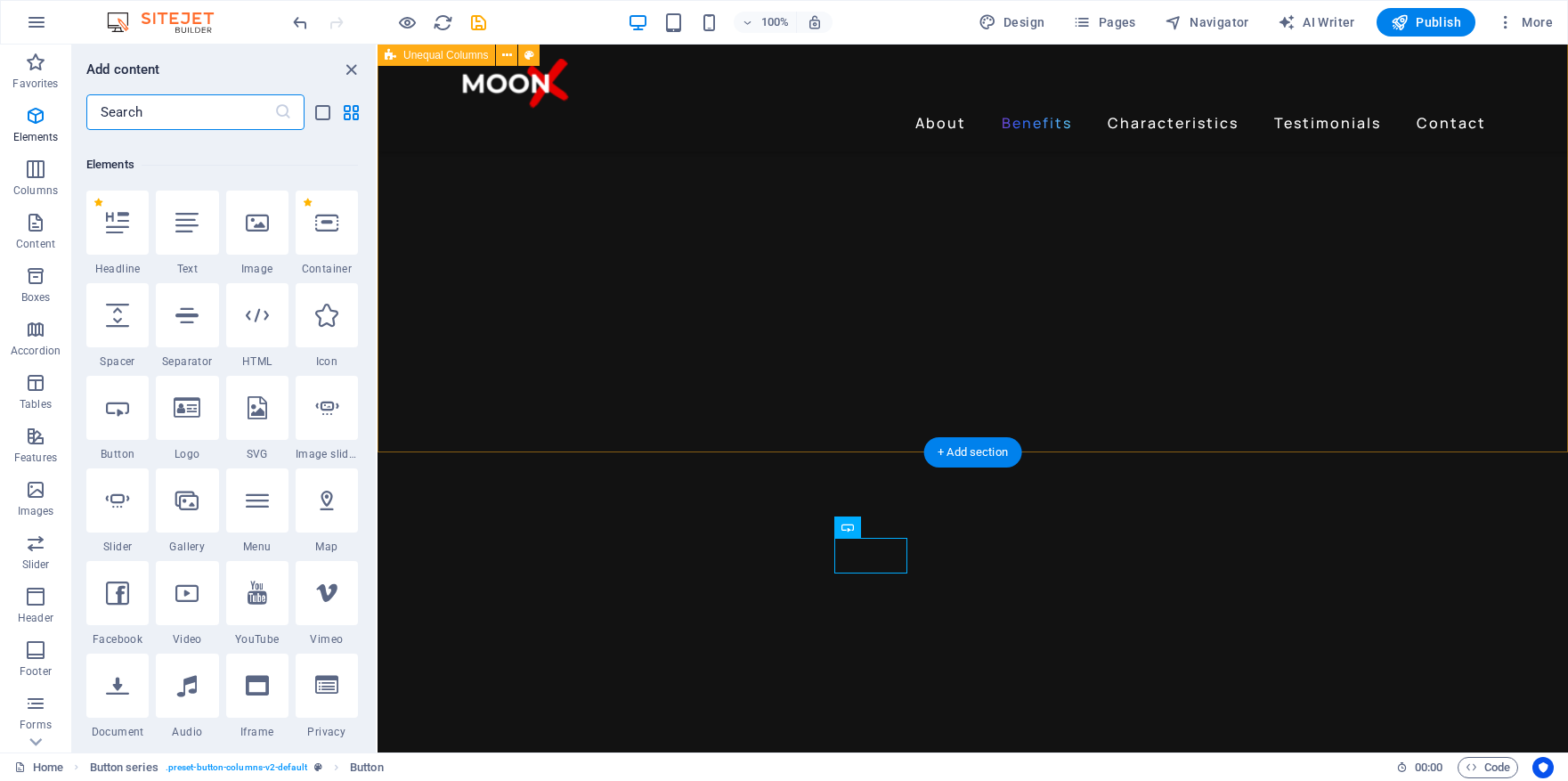
scroll to position [190, 0]
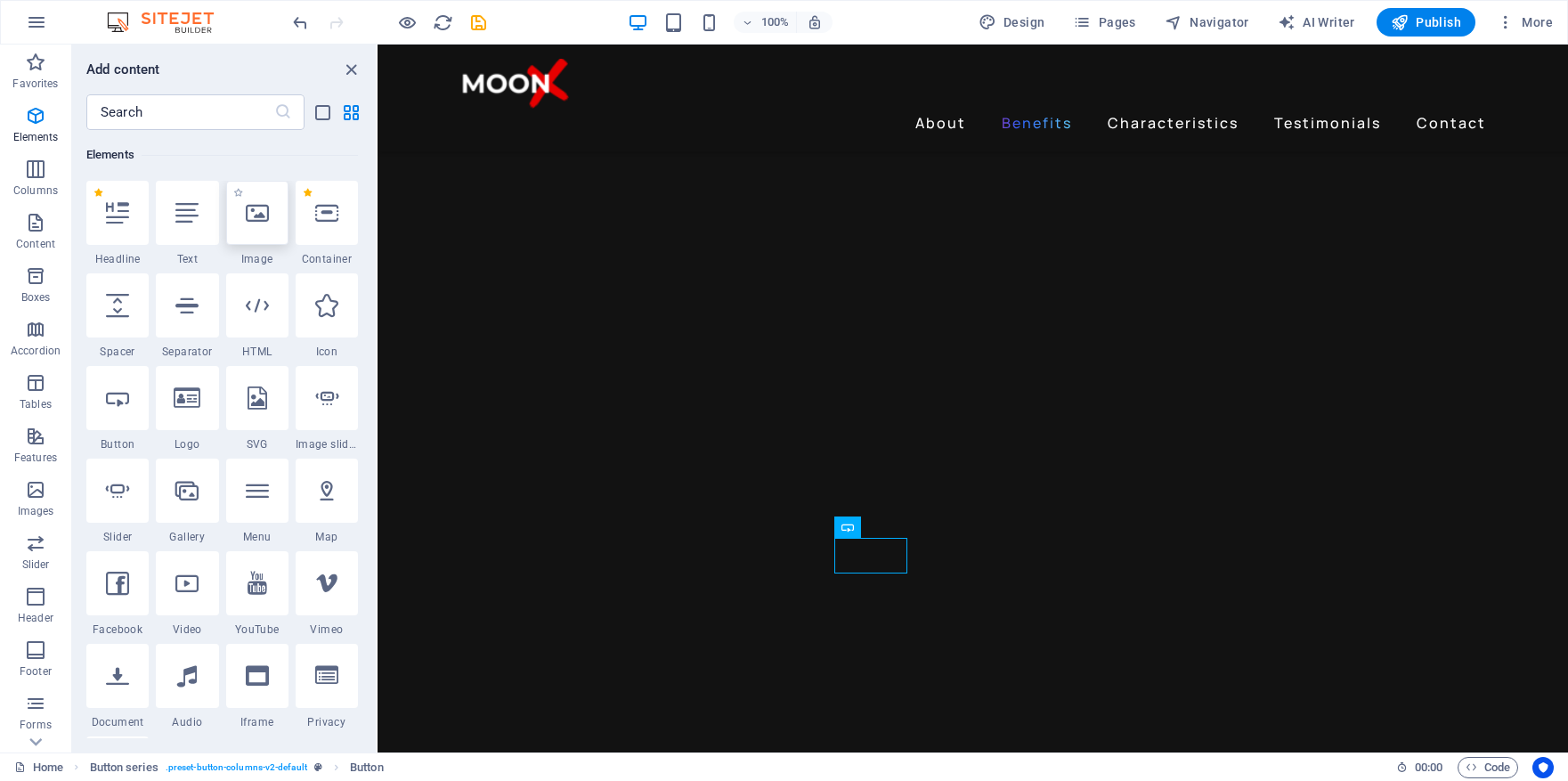
click at [263, 220] on icon at bounding box center [257, 212] width 23 height 23
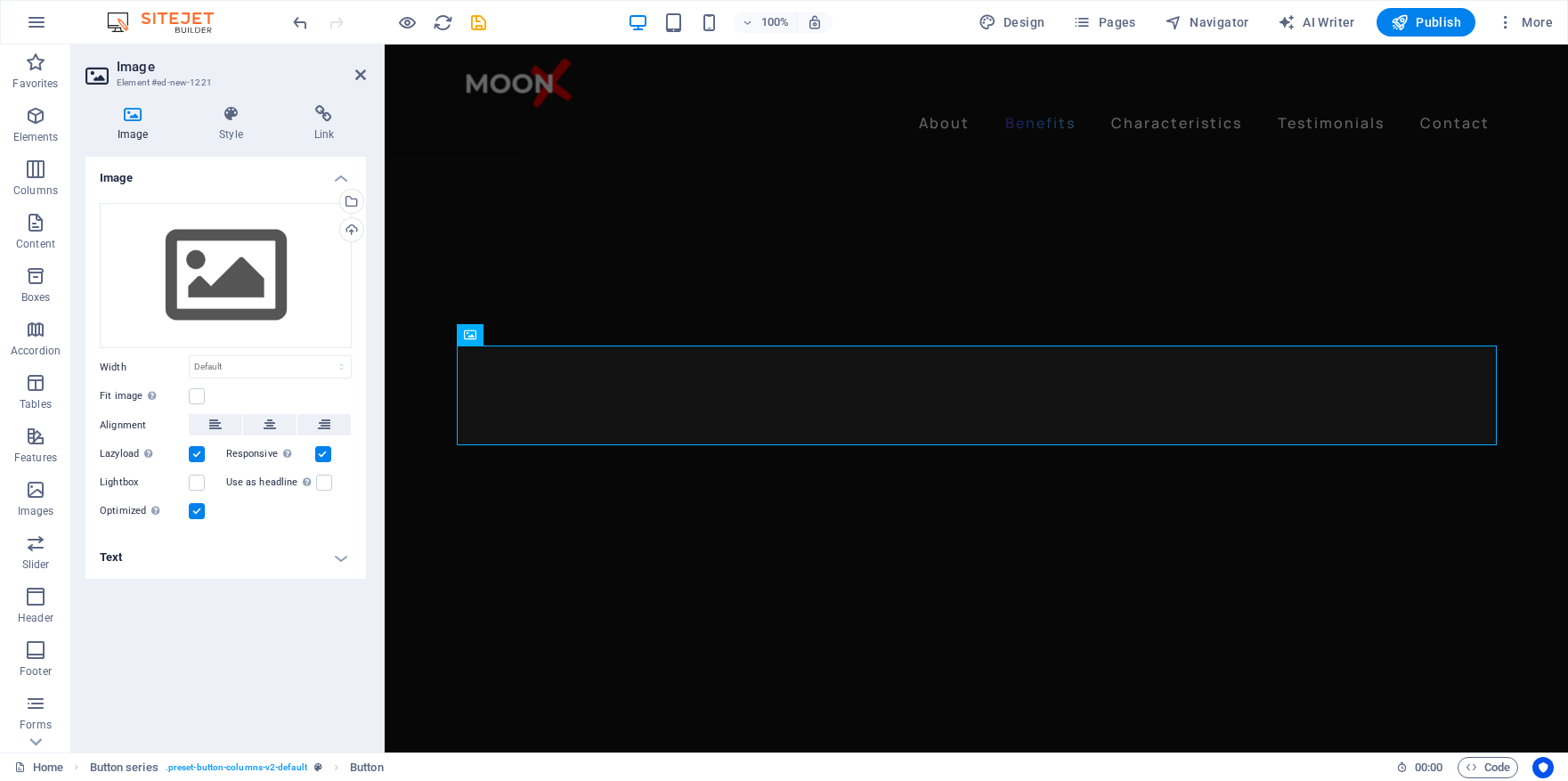
scroll to position [2206, 0]
click at [534, 334] on icon at bounding box center [531, 335] width 9 height 19
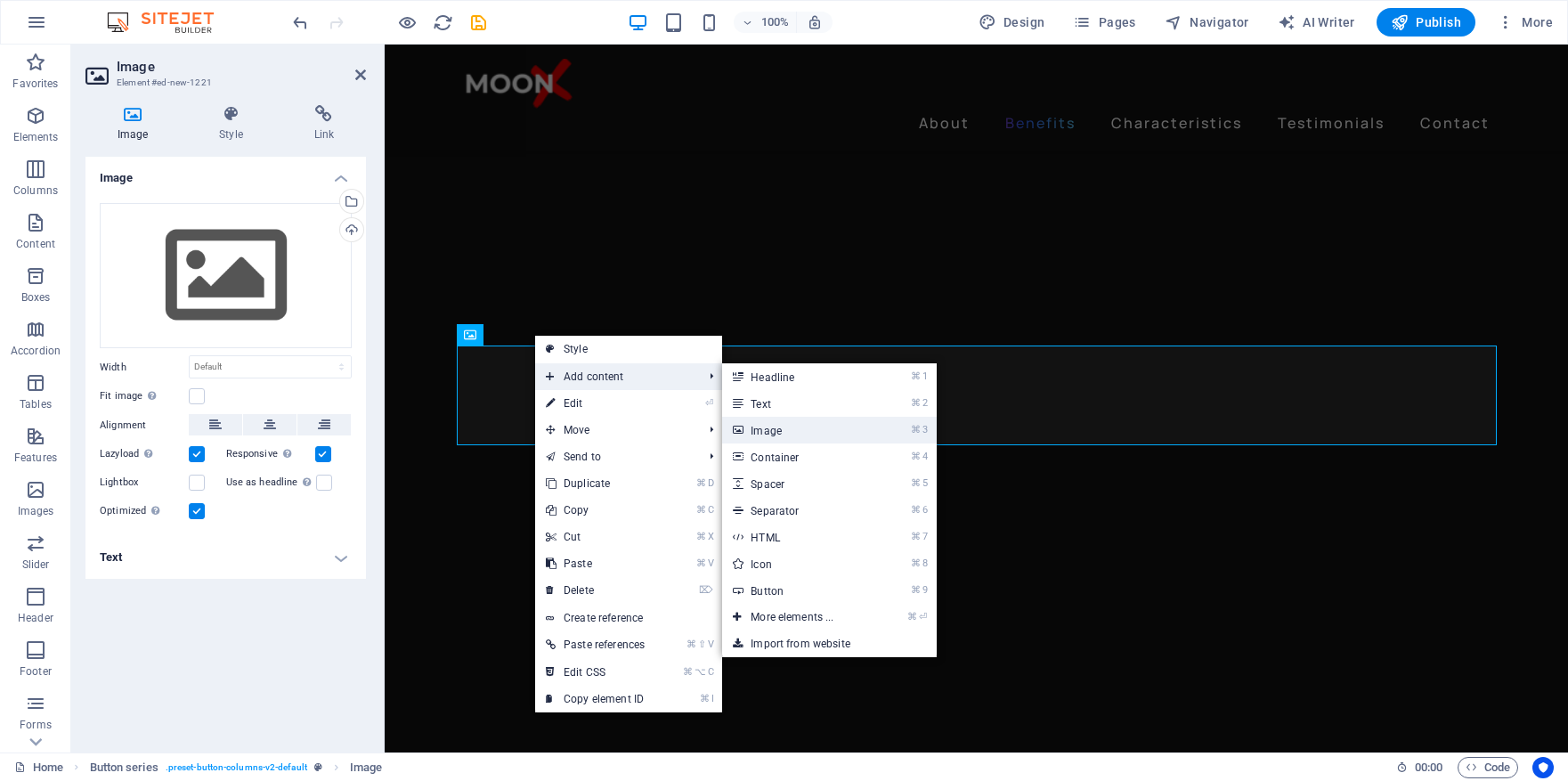
click at [806, 427] on link "⌘ 3 Image" at bounding box center [796, 430] width 147 height 27
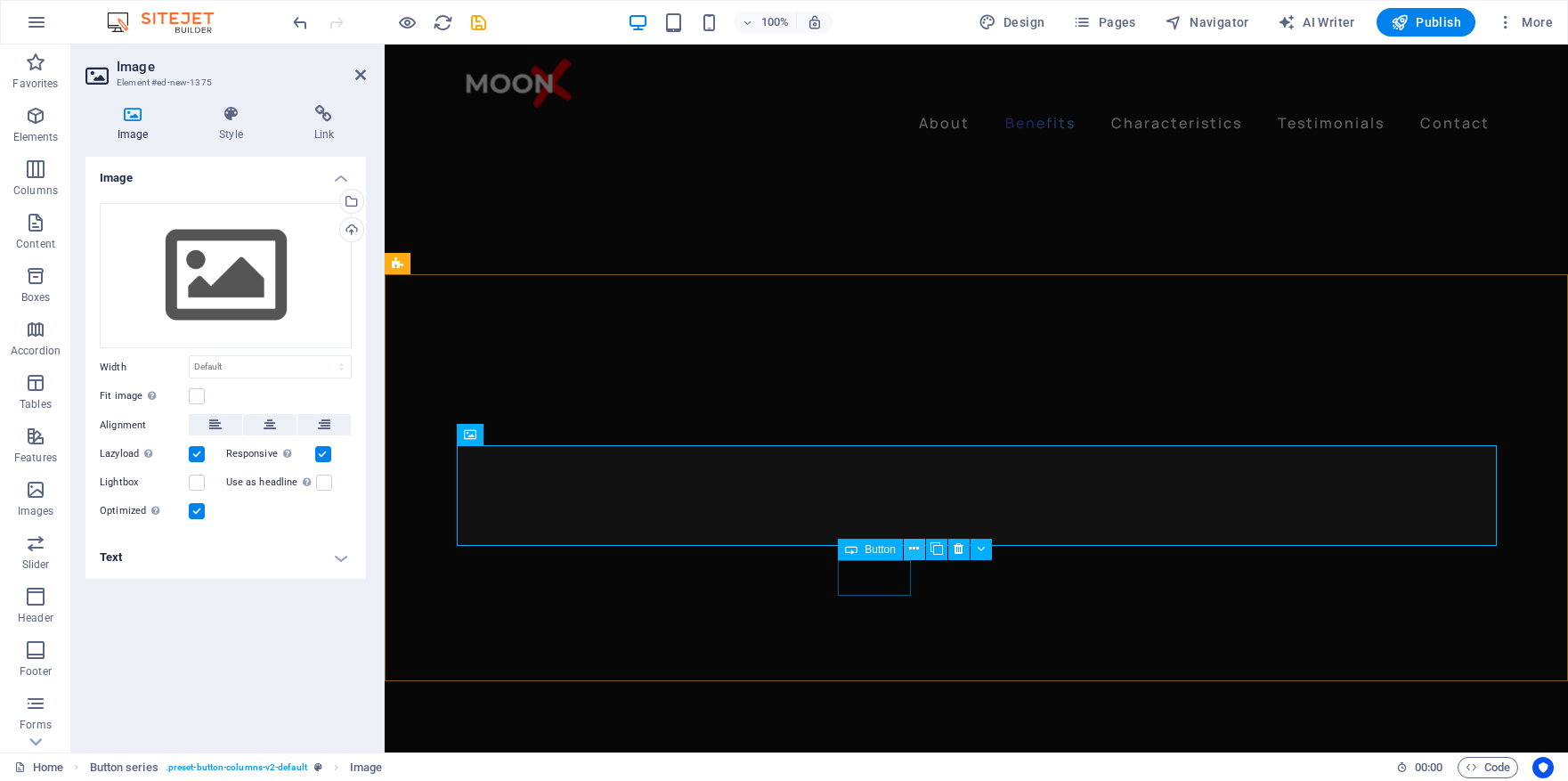
click at [913, 548] on icon at bounding box center [914, 549] width 9 height 19
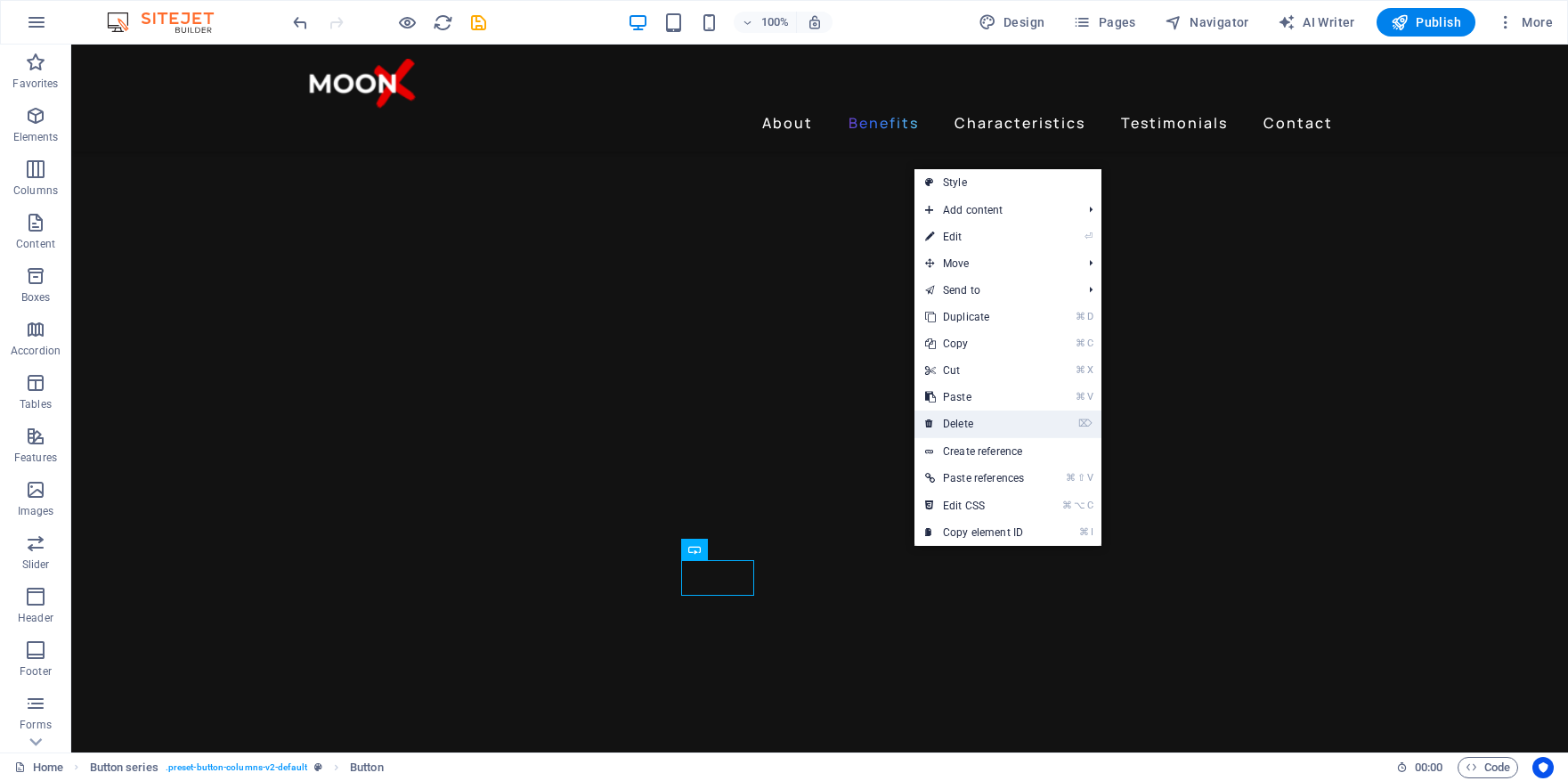
click at [974, 427] on link "⌦ Delete" at bounding box center [974, 424] width 121 height 27
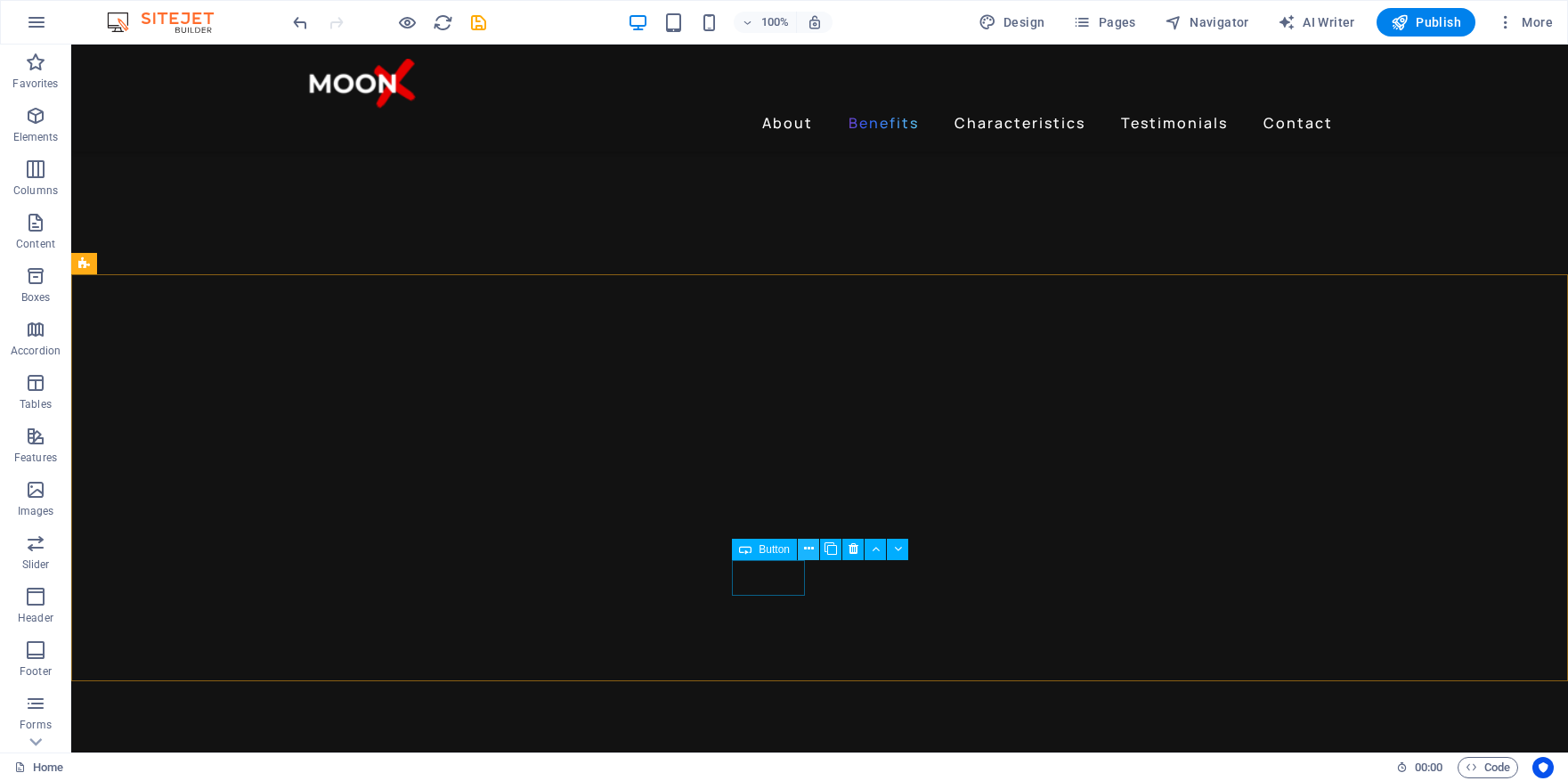
click at [809, 550] on icon at bounding box center [809, 549] width 9 height 19
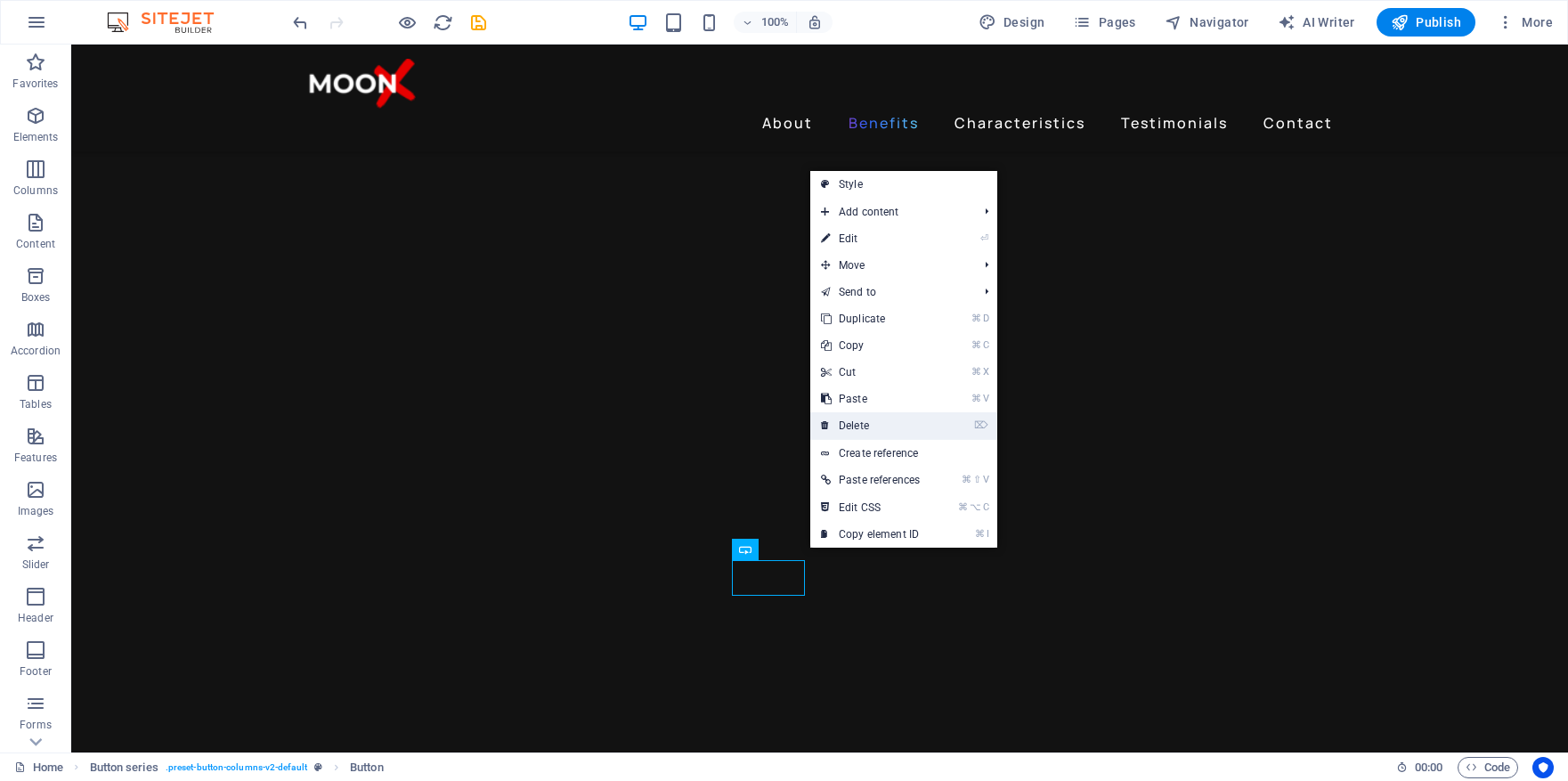
click at [872, 422] on link "⌦ Delete" at bounding box center [870, 426] width 121 height 27
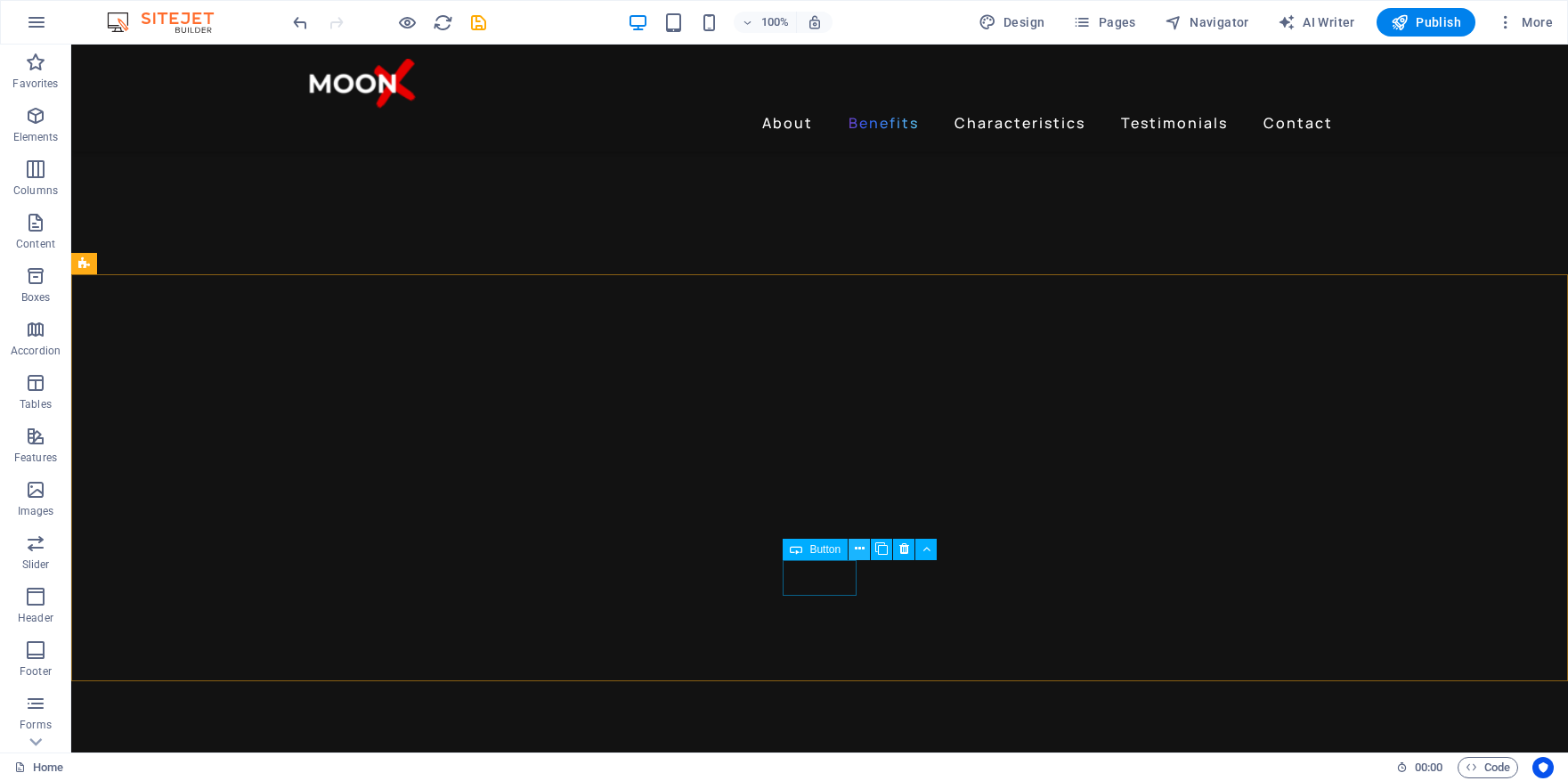
click at [855, 552] on icon at bounding box center [859, 549] width 9 height 19
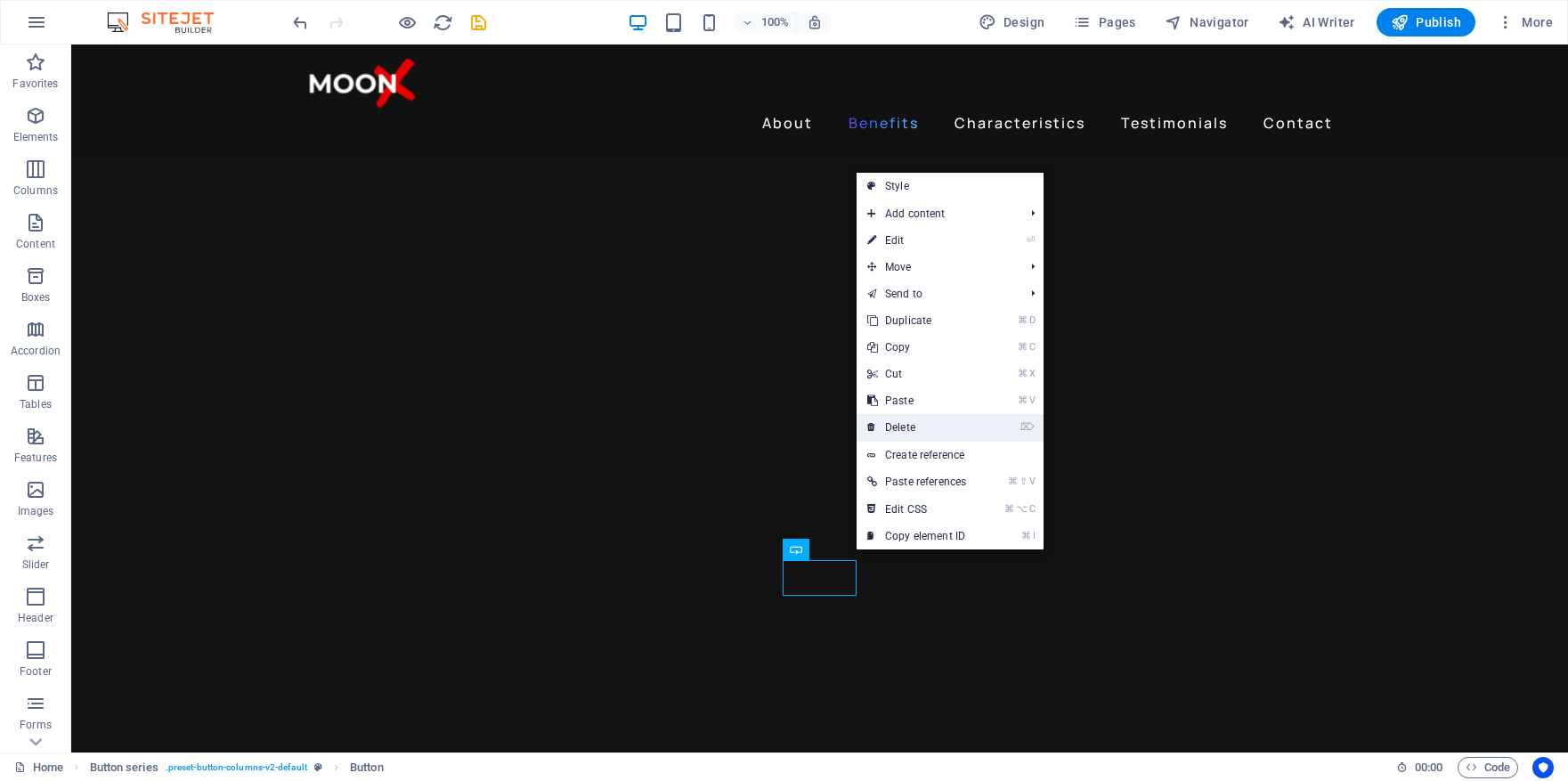
click at [905, 423] on link "⌦ Delete" at bounding box center [916, 427] width 121 height 27
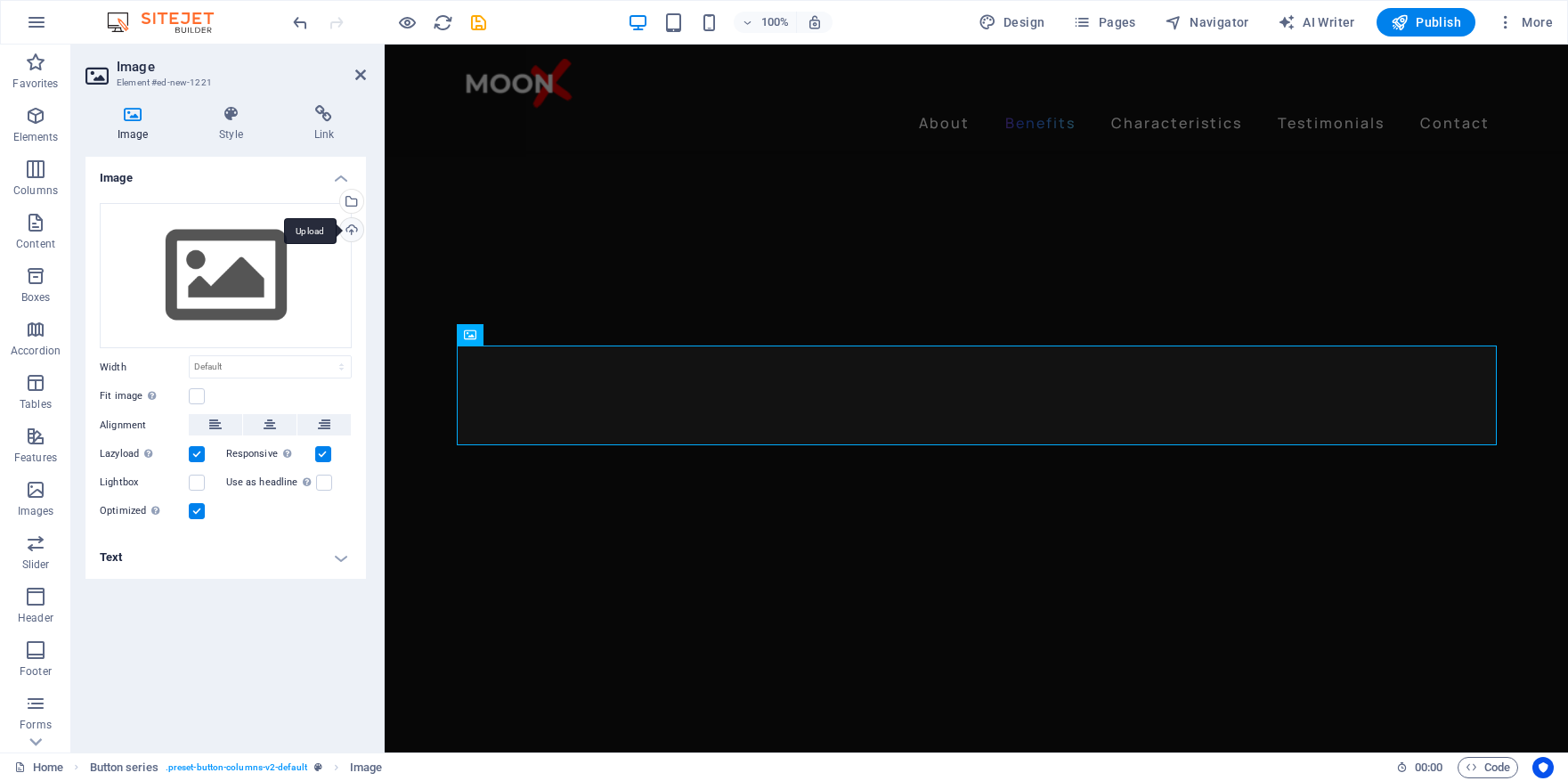
click at [350, 232] on div "Upload" at bounding box center [350, 231] width 27 height 27
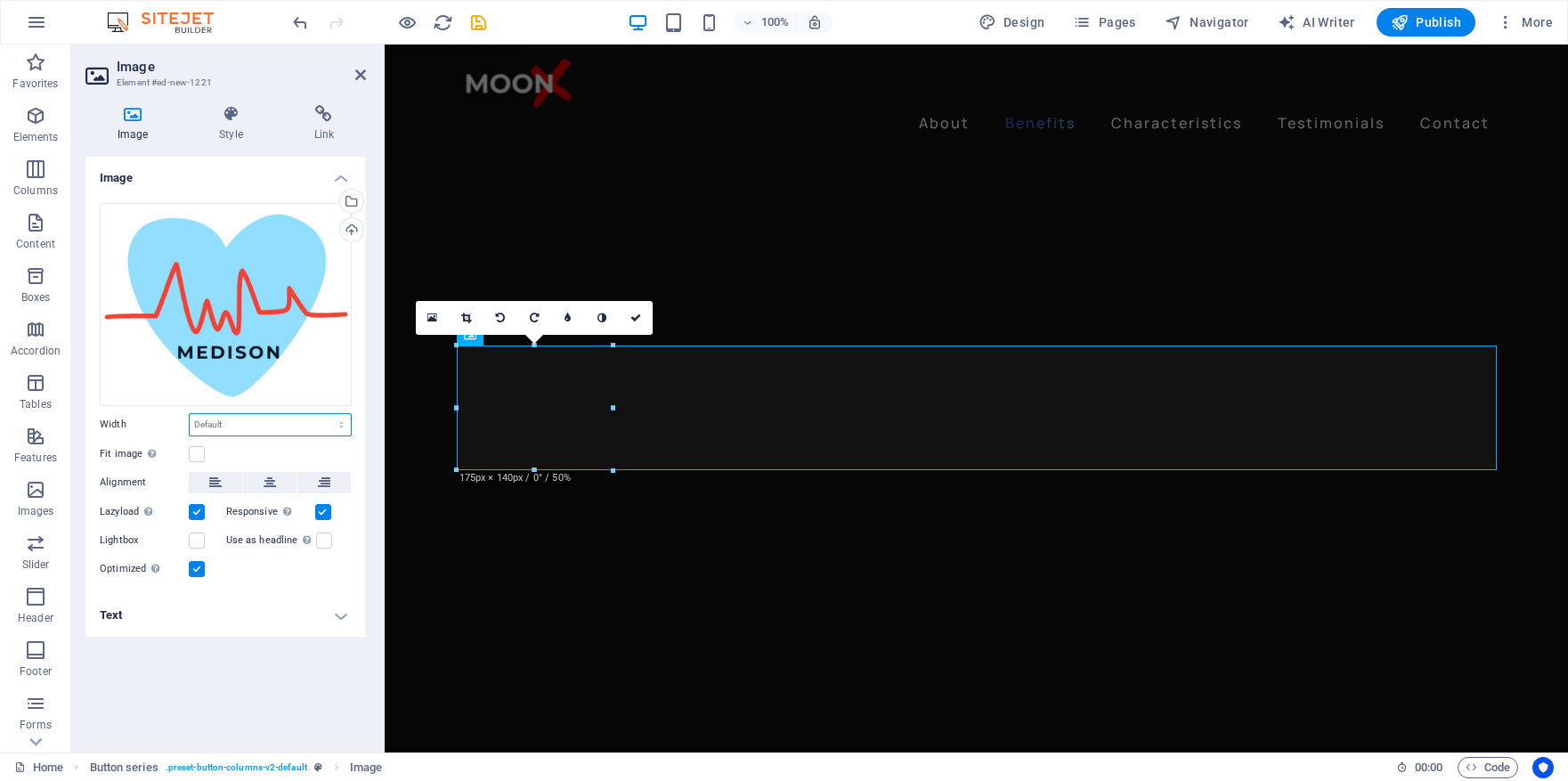
click at [210, 428] on select "Default auto px rem % em vh vw" at bounding box center [270, 425] width 161 height 22
select select "px"
click at [326, 414] on select "Default auto px rem % em vh vw" at bounding box center [270, 425] width 161 height 22
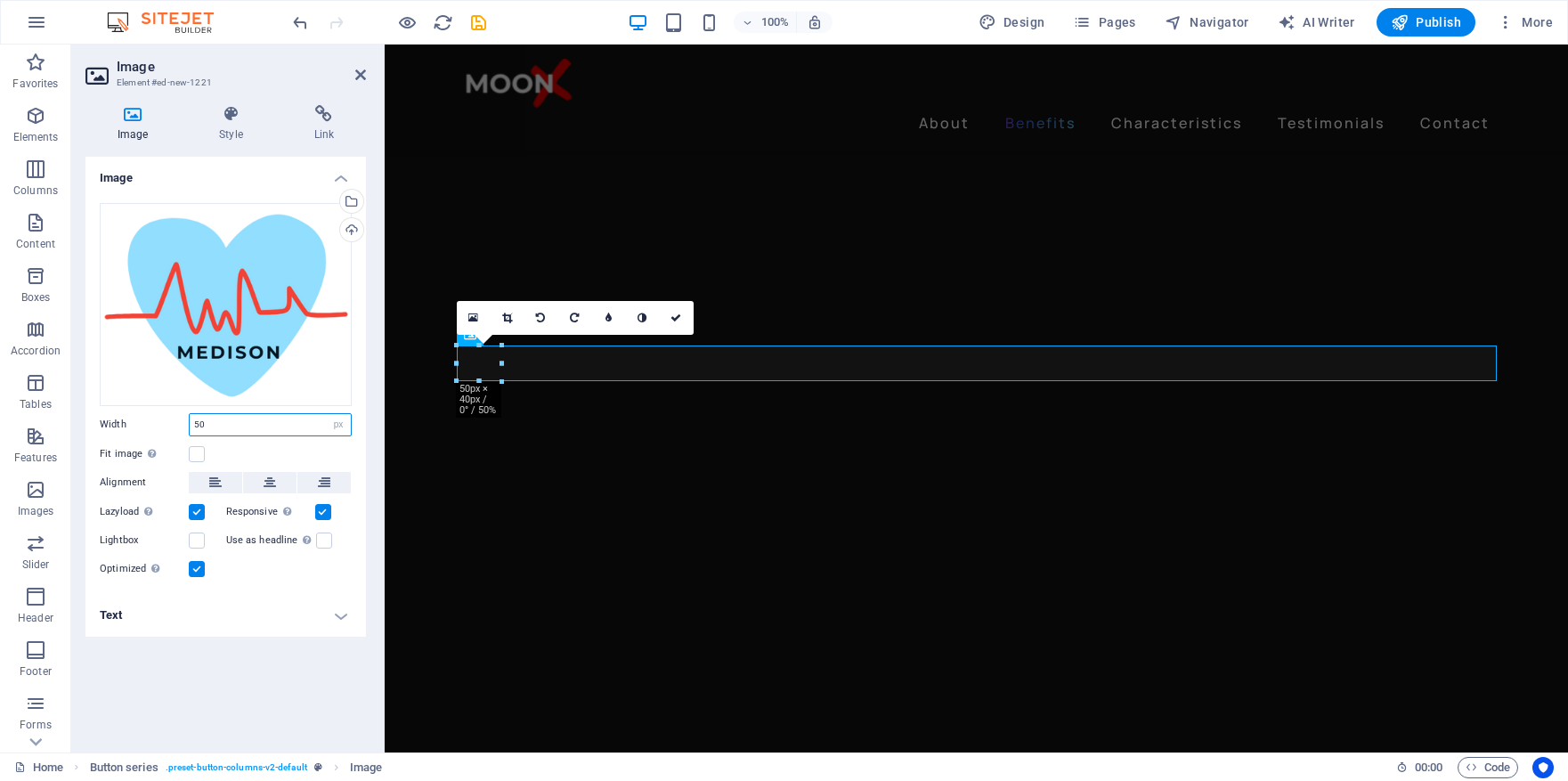
type input "5"
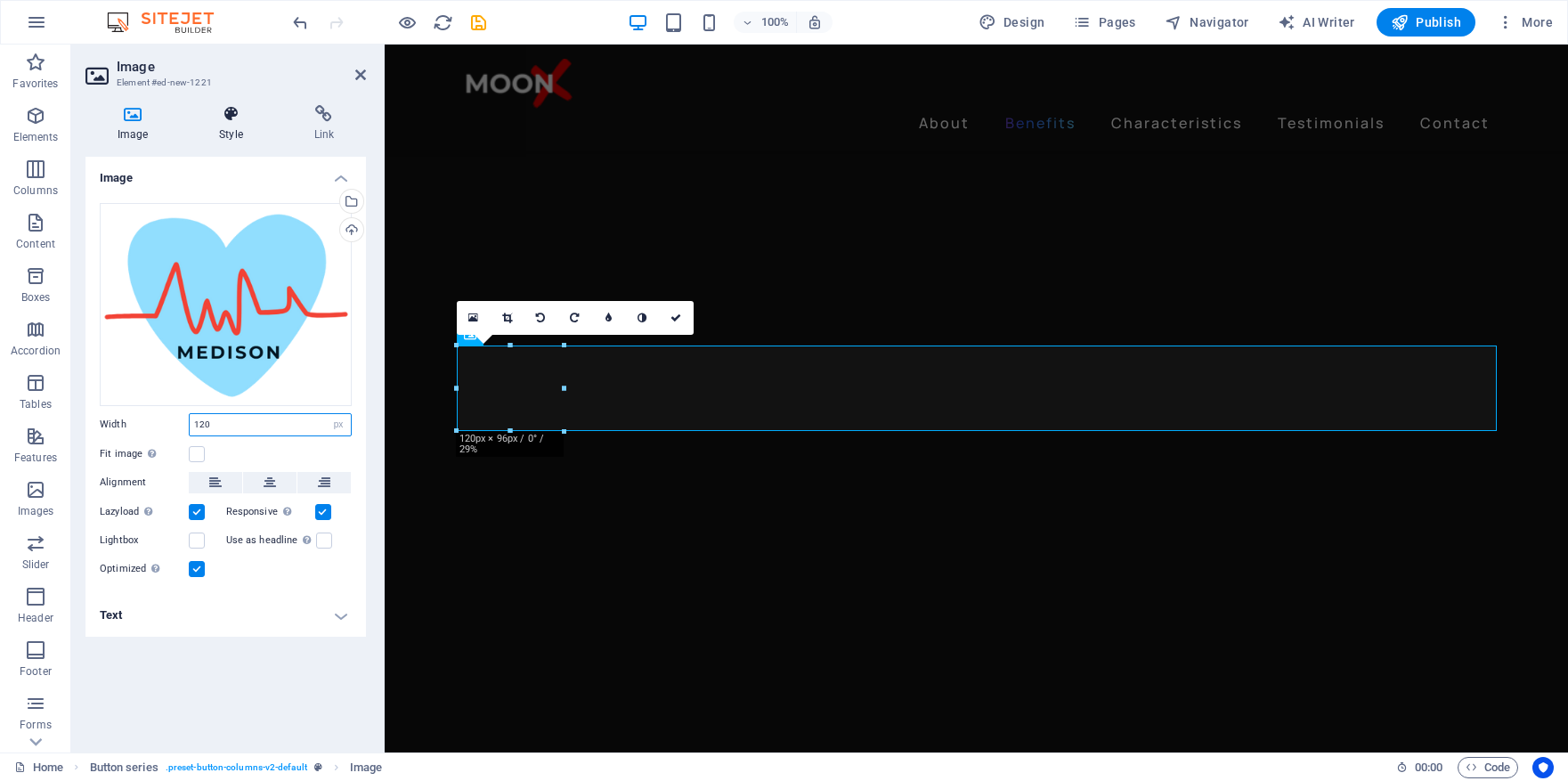
type input "120"
click at [233, 129] on h4 "Style" at bounding box center [234, 123] width 94 height 37
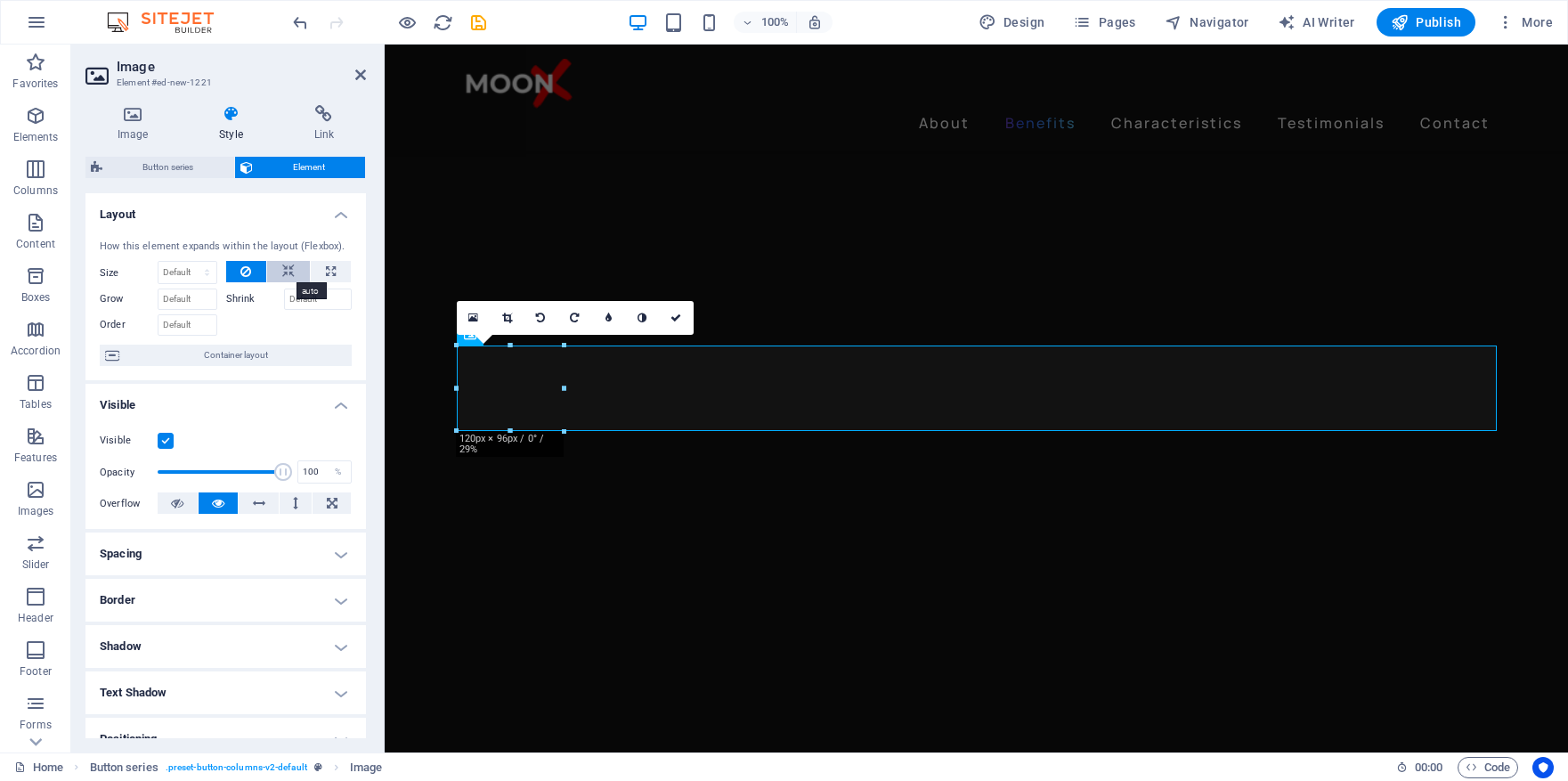
click at [285, 273] on icon at bounding box center [288, 271] width 12 height 22
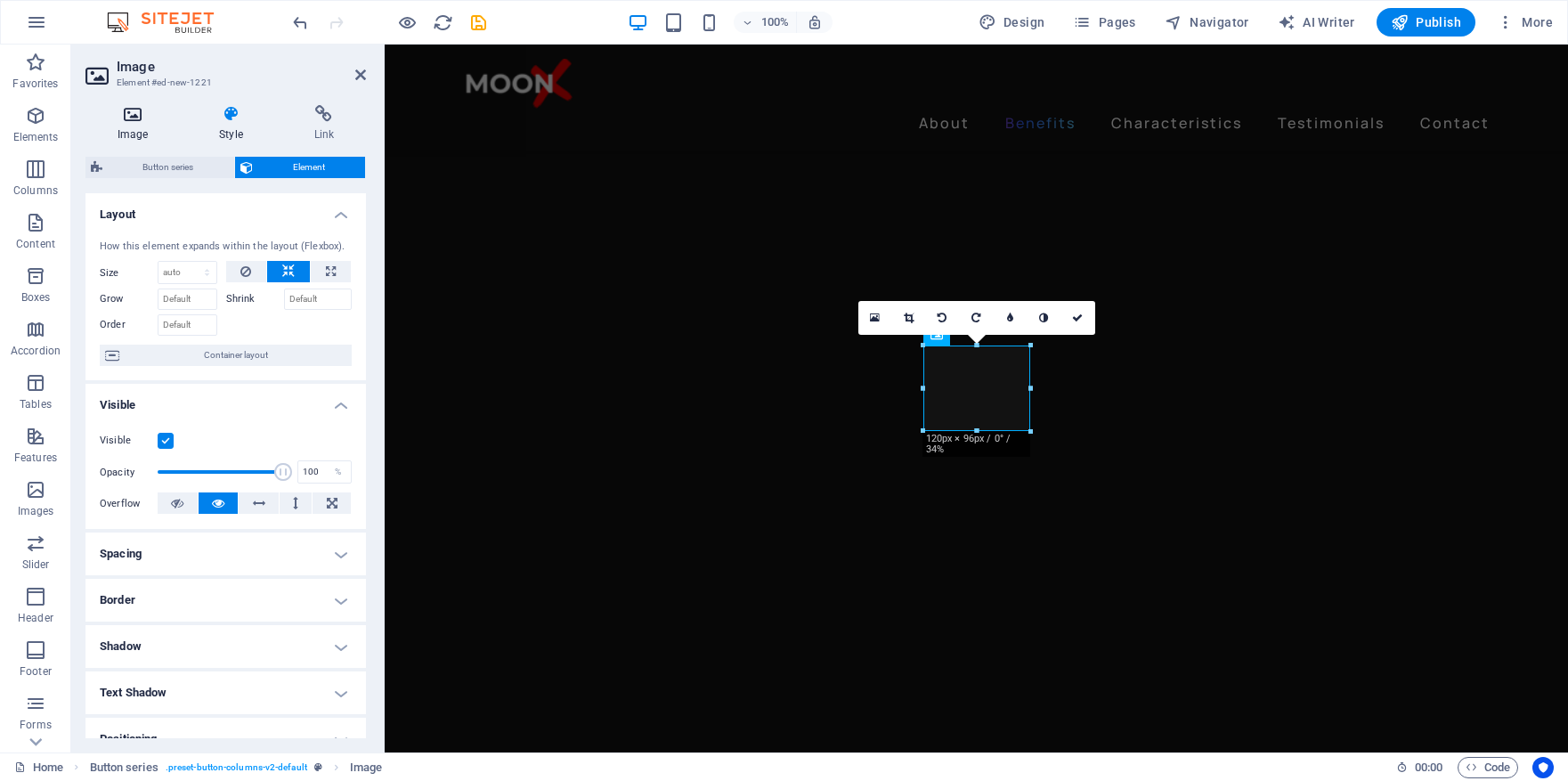
click at [129, 115] on icon at bounding box center [132, 113] width 94 height 18
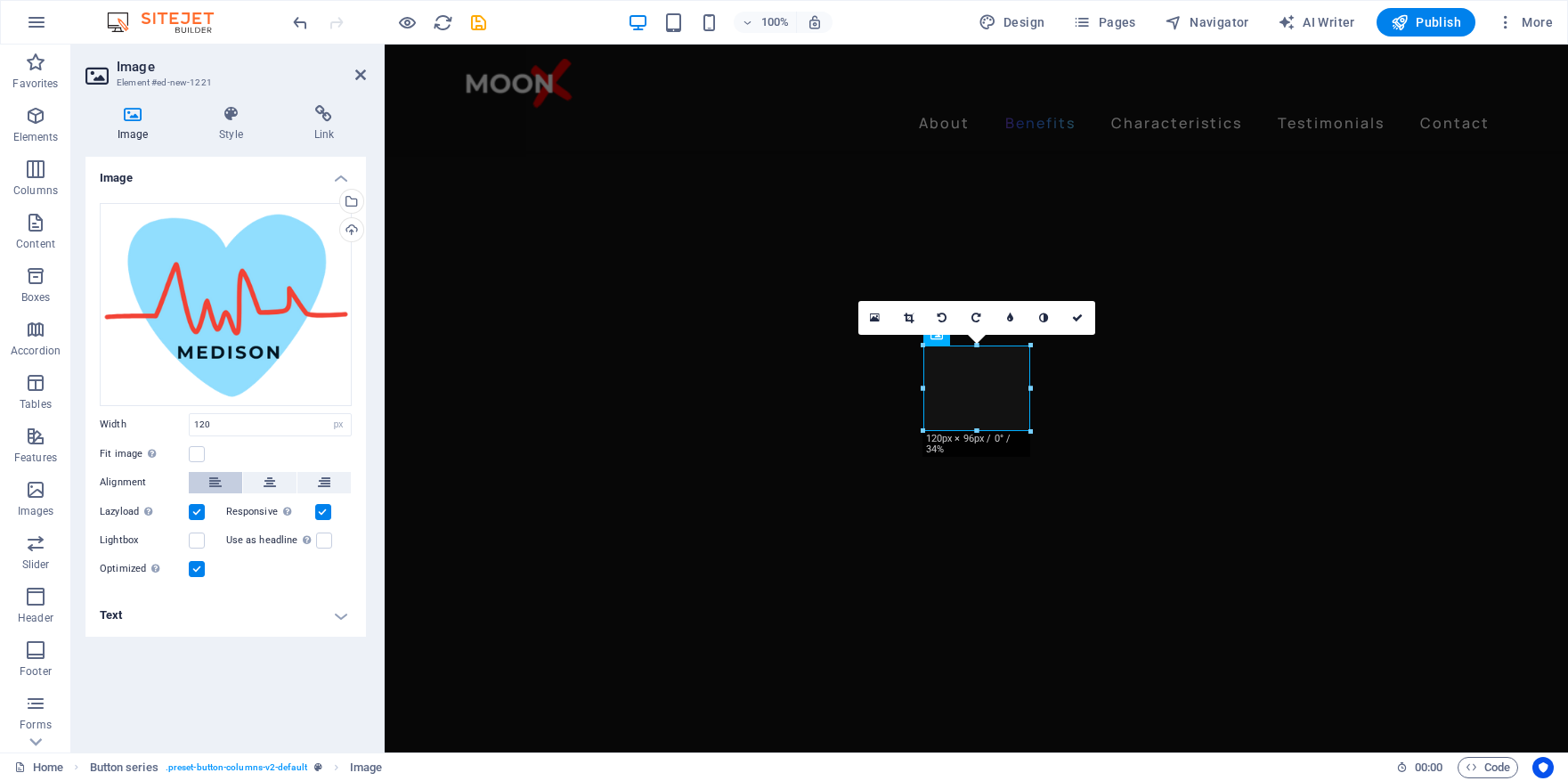
click at [216, 476] on icon at bounding box center [215, 483] width 12 height 22
click at [1077, 320] on icon at bounding box center [1077, 317] width 10 height 10
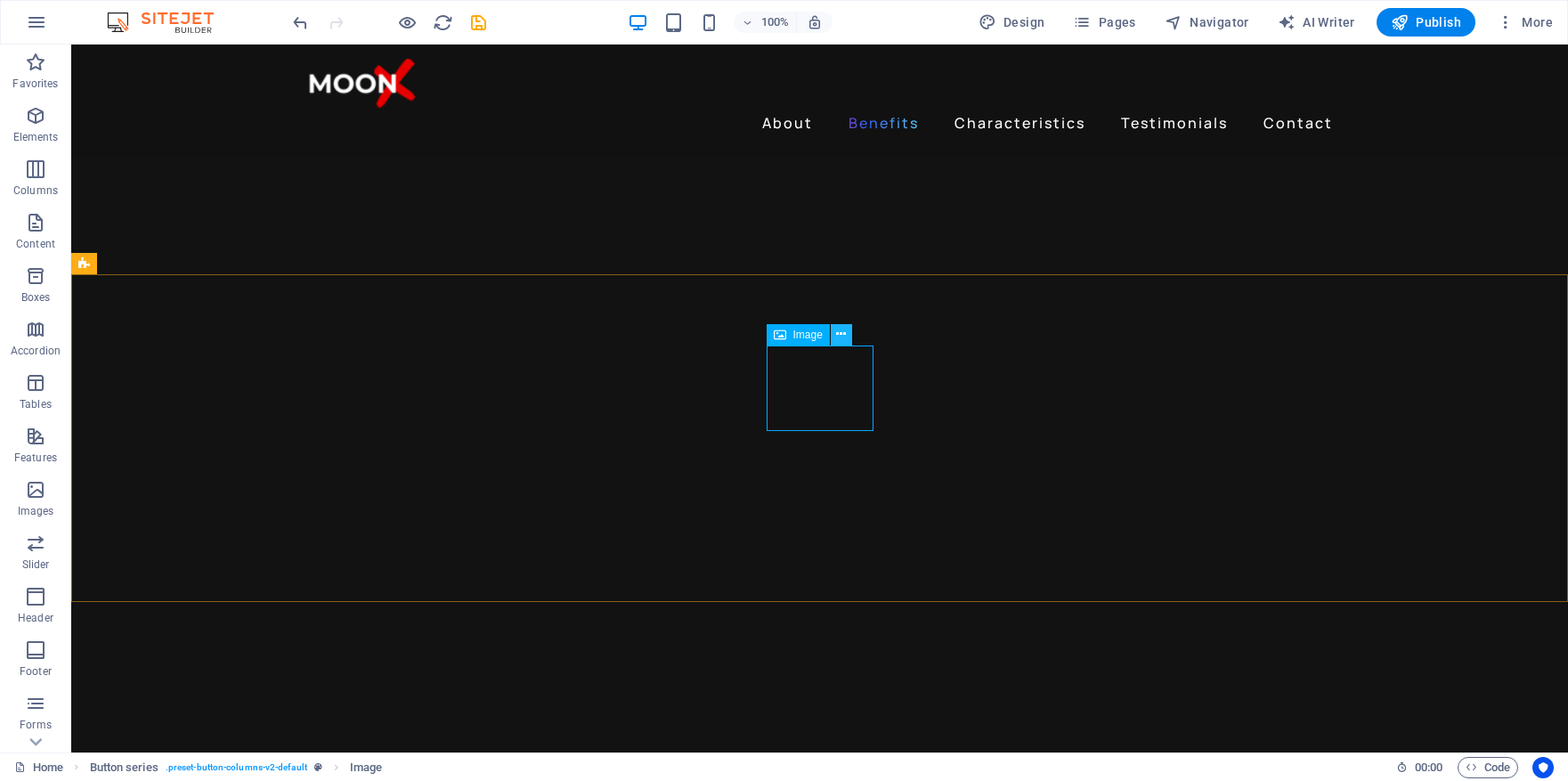
click at [844, 333] on icon at bounding box center [841, 335] width 9 height 19
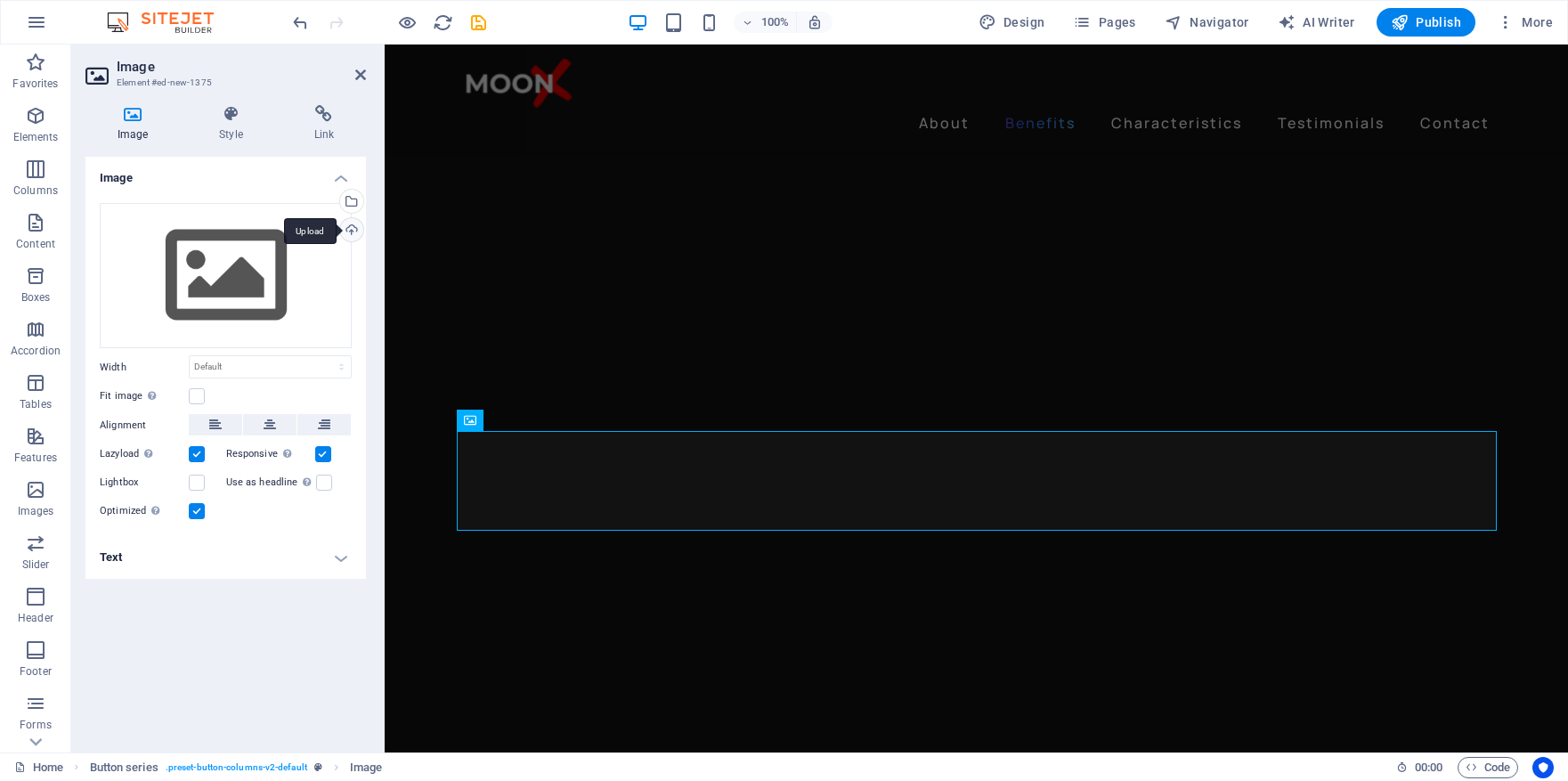
click at [353, 230] on div "Upload" at bounding box center [350, 231] width 27 height 27
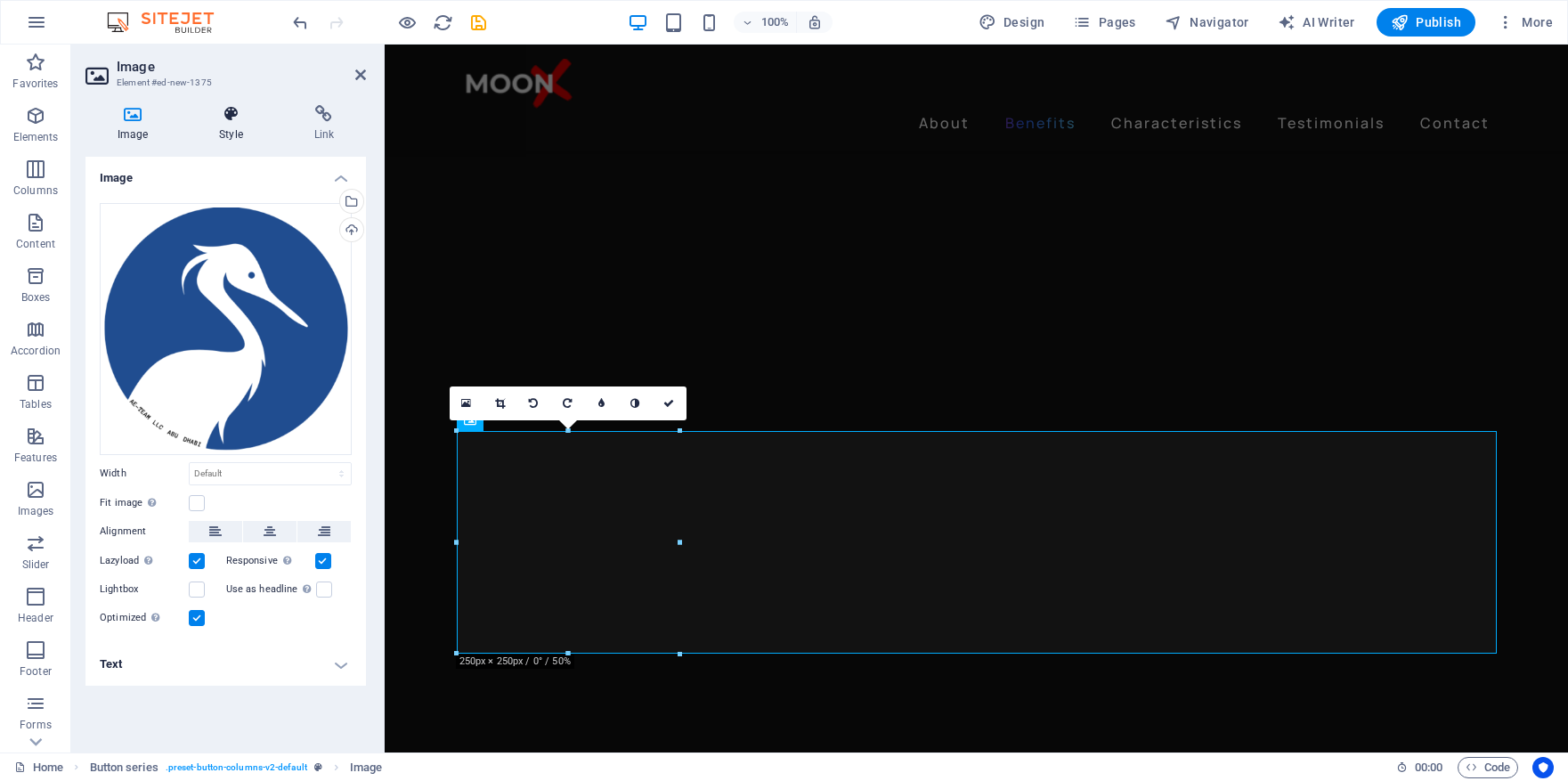
click at [235, 123] on h4 "Style" at bounding box center [234, 123] width 94 height 37
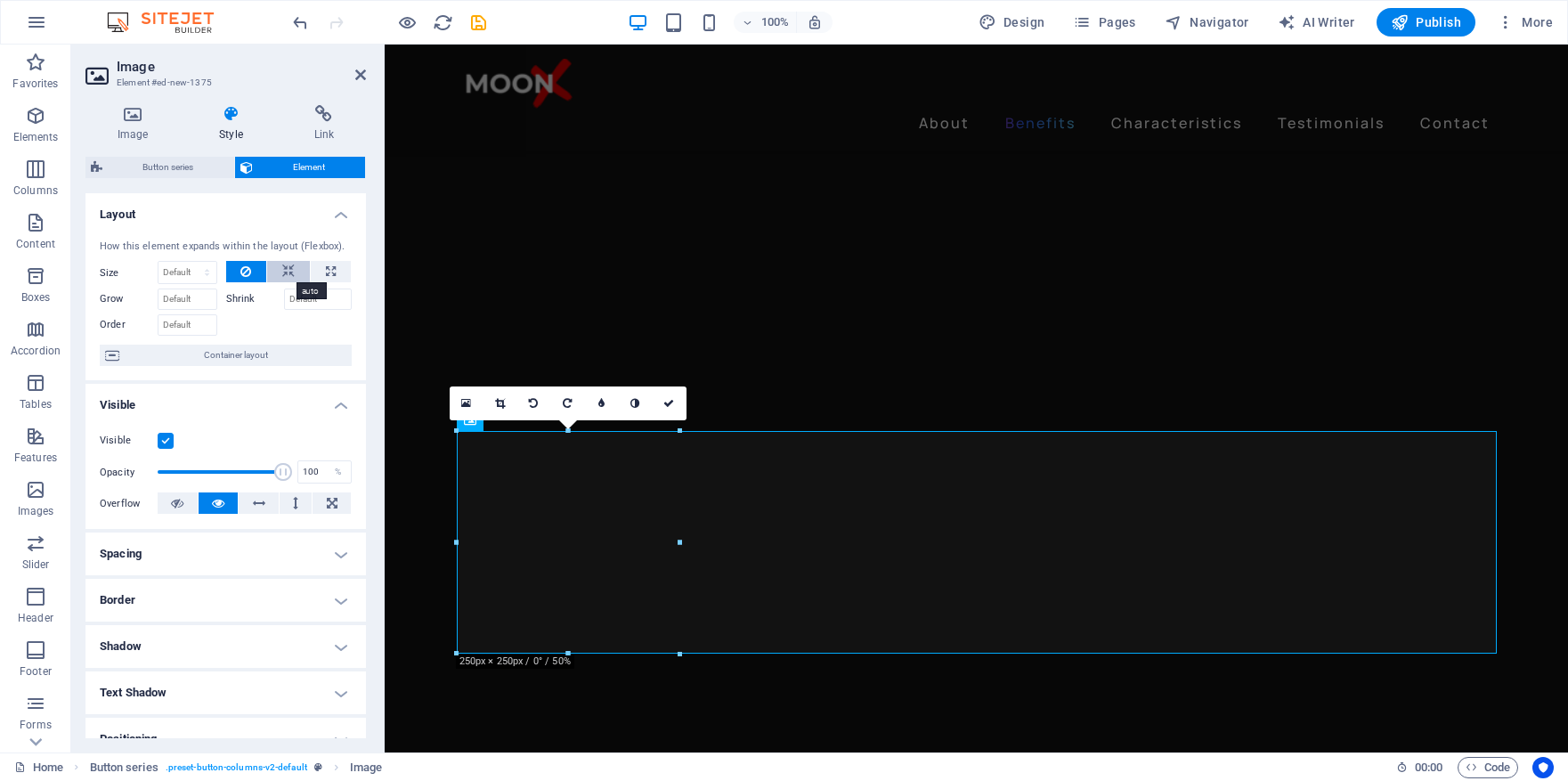
click at [282, 273] on icon at bounding box center [288, 271] width 12 height 22
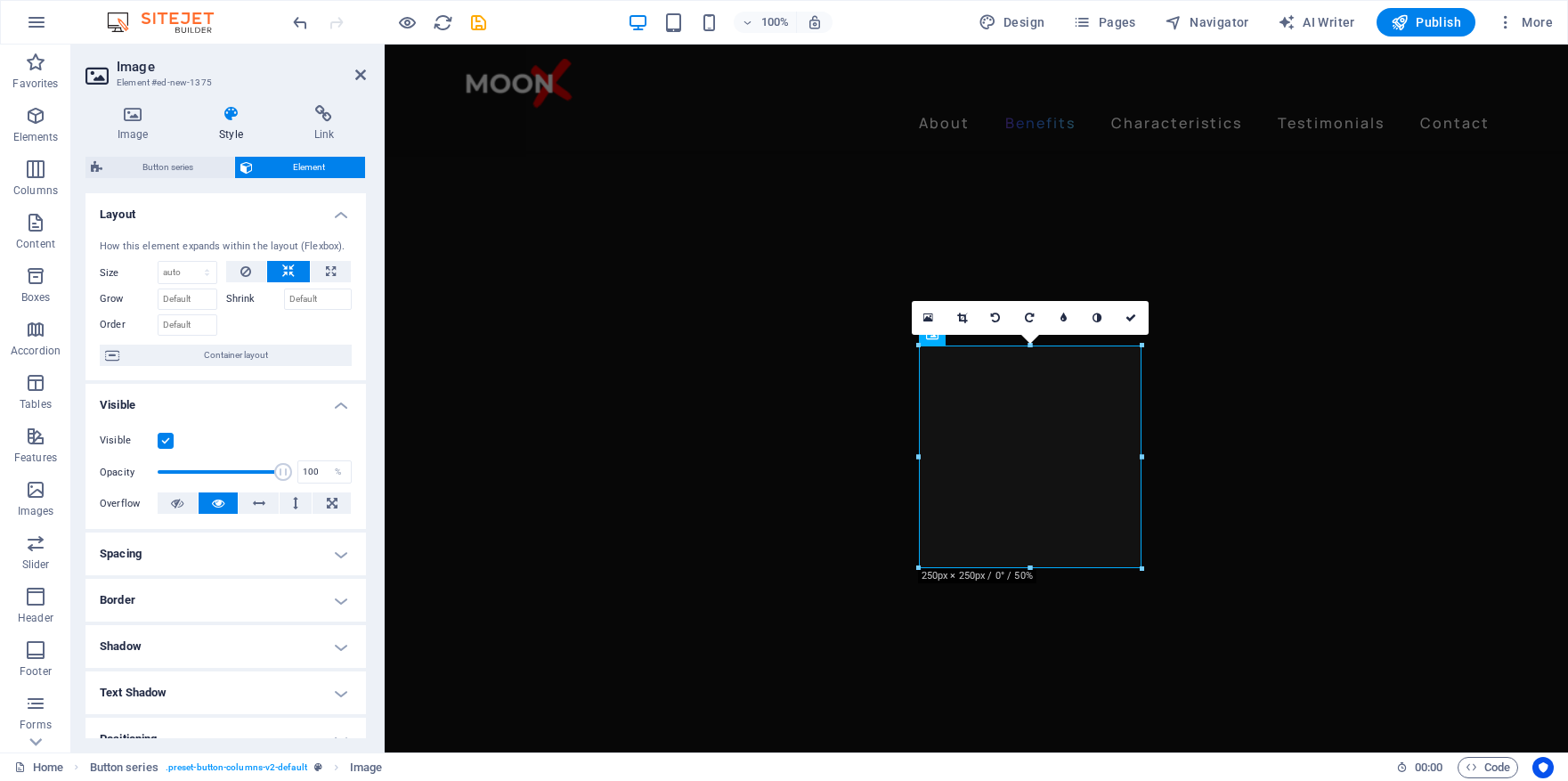
click at [228, 122] on icon at bounding box center [230, 113] width 87 height 18
click at [138, 124] on h4 "Image" at bounding box center [136, 123] width 102 height 37
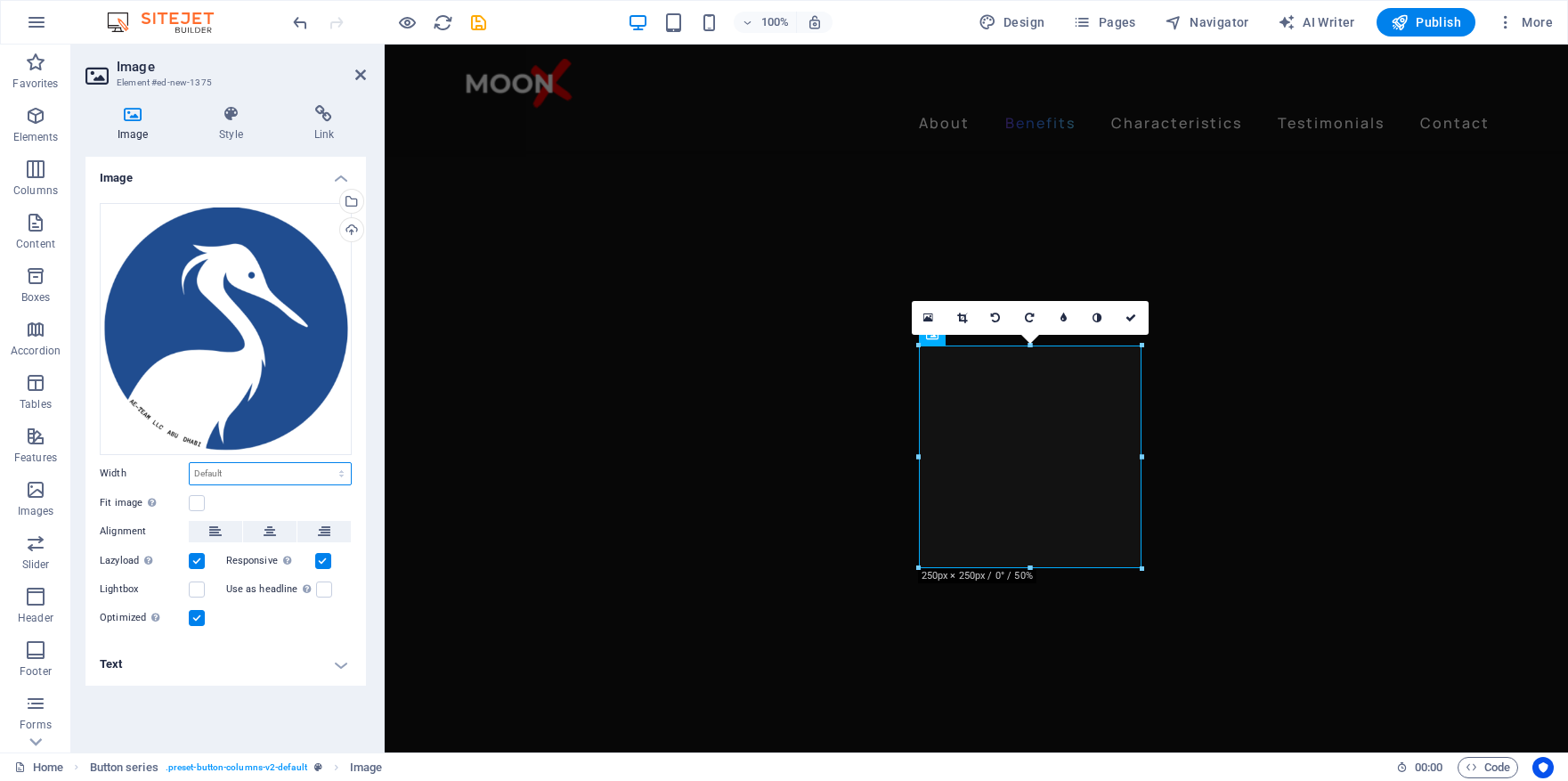
click at [225, 475] on select "Default auto px rem % em vh vw" at bounding box center [270, 473] width 161 height 22
select select "px"
click at [326, 463] on select "Default auto px rem % em vh vw" at bounding box center [270, 473] width 161 height 22
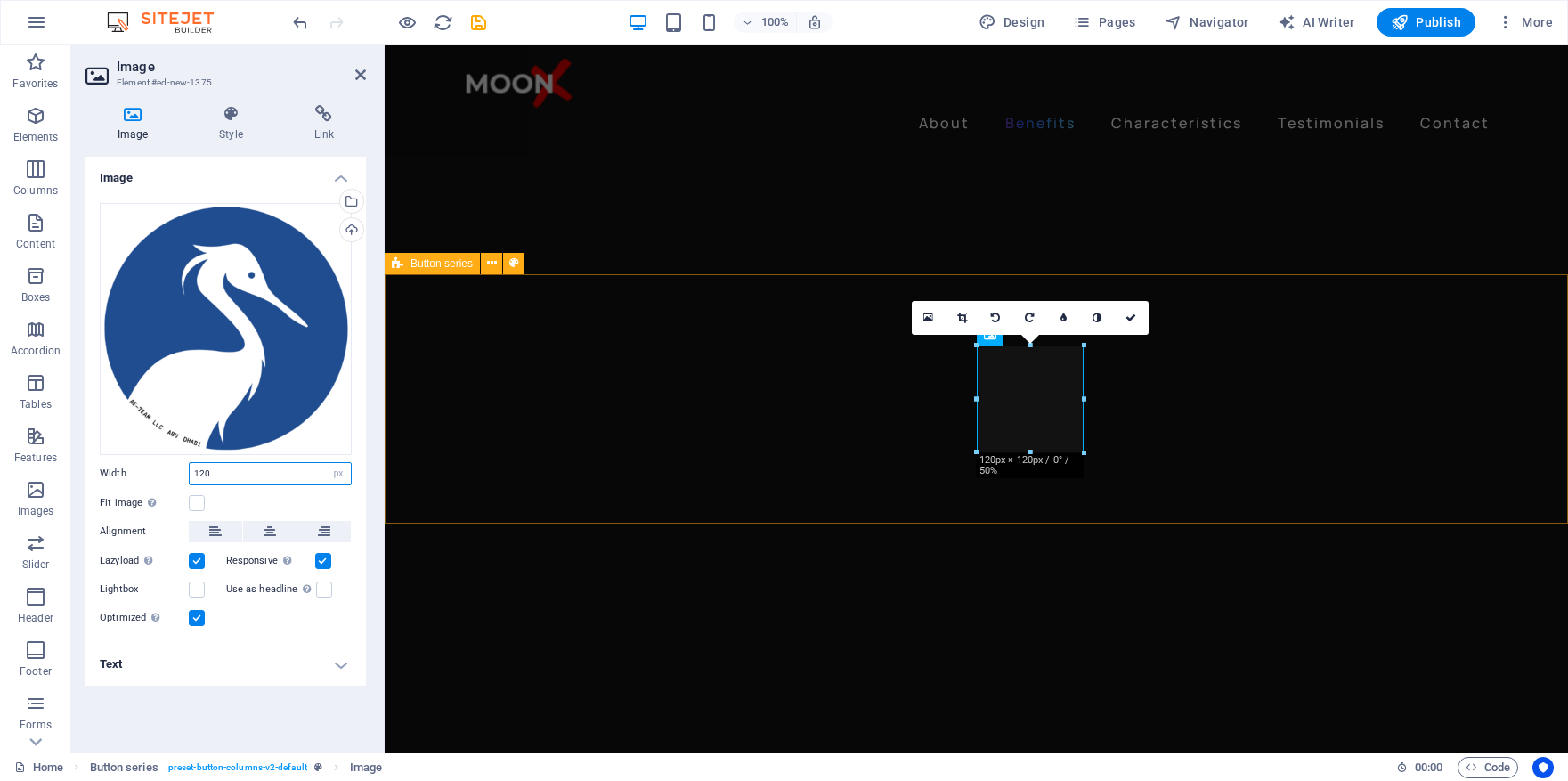
type input "120"
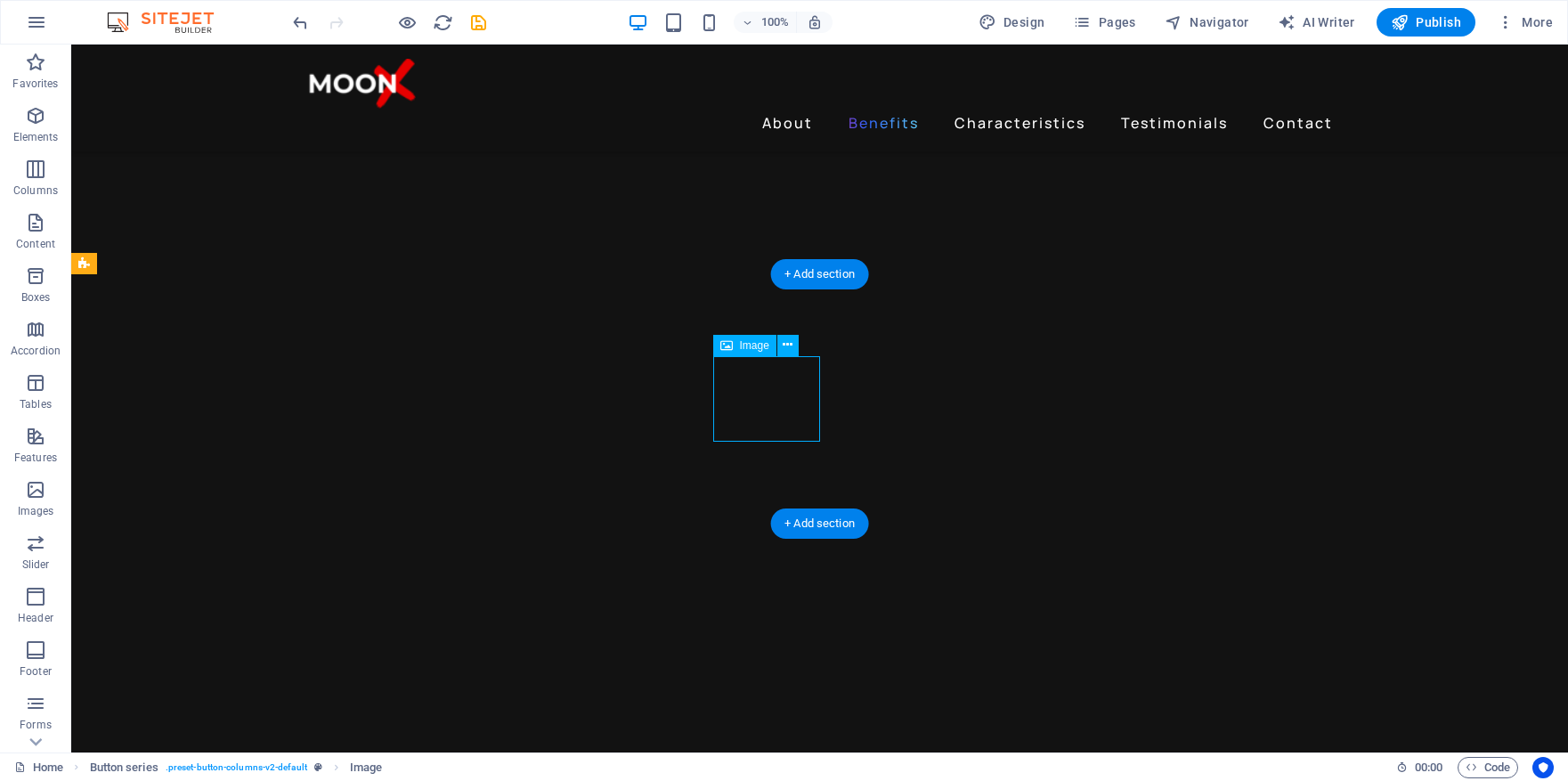
select select "px"
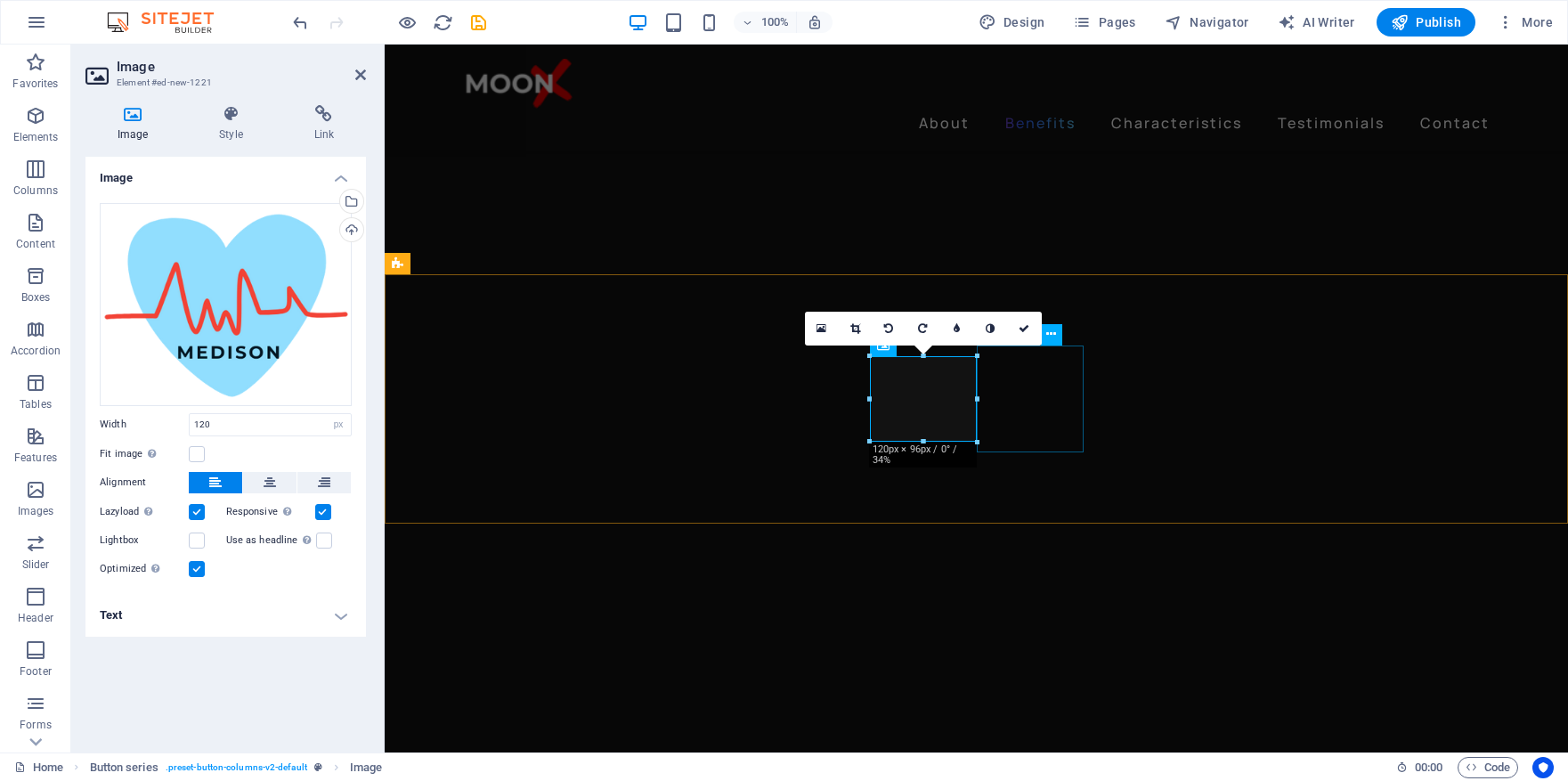
select select "px"
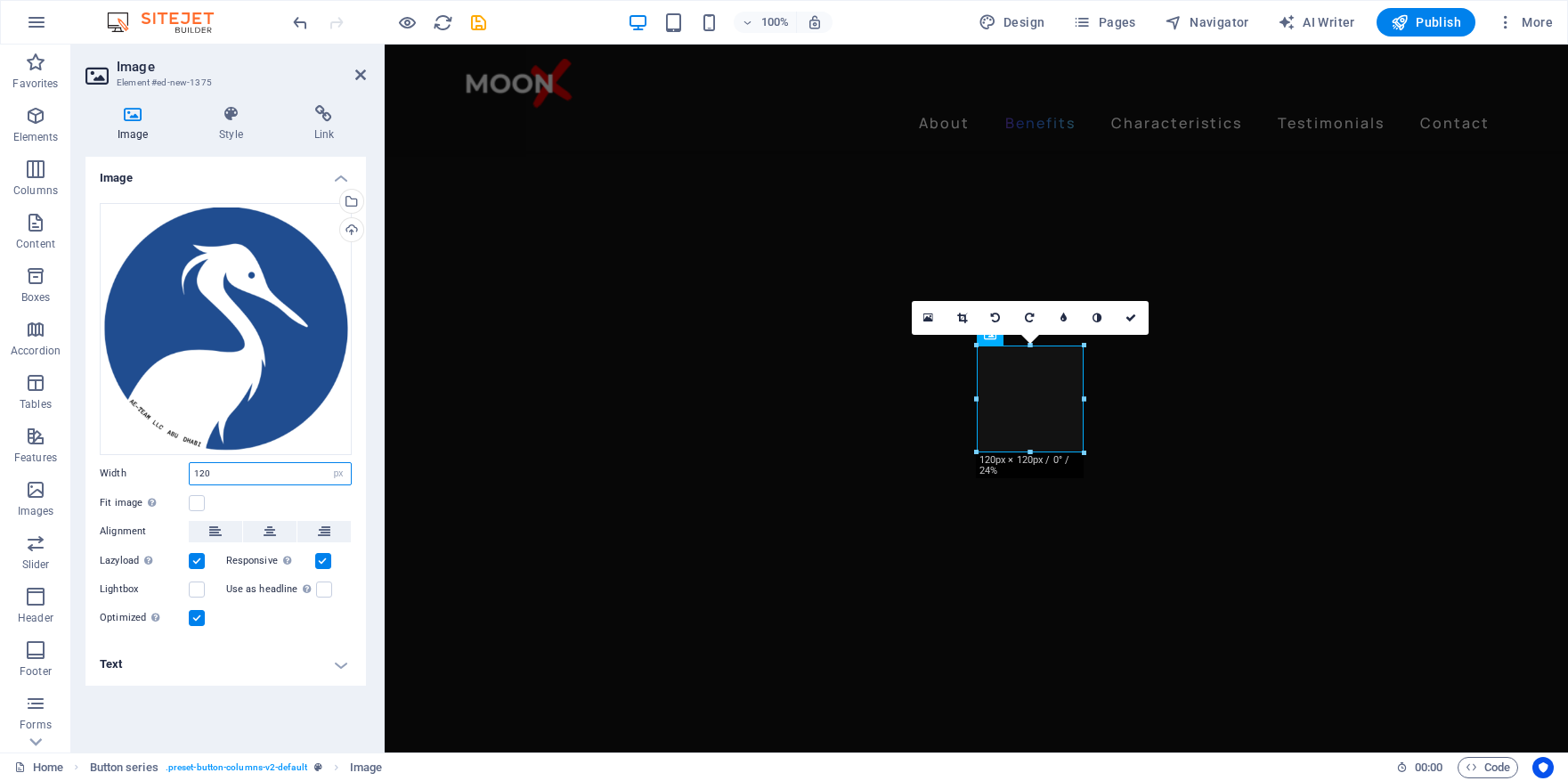
click at [263, 463] on input "120" at bounding box center [270, 473] width 161 height 22
type input "110"
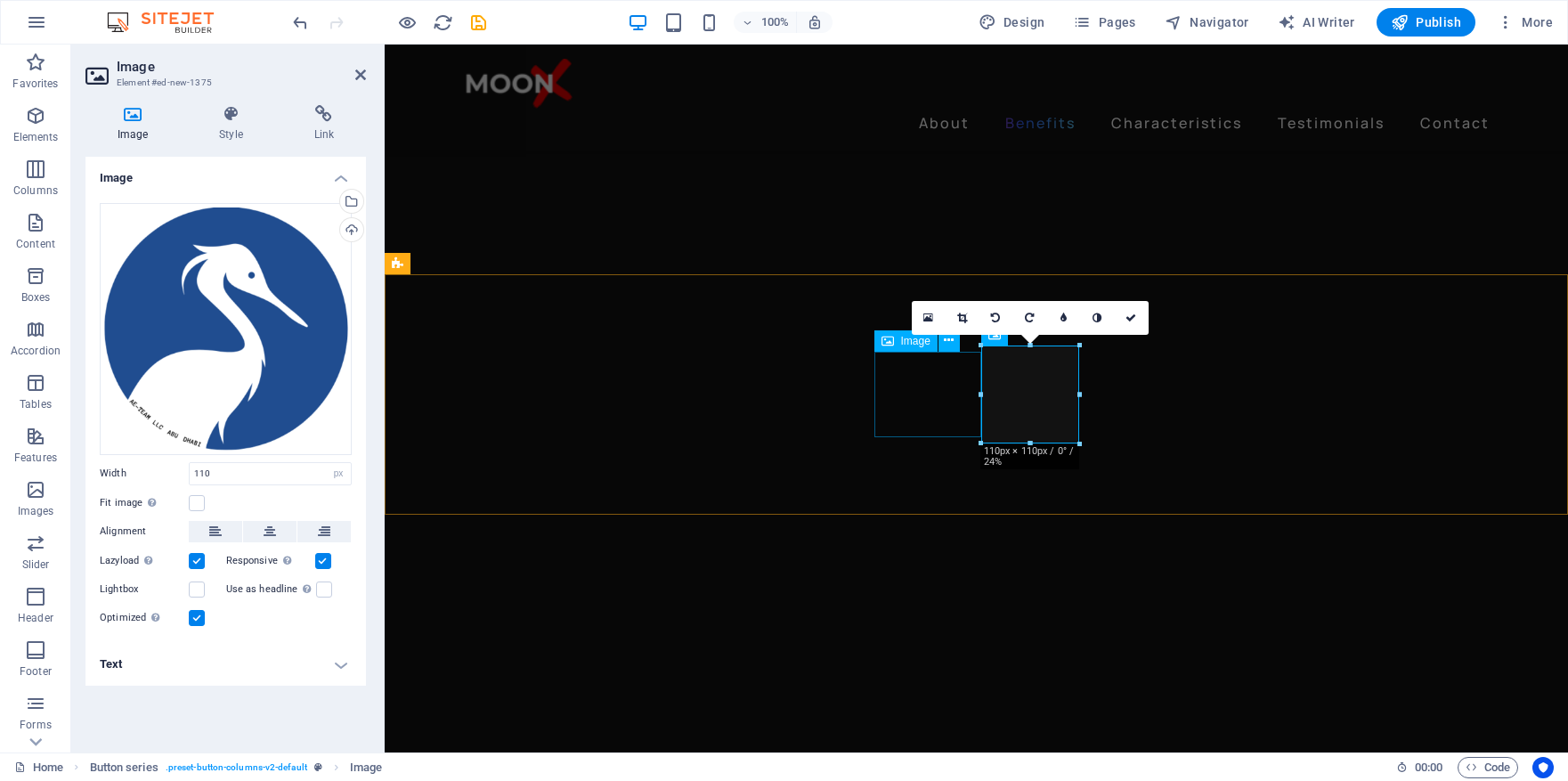
select select "px"
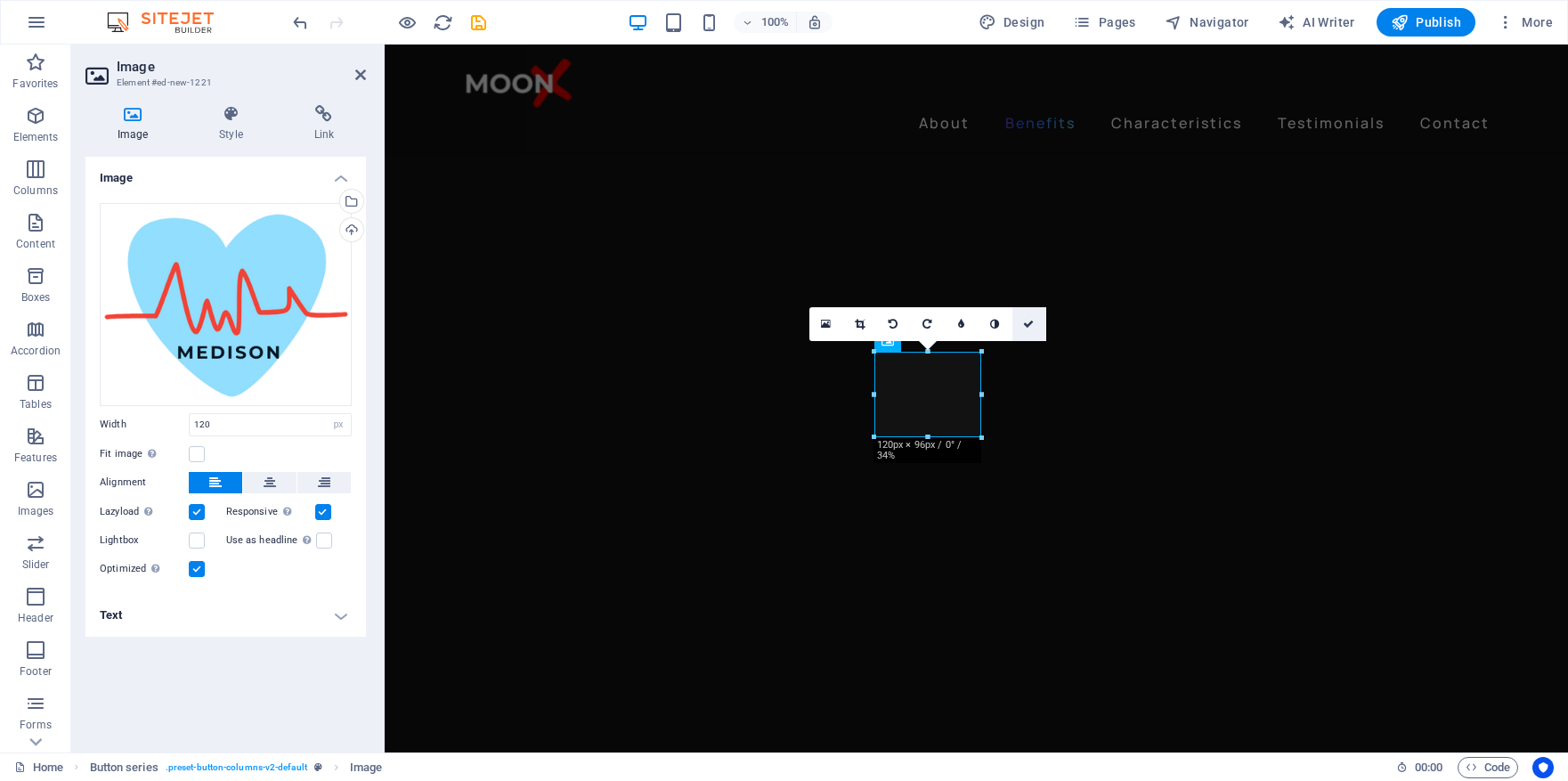
click at [1034, 325] on icon at bounding box center [1028, 324] width 10 height 10
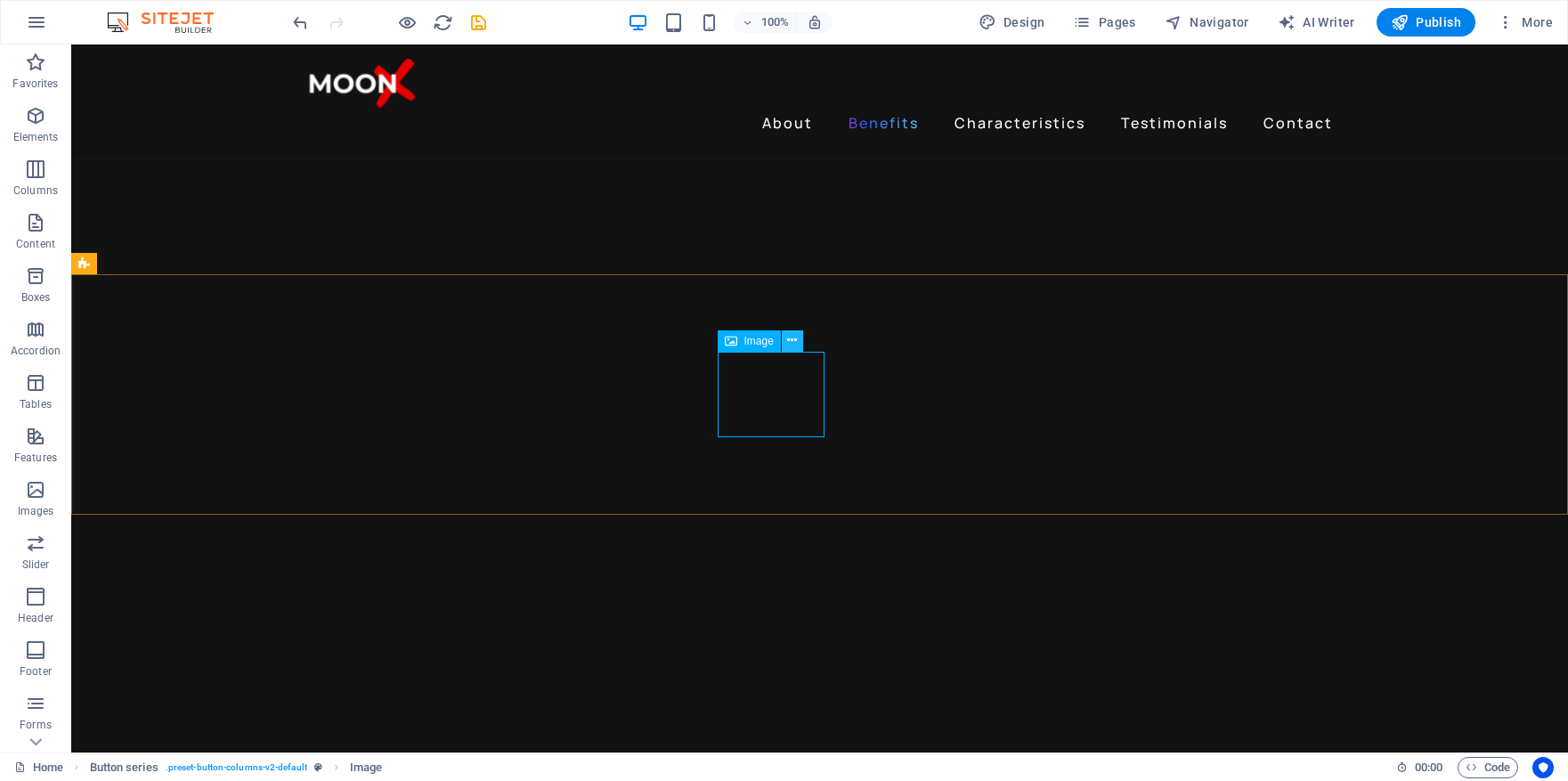
click at [797, 343] on icon at bounding box center [792, 340] width 9 height 19
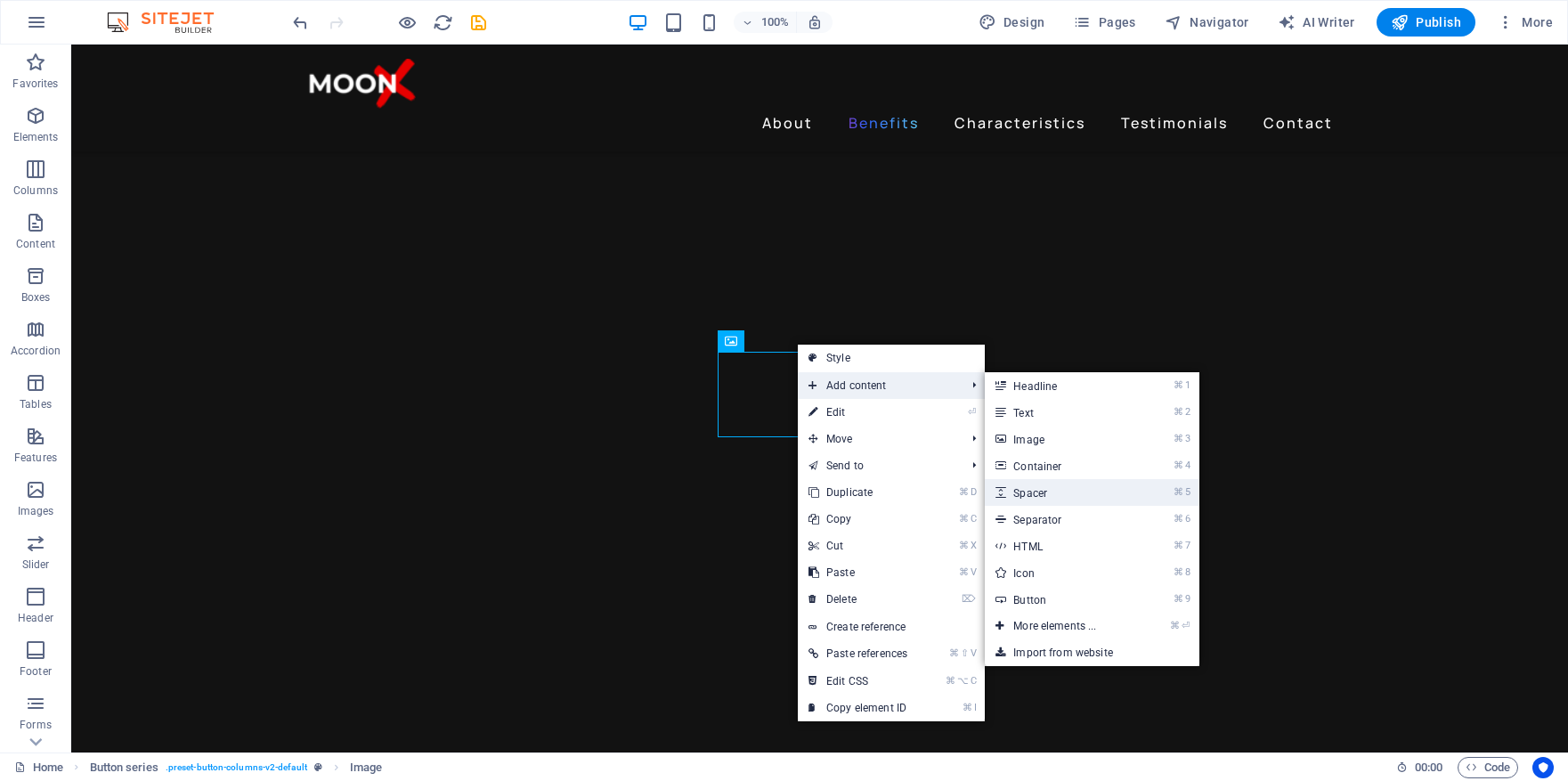
click at [1073, 494] on link "⌘ 5 Spacer" at bounding box center [1058, 492] width 147 height 27
select select "px"
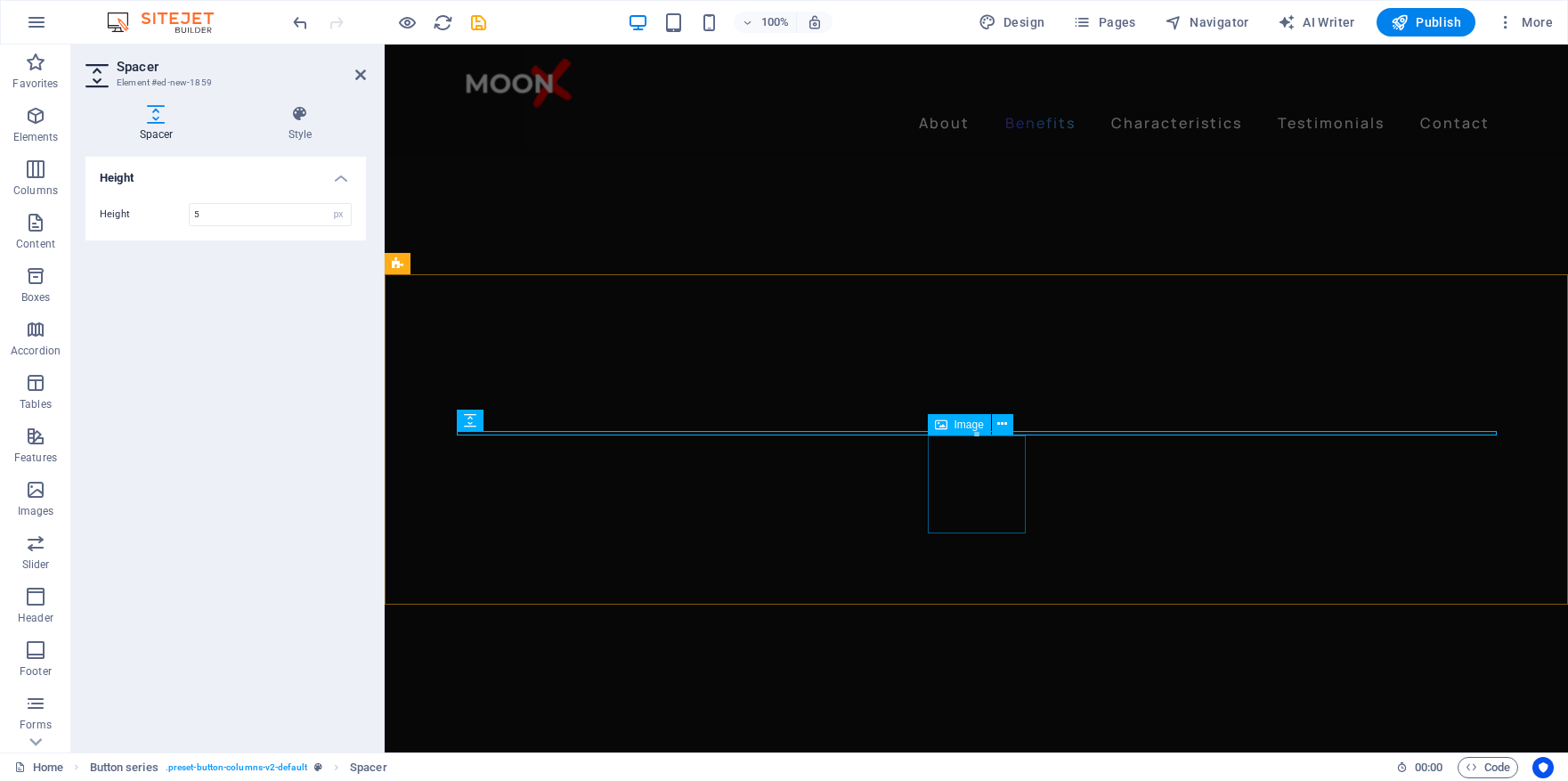
type input "50"
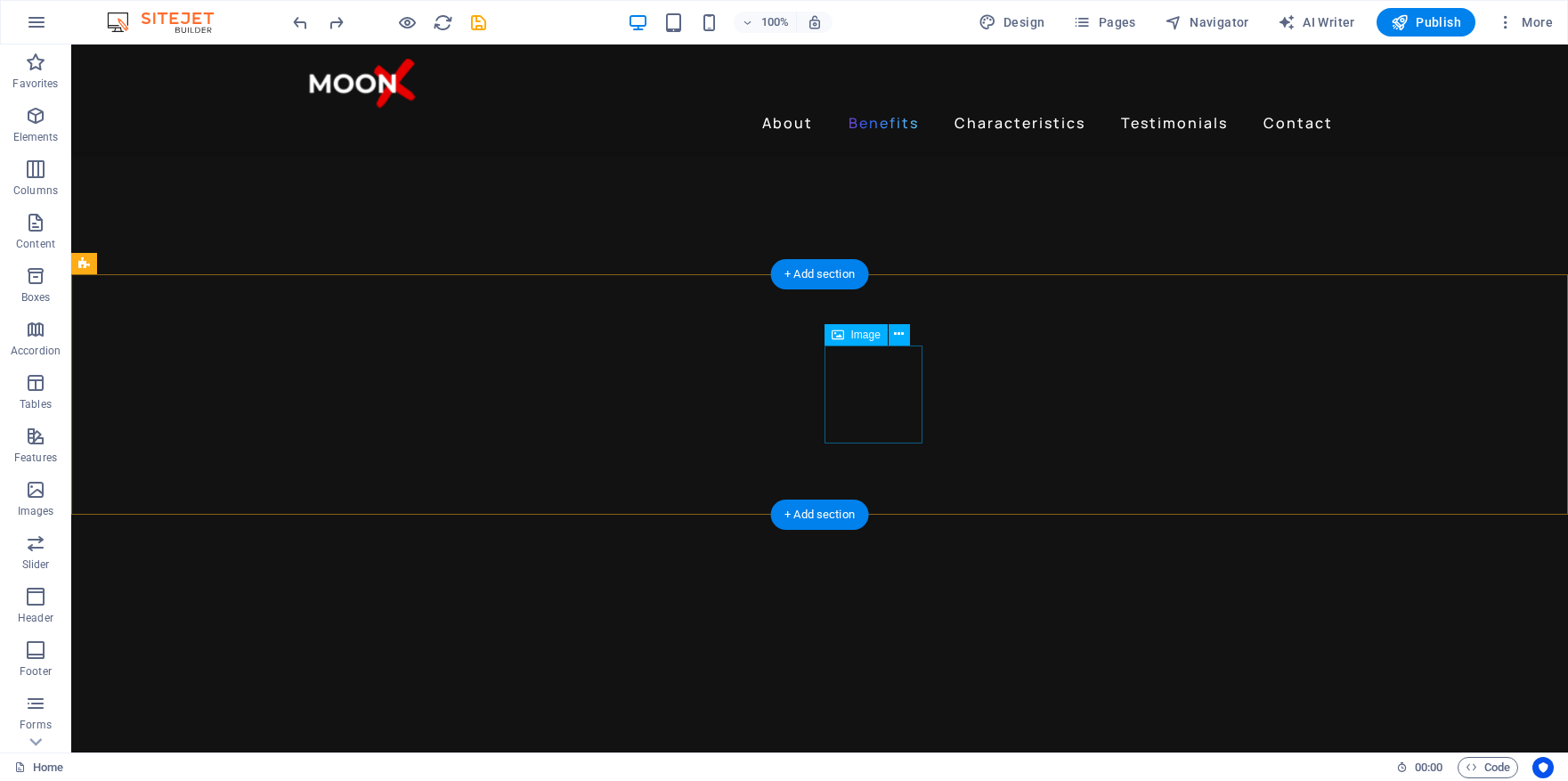
select select "px"
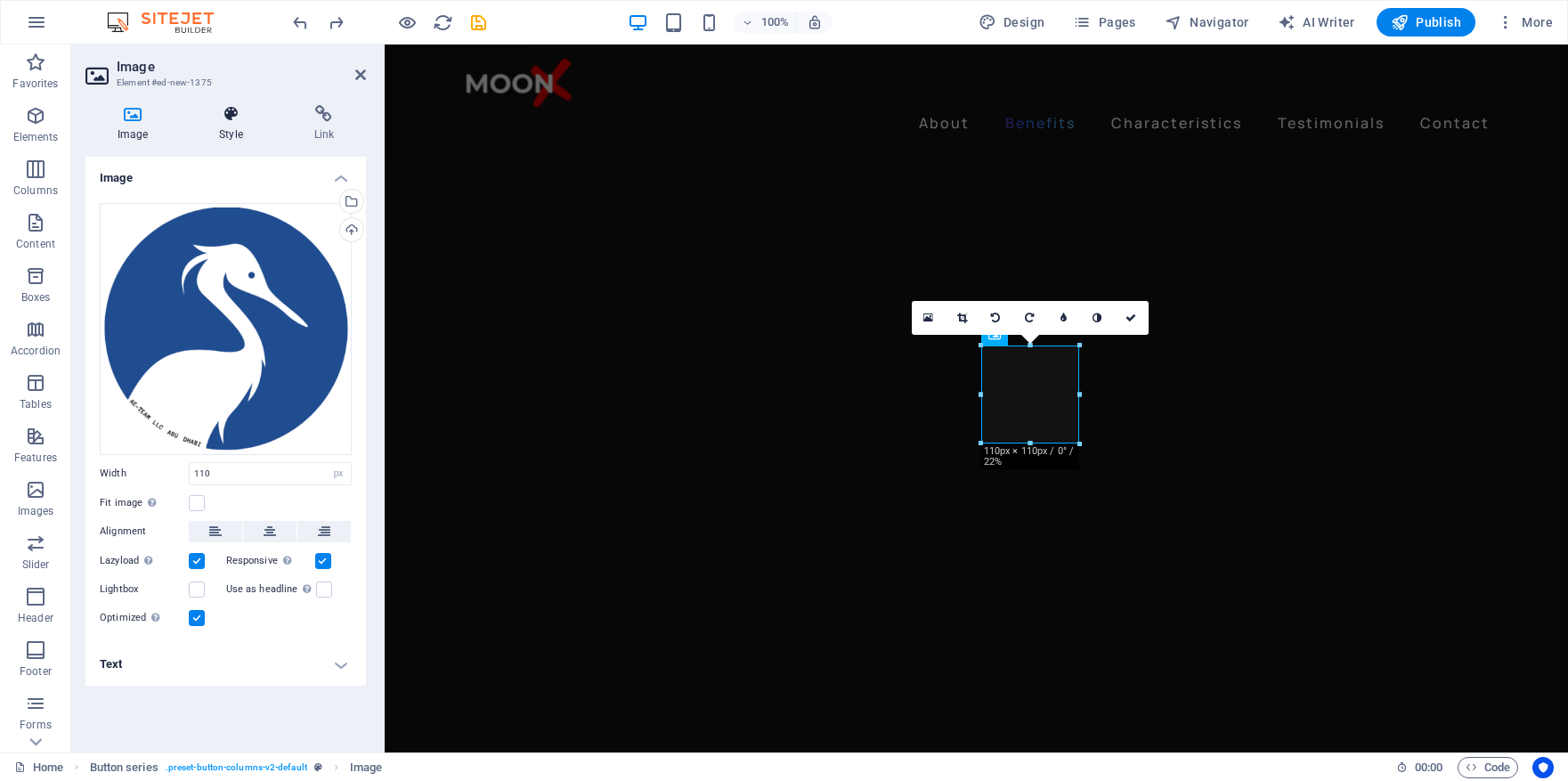
click at [253, 130] on h4 "Style" at bounding box center [234, 123] width 94 height 37
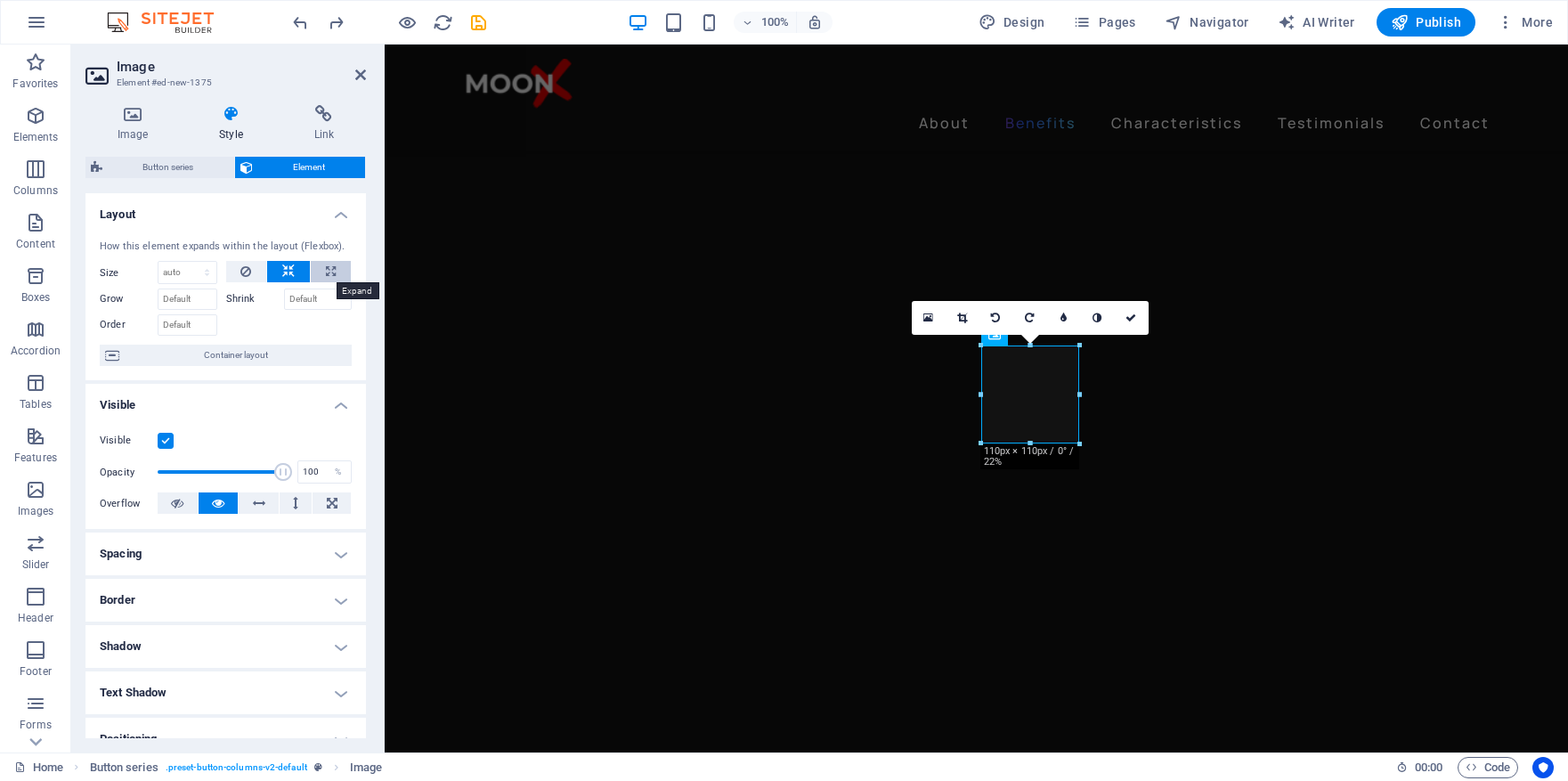
click at [333, 272] on button at bounding box center [330, 271] width 40 height 22
type input "100"
select select "%"
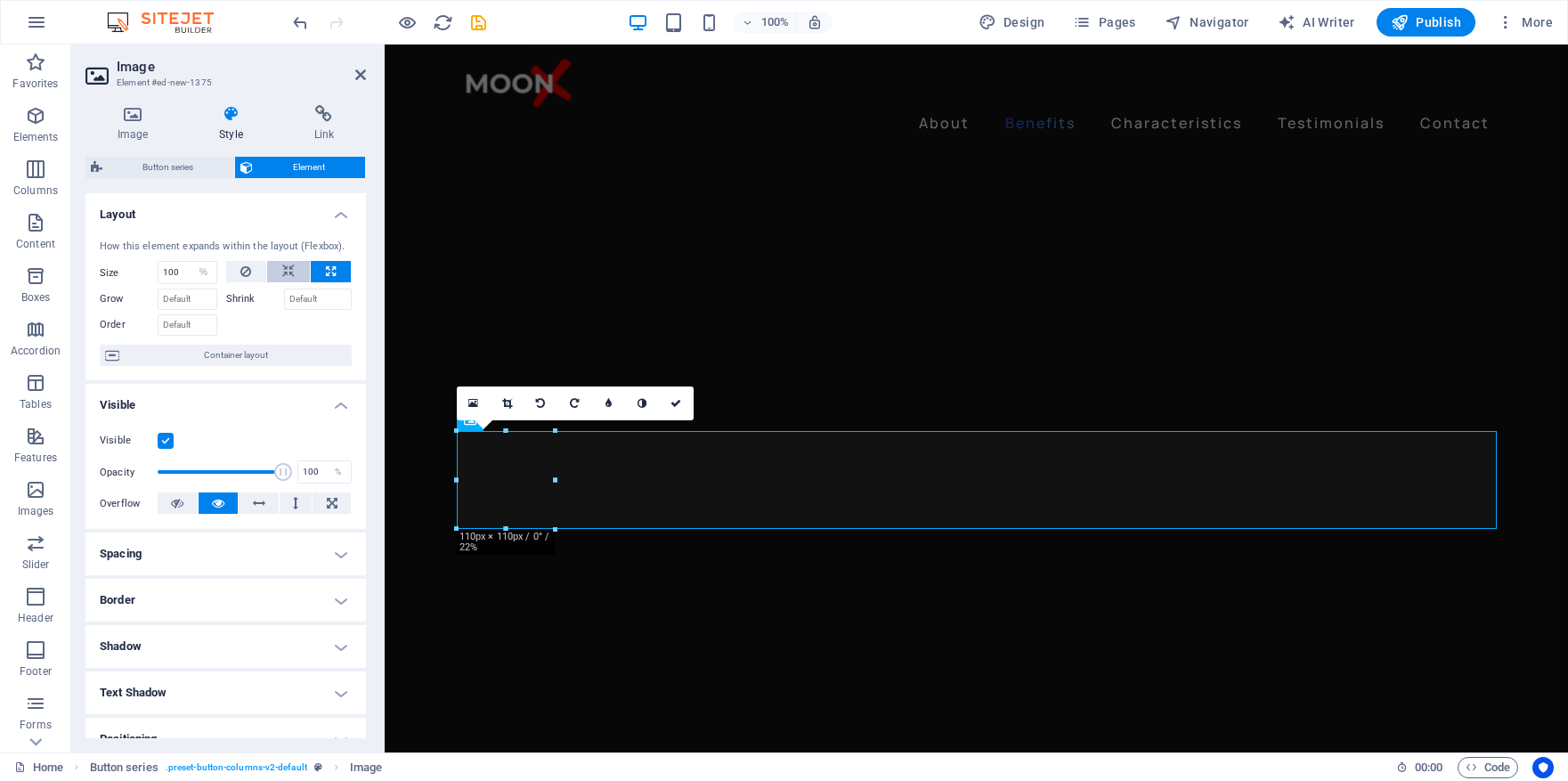
click at [294, 271] on button at bounding box center [289, 271] width 43 height 22
select select "DISABLED_OPTION_VALUE"
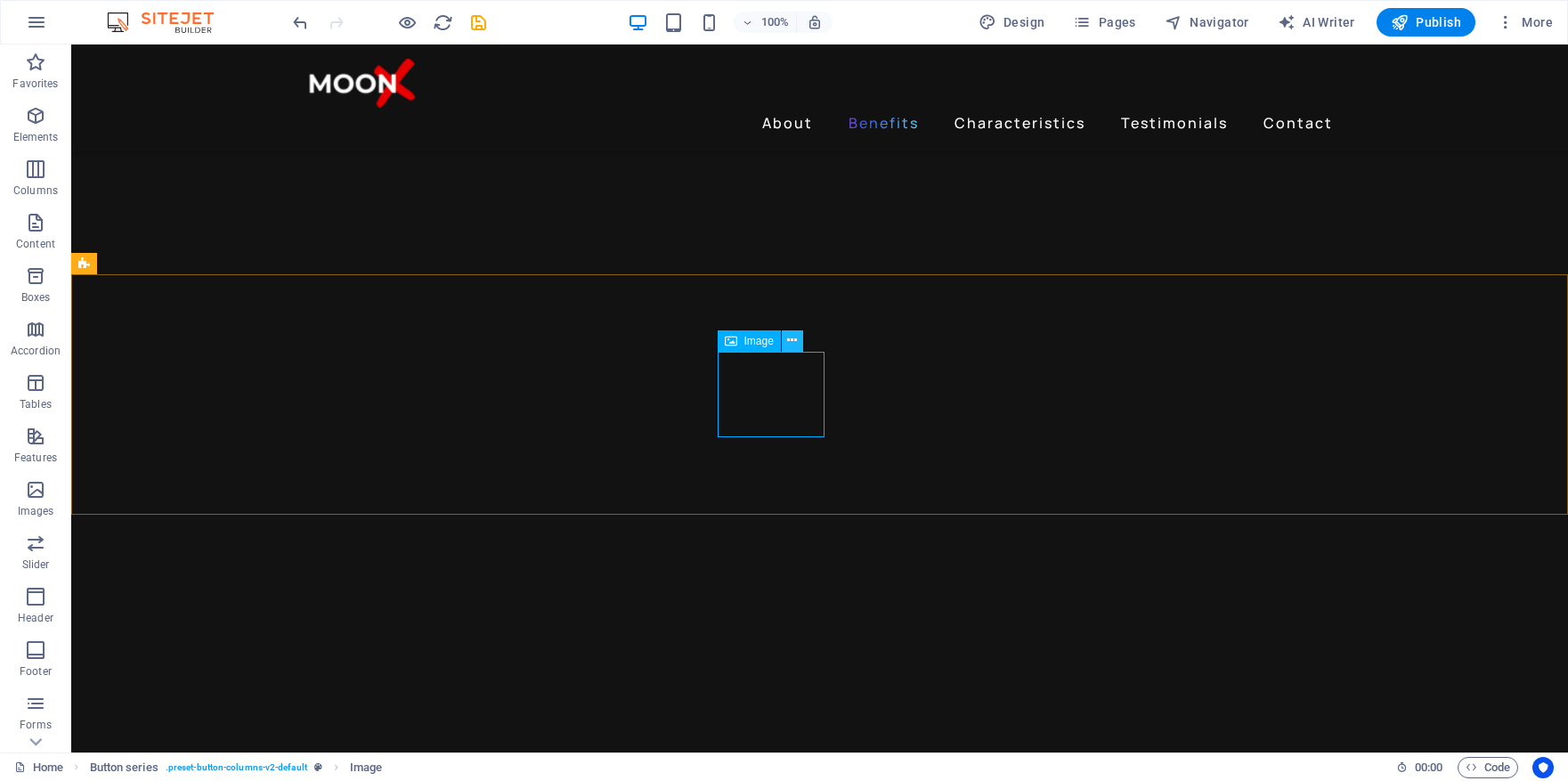
click at [795, 338] on icon at bounding box center [792, 340] width 9 height 19
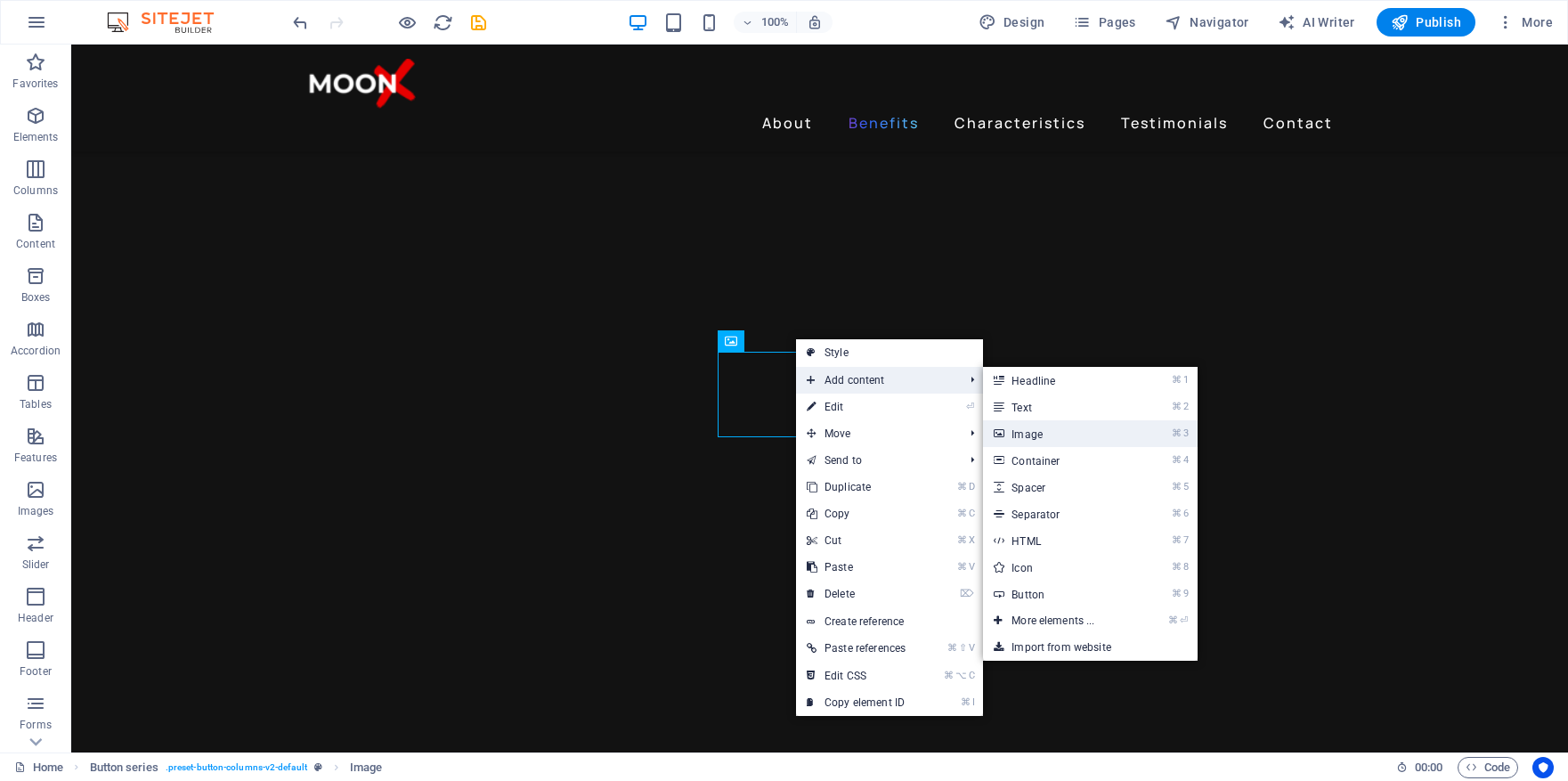
click at [1057, 437] on link "⌘ 3 Image" at bounding box center [1057, 434] width 147 height 27
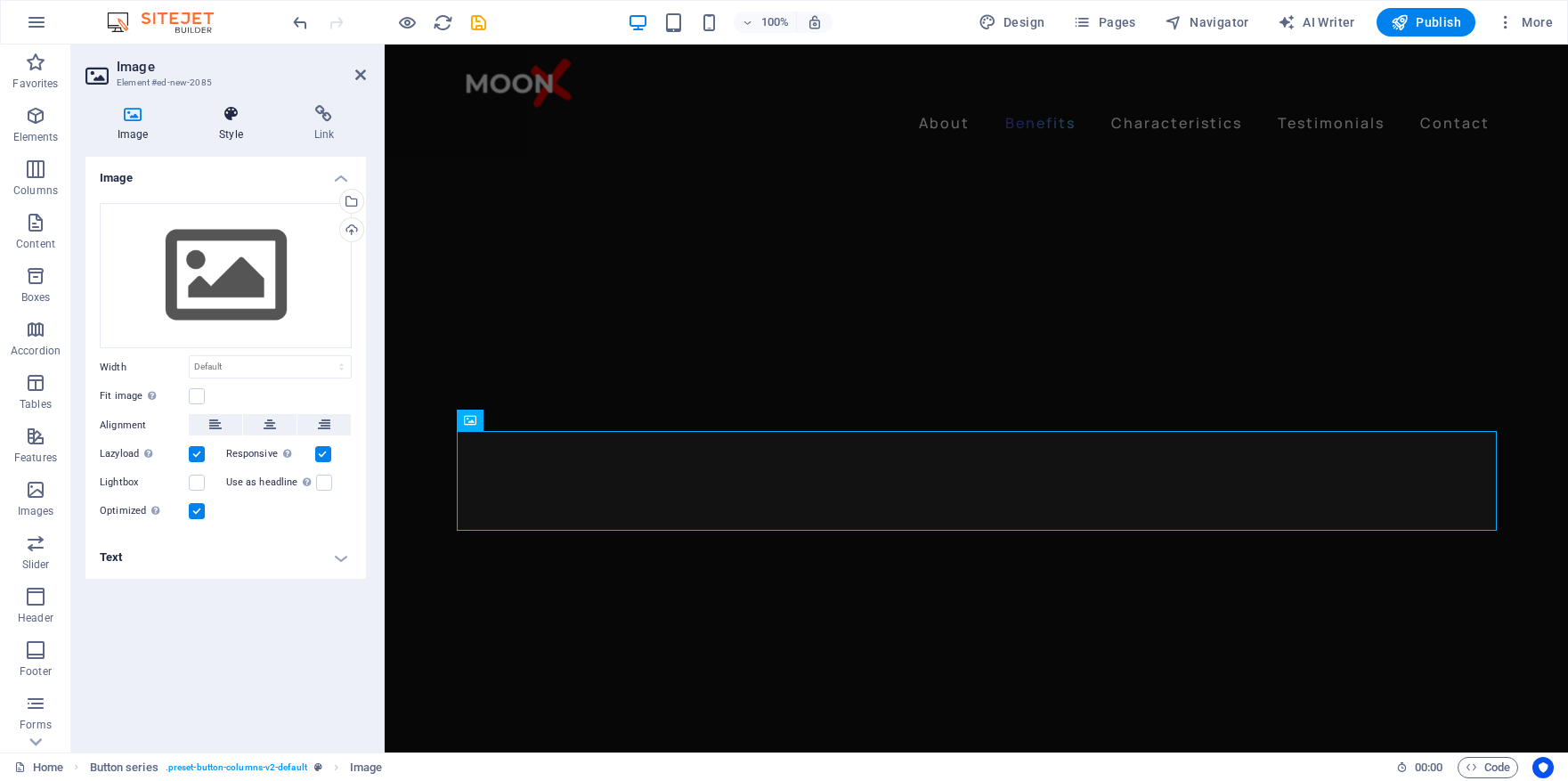
click at [238, 126] on h4 "Style" at bounding box center [234, 123] width 94 height 37
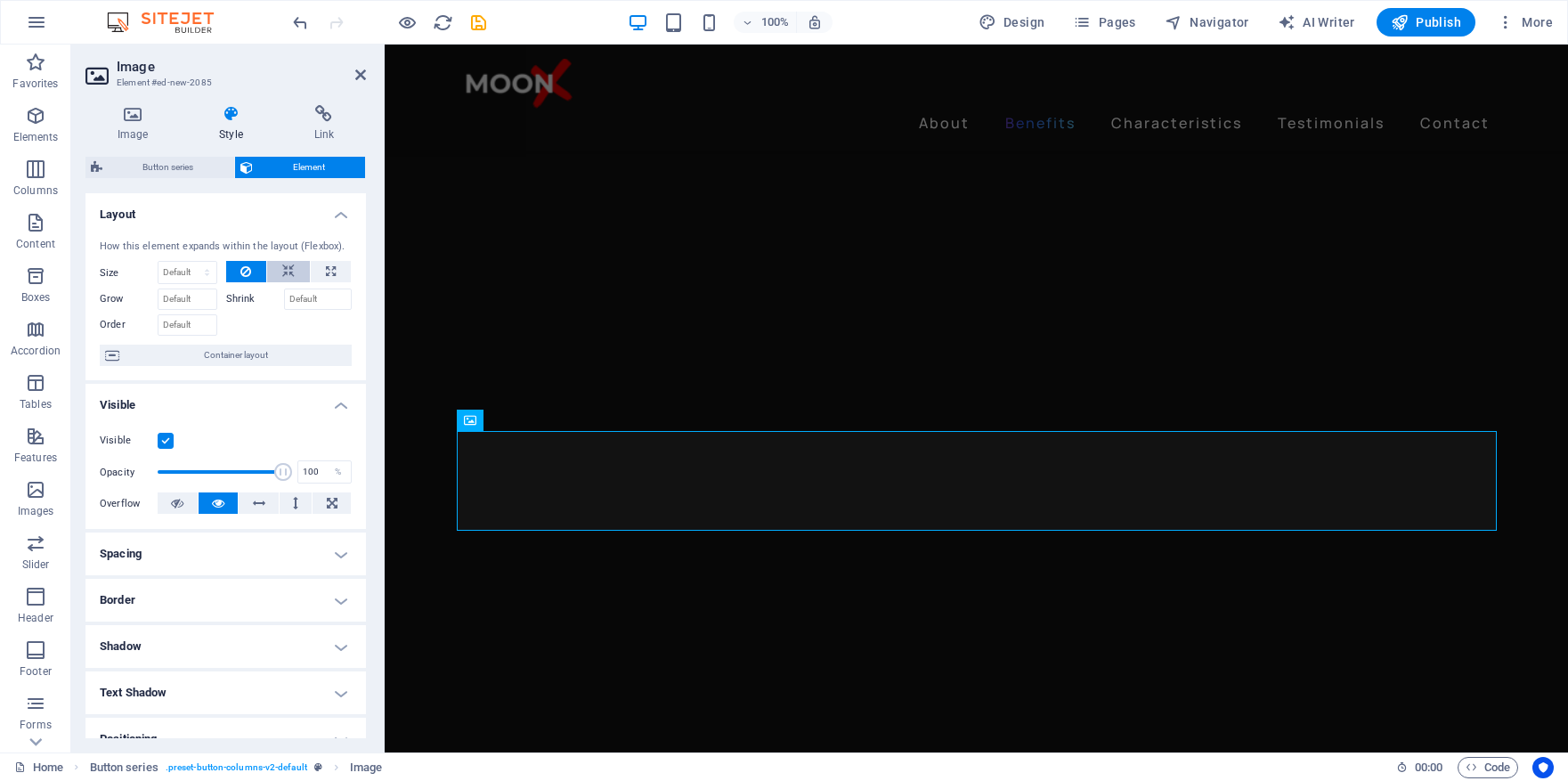
click at [292, 273] on button at bounding box center [289, 271] width 43 height 22
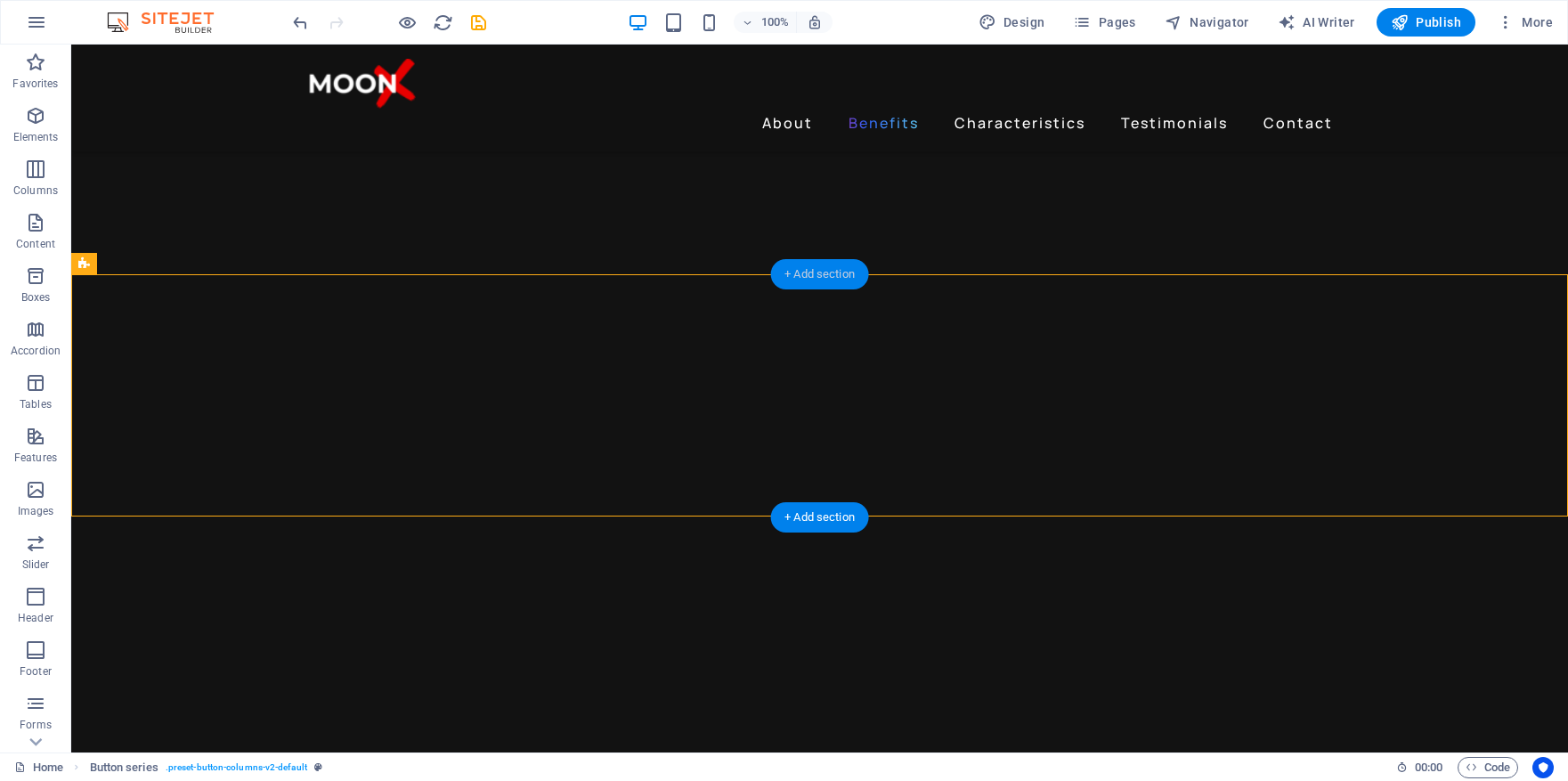
click at [823, 275] on div "+ Add section" at bounding box center [820, 274] width 99 height 30
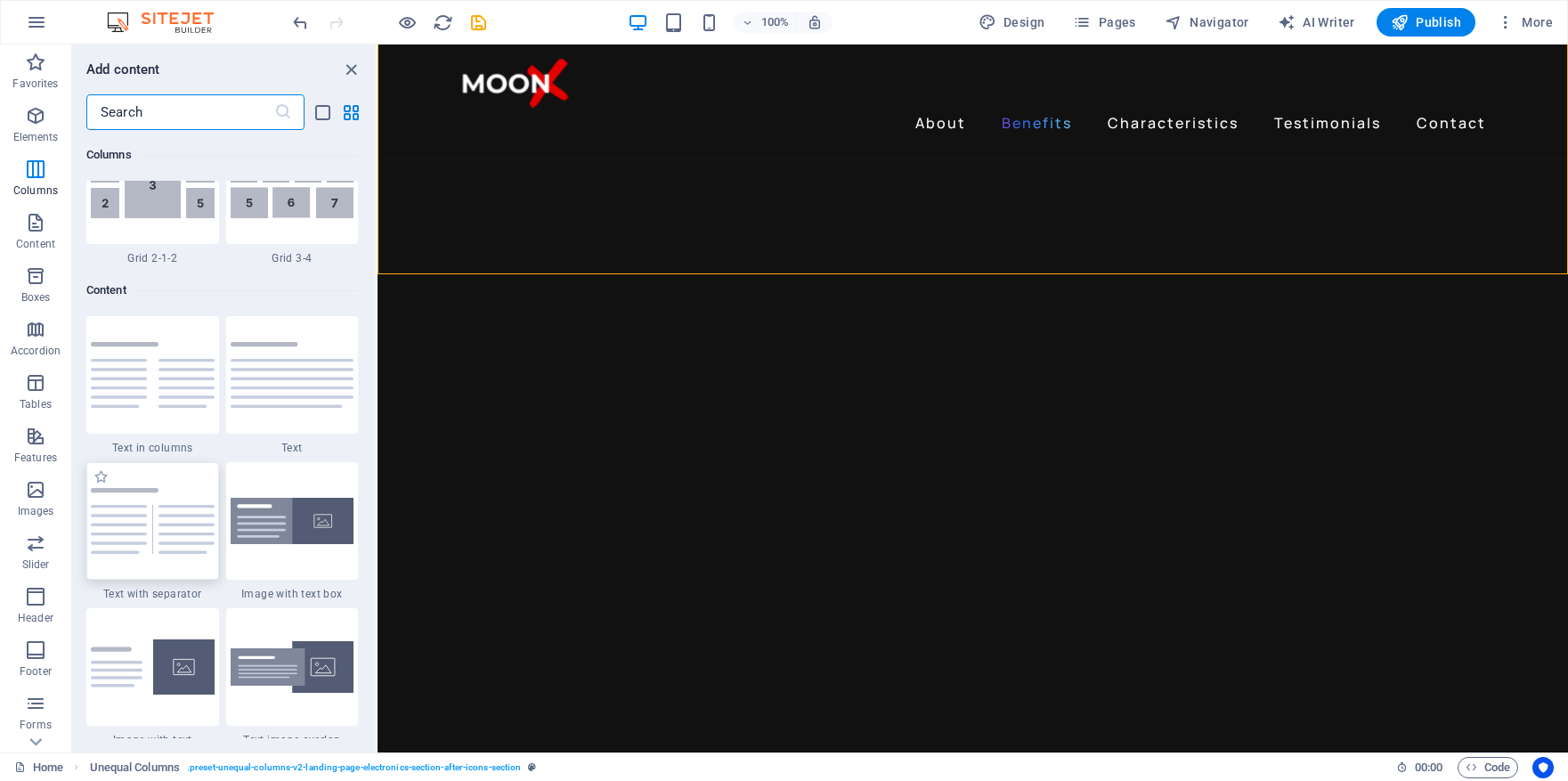
scroll to position [2994, 0]
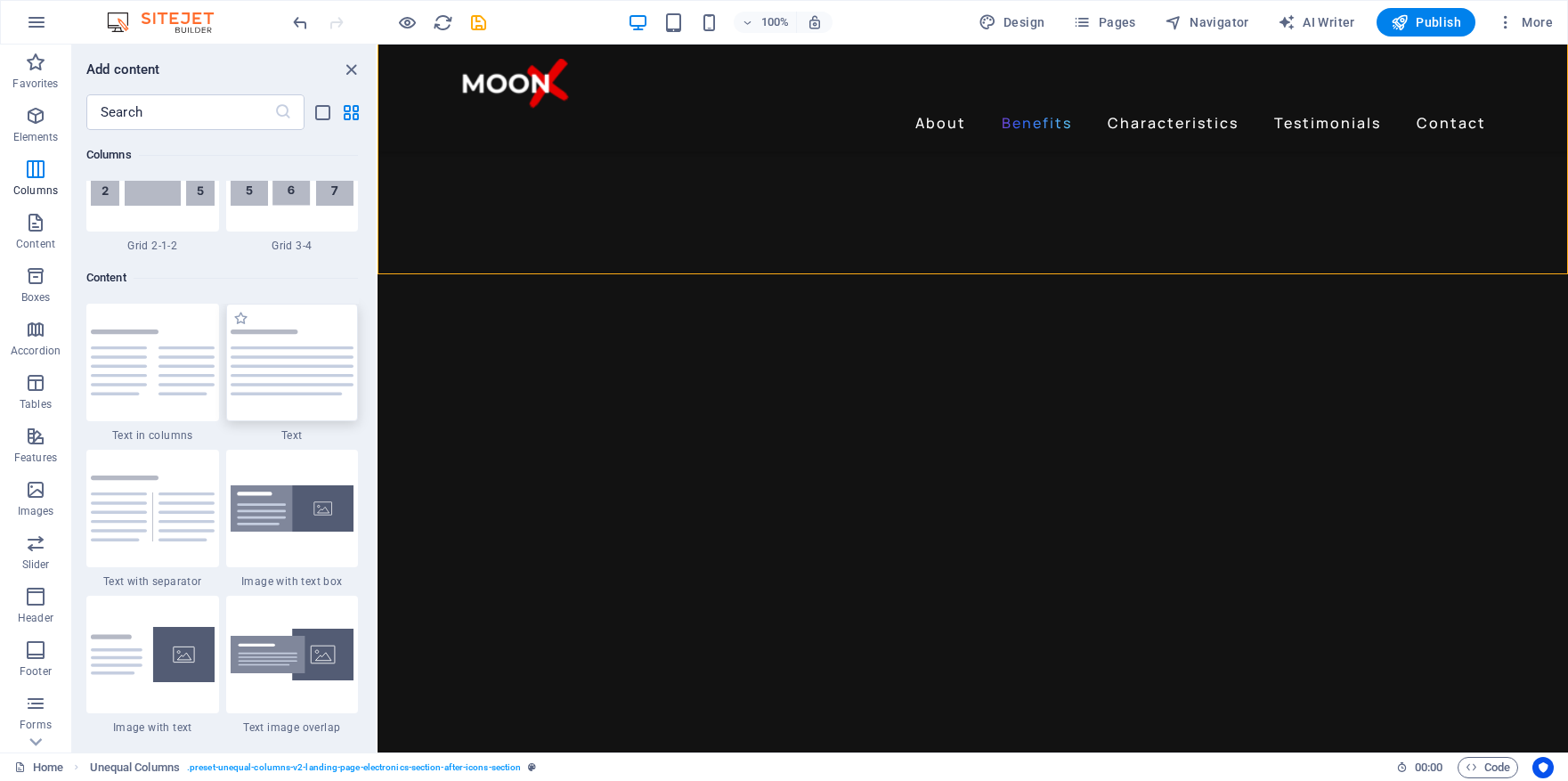
click at [293, 358] on img at bounding box center [293, 362] width 123 height 65
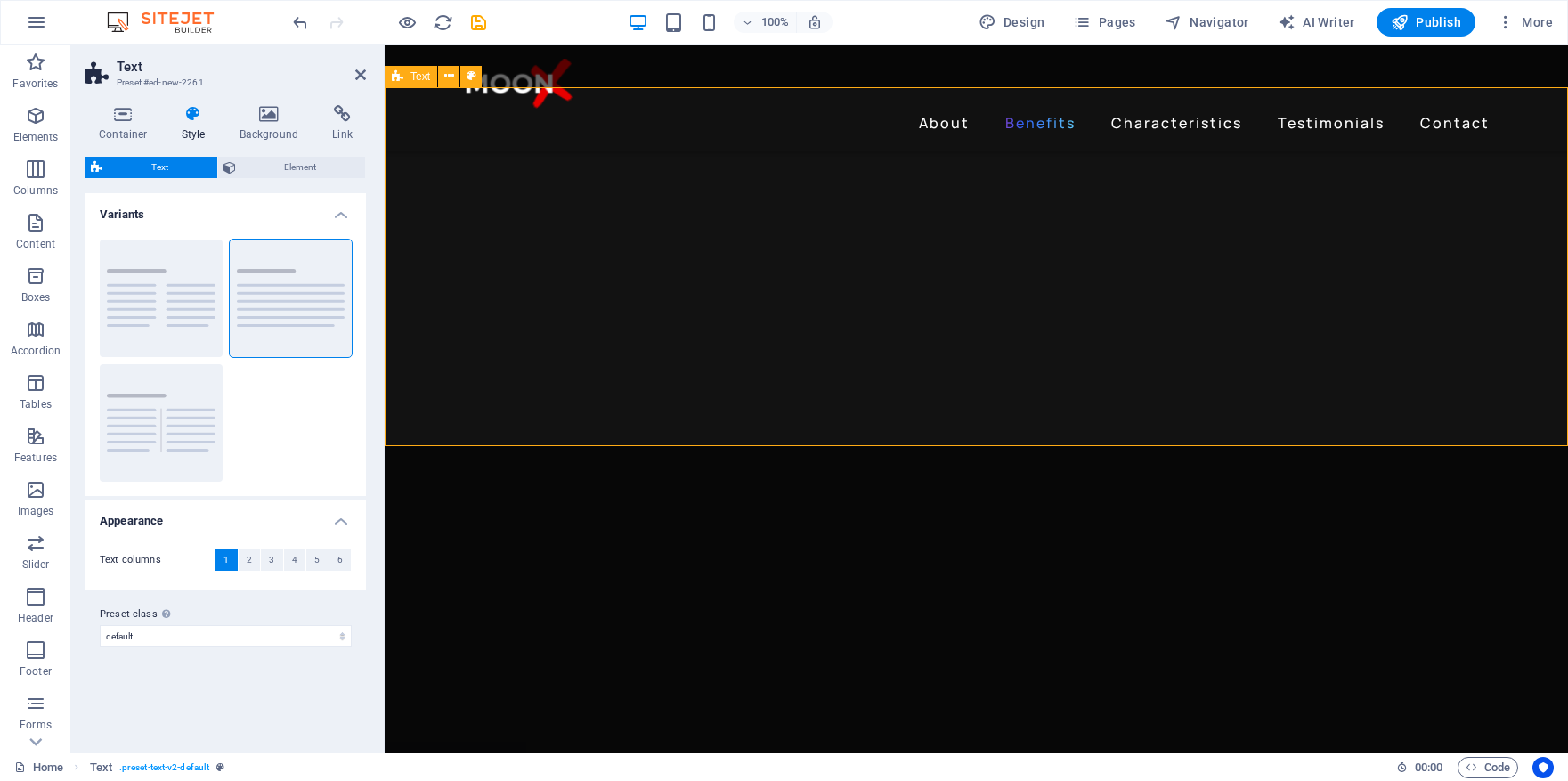
scroll to position [2385, 0]
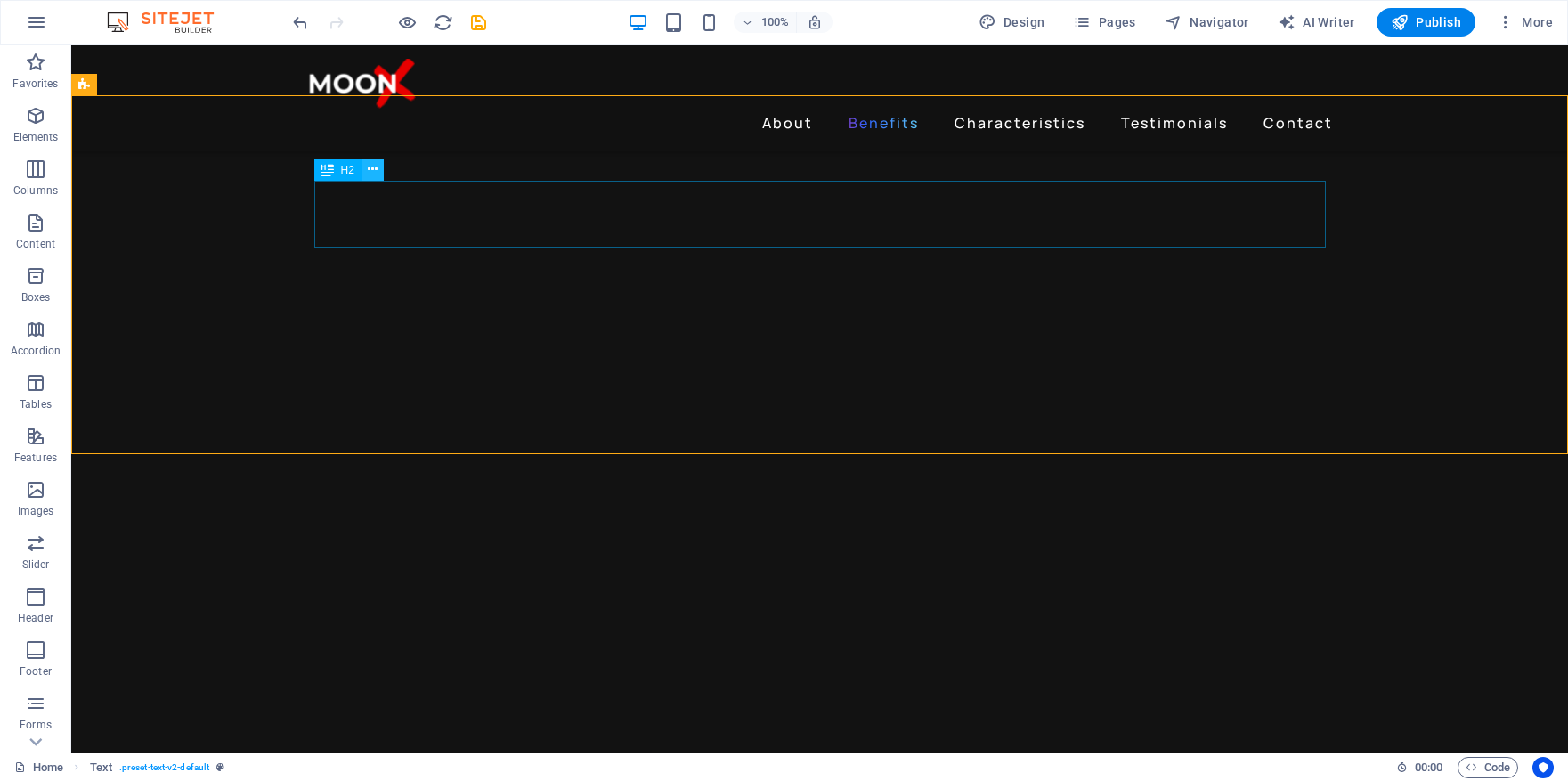
click at [380, 172] on button at bounding box center [373, 170] width 22 height 22
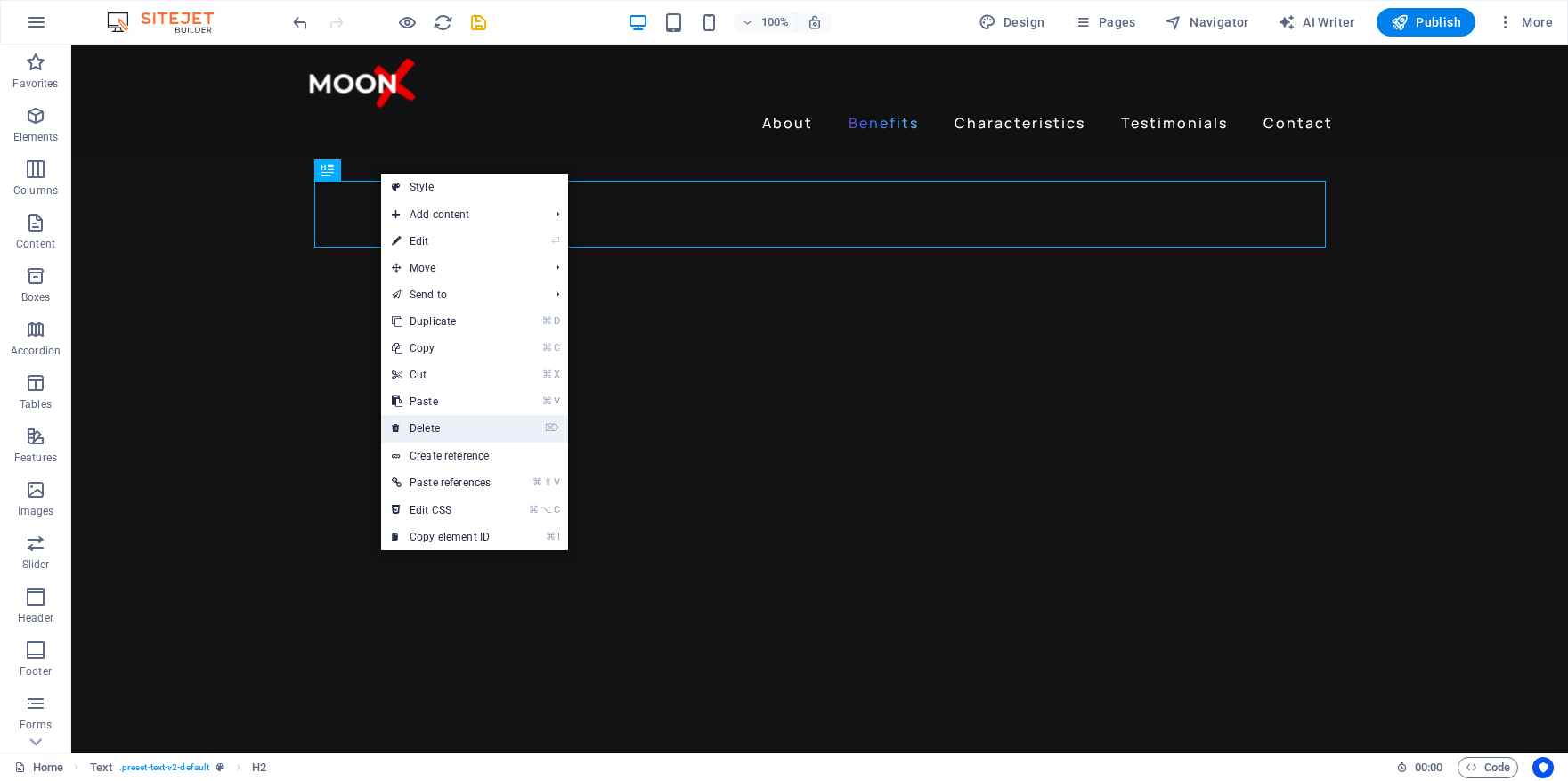
click at [445, 422] on link "⌦ Delete" at bounding box center [441, 428] width 121 height 27
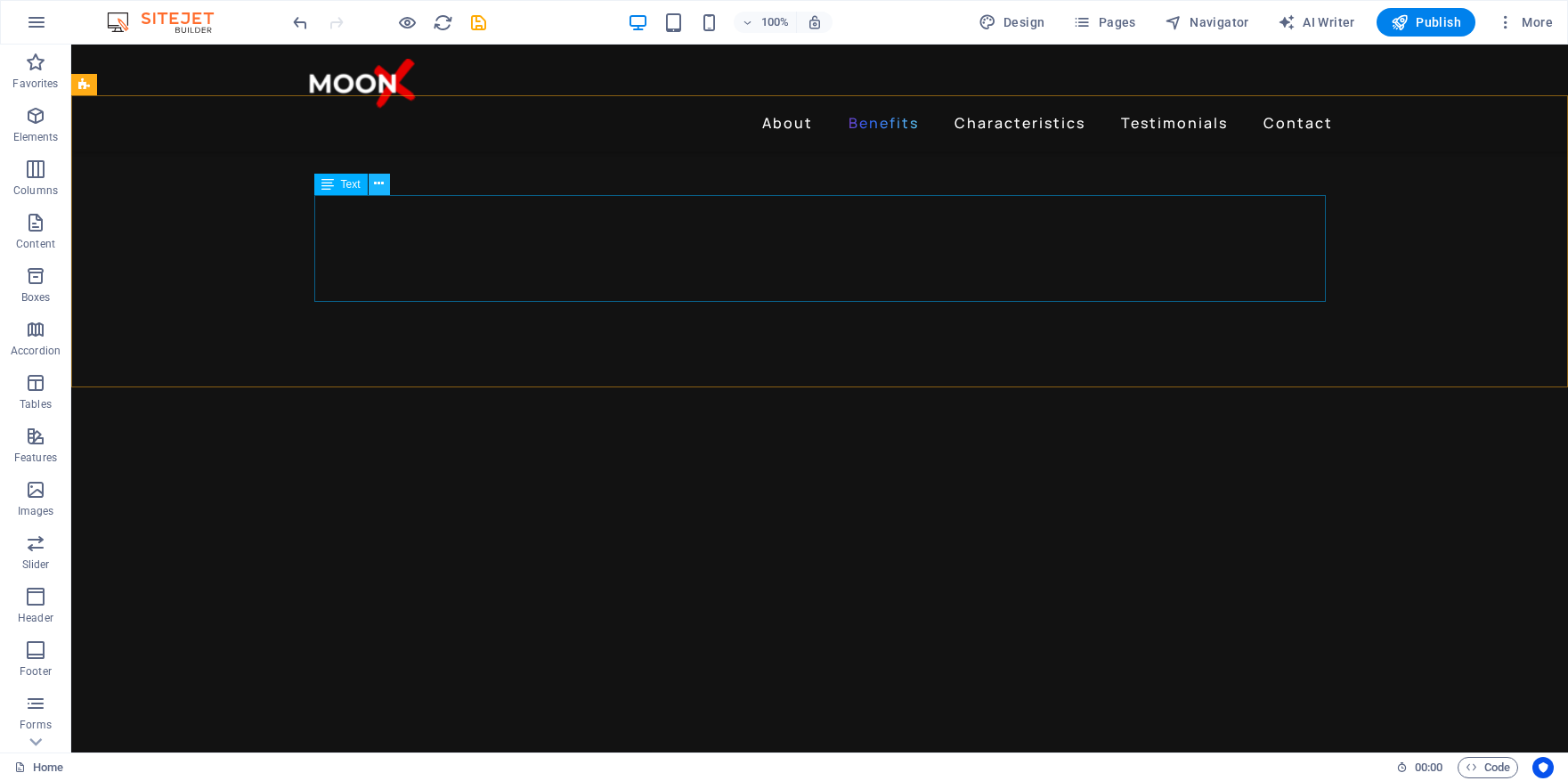
click at [379, 185] on icon at bounding box center [379, 184] width 9 height 19
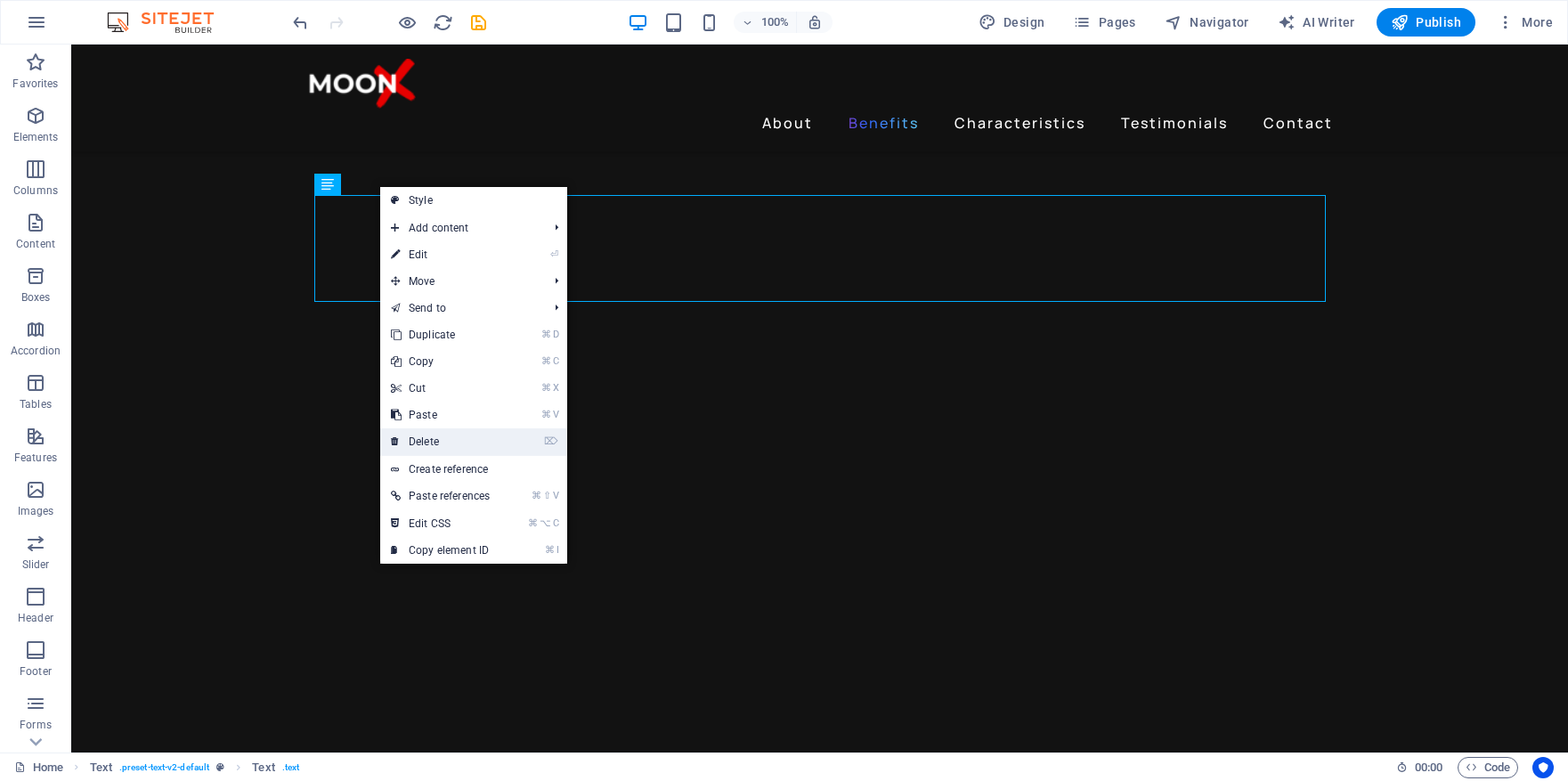
click at [442, 442] on link "⌦ Delete" at bounding box center [440, 441] width 121 height 27
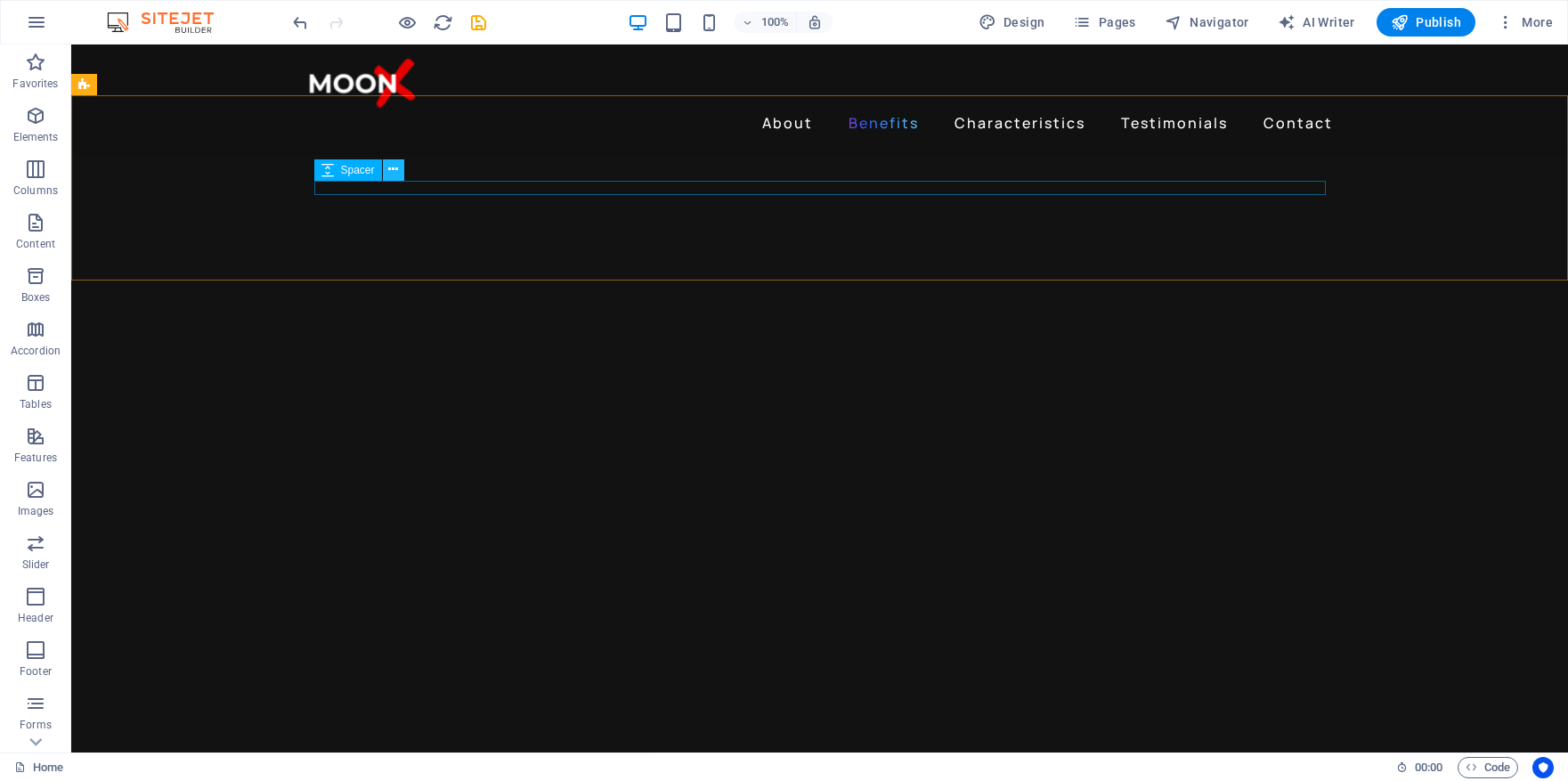
click at [396, 169] on icon at bounding box center [393, 169] width 9 height 19
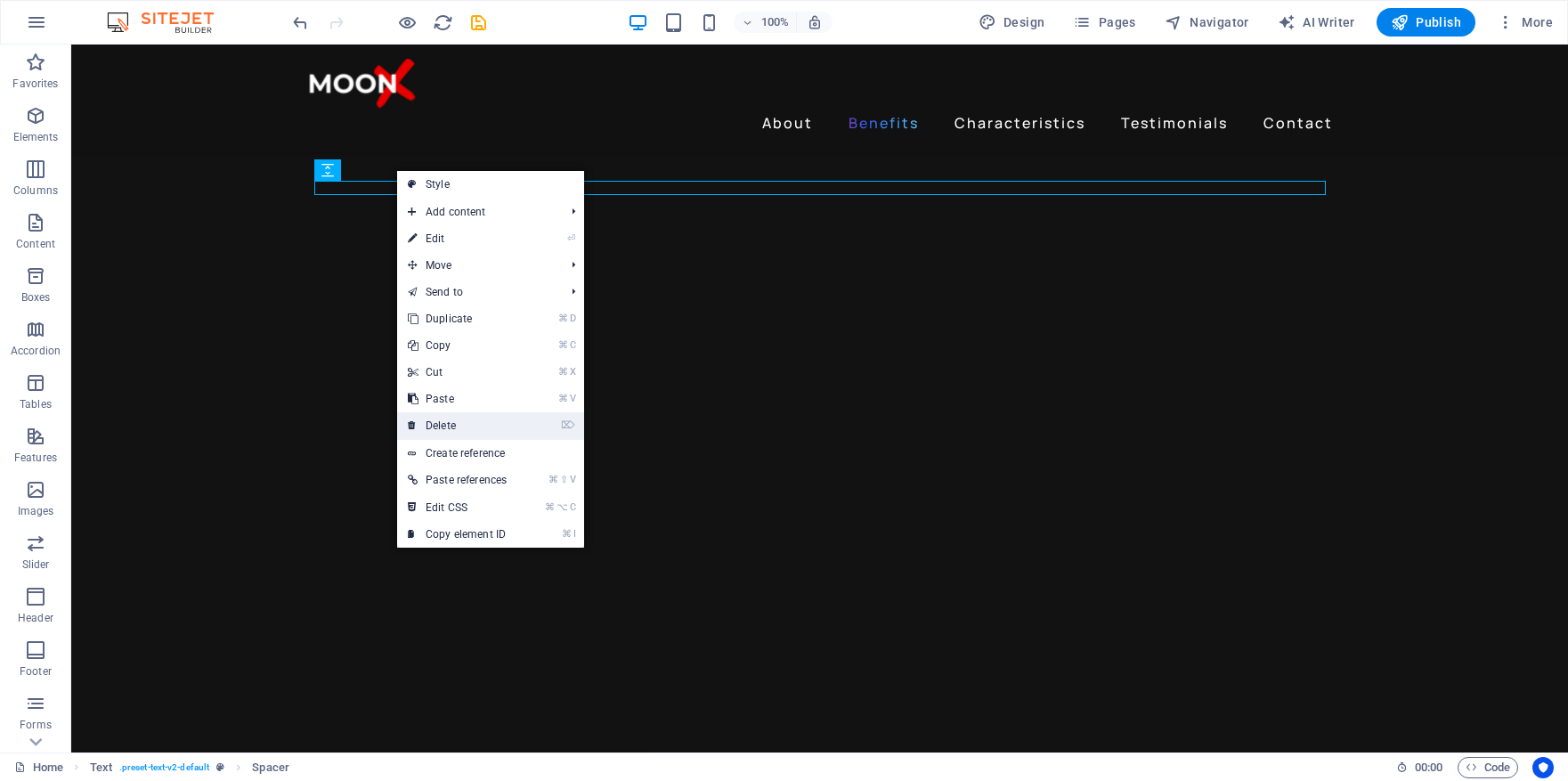
click at [480, 429] on link "⌦ Delete" at bounding box center [457, 426] width 121 height 27
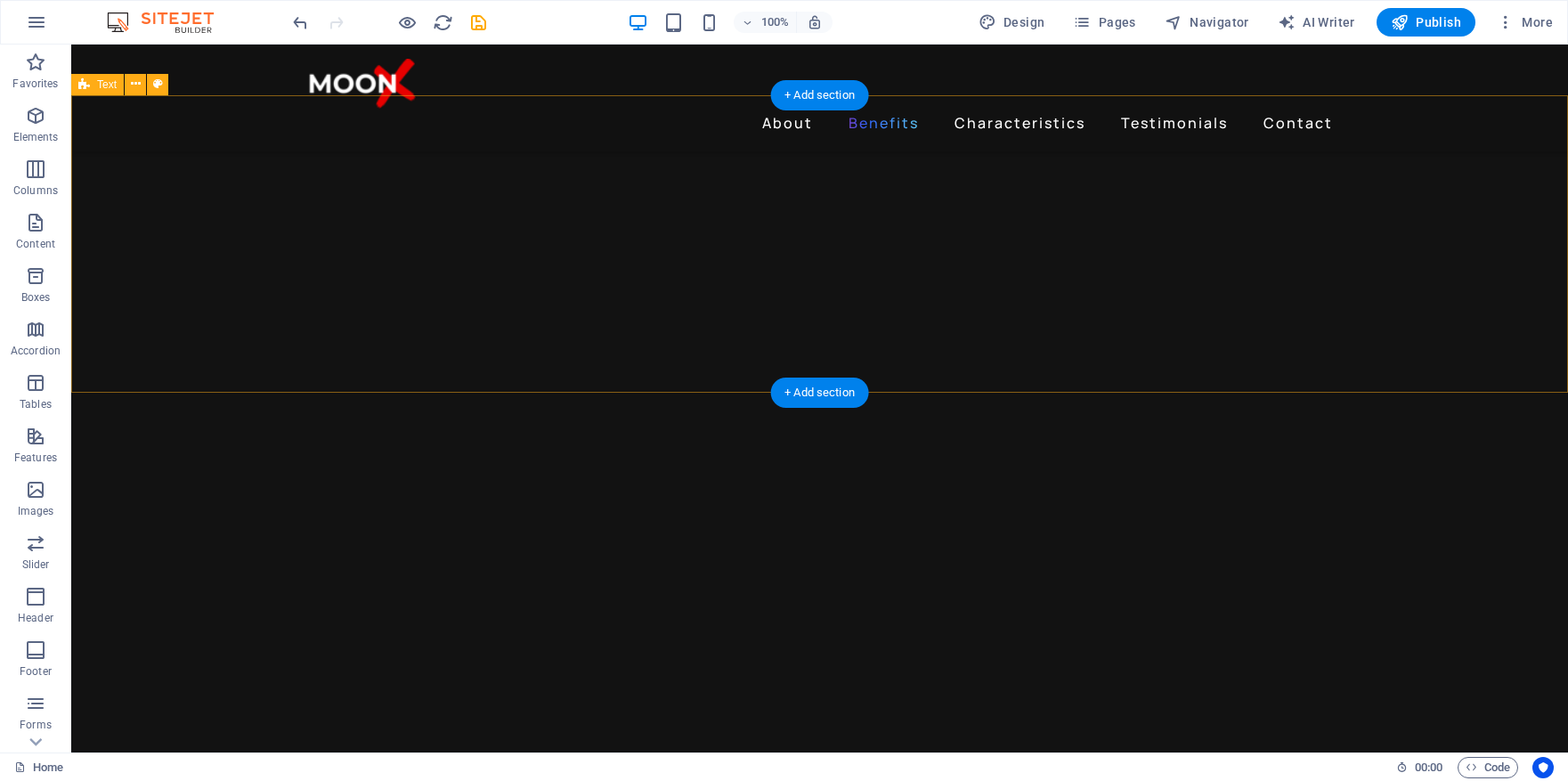
click at [140, 82] on button at bounding box center [135, 84] width 22 height 22
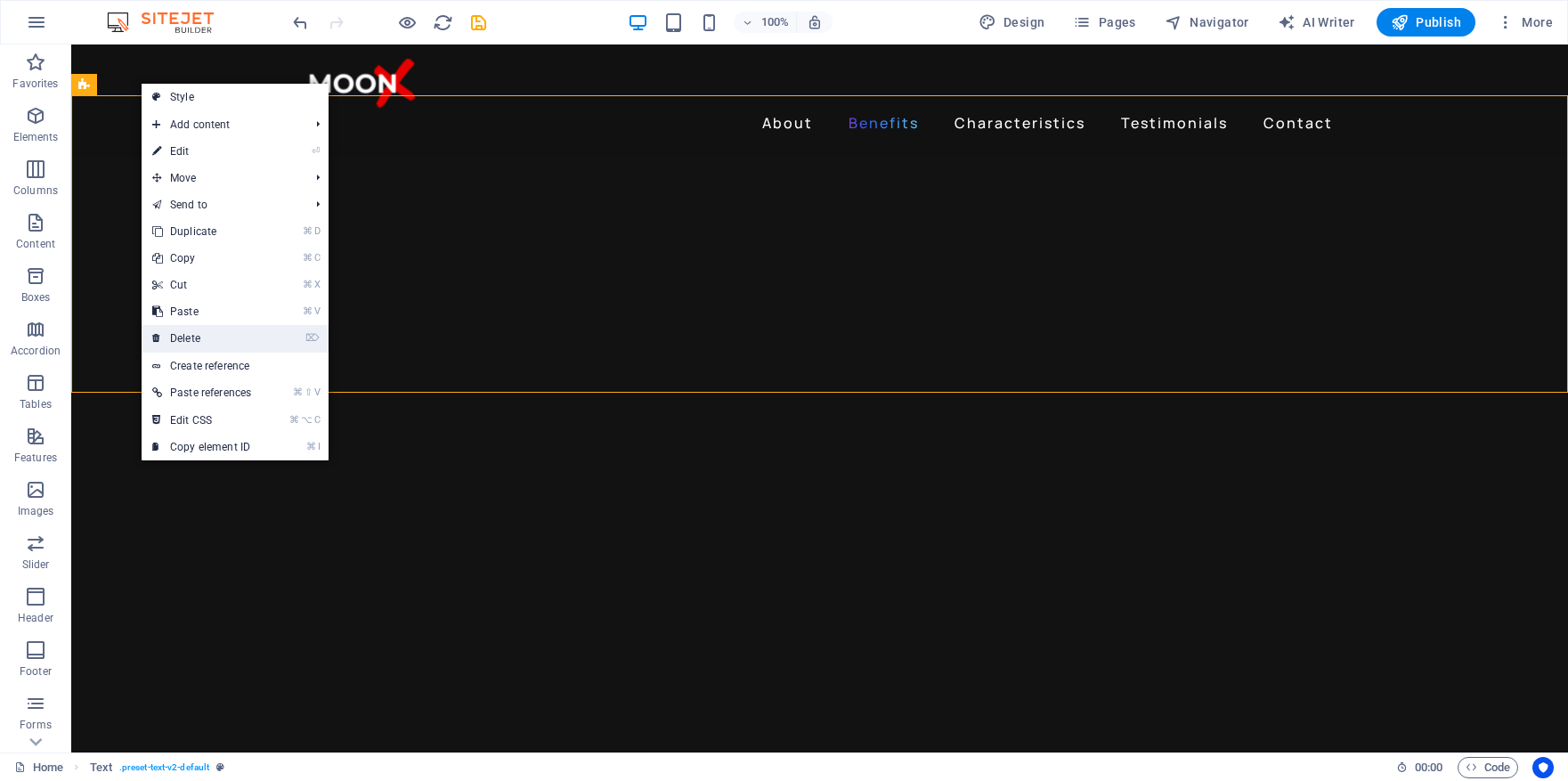
click at [205, 331] on link "⌦ Delete" at bounding box center [201, 339] width 121 height 27
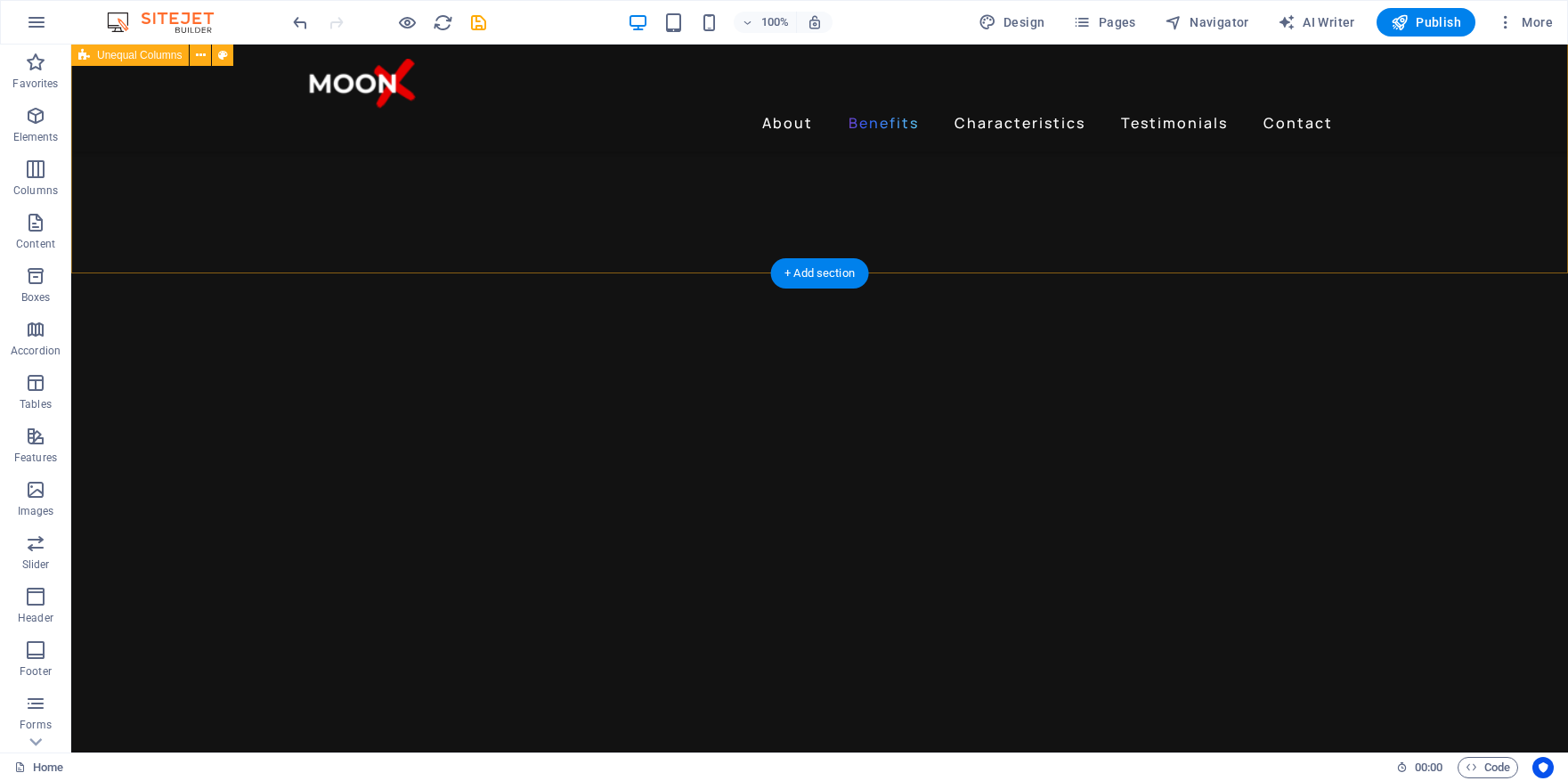
scroll to position [2227, 0]
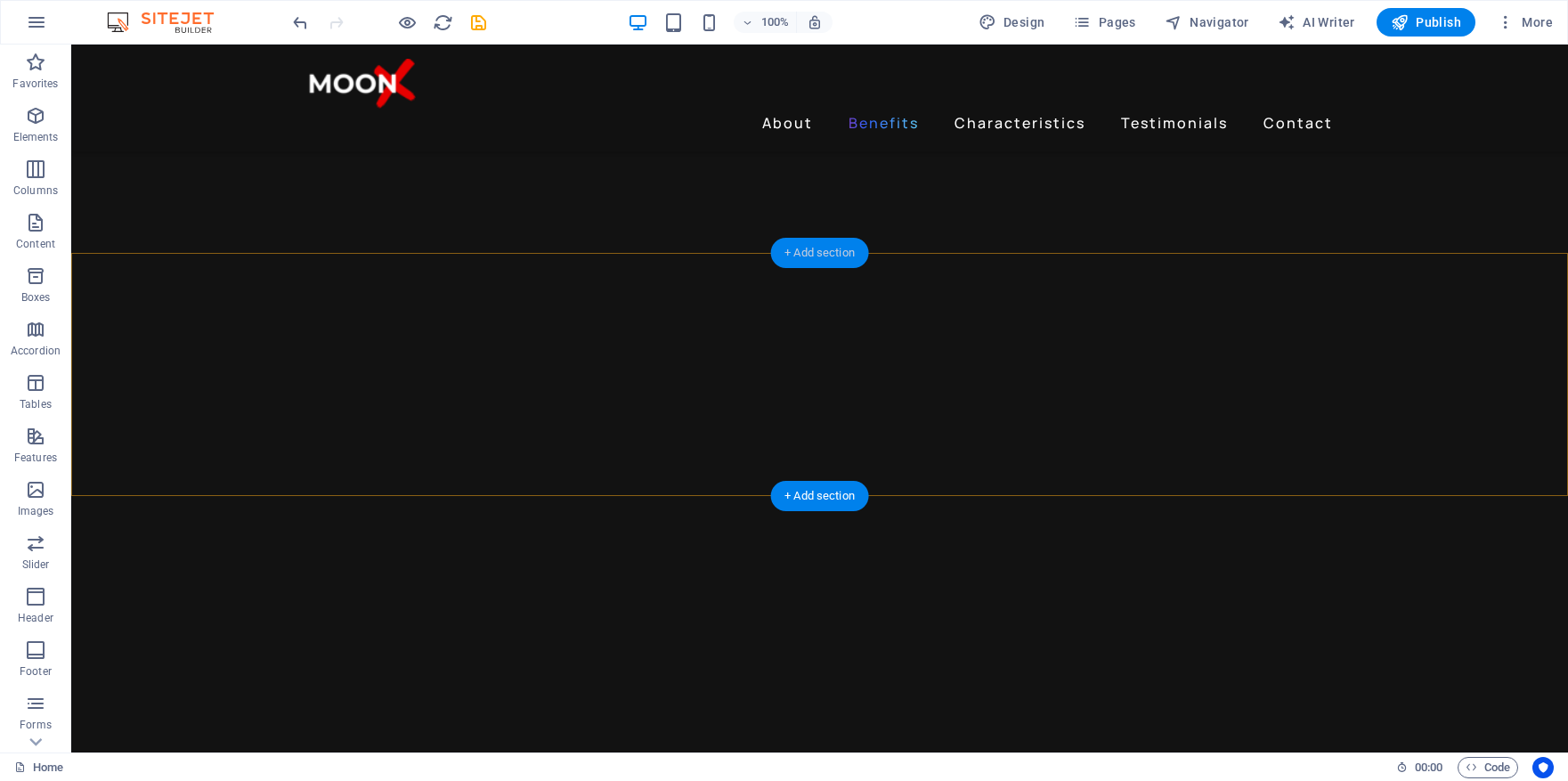
click at [827, 253] on div "+ Add section" at bounding box center [820, 253] width 99 height 30
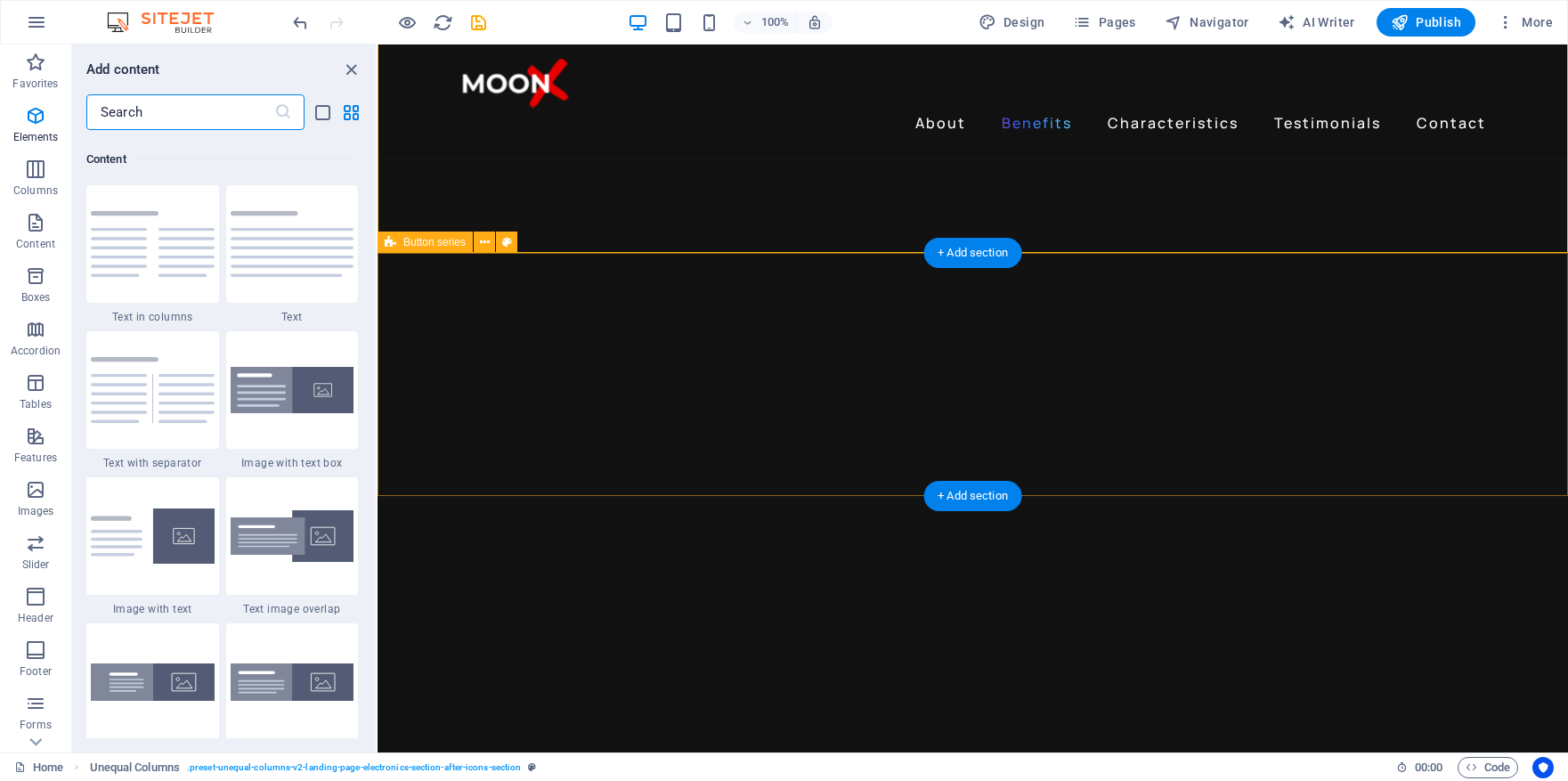
scroll to position [3117, 0]
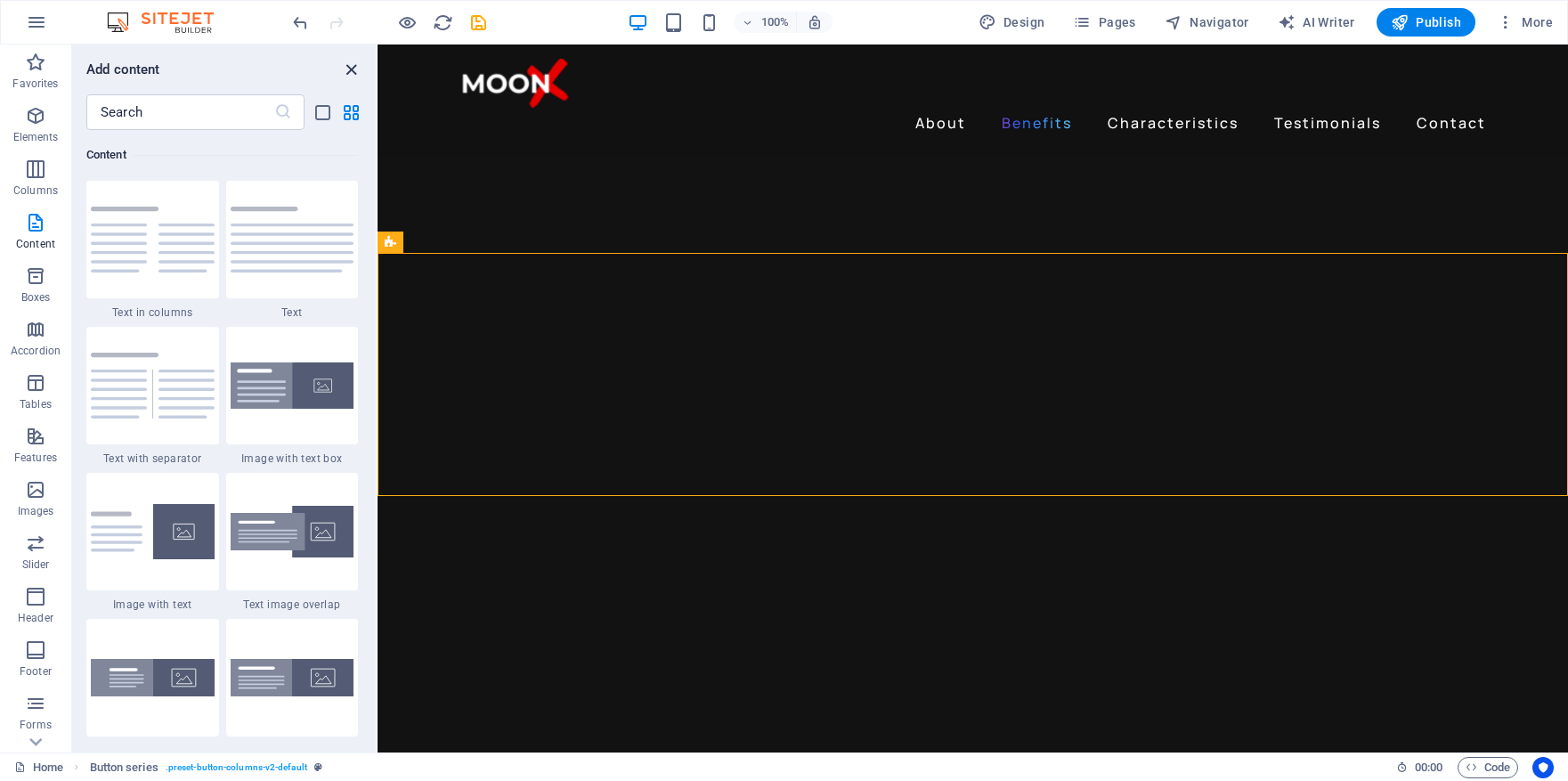
click at [344, 67] on icon "close panel" at bounding box center [352, 70] width 21 height 21
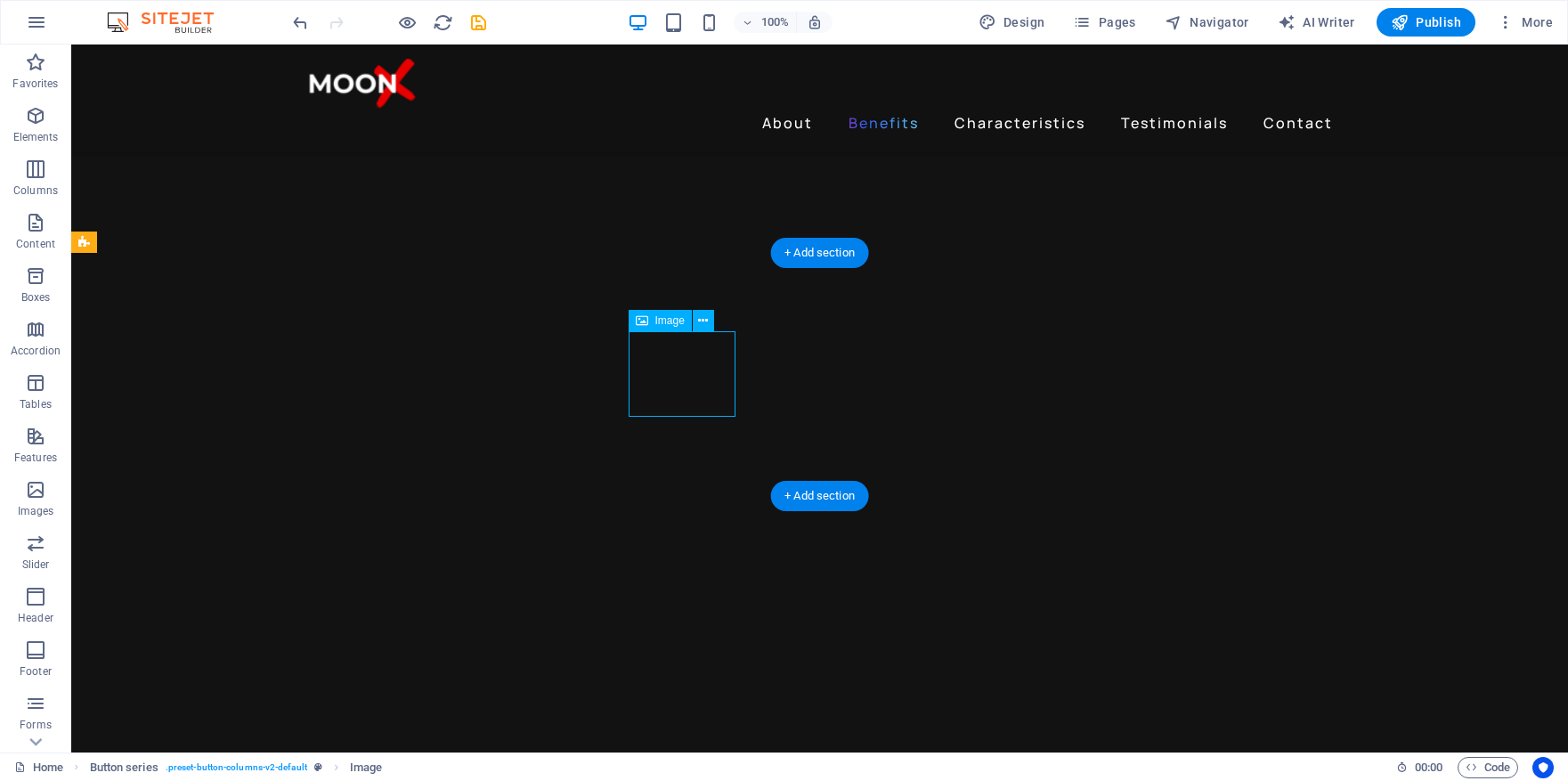
select select "px"
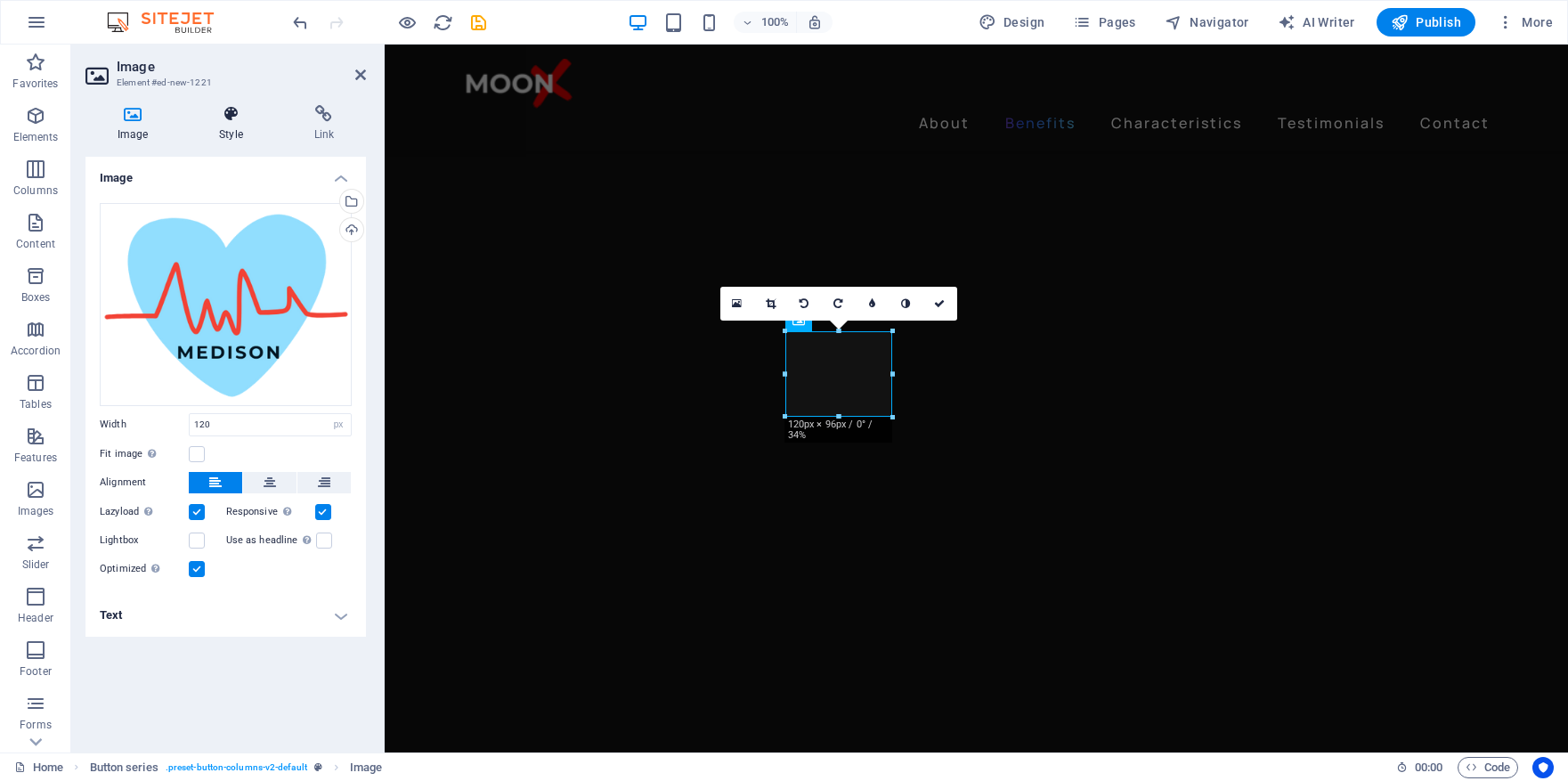
click at [236, 123] on h4 "Style" at bounding box center [234, 123] width 94 height 37
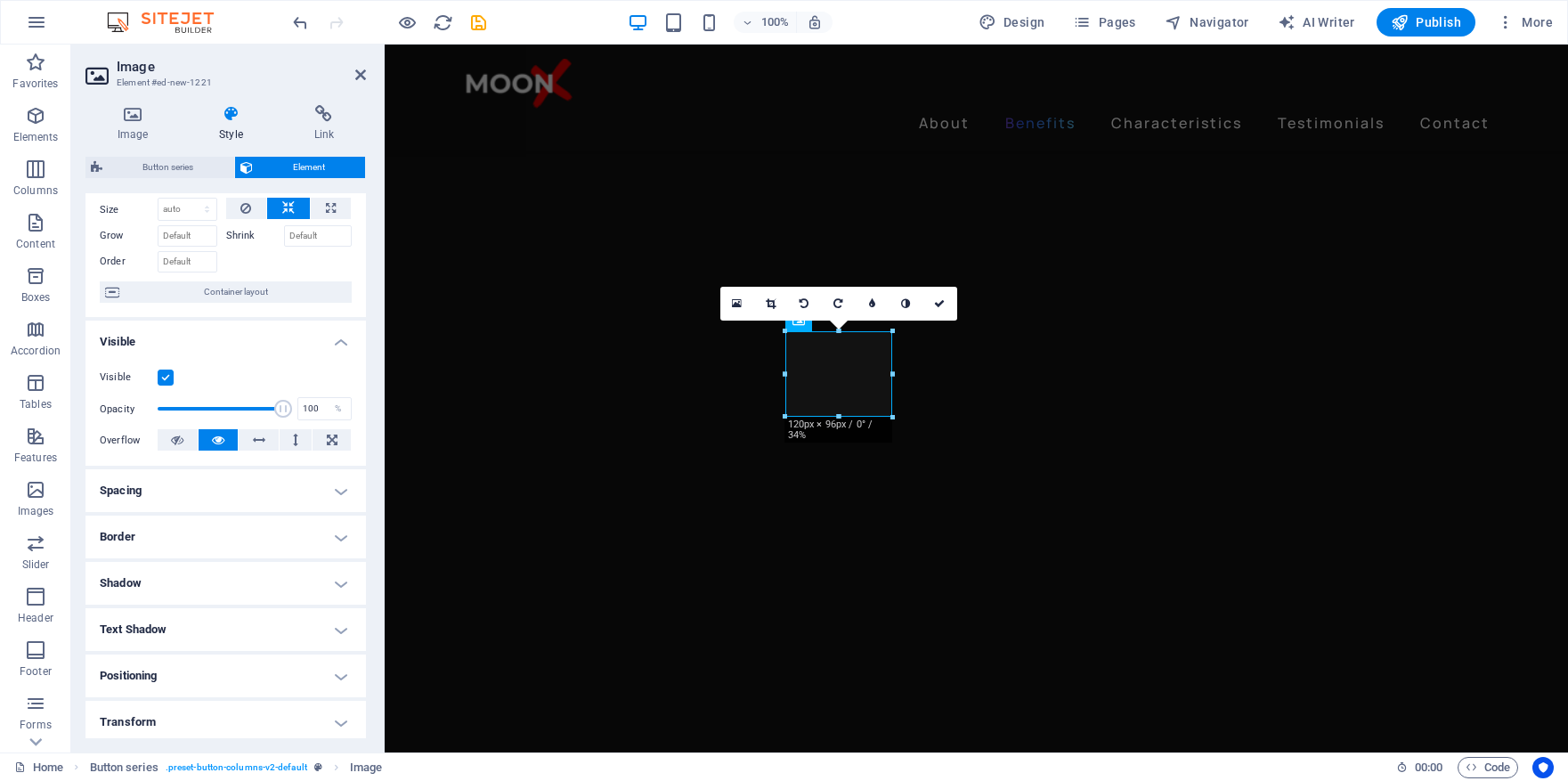
scroll to position [0, 0]
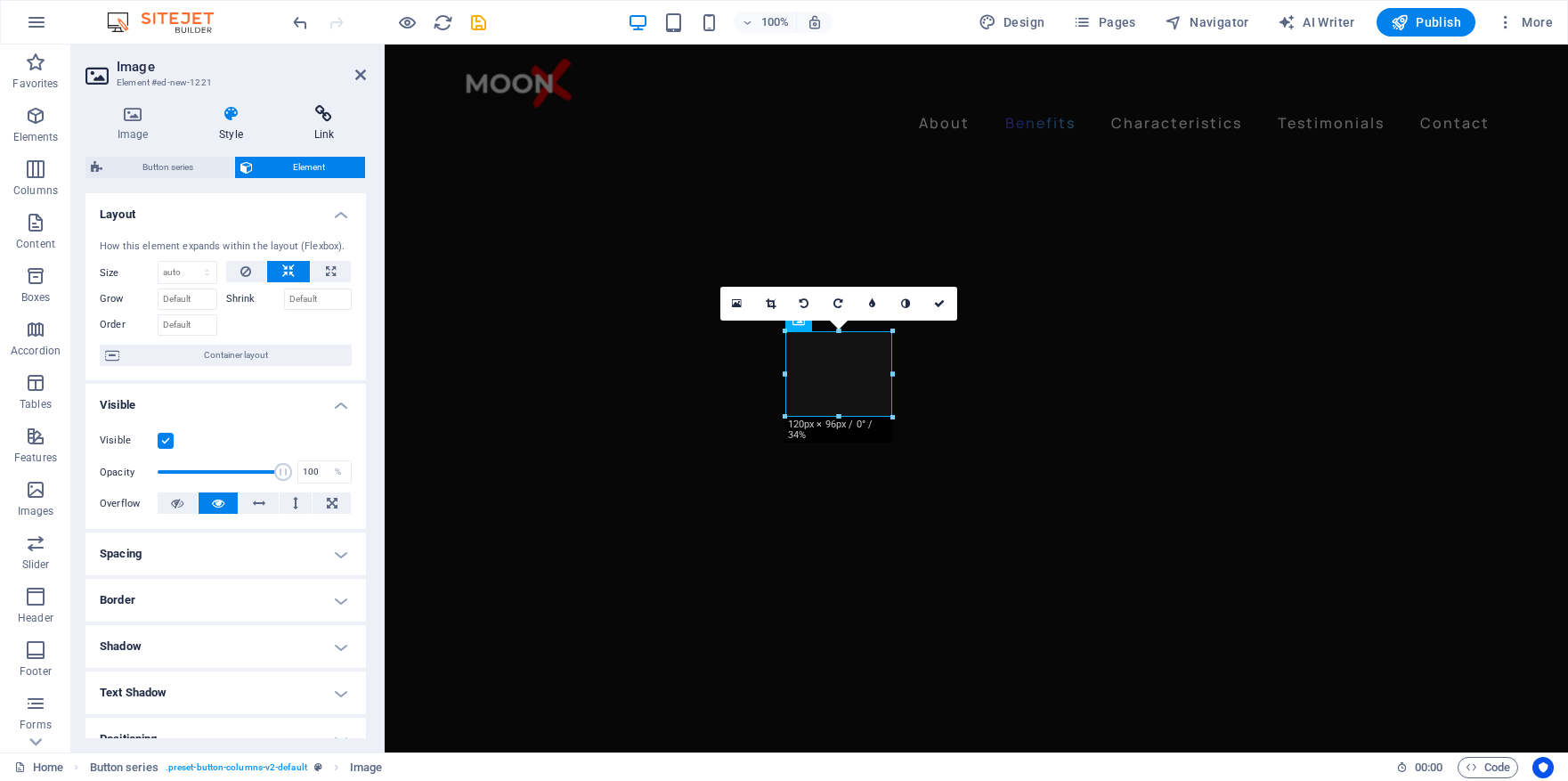
click at [324, 123] on h4 "Link" at bounding box center [324, 123] width 84 height 37
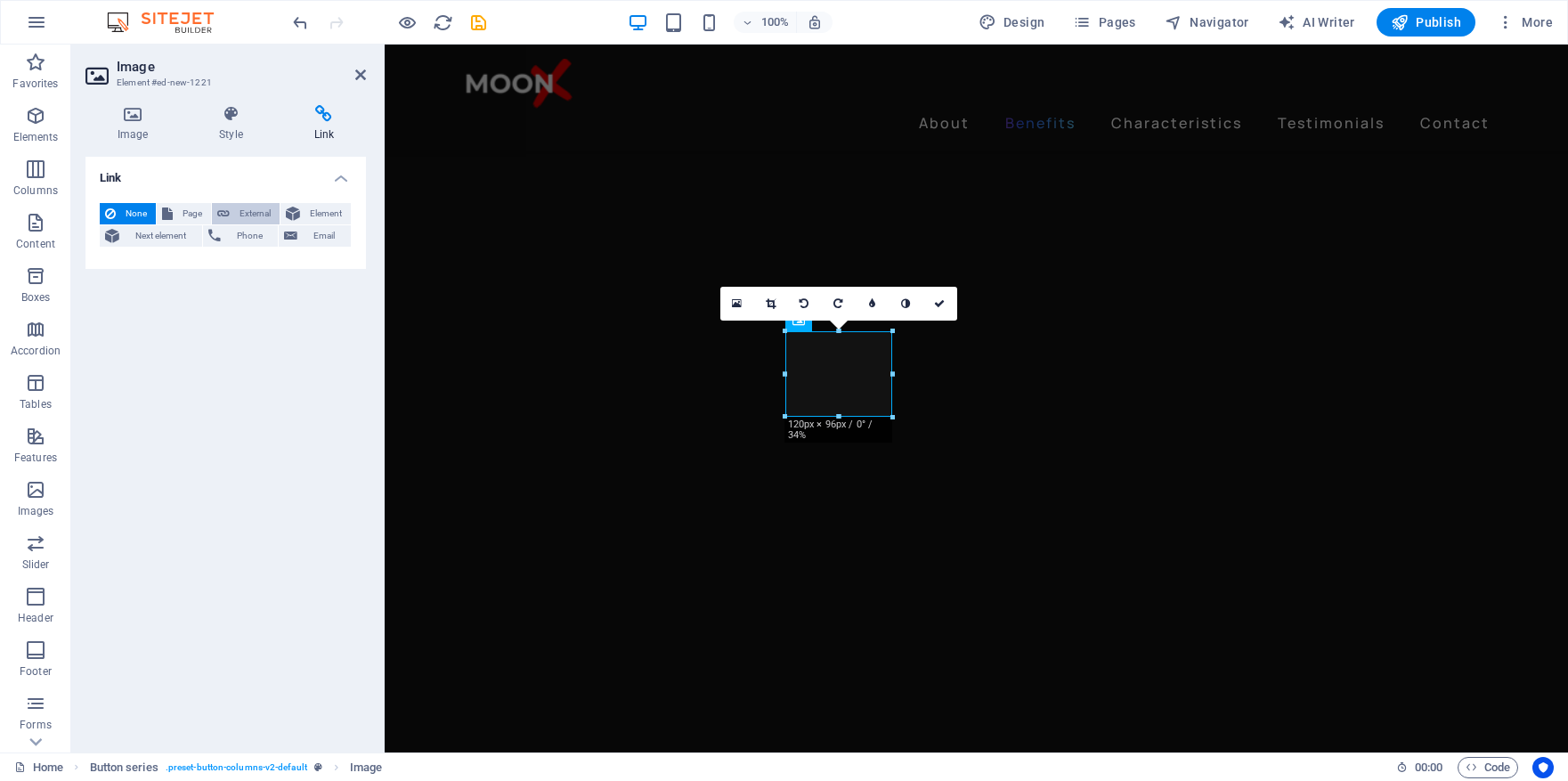
click at [247, 208] on span "External" at bounding box center [254, 213] width 39 height 22
select select "blank"
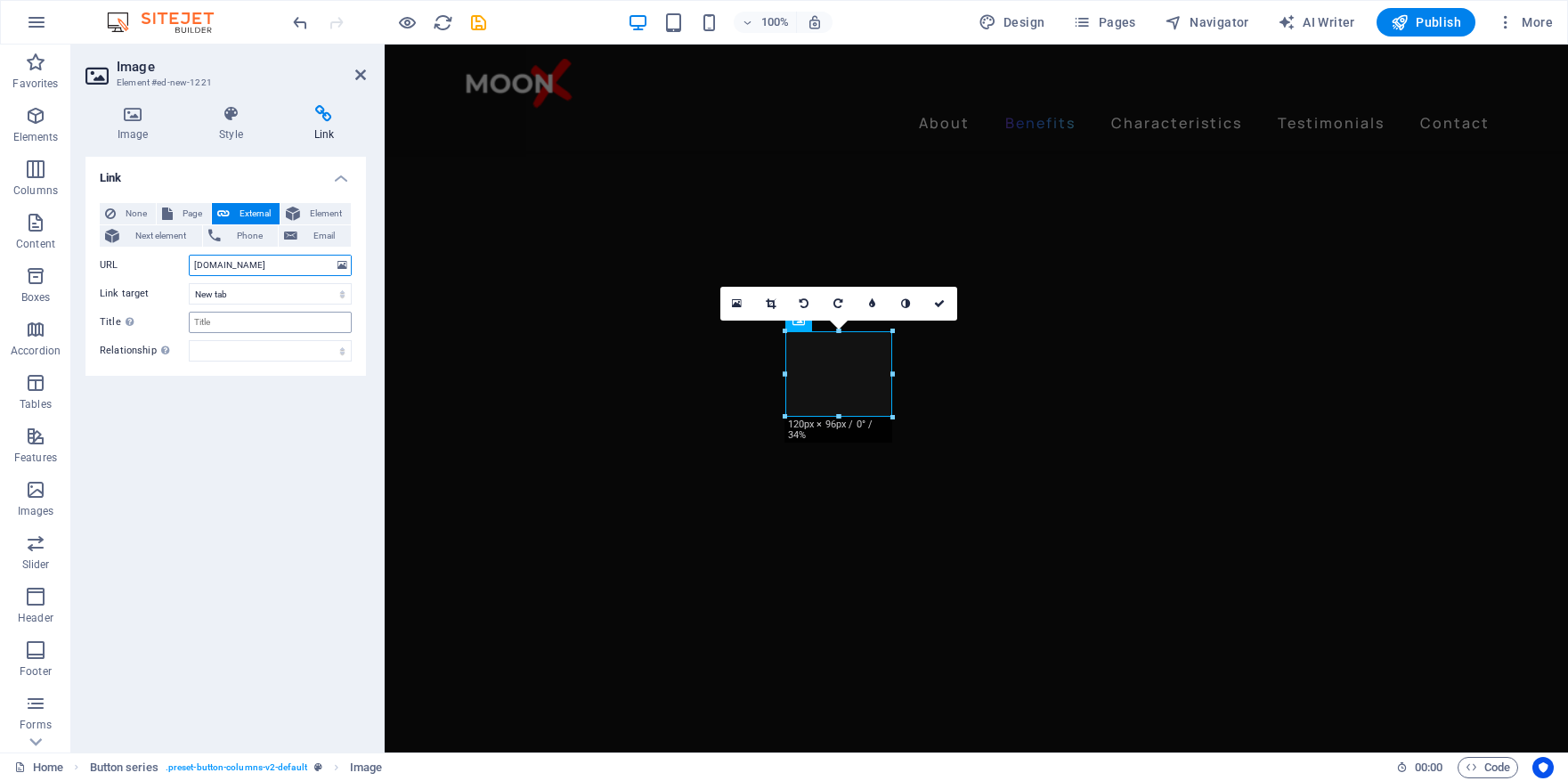
type input "www.medison-health.com"
click at [274, 324] on input "Title Additional link description, should not be the same as the link text. The…" at bounding box center [270, 322] width 163 height 22
click at [217, 437] on div "Link None Page External Element Next element Phone Email Page Home Subpage Lega…" at bounding box center [225, 448] width 281 height 582
click at [942, 304] on icon at bounding box center [939, 303] width 10 height 10
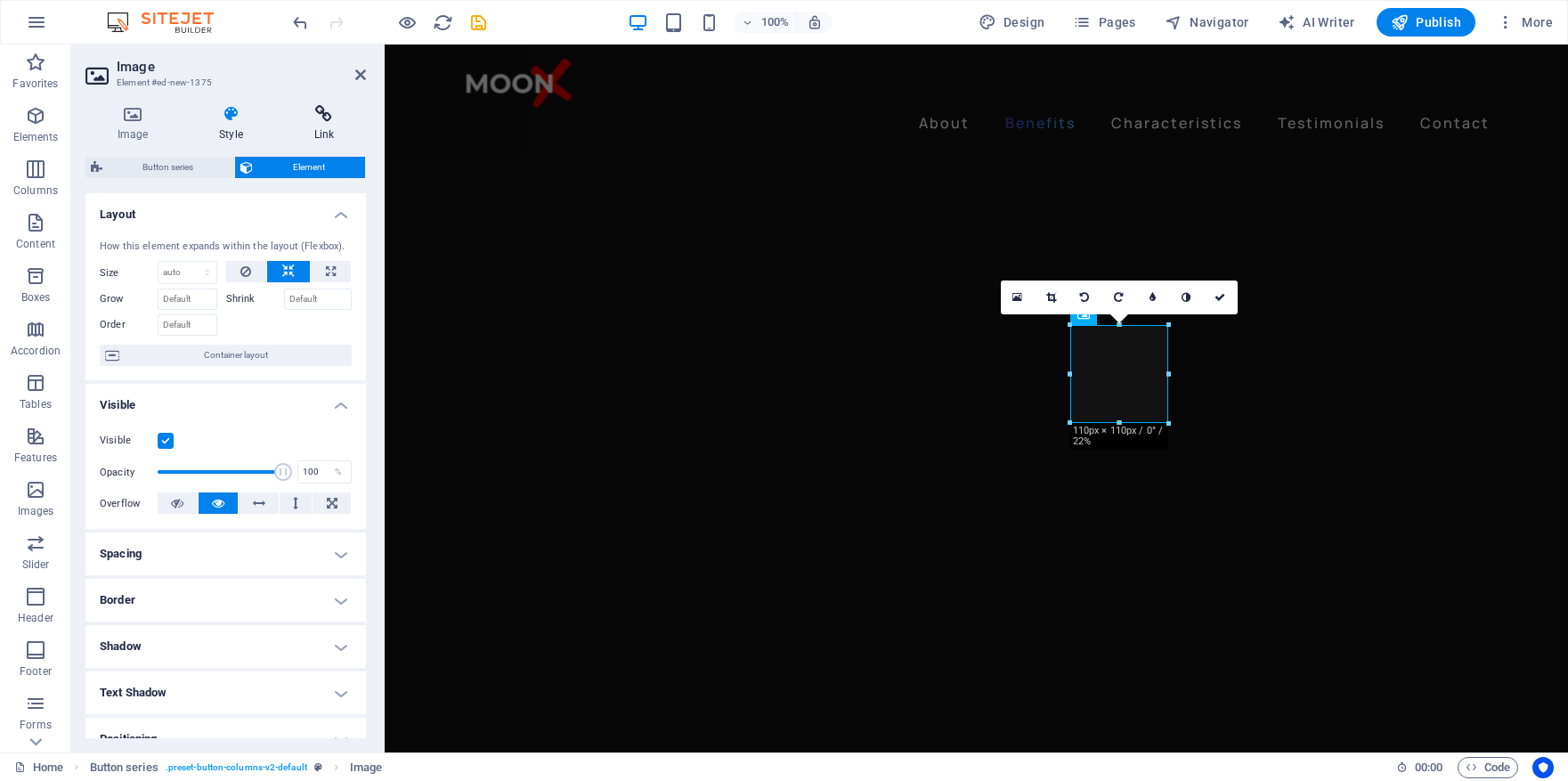
click at [319, 117] on icon at bounding box center [324, 113] width 84 height 18
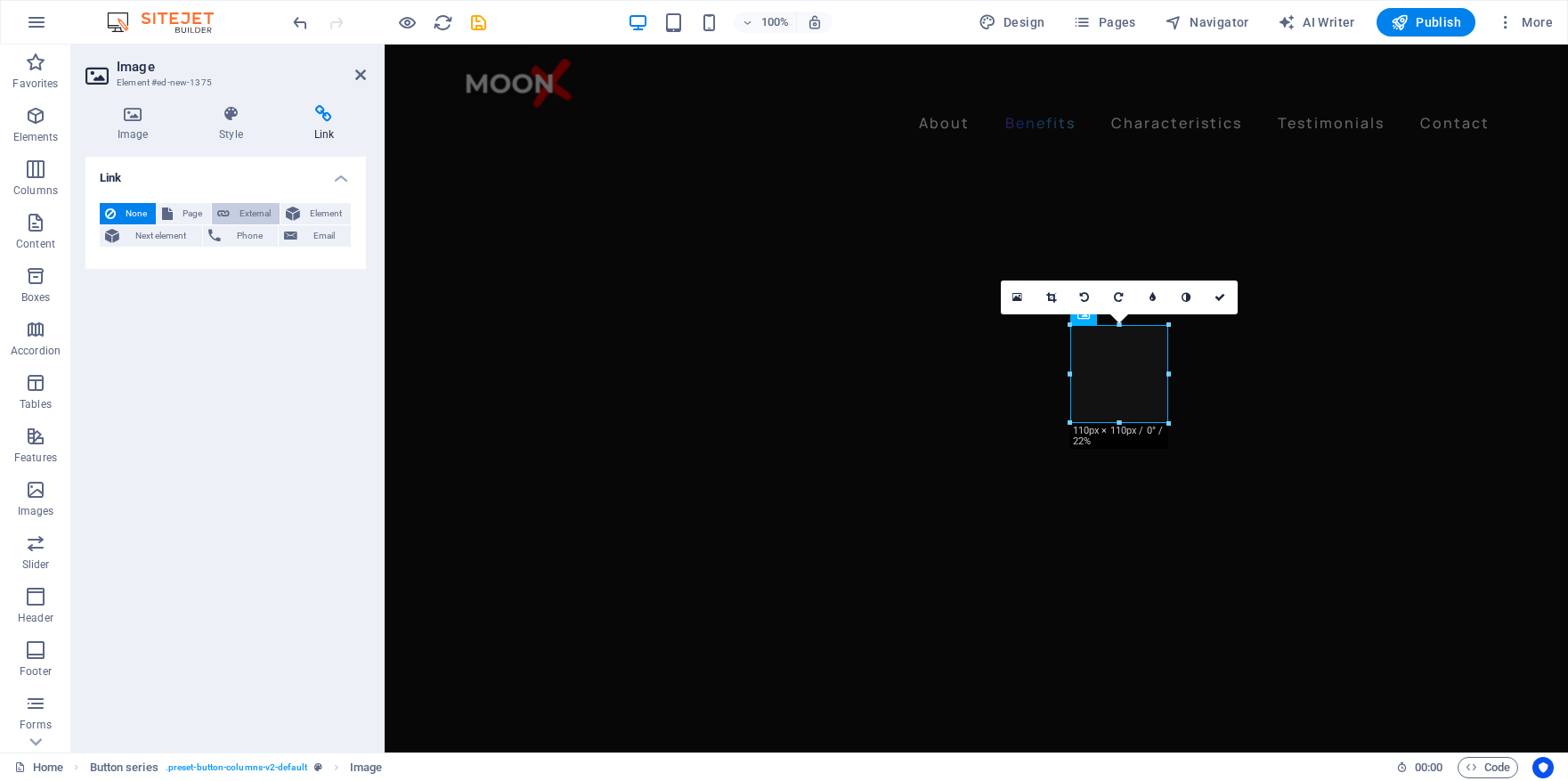
click at [252, 221] on span "External" at bounding box center [254, 213] width 39 height 22
select select "blank"
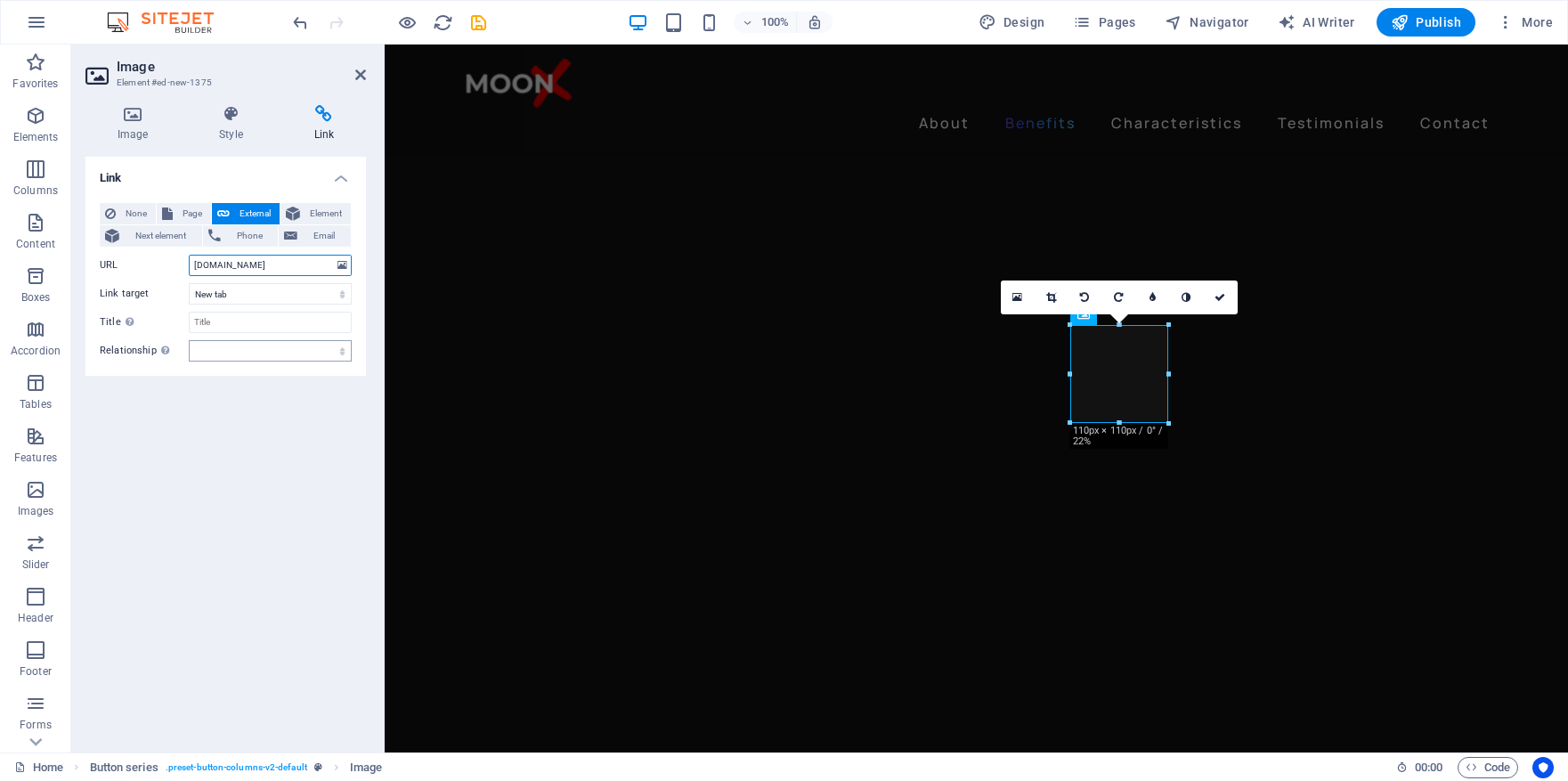
type input "www.gao-international.com"
click at [241, 347] on select "alternate author bookmark external help license next nofollow noreferrer noopen…" at bounding box center [270, 351] width 163 height 22
click at [483, 16] on icon "save" at bounding box center [479, 22] width 21 height 21
checkbox input "false"
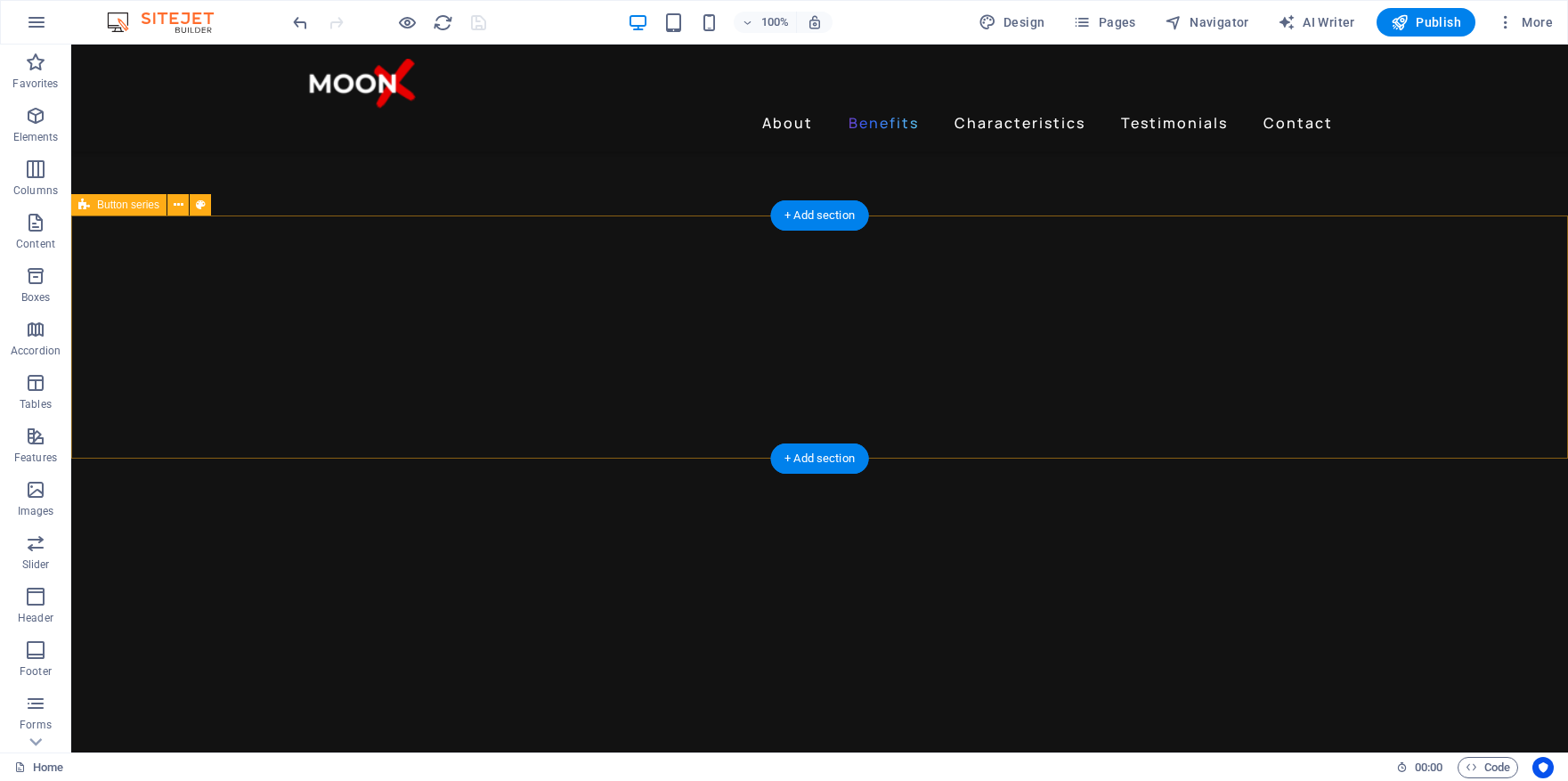
scroll to position [2256, 0]
click at [822, 232] on div "+ Add section" at bounding box center [820, 224] width 99 height 30
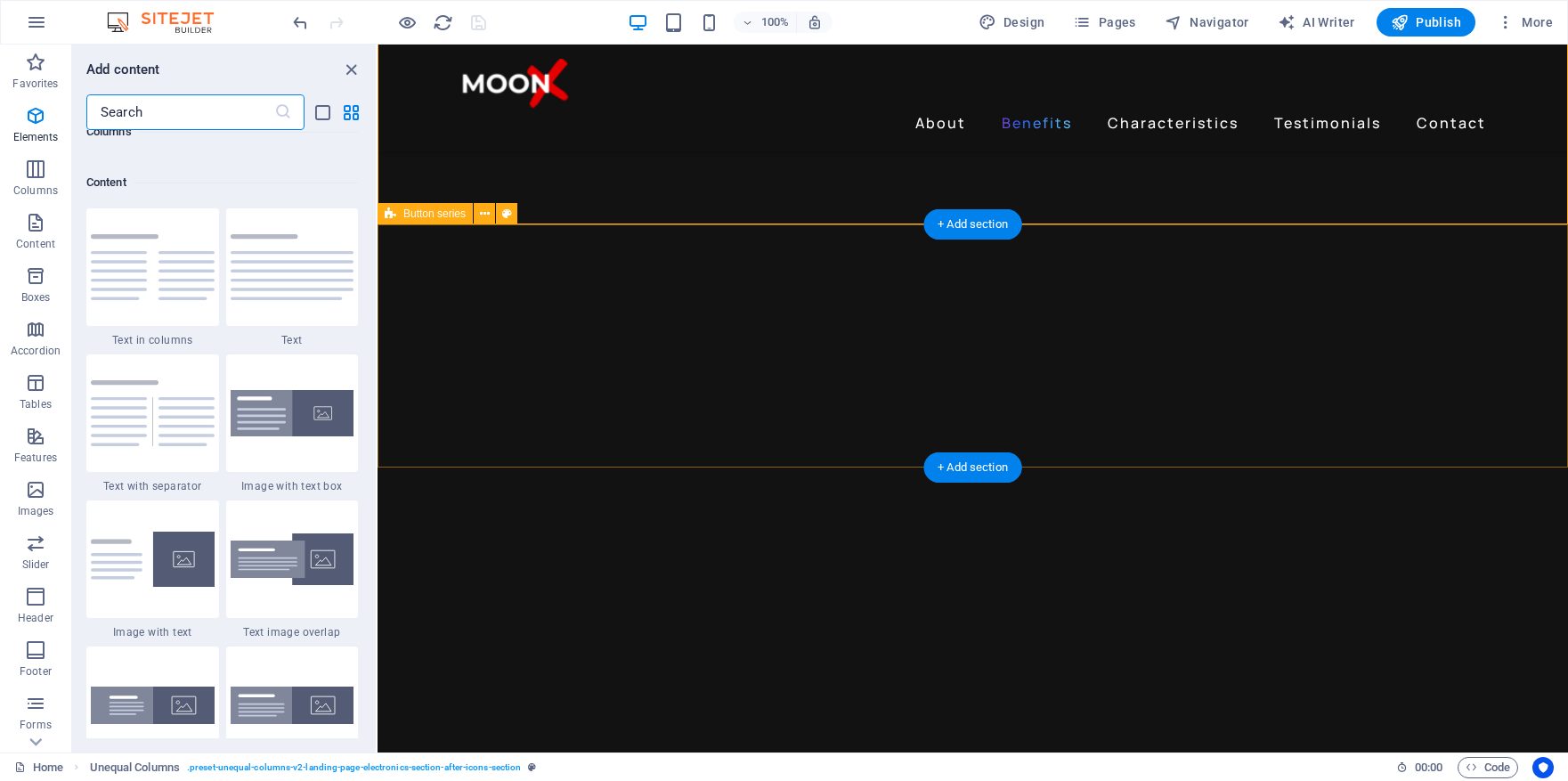
scroll to position [3117, 0]
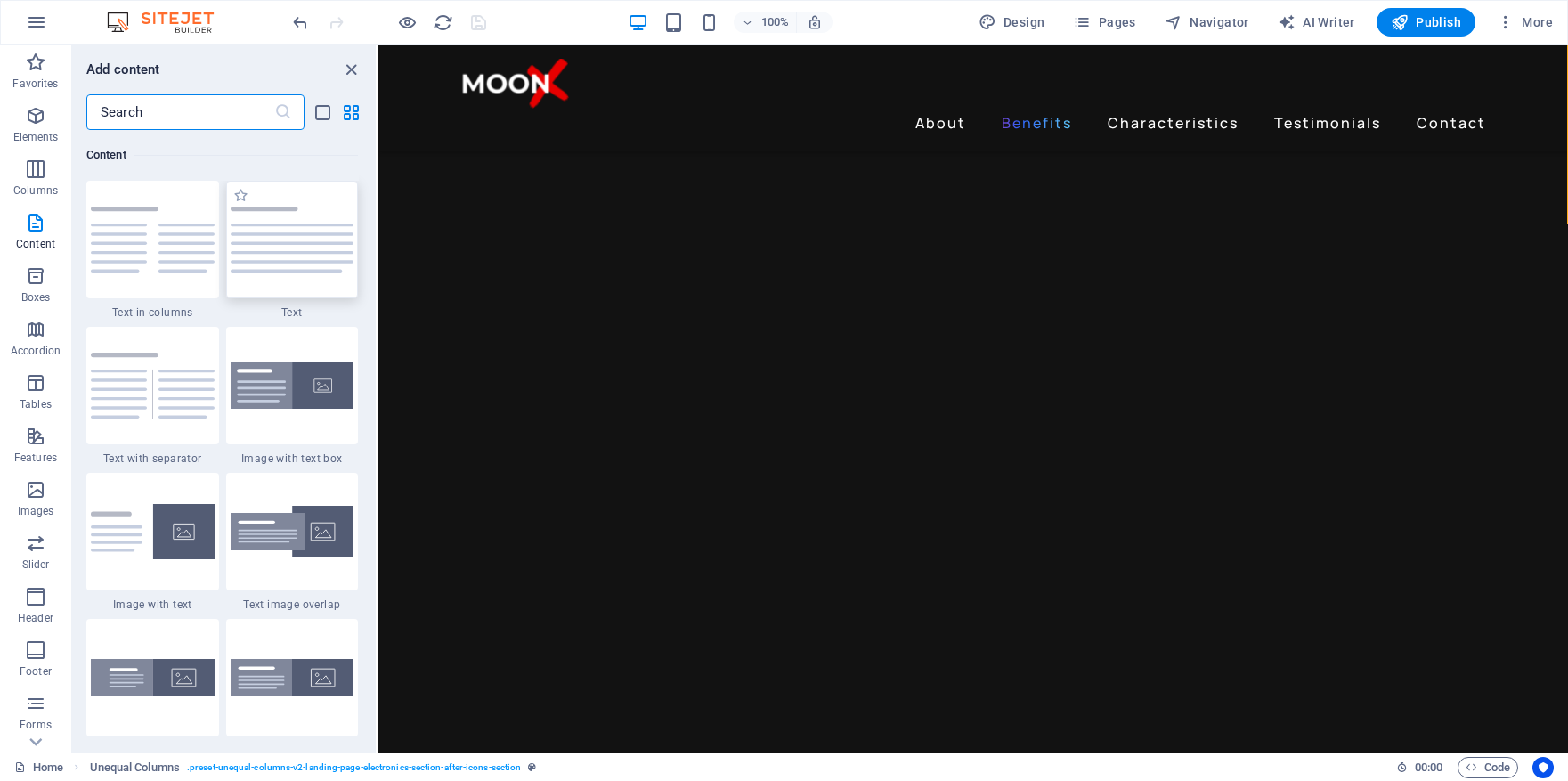
click at [302, 252] on img at bounding box center [293, 239] width 123 height 65
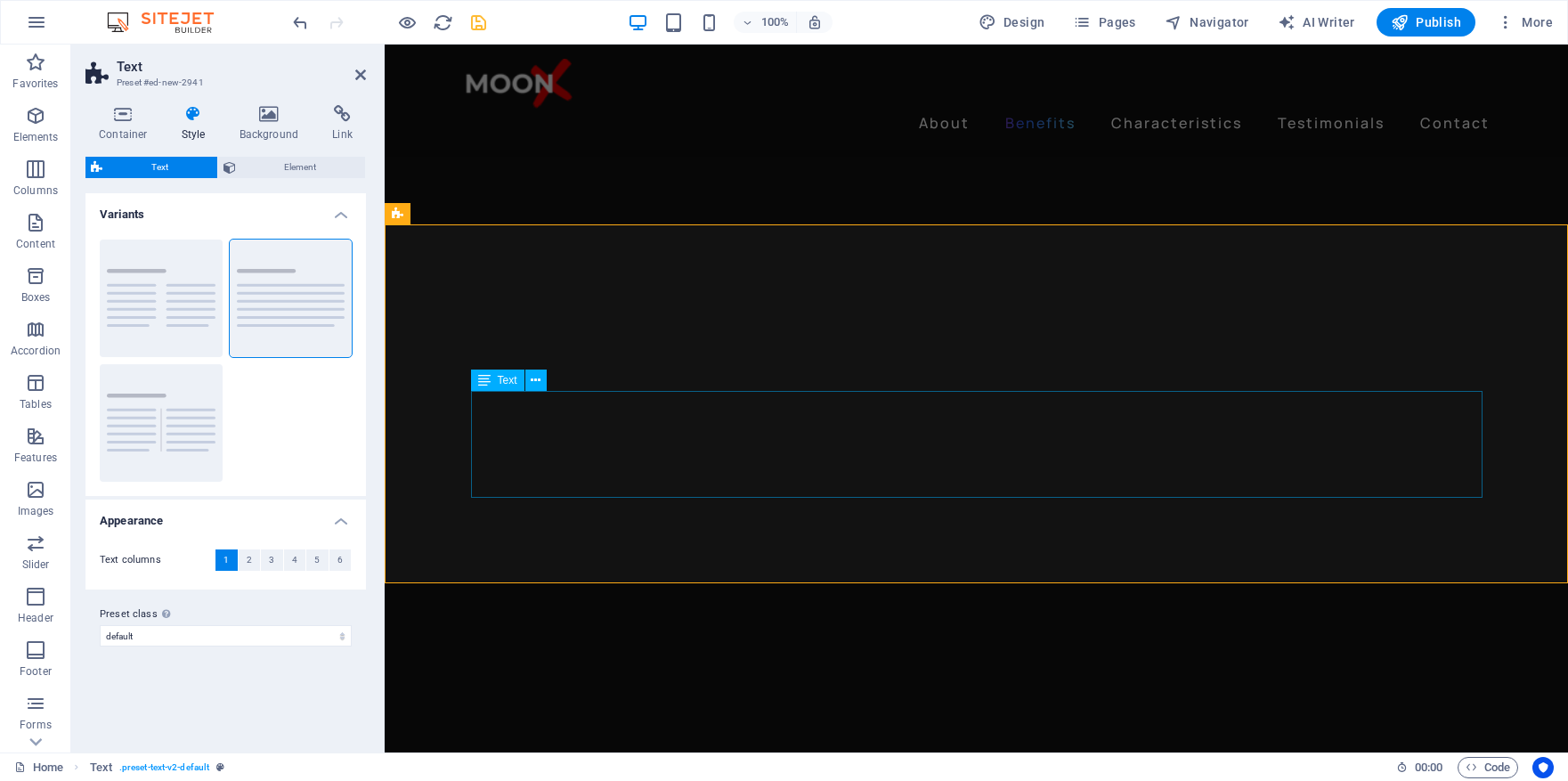
click at [535, 384] on icon at bounding box center [536, 381] width 9 height 19
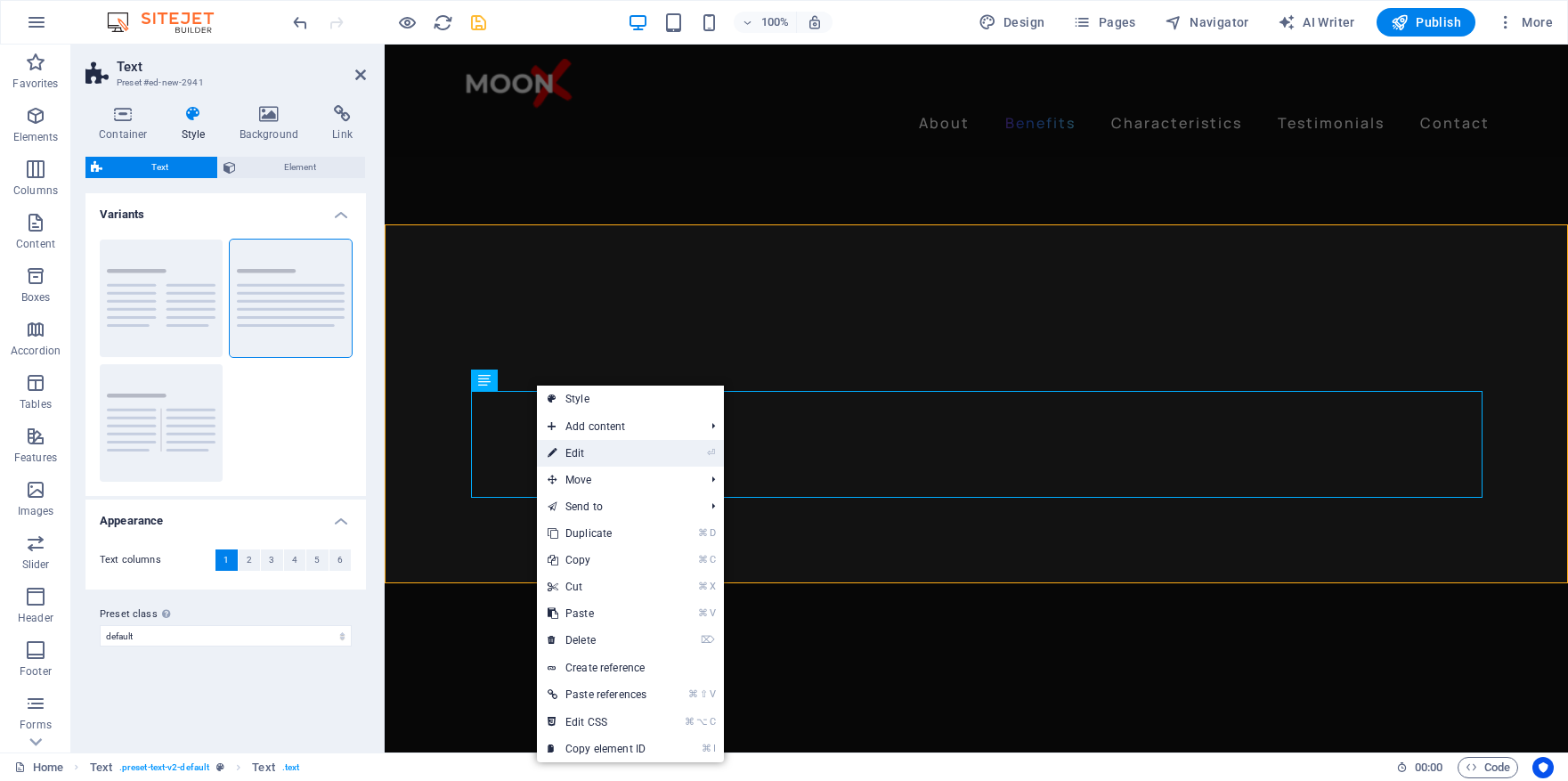
click at [587, 456] on link "⏎ Edit" at bounding box center [597, 454] width 121 height 27
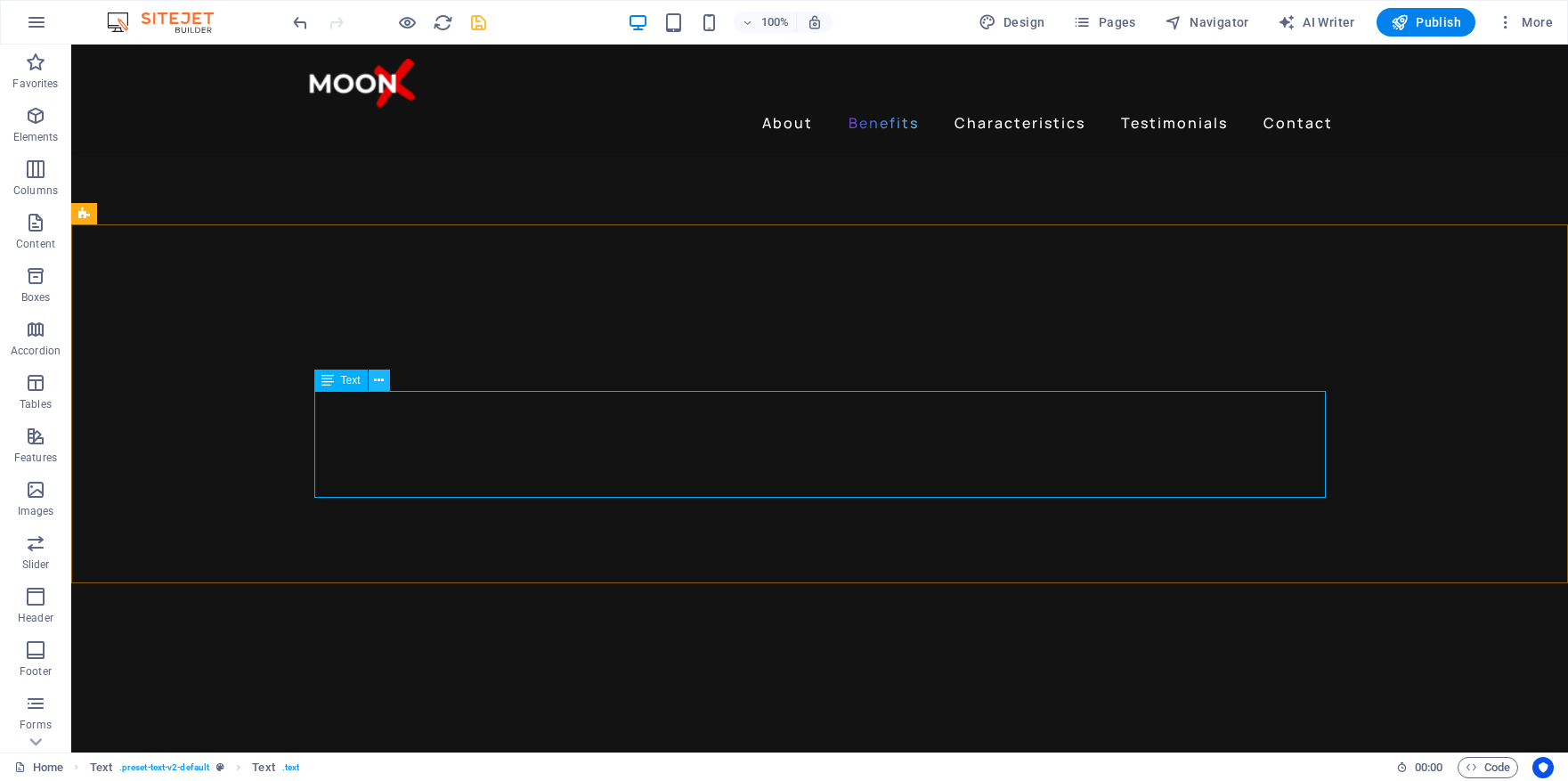
click at [379, 380] on icon at bounding box center [379, 381] width 9 height 19
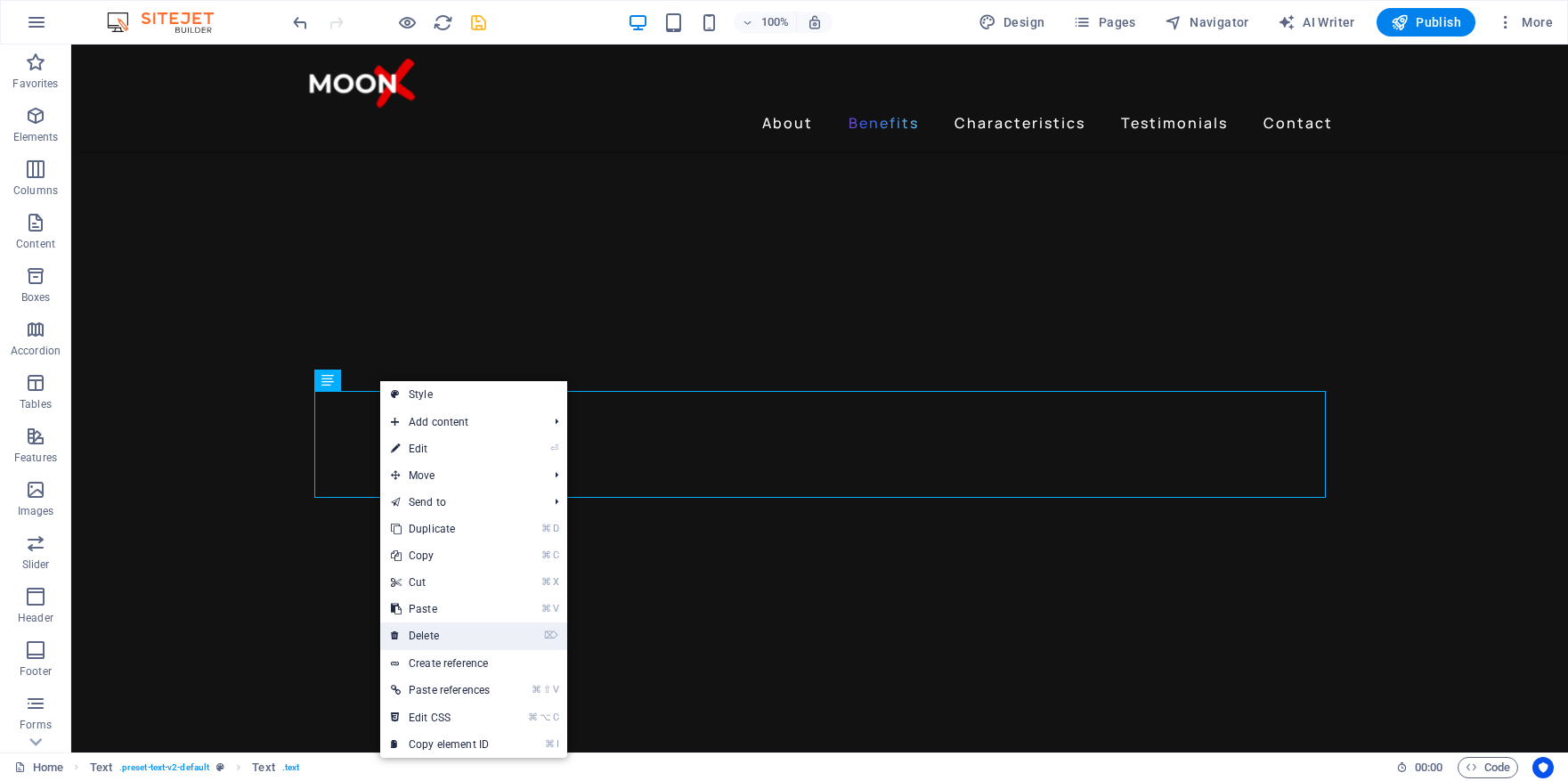
click at [438, 632] on link "⌦ Delete" at bounding box center [440, 636] width 121 height 27
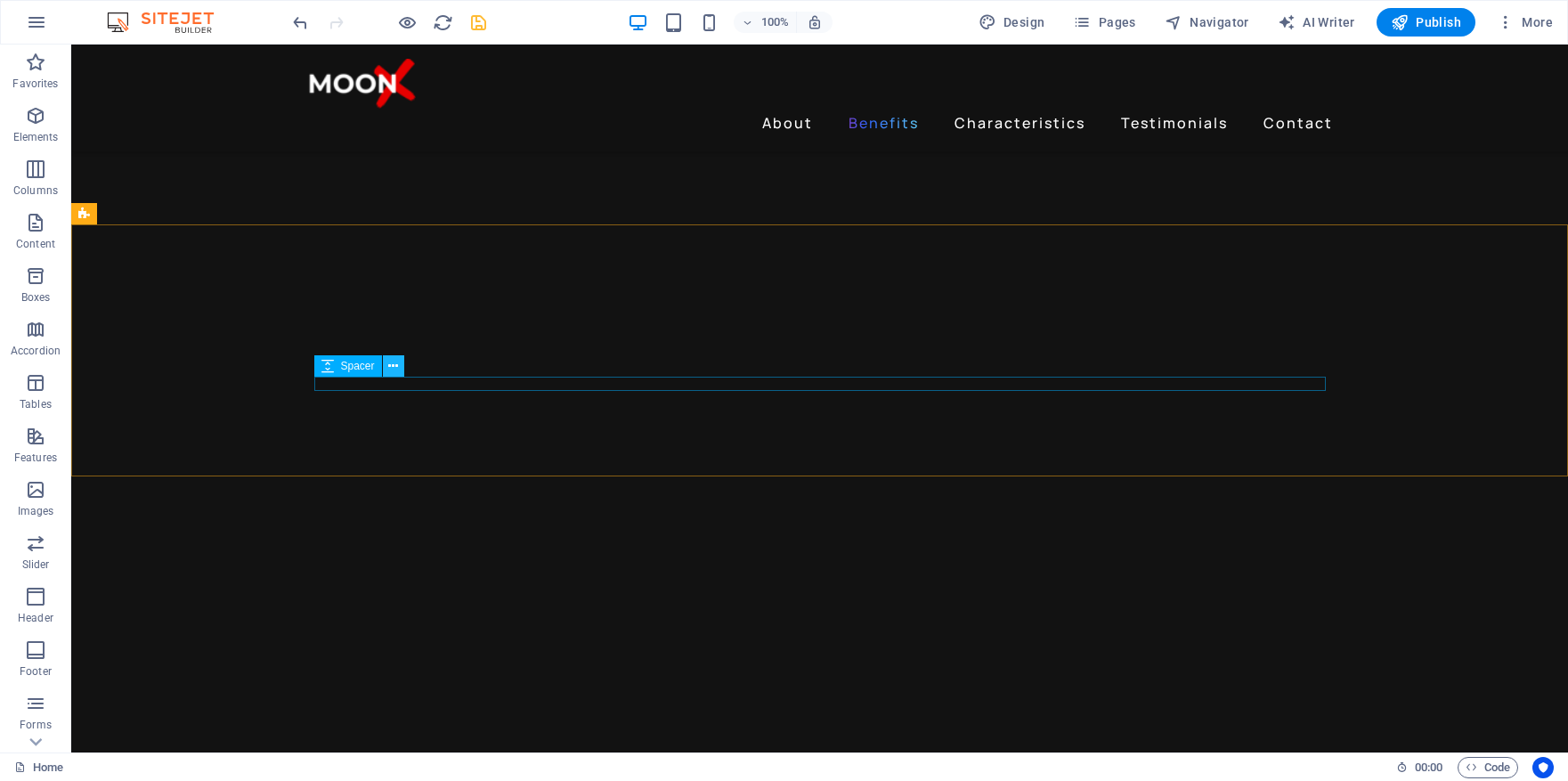
click at [394, 368] on icon at bounding box center [393, 367] width 9 height 19
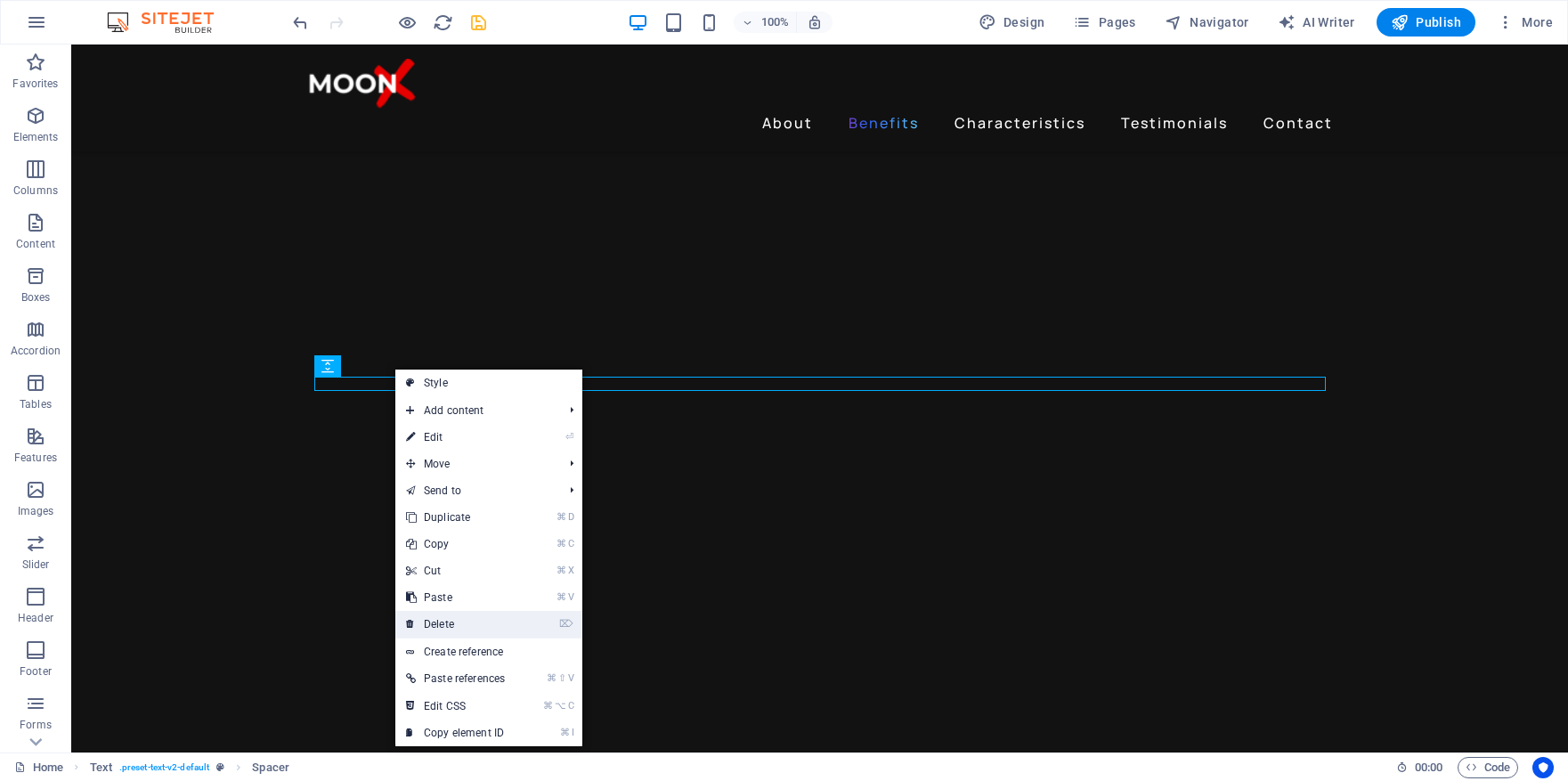
click at [457, 628] on link "⌦ Delete" at bounding box center [455, 624] width 121 height 27
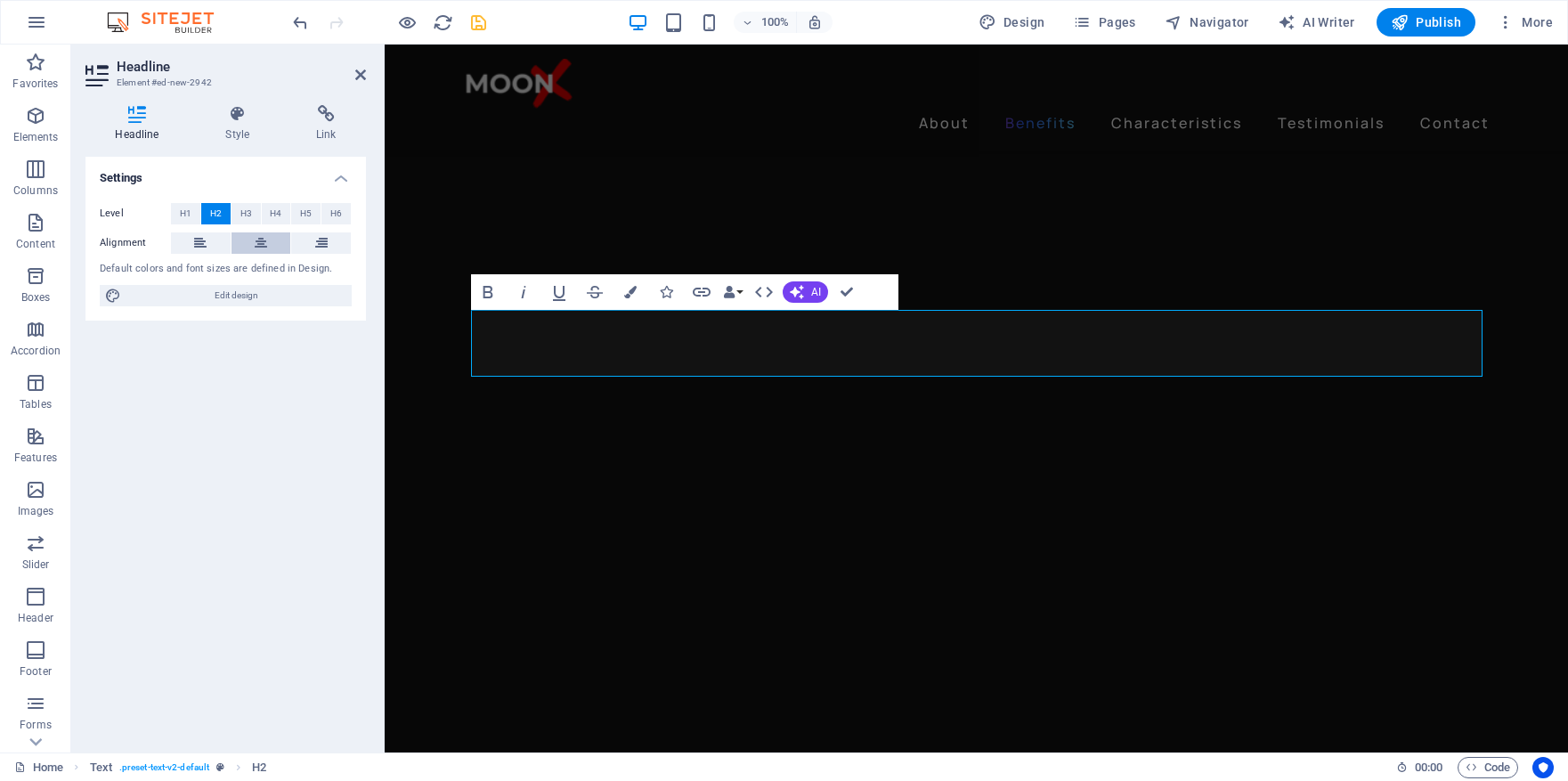
click at [262, 242] on icon at bounding box center [260, 243] width 12 height 22
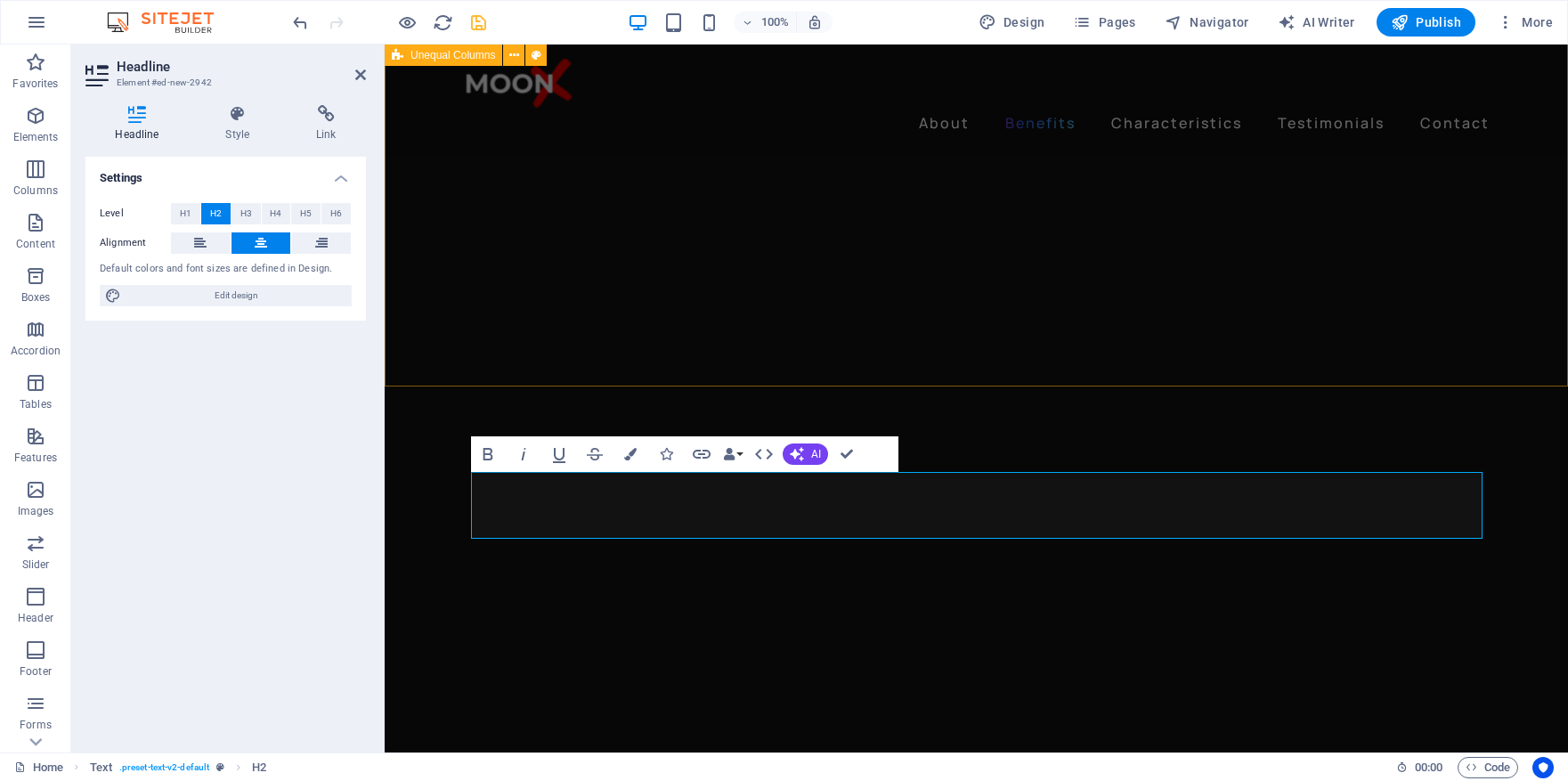
scroll to position [2009, 0]
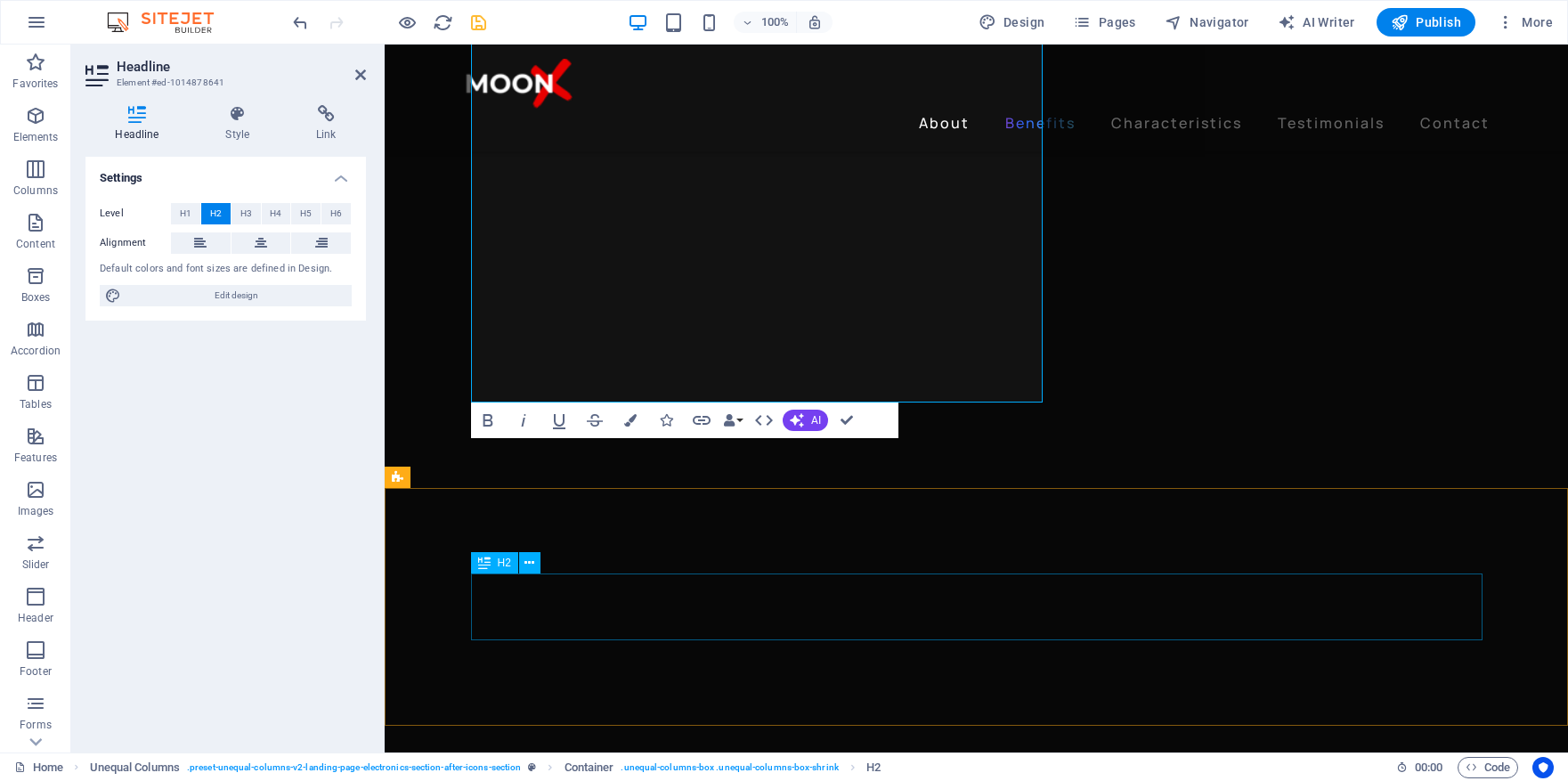
scroll to position [2039, 0]
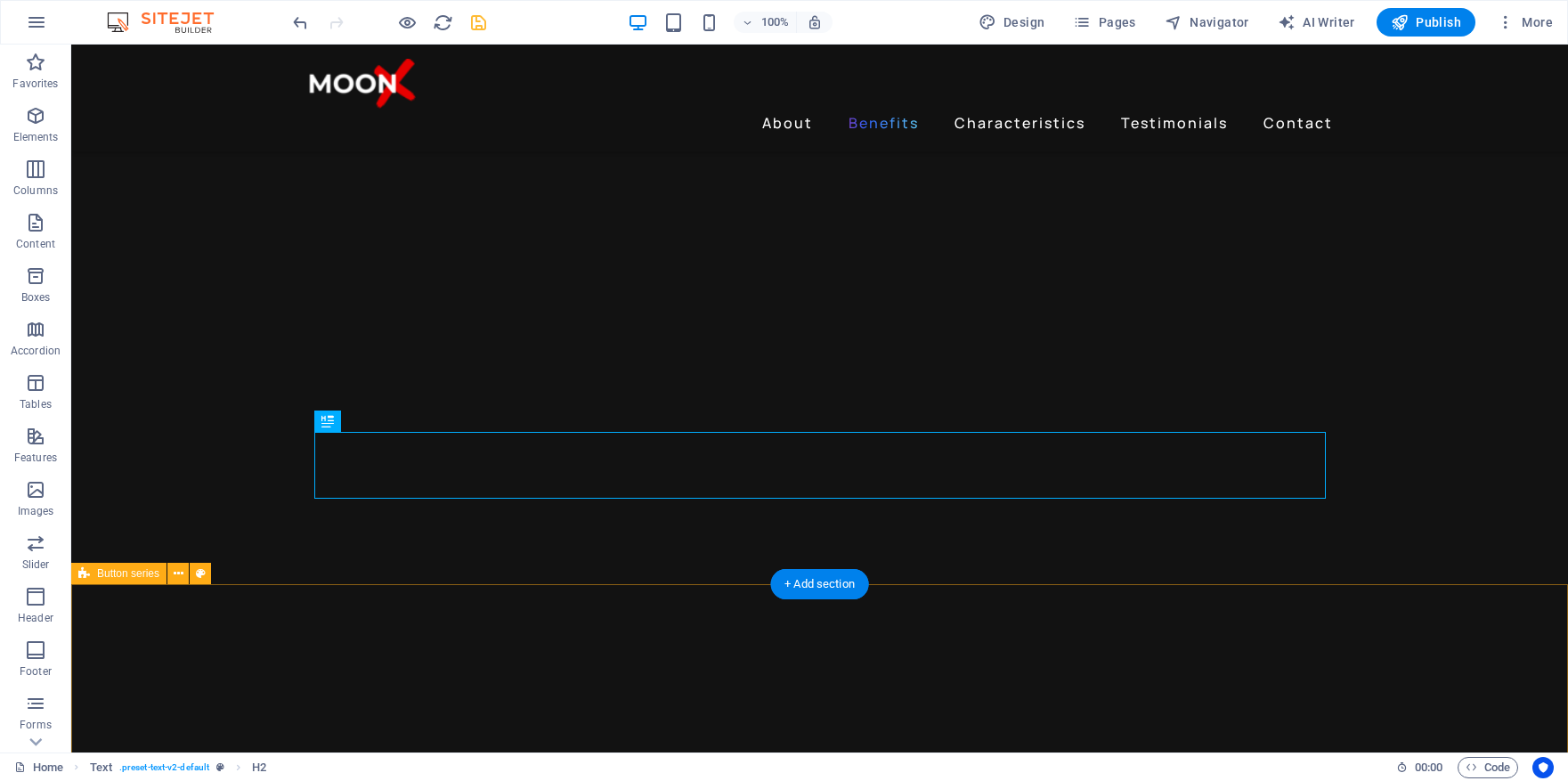
scroll to position [2119, 0]
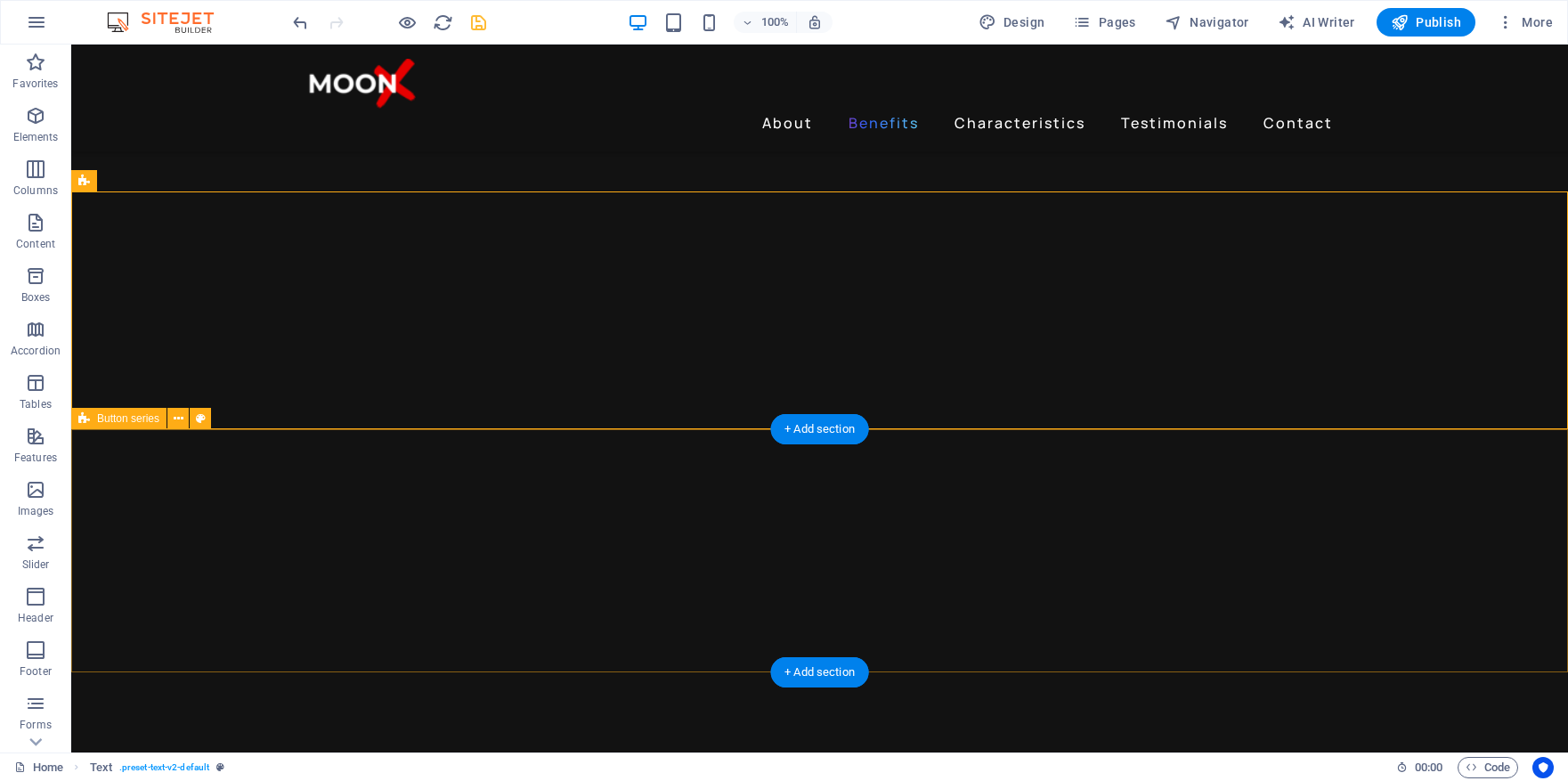
scroll to position [2287, 0]
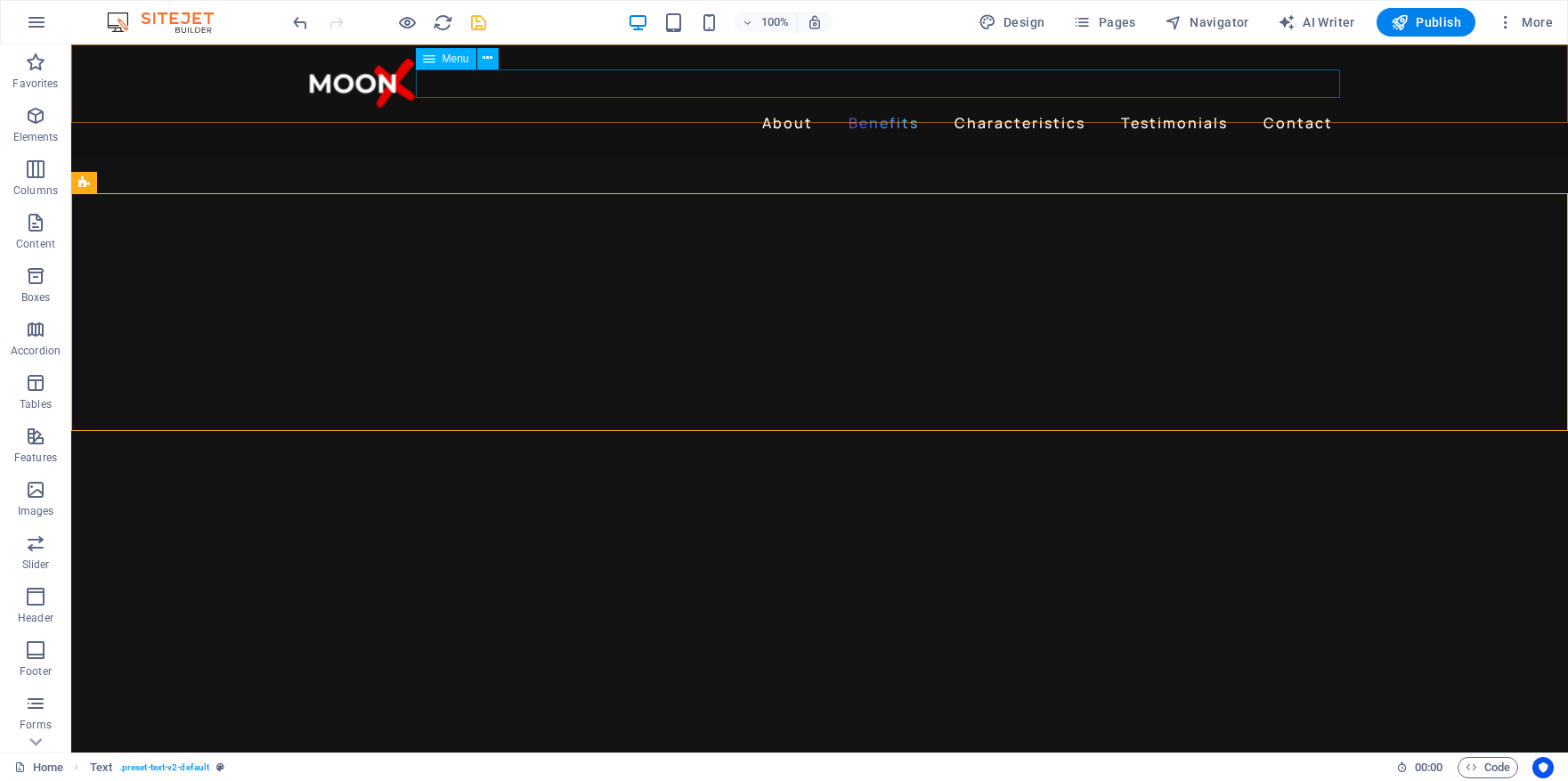
click at [1167, 108] on nav "About Benefits Characteristics Testimonials Contact" at bounding box center [820, 123] width 1041 height 28
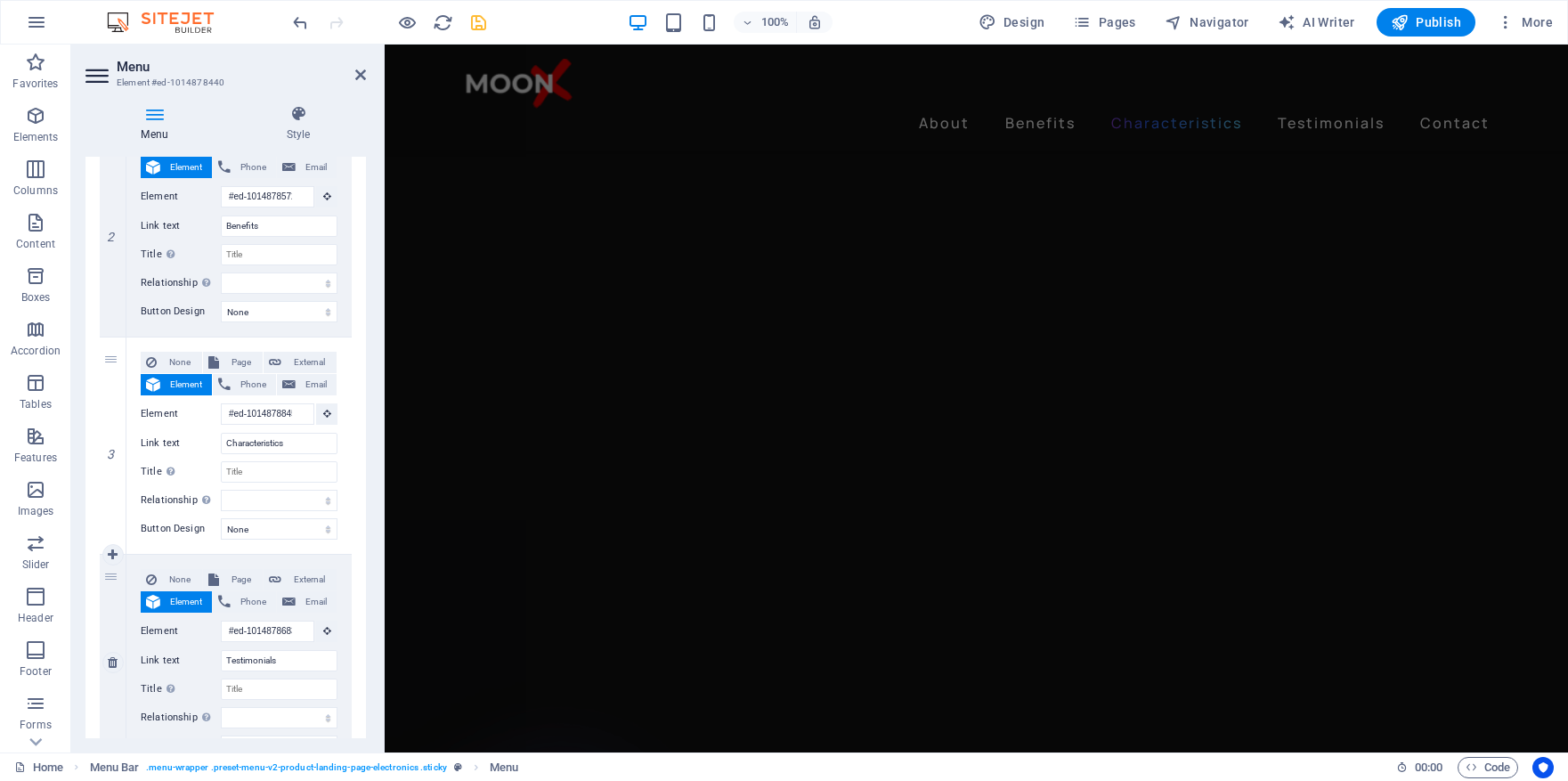
scroll to position [2163, 0]
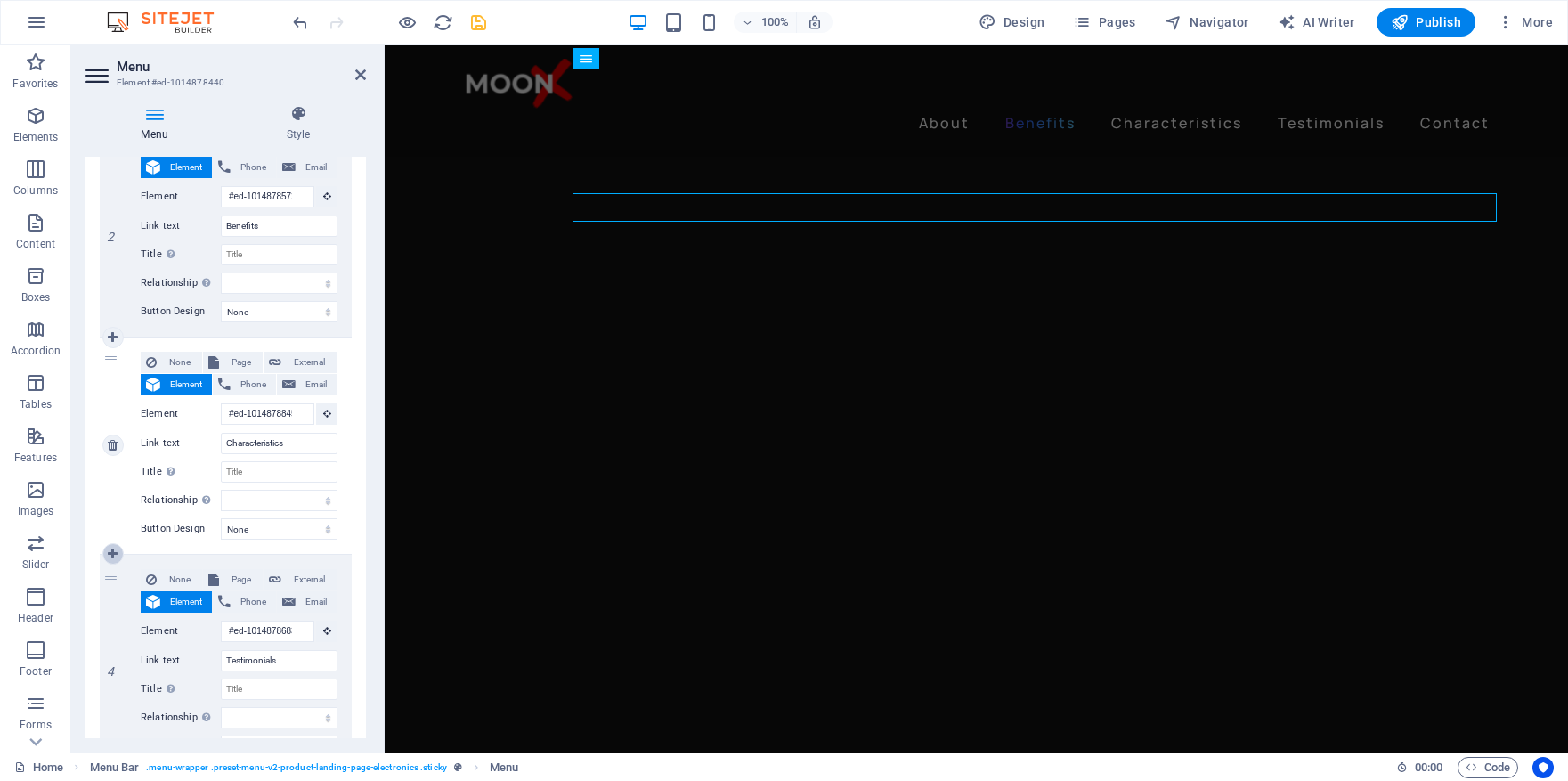
click at [113, 554] on icon at bounding box center [112, 554] width 9 height 12
select select
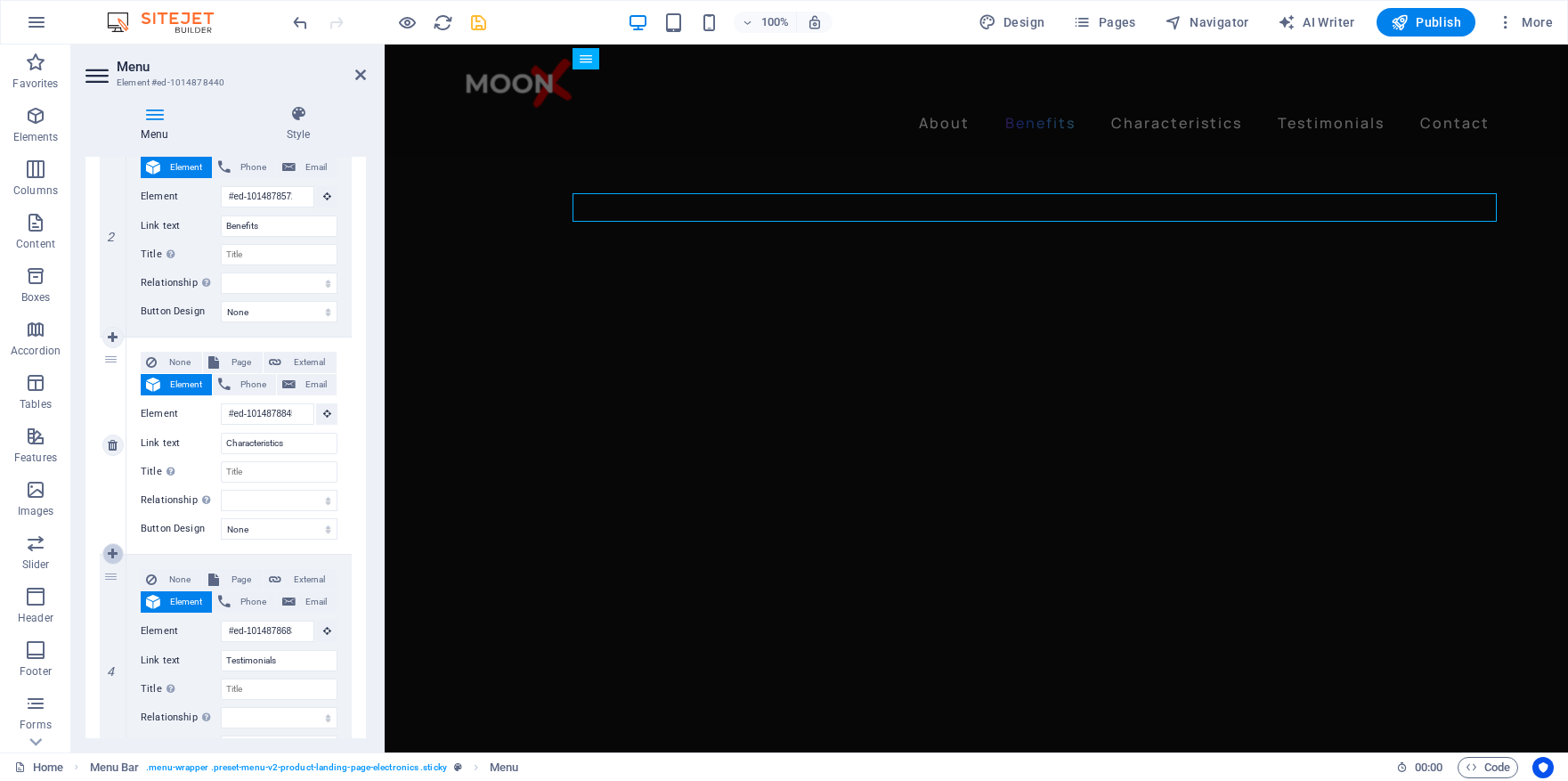
type input "#ed-1014878683"
type input "Testimonials"
select select
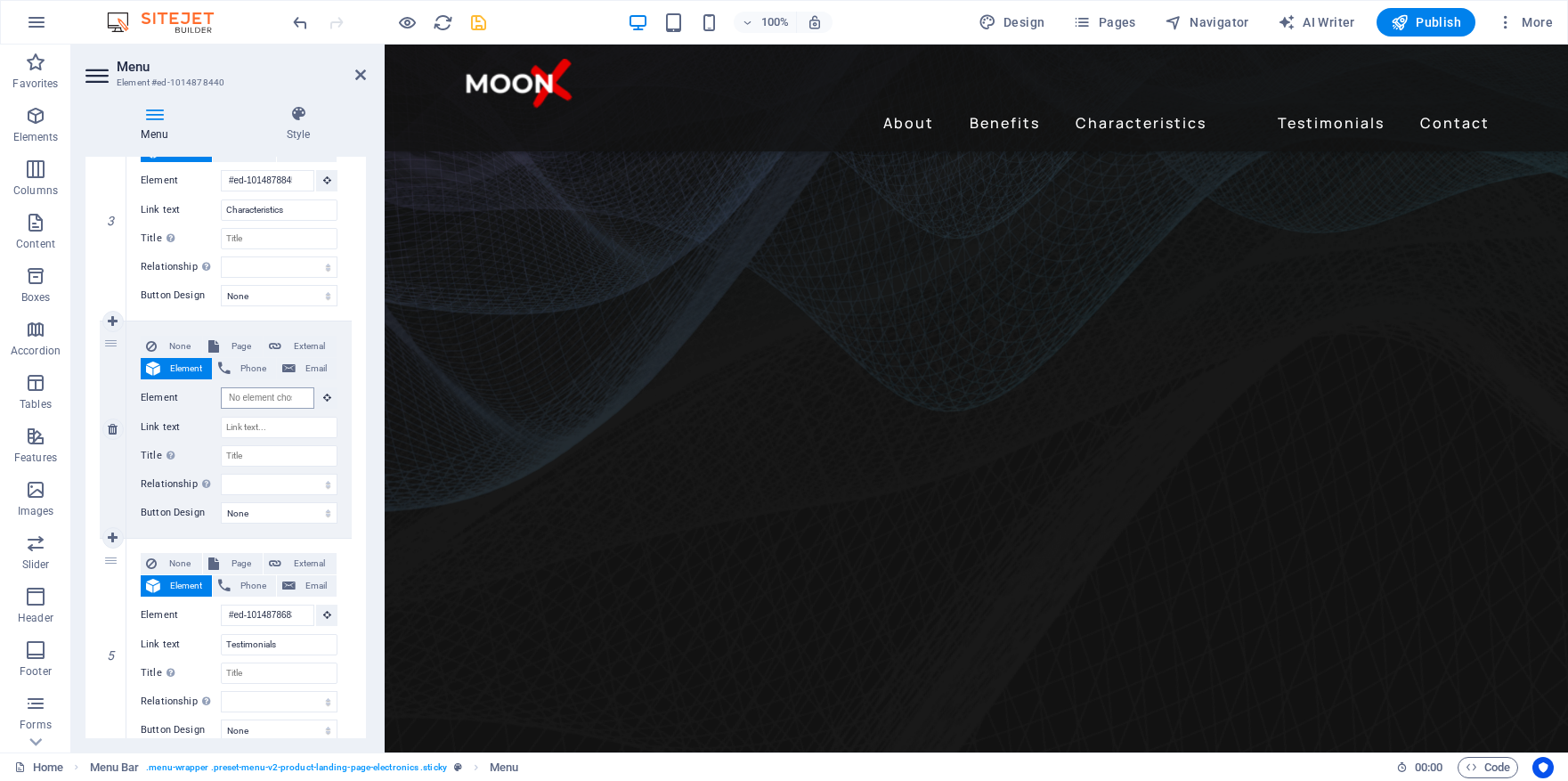
scroll to position [0, 0]
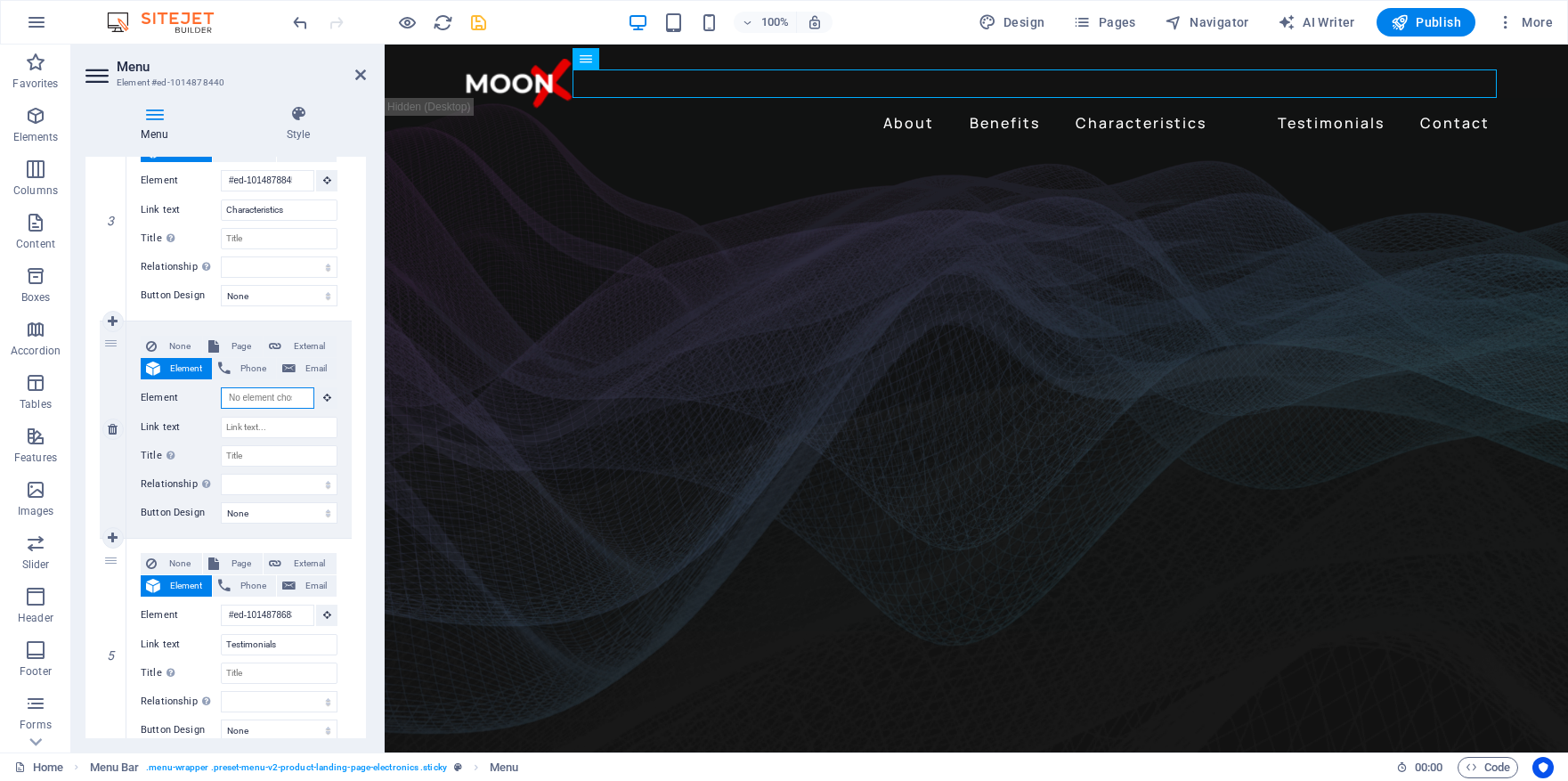
click at [270, 400] on input "Element" at bounding box center [267, 398] width 94 height 22
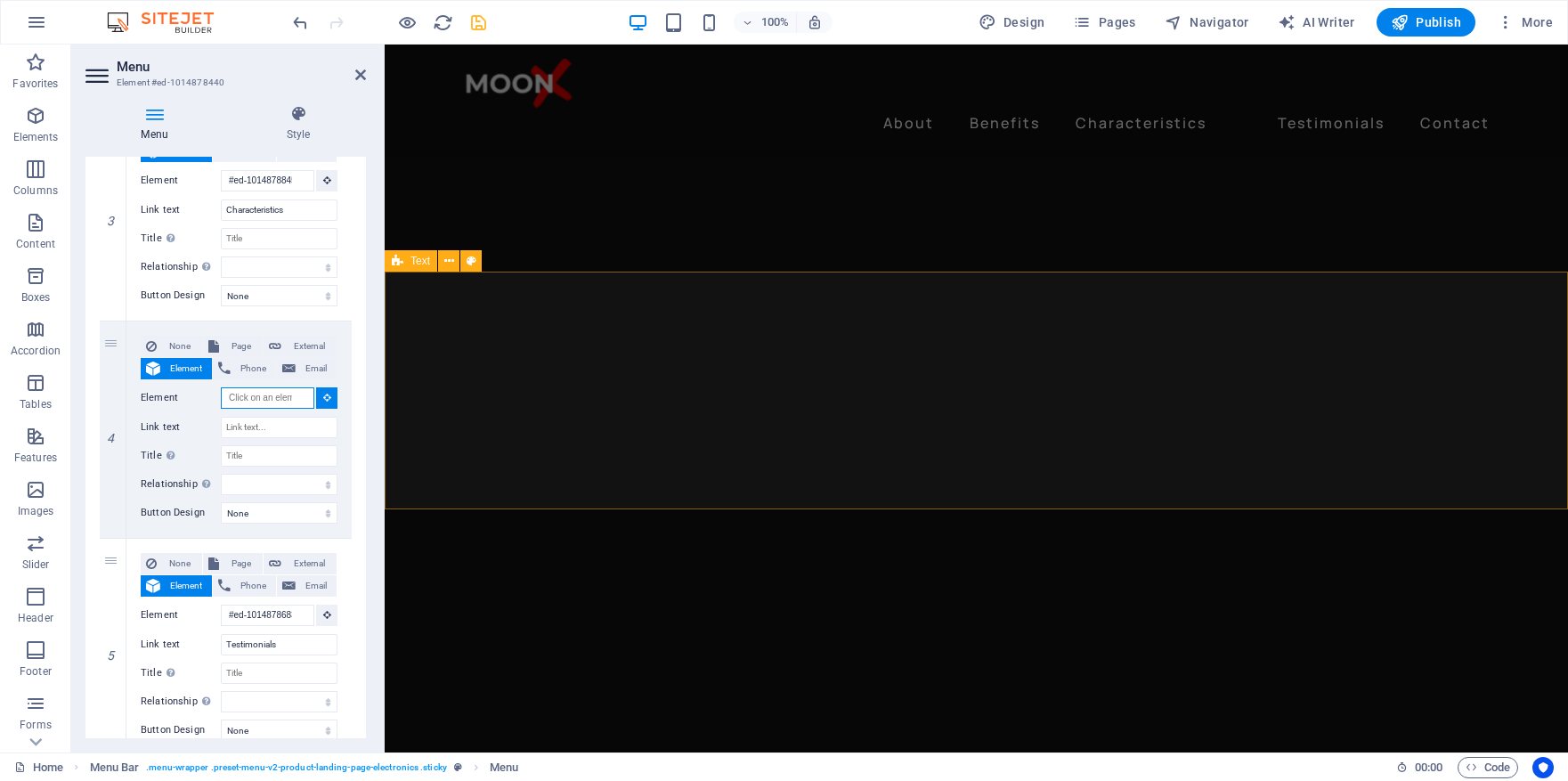
scroll to position [2215, 0]
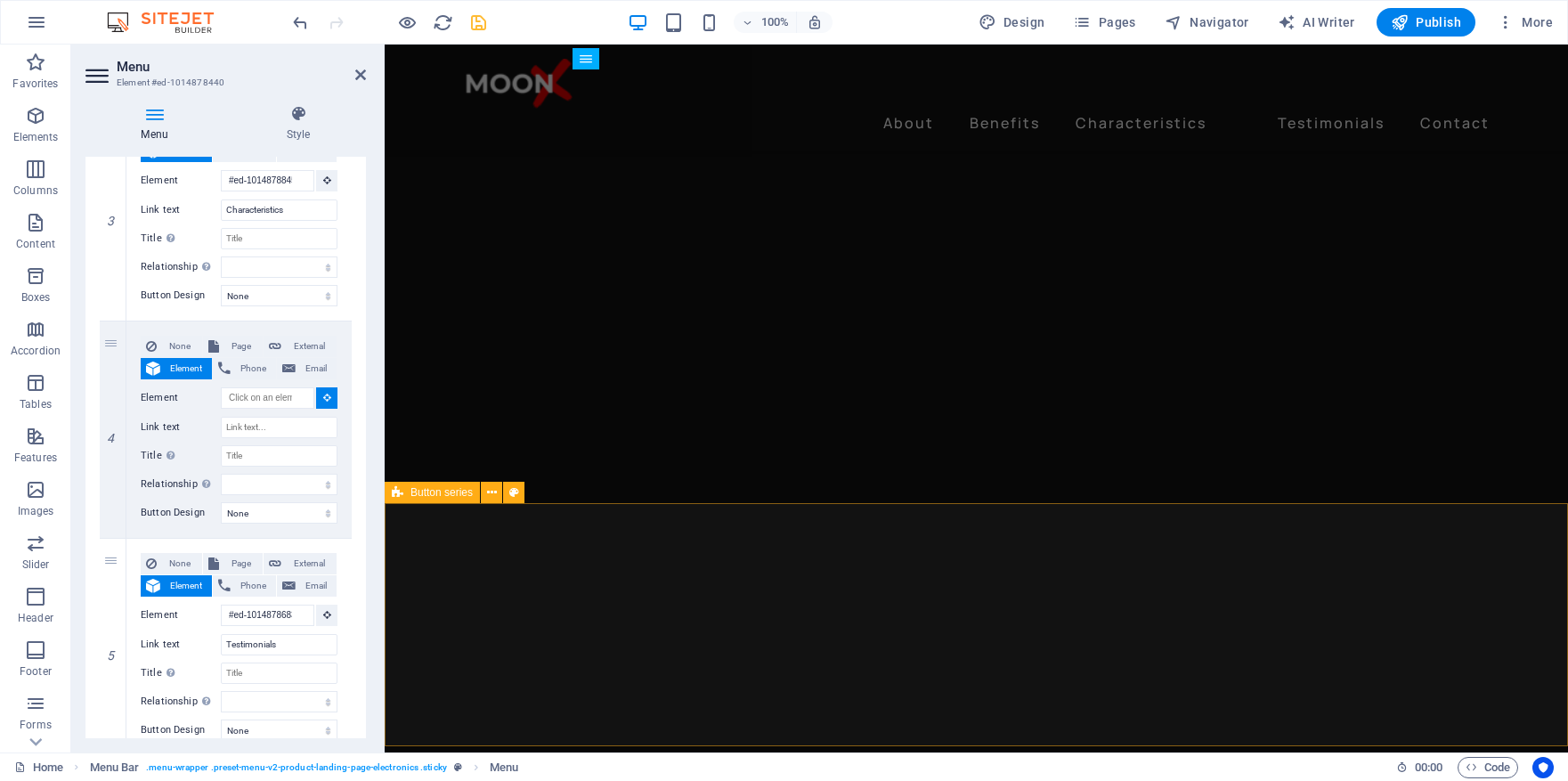
select select
type input "#ed-1016677266"
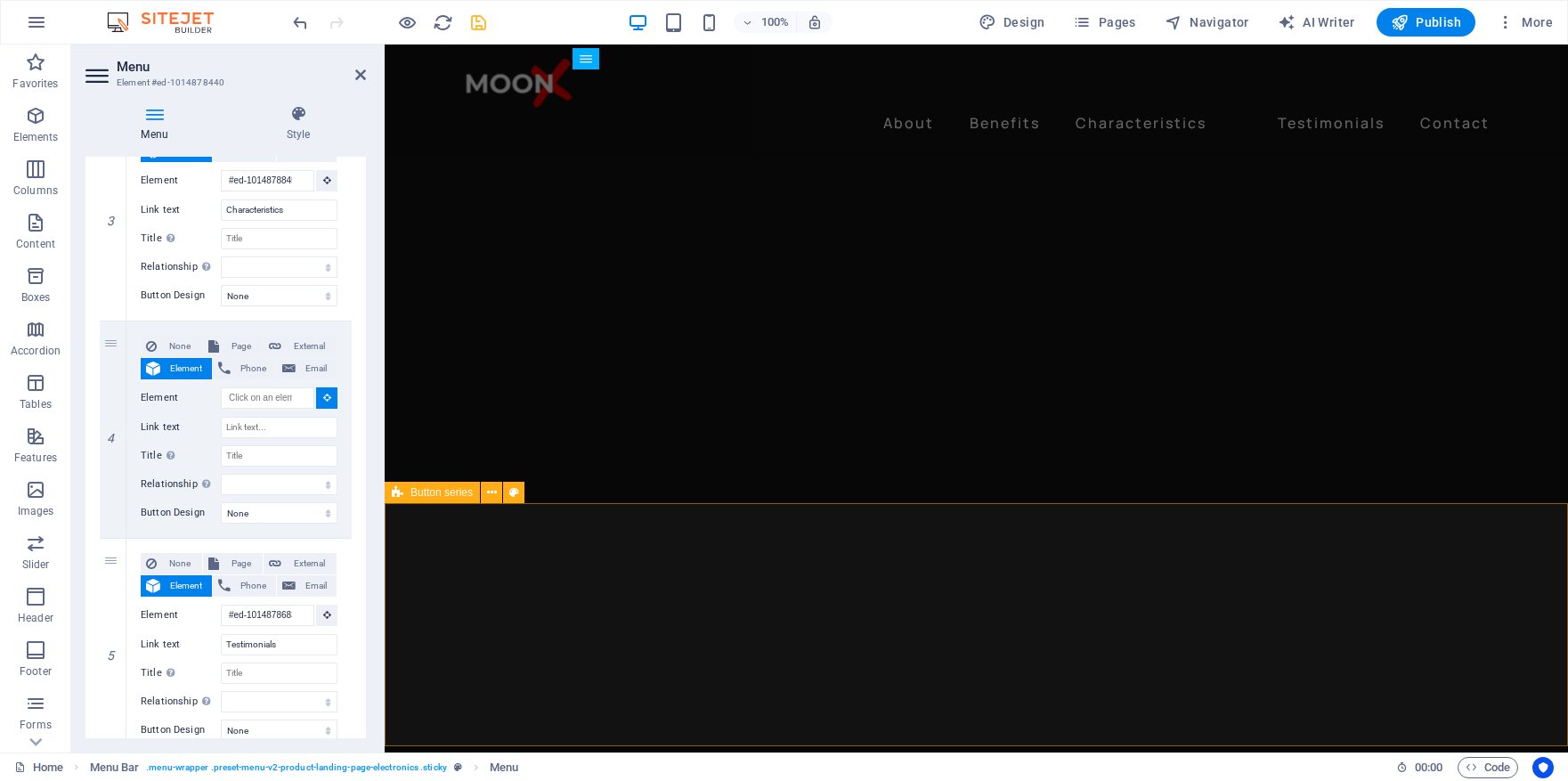
select select
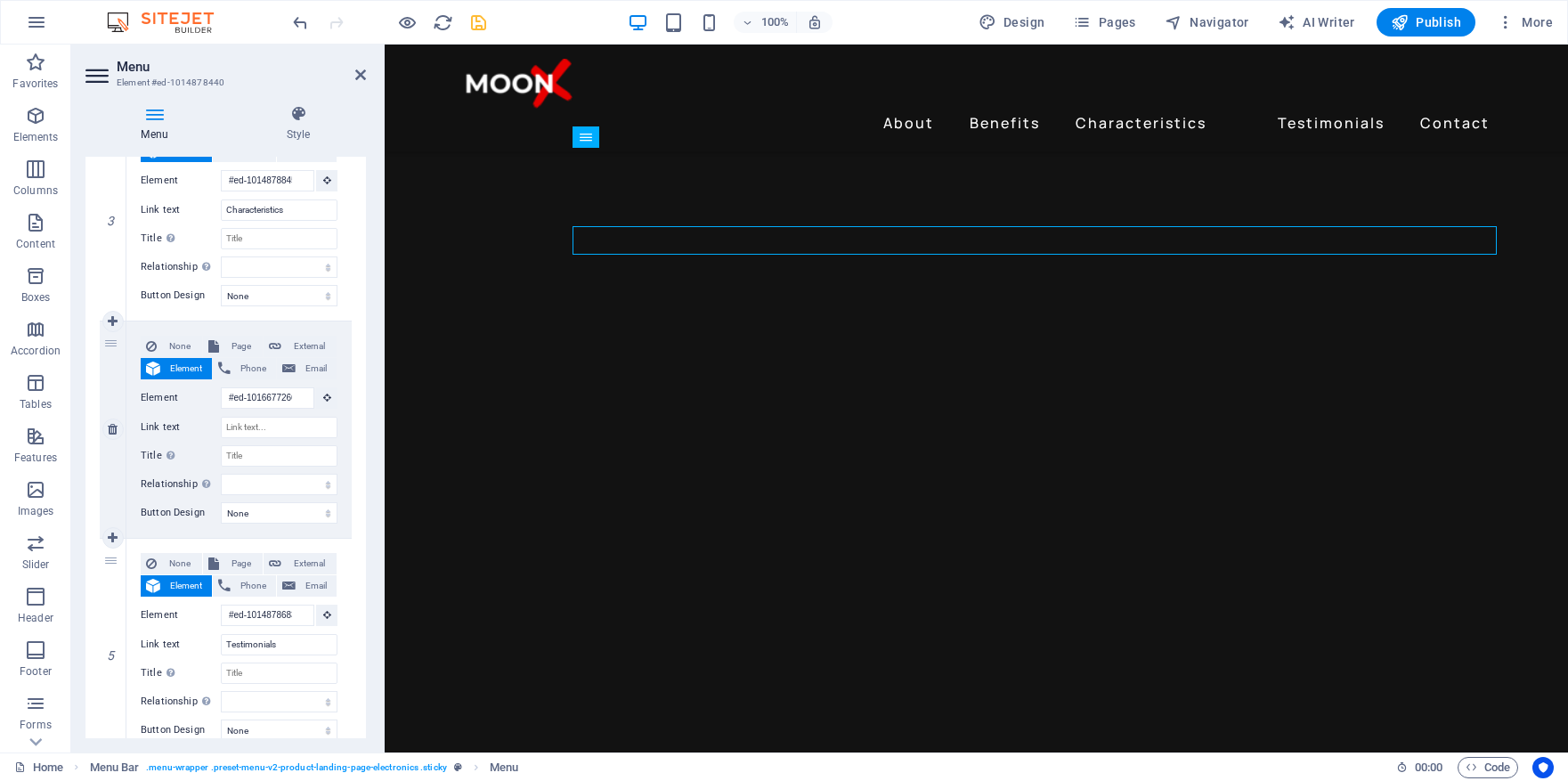
scroll to position [2058, 0]
click at [275, 425] on input "Link text" at bounding box center [279, 427] width 117 height 22
type input "Partners"
select select
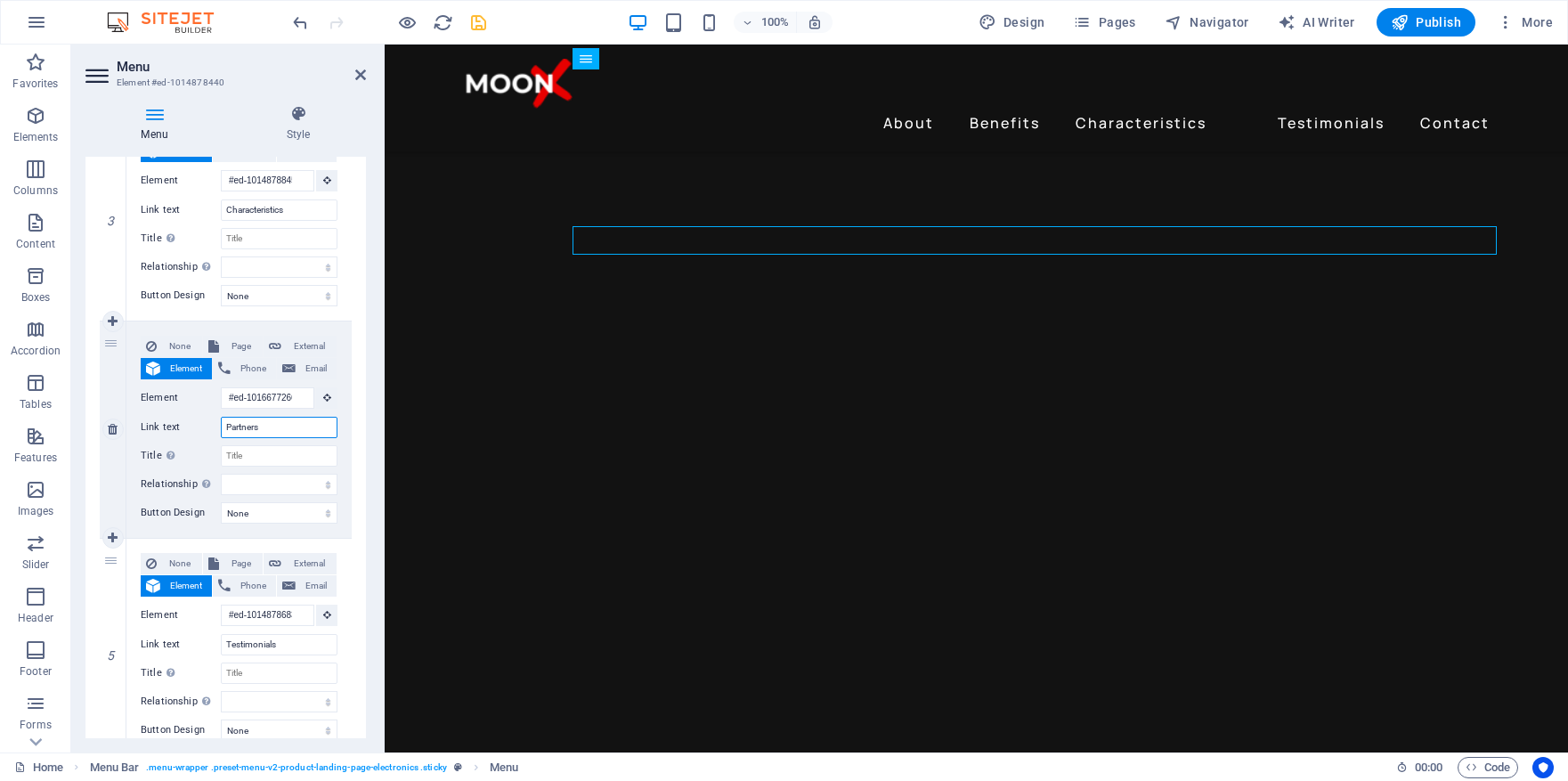
select select
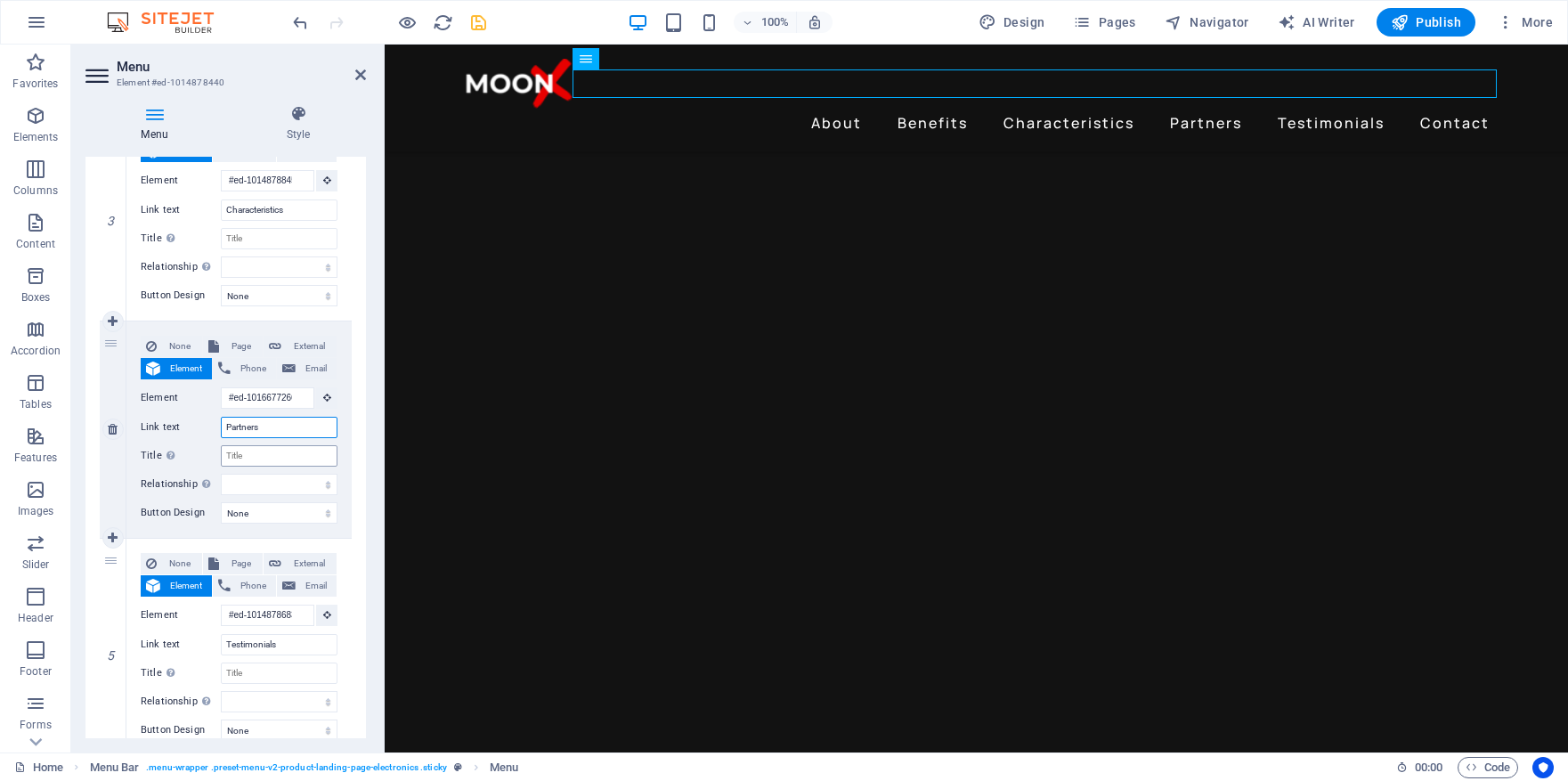
type input "Partners"
click at [274, 455] on input "Title Additional link description, should not be the same as the link text. The…" at bounding box center [279, 456] width 117 height 22
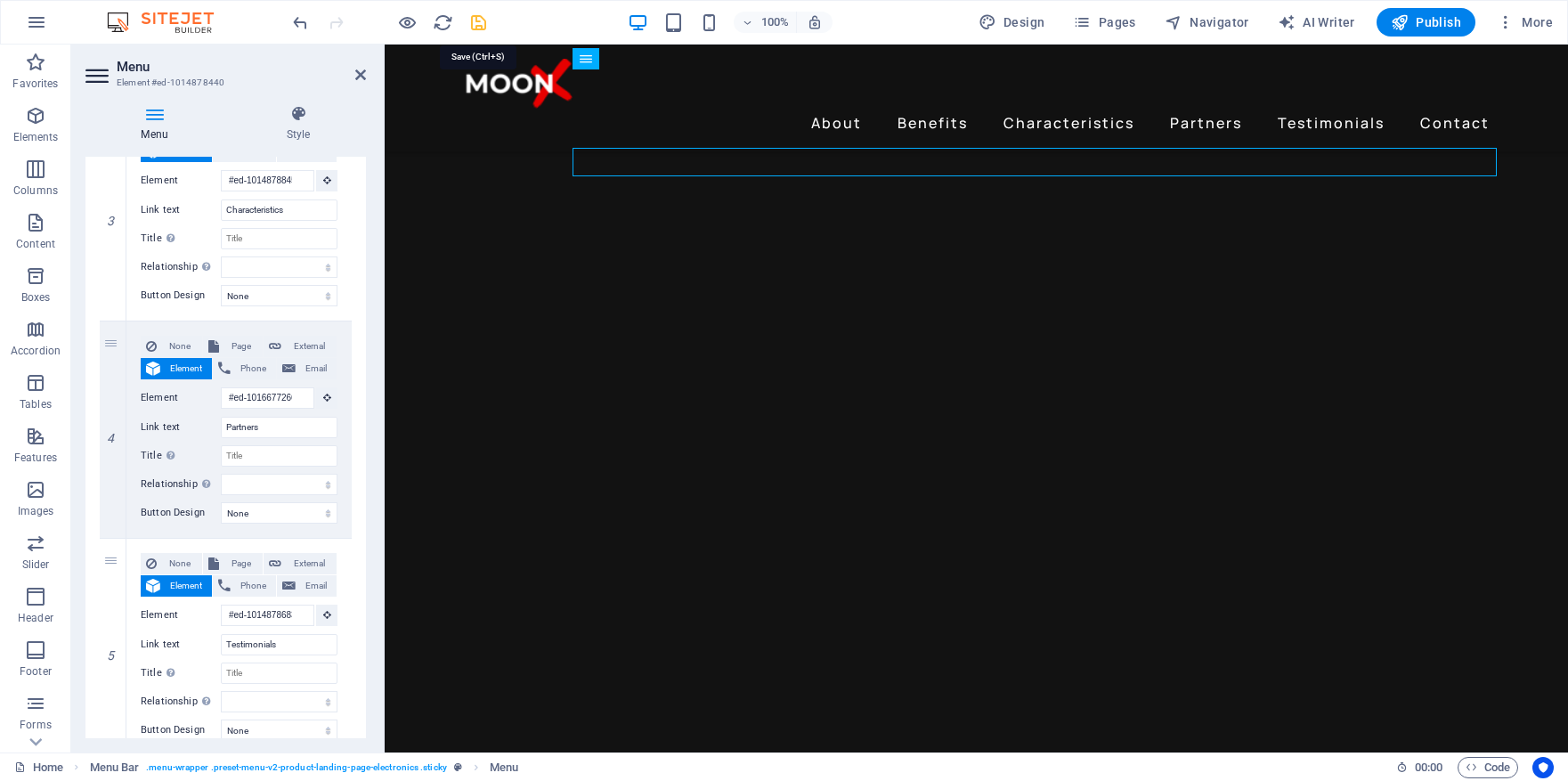
click at [481, 22] on icon "save" at bounding box center [479, 22] width 21 height 21
checkbox input "false"
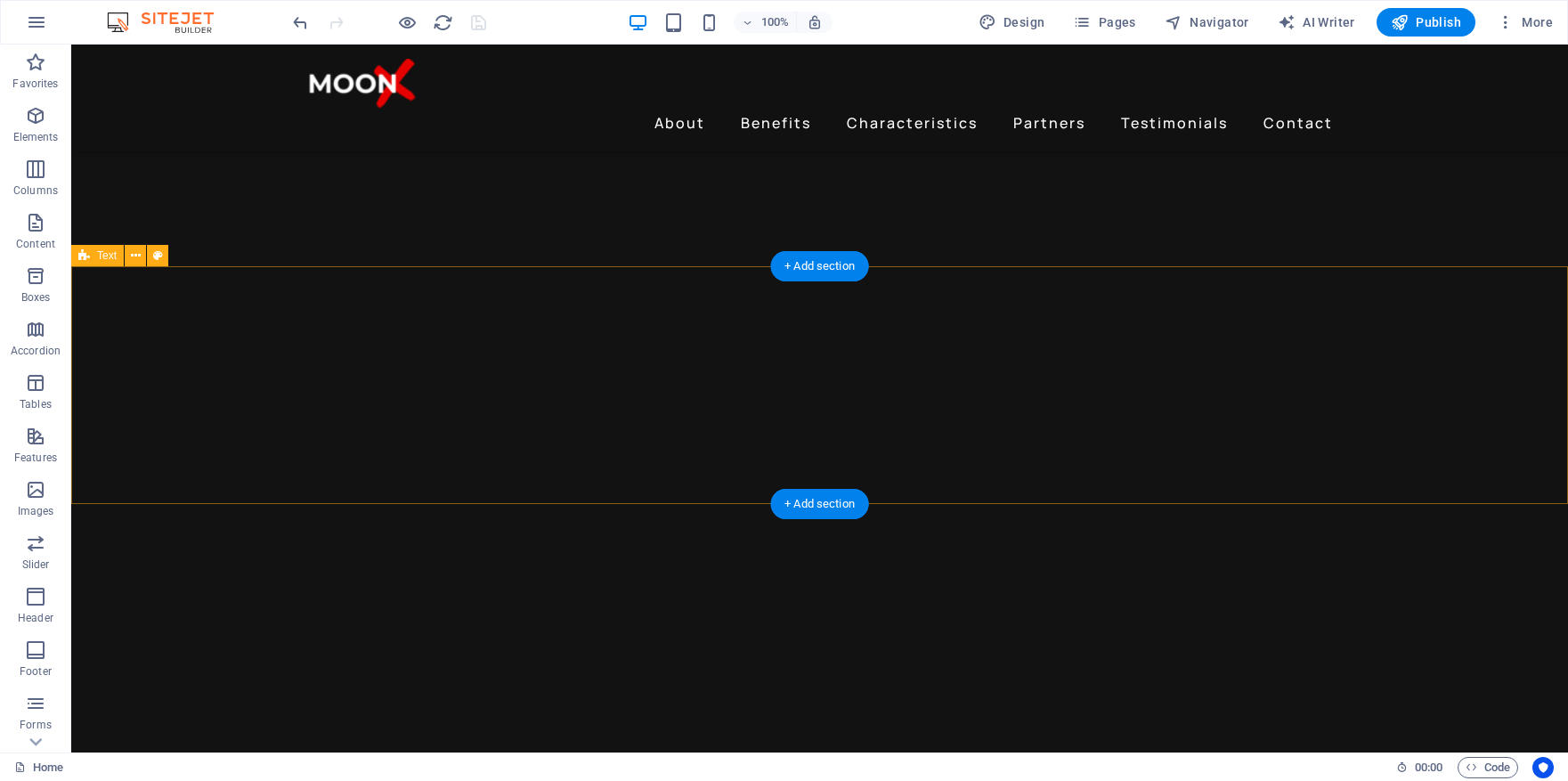
scroll to position [2227, 0]
click at [137, 240] on icon at bounding box center [136, 243] width 9 height 19
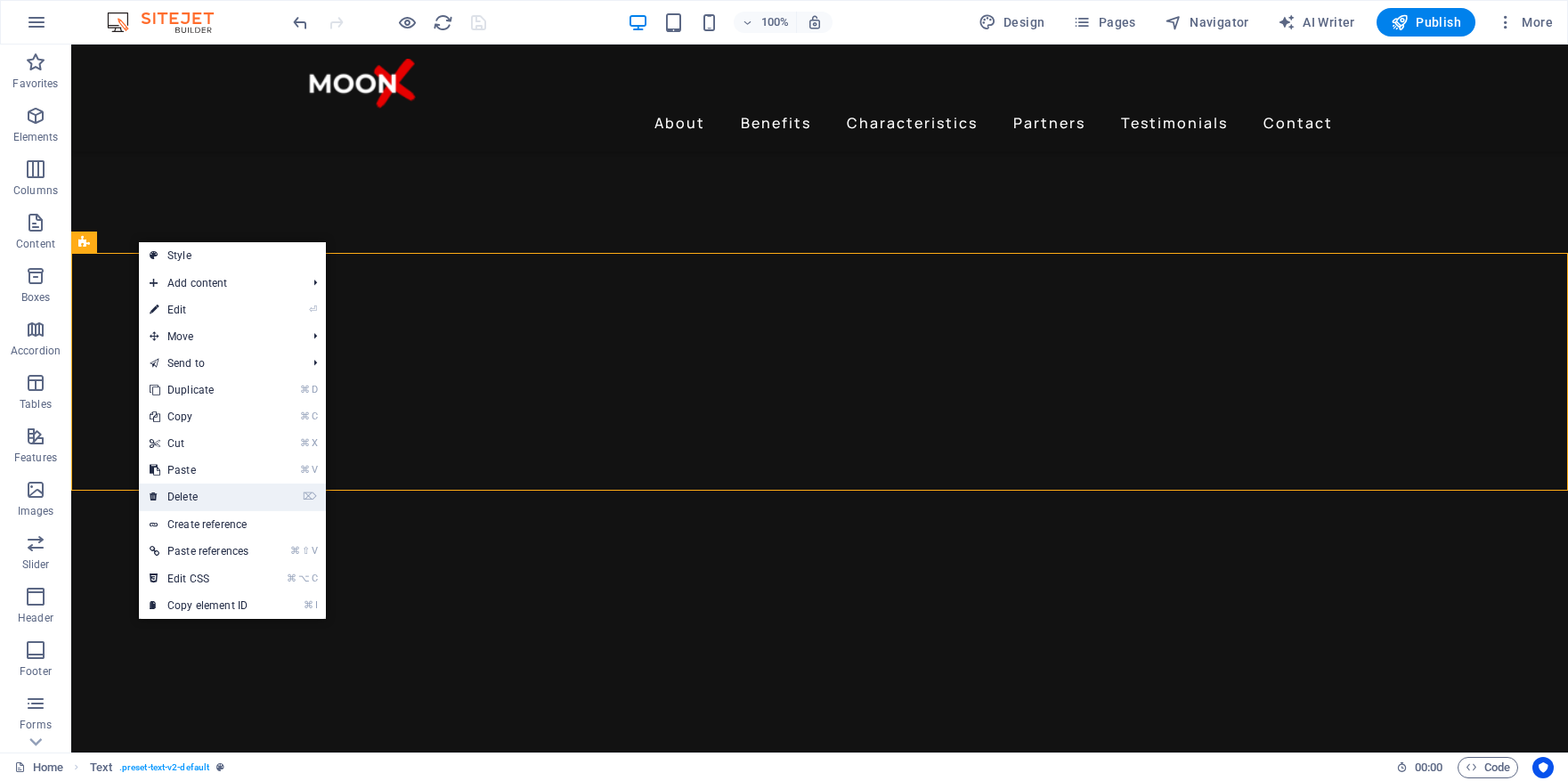
click at [226, 495] on link "⌦ Delete" at bounding box center [199, 497] width 121 height 27
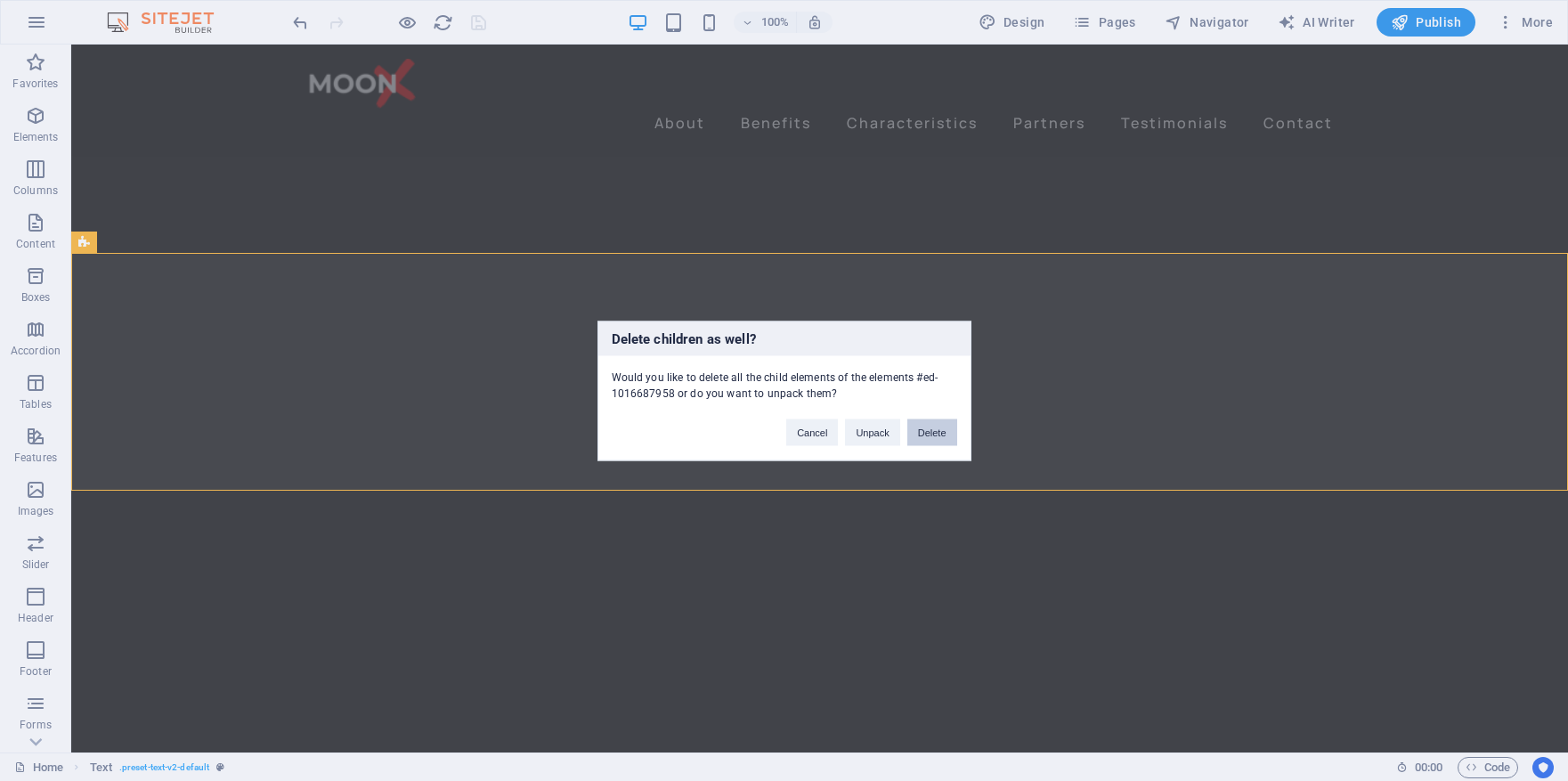
click at [928, 434] on button "Delete" at bounding box center [932, 432] width 50 height 27
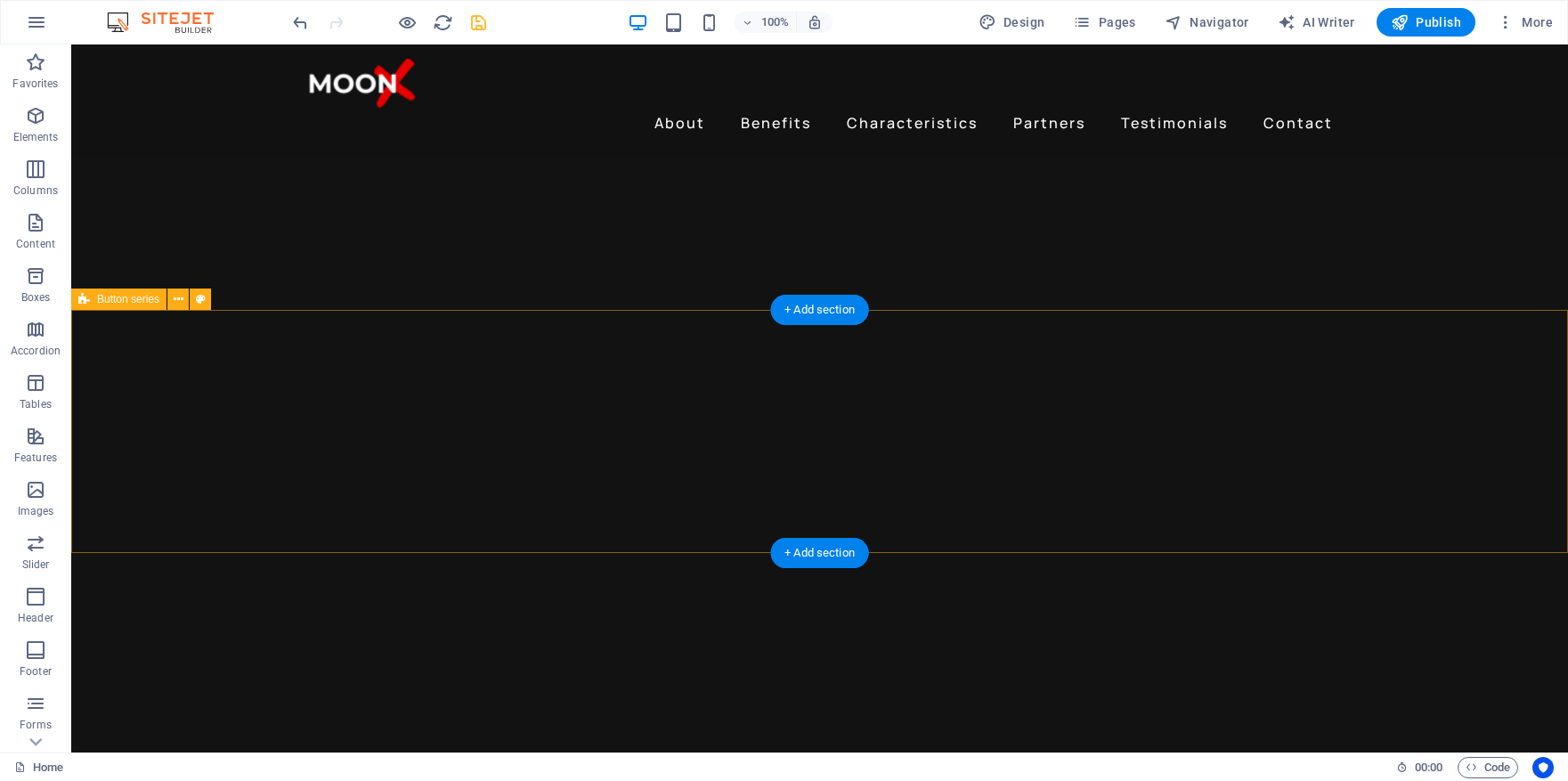
scroll to position [2169, 0]
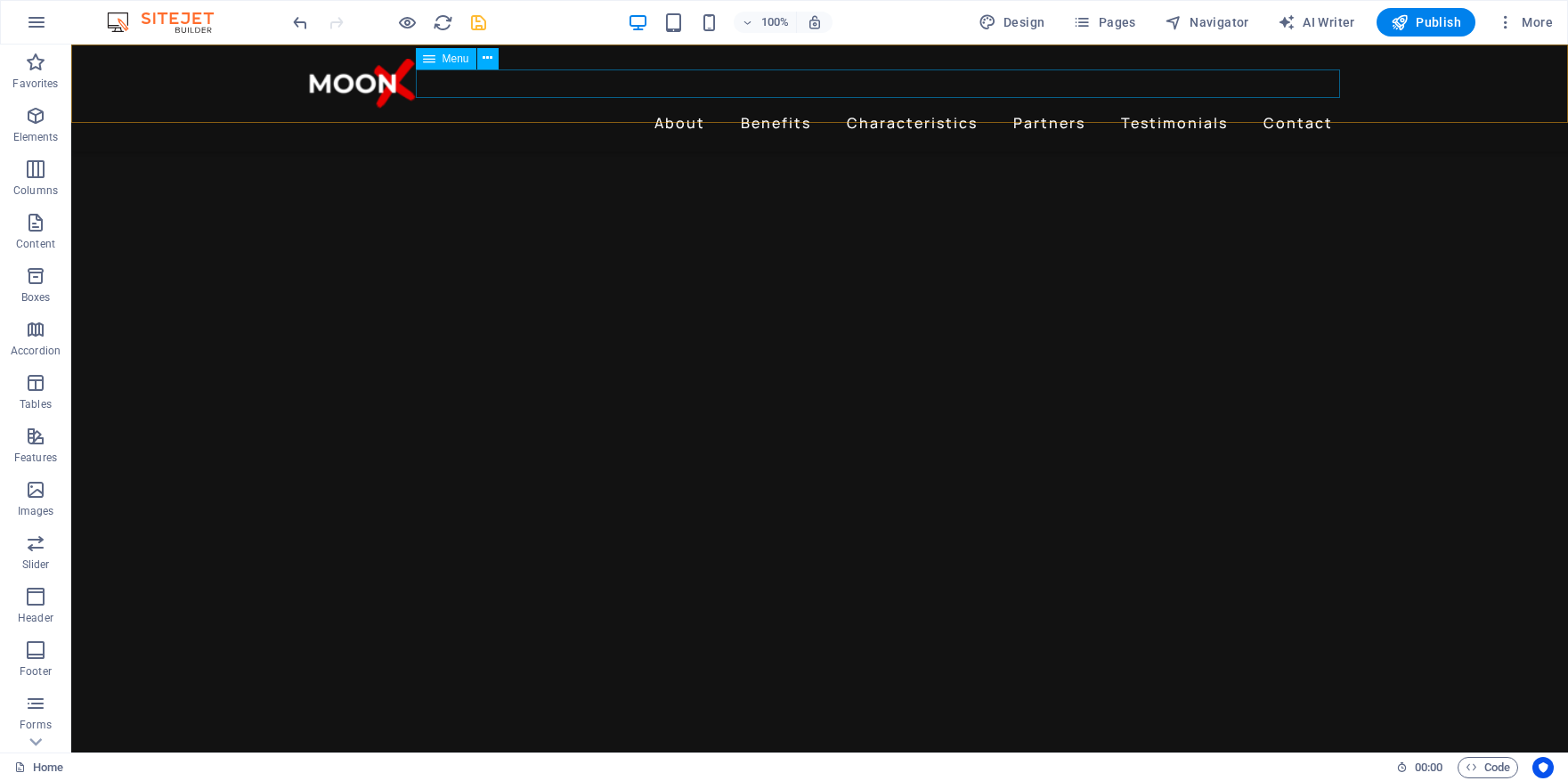
click at [1057, 108] on nav "About Benefits Characteristics Partners Testimonials Contact" at bounding box center [820, 123] width 1041 height 28
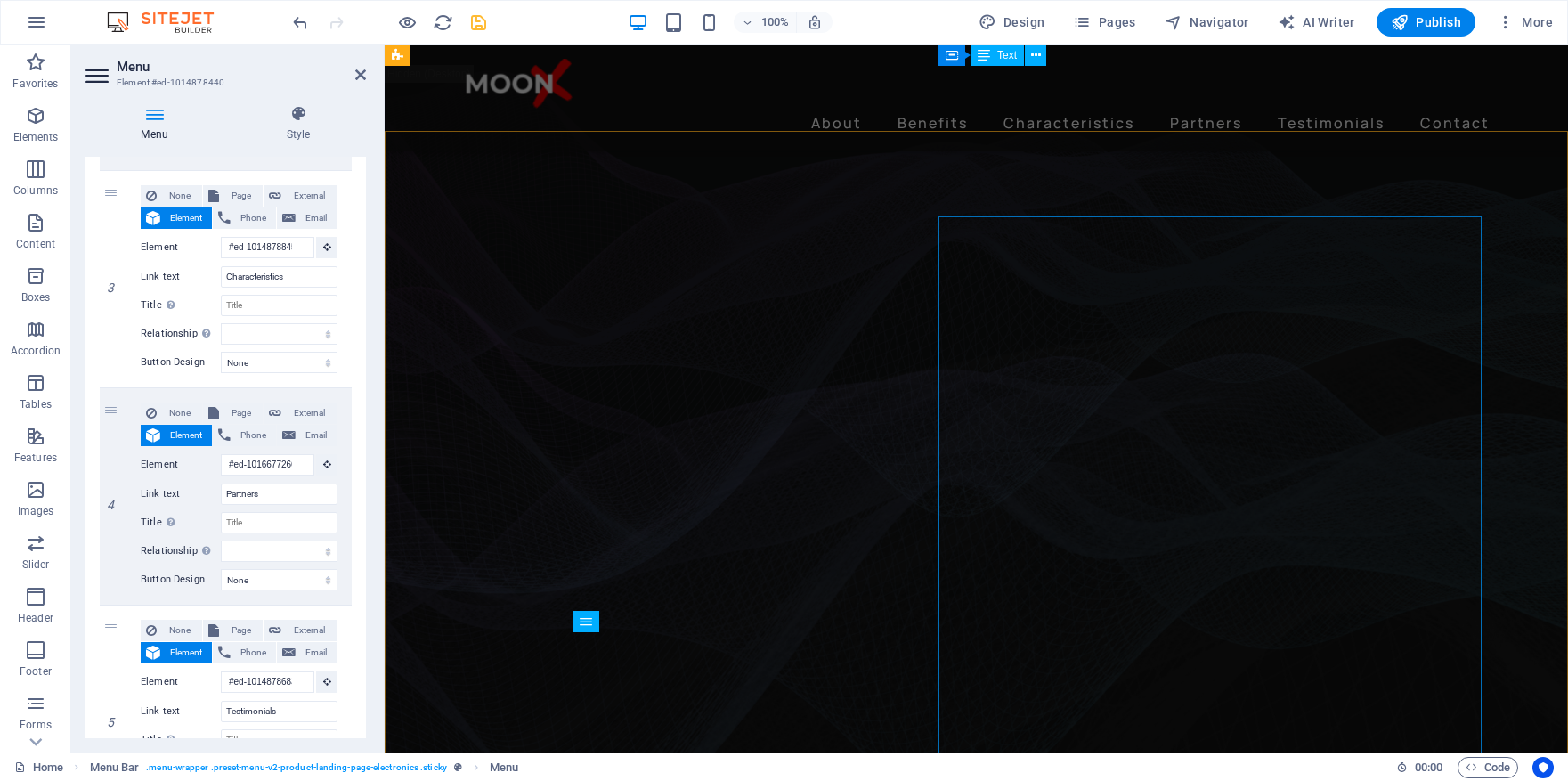
scroll to position [0, 0]
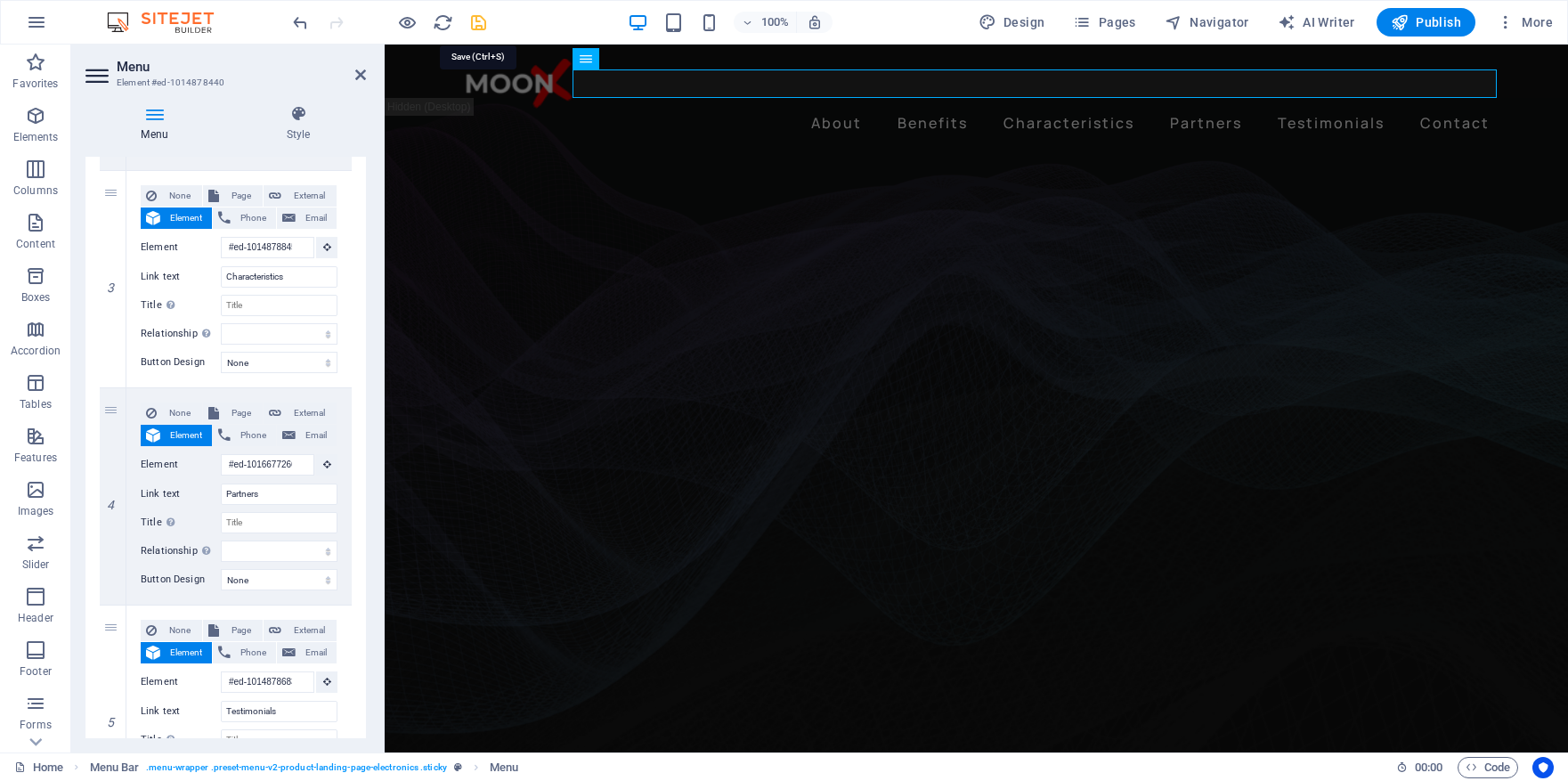
click at [481, 23] on icon "save" at bounding box center [479, 22] width 21 height 21
checkbox input "false"
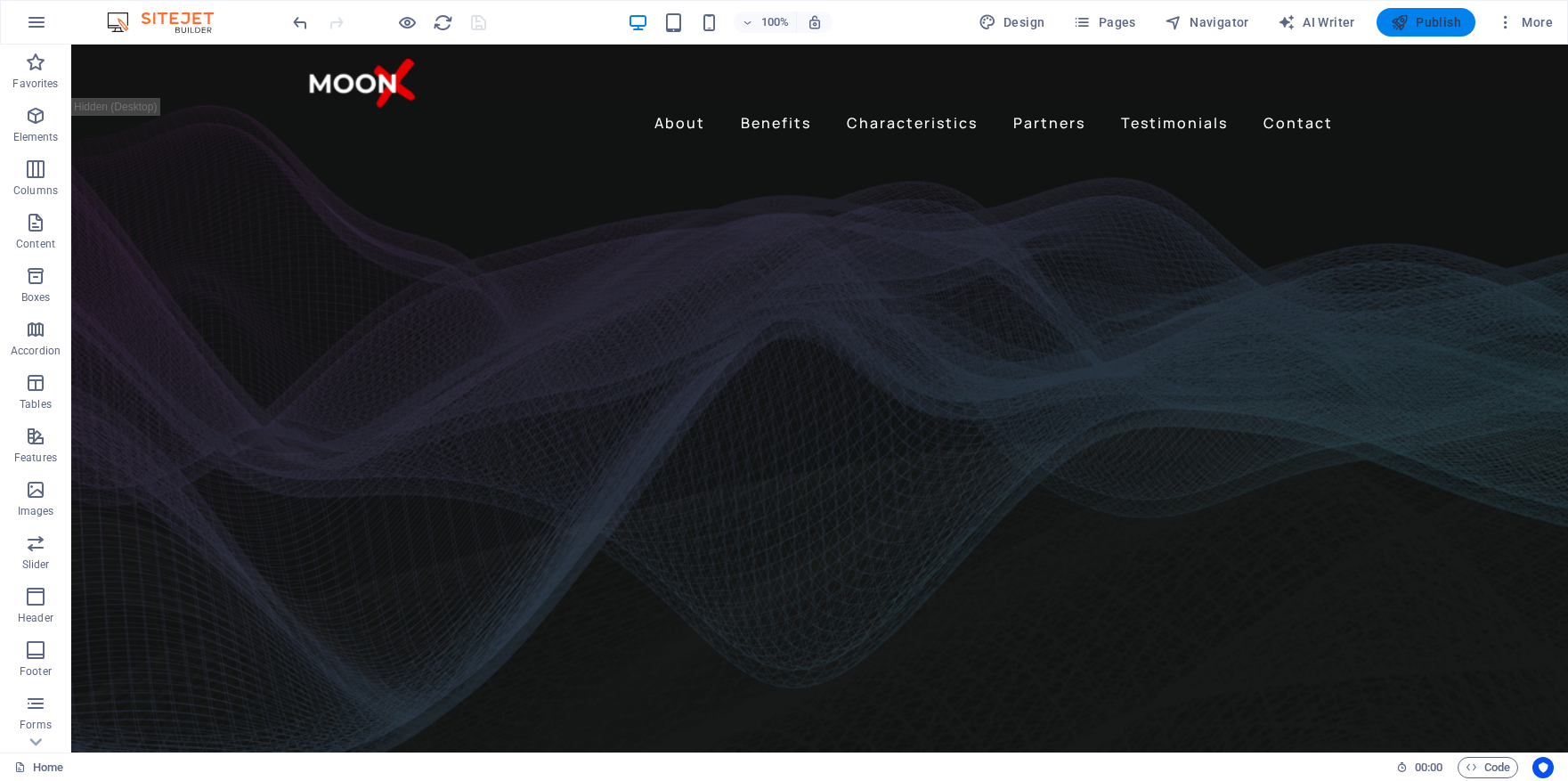
click at [1433, 22] on span "Publish" at bounding box center [1426, 22] width 70 height 18
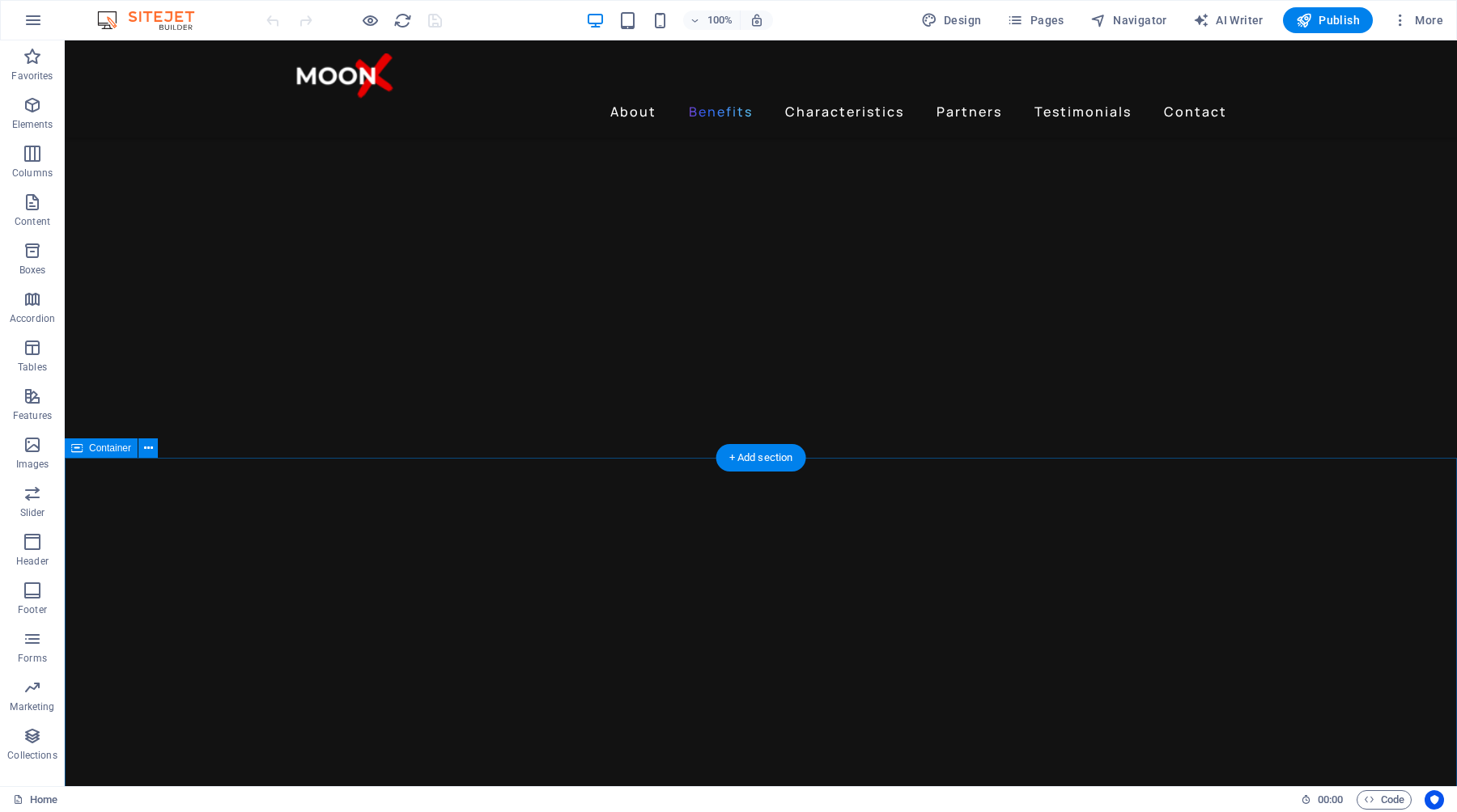
scroll to position [1990, 0]
click at [162, 344] on icon at bounding box center [162, 342] width 8 height 17
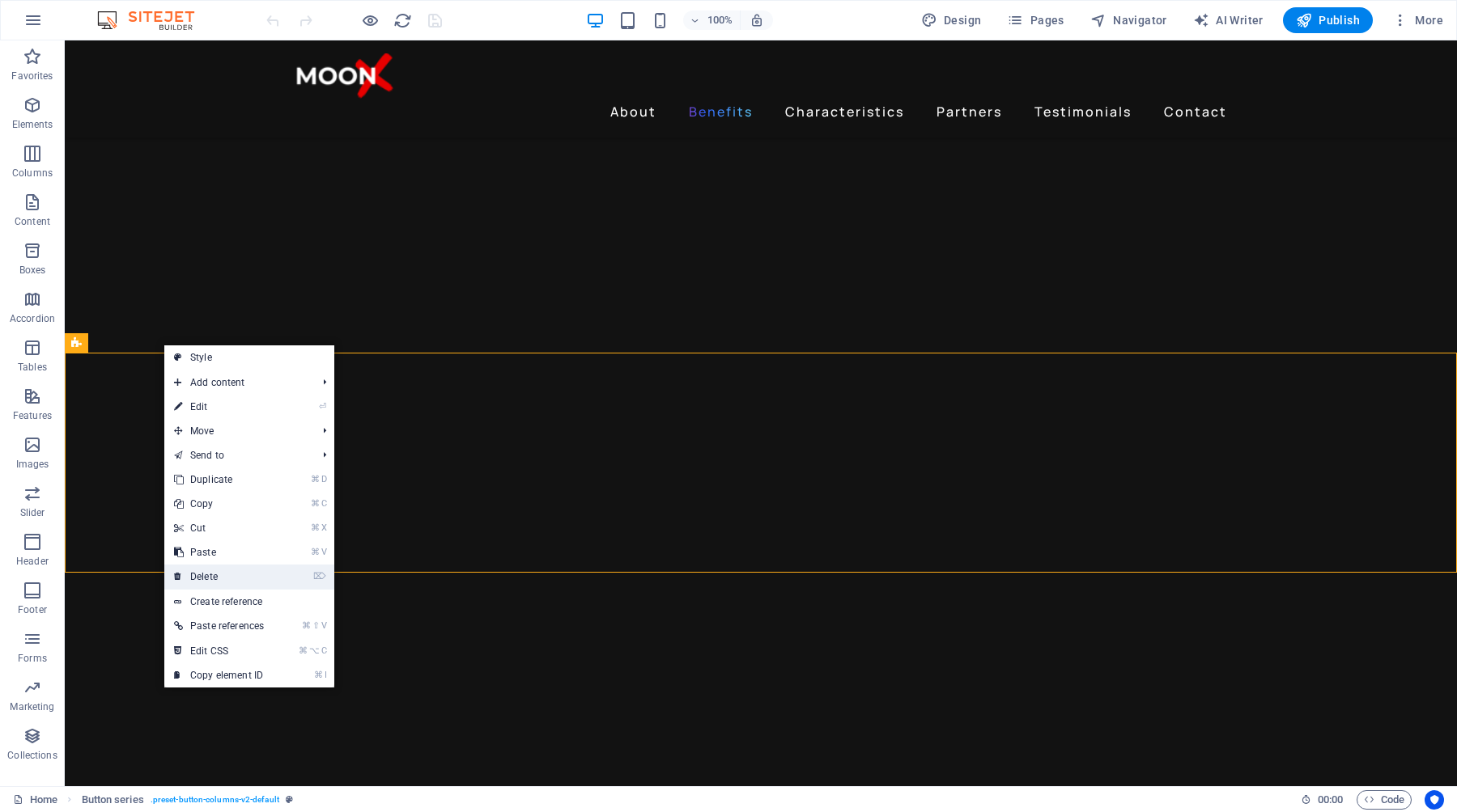
click at [230, 572] on link "⌦ Delete" at bounding box center [218, 577] width 110 height 25
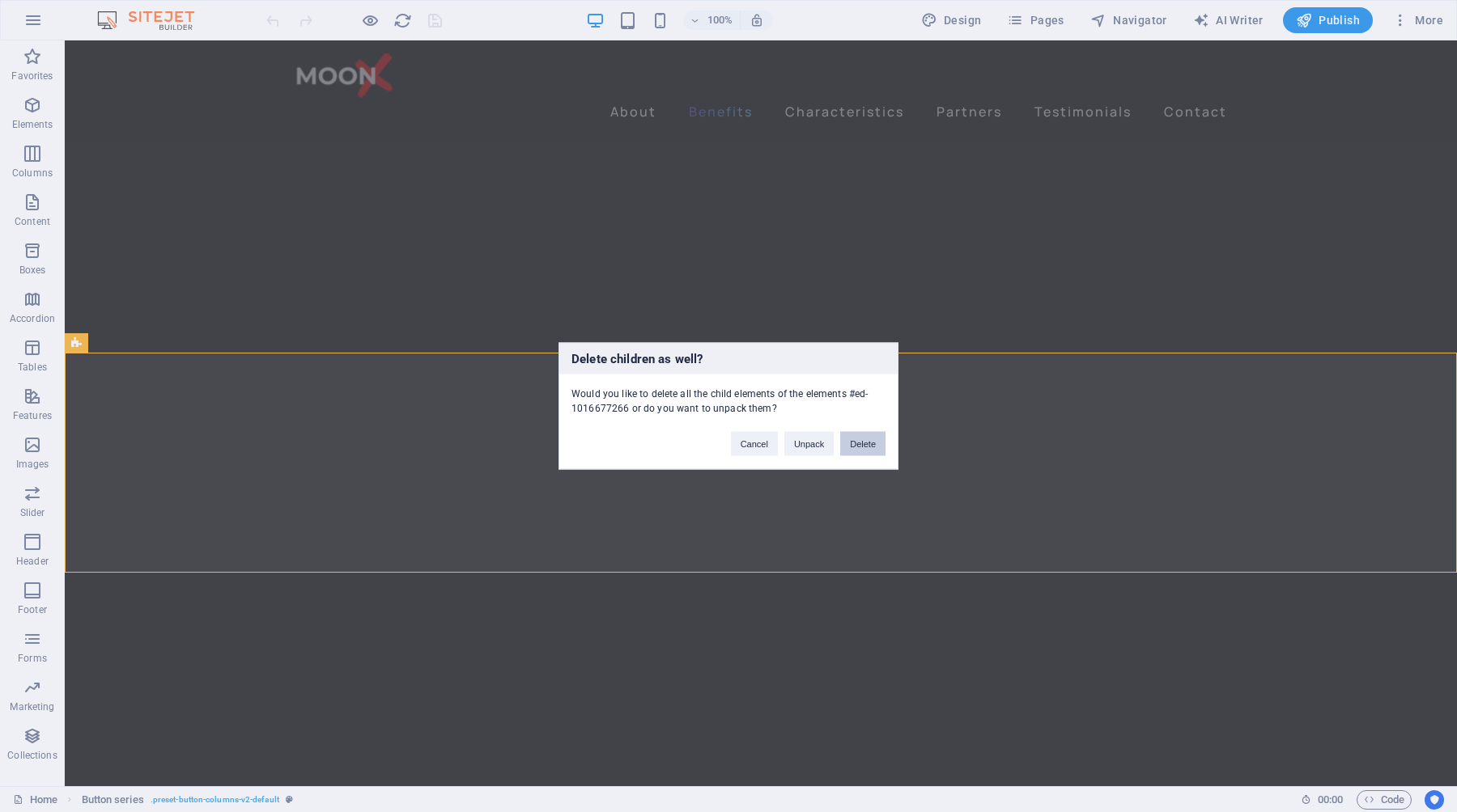
click at [867, 435] on button "Delete" at bounding box center [862, 444] width 45 height 25
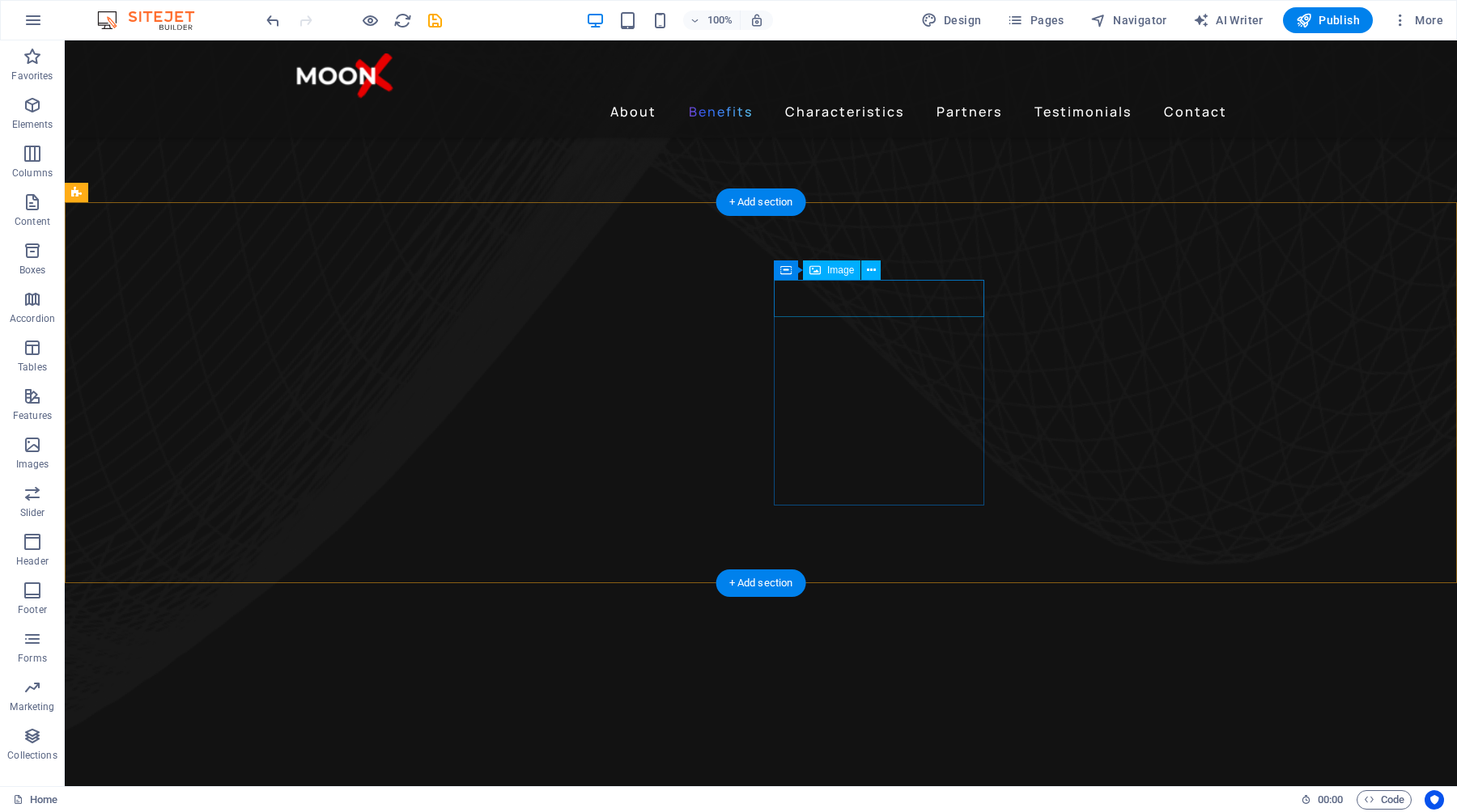
scroll to position [1166, 0]
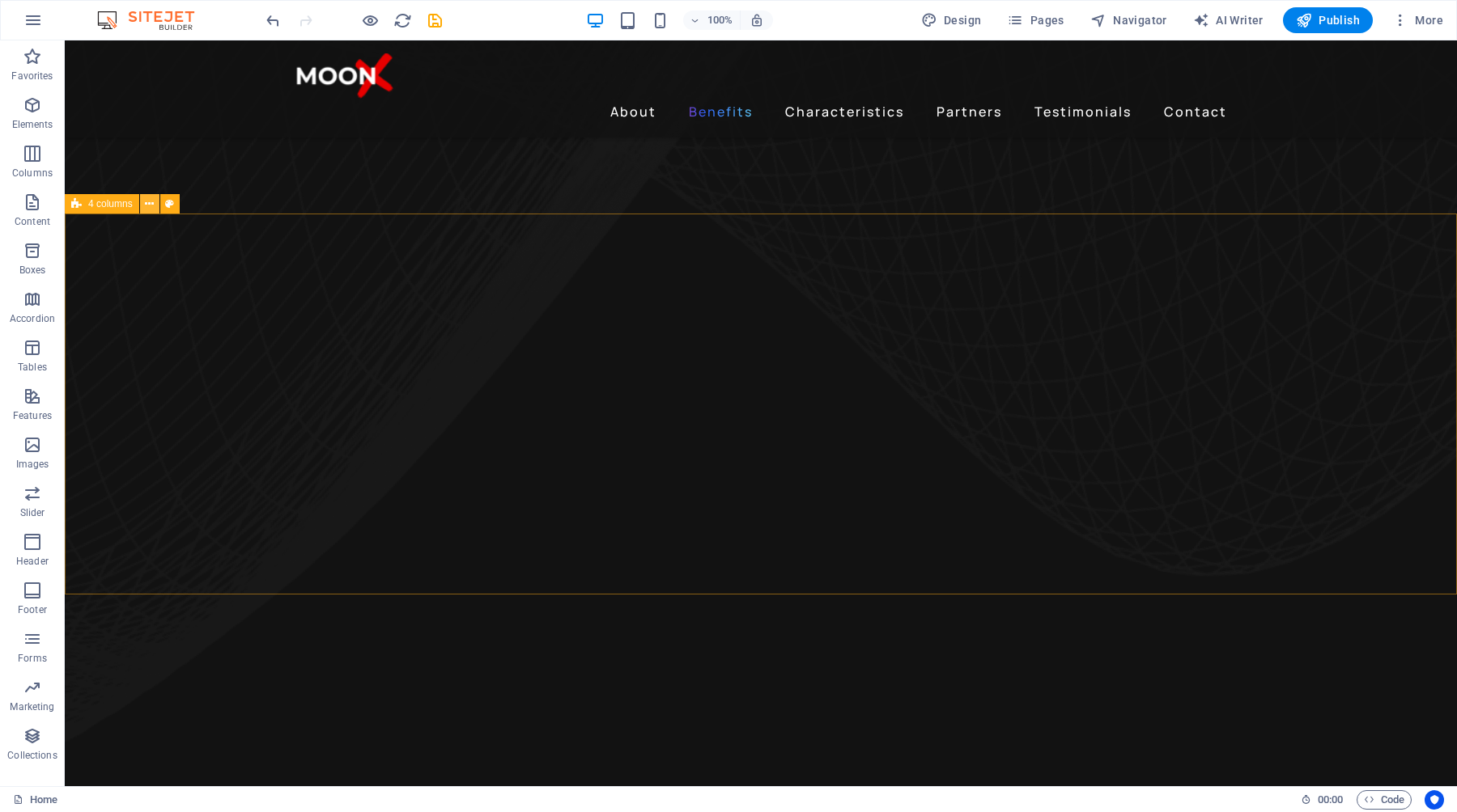
click at [153, 201] on icon at bounding box center [150, 205] width 8 height 17
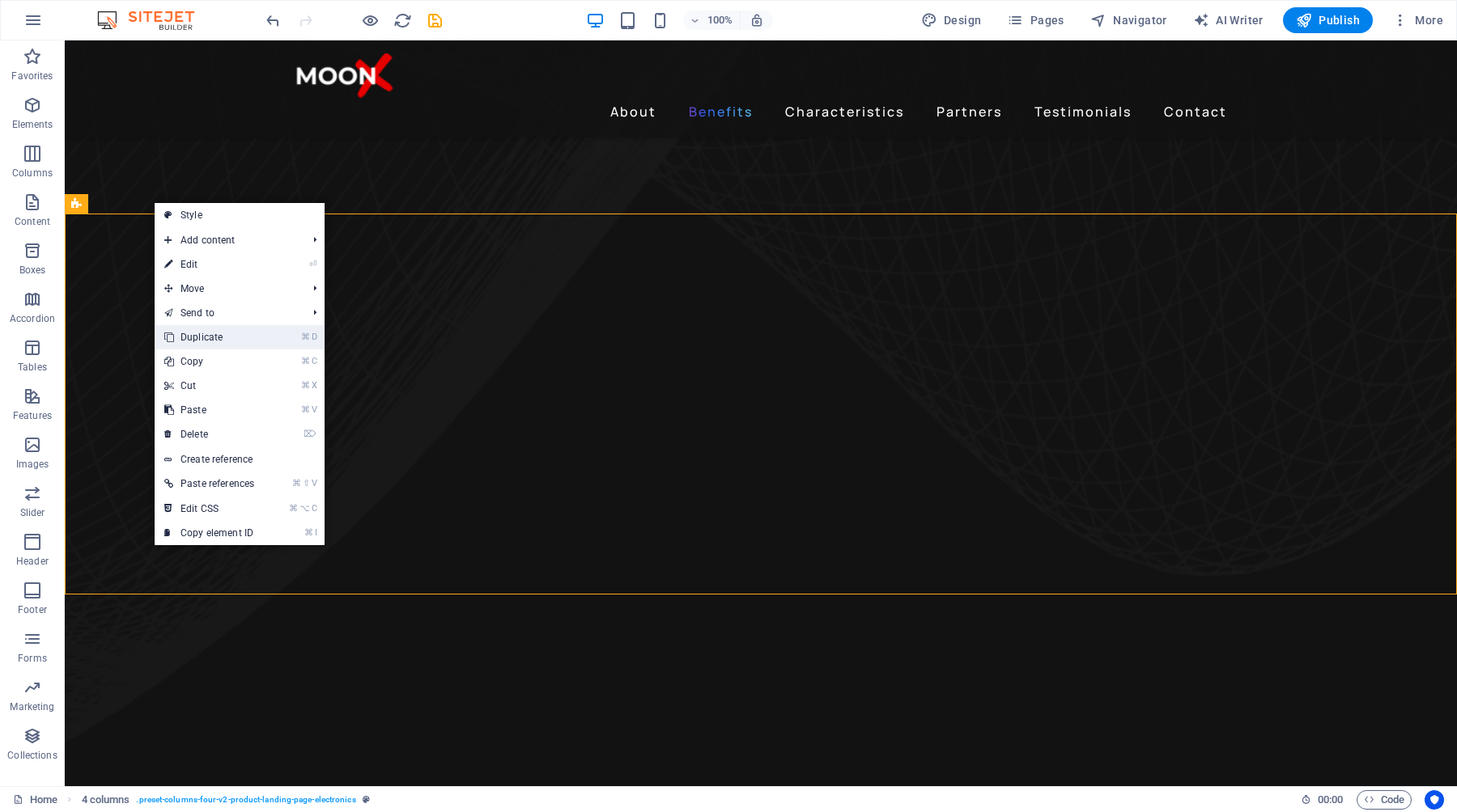
click at [216, 338] on link "⌘ D Duplicate" at bounding box center [209, 337] width 110 height 25
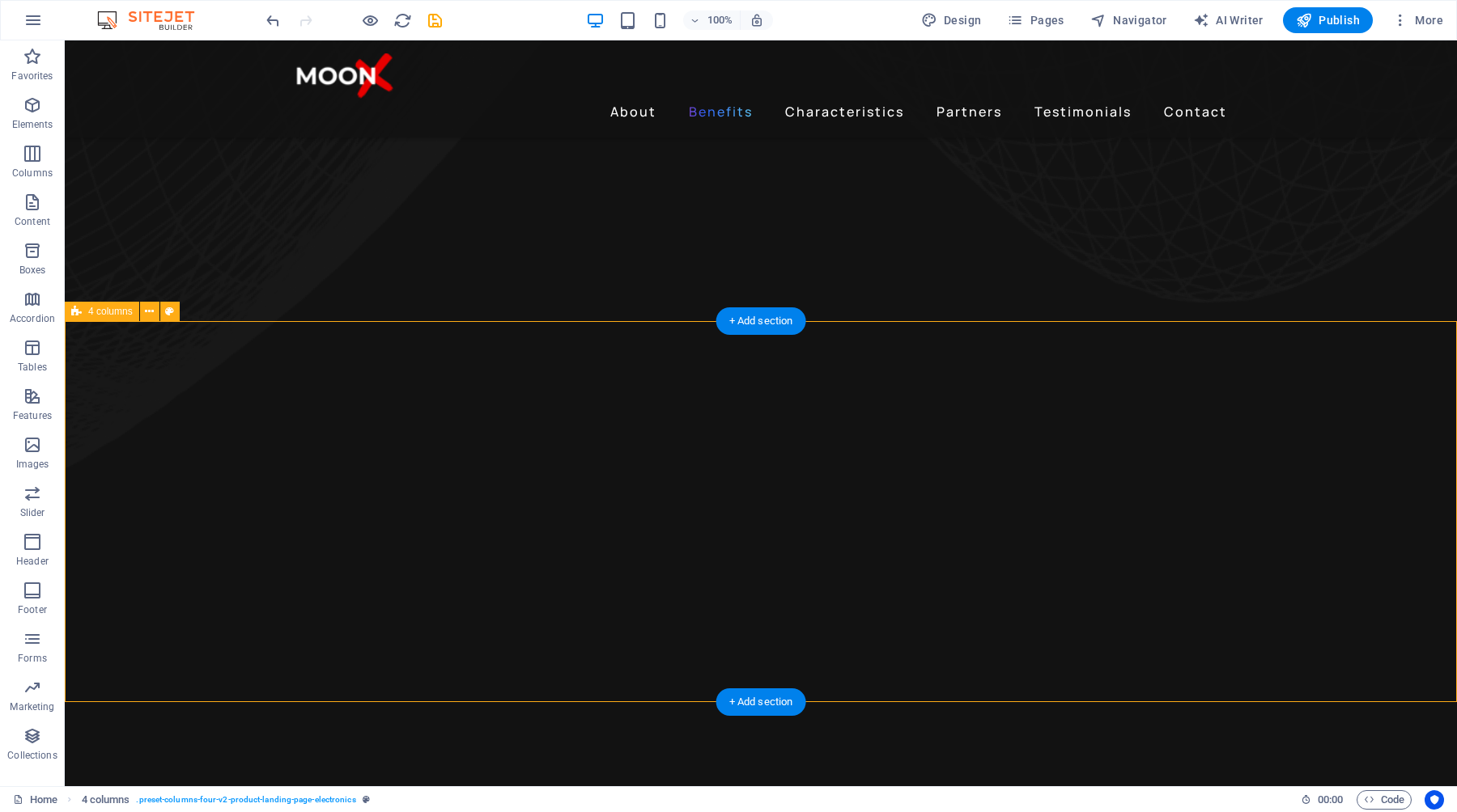
scroll to position [1457, 0]
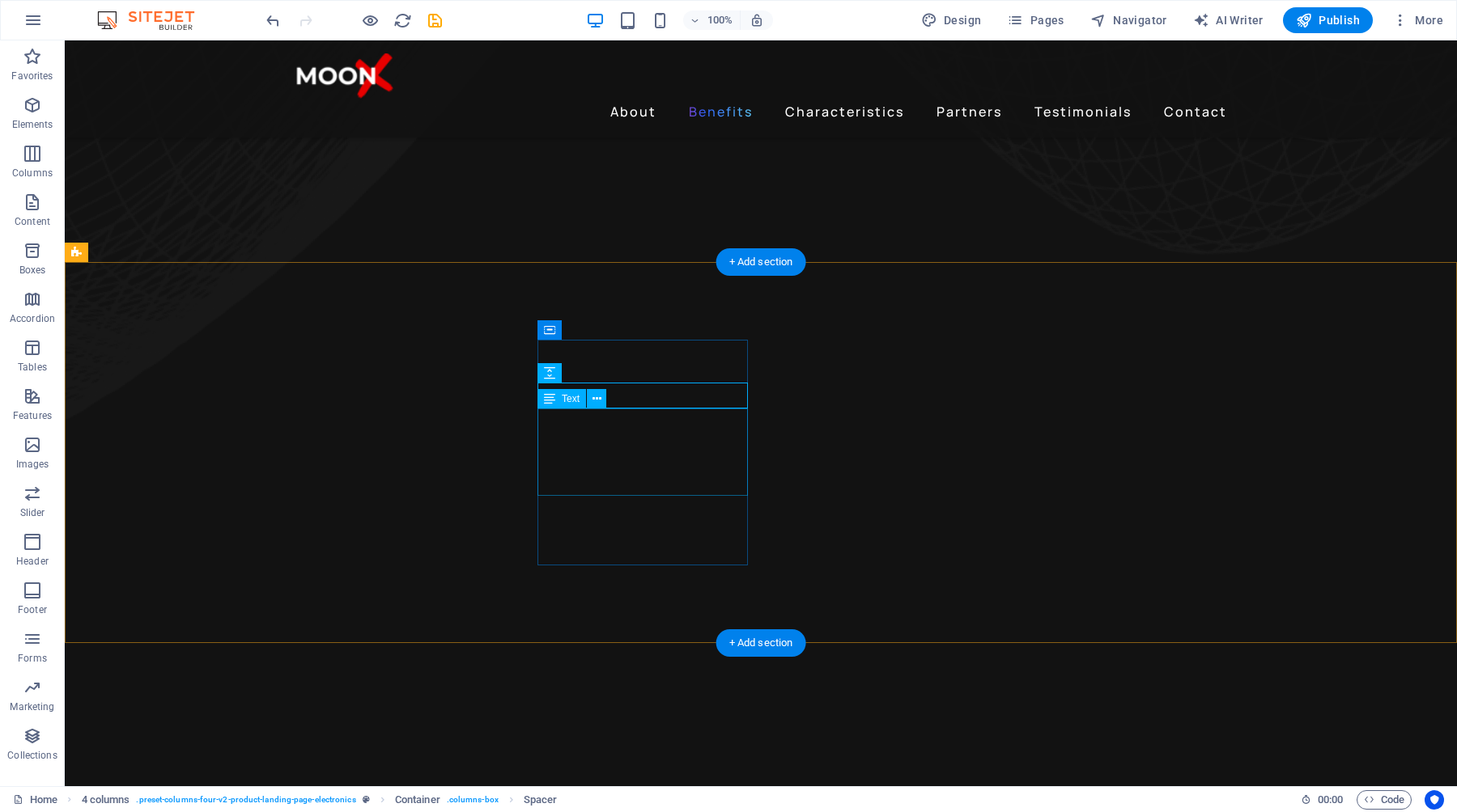
scroll to position [1428, 0]
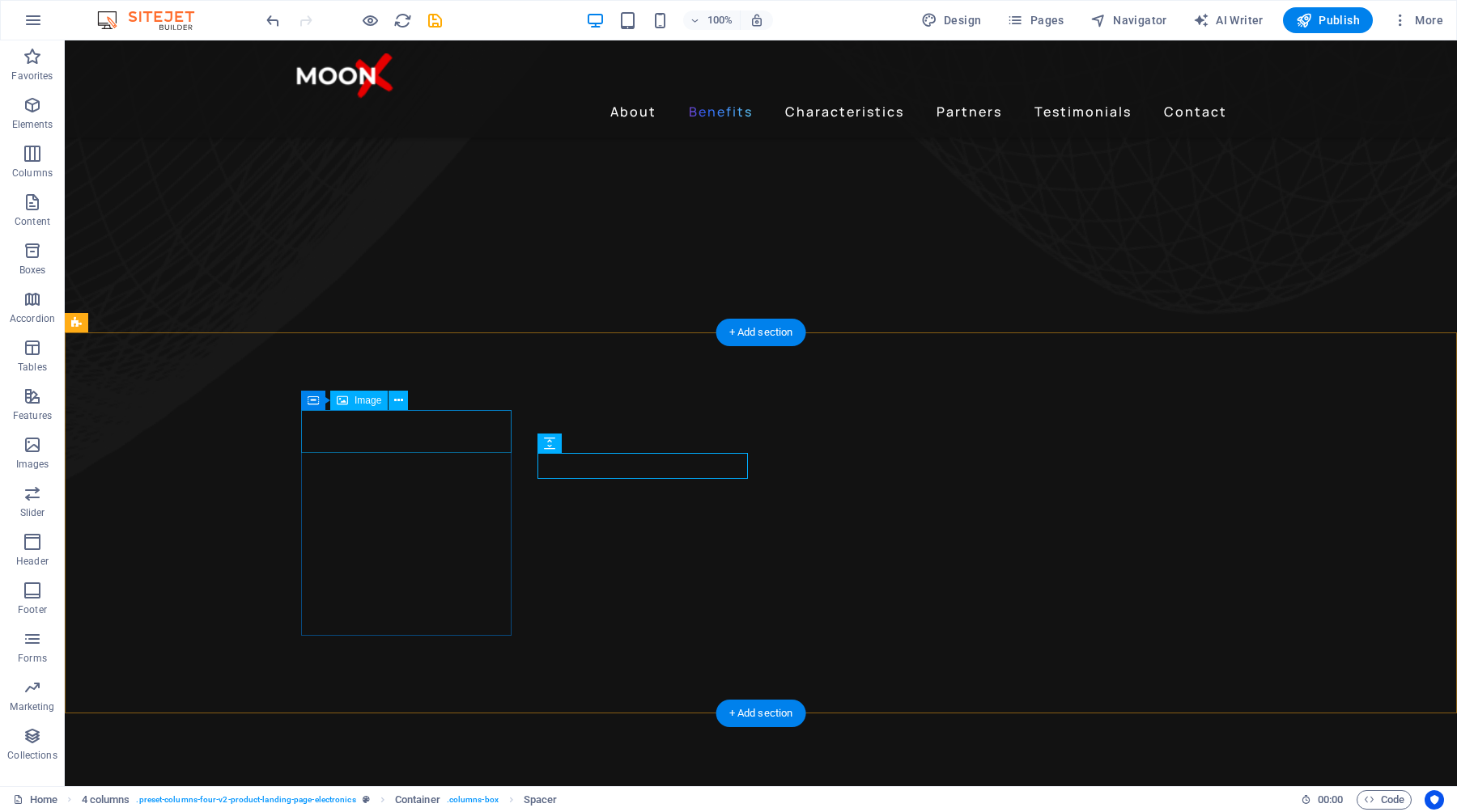
select select "px"
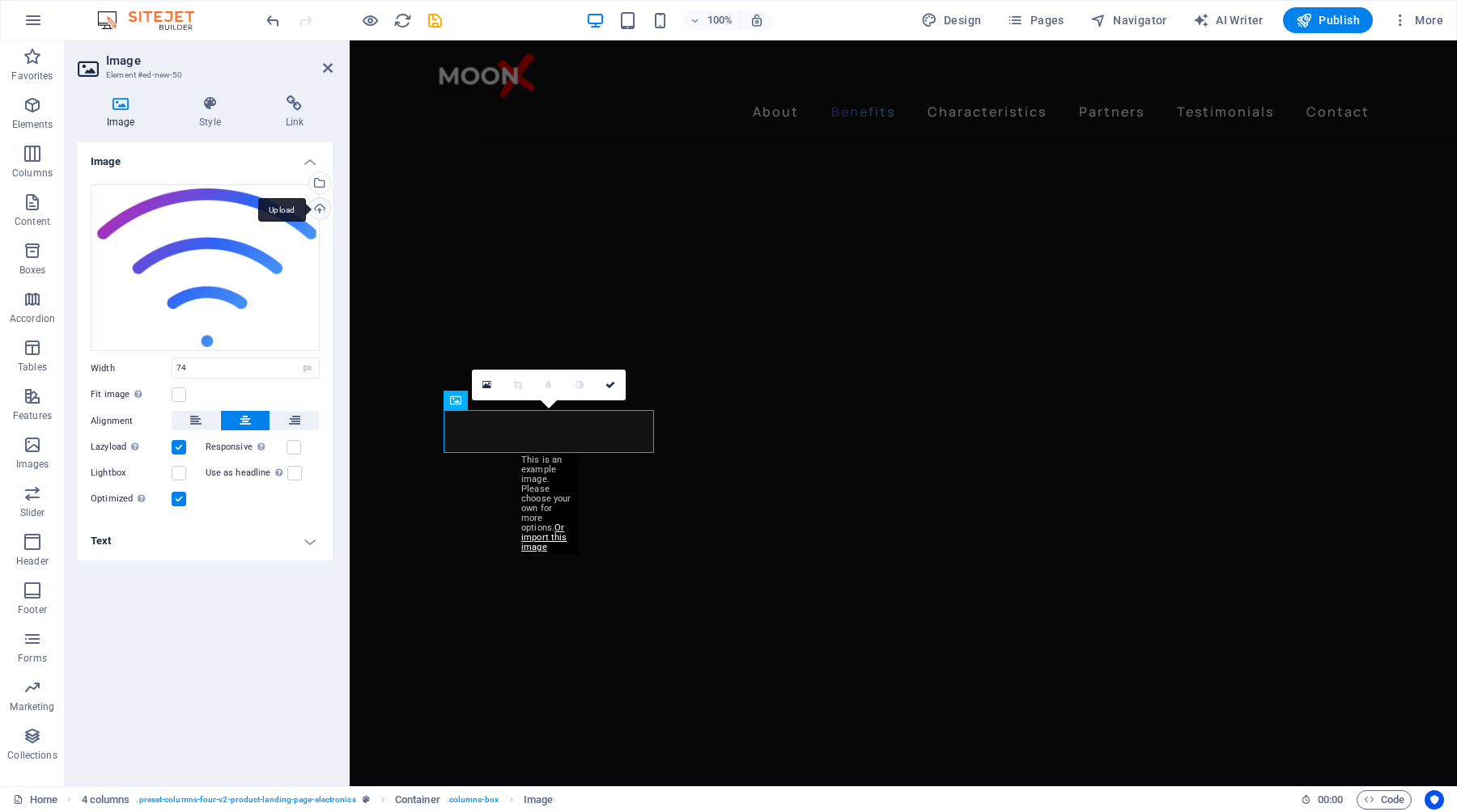
click at [319, 208] on div "Upload" at bounding box center [318, 210] width 25 height 25
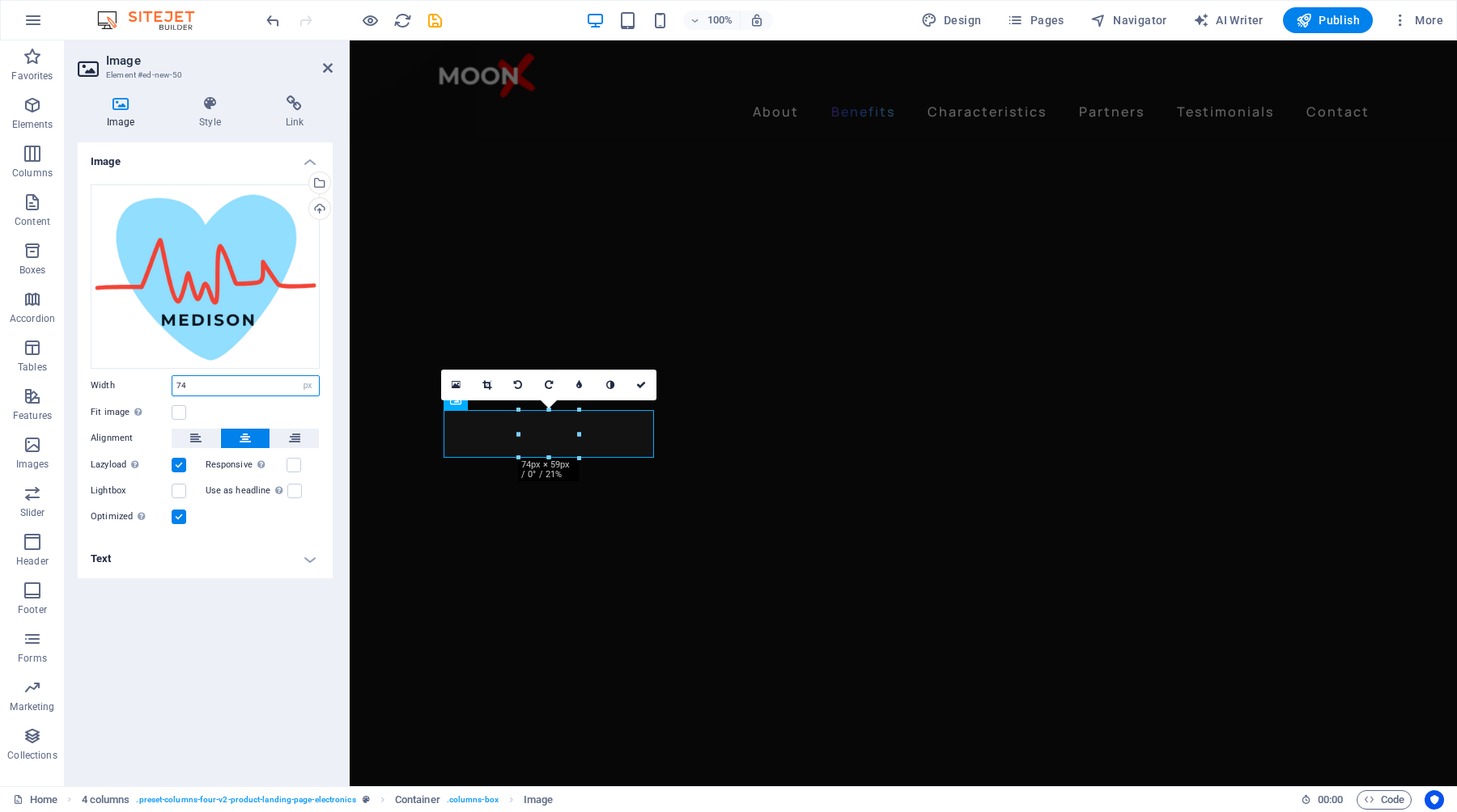
click at [212, 386] on input "74" at bounding box center [246, 386] width 146 height 20
type input "7"
type input "100"
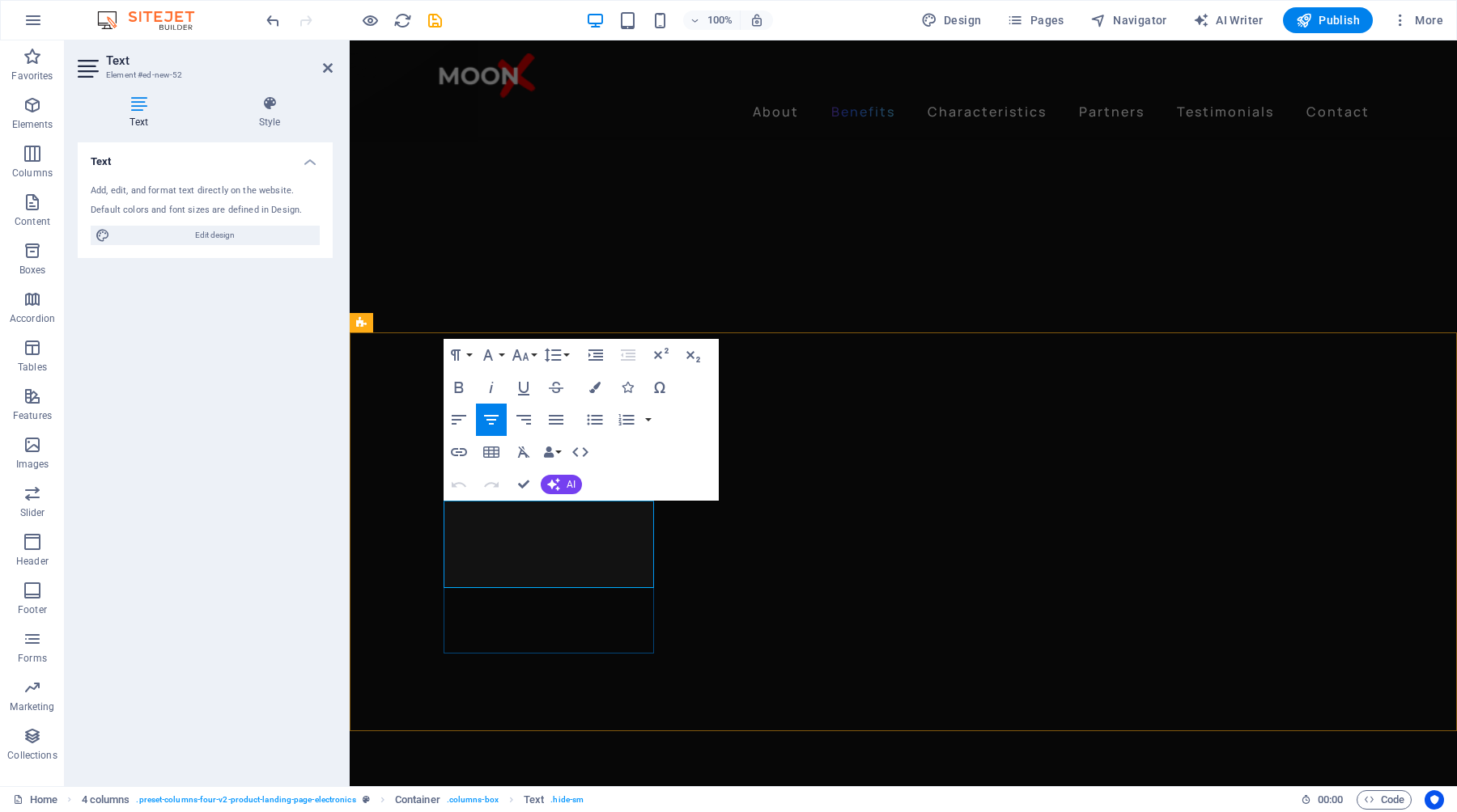
drag, startPoint x: 611, startPoint y: 574, endPoint x: 537, endPoint y: 564, distance: 74.7
drag, startPoint x: 503, startPoint y: 516, endPoint x: 598, endPoint y: 584, distance: 116.8
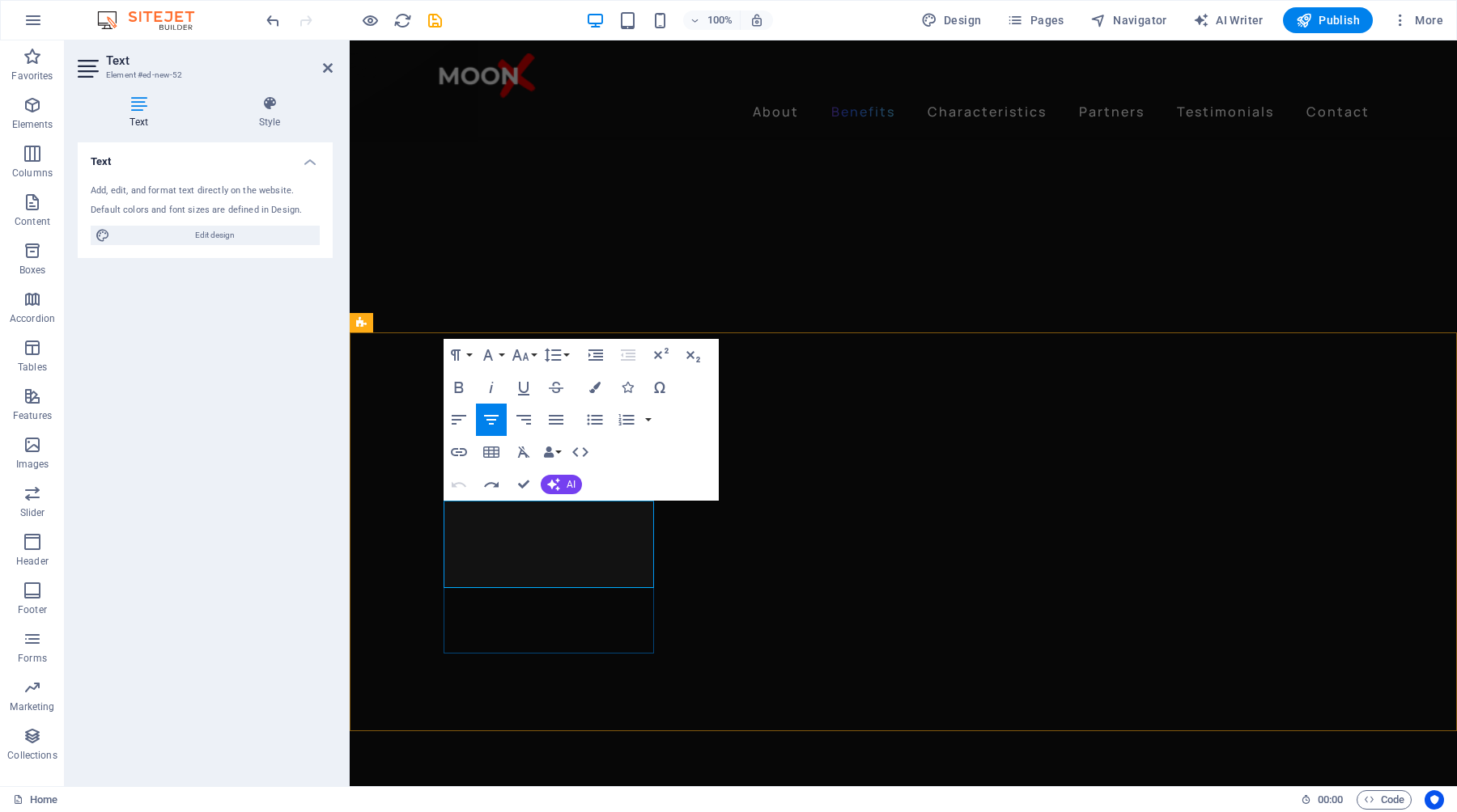
drag, startPoint x: 545, startPoint y: 571, endPoint x: 505, endPoint y: 512, distance: 71.3
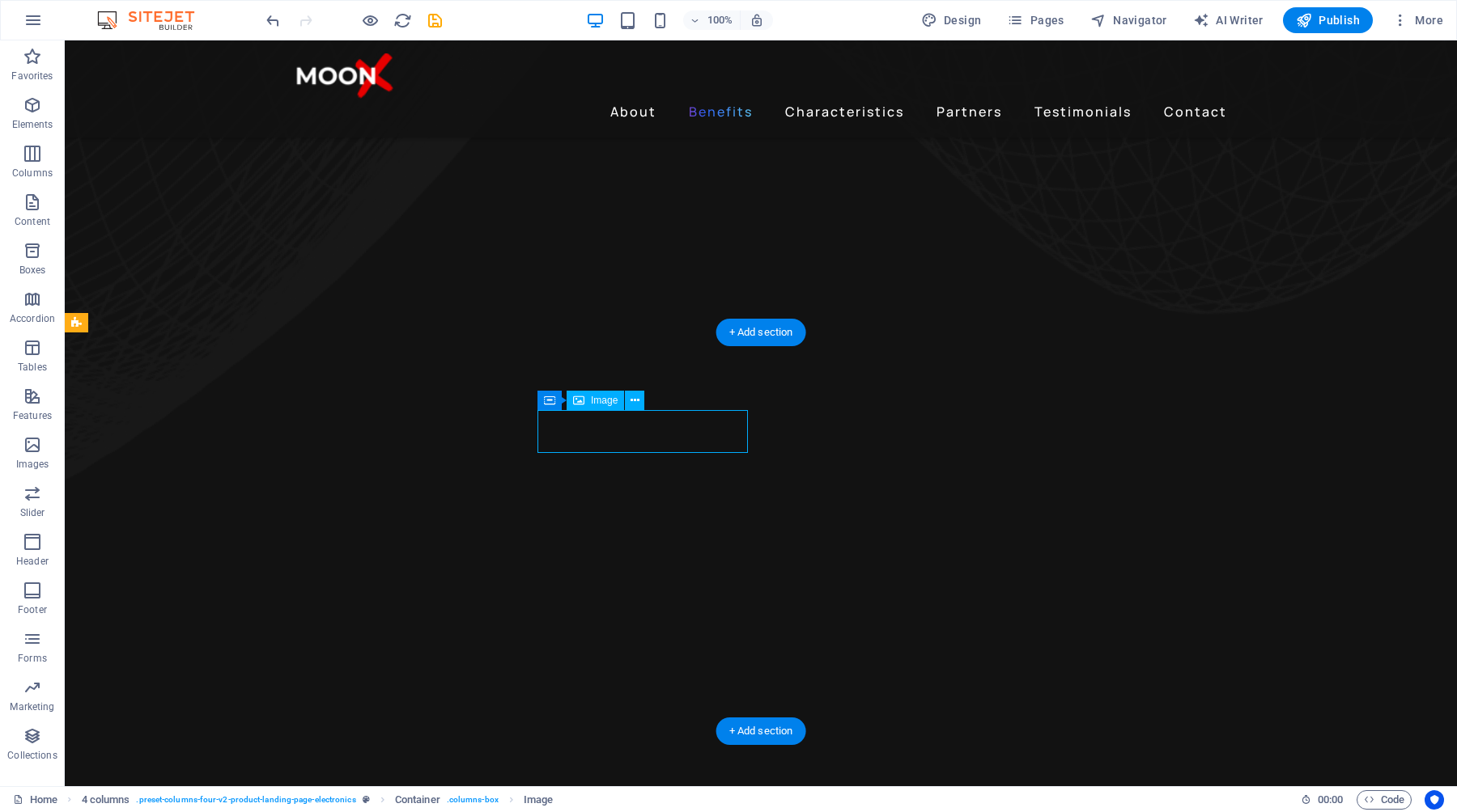
select select "px"
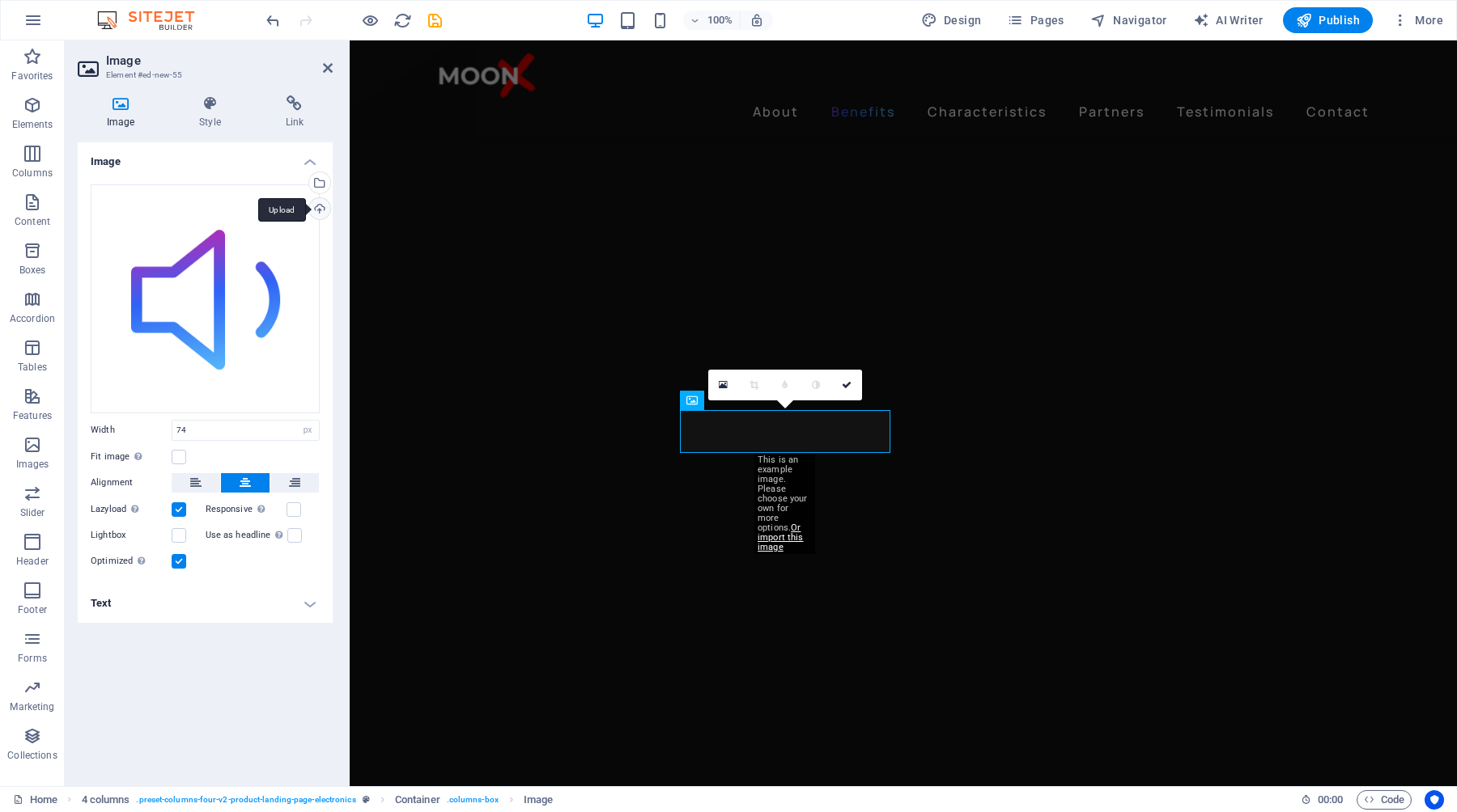
click at [317, 211] on div "Upload" at bounding box center [318, 210] width 25 height 25
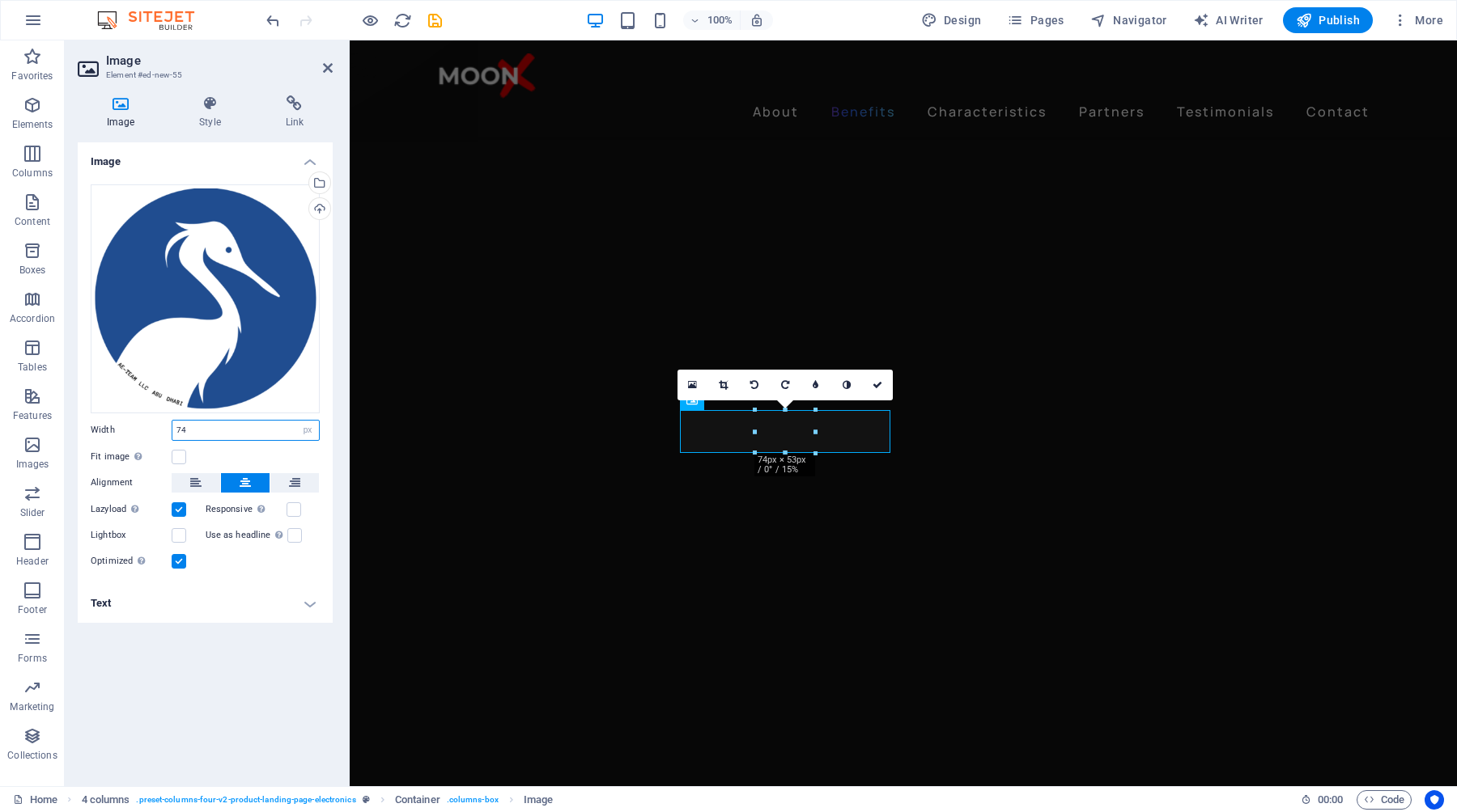
drag, startPoint x: 207, startPoint y: 432, endPoint x: 162, endPoint y: 432, distance: 45.0
click at [161, 432] on div "Width 74 Default auto px rem % em vh vw" at bounding box center [206, 430] width 229 height 21
type input "100"
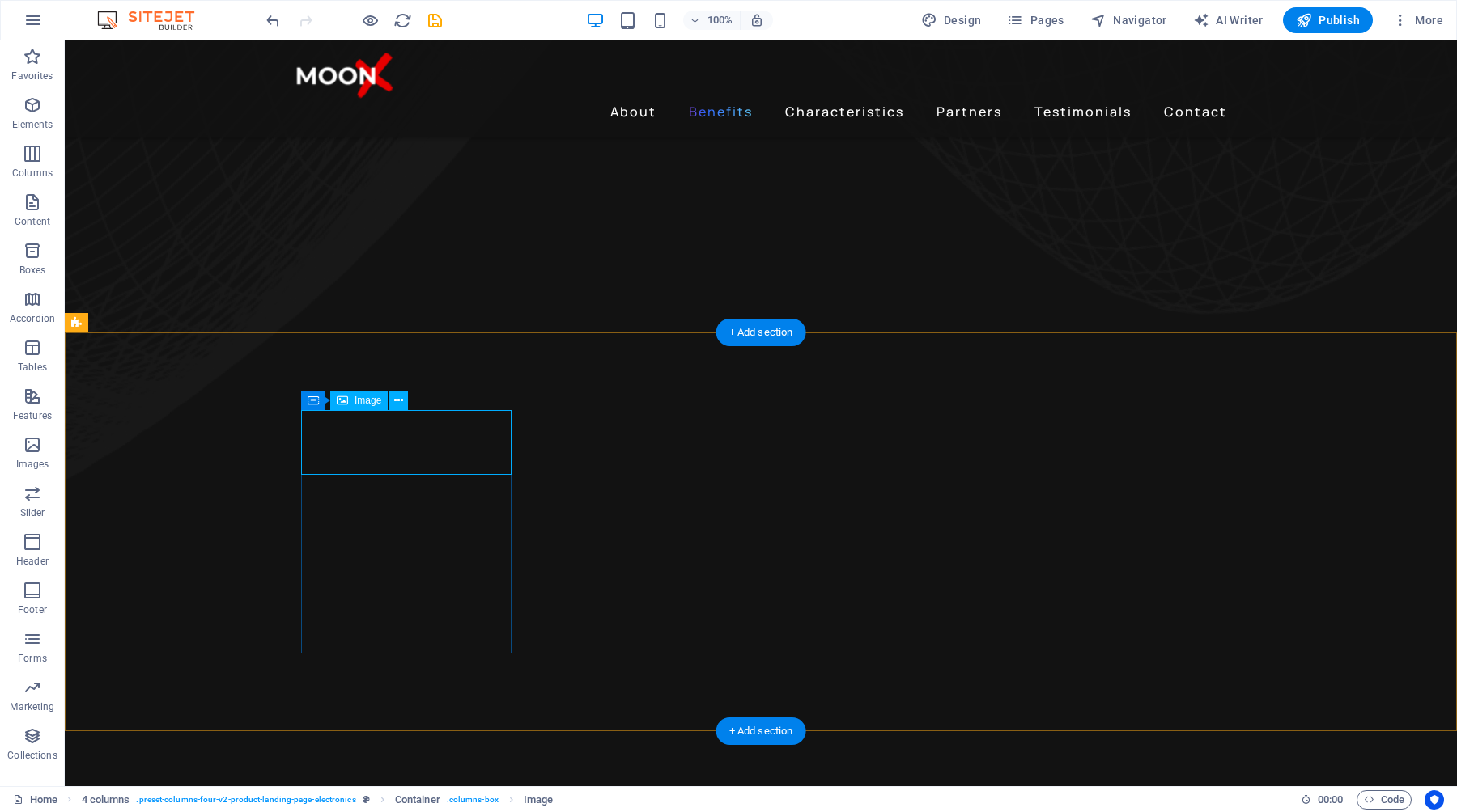
select select "px"
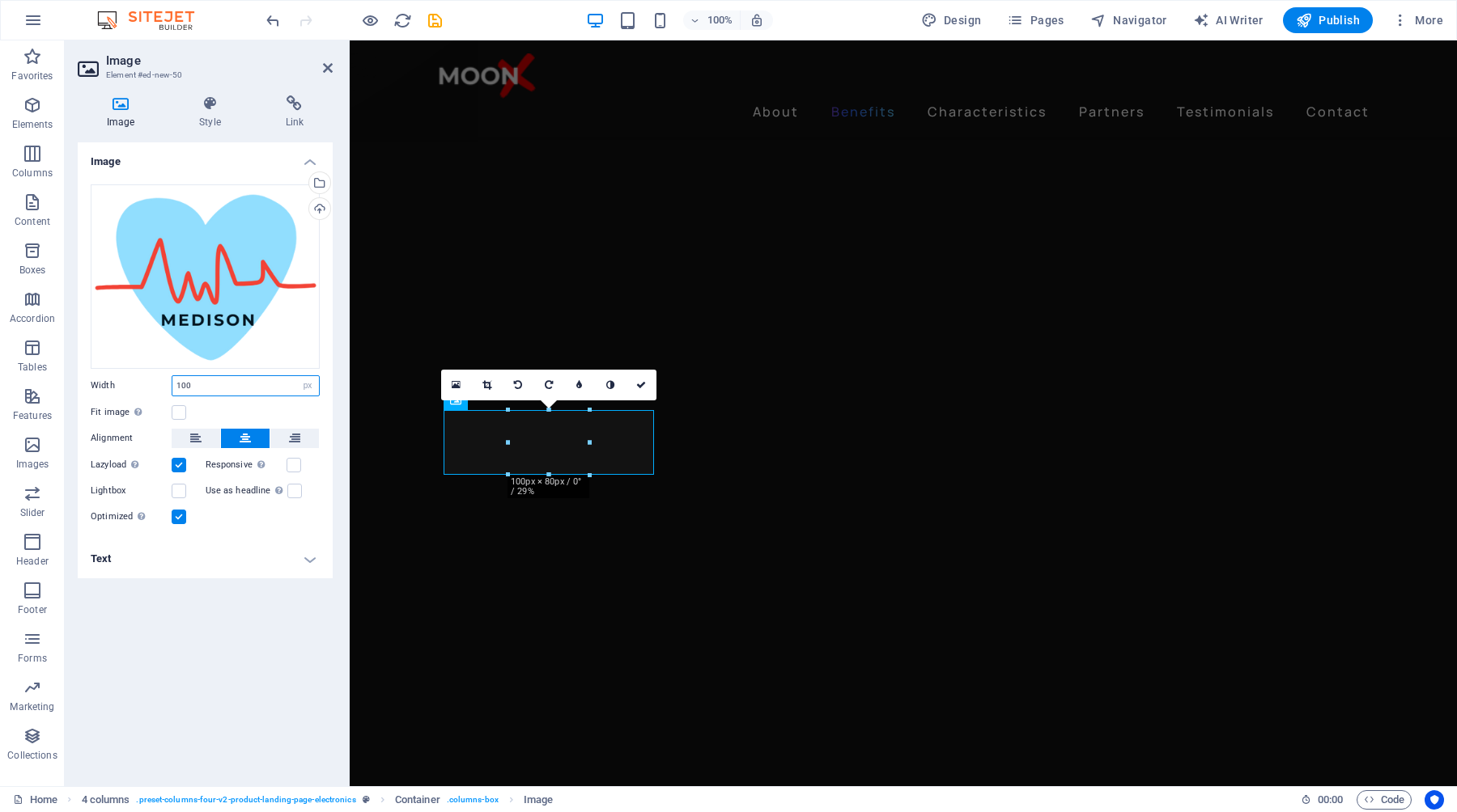
click at [200, 387] on input "100" at bounding box center [246, 386] width 146 height 20
type input "120"
select select "px"
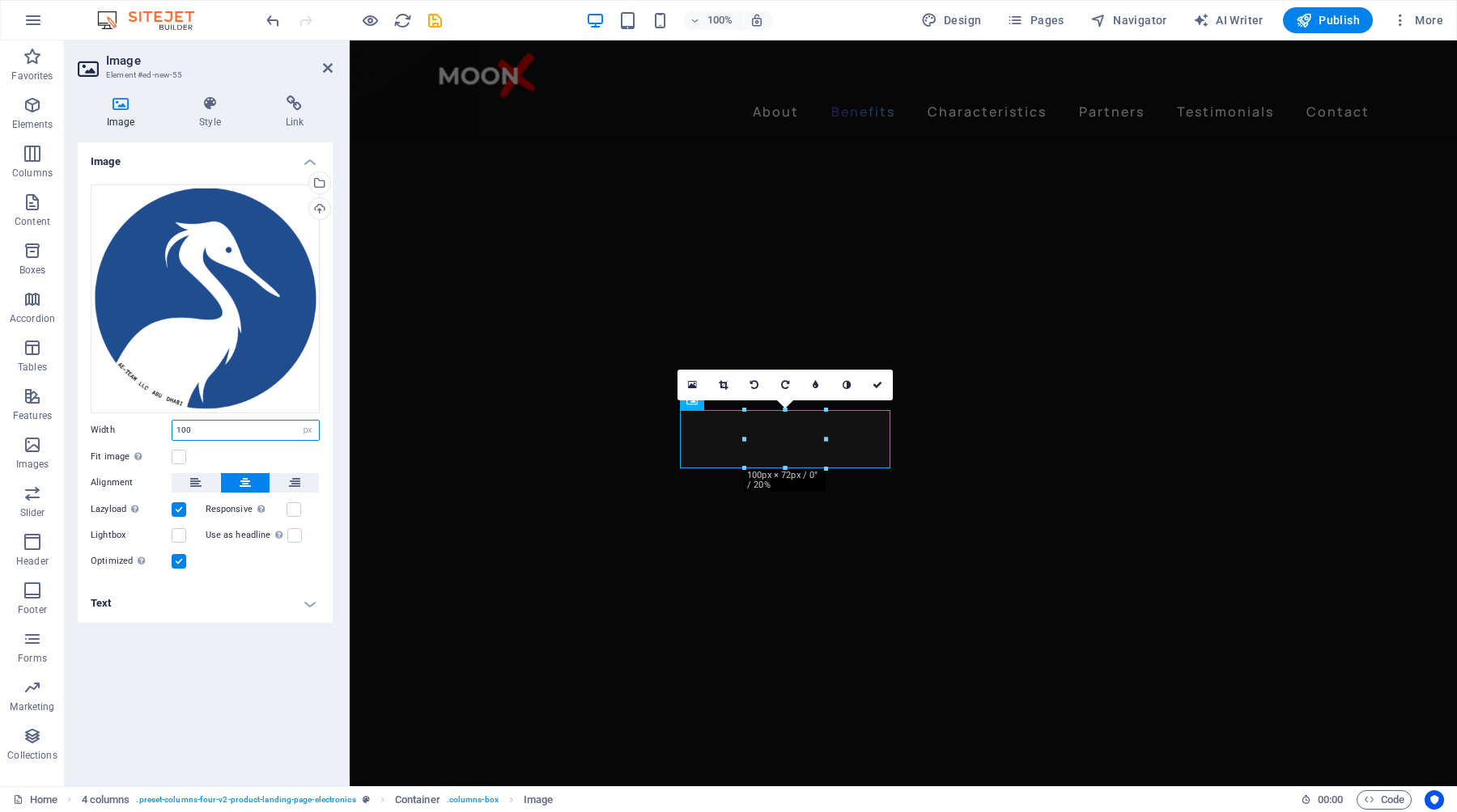
click at [212, 426] on input "100" at bounding box center [246, 430] width 146 height 20
type input "120"
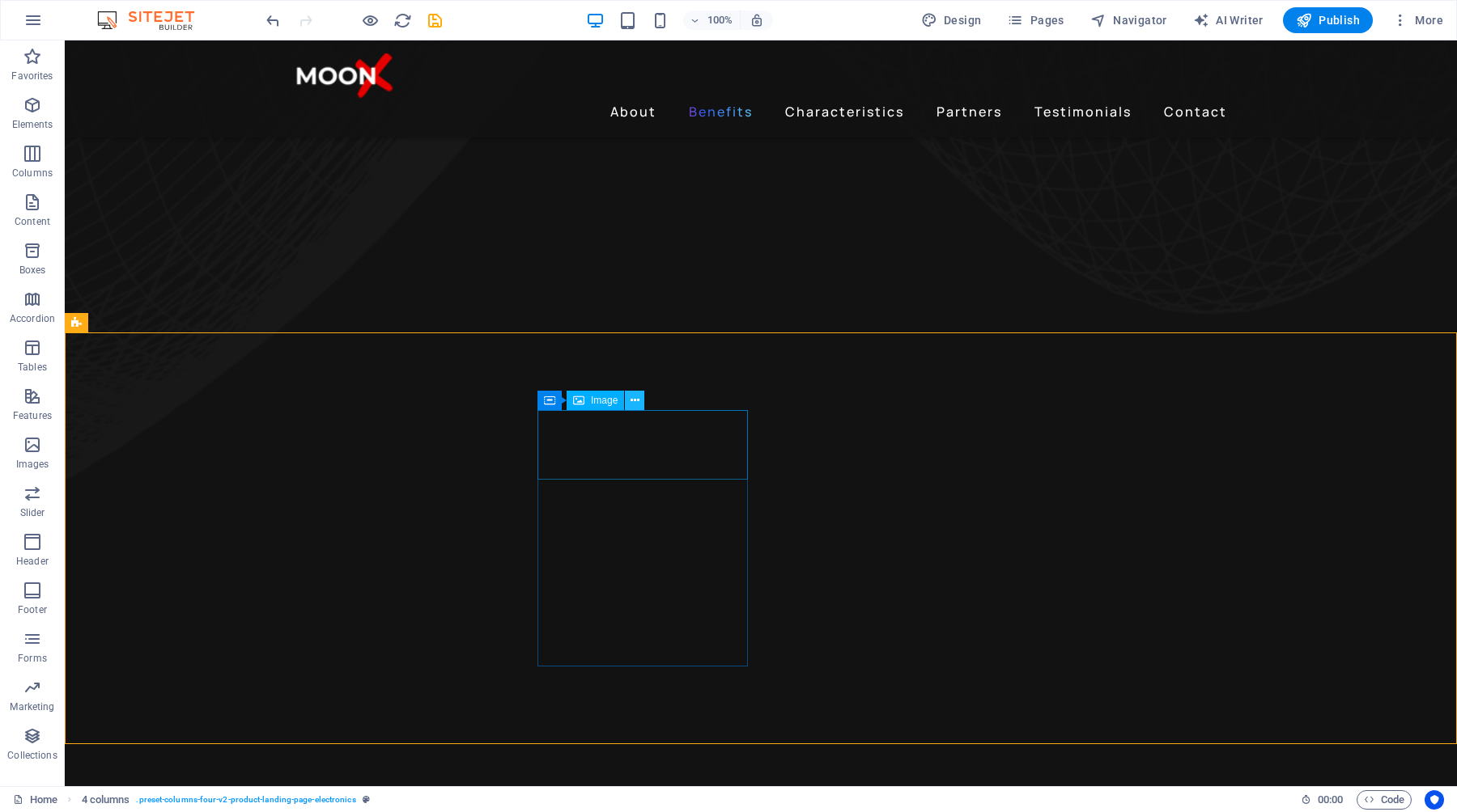
click at [631, 399] on icon at bounding box center [635, 401] width 8 height 17
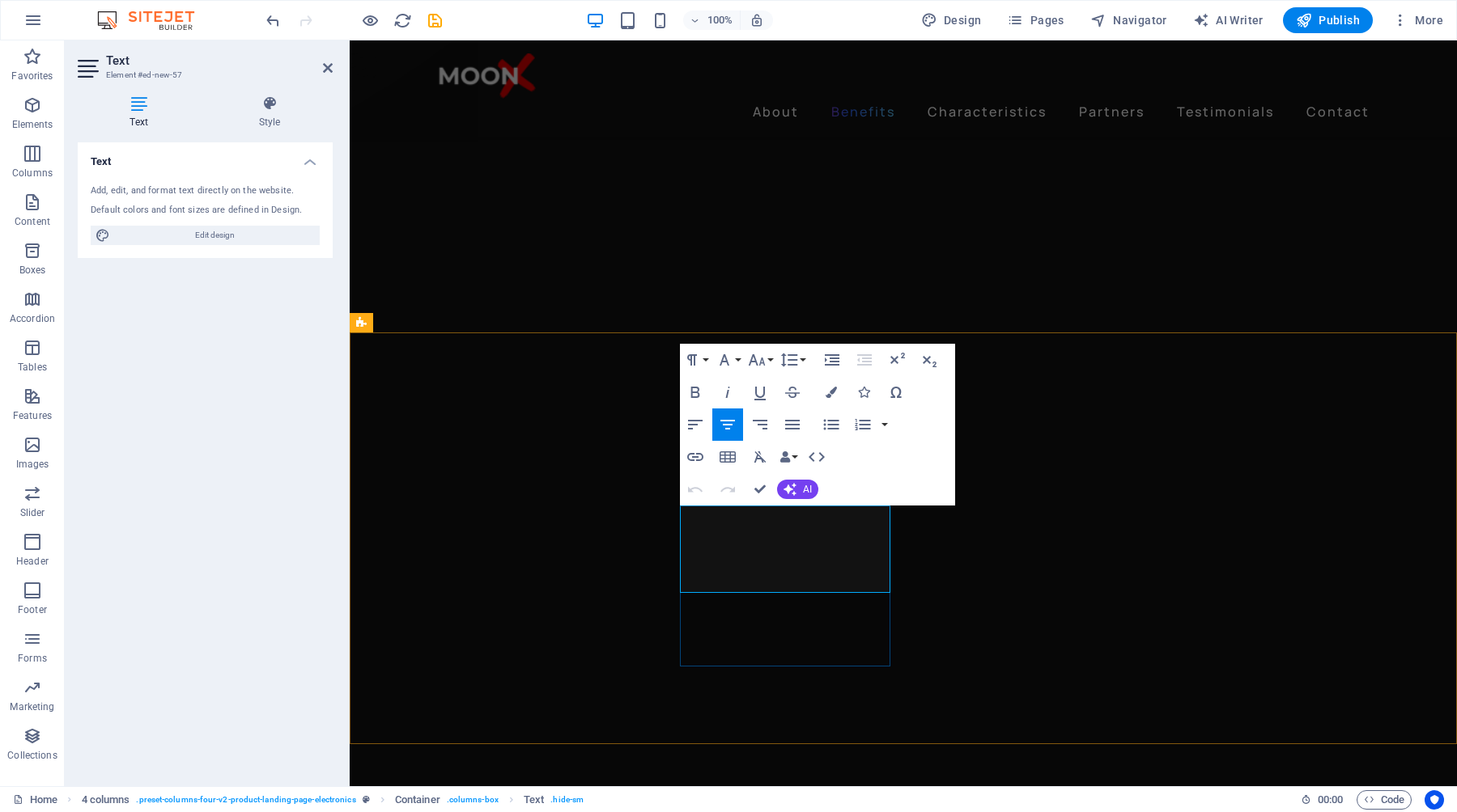
drag, startPoint x: 841, startPoint y: 583, endPoint x: 737, endPoint y: 525, distance: 119.1
drag, startPoint x: 743, startPoint y: 520, endPoint x: 839, endPoint y: 578, distance: 112.2
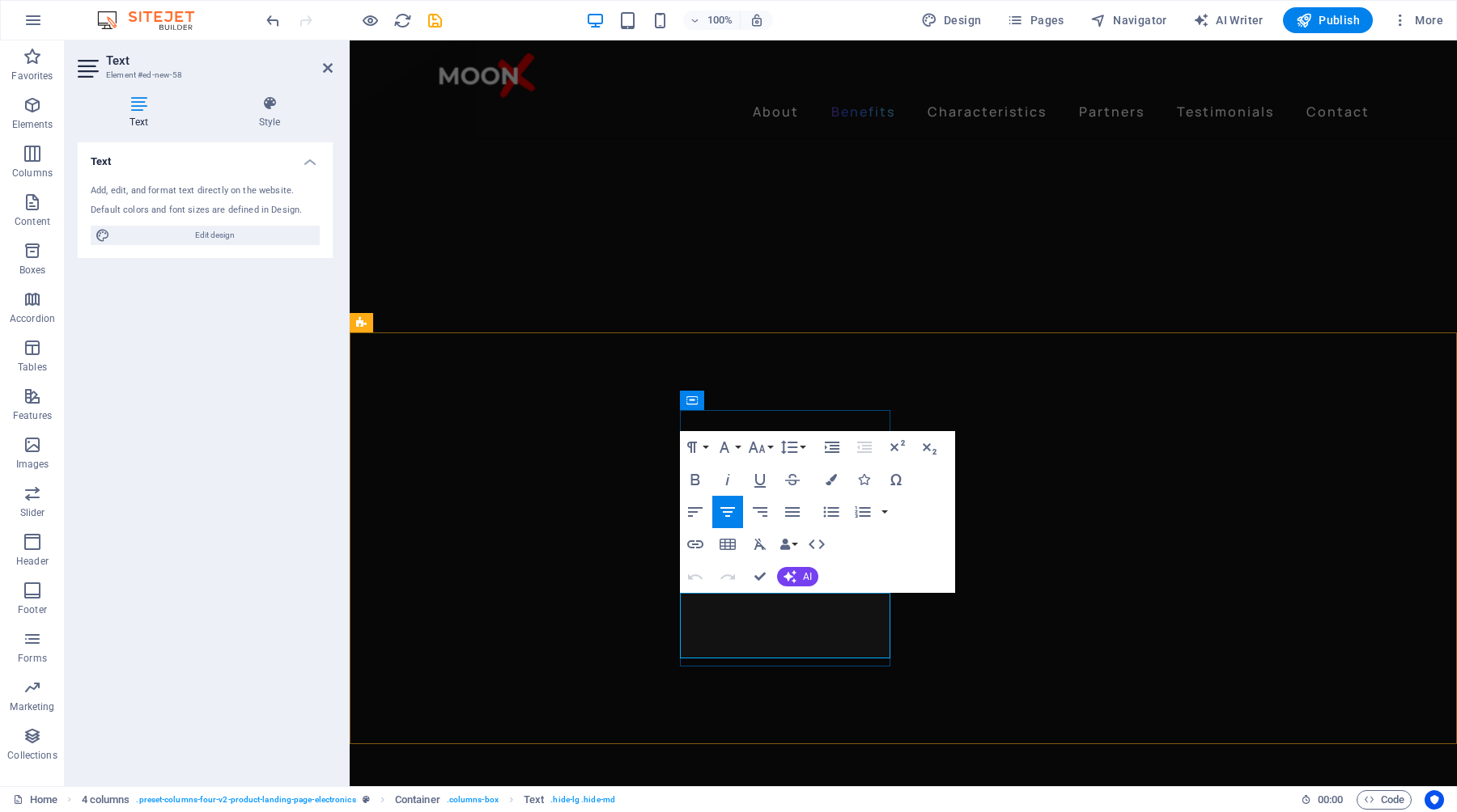
drag, startPoint x: 829, startPoint y: 646, endPoint x: 746, endPoint y: 605, distance: 92.6
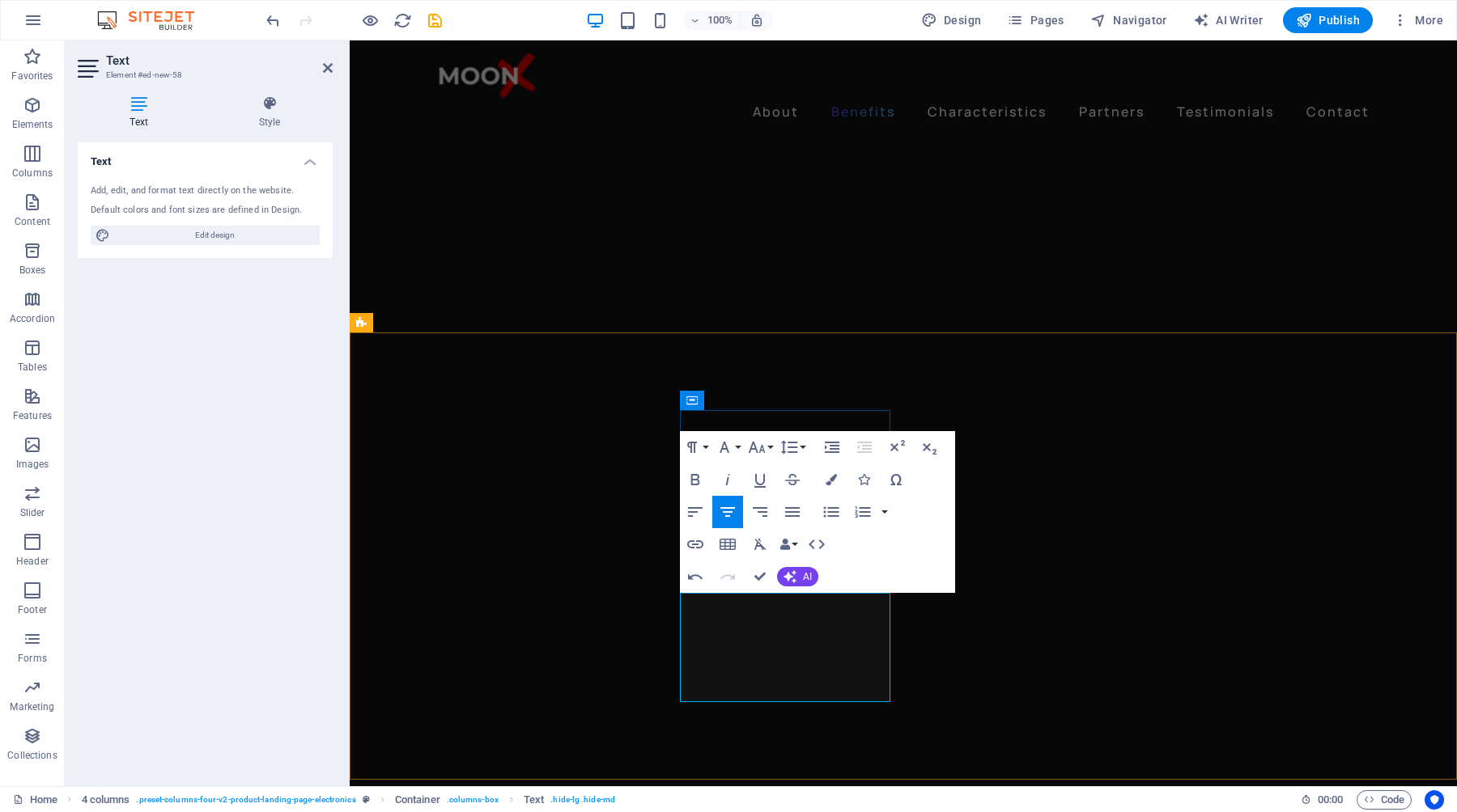
drag, startPoint x: 810, startPoint y: 646, endPoint x: 750, endPoint y: 606, distance: 72.1
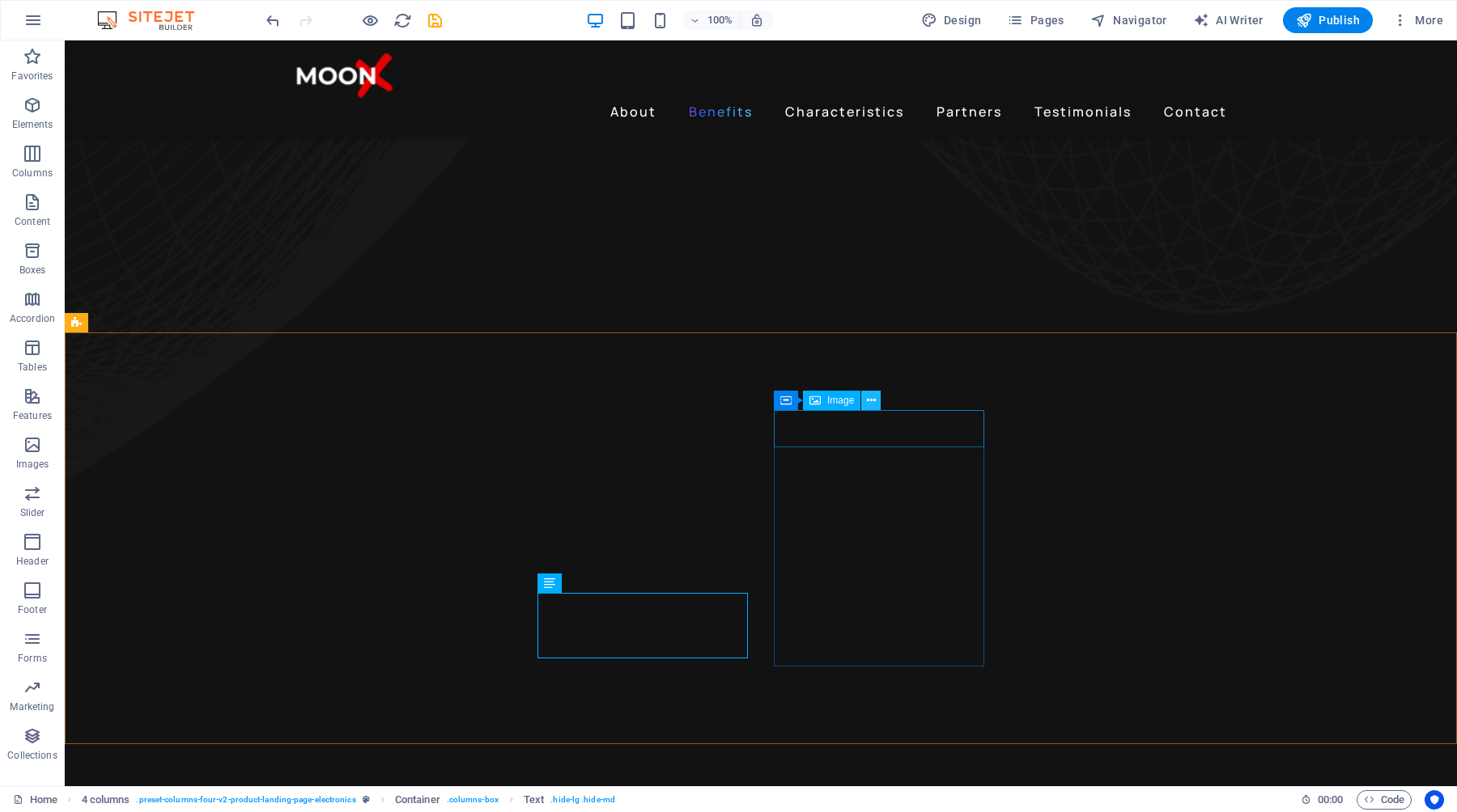
click at [873, 398] on icon at bounding box center [871, 401] width 8 height 17
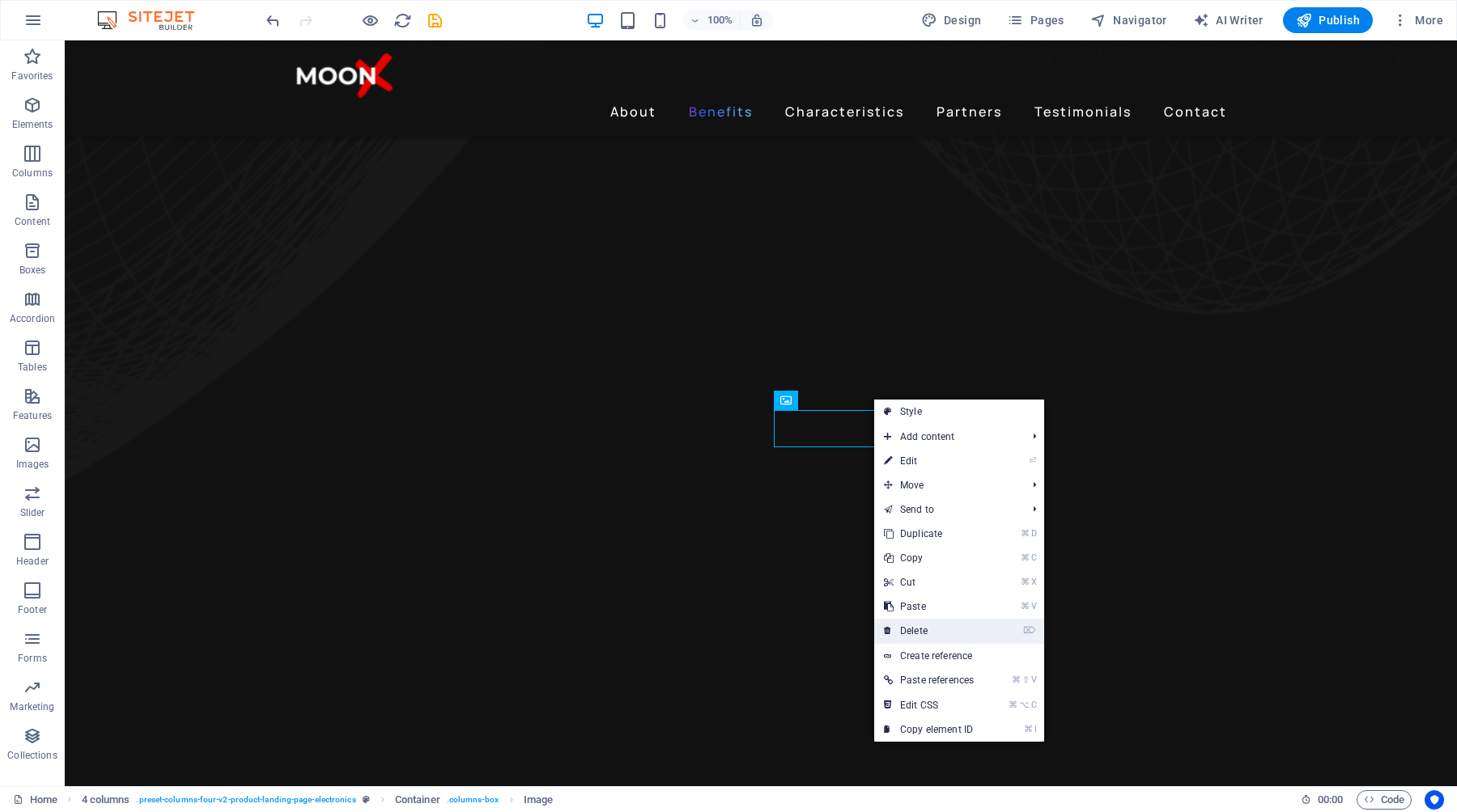
click at [946, 636] on link "⌦ Delete" at bounding box center [929, 631] width 110 height 25
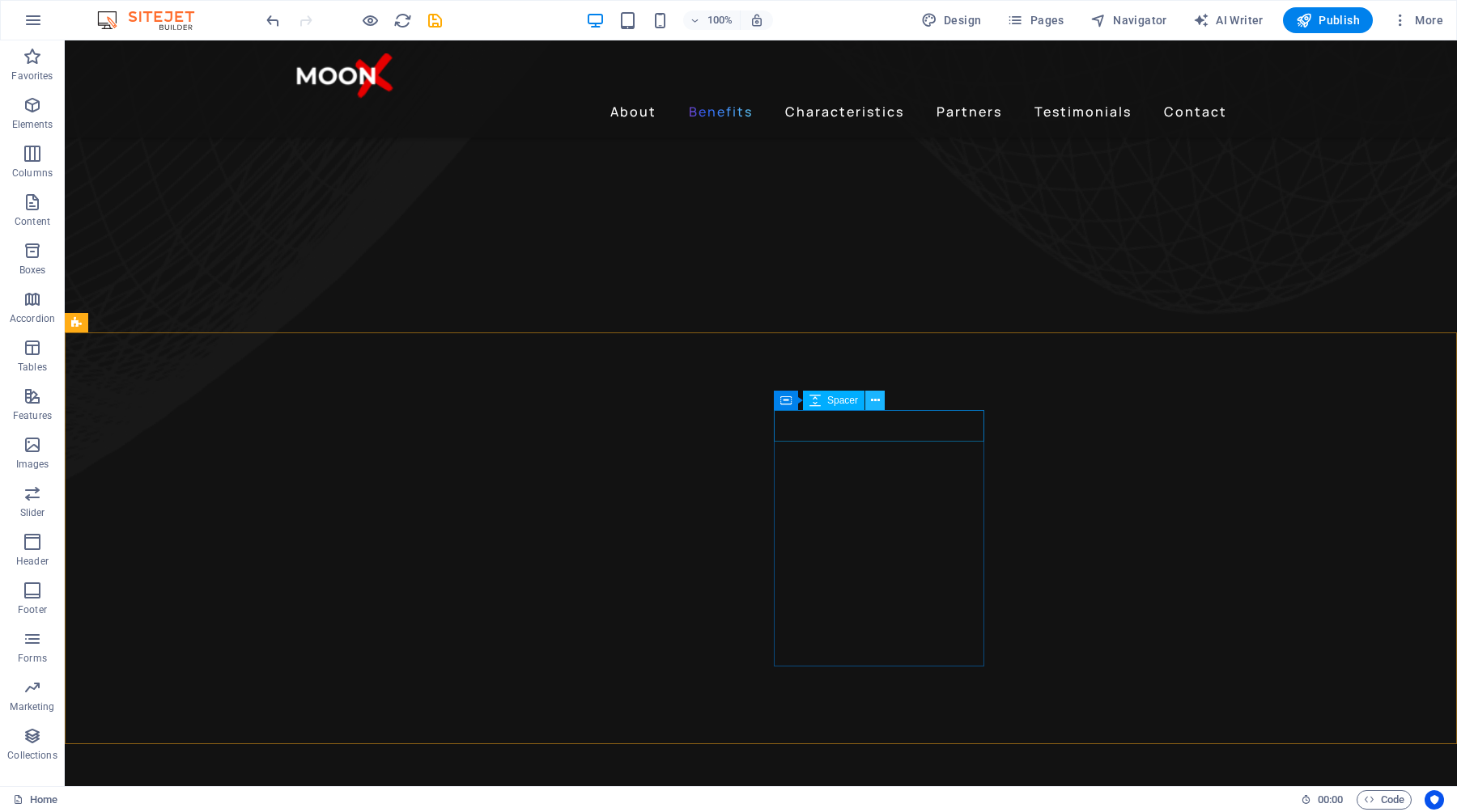
click at [877, 399] on icon at bounding box center [875, 401] width 8 height 17
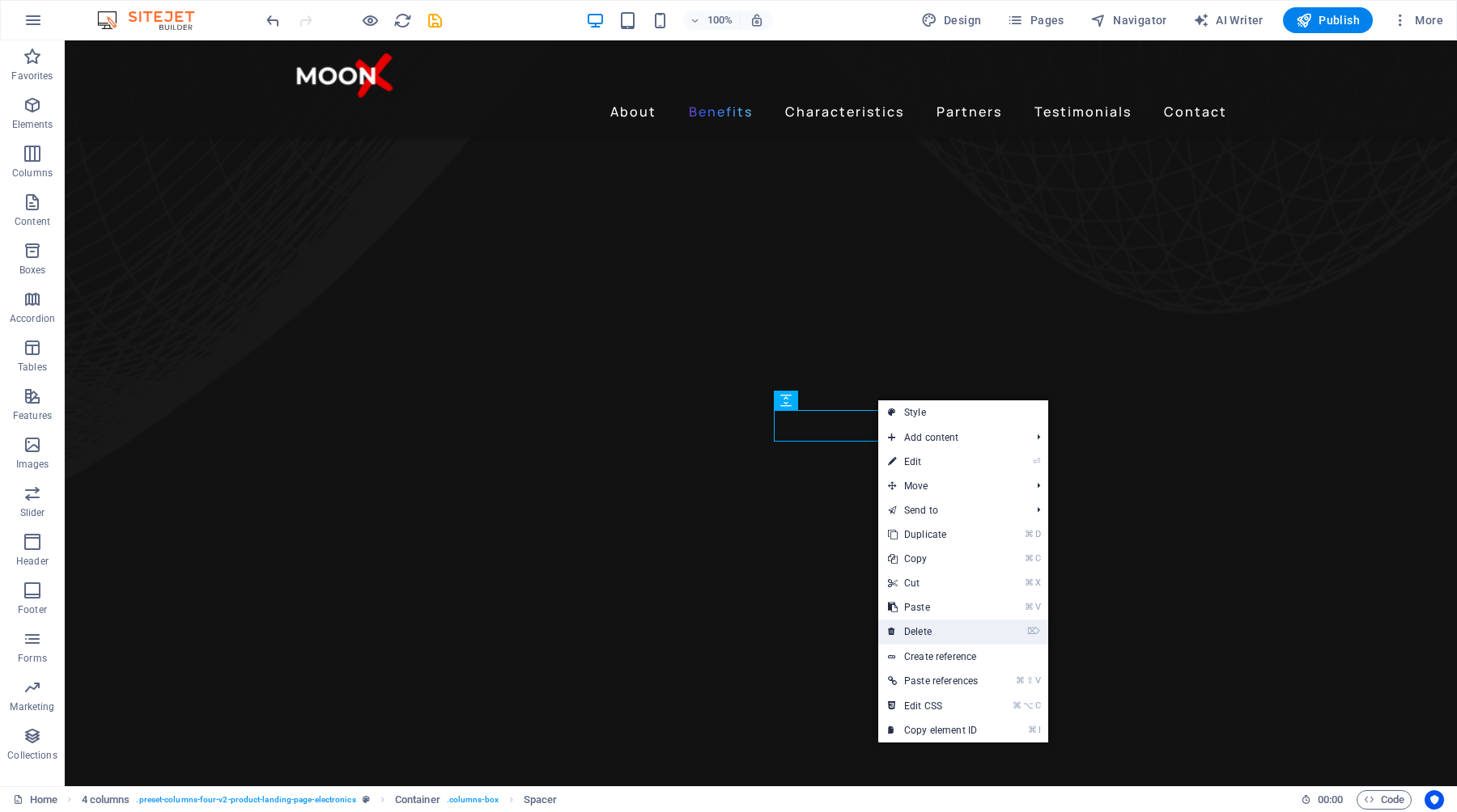
click at [931, 640] on link "⌦ Delete" at bounding box center [933, 632] width 110 height 25
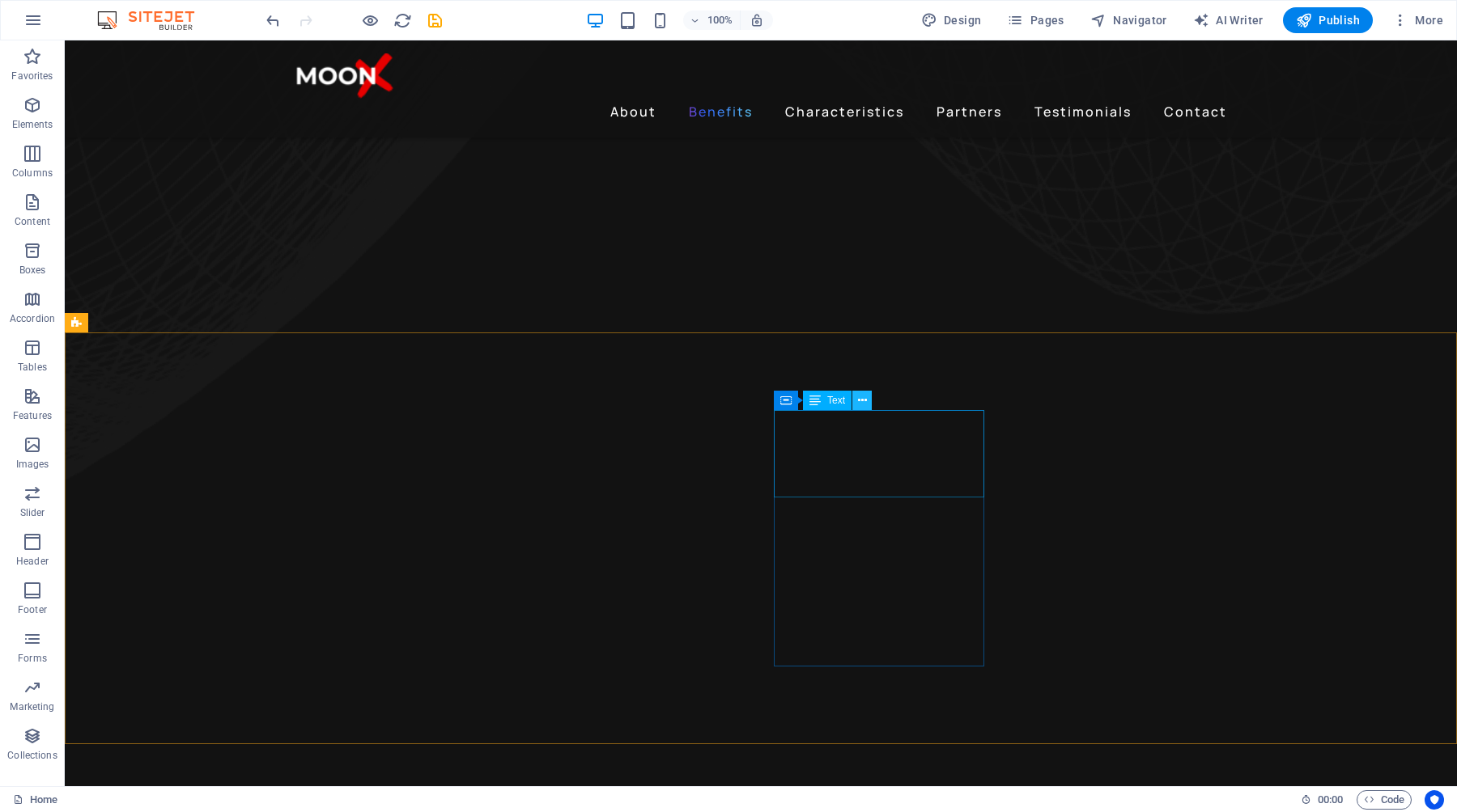
click at [858, 402] on icon at bounding box center [862, 401] width 8 height 17
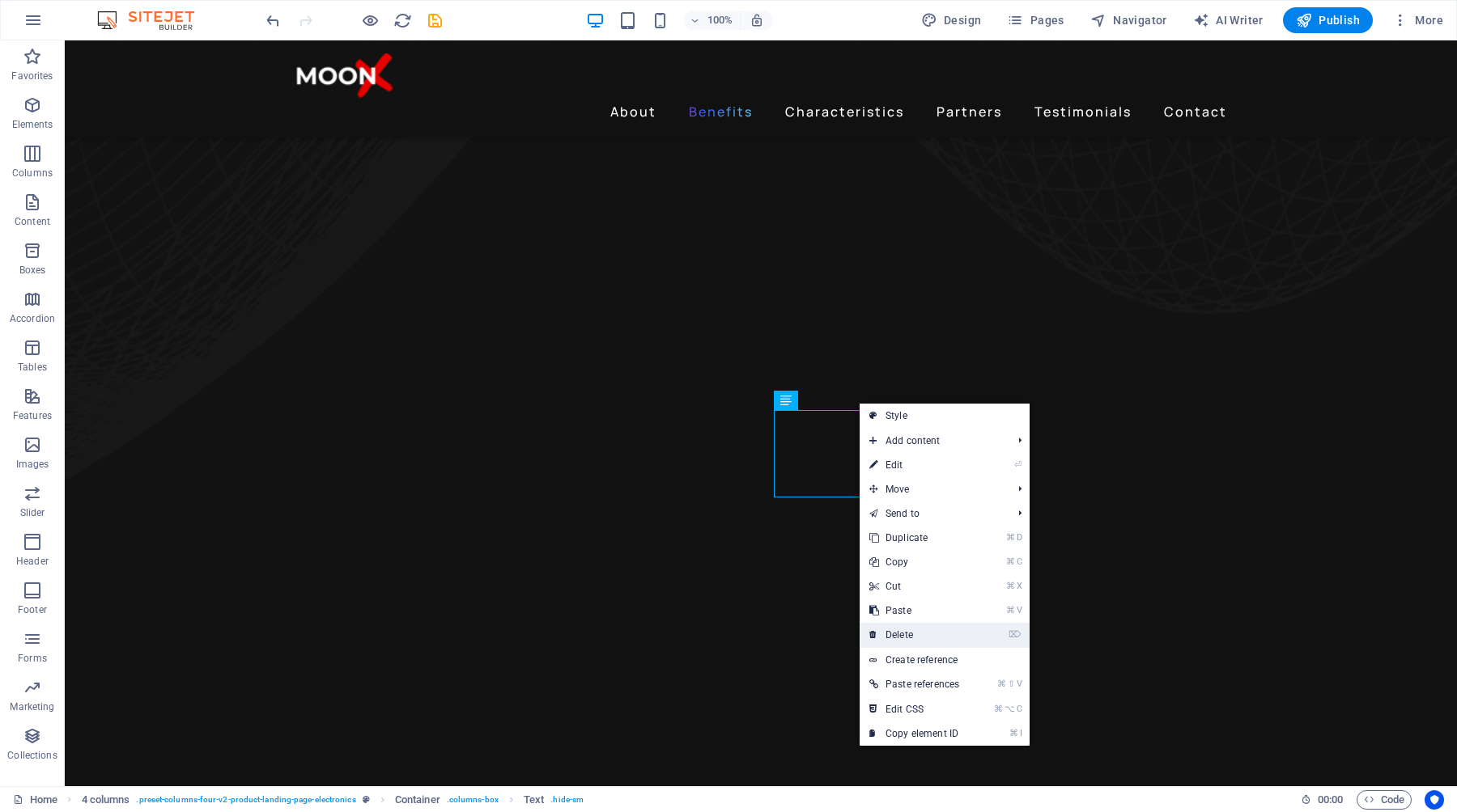
click at [935, 636] on link "⌦ Delete" at bounding box center [914, 634] width 110 height 25
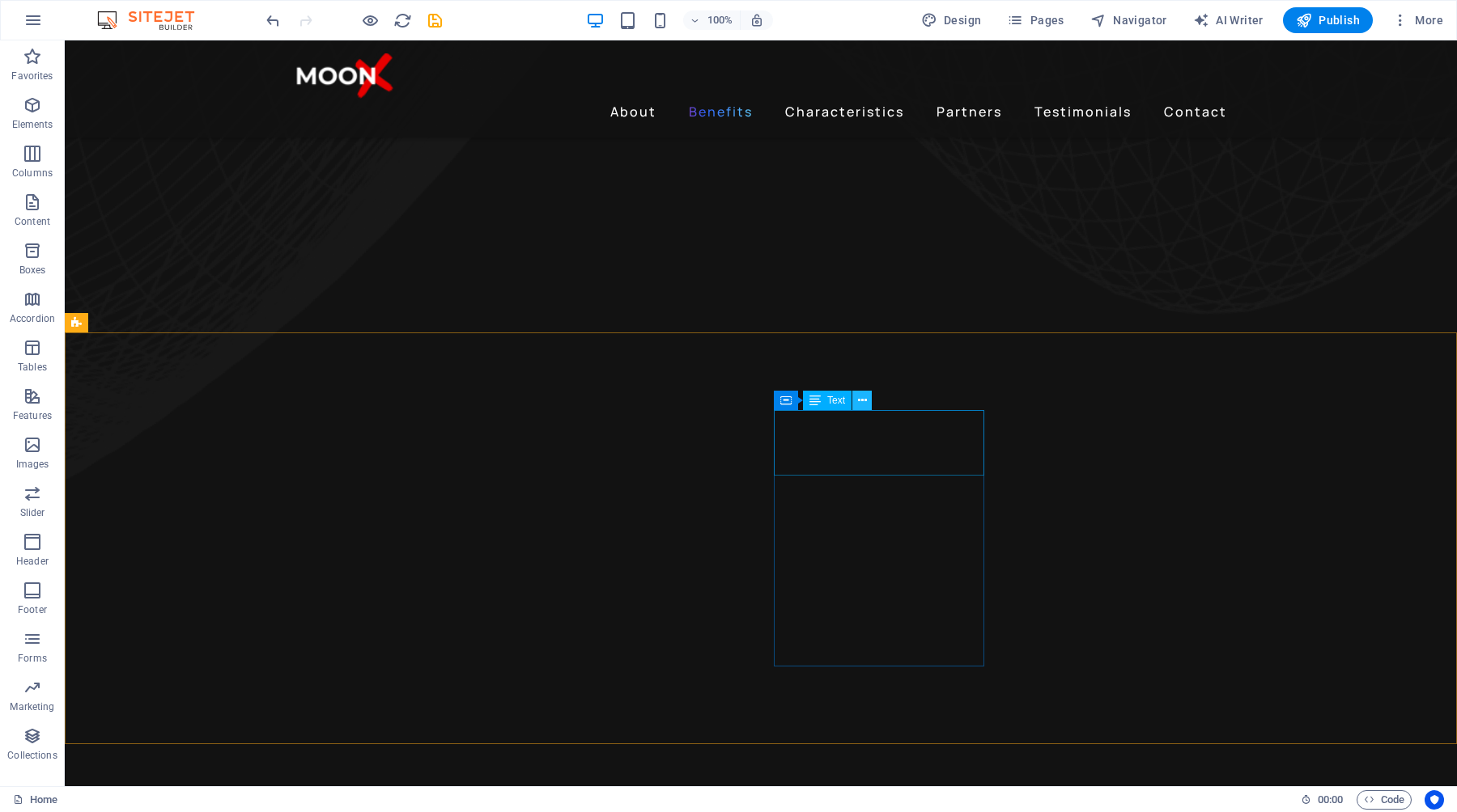
click at [861, 399] on icon at bounding box center [862, 401] width 8 height 17
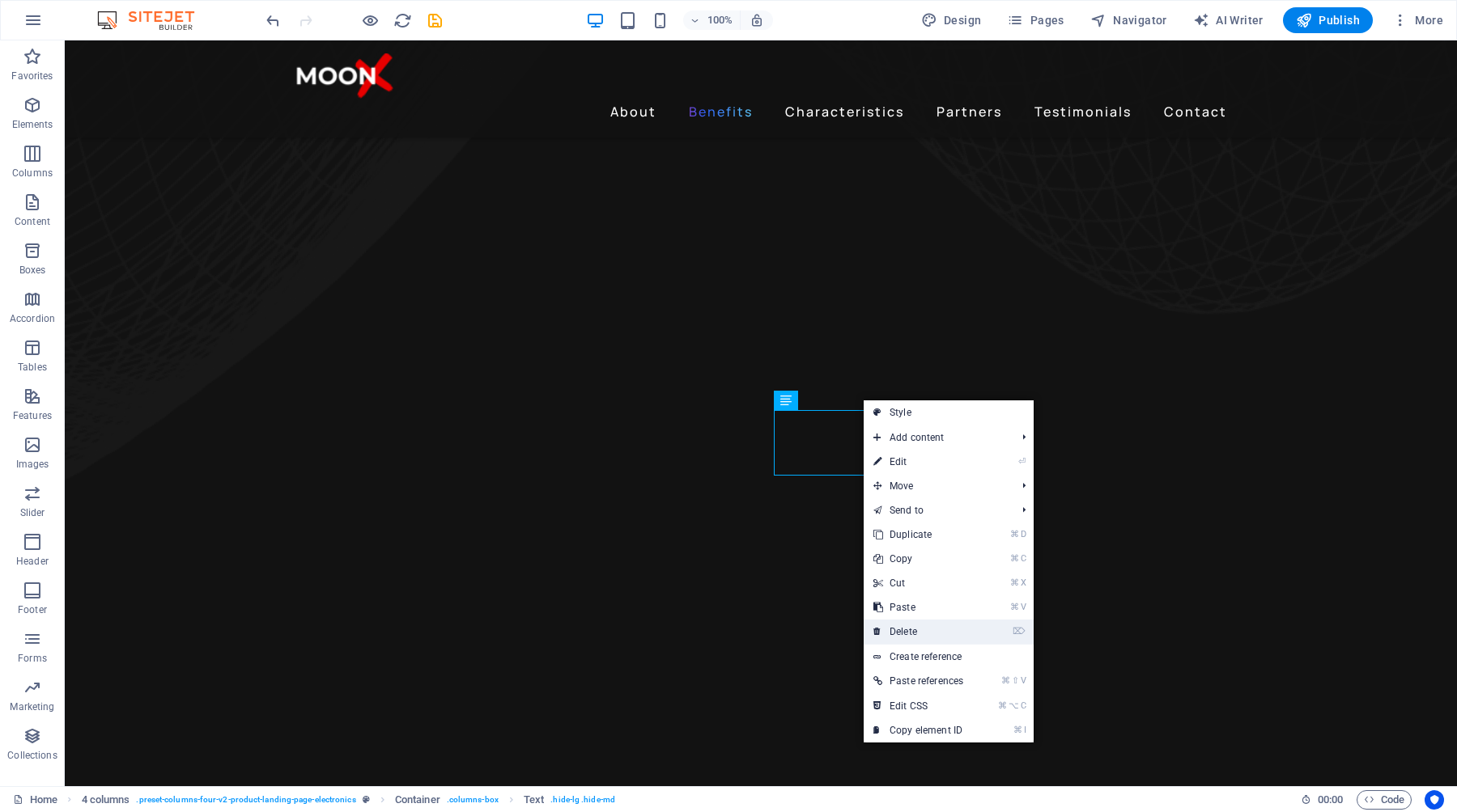
click at [921, 629] on link "⌦ Delete" at bounding box center [918, 632] width 110 height 25
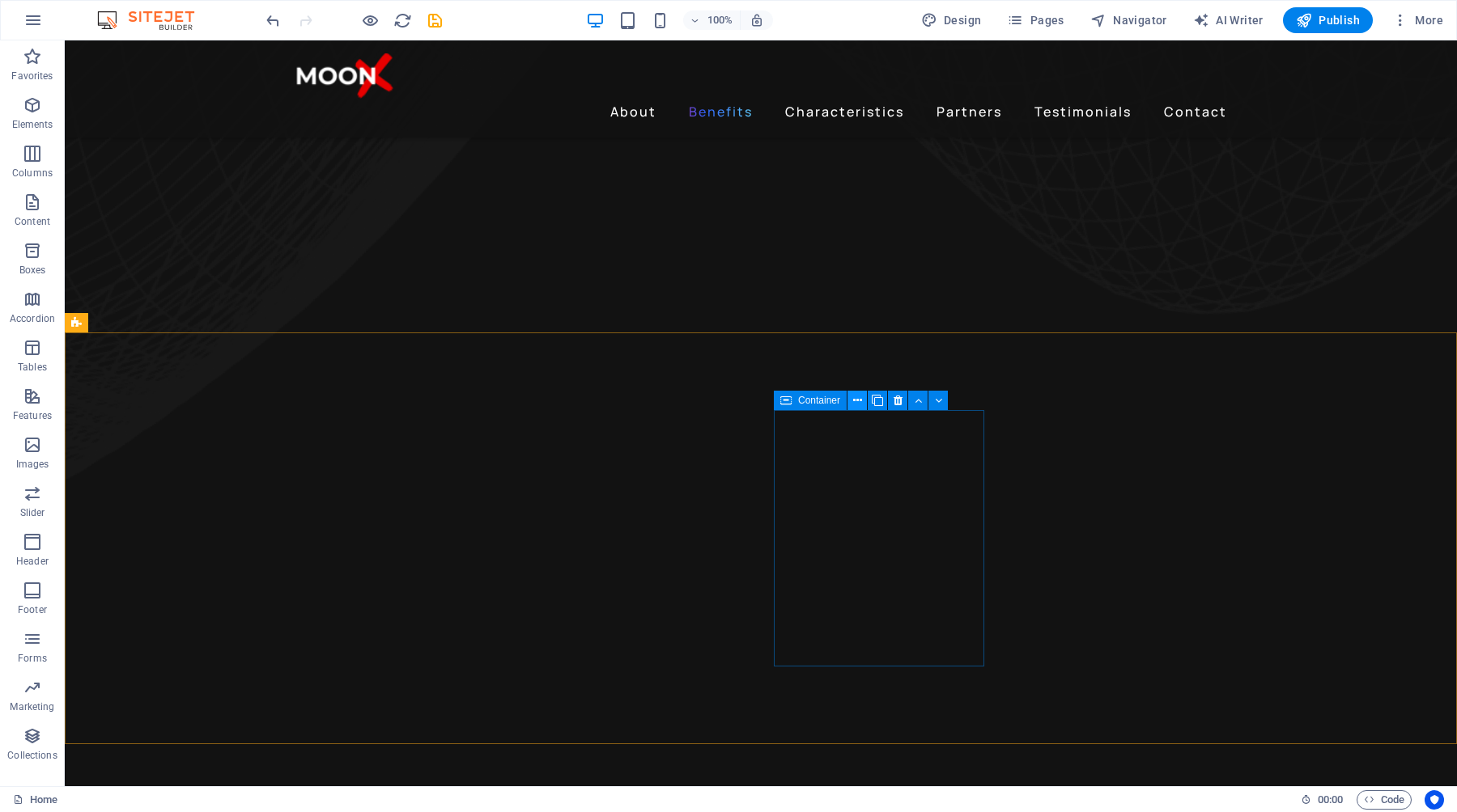
click at [858, 398] on icon at bounding box center [857, 401] width 8 height 17
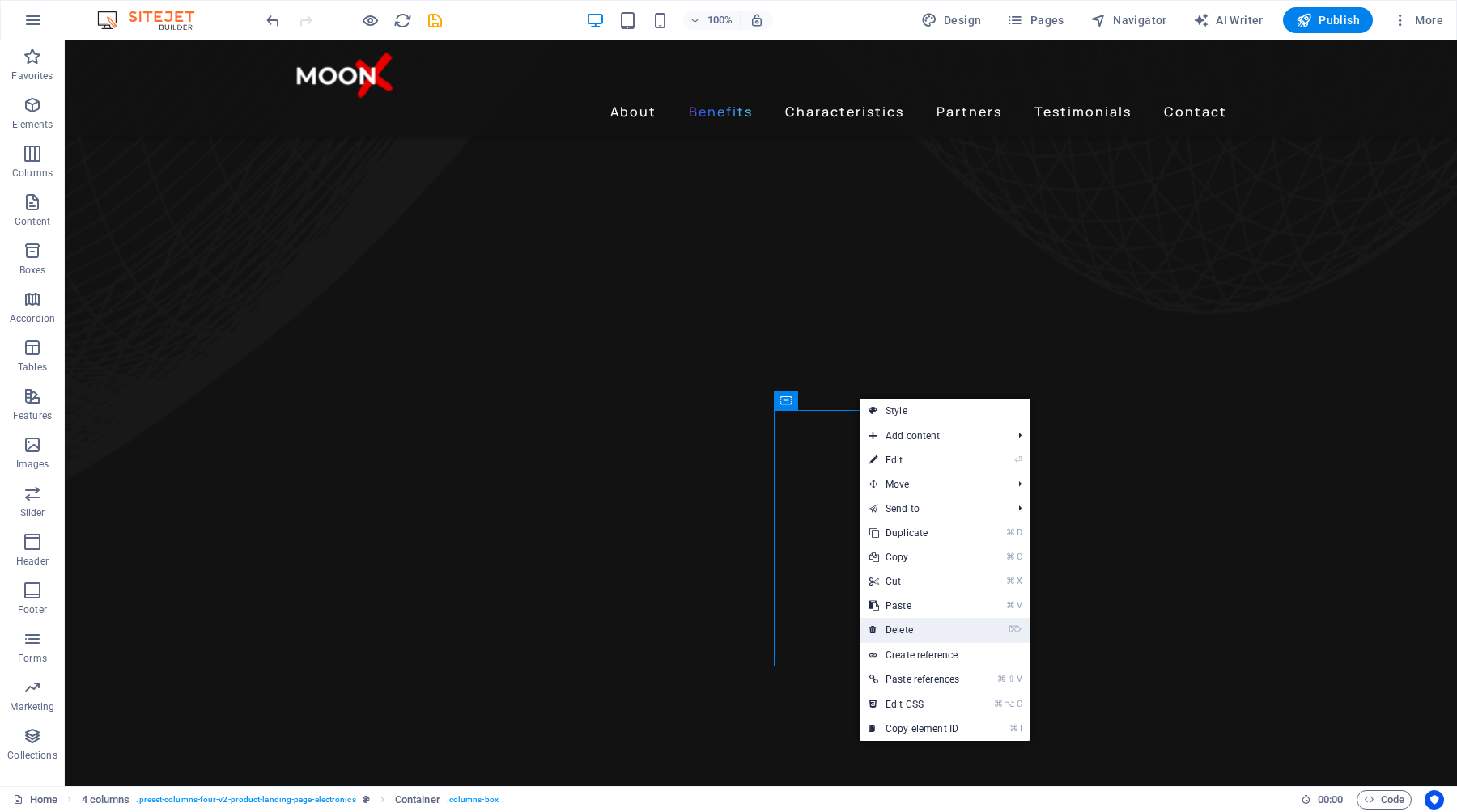
click at [906, 636] on link "⌦ Delete" at bounding box center [914, 630] width 110 height 25
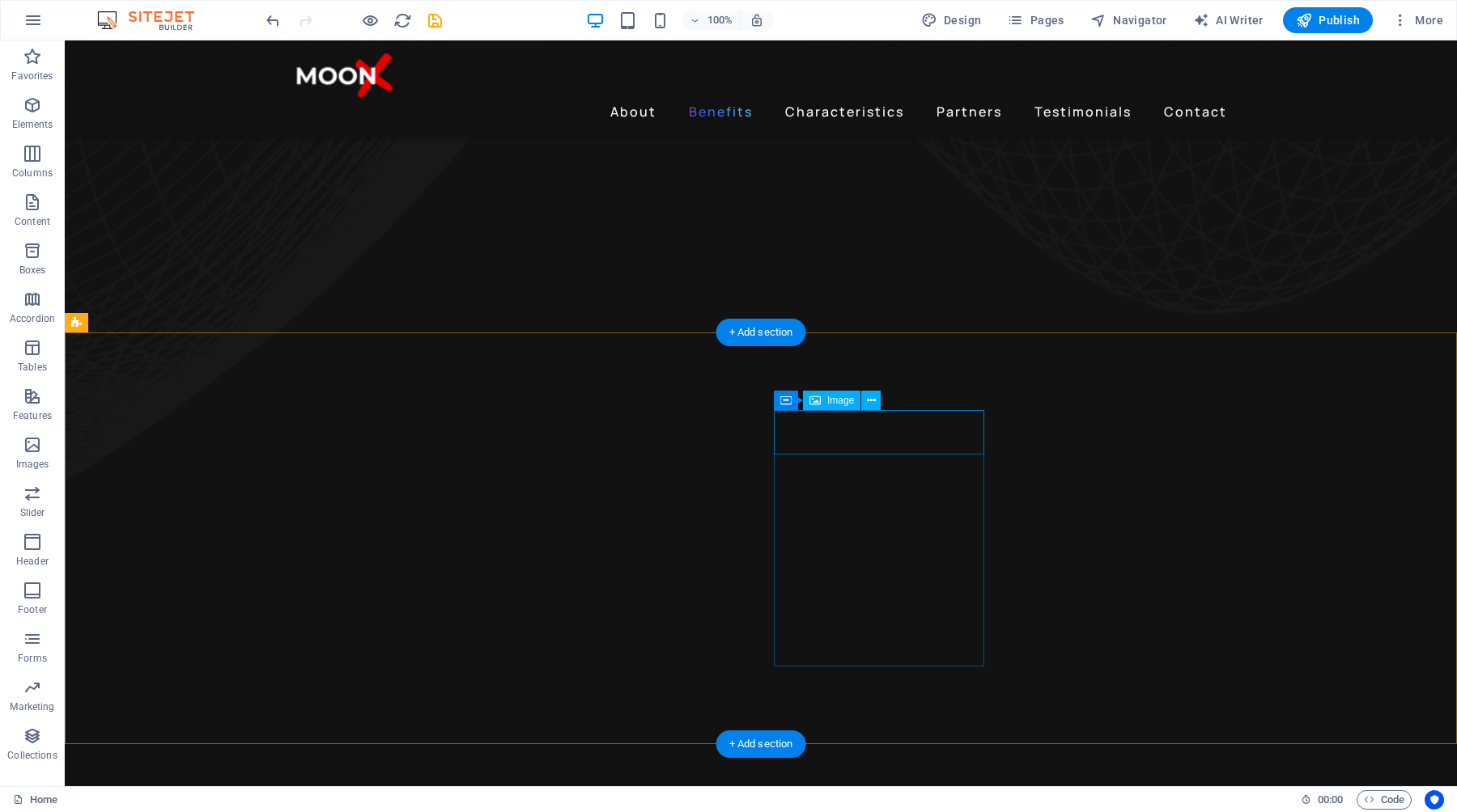
select select "px"
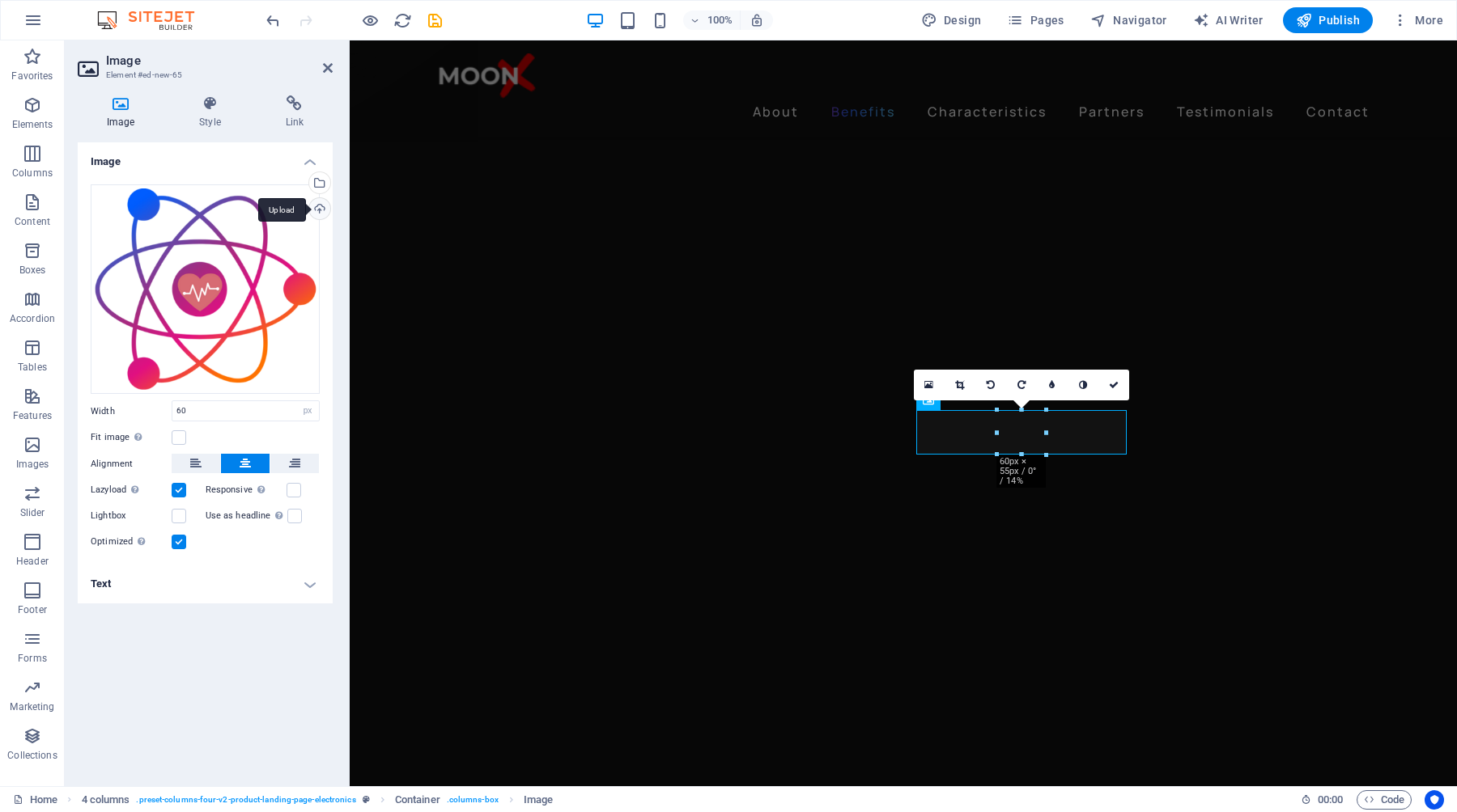
click at [325, 211] on div "Upload" at bounding box center [318, 210] width 25 height 25
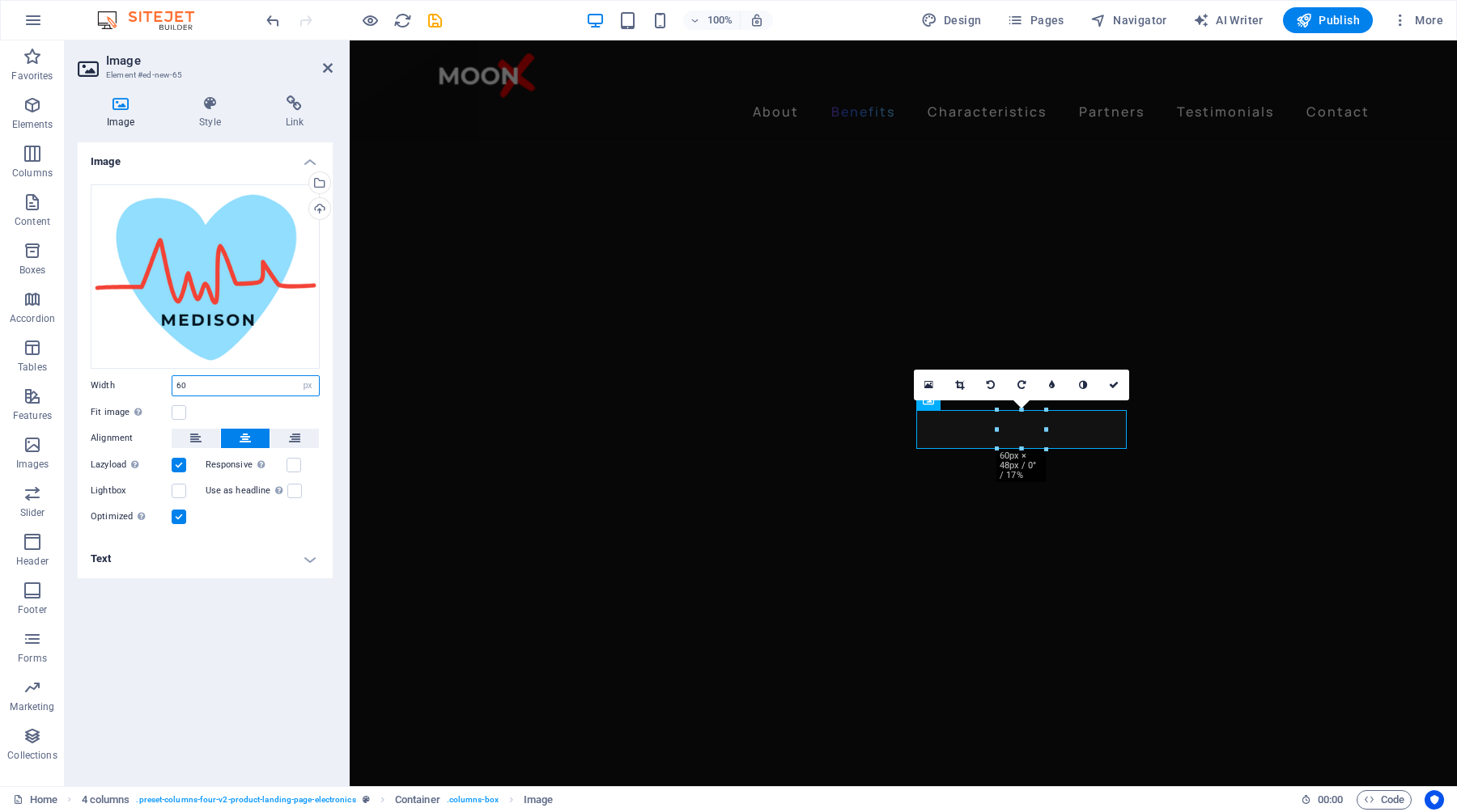
click at [195, 395] on input "60" at bounding box center [246, 386] width 146 height 20
drag, startPoint x: 200, startPoint y: 388, endPoint x: 171, endPoint y: 388, distance: 29.0
click at [171, 388] on div "Width 60 Default auto px rem % em vh vw" at bounding box center [206, 386] width 229 height 21
drag, startPoint x: 209, startPoint y: 387, endPoint x: 165, endPoint y: 387, distance: 44.0
click at [165, 387] on div "Width 150 Default auto px rem % em vh vw" at bounding box center [206, 386] width 229 height 21
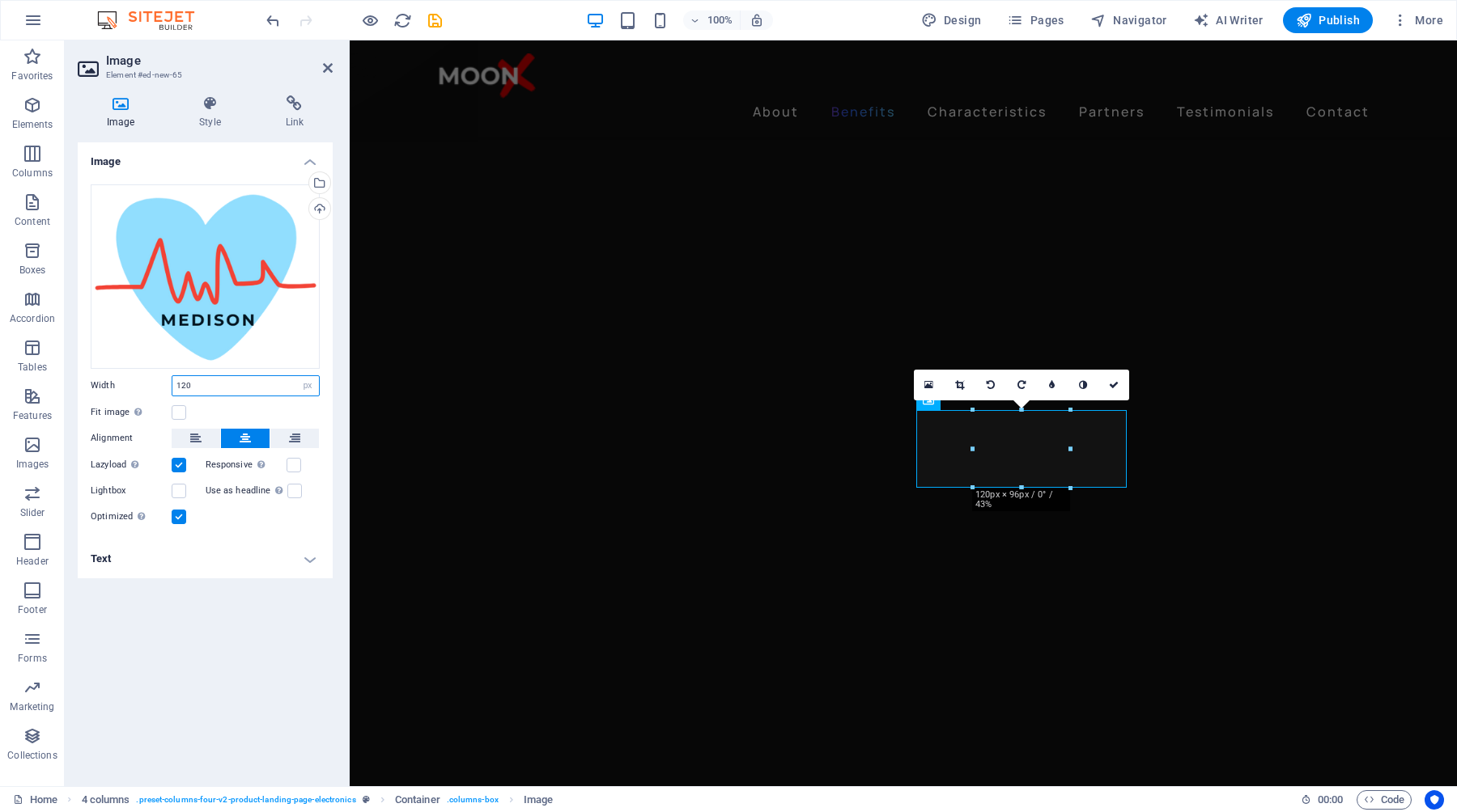
click at [201, 386] on input "120" at bounding box center [246, 386] width 146 height 20
type input "100"
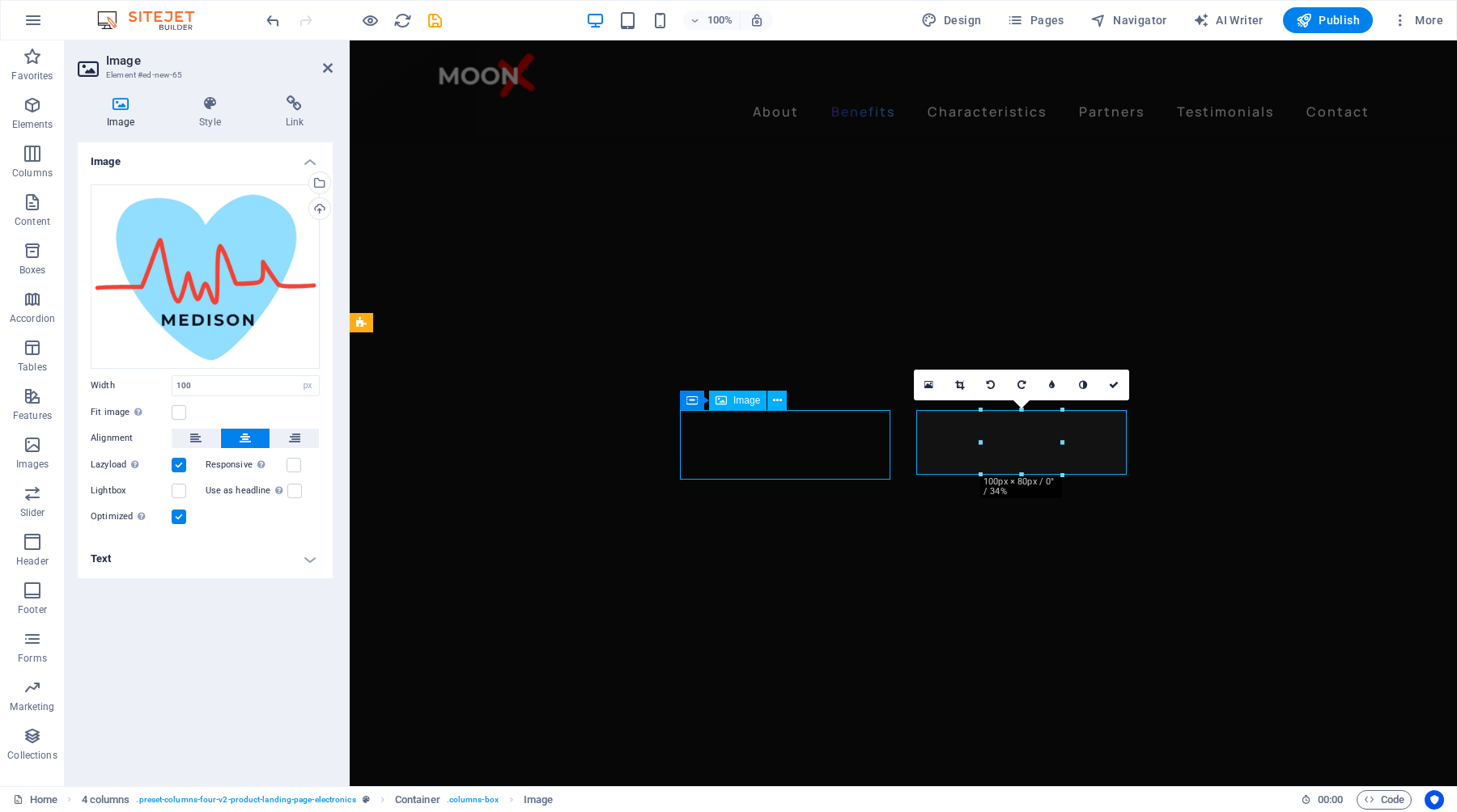
select select "px"
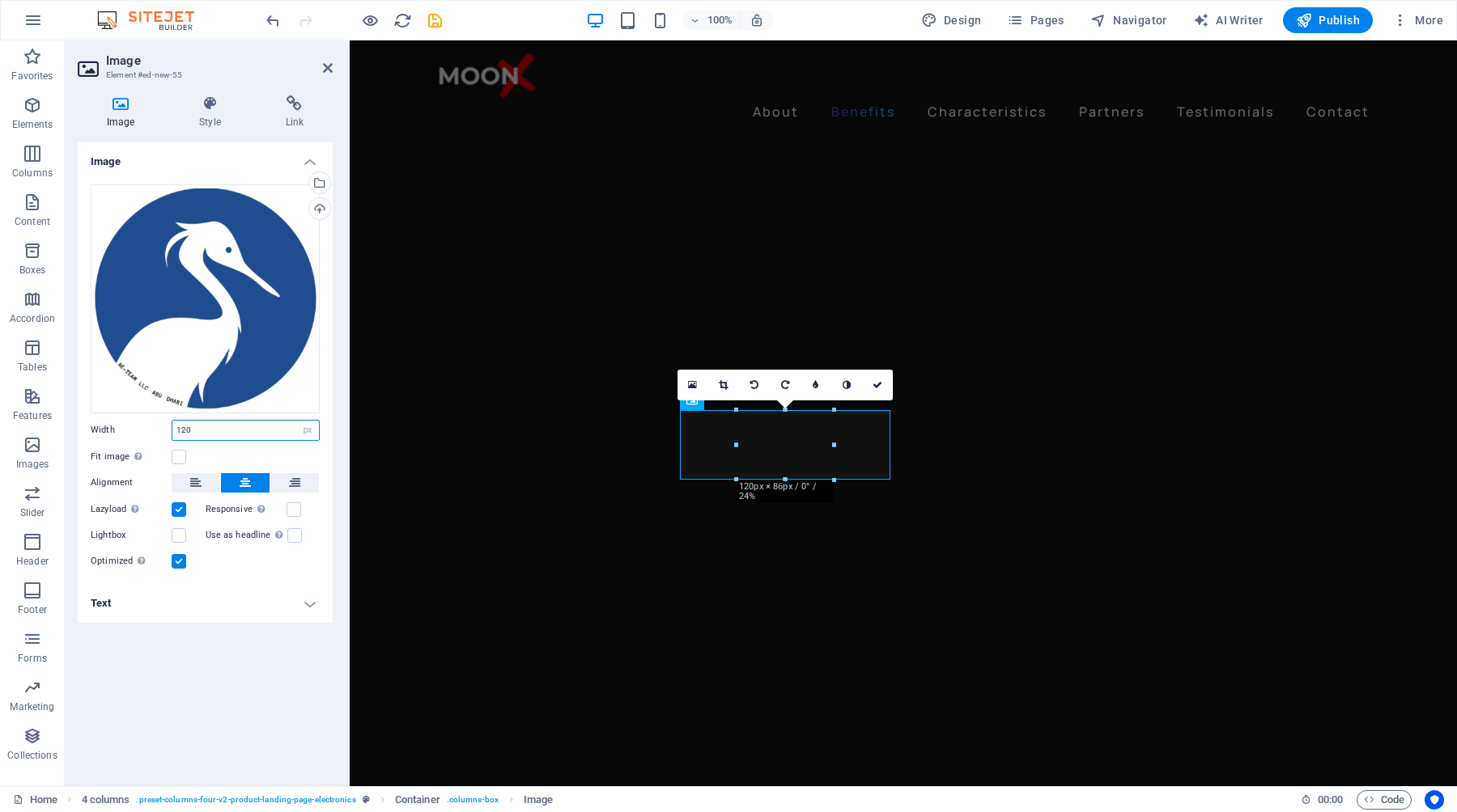
click at [212, 432] on input "120" at bounding box center [246, 430] width 146 height 20
type input "100"
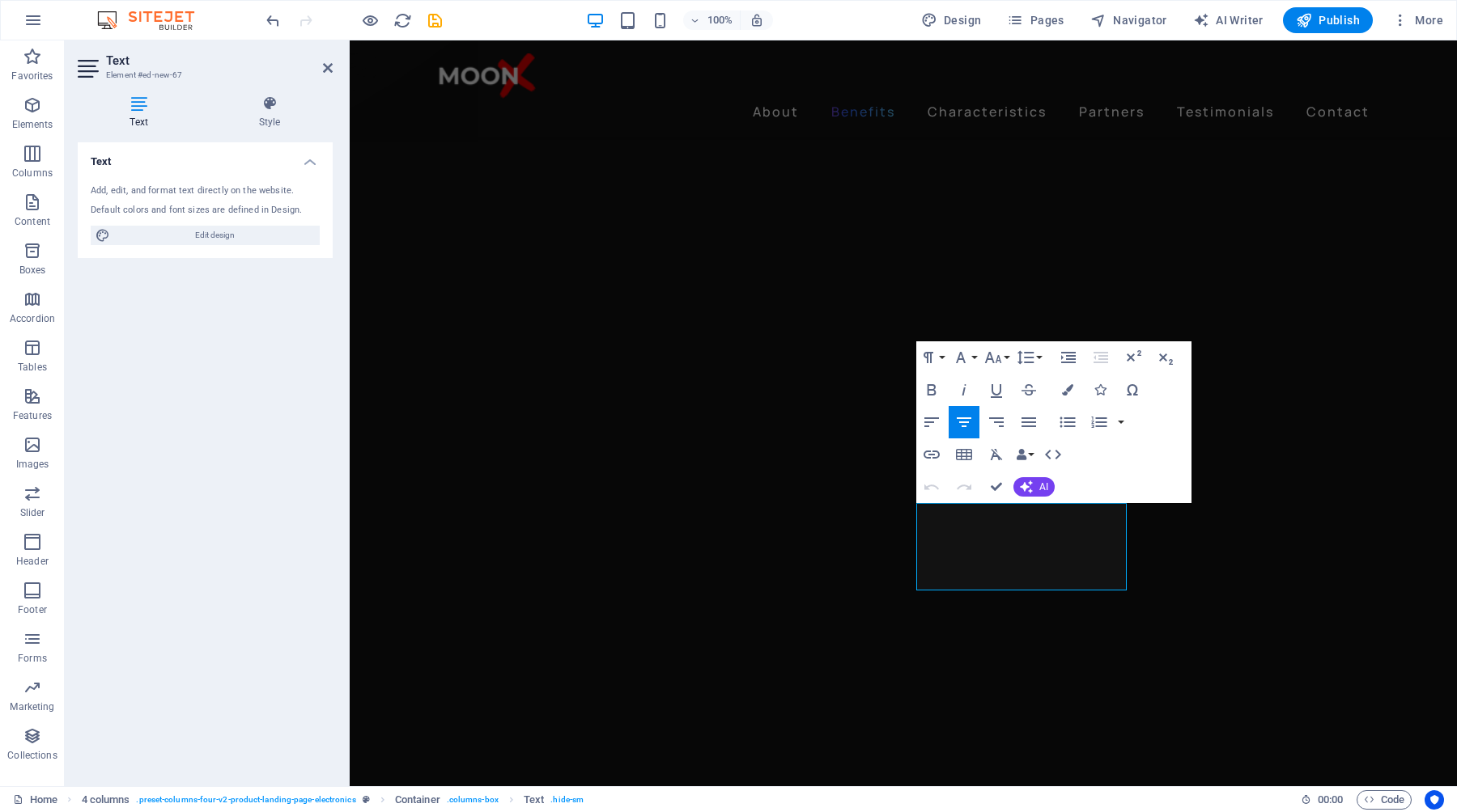
click at [349, 41] on icon "Quick settings" at bounding box center [349, 41] width 0 height 0
drag, startPoint x: 1019, startPoint y: 576, endPoint x: 949, endPoint y: 522, distance: 88.4
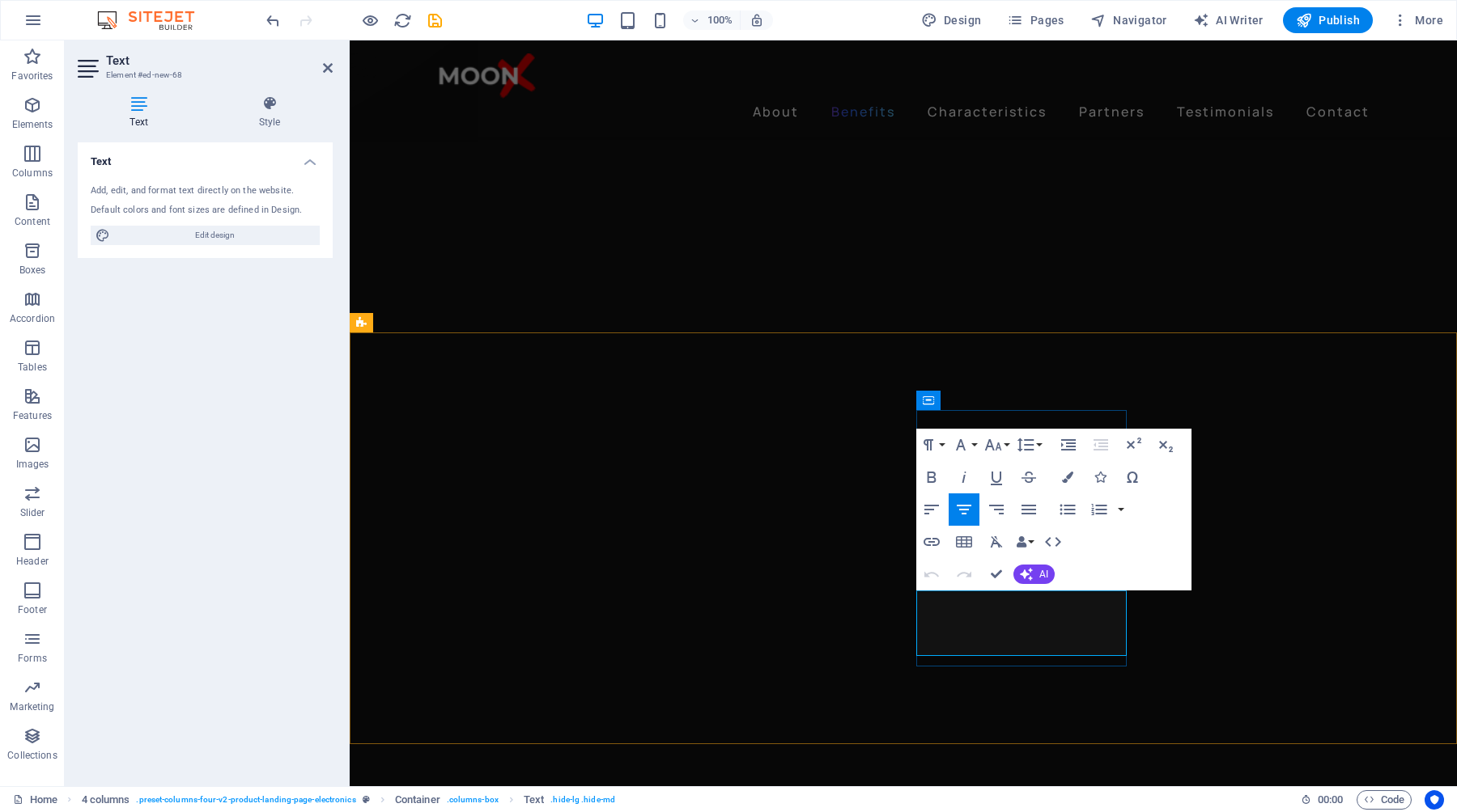
drag, startPoint x: 1053, startPoint y: 649, endPoint x: 999, endPoint y: 604, distance: 70.3
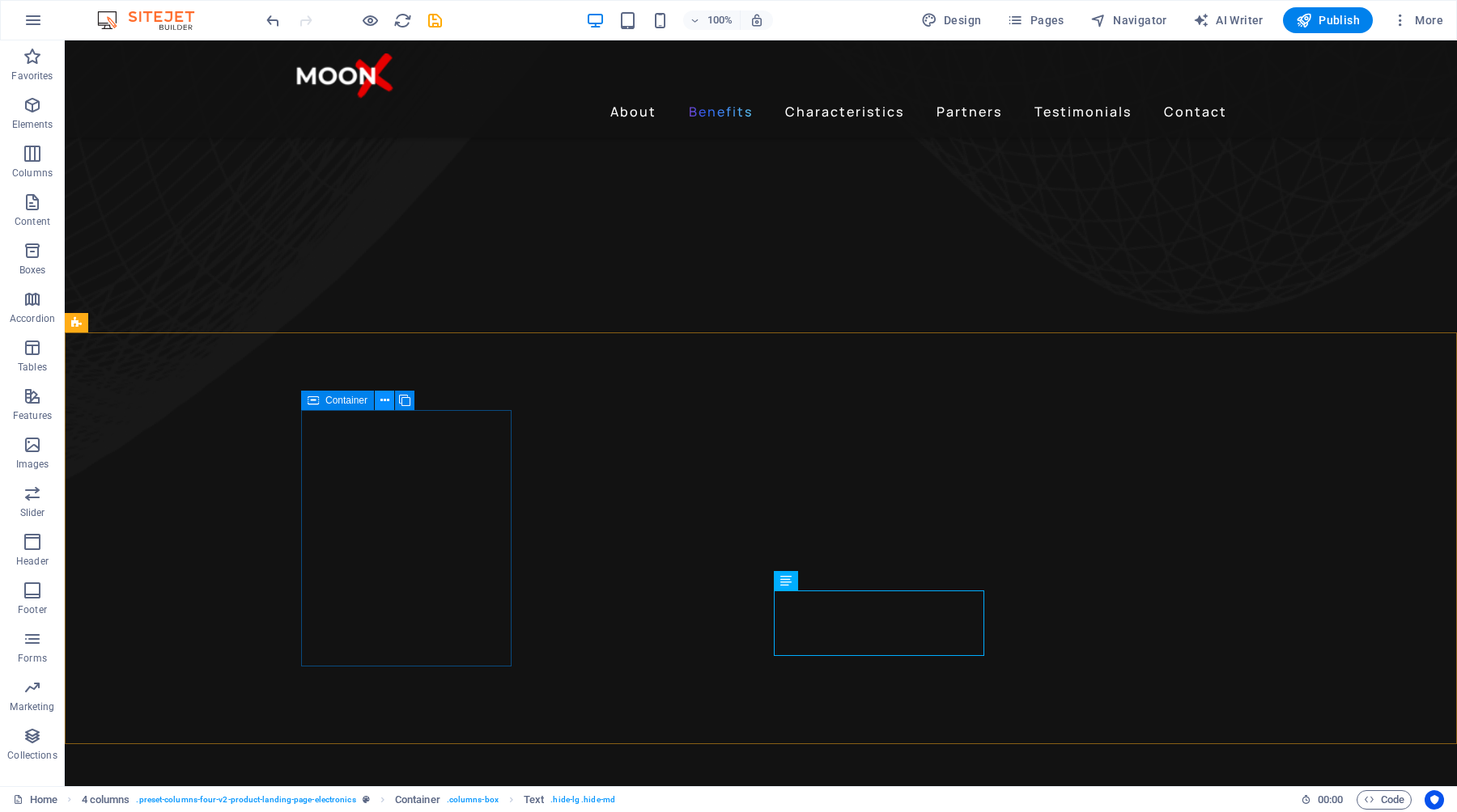
click at [383, 399] on icon at bounding box center [385, 401] width 8 height 17
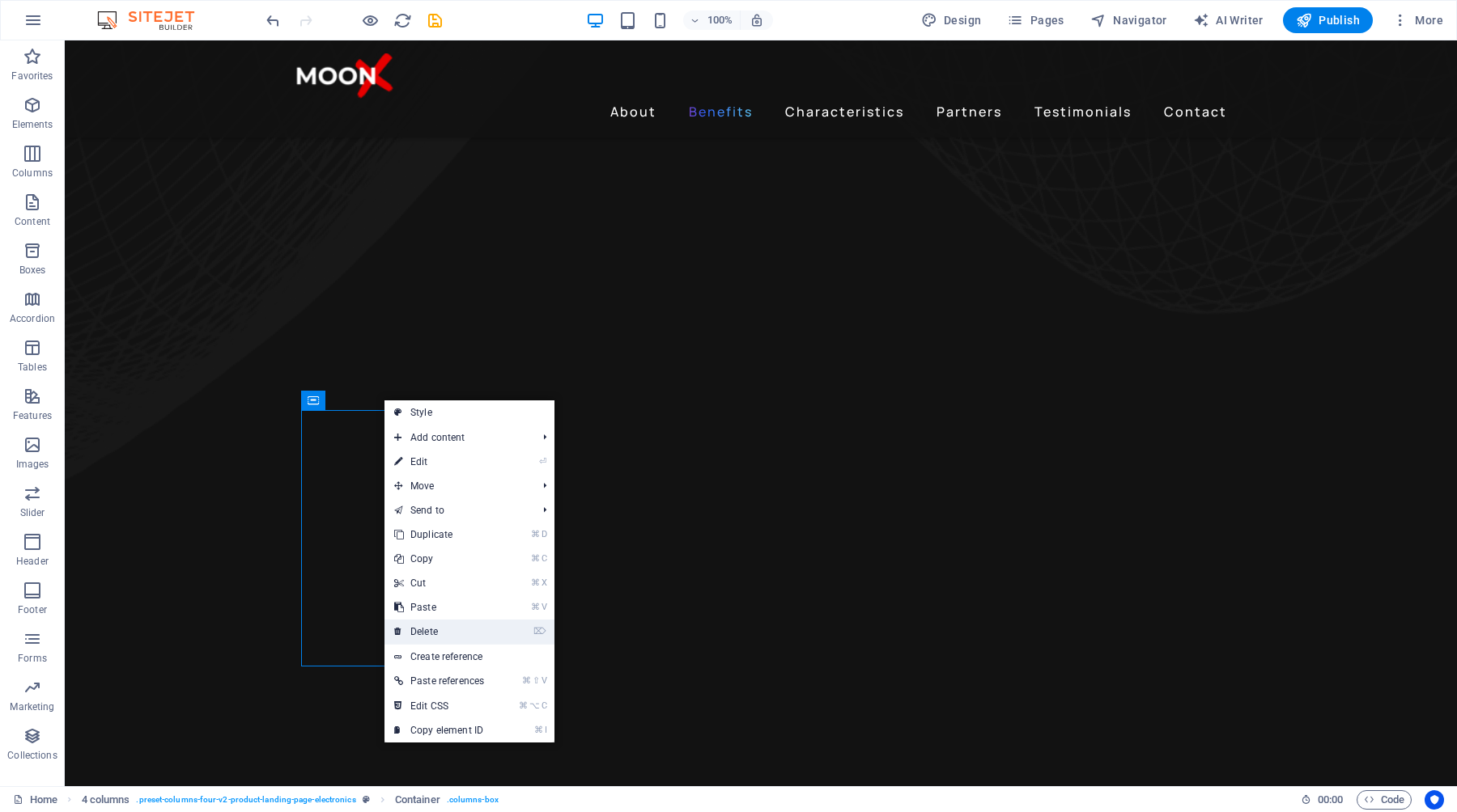
click at [449, 626] on link "⌦ Delete" at bounding box center [438, 632] width 110 height 25
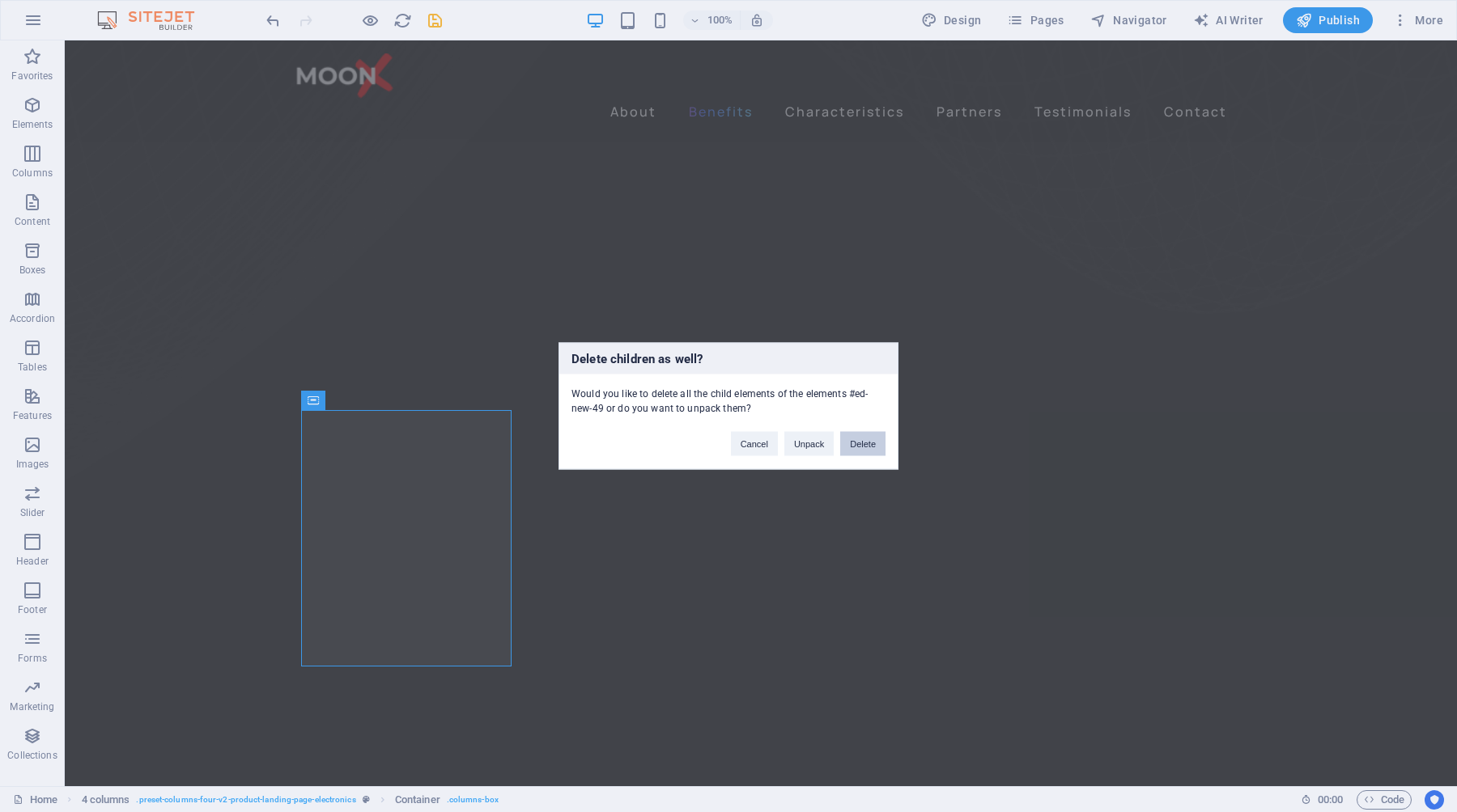
click at [858, 439] on button "Delete" at bounding box center [862, 444] width 45 height 25
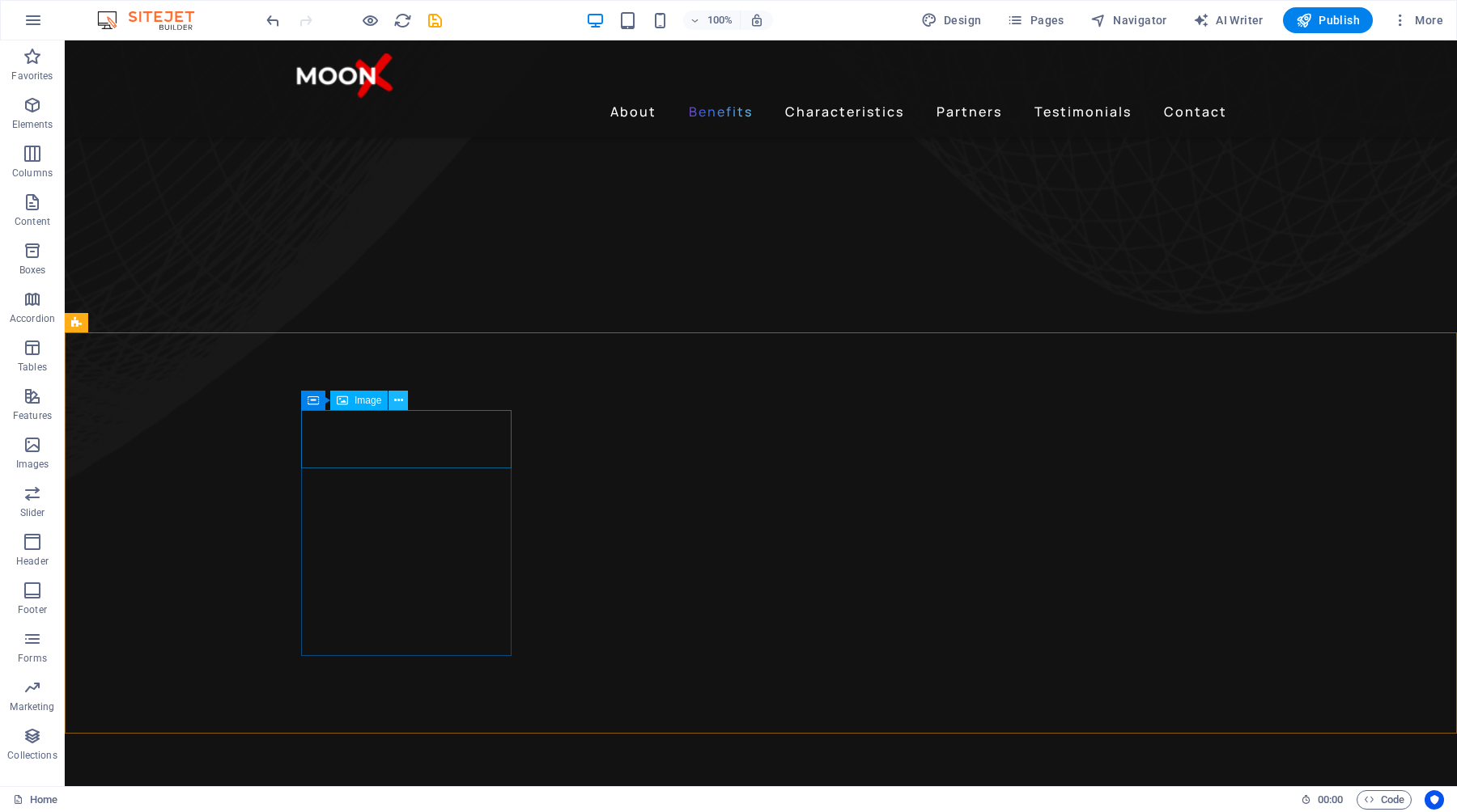
click at [401, 399] on icon at bounding box center [398, 401] width 8 height 17
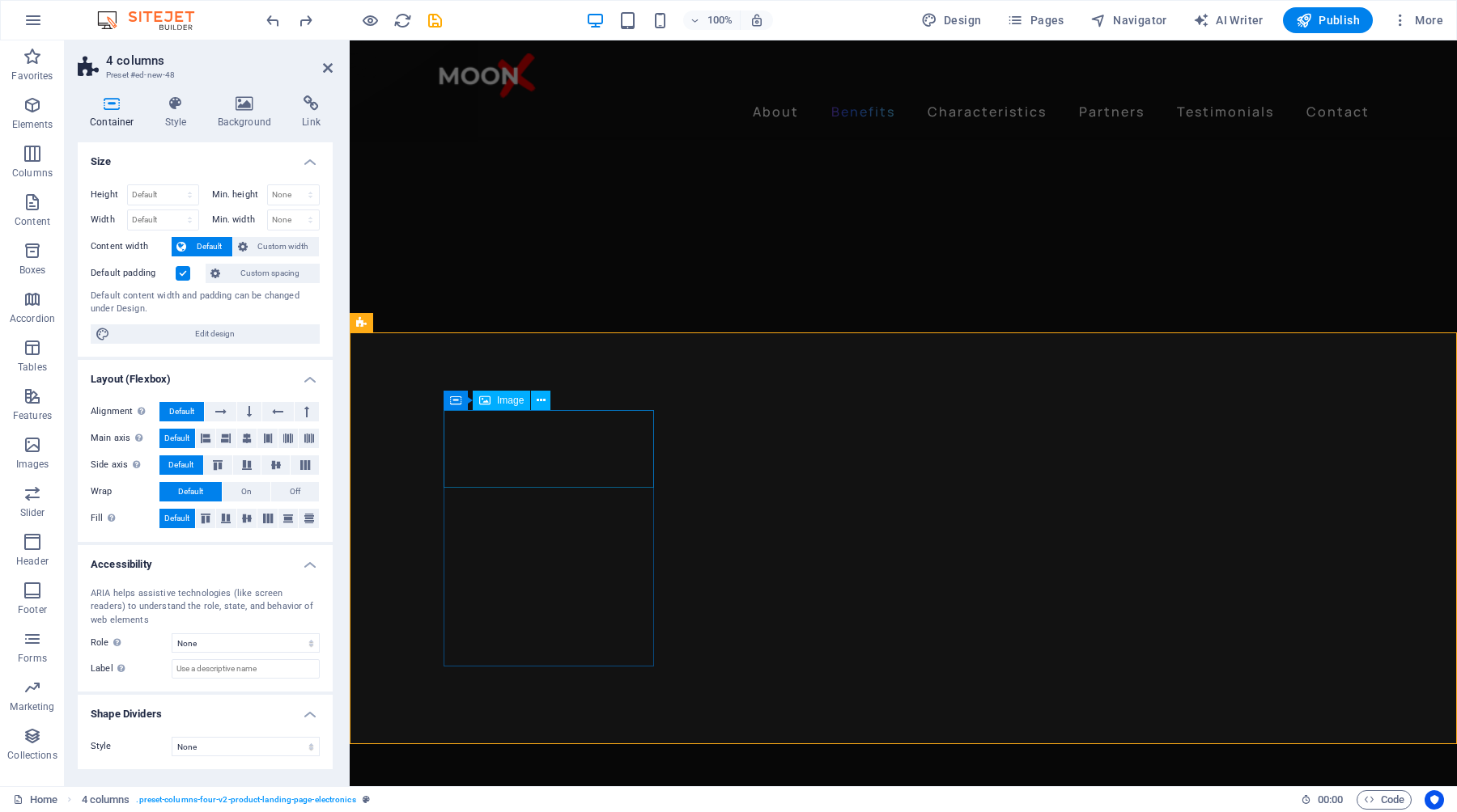
click at [540, 402] on icon at bounding box center [541, 401] width 8 height 17
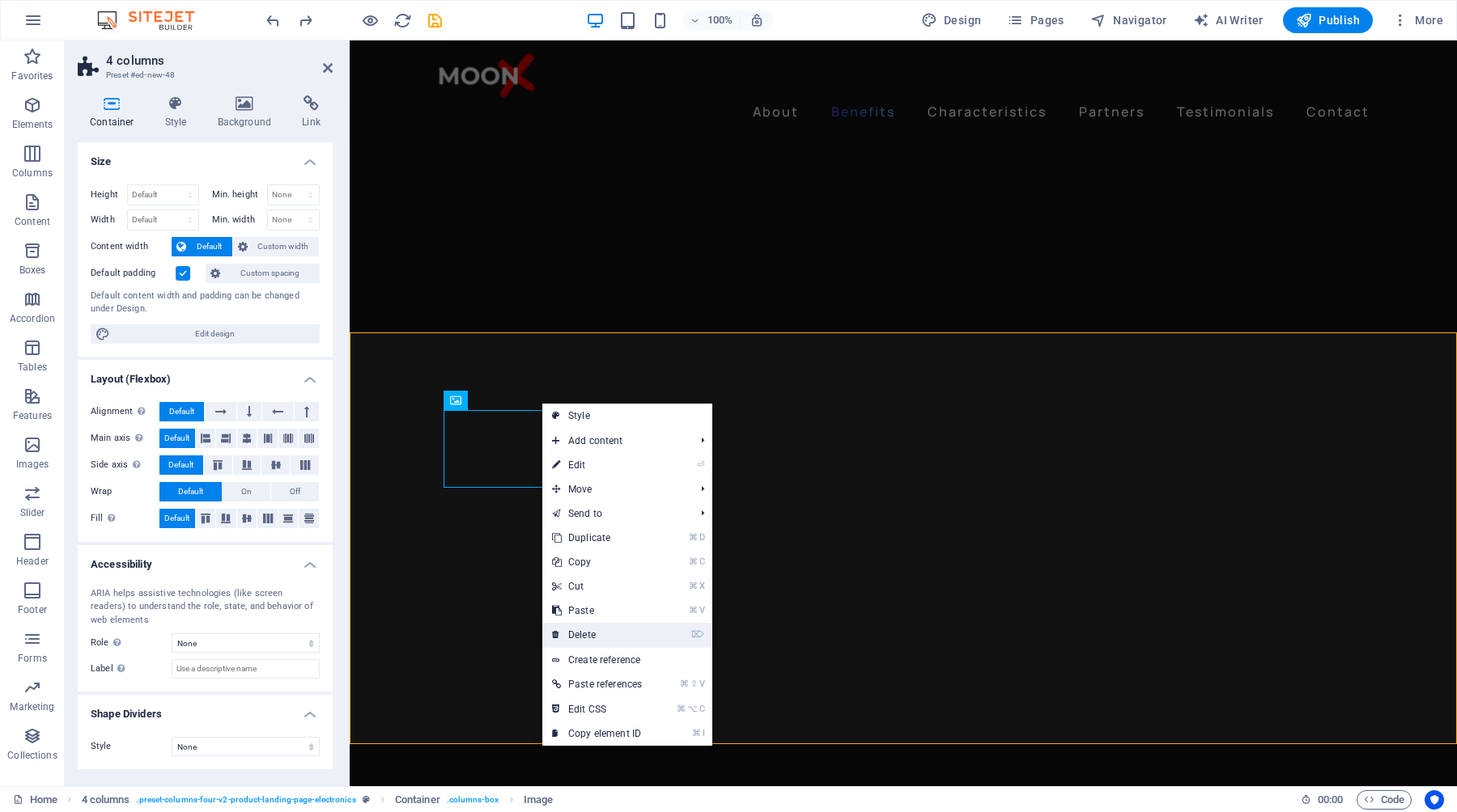
click at [605, 638] on link "⌦ Delete" at bounding box center [596, 634] width 110 height 25
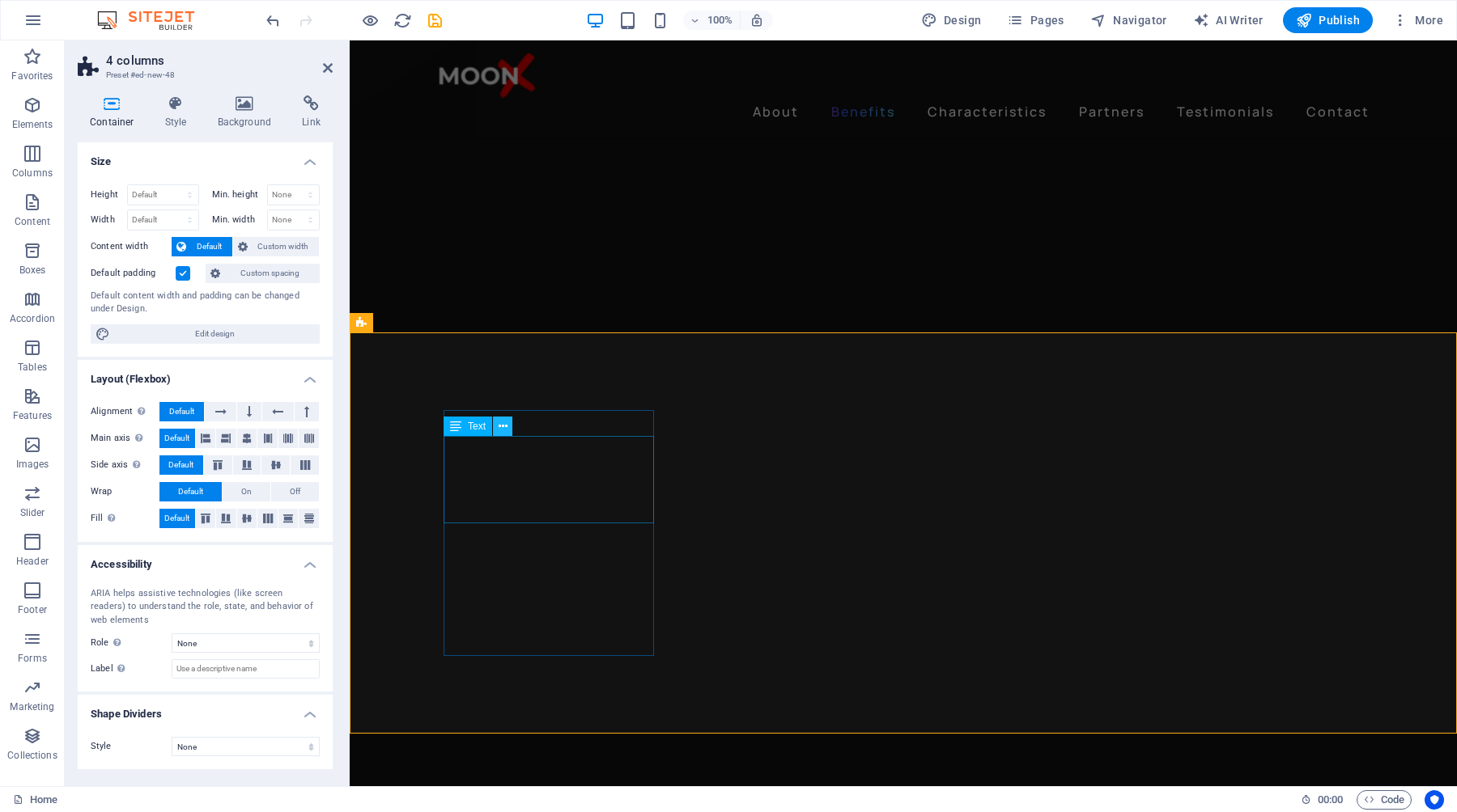
click at [503, 425] on icon at bounding box center [503, 426] width 8 height 17
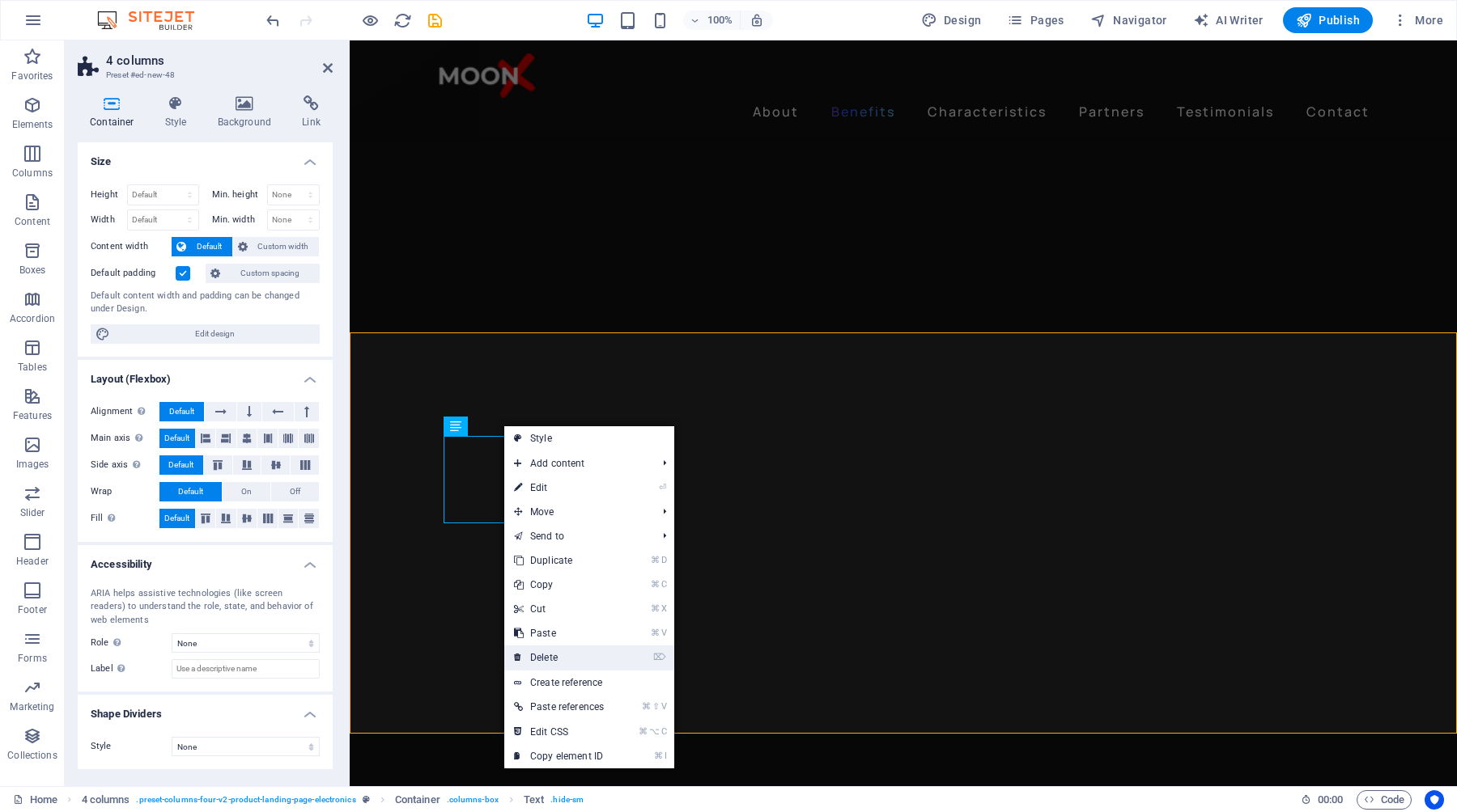
click at [568, 650] on link "⌦ Delete" at bounding box center [558, 657] width 110 height 25
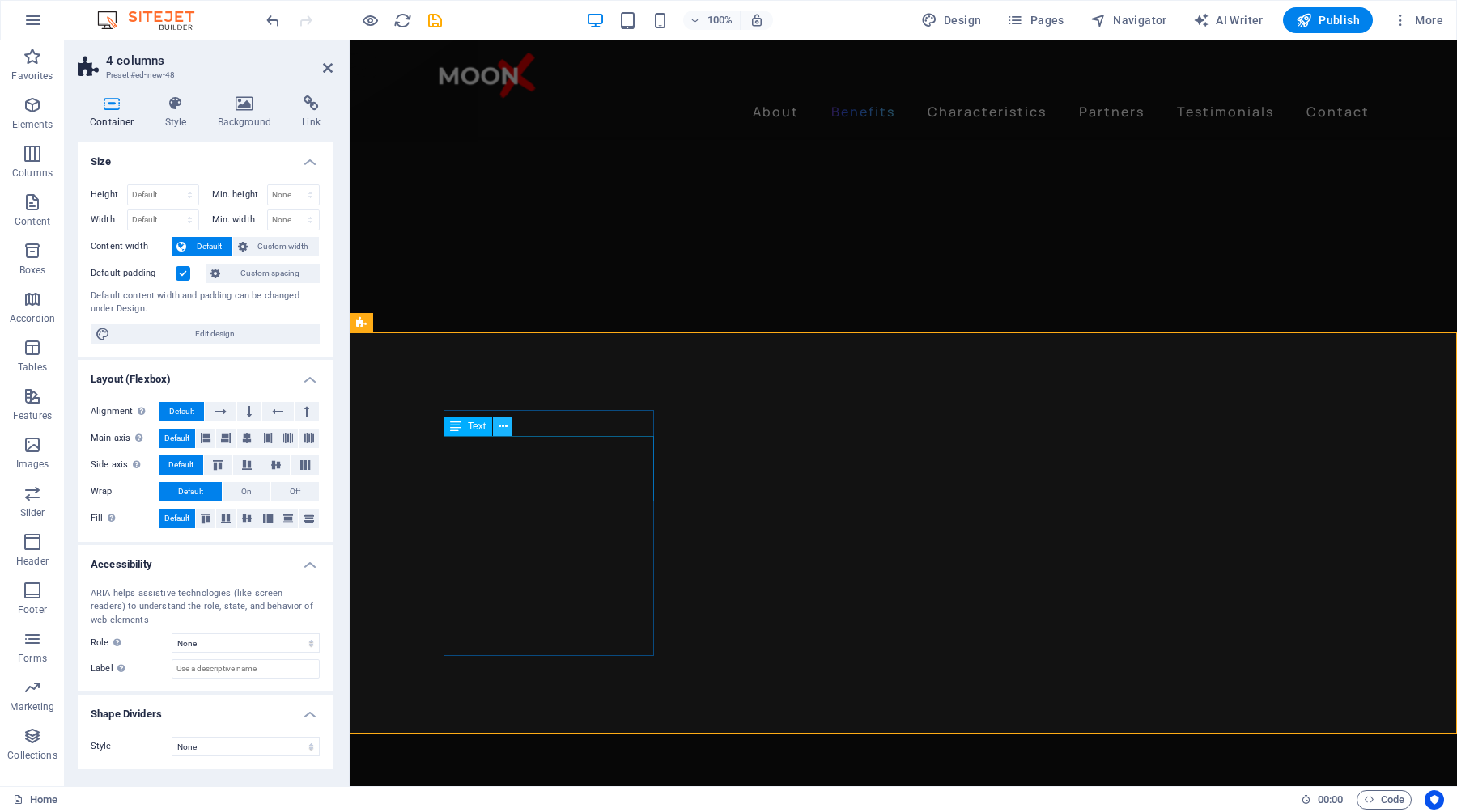
click at [503, 428] on icon at bounding box center [503, 426] width 8 height 17
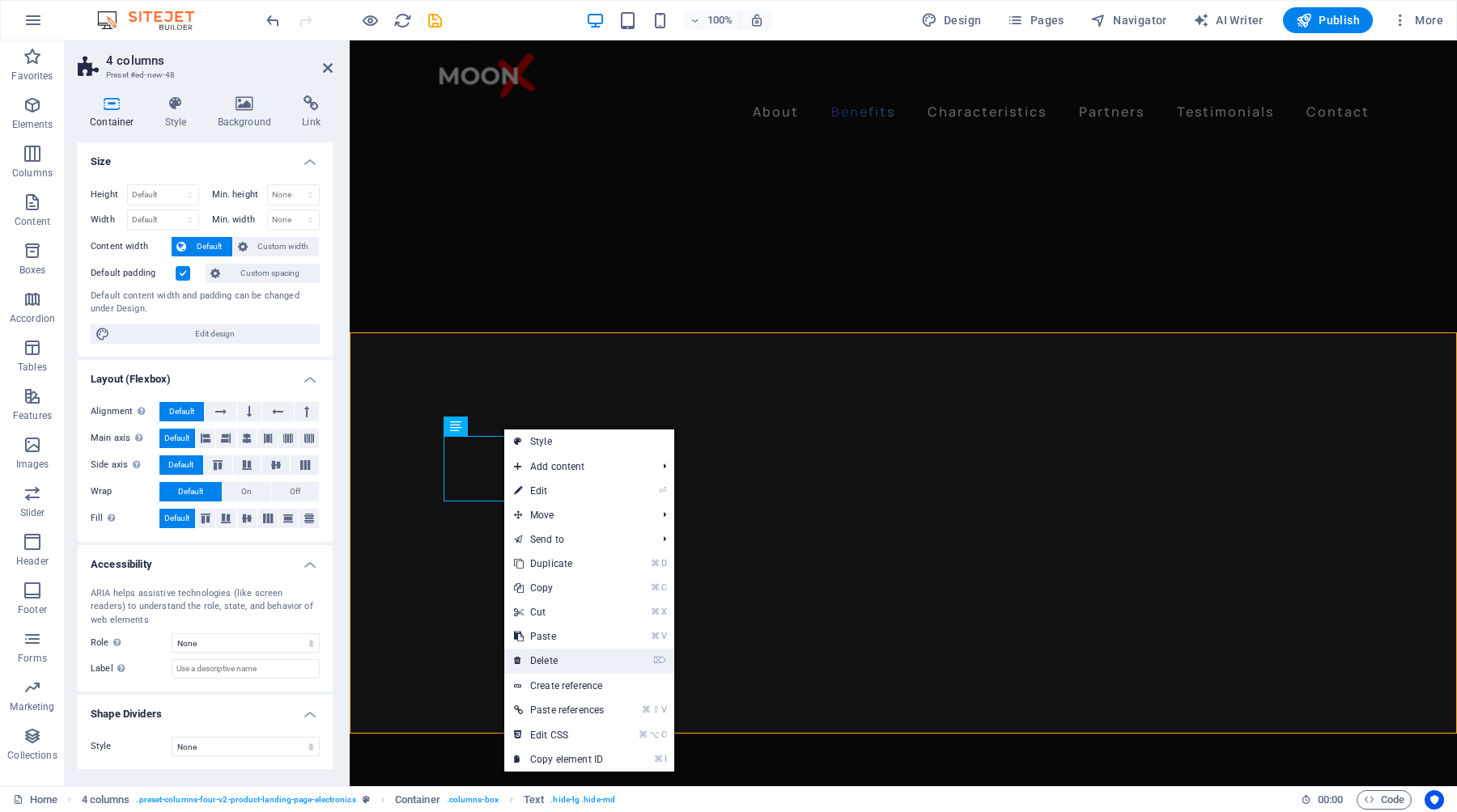
click at [570, 656] on link "⌦ Delete" at bounding box center [558, 661] width 110 height 25
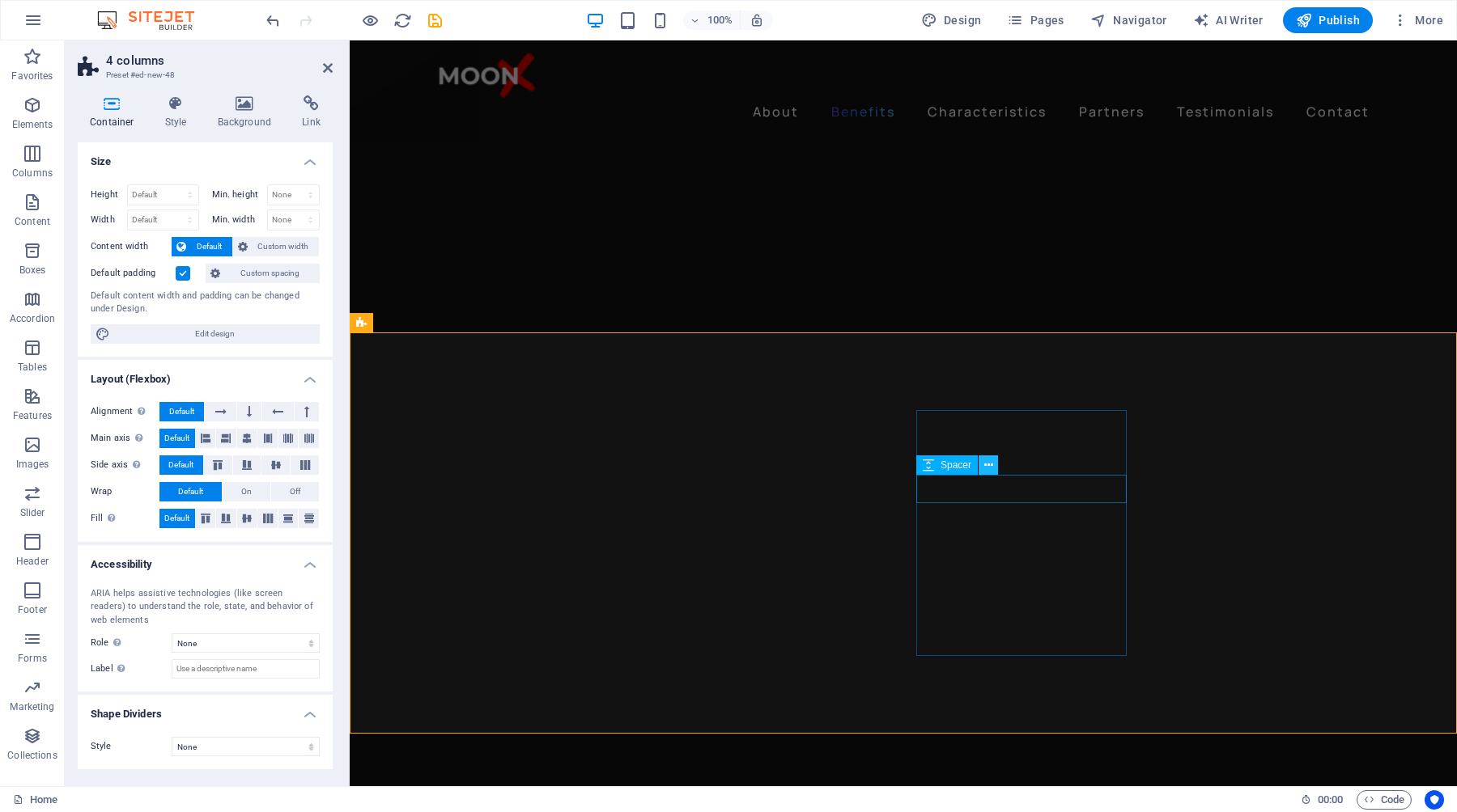
click at [990, 463] on icon at bounding box center [988, 465] width 8 height 17
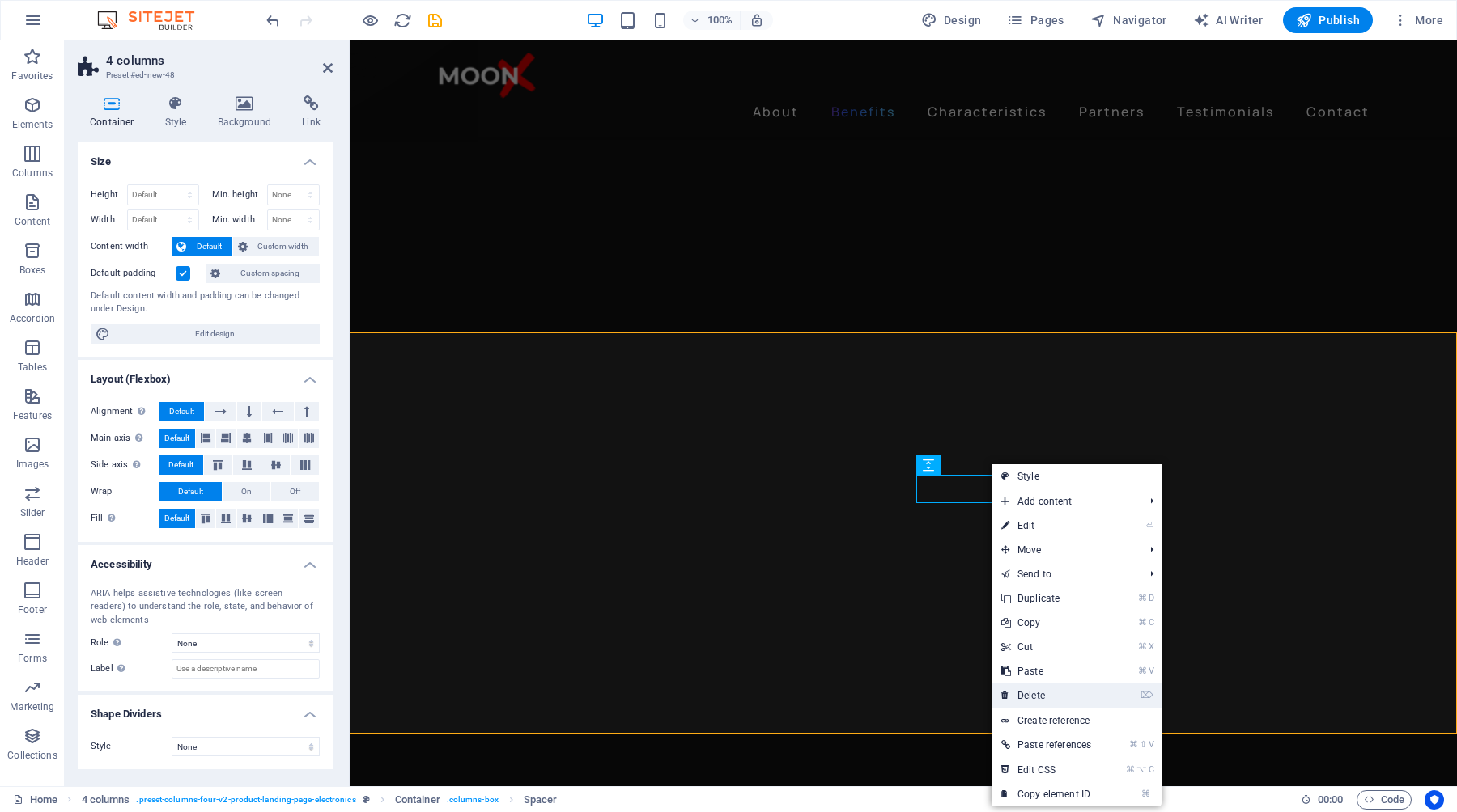
click at [1065, 691] on link "⌦ Delete" at bounding box center [1046, 696] width 110 height 25
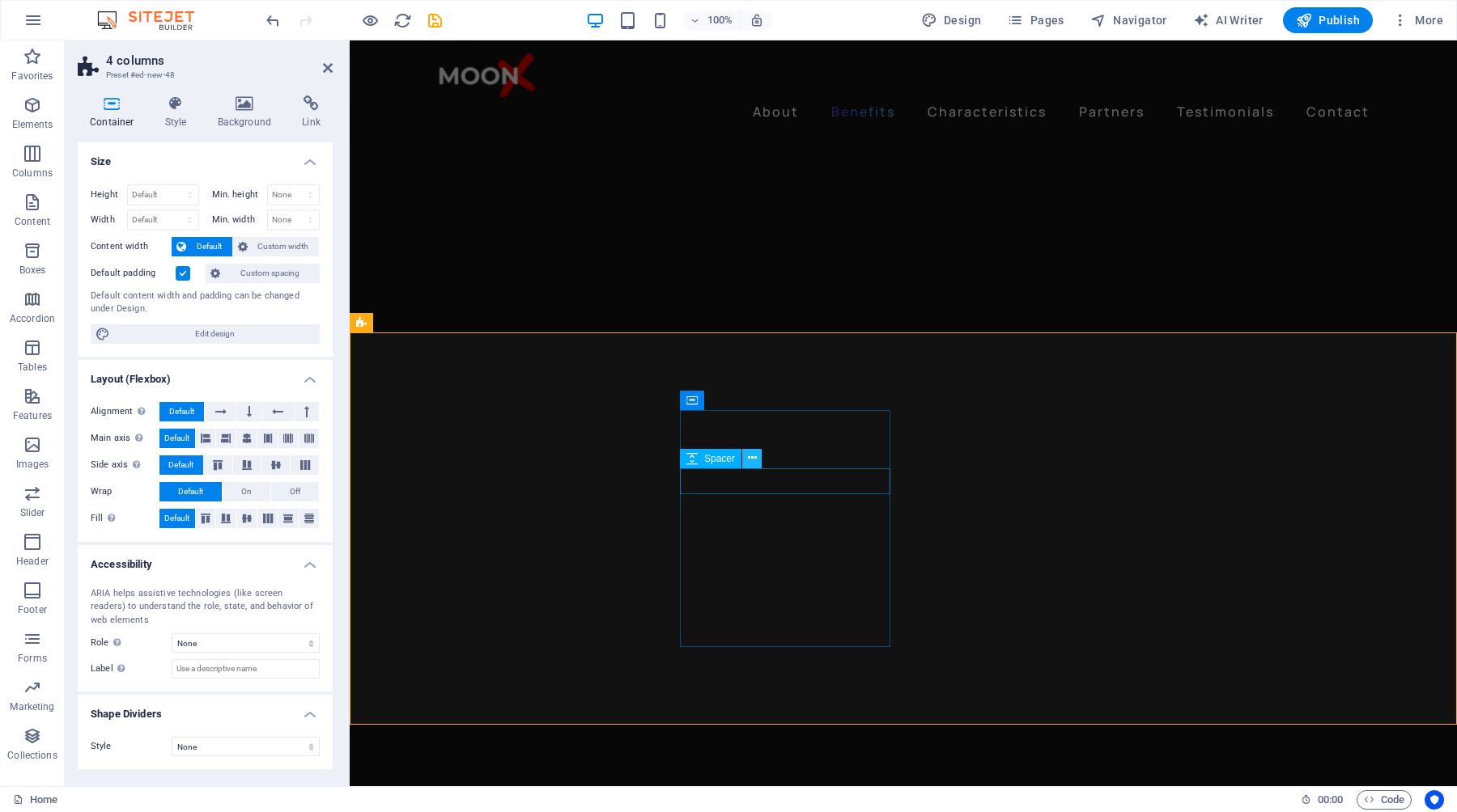
click at [754, 462] on icon at bounding box center [752, 459] width 8 height 17
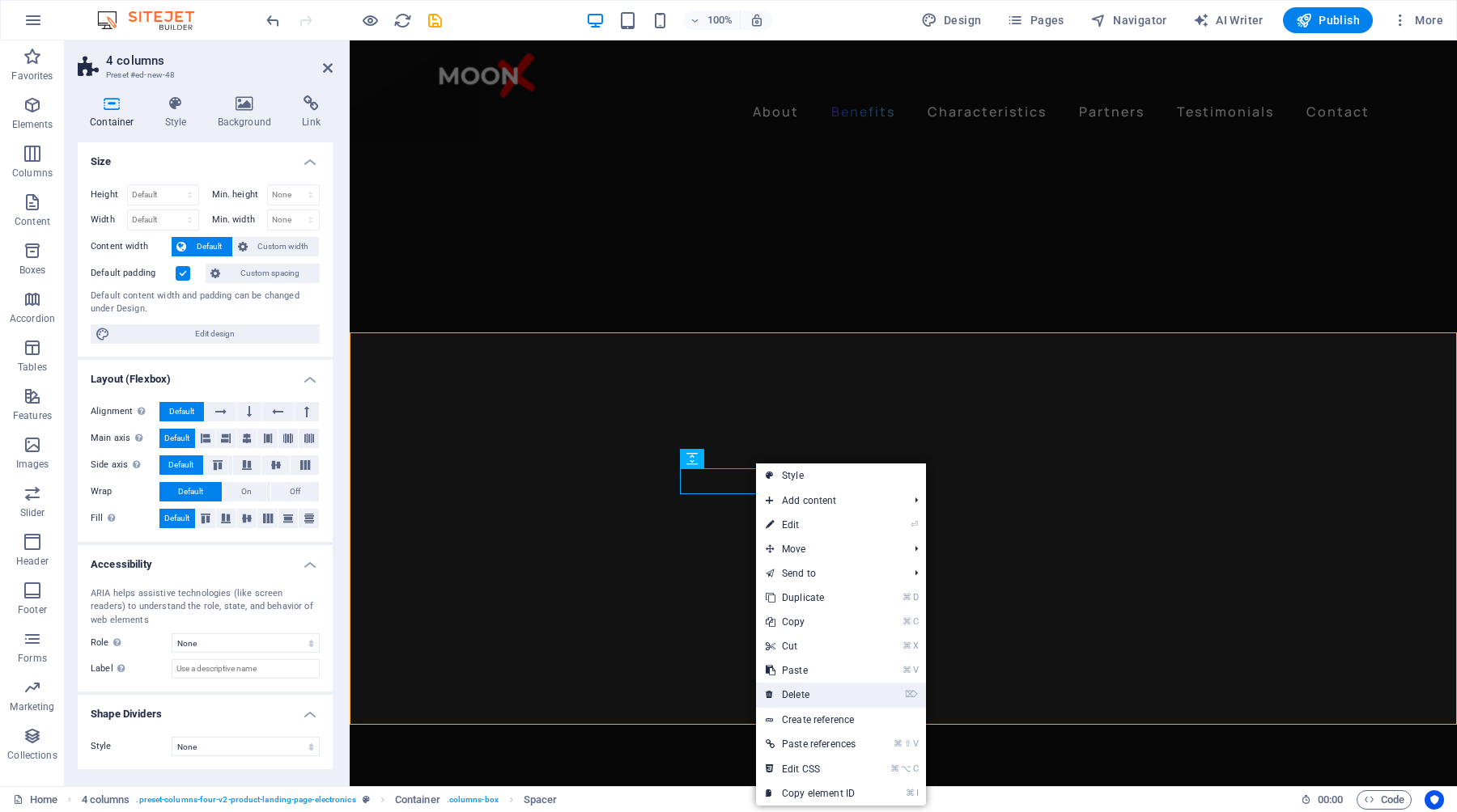
click at [830, 697] on link "⌦ Delete" at bounding box center [810, 695] width 110 height 25
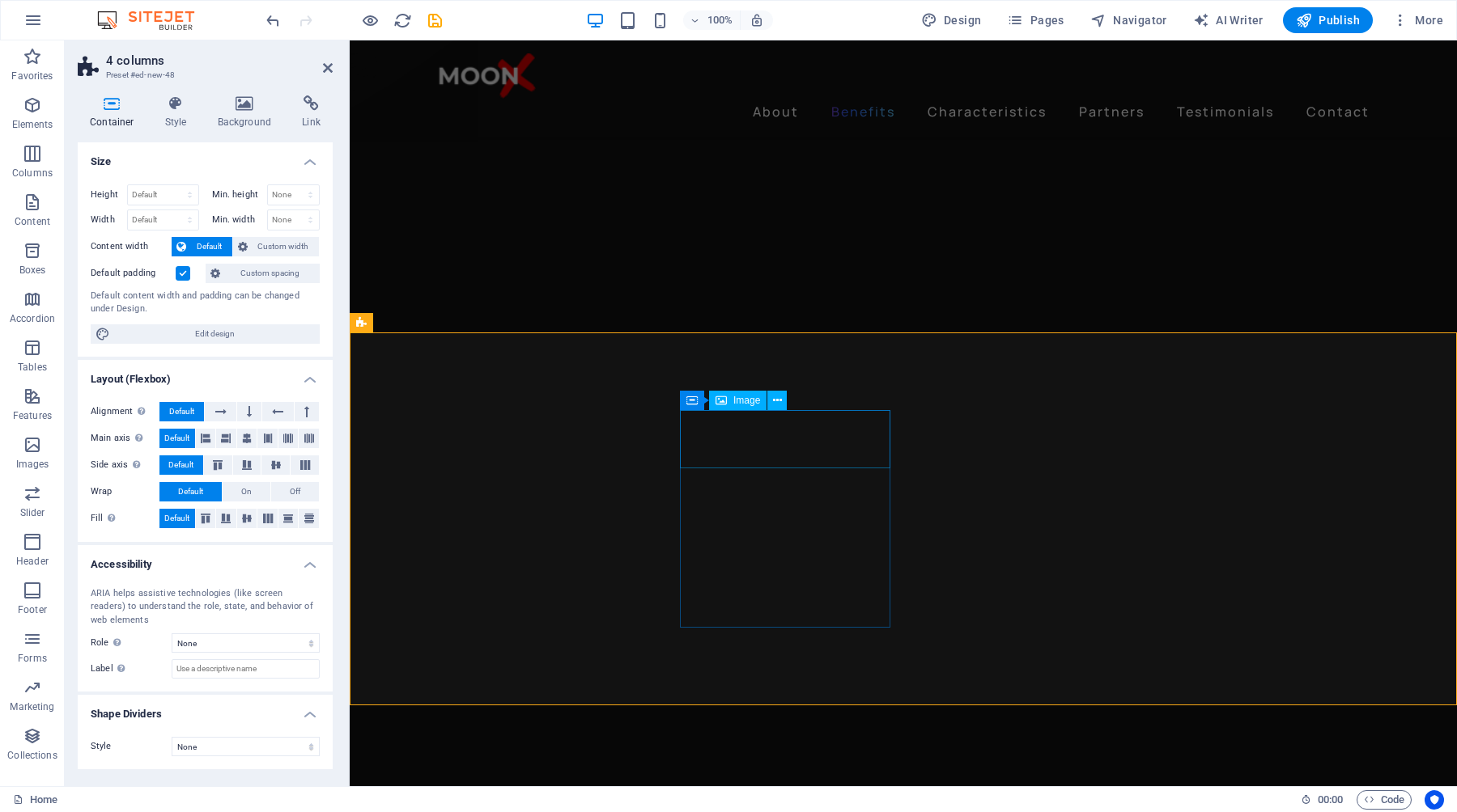
select select "px"
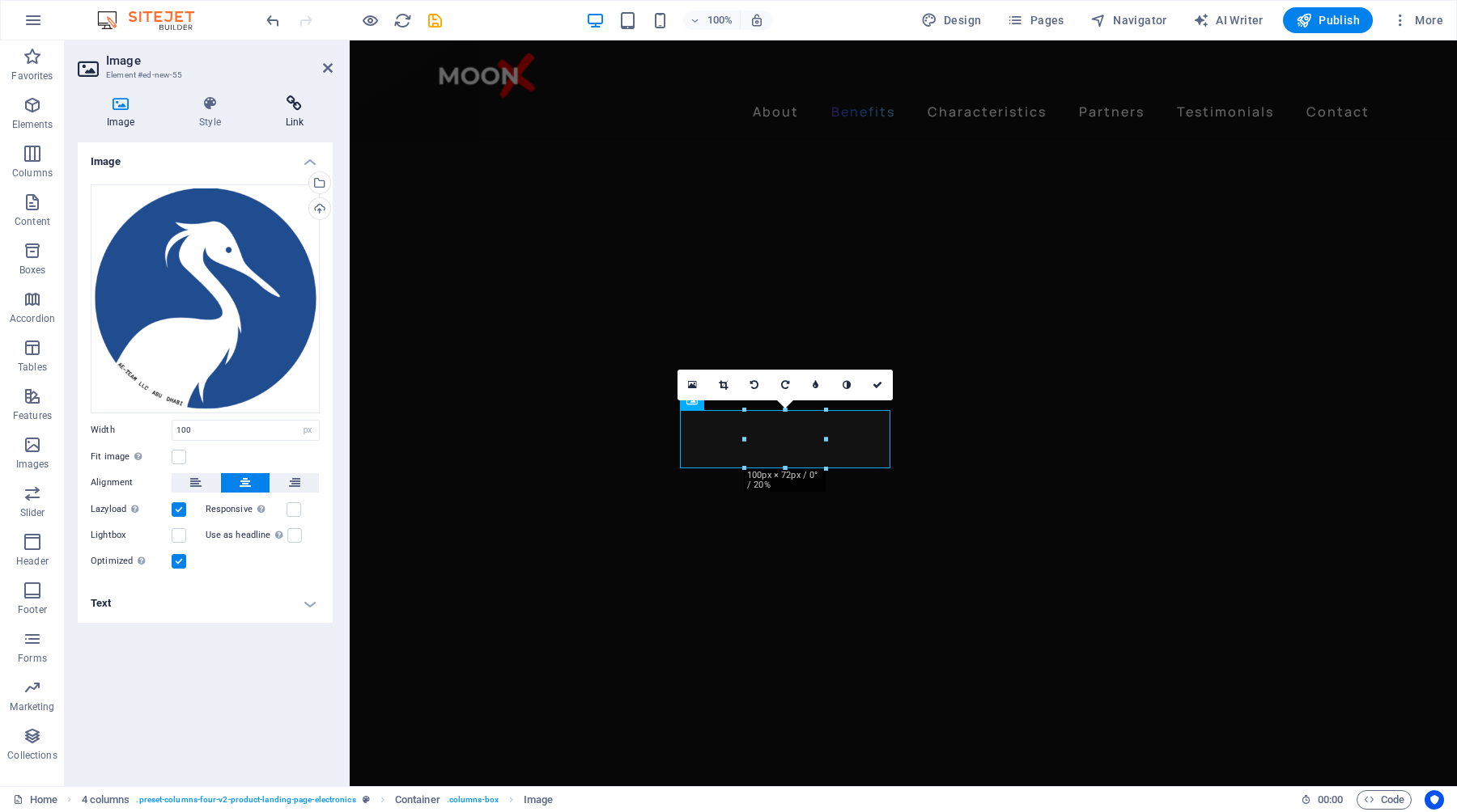
click at [301, 109] on icon at bounding box center [295, 103] width 76 height 16
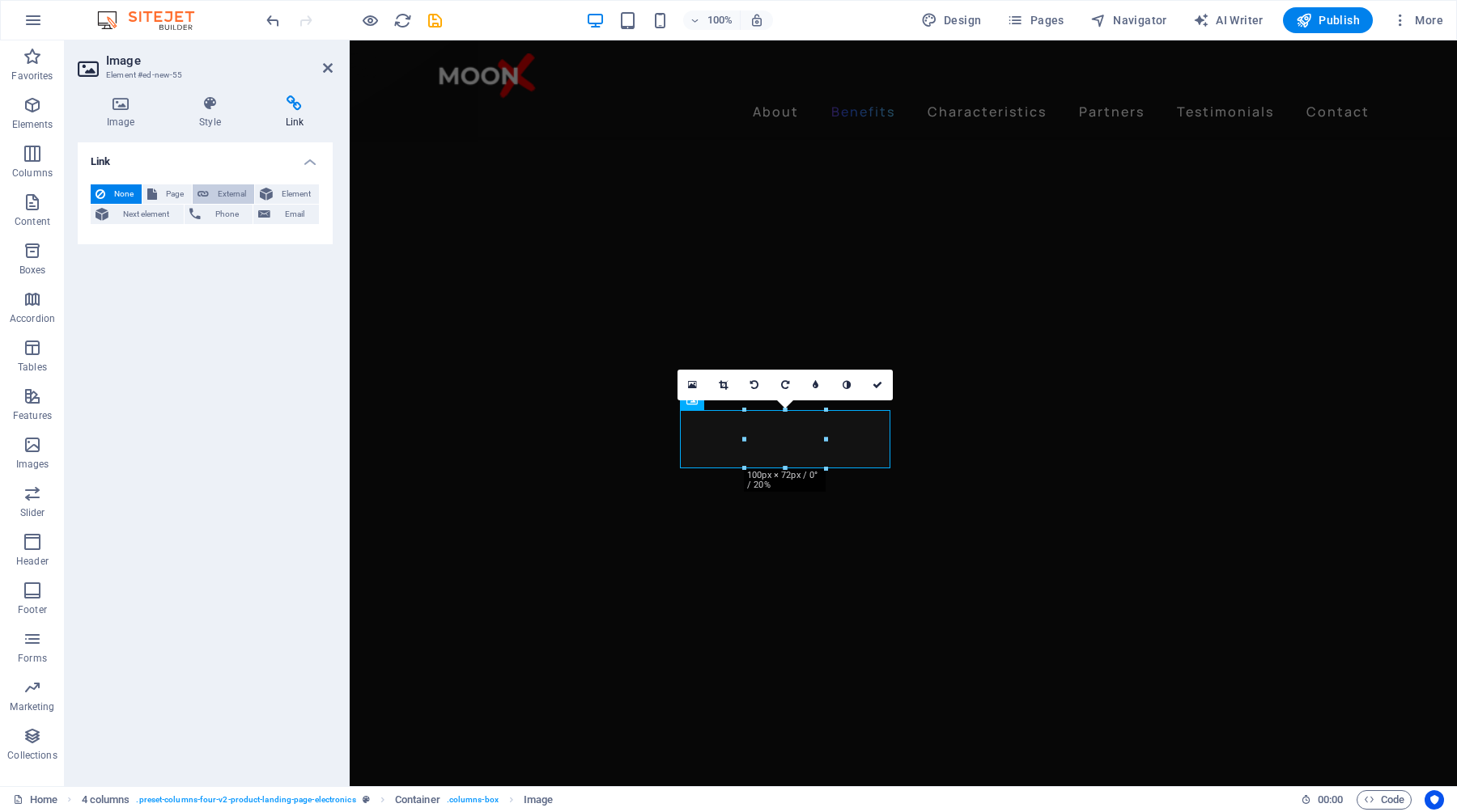
click at [237, 192] on span "External" at bounding box center [231, 194] width 36 height 20
select select "blank"
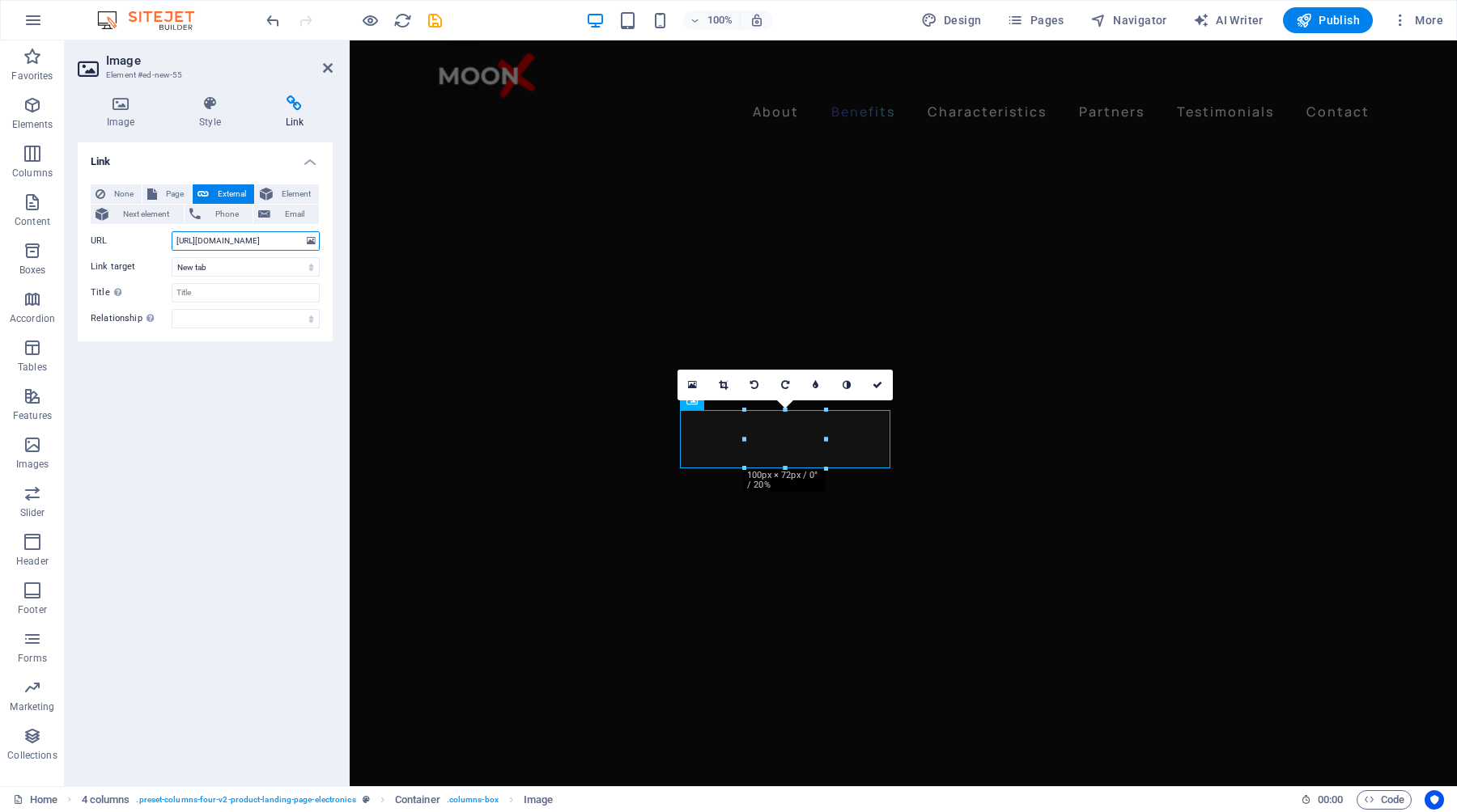
scroll to position [0, 3]
type input "[URL][DOMAIN_NAME]"
click at [435, 25] on icon "save" at bounding box center [435, 20] width 19 height 19
checkbox input "false"
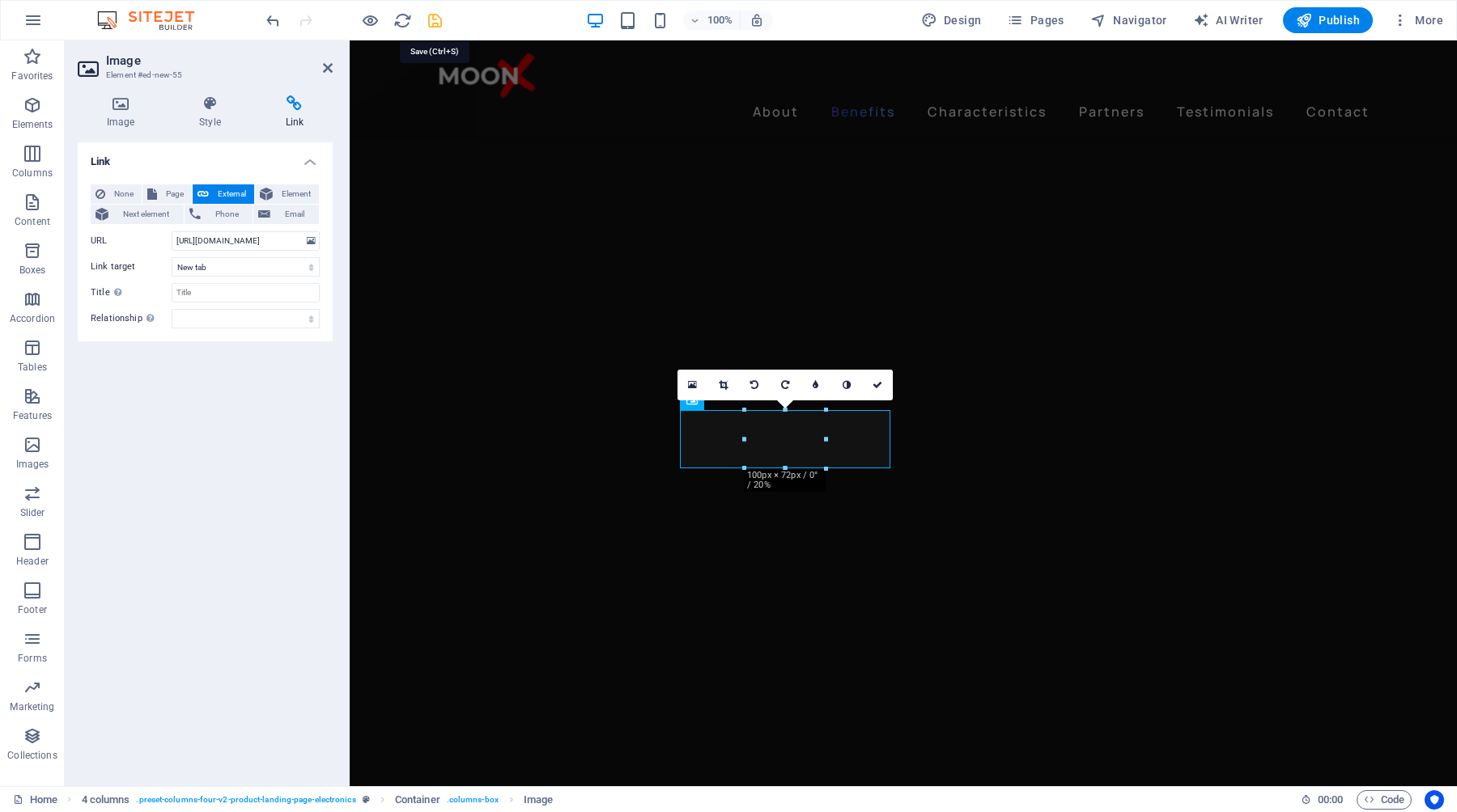
checkbox input "false"
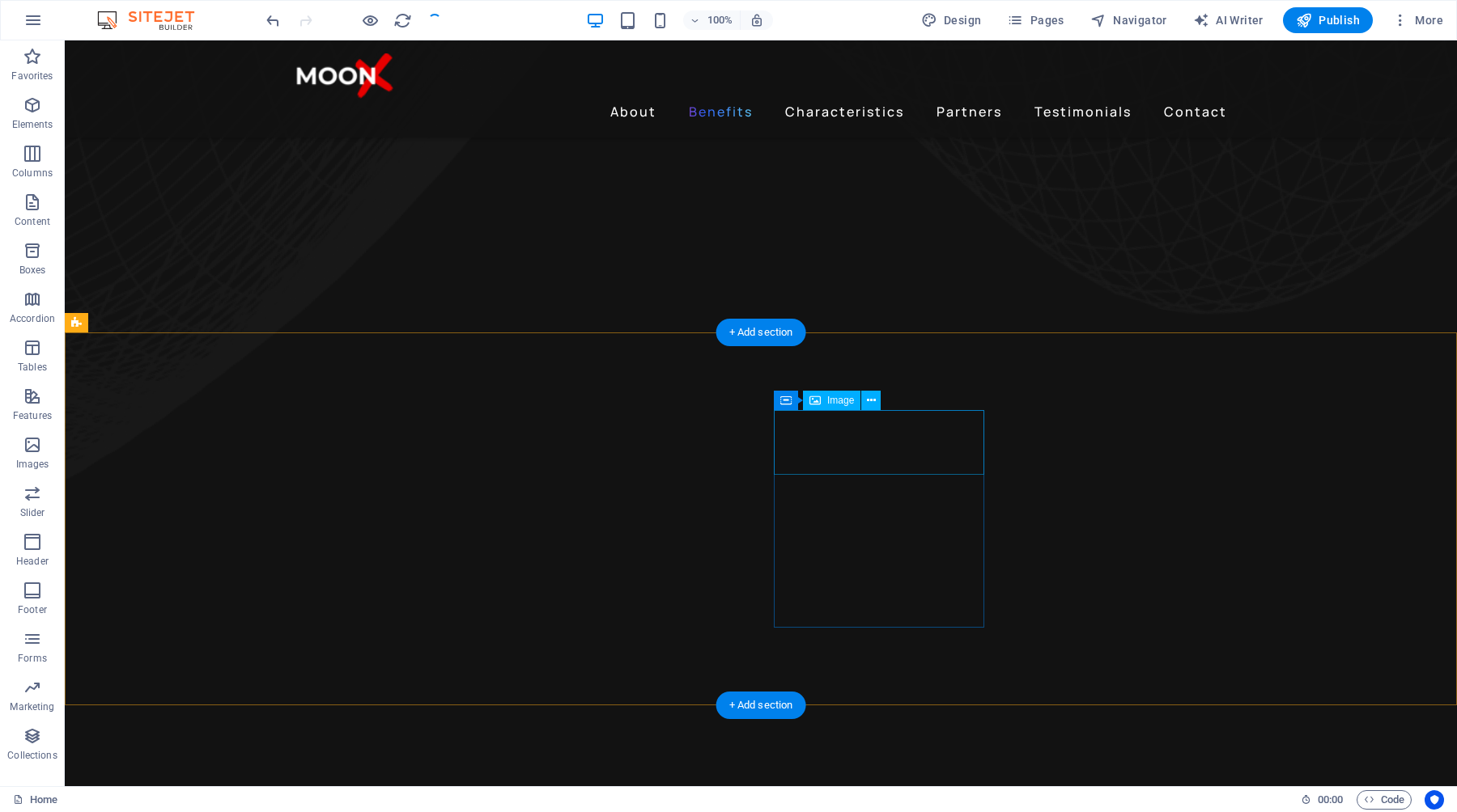
select select "px"
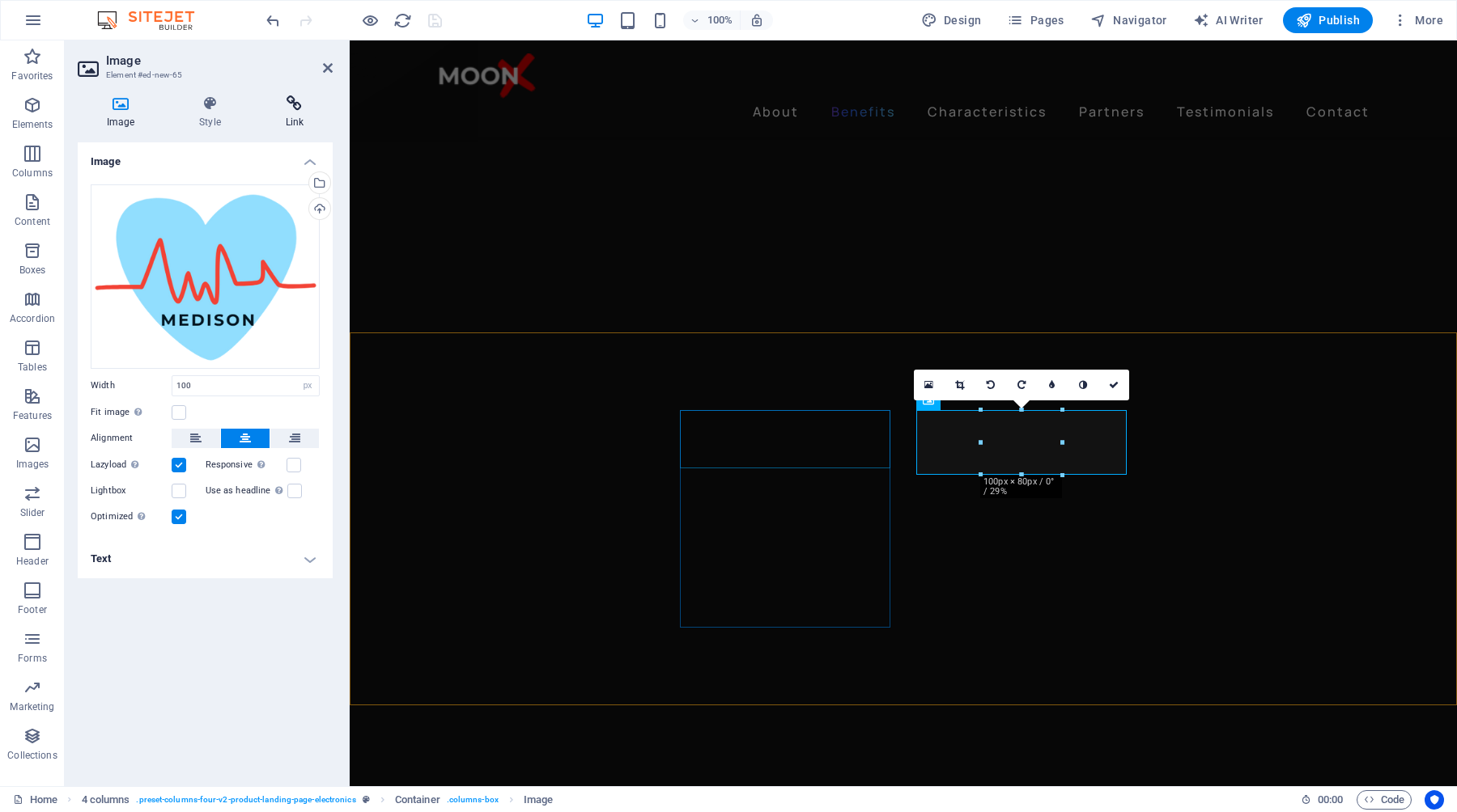
click at [298, 108] on icon at bounding box center [295, 103] width 76 height 16
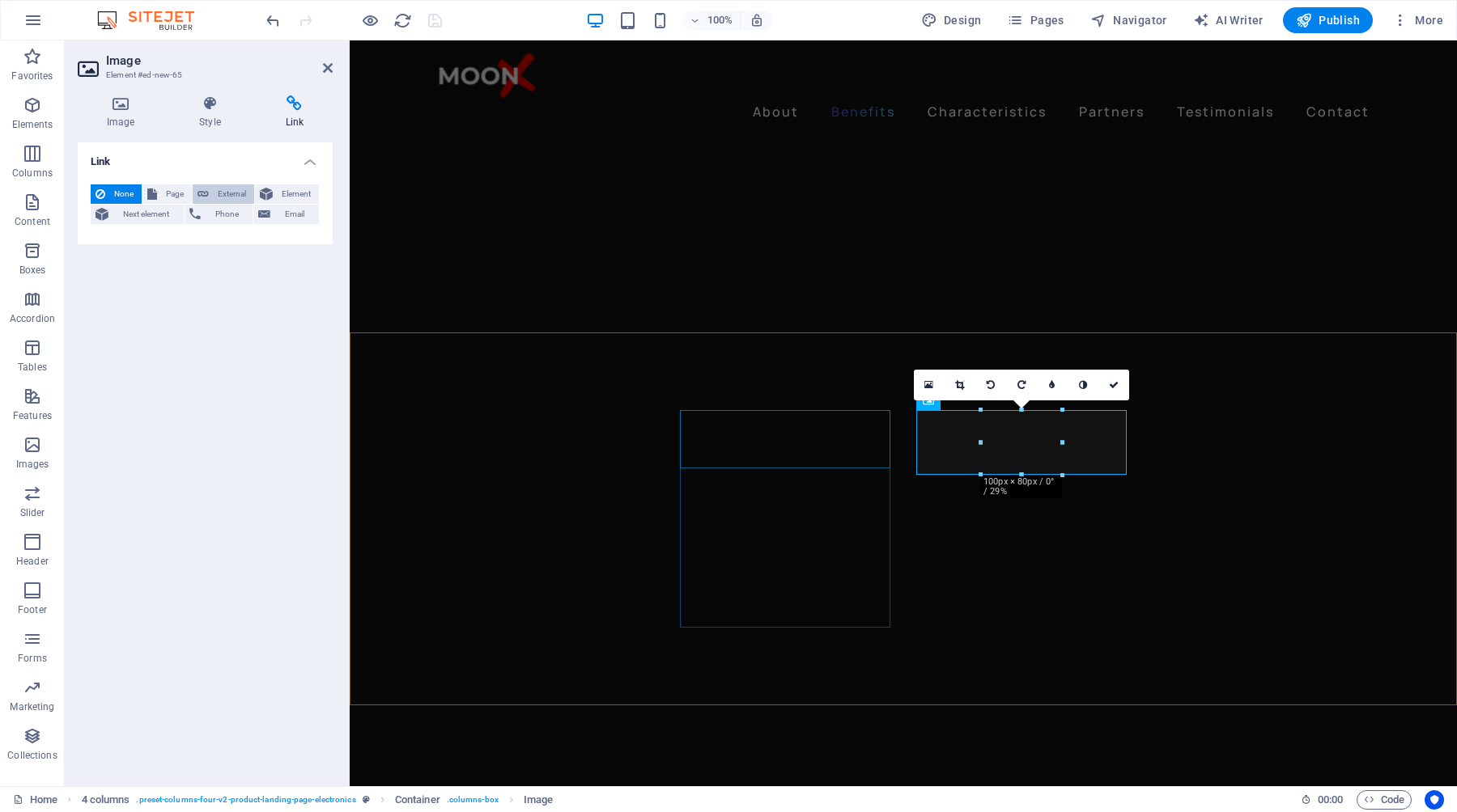
click at [221, 194] on span "External" at bounding box center [231, 194] width 36 height 20
select select "blank"
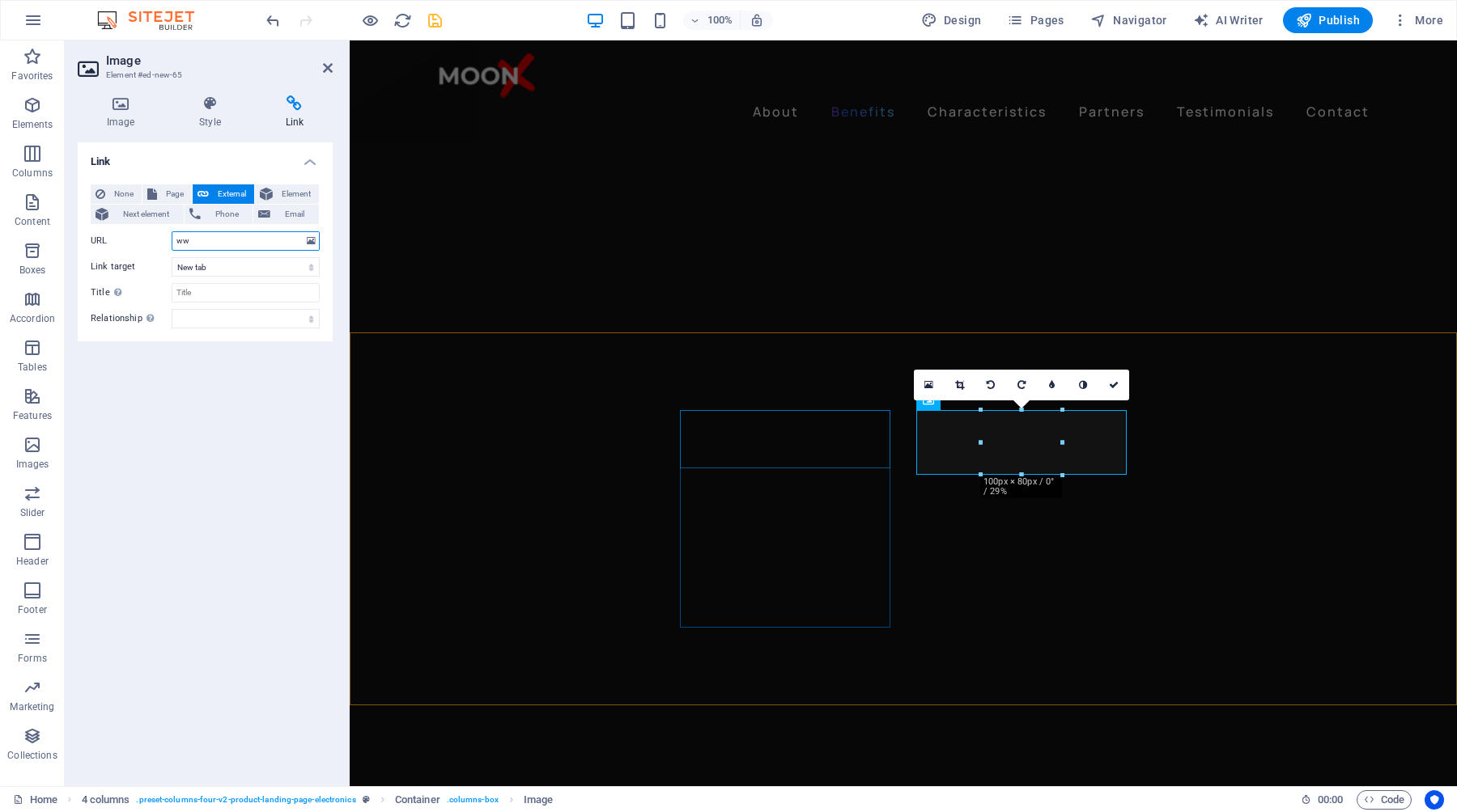
type input "w"
type input "[URL][DOMAIN_NAME]"
click at [433, 25] on icon "save" at bounding box center [435, 20] width 19 height 19
checkbox input "false"
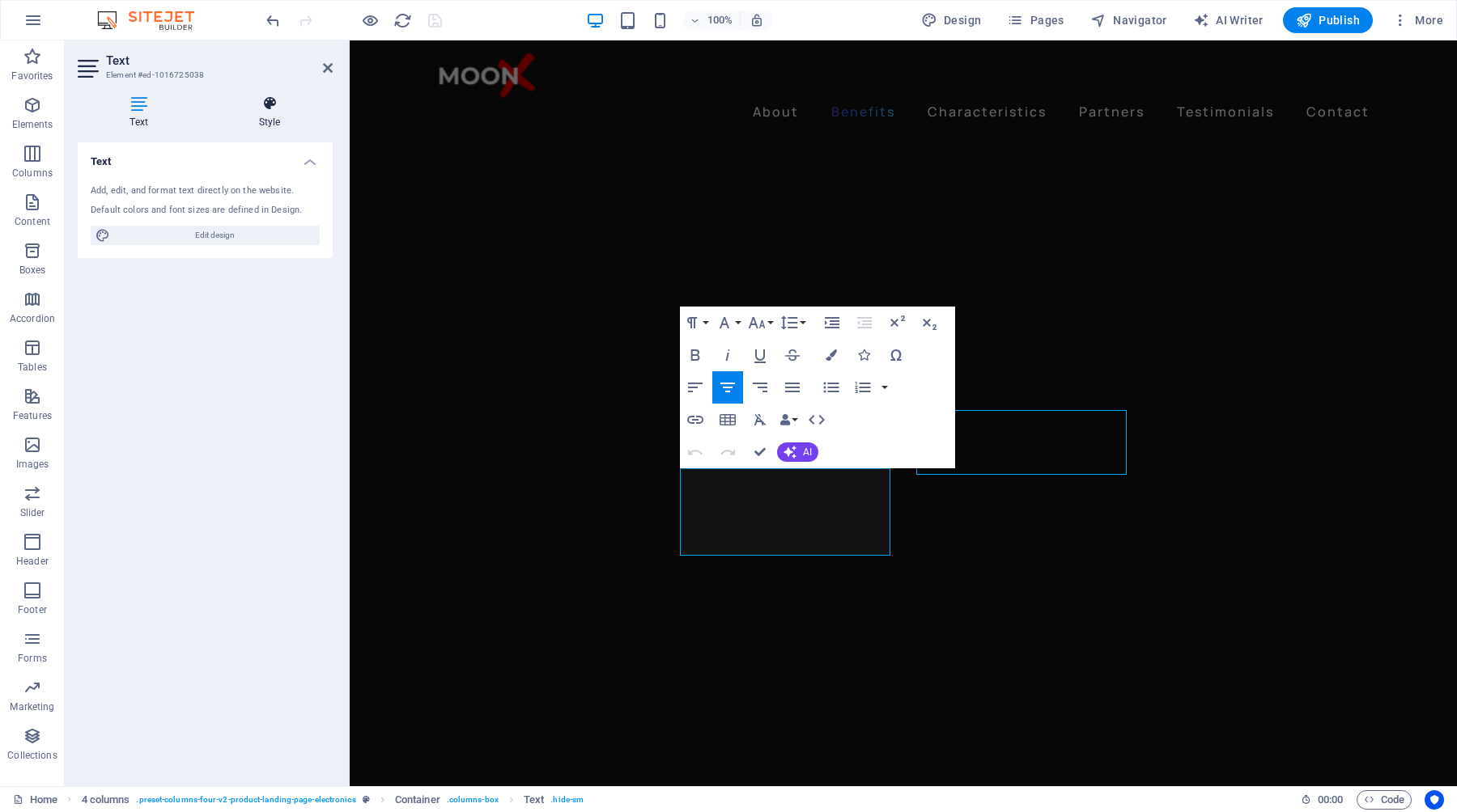
click at [268, 114] on h4 "Style" at bounding box center [269, 112] width 127 height 34
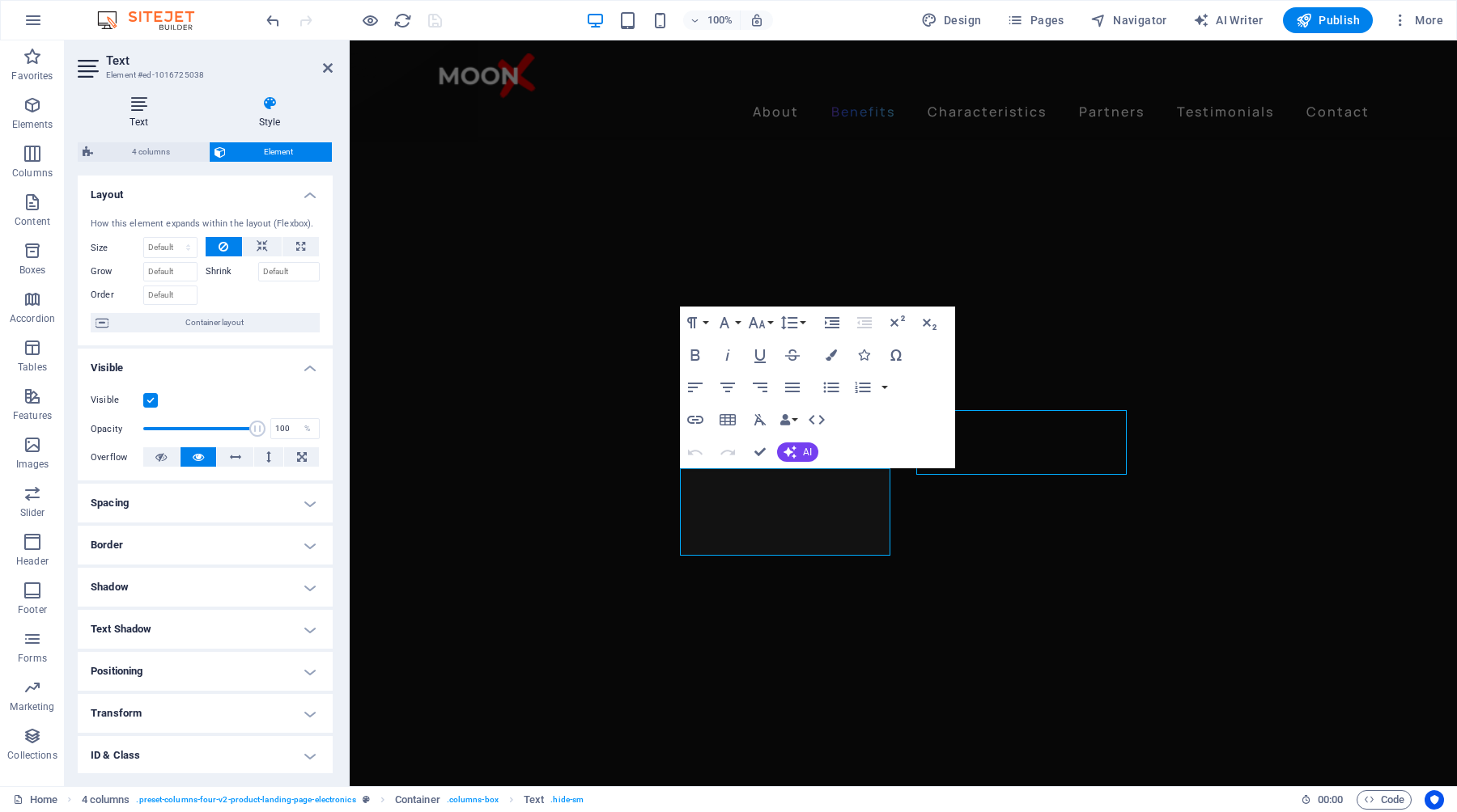
click at [145, 107] on icon at bounding box center [138, 103] width 122 height 16
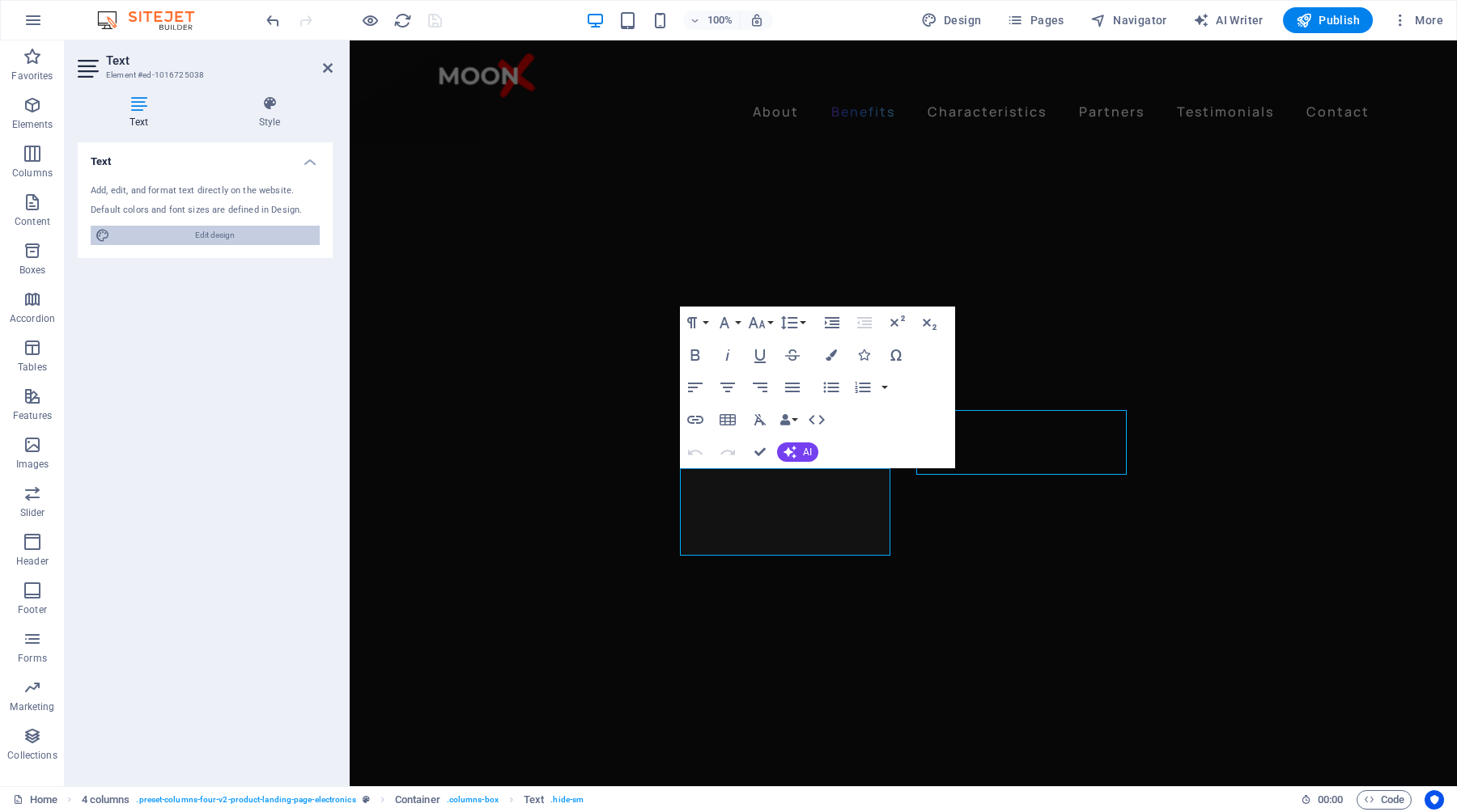
click at [213, 232] on span "Edit design" at bounding box center [214, 235] width 200 height 20
select select "px"
select select "400"
select select "px"
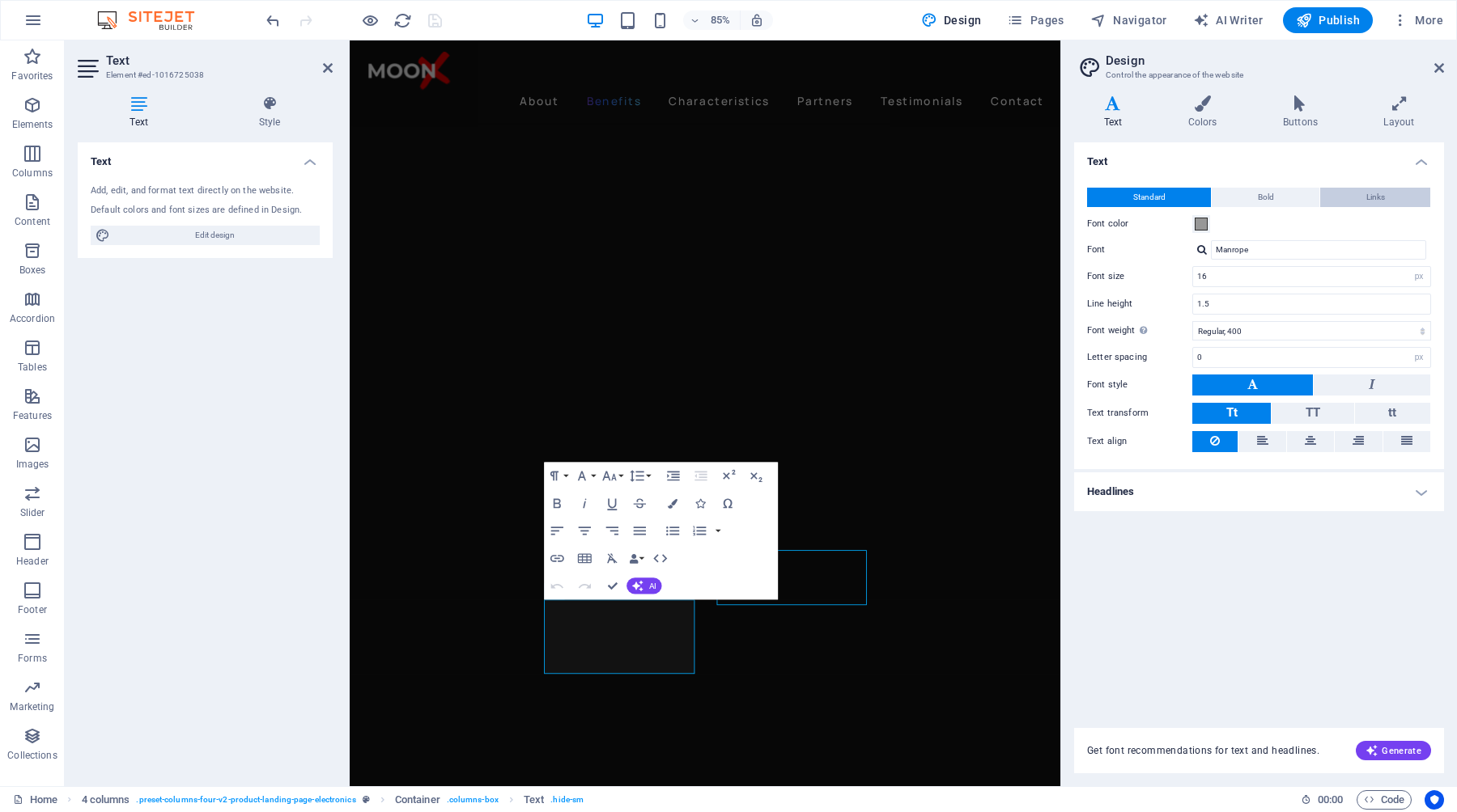
click at [1380, 200] on span "Links" at bounding box center [1375, 197] width 19 height 20
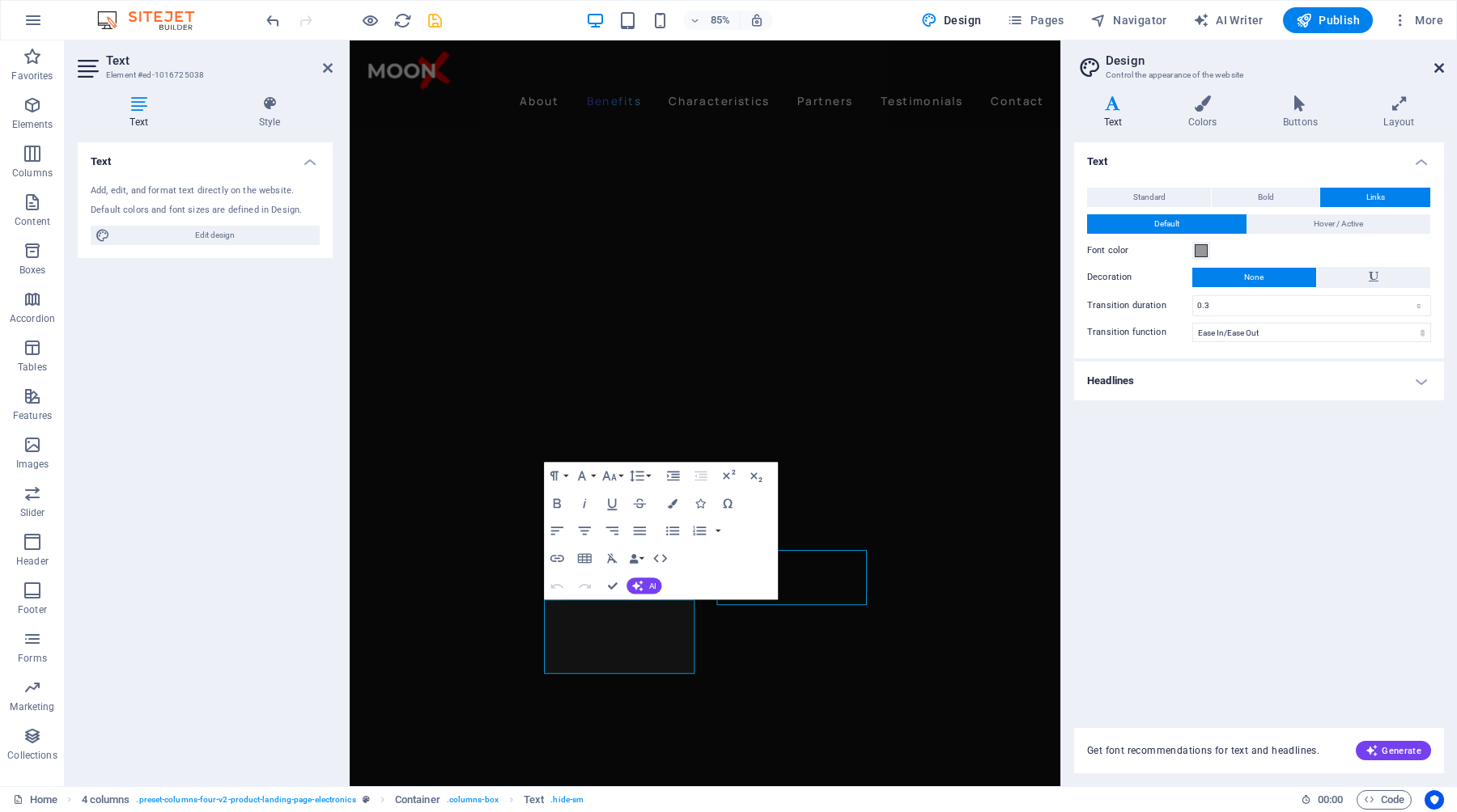
click at [1424, 62] on icon at bounding box center [1438, 67] width 9 height 13
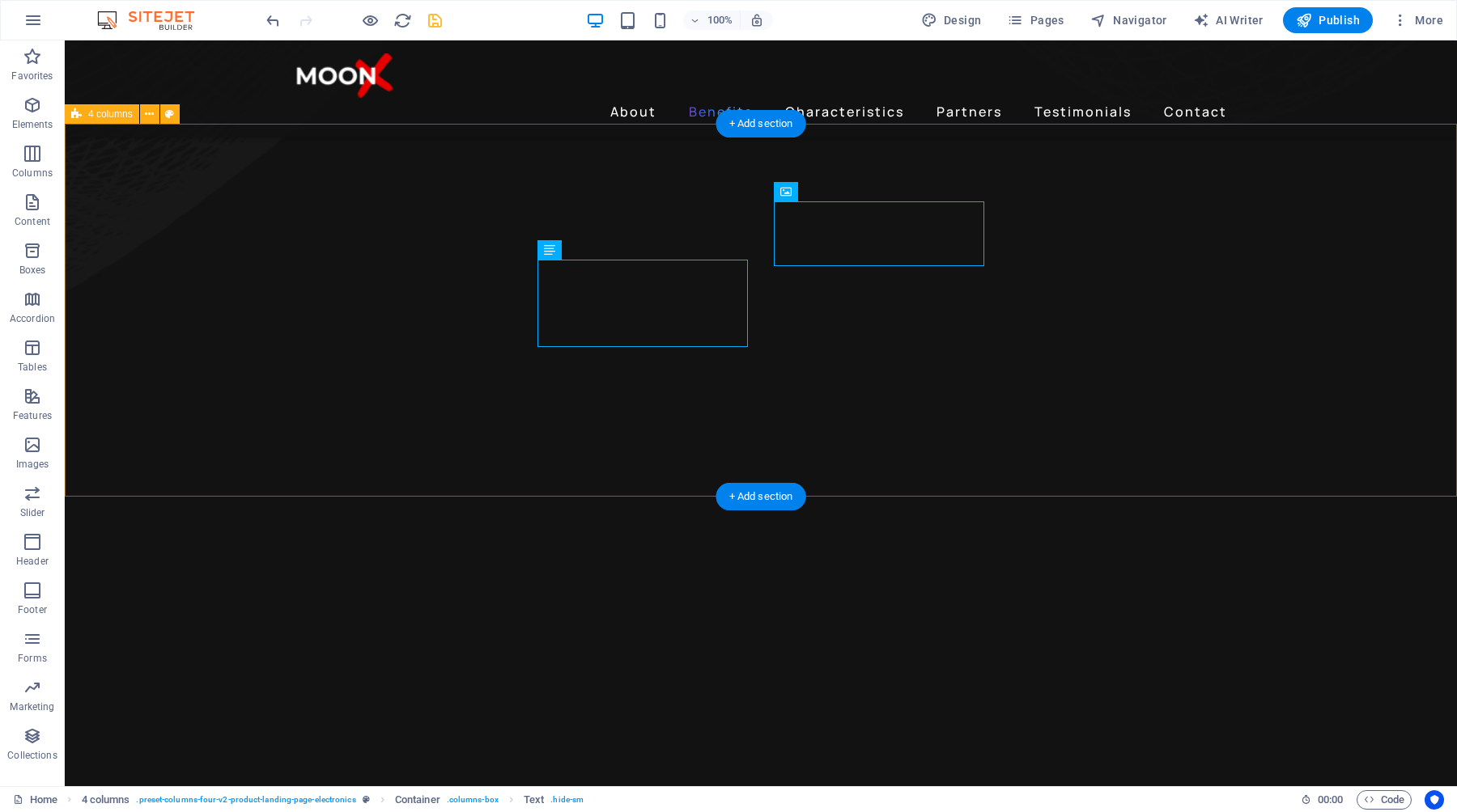
scroll to position [1610, 0]
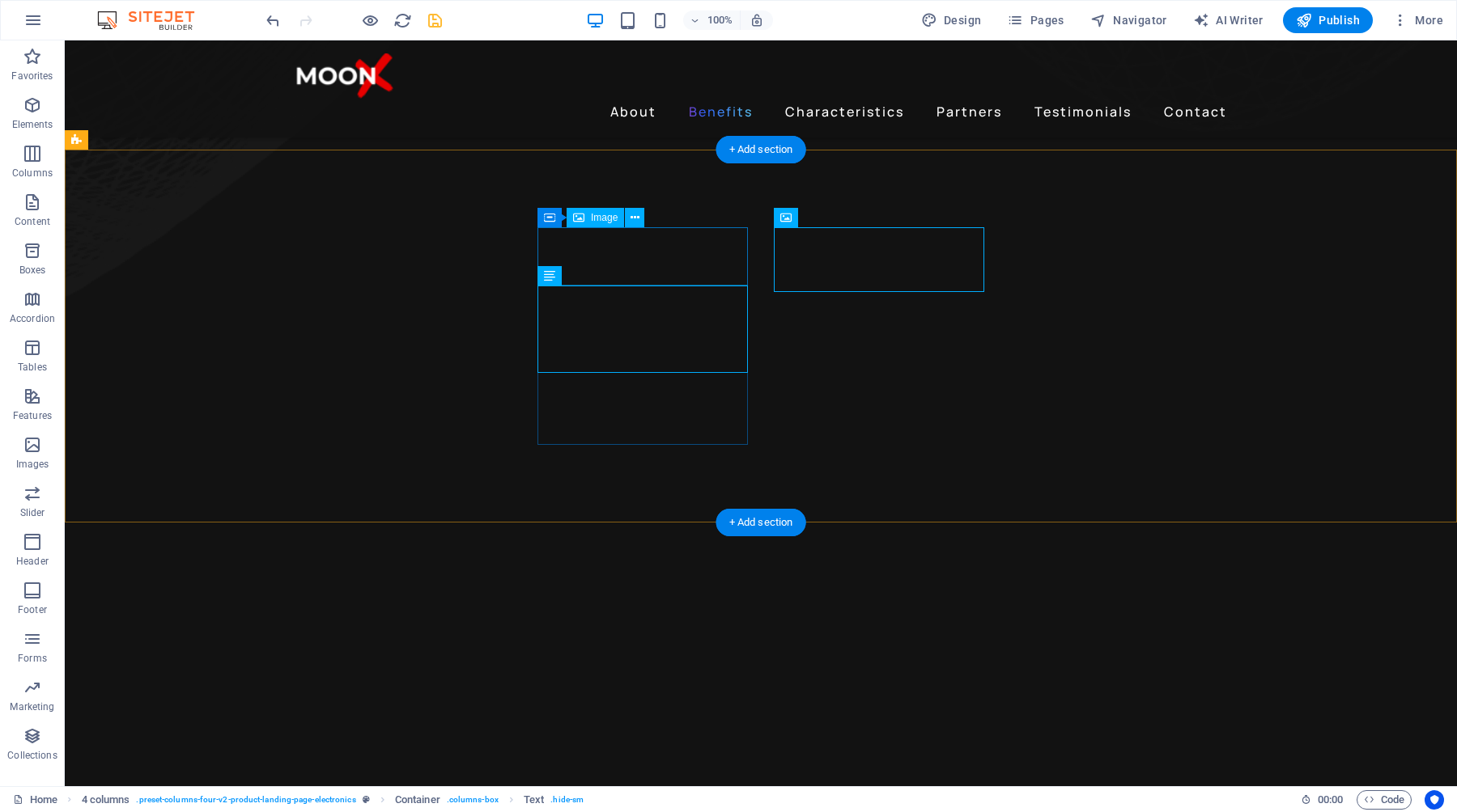
select select "px"
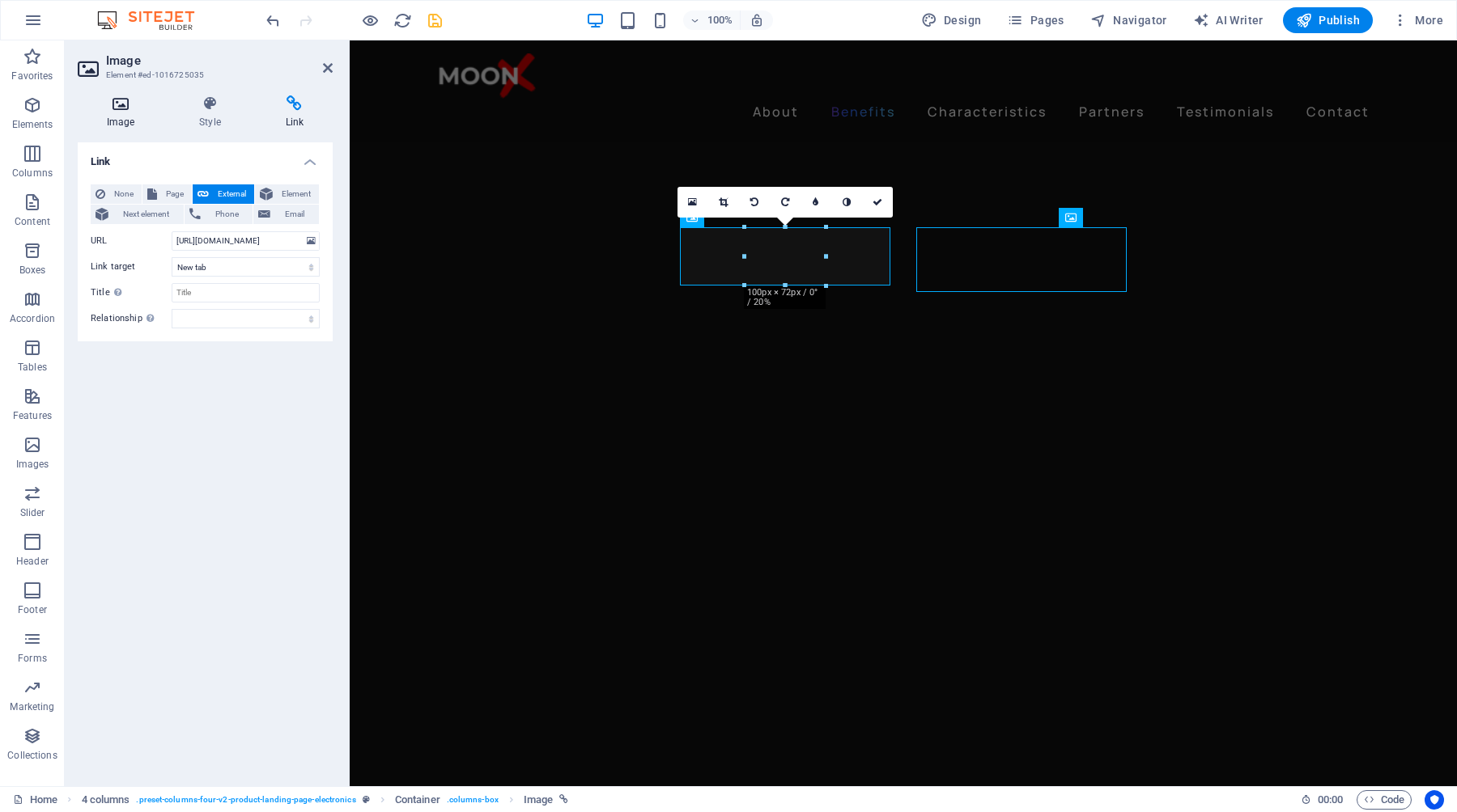
click at [128, 108] on icon at bounding box center [120, 103] width 86 height 16
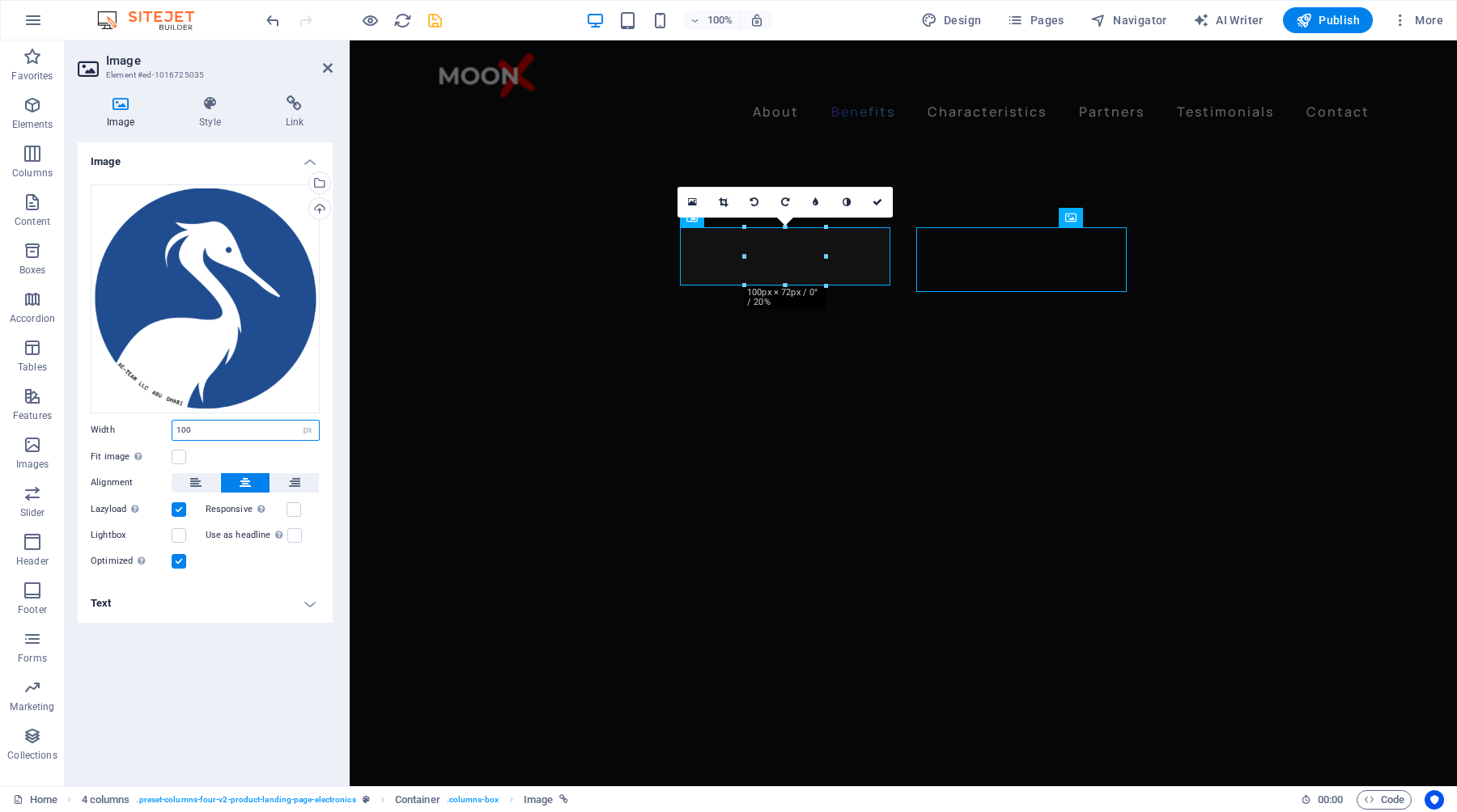
click at [217, 432] on input "100" at bounding box center [246, 430] width 146 height 20
type input "1"
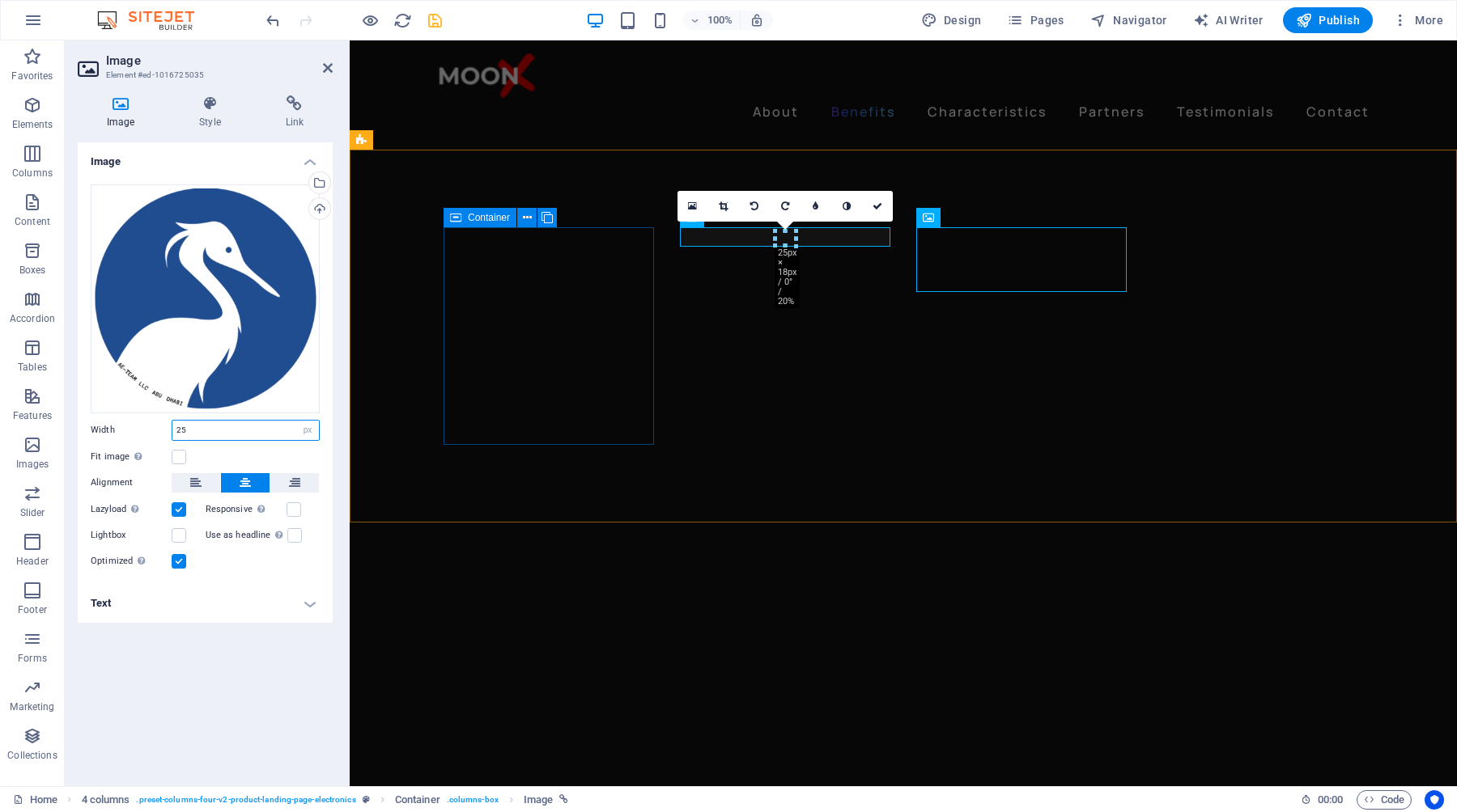
type input "25"
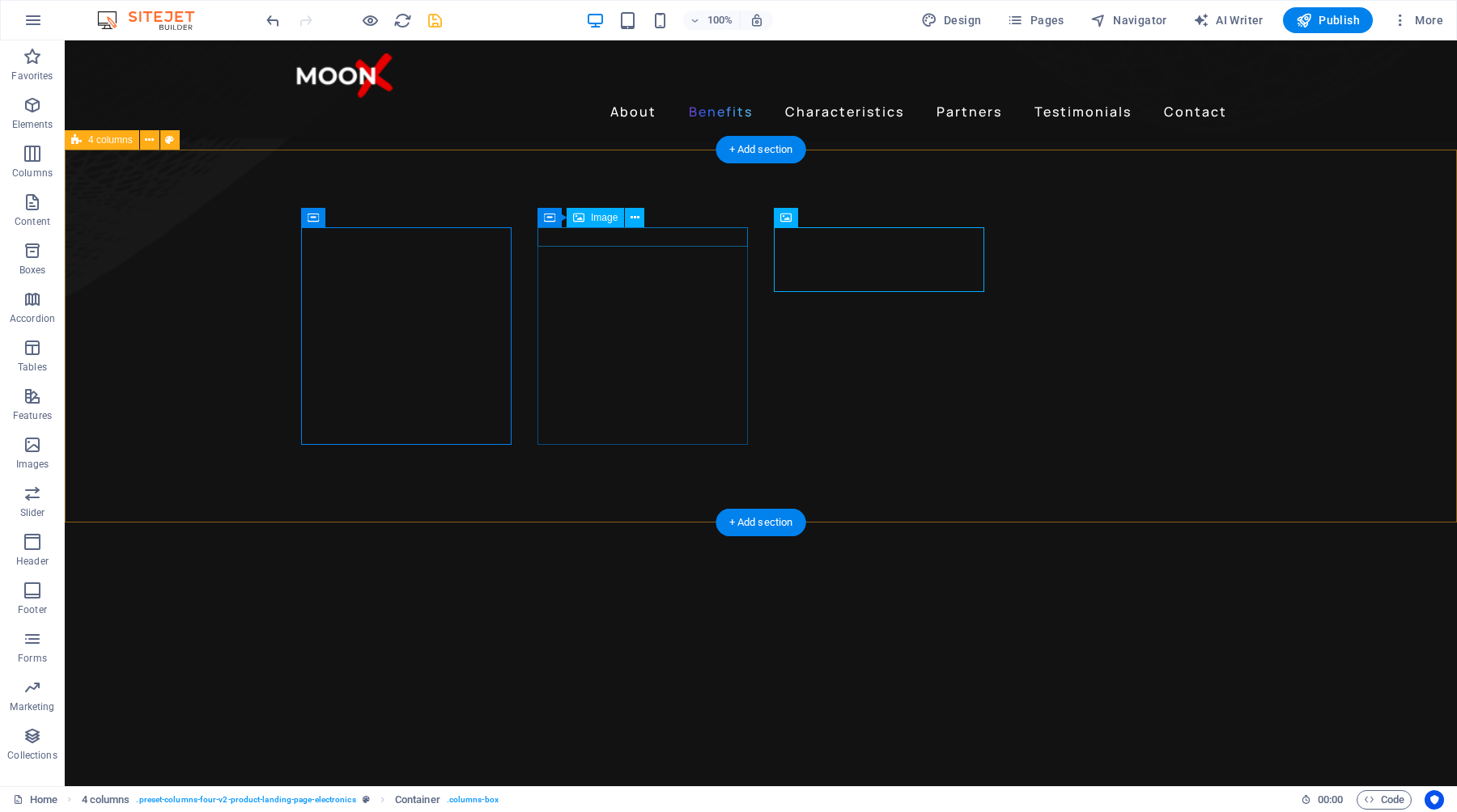
select select "px"
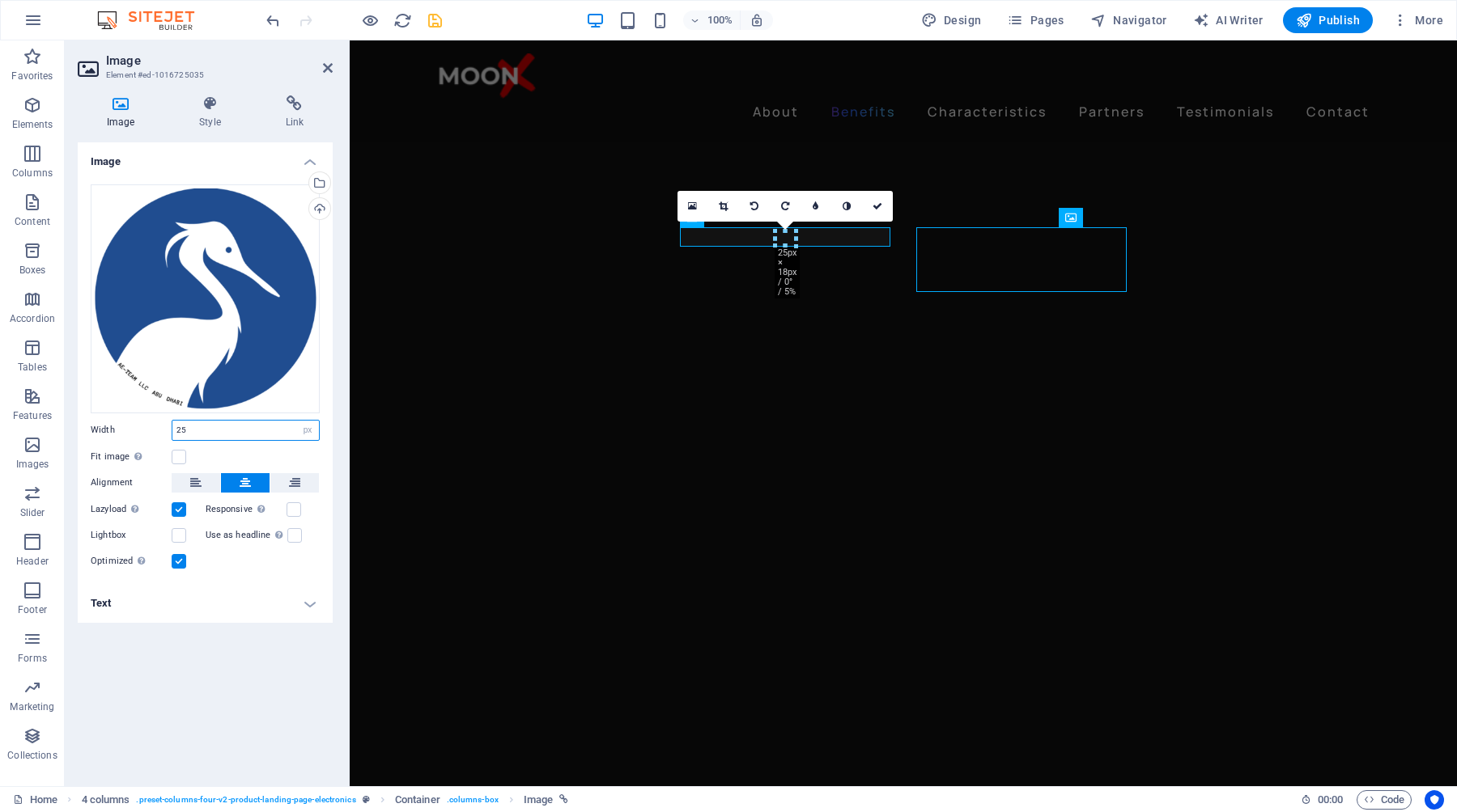
click at [209, 433] on input "25" at bounding box center [246, 430] width 146 height 20
type input "2"
click at [207, 661] on div "Image Drag files here, click to choose files or select files from Files or our …" at bounding box center [205, 458] width 255 height 631
drag, startPoint x: 194, startPoint y: 428, endPoint x: 168, endPoint y: 428, distance: 26.0
click at [168, 428] on div "Width 60 Default auto px rem % em vh vw" at bounding box center [206, 430] width 229 height 21
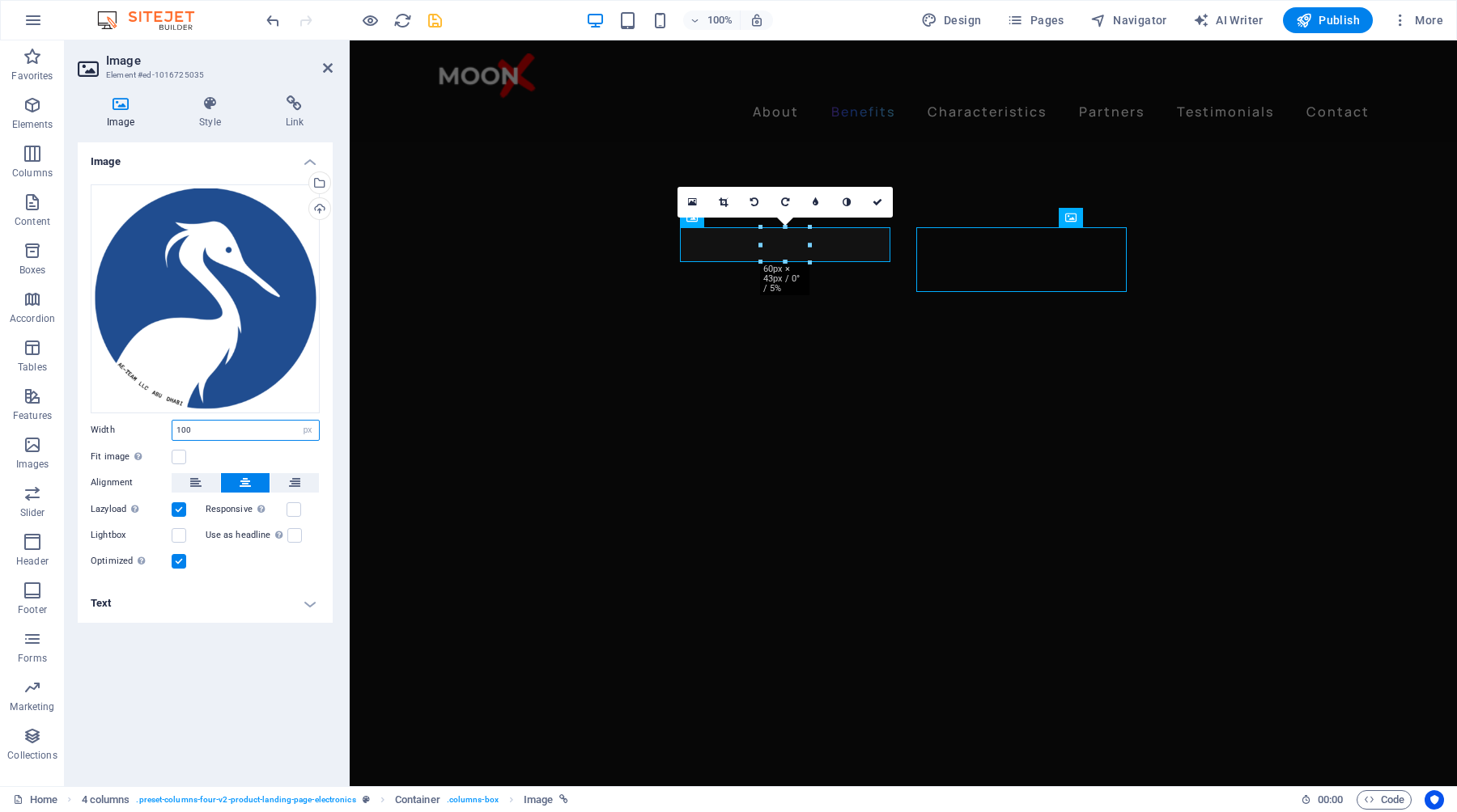
type input "100"
click at [256, 676] on div "Image Drag files here, click to choose files or select files from Files or our …" at bounding box center [205, 458] width 255 height 631
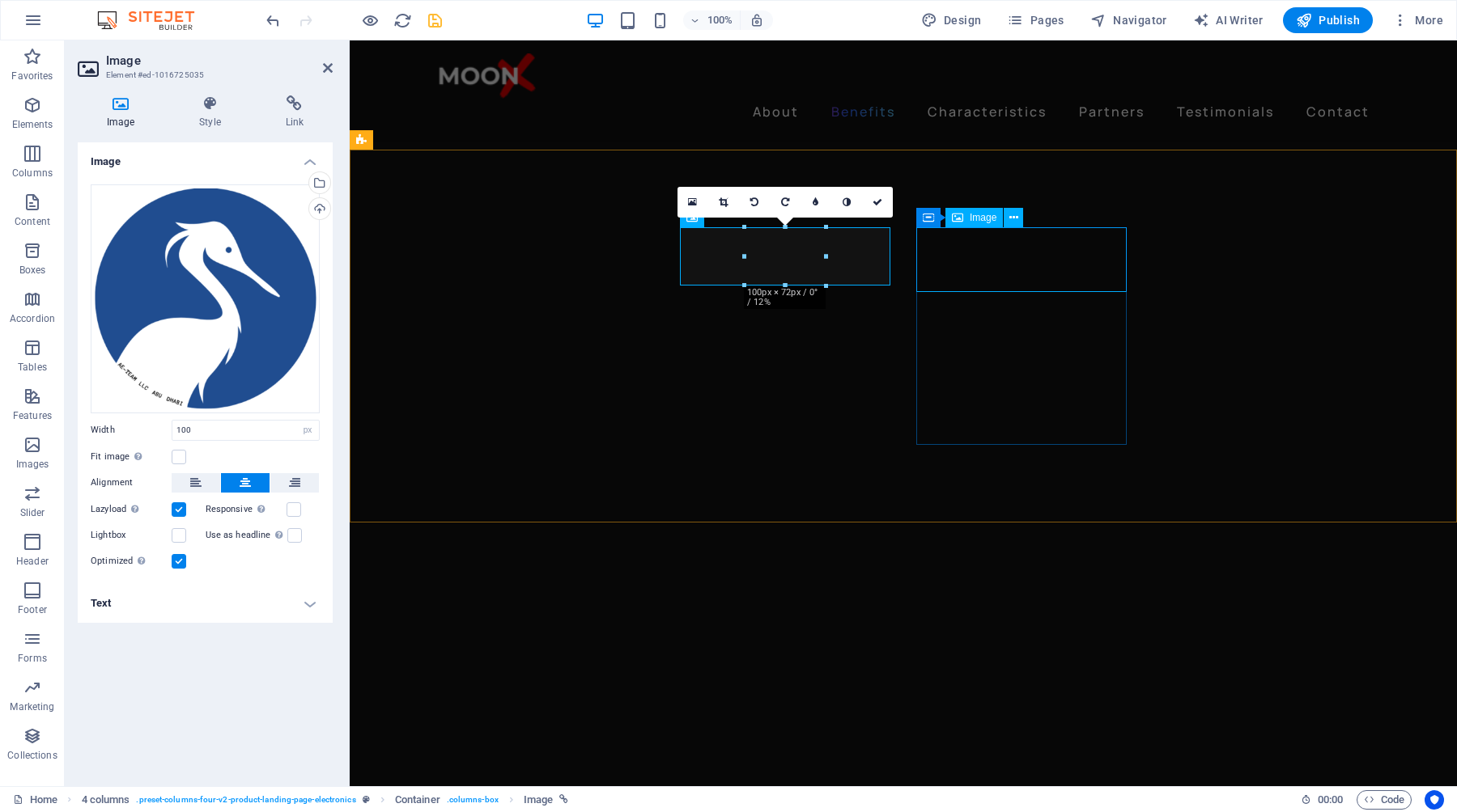
select select "px"
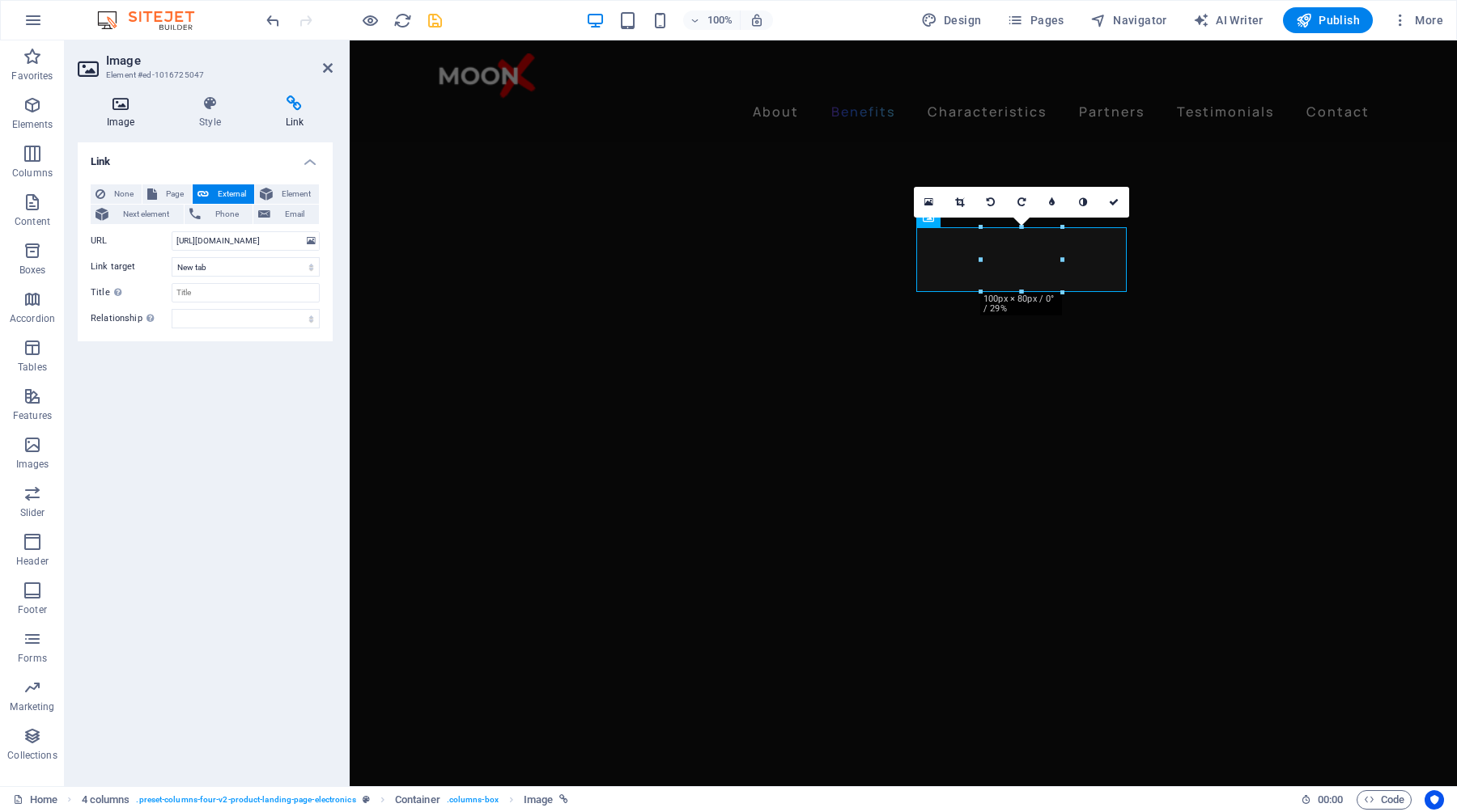
click at [127, 106] on icon at bounding box center [120, 103] width 86 height 16
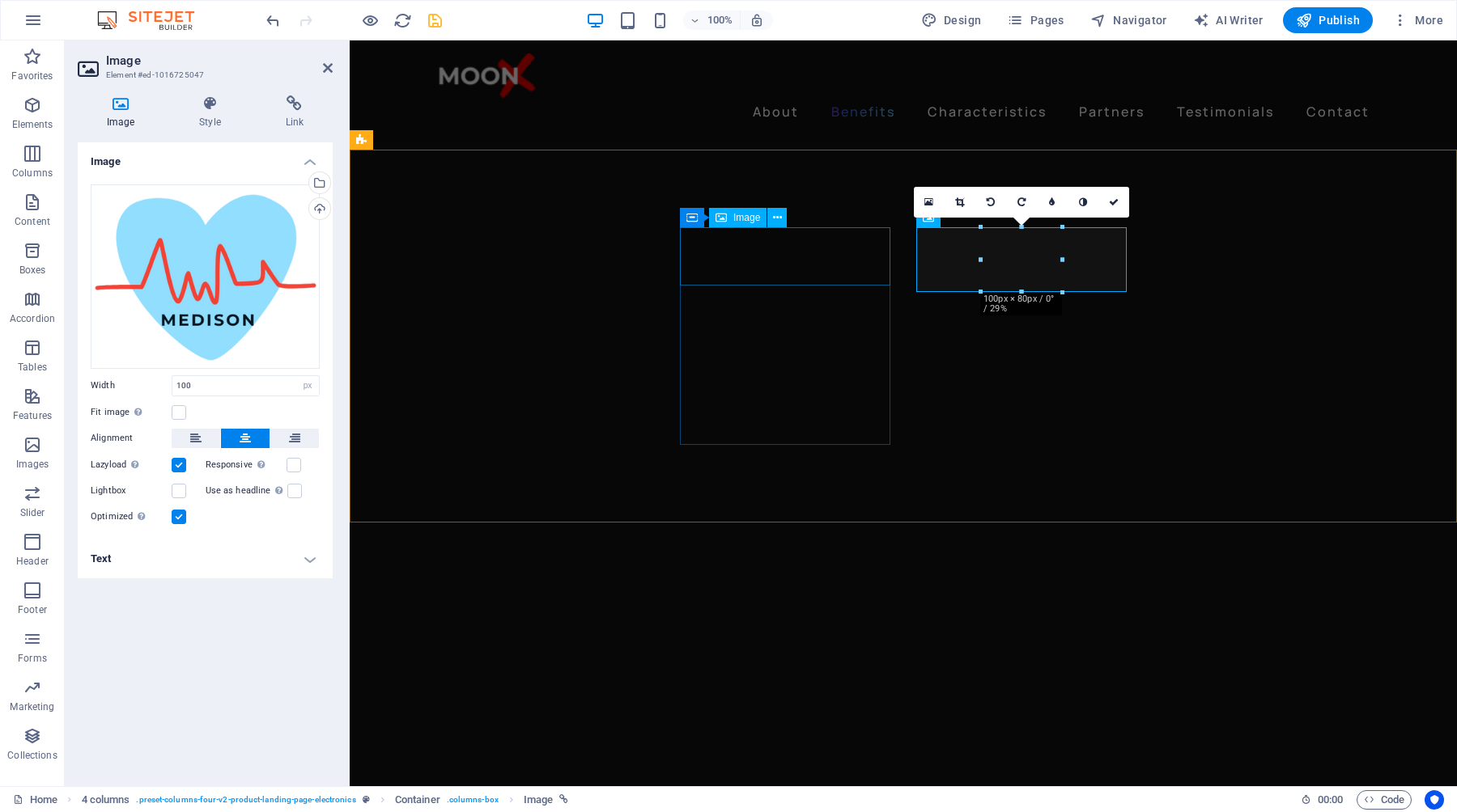
select select "px"
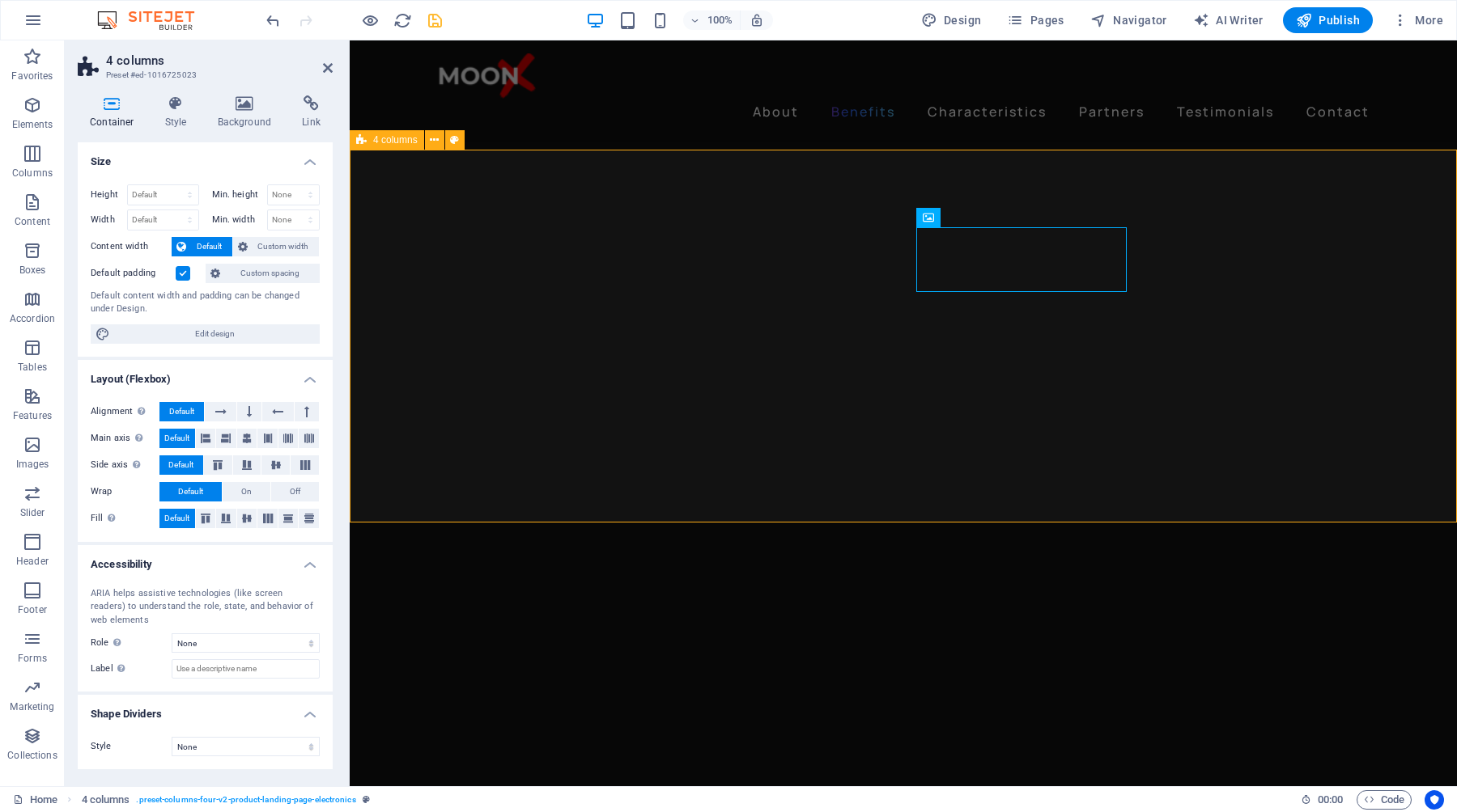
click at [242, 113] on h4 "Background" at bounding box center [248, 112] width 85 height 34
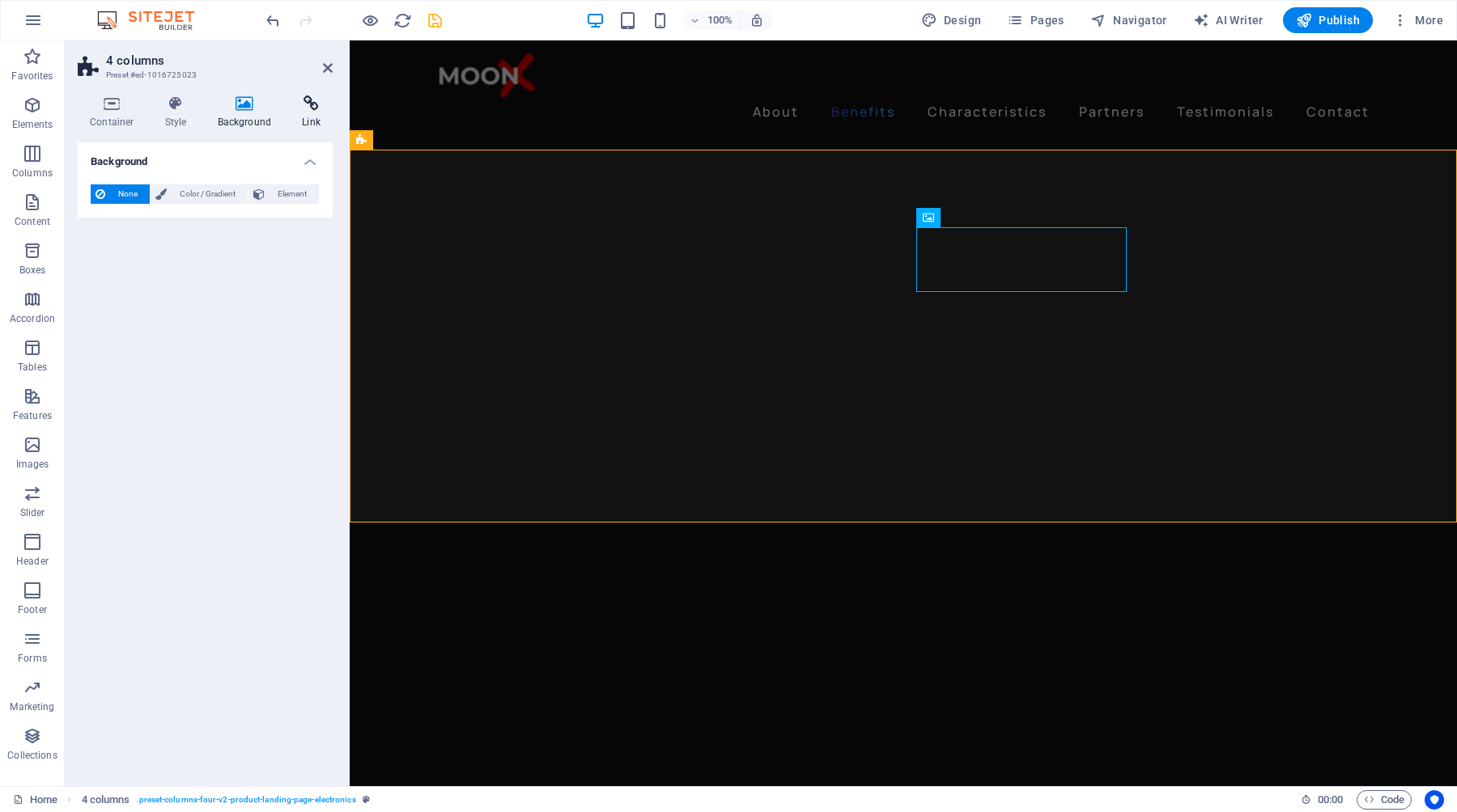
click at [307, 95] on icon at bounding box center [311, 103] width 42 height 16
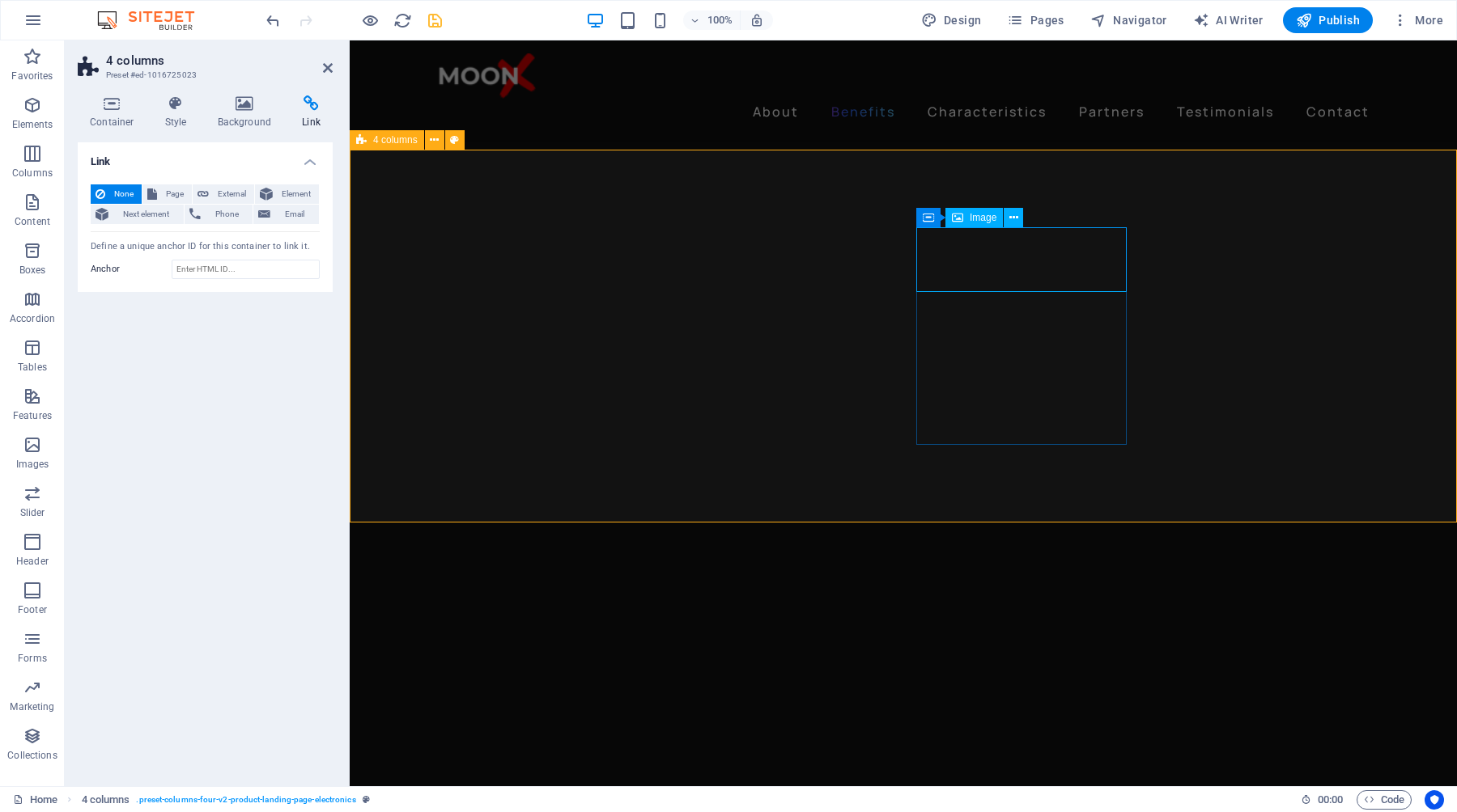
select select "px"
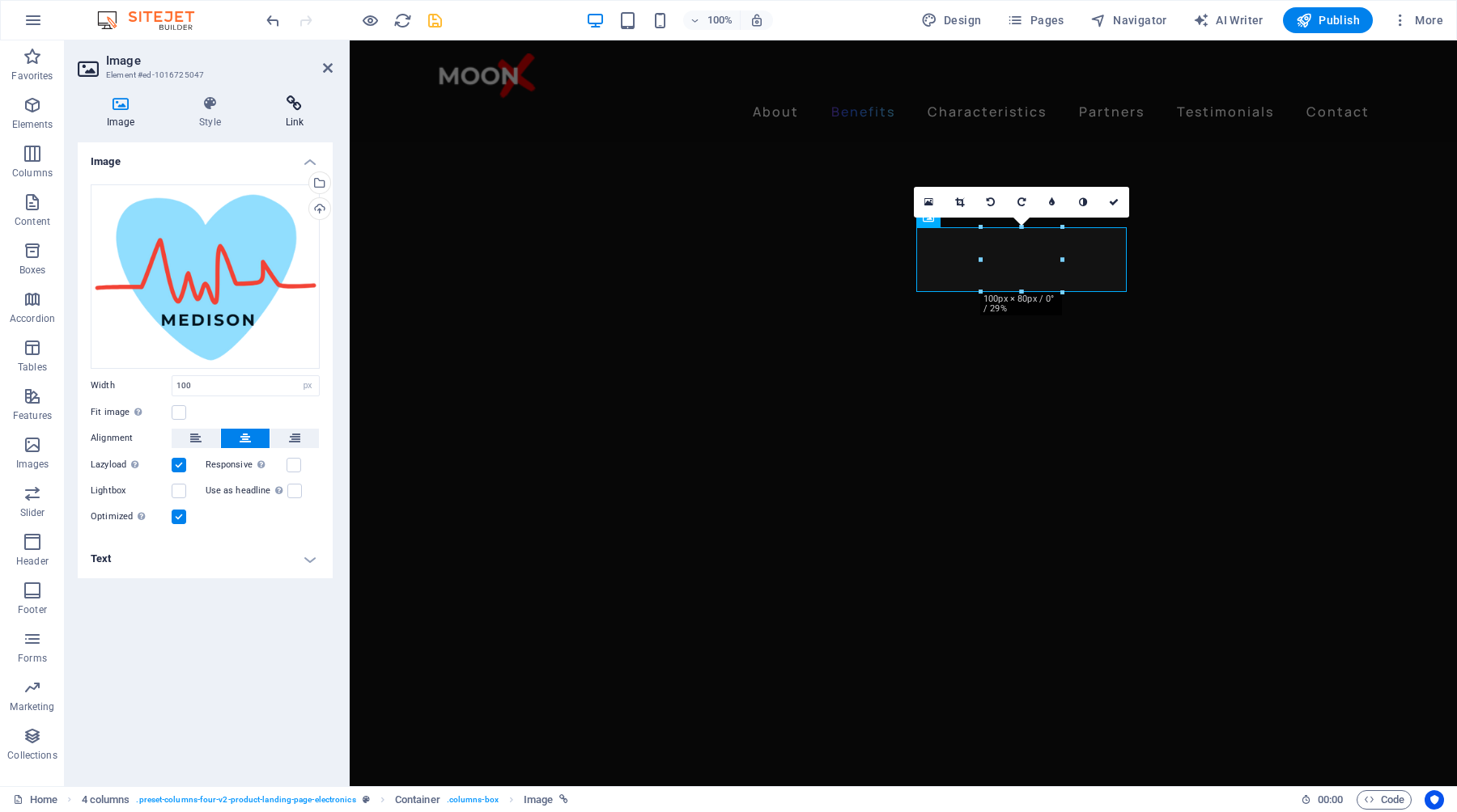
click at [289, 102] on icon at bounding box center [295, 103] width 76 height 16
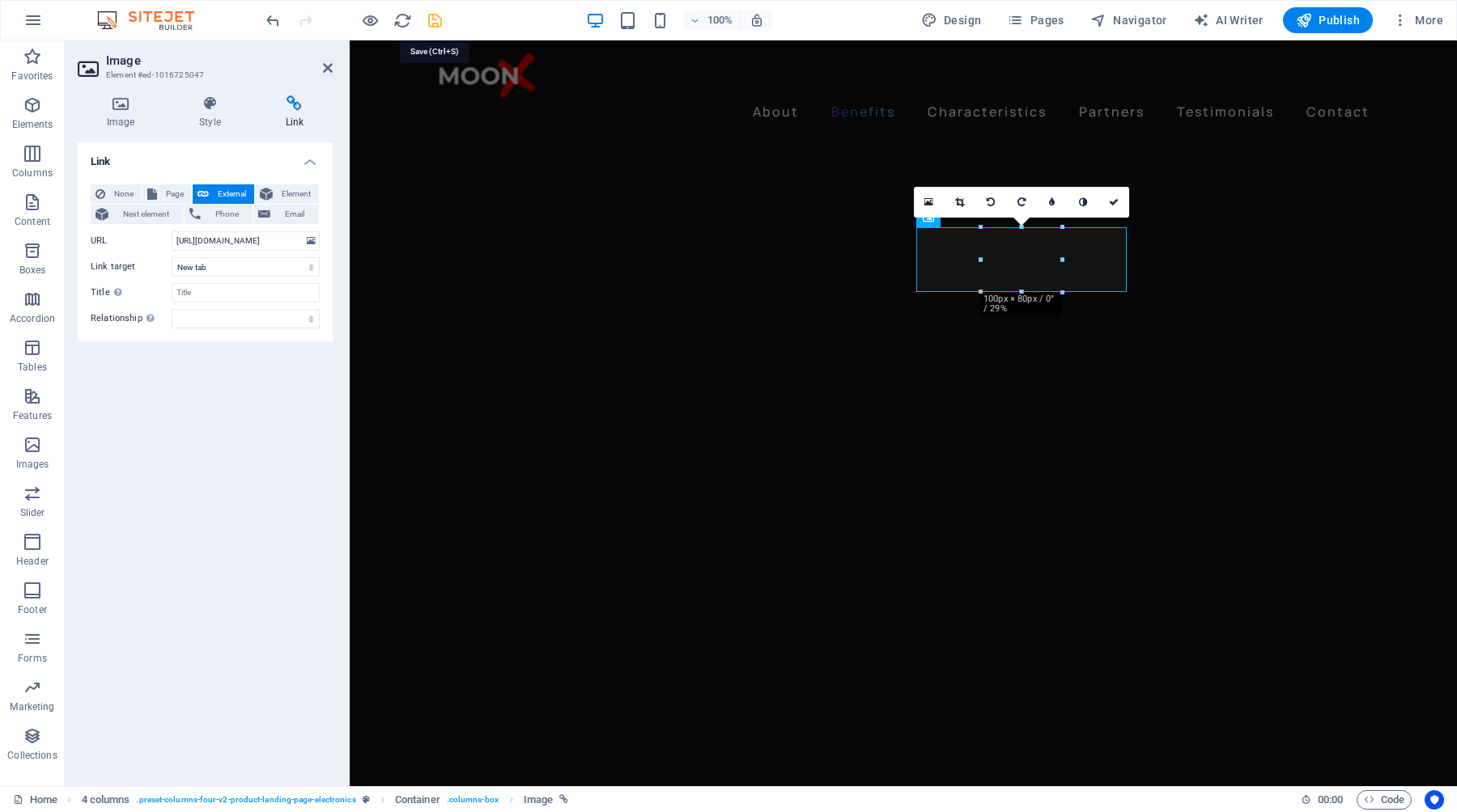
click at [438, 20] on icon "save" at bounding box center [435, 20] width 19 height 19
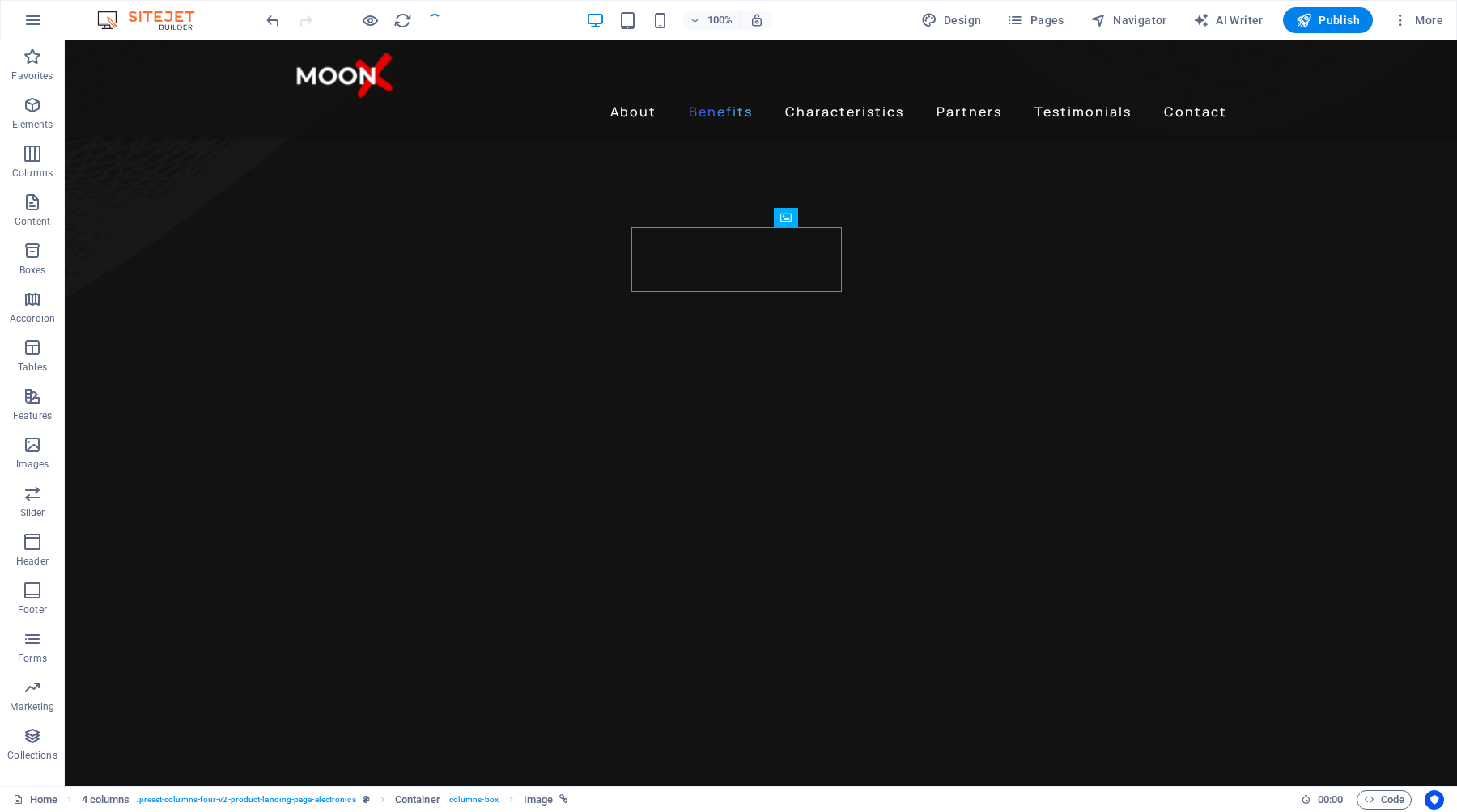
checkbox input "false"
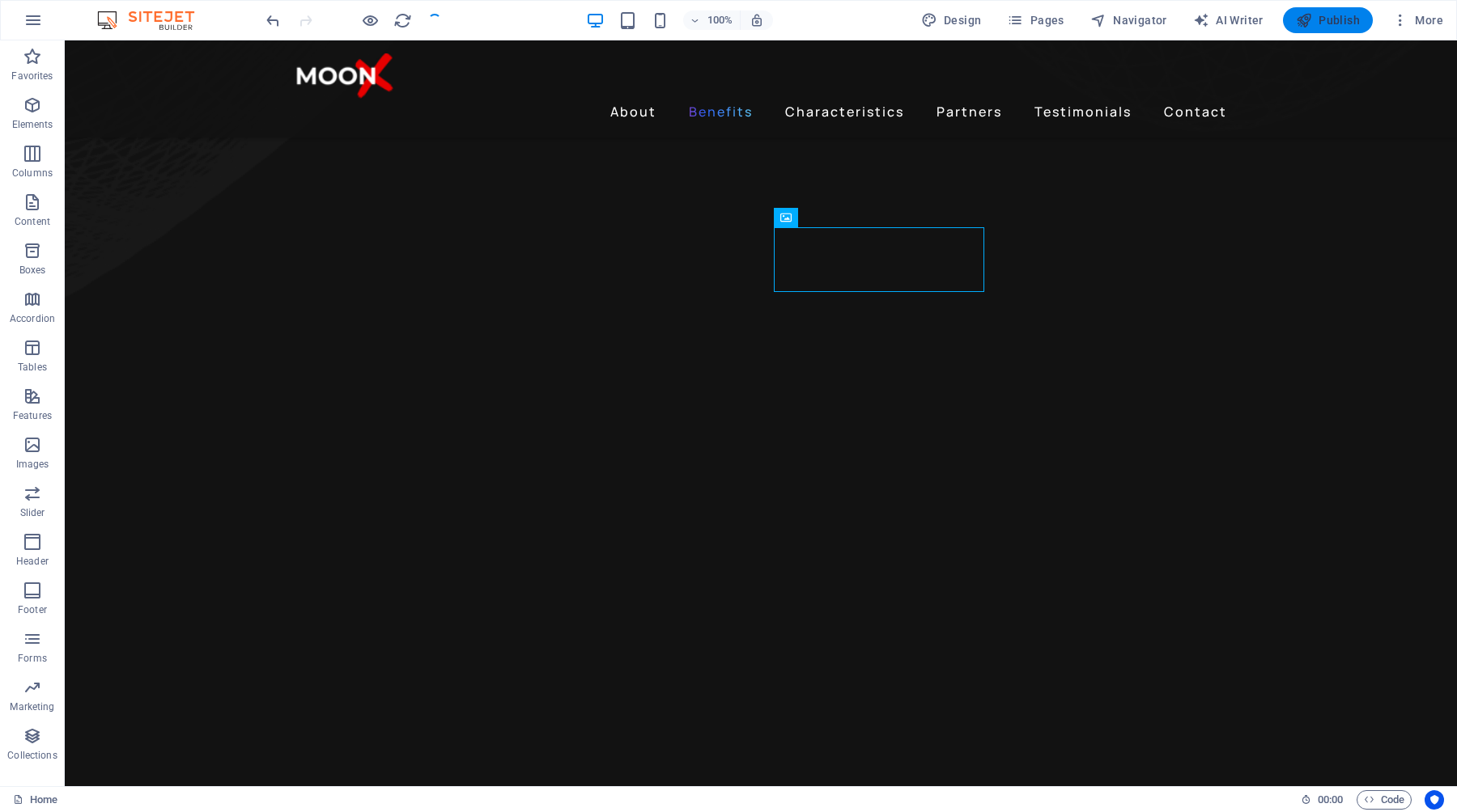
click at [1323, 23] on span "Publish" at bounding box center [1327, 20] width 64 height 16
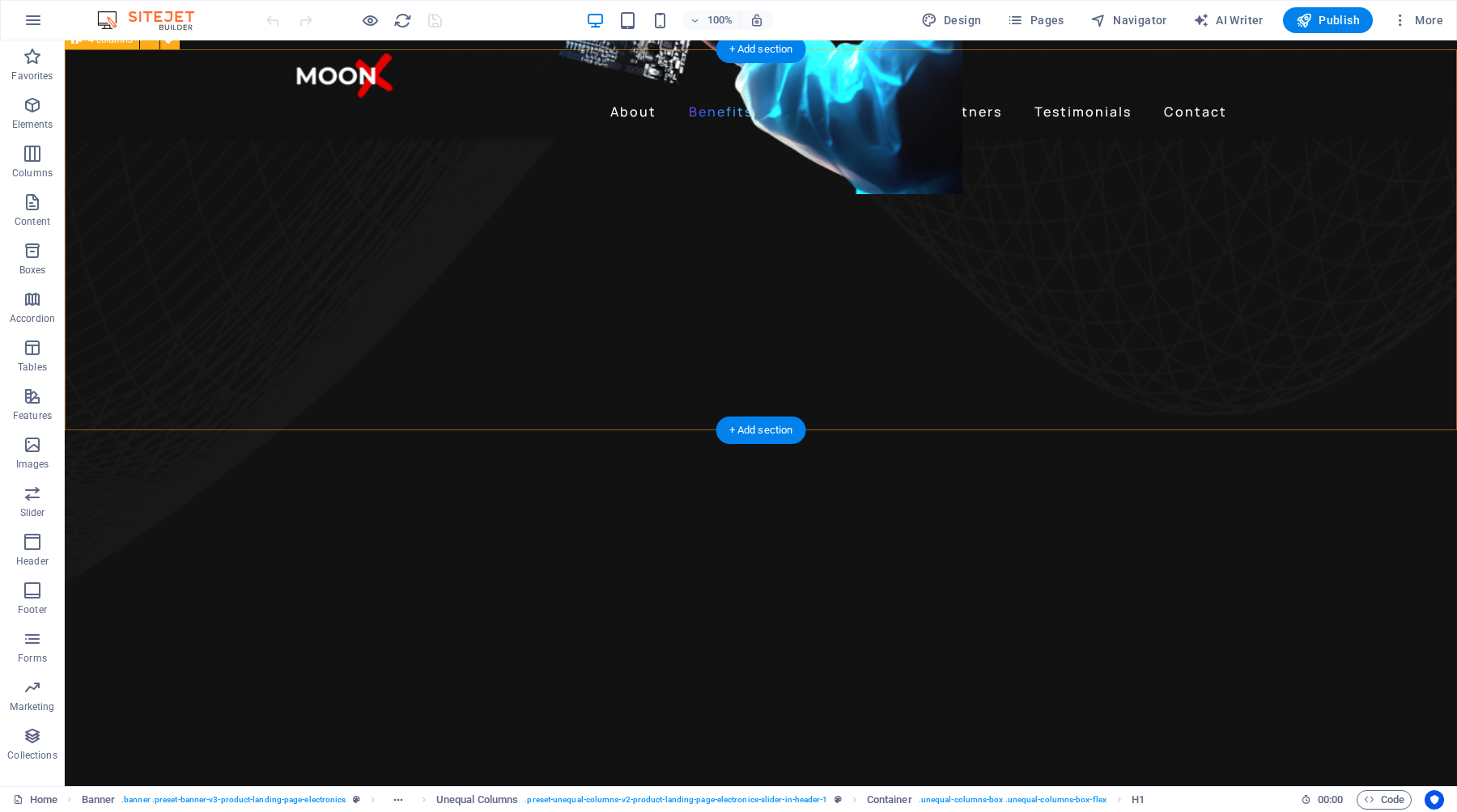
scroll to position [1337, 0]
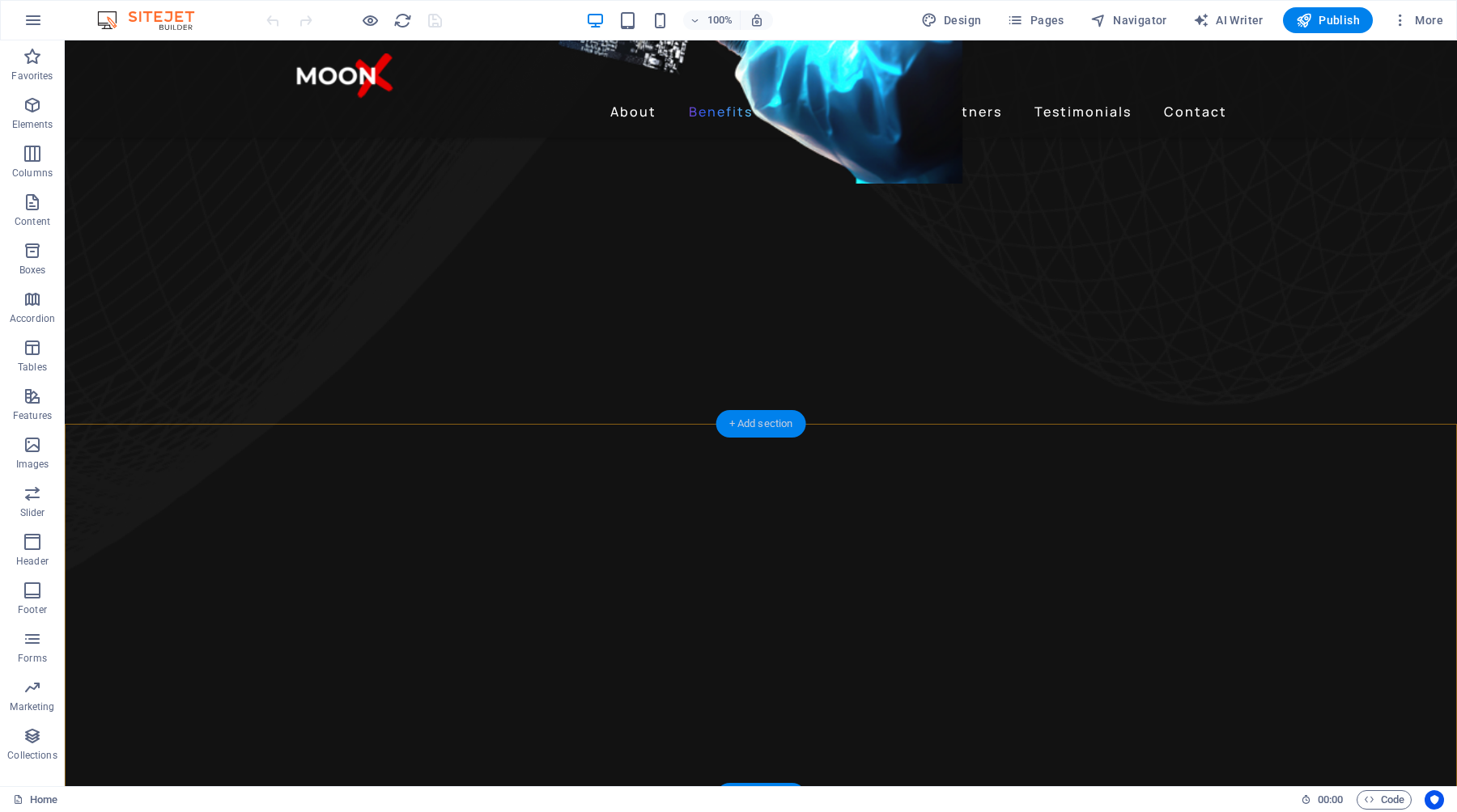
click at [792, 428] on div "+ Add section" at bounding box center [761, 424] width 90 height 27
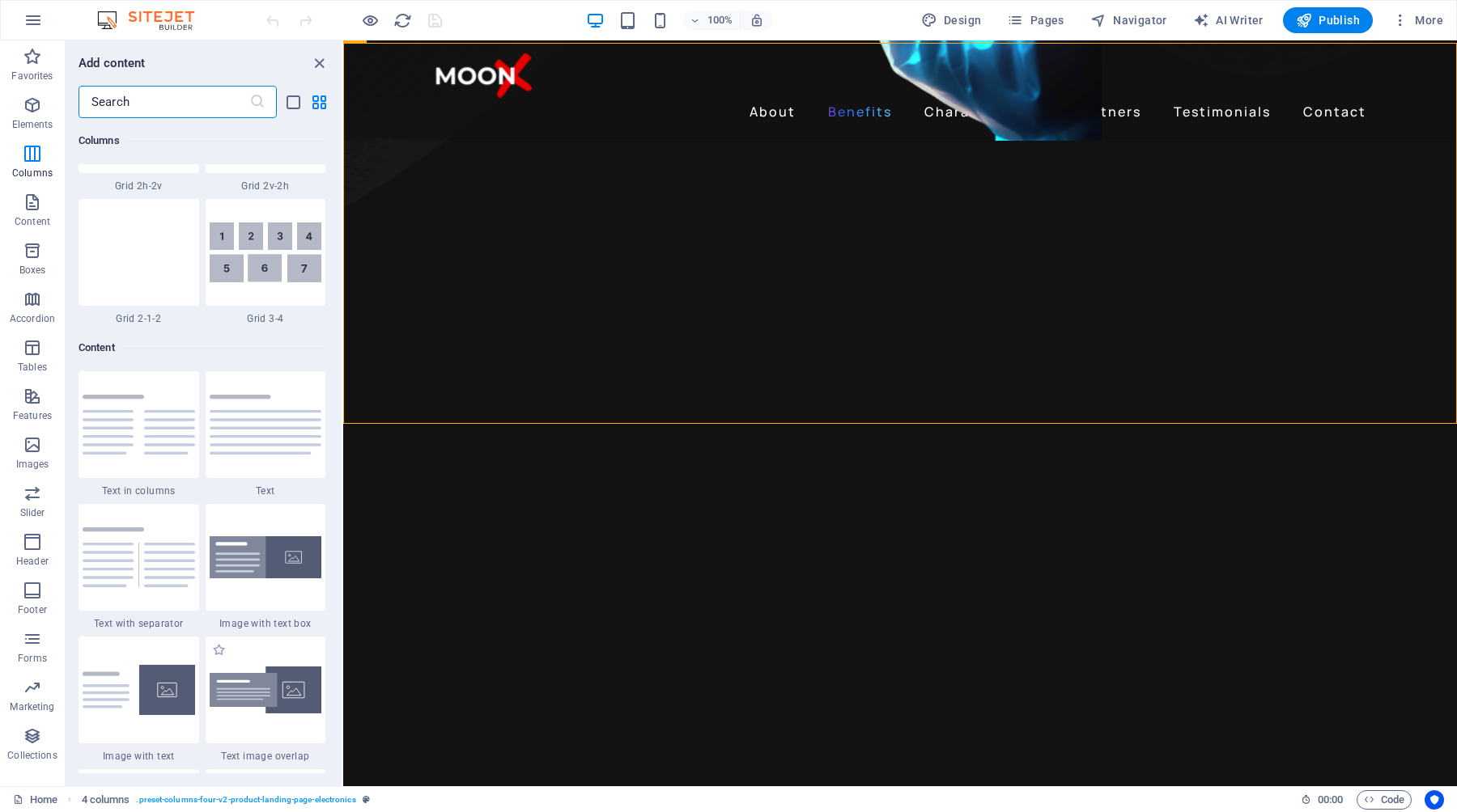
scroll to position [2625, 0]
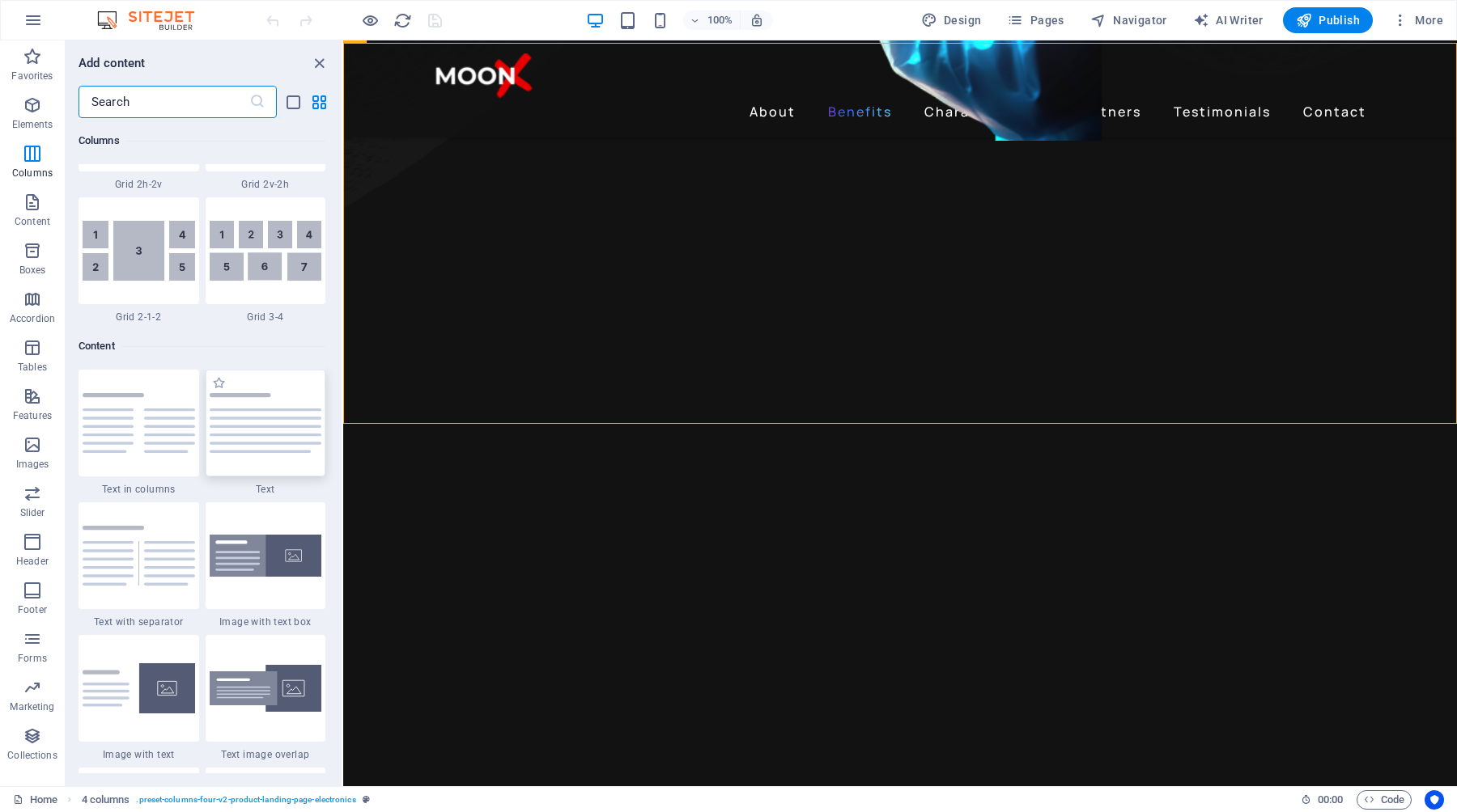
click at [255, 388] on div at bounding box center [266, 423] width 121 height 107
click at [343, 388] on div "Drag here to replace the existing content. Press “Ctrl” if you want to create a…" at bounding box center [900, 414] width 1114 height 746
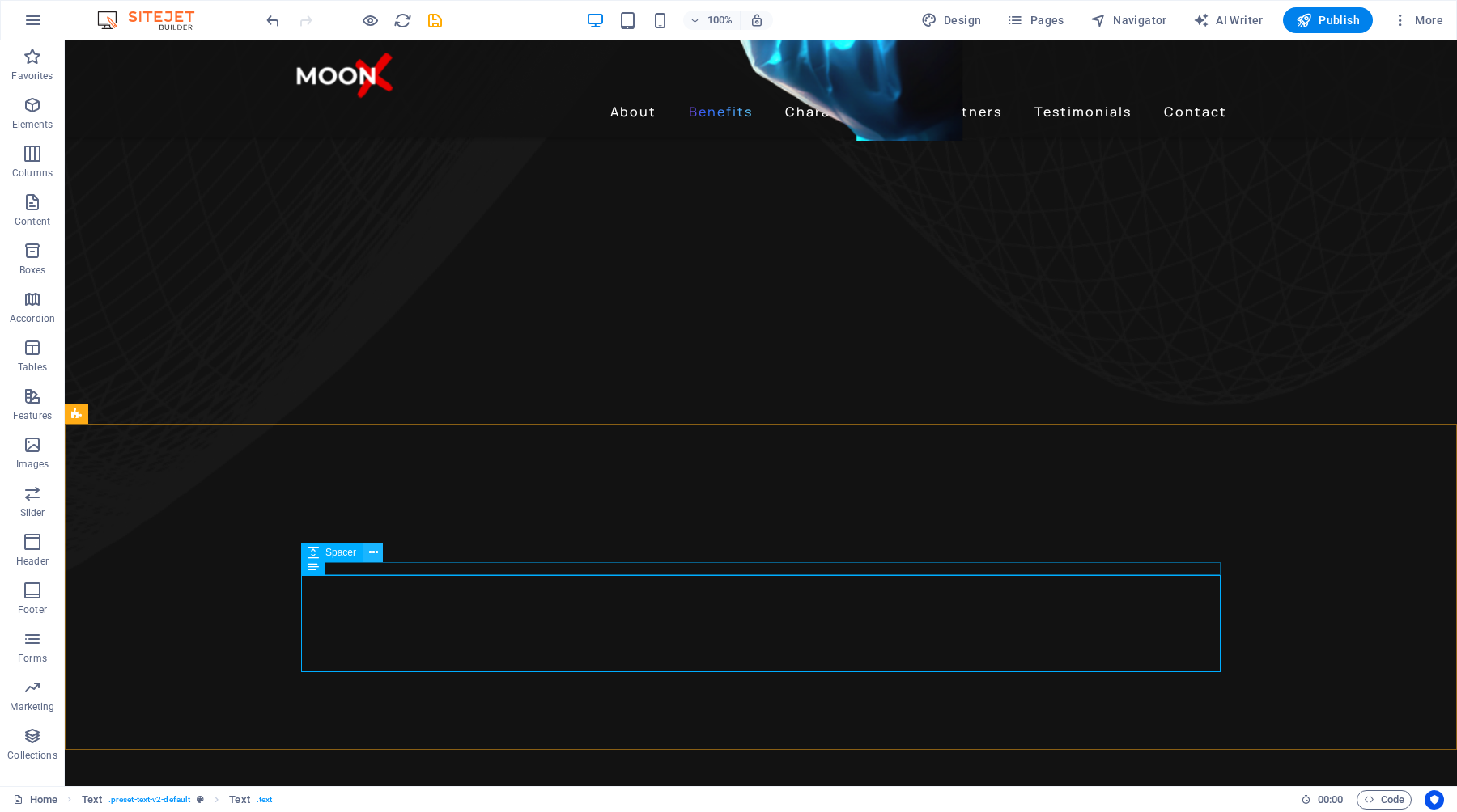
click at [372, 556] on icon at bounding box center [373, 553] width 8 height 17
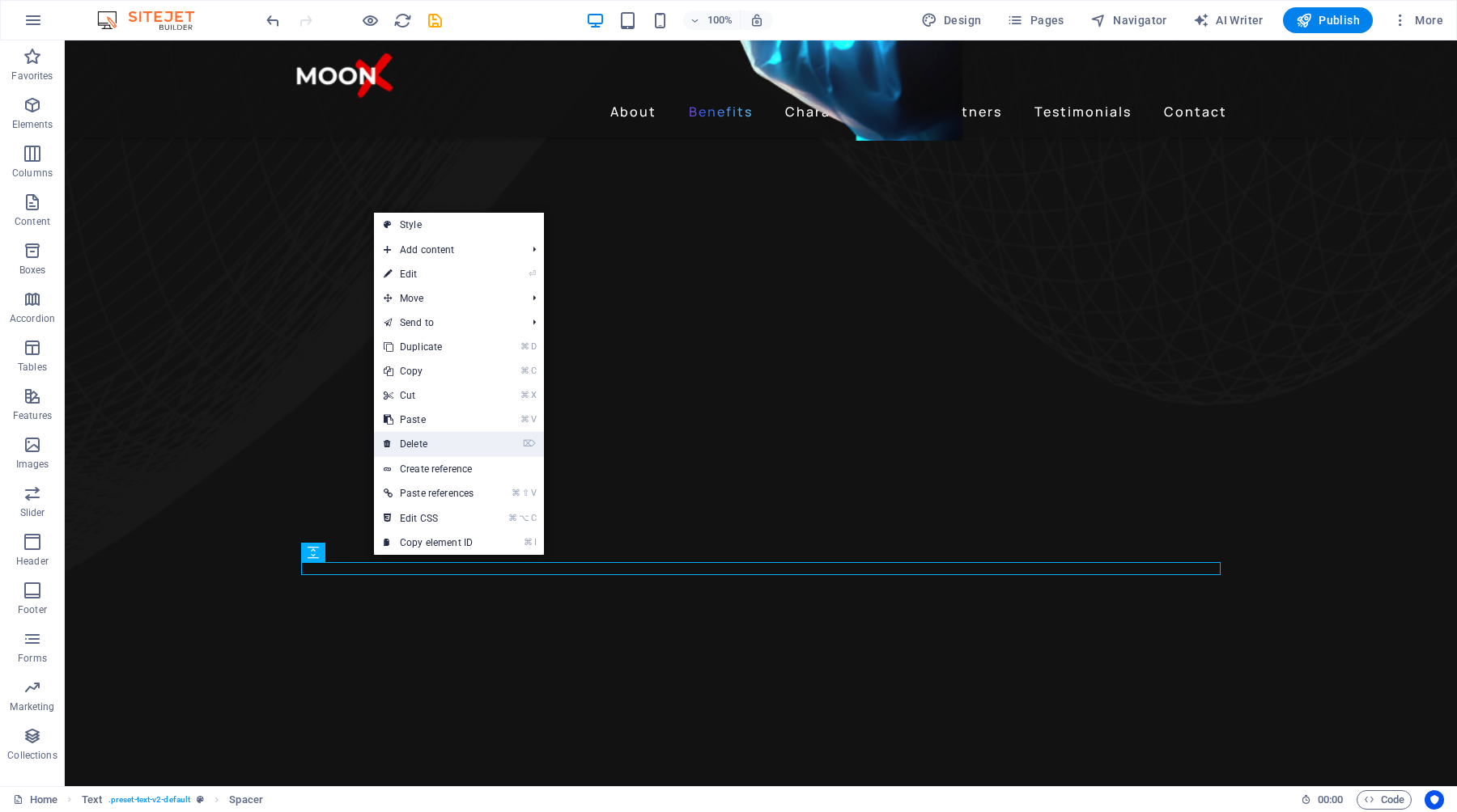
click at [450, 443] on link "⌦ Delete" at bounding box center [428, 444] width 110 height 25
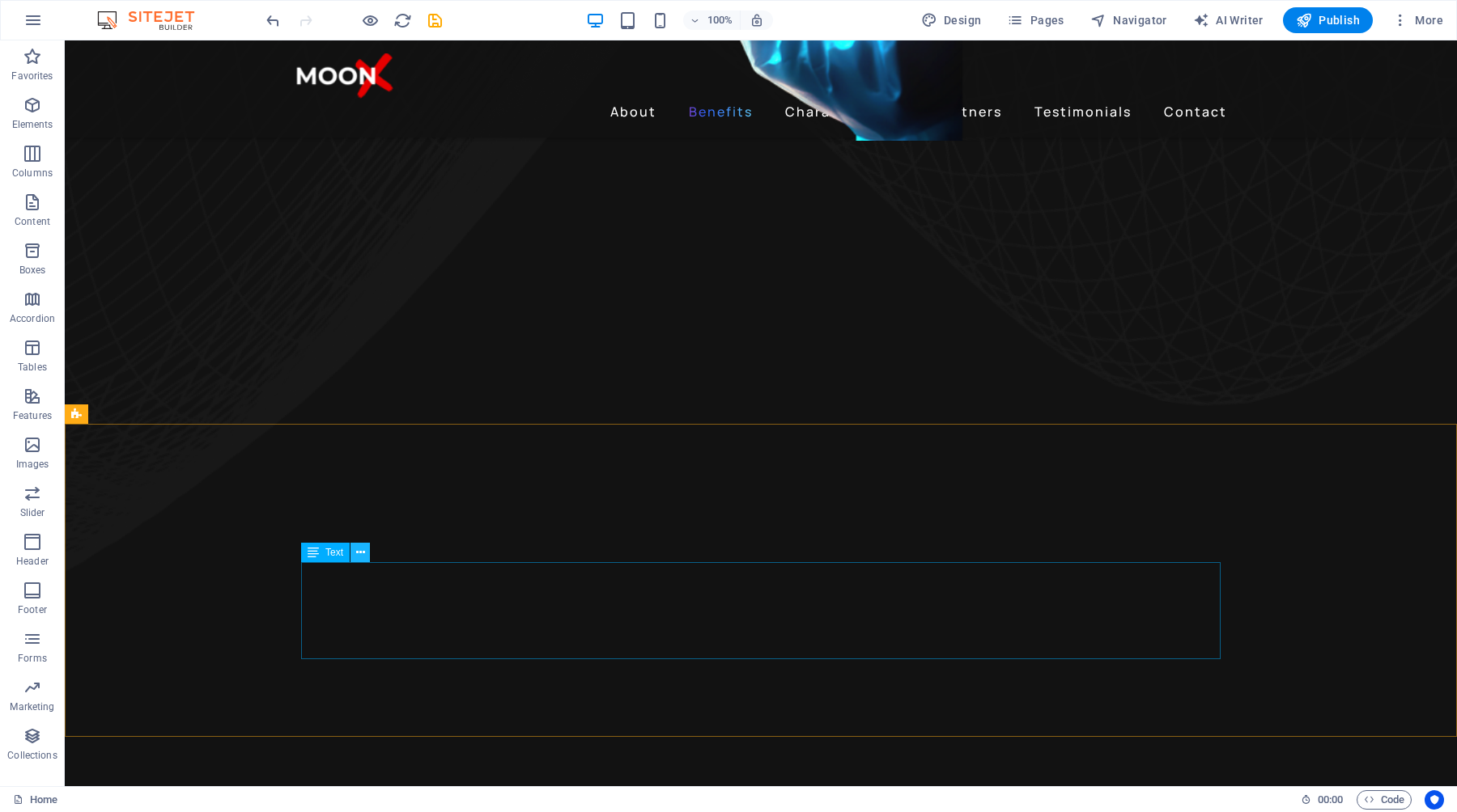
click at [359, 554] on icon at bounding box center [360, 553] width 8 height 17
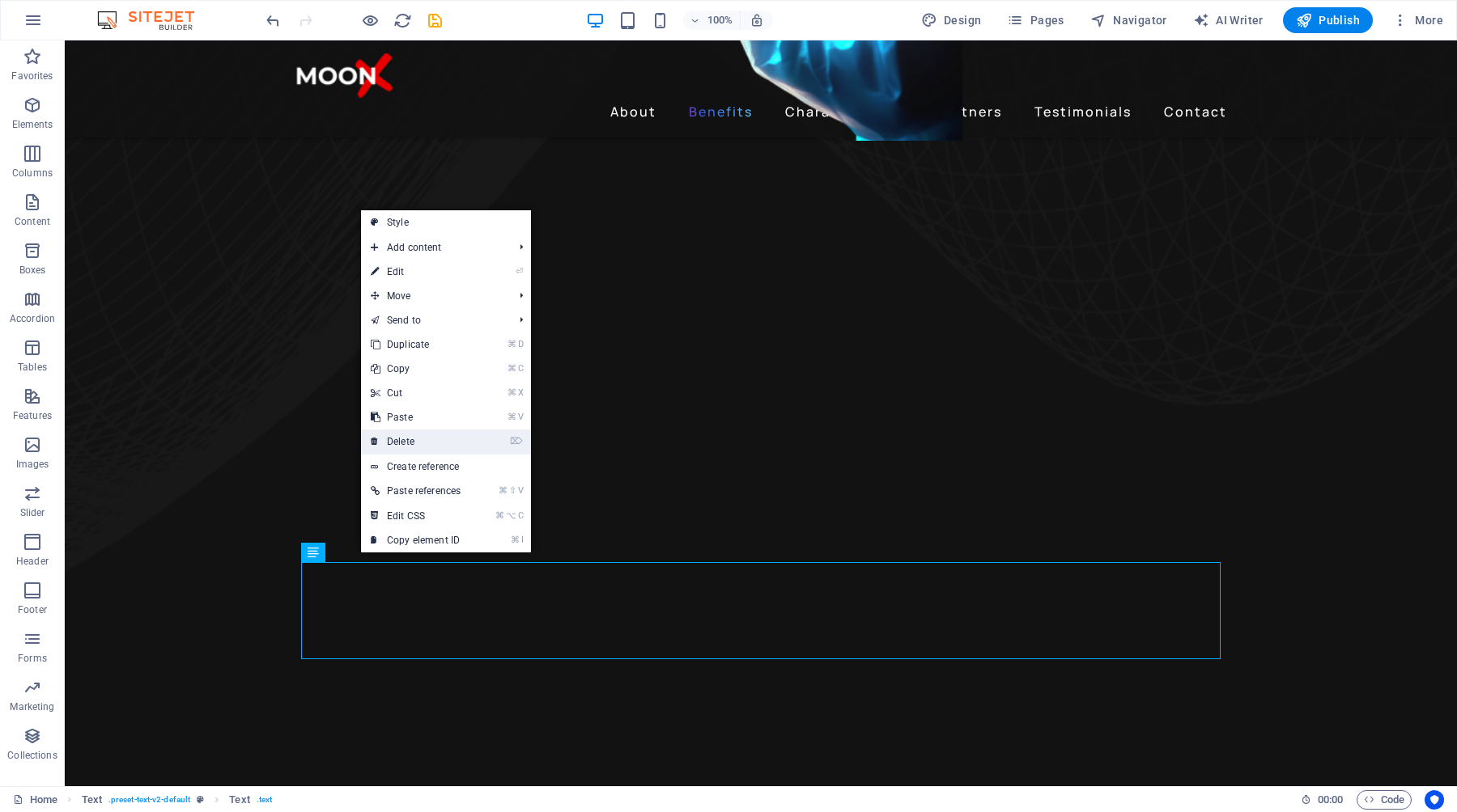
click at [423, 445] on link "⌦ Delete" at bounding box center [415, 442] width 110 height 25
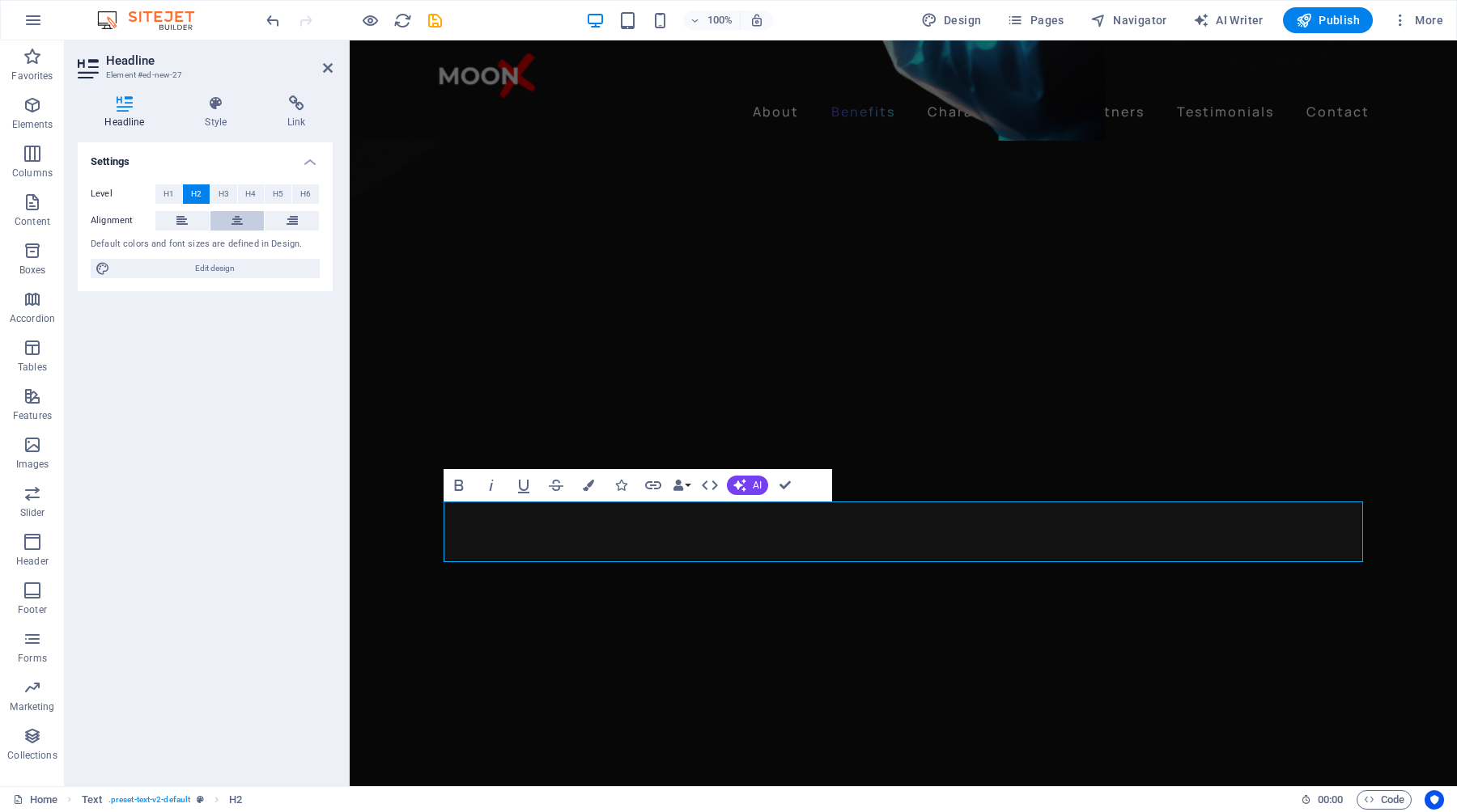
click at [230, 220] on button at bounding box center [238, 221] width 54 height 20
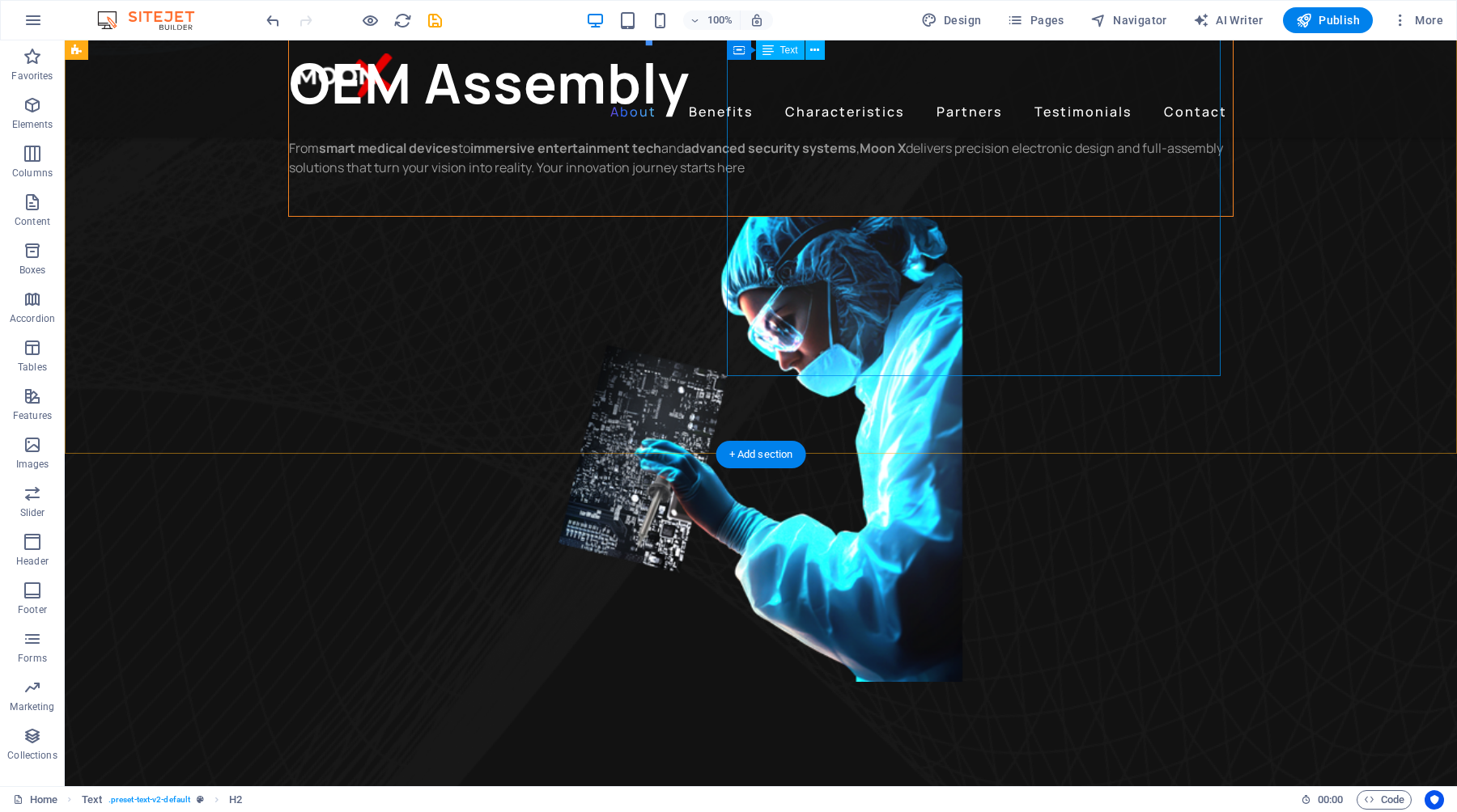
scroll to position [755, 0]
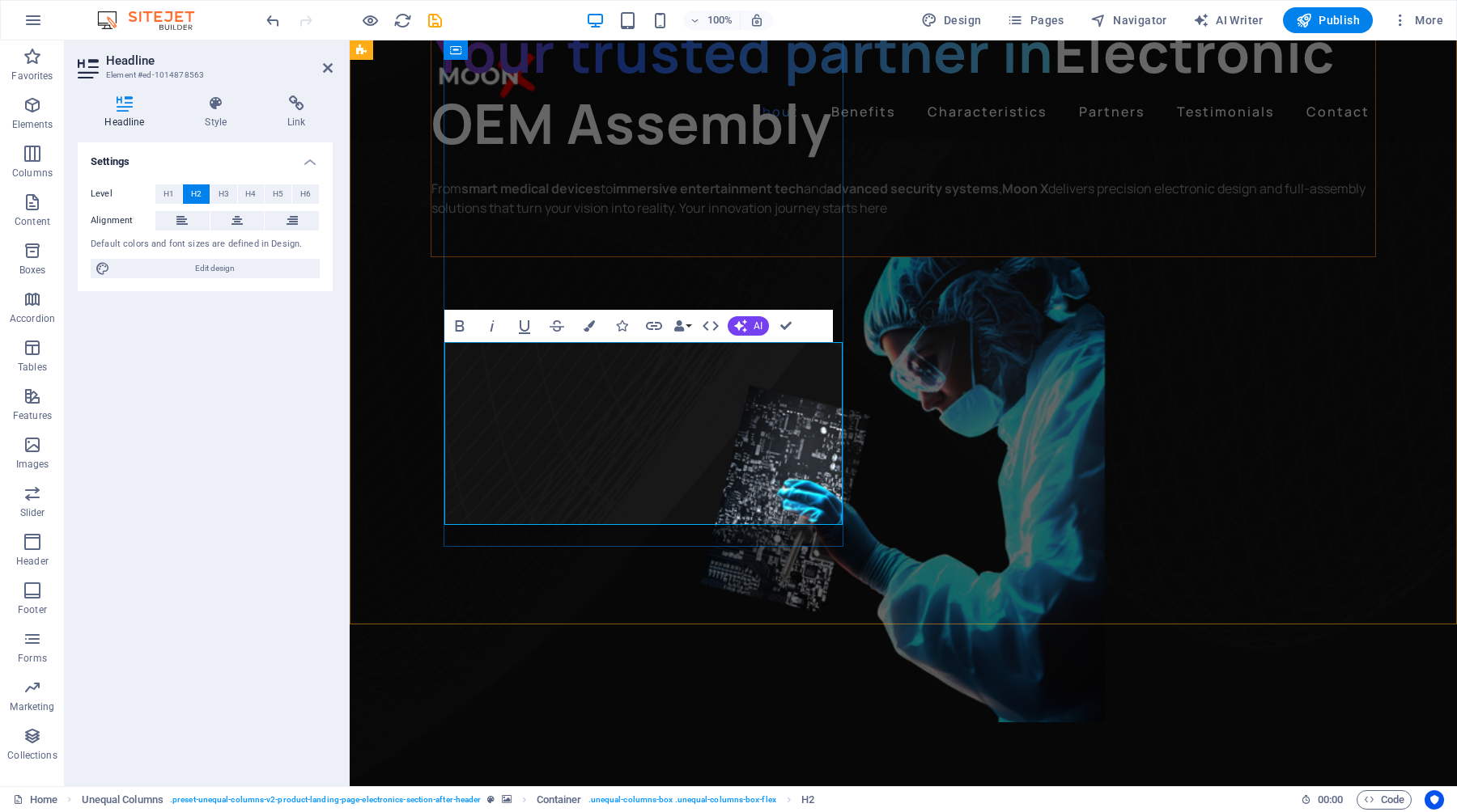
drag, startPoint x: 624, startPoint y: 448, endPoint x: 448, endPoint y: 448, distance: 176.0
copy span "Startup"
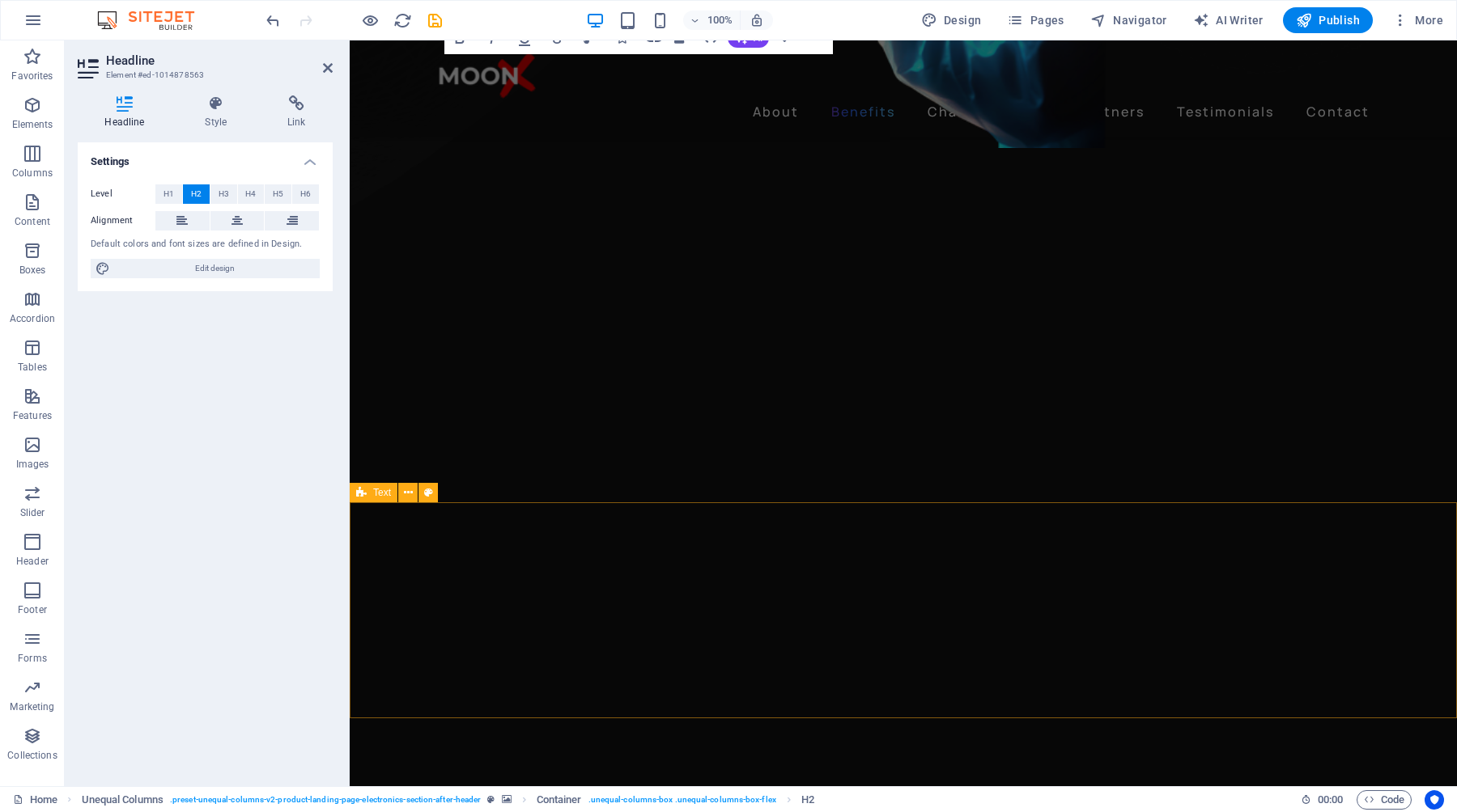
scroll to position [1390, 0]
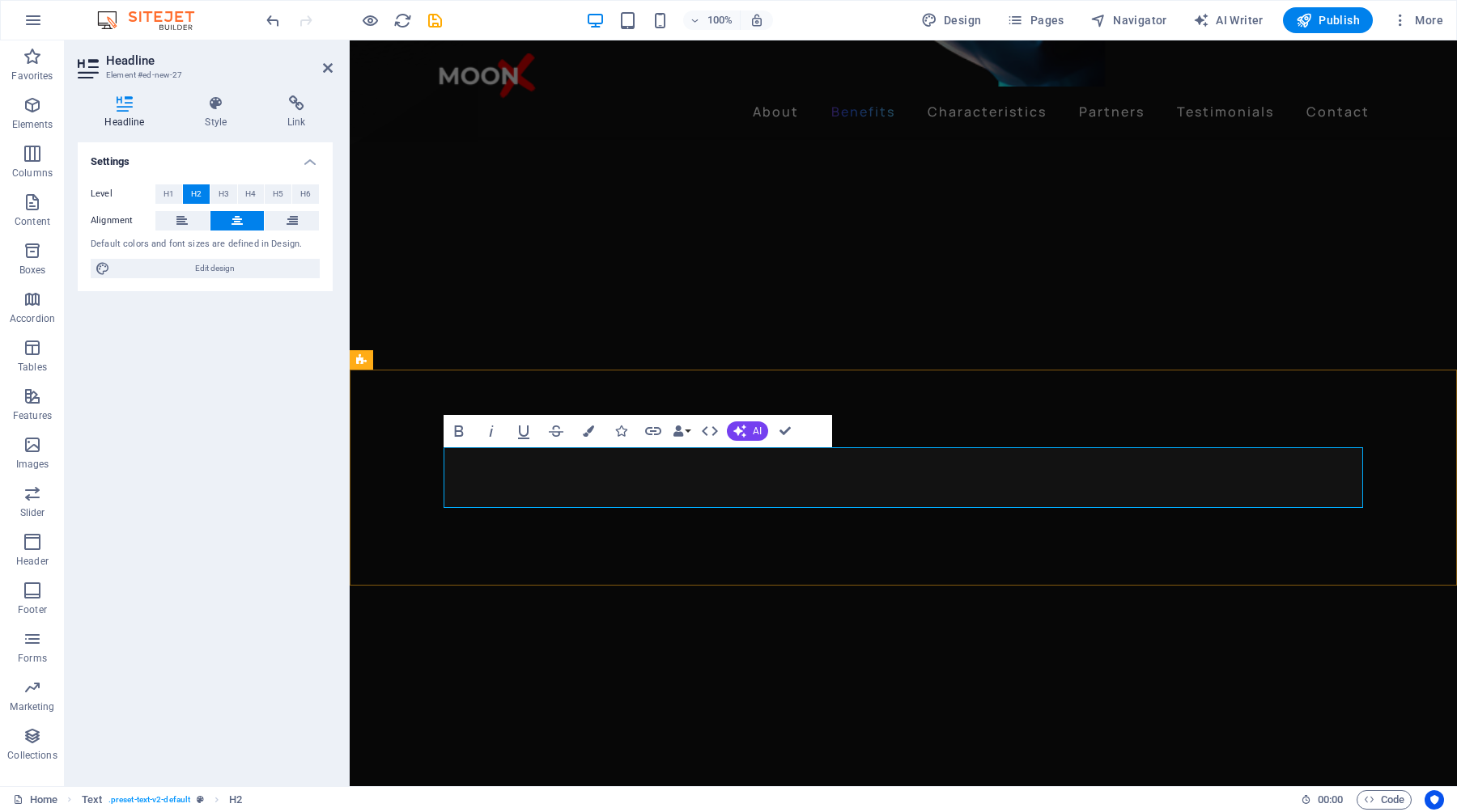
drag, startPoint x: 1196, startPoint y: 481, endPoint x: 1031, endPoint y: 478, distance: 165.0
drag, startPoint x: 1116, startPoint y: 490, endPoint x: 675, endPoint y: 496, distance: 441.0
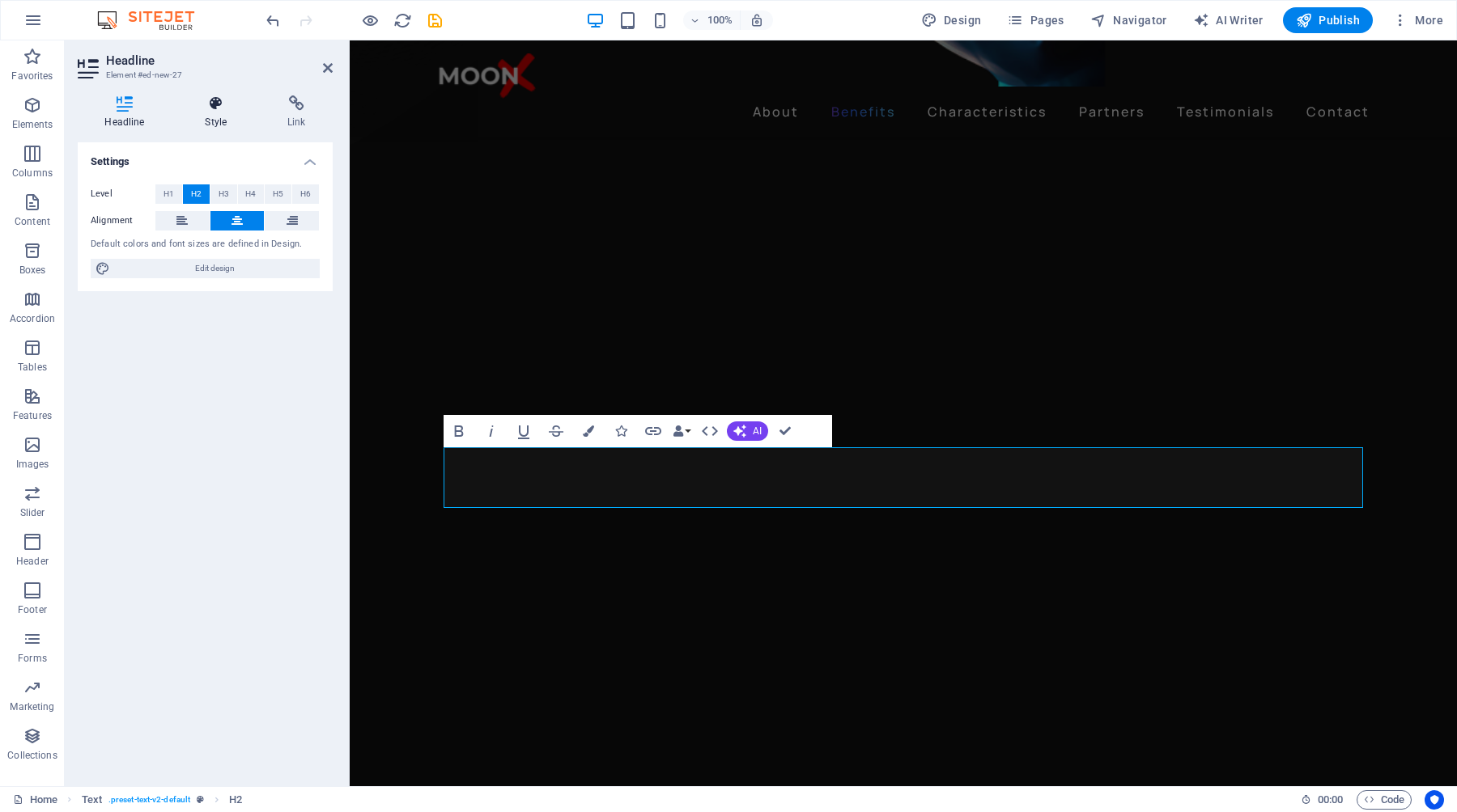
click at [225, 114] on h4 "Style" at bounding box center [219, 112] width 82 height 34
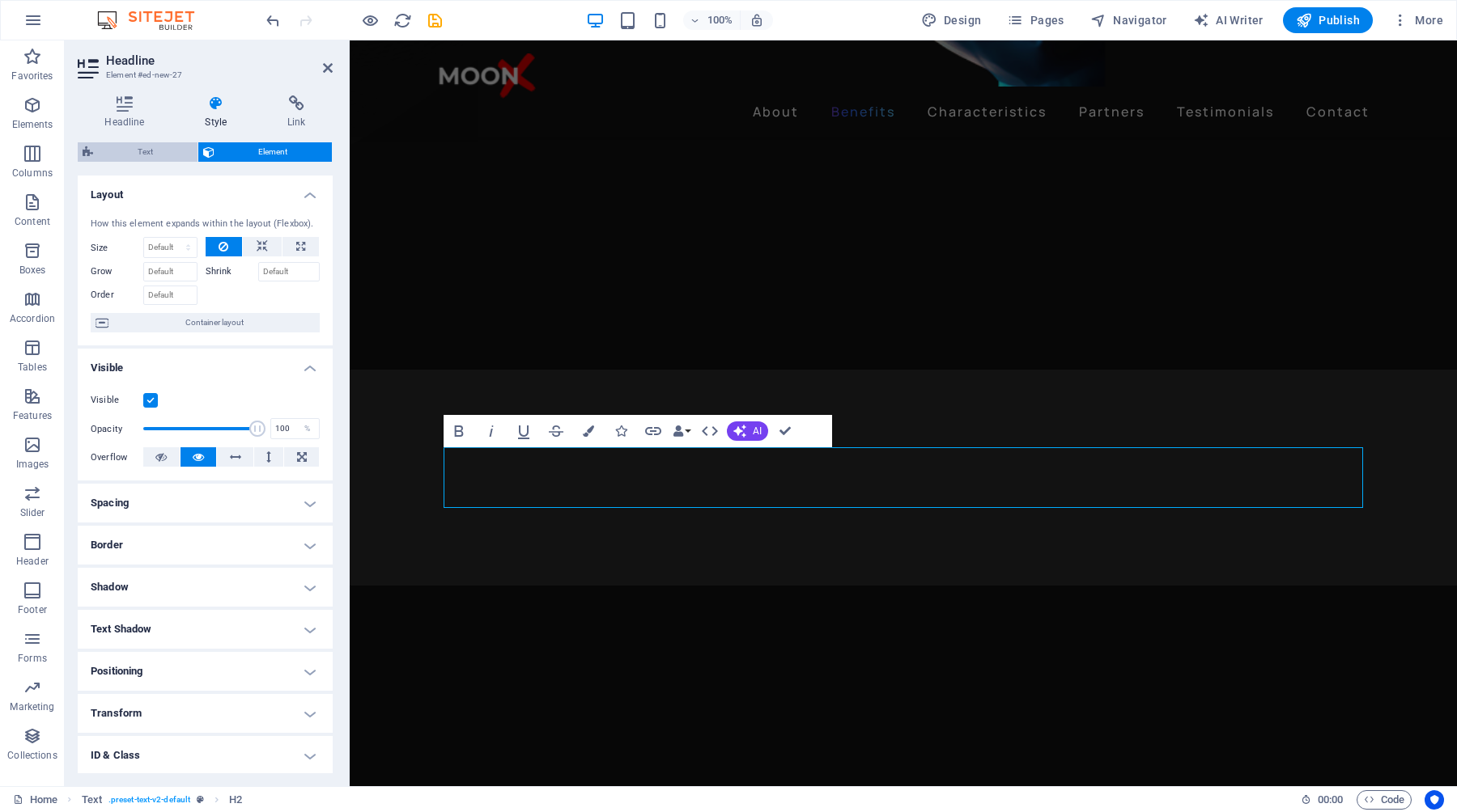
click at [175, 156] on span "Text" at bounding box center [144, 152] width 94 height 20
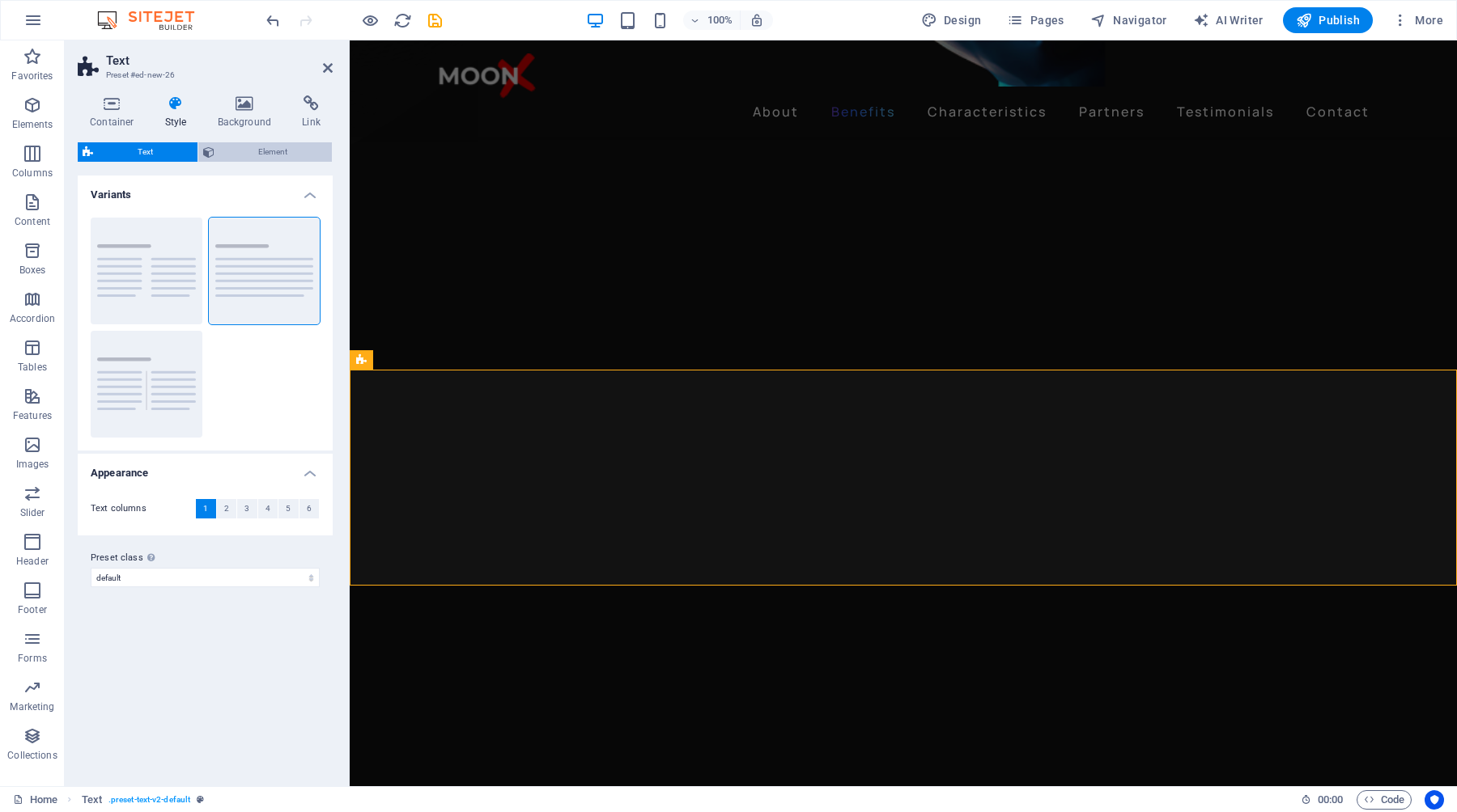
click at [261, 155] on span "Element" at bounding box center [274, 152] width 109 height 20
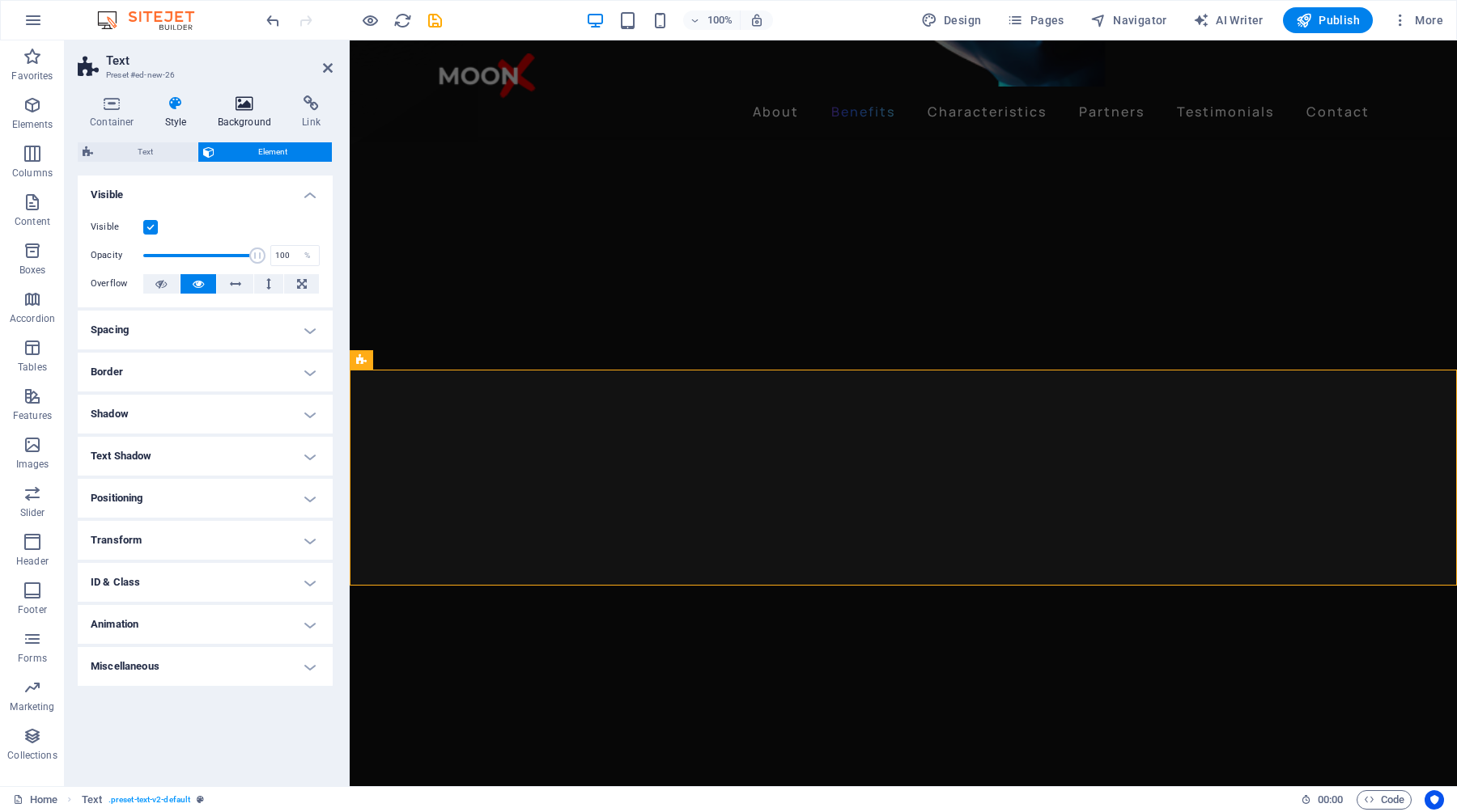
click at [256, 111] on h4 "Background" at bounding box center [248, 112] width 85 height 34
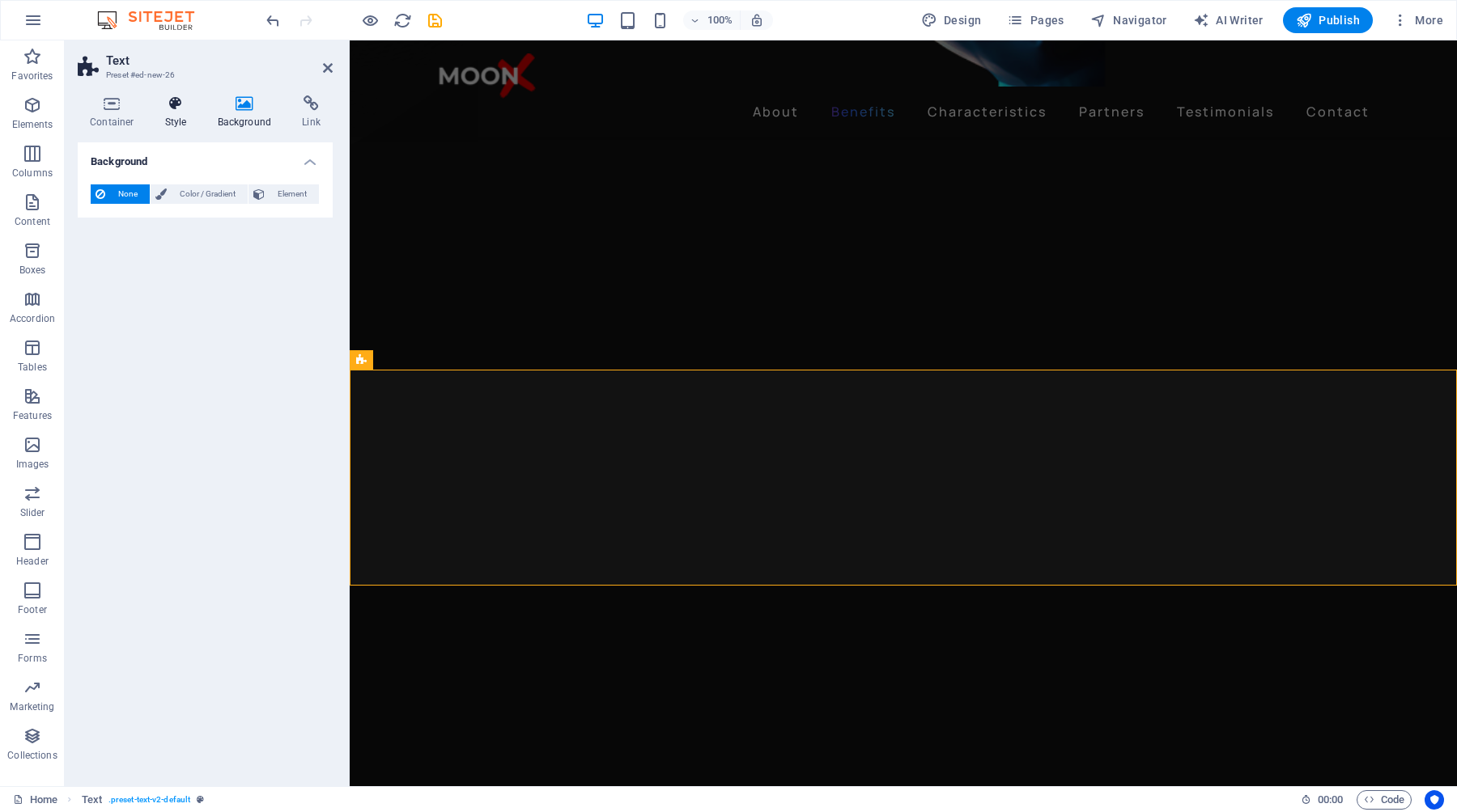
click at [195, 110] on icon at bounding box center [176, 103] width 46 height 16
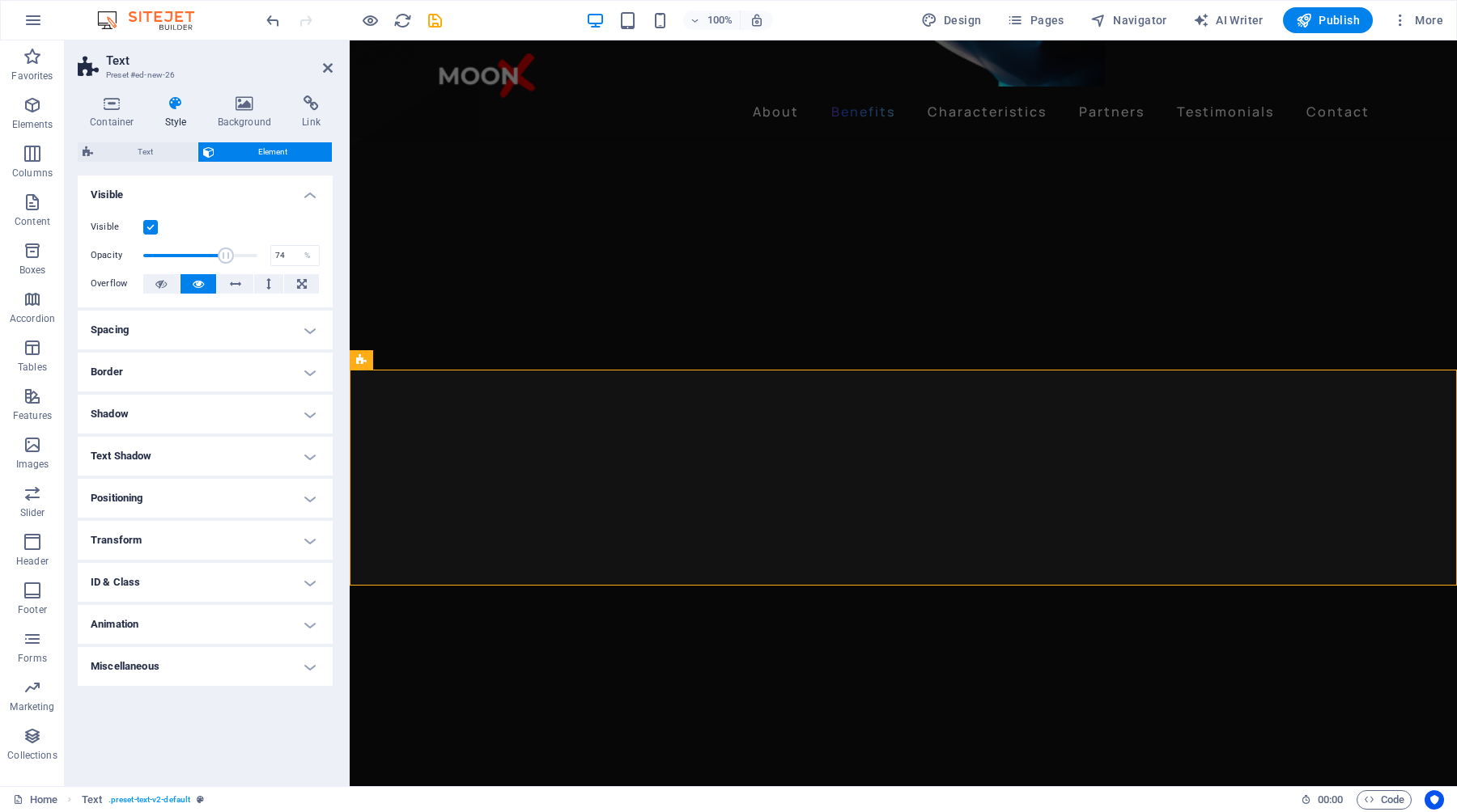
type input "75"
drag, startPoint x: 257, startPoint y: 256, endPoint x: 229, endPoint y: 256, distance: 28.0
click at [229, 256] on span at bounding box center [228, 255] width 16 height 16
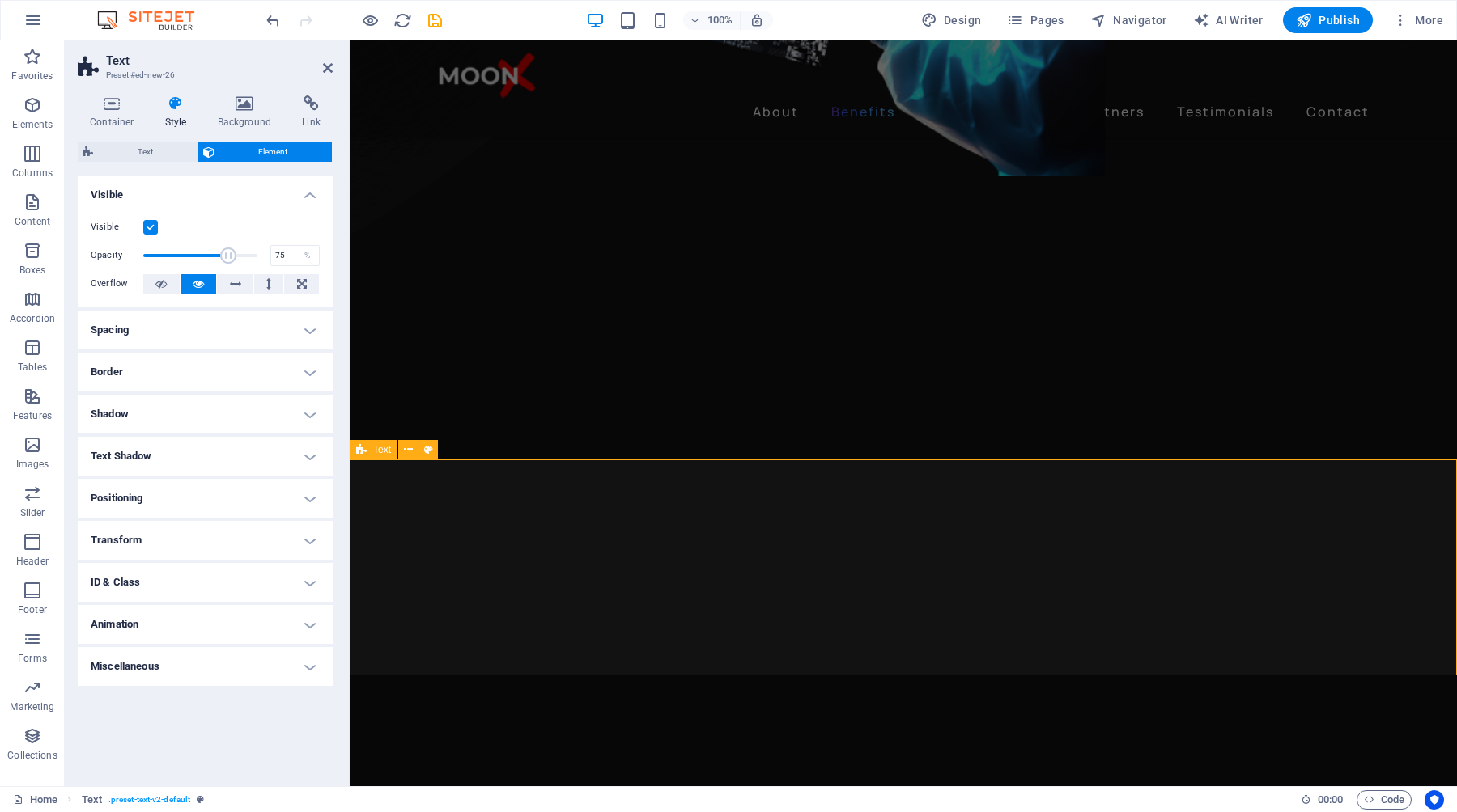
scroll to position [1294, 0]
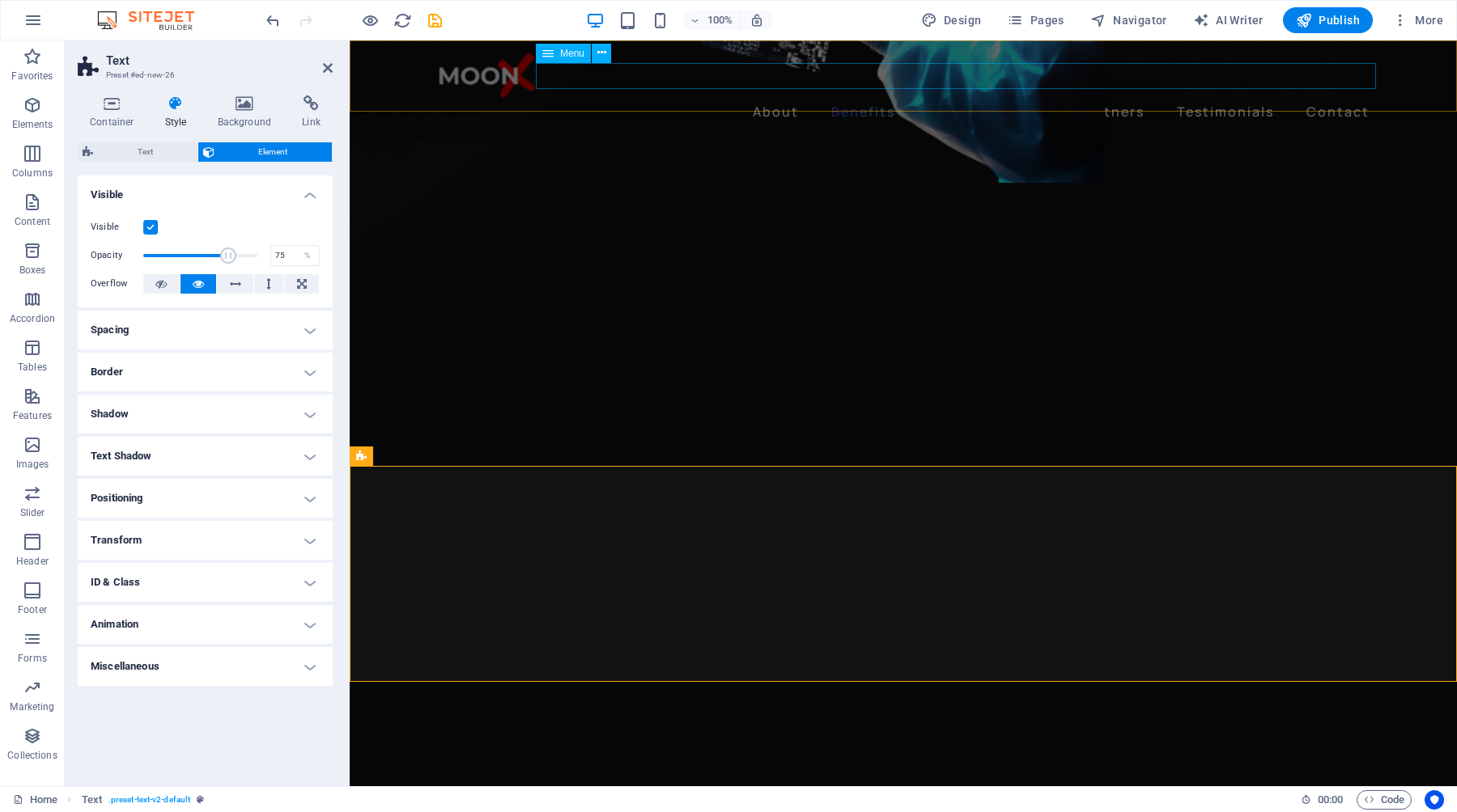
click at [1137, 99] on nav "About Benefits Characteristics Partners Testimonials Contact" at bounding box center [903, 111] width 946 height 25
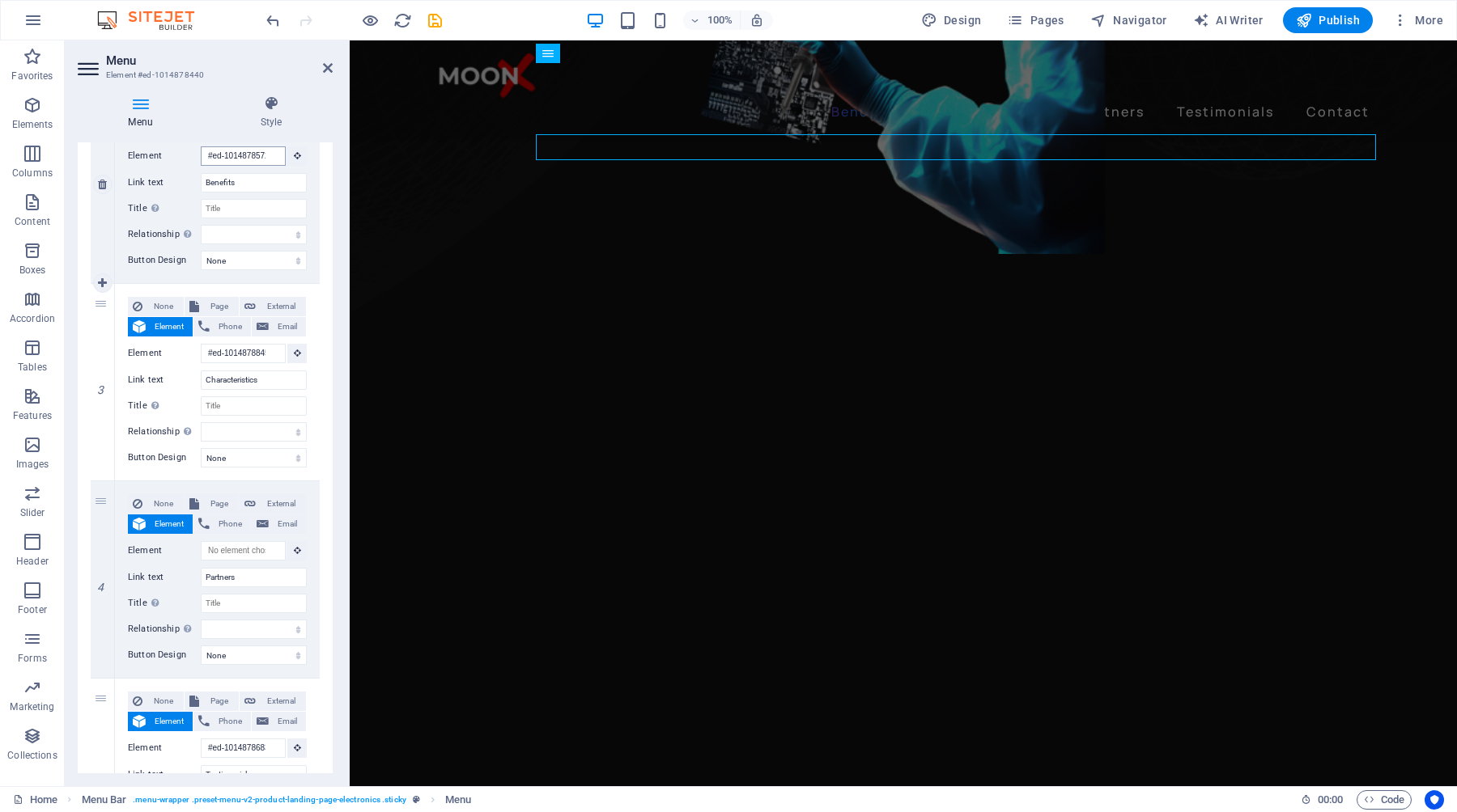
scroll to position [414, 0]
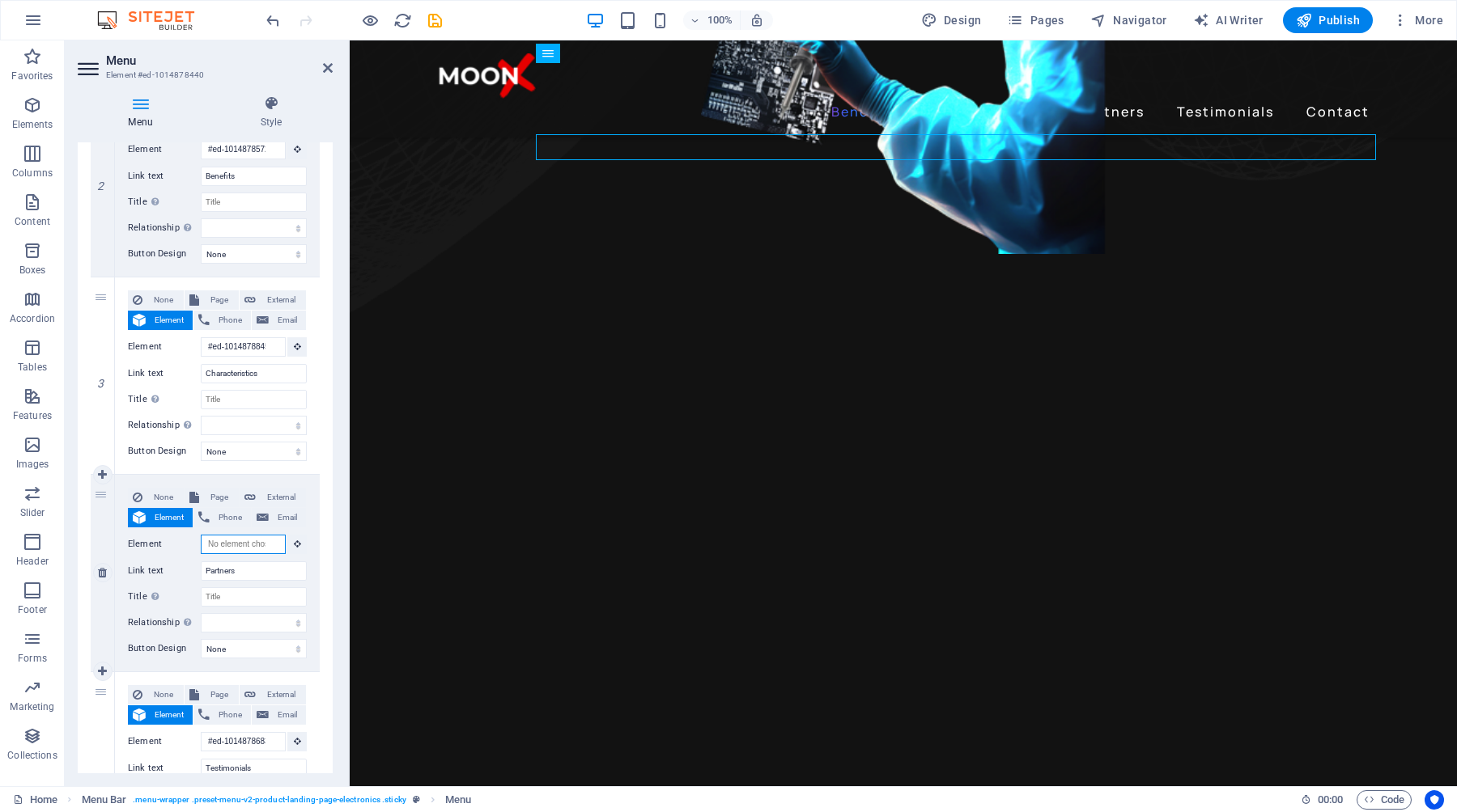
click at [248, 541] on input "Element" at bounding box center [243, 544] width 85 height 20
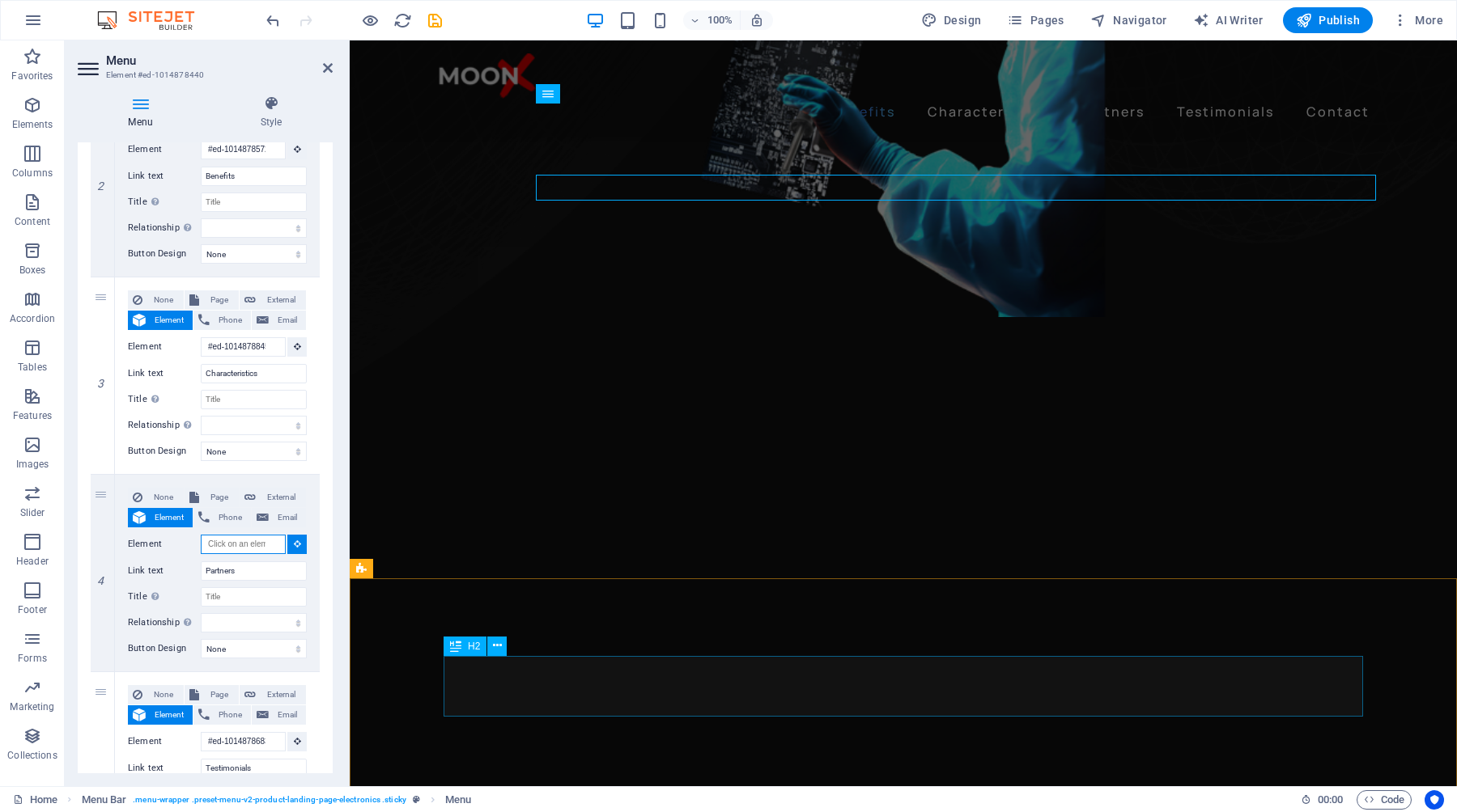
scroll to position [1152, 0]
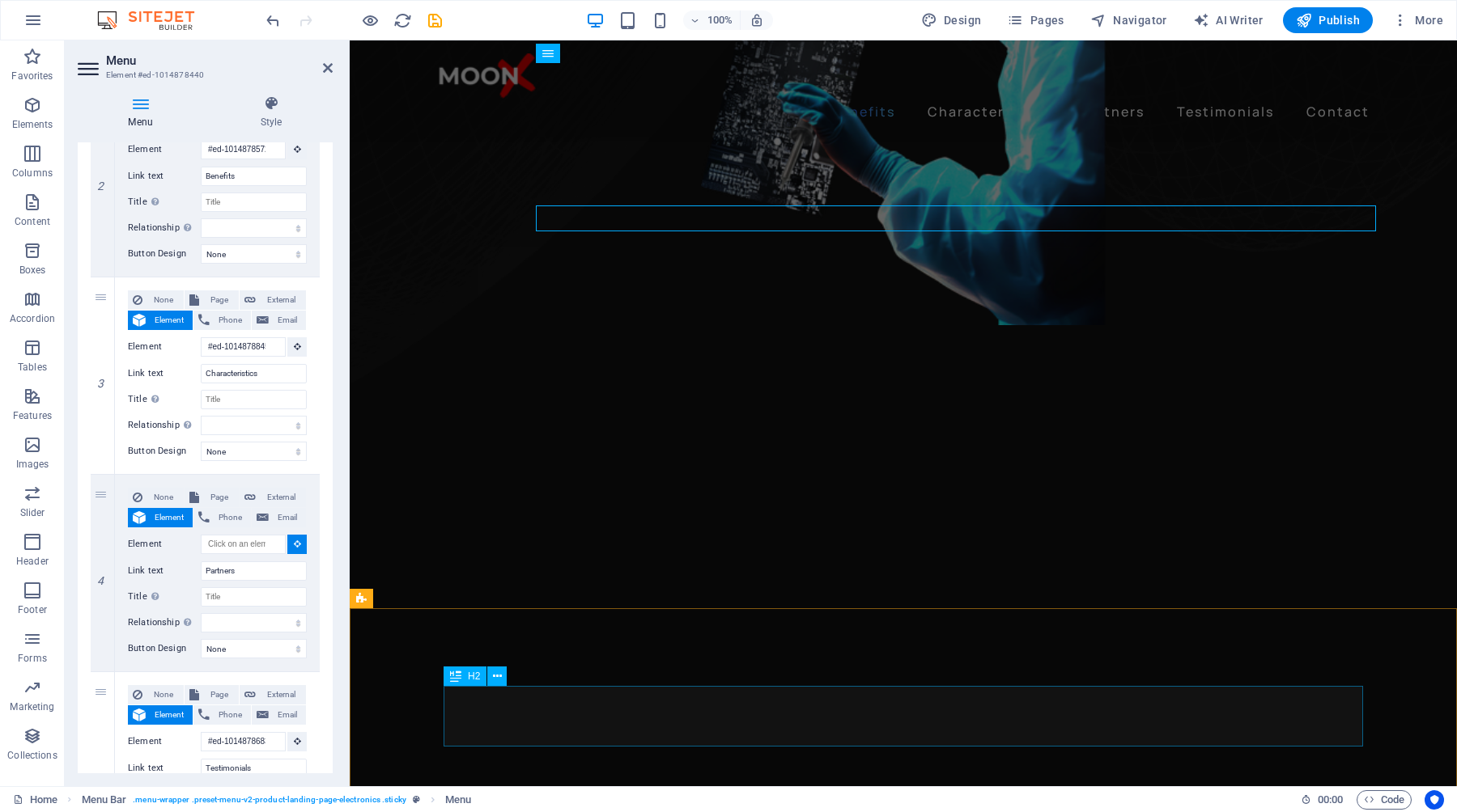
select select
type input "#ed-new-27"
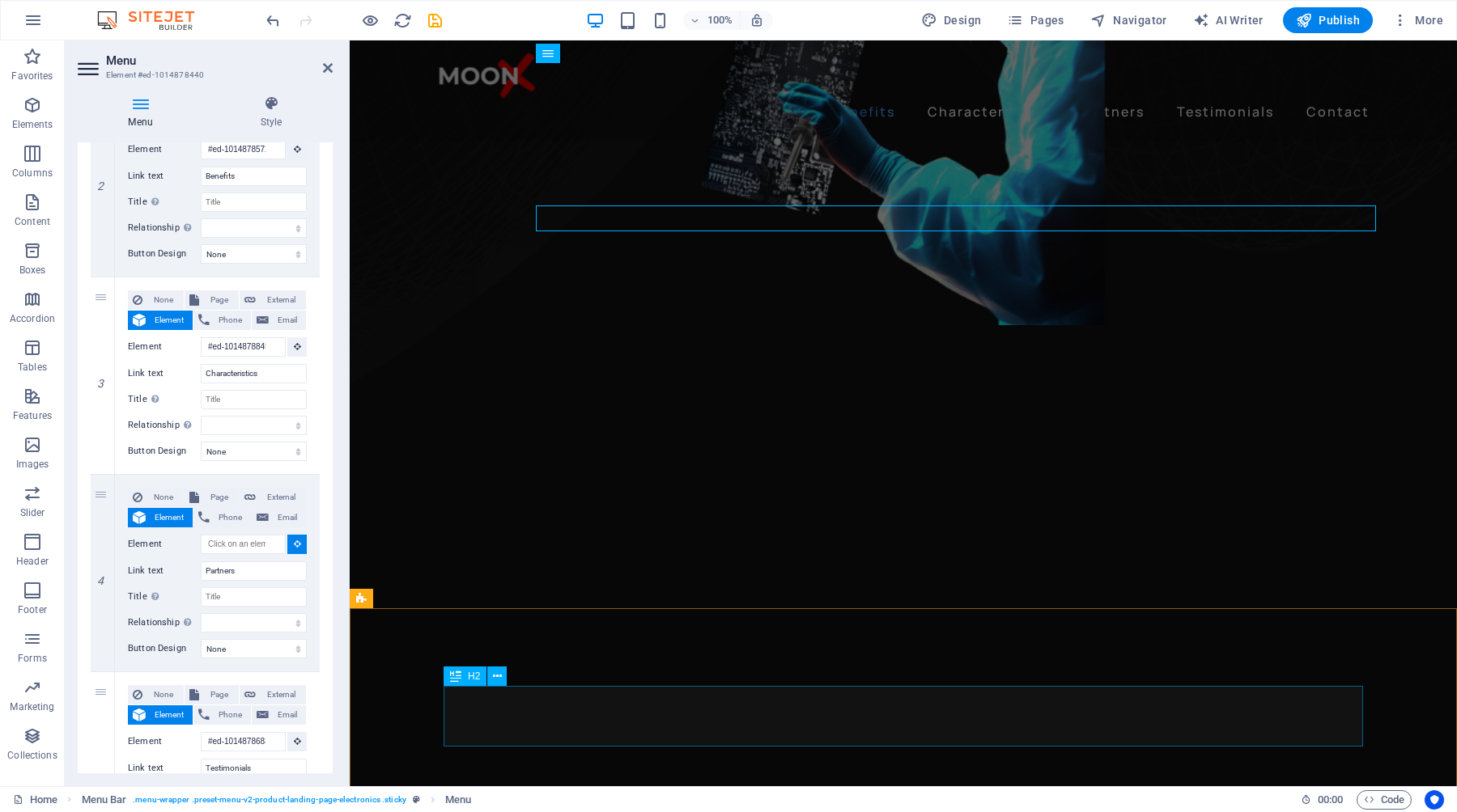
select select
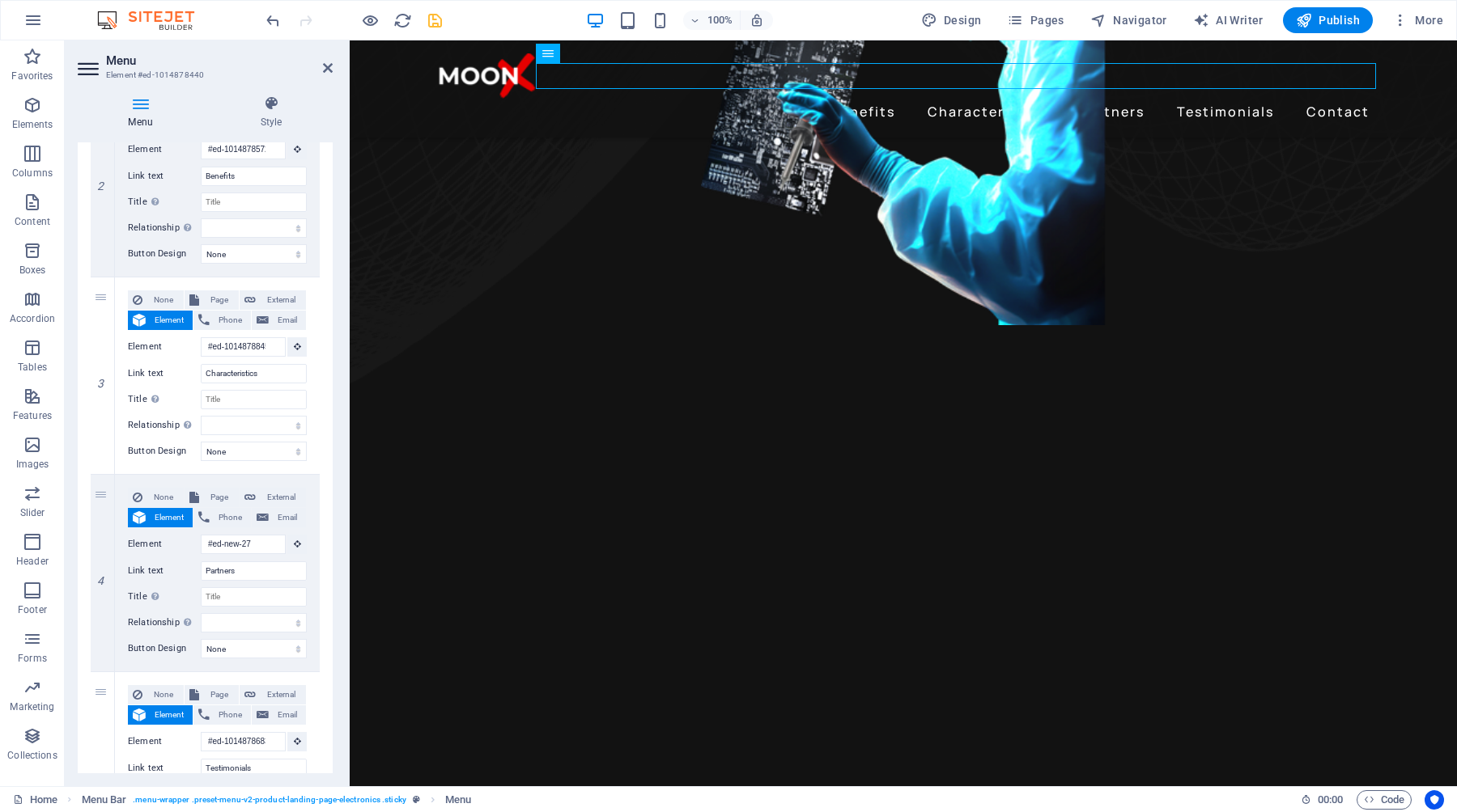
click at [429, 22] on icon "save" at bounding box center [435, 20] width 19 height 19
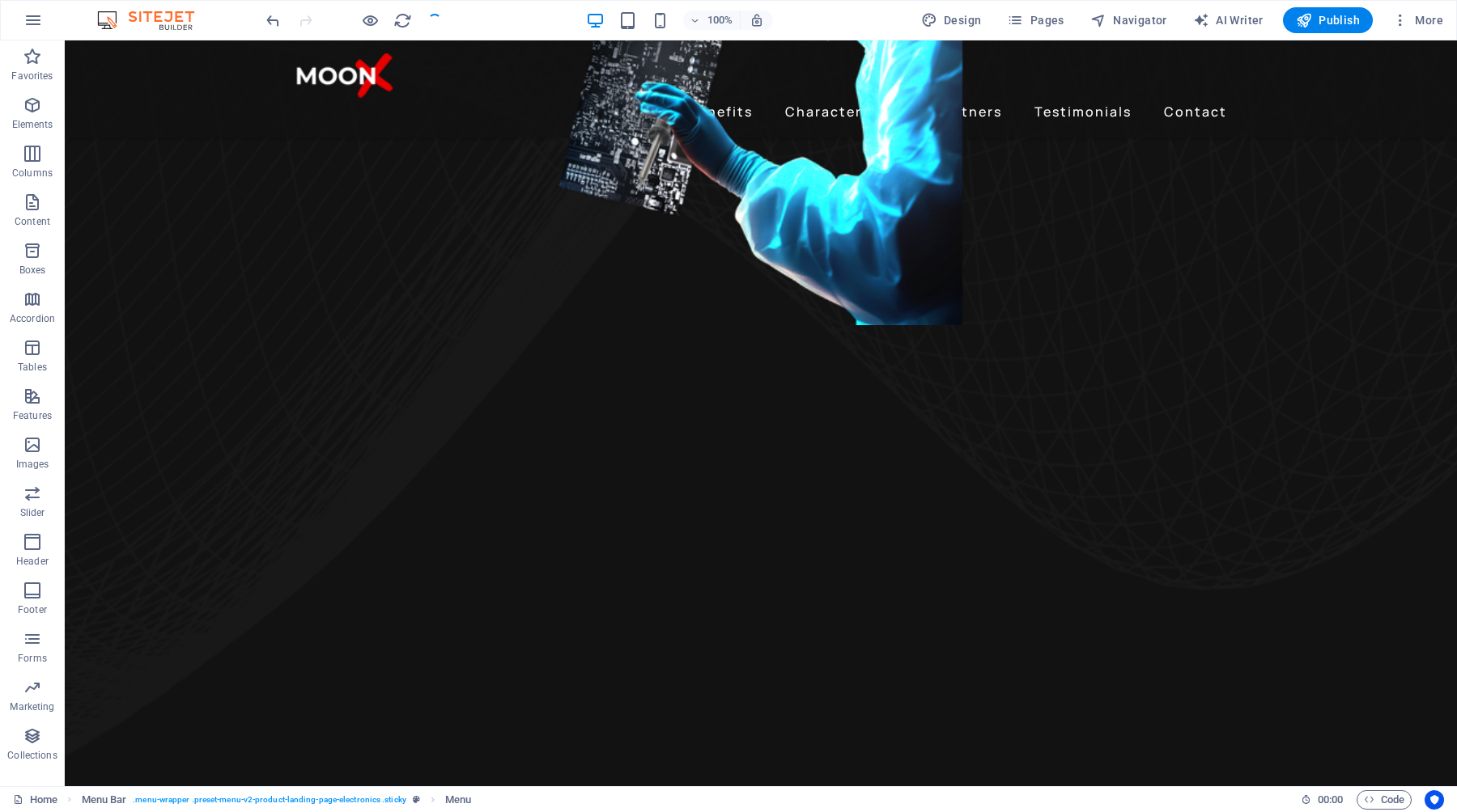
checkbox input "false"
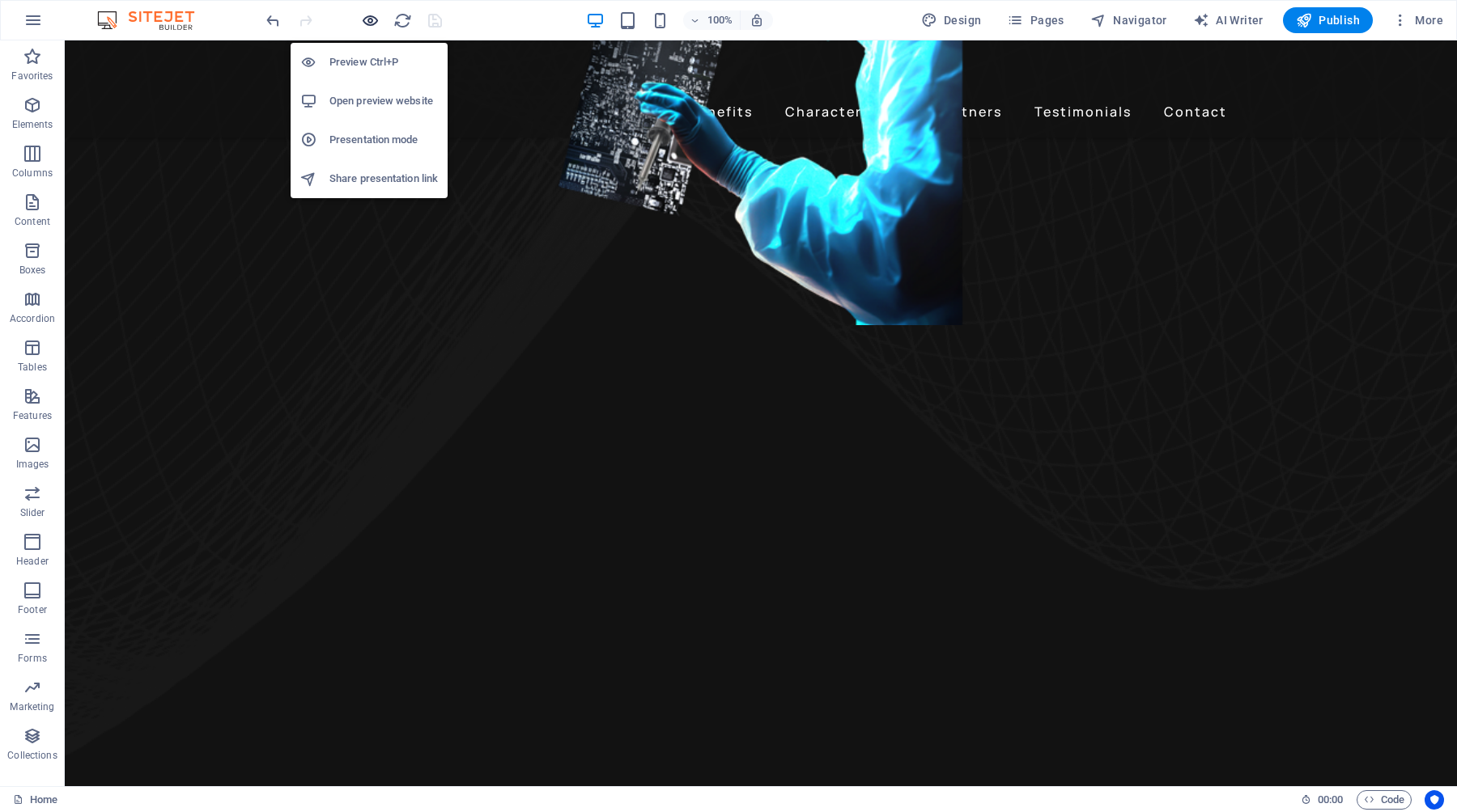
click at [371, 18] on icon "button" at bounding box center [370, 20] width 19 height 19
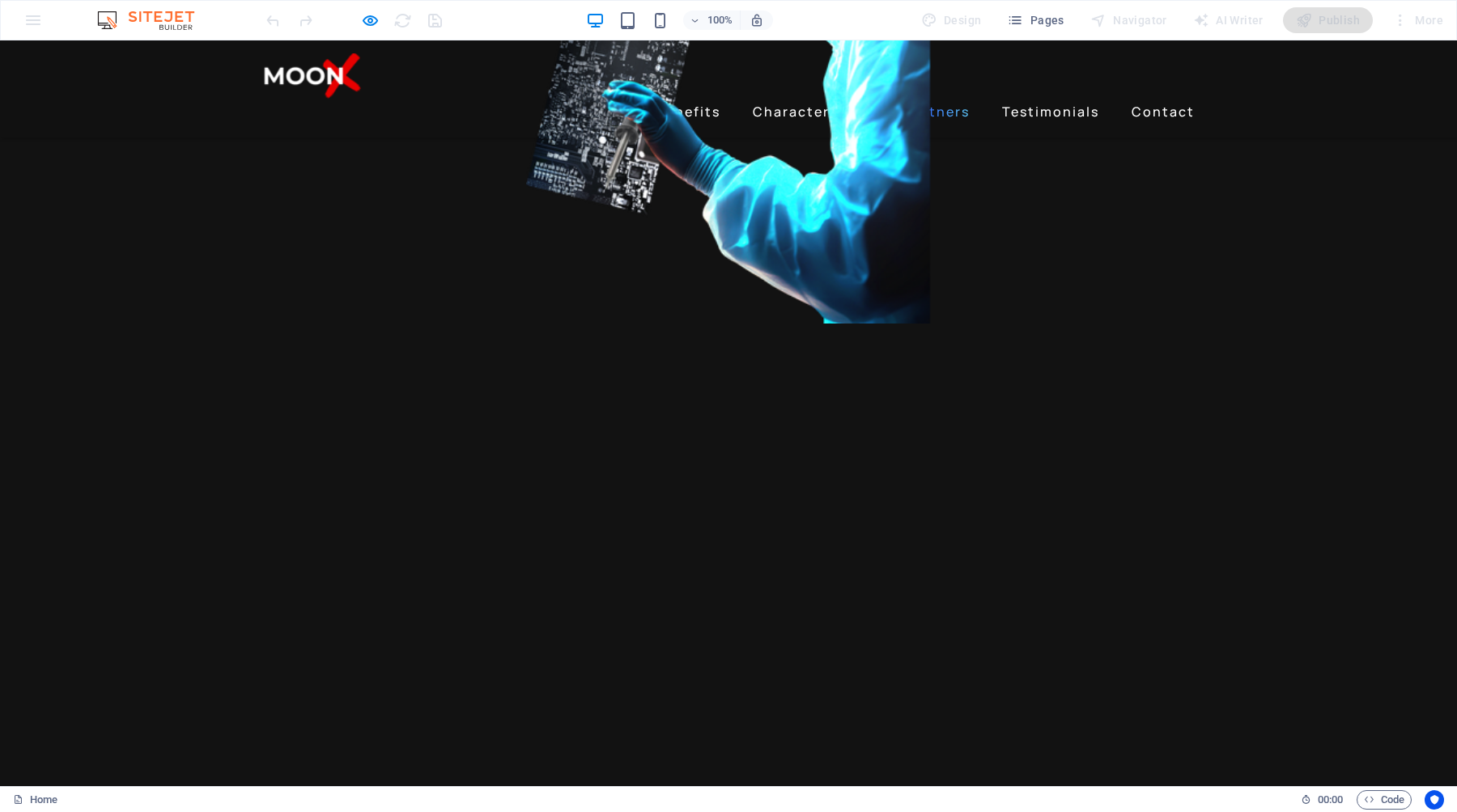
click at [966, 99] on link "Partners" at bounding box center [936, 111] width 78 height 25
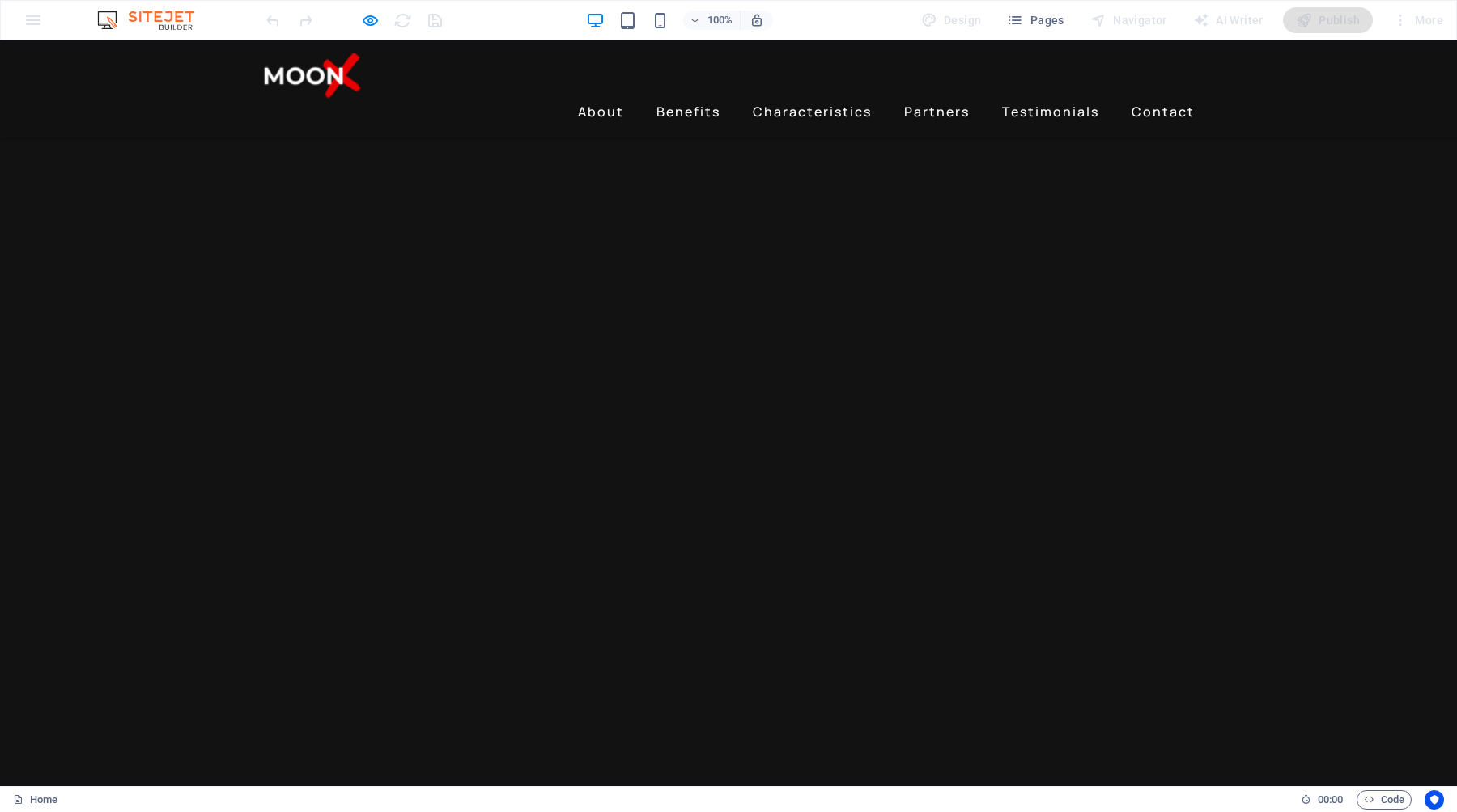
scroll to position [1674, 0]
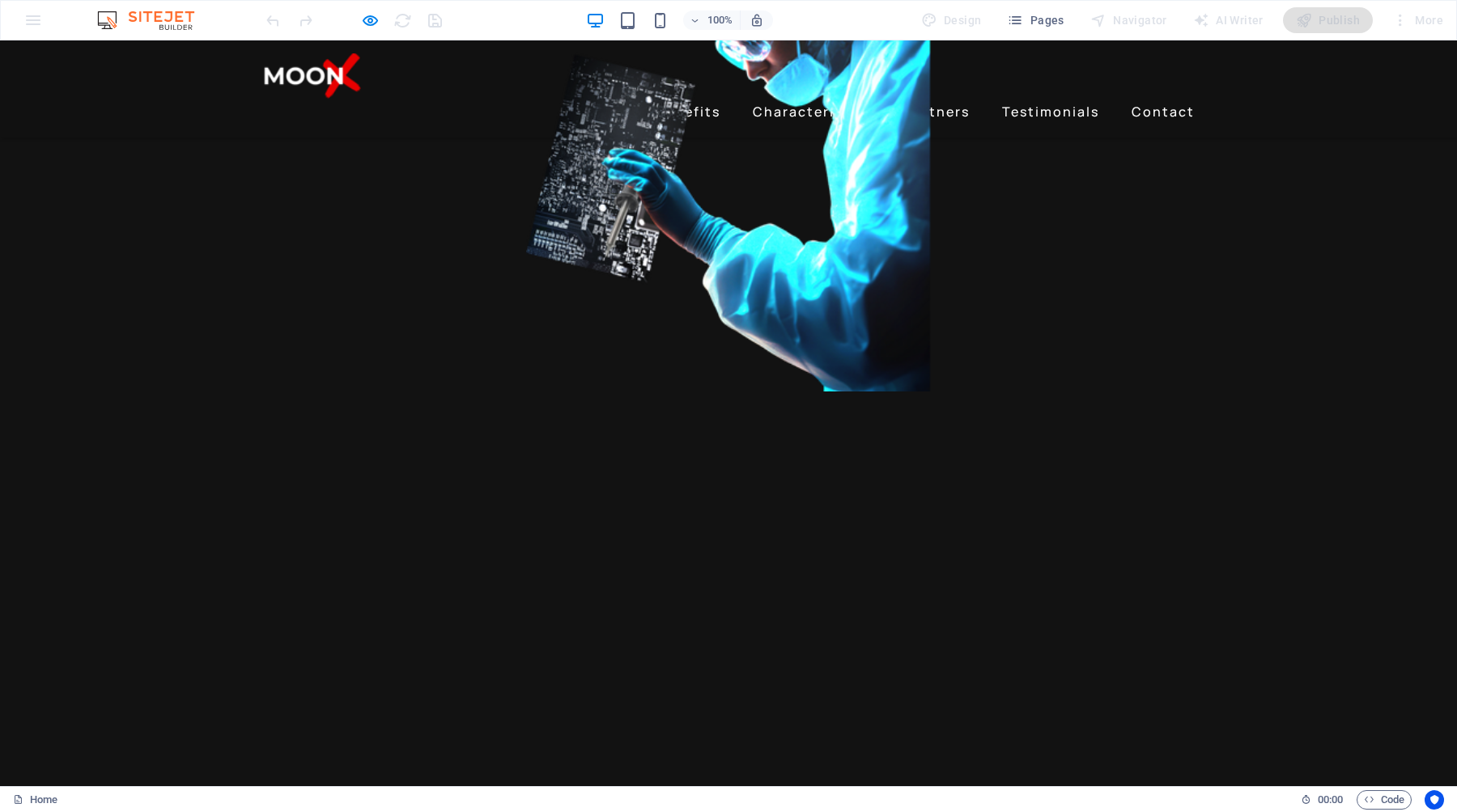
scroll to position [1067, 0]
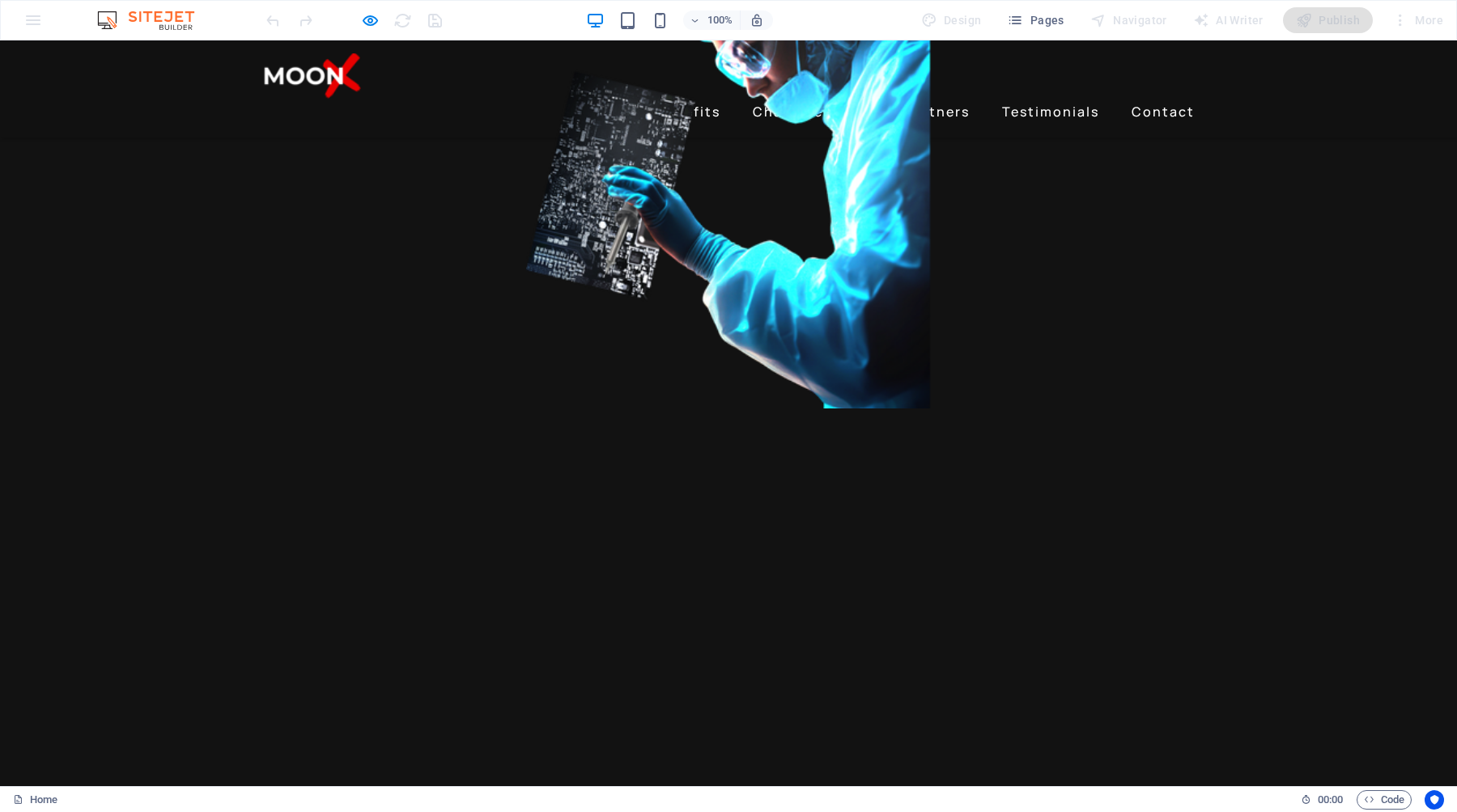
click at [624, 99] on link "About" at bounding box center [601, 111] width 59 height 25
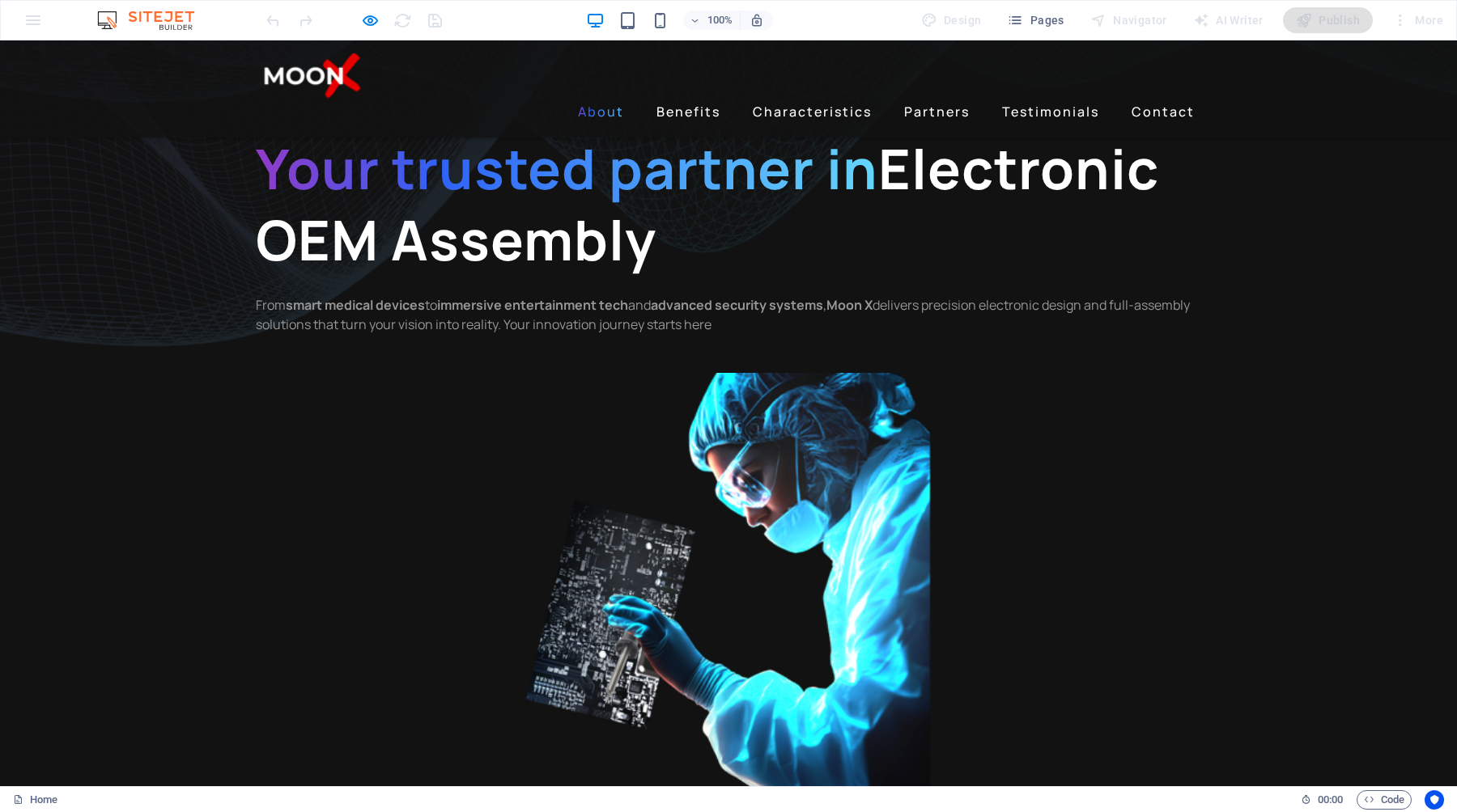
scroll to position [601, 0]
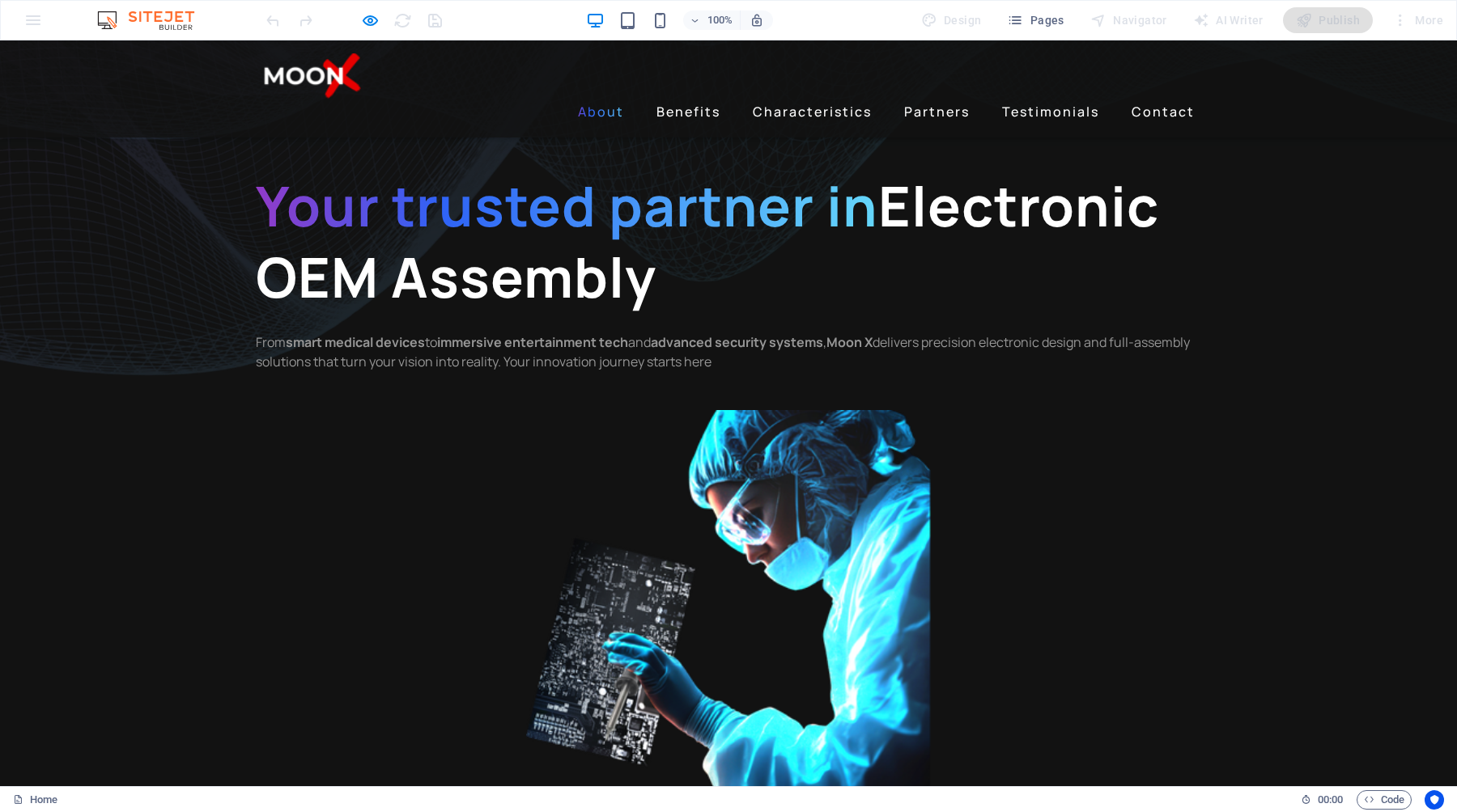
click at [596, 99] on link "About" at bounding box center [601, 111] width 59 height 25
click at [678, 99] on link "Benefits" at bounding box center [688, 111] width 76 height 25
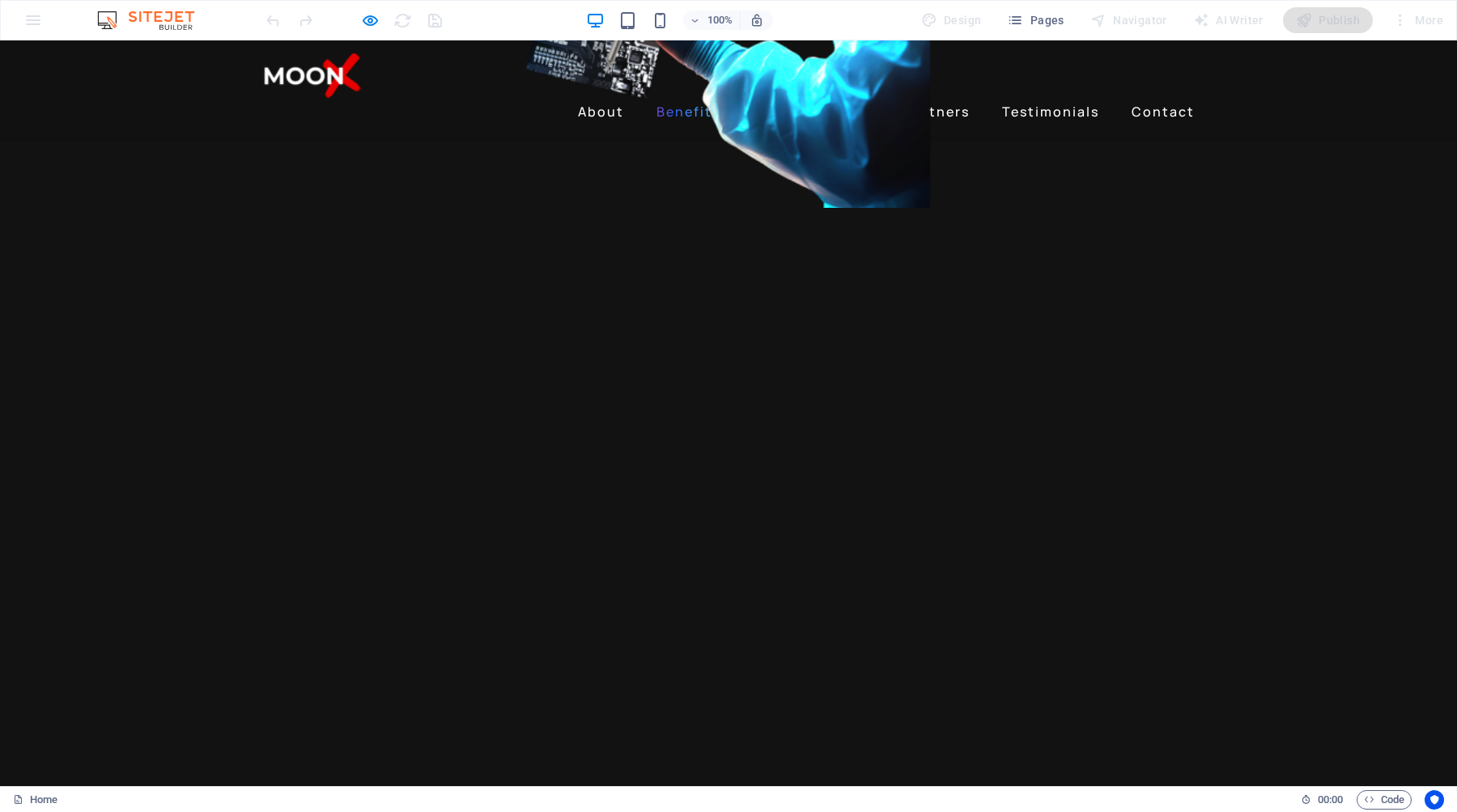
scroll to position [1268, 0]
click at [834, 99] on link "Characteristics" at bounding box center [811, 111] width 132 height 25
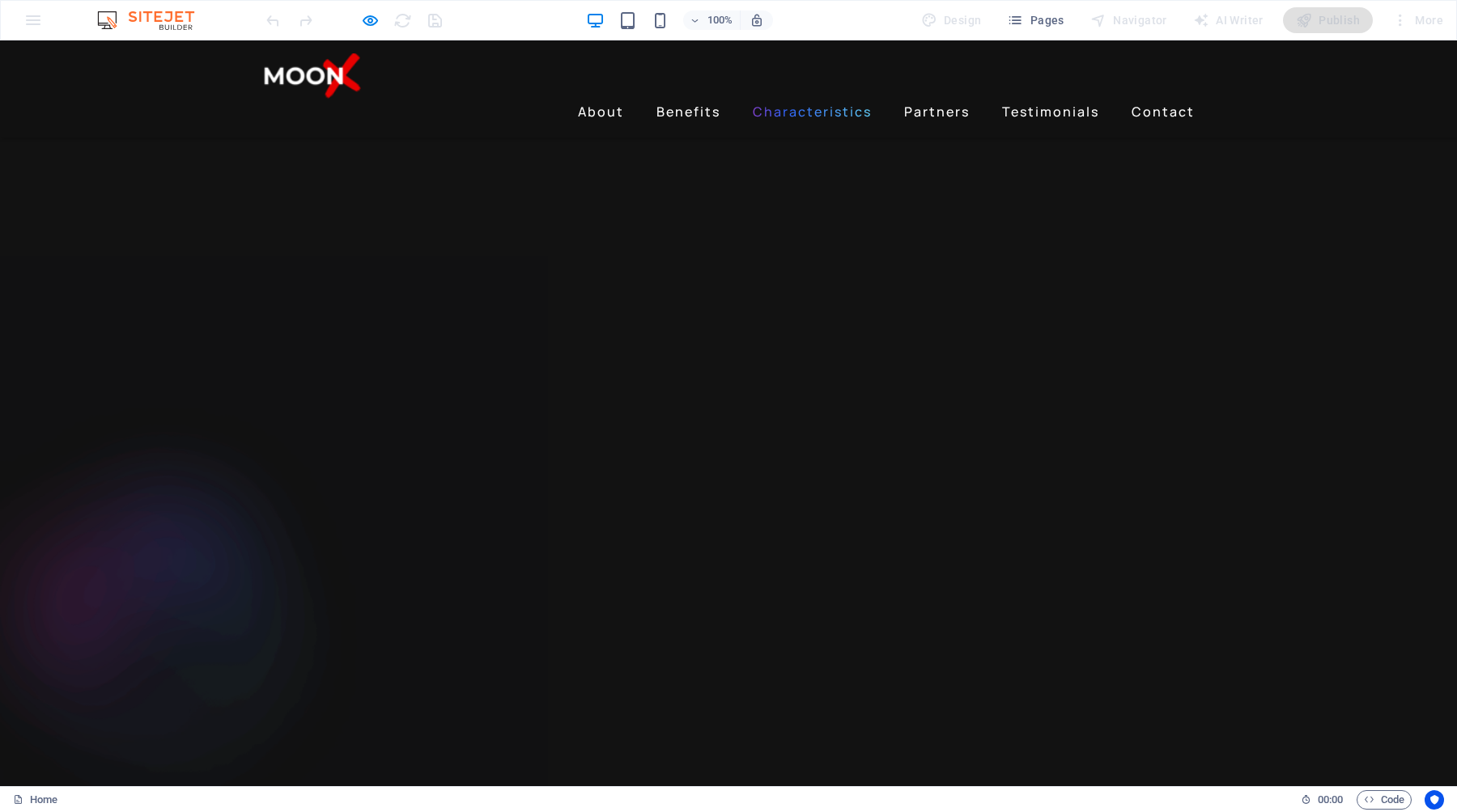
scroll to position [2689, 0]
click at [922, 99] on link "Partners" at bounding box center [936, 111] width 78 height 25
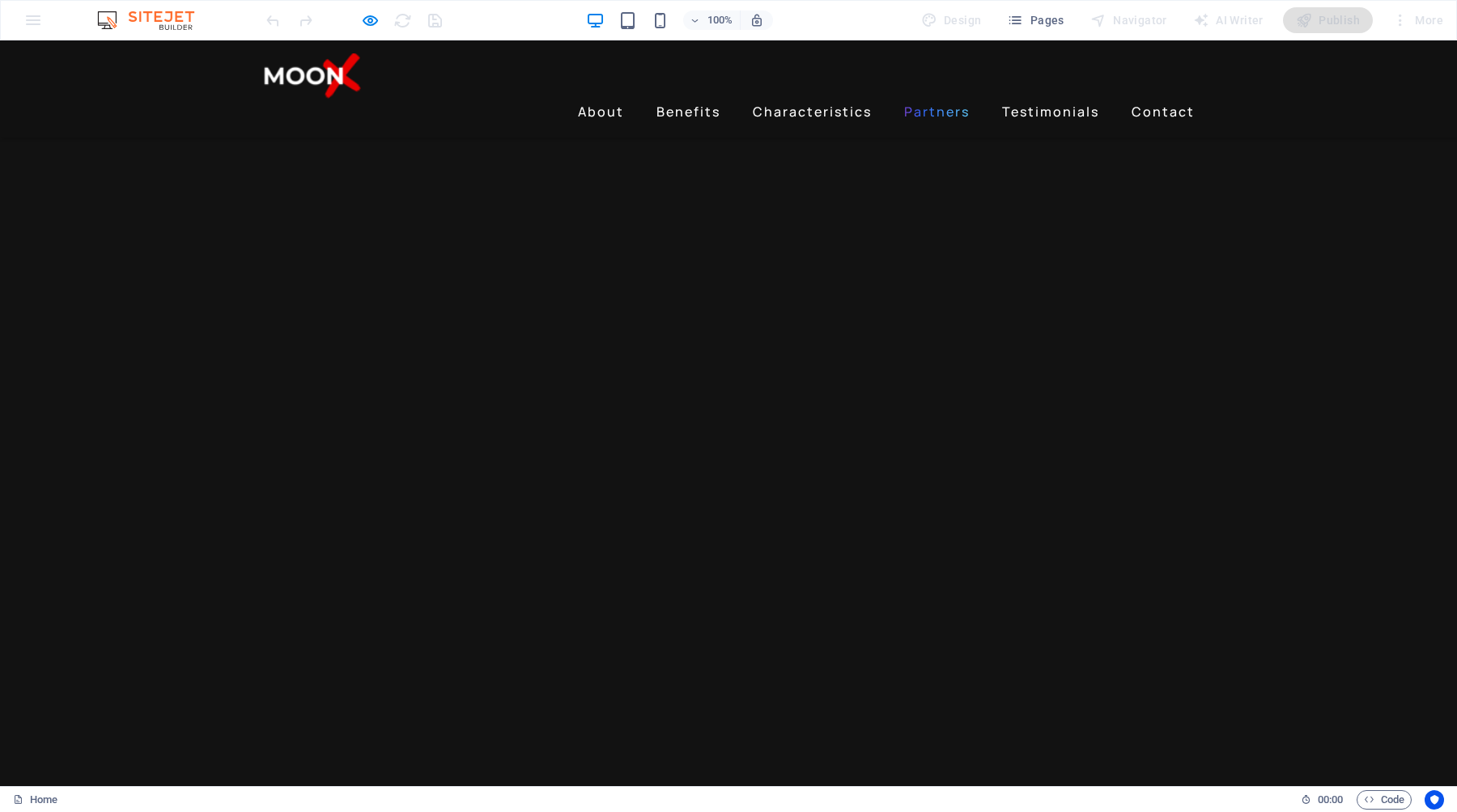
scroll to position [1661, 0]
click at [1029, 99] on link "Testimonials" at bounding box center [1051, 111] width 110 height 25
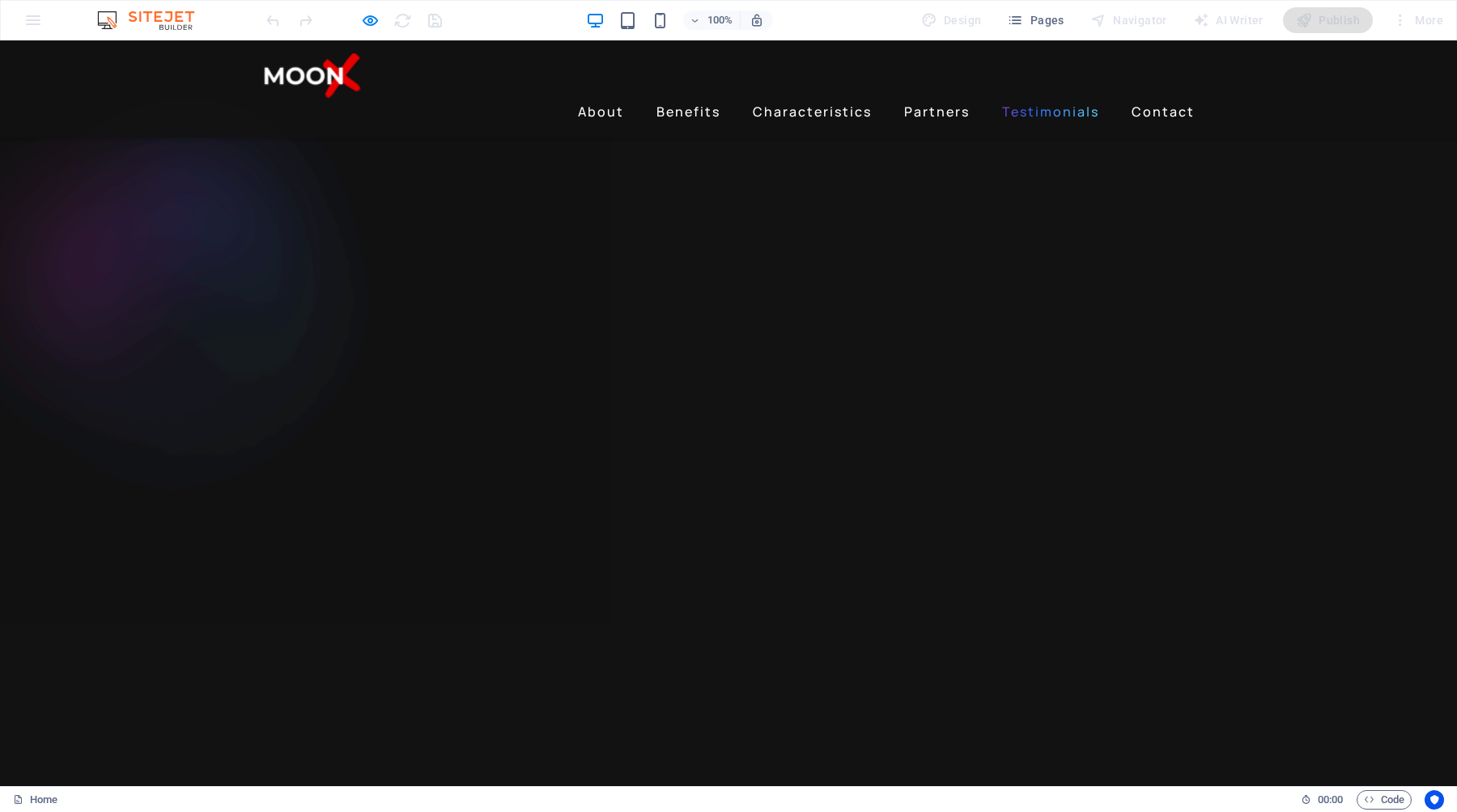
scroll to position [3555, 0]
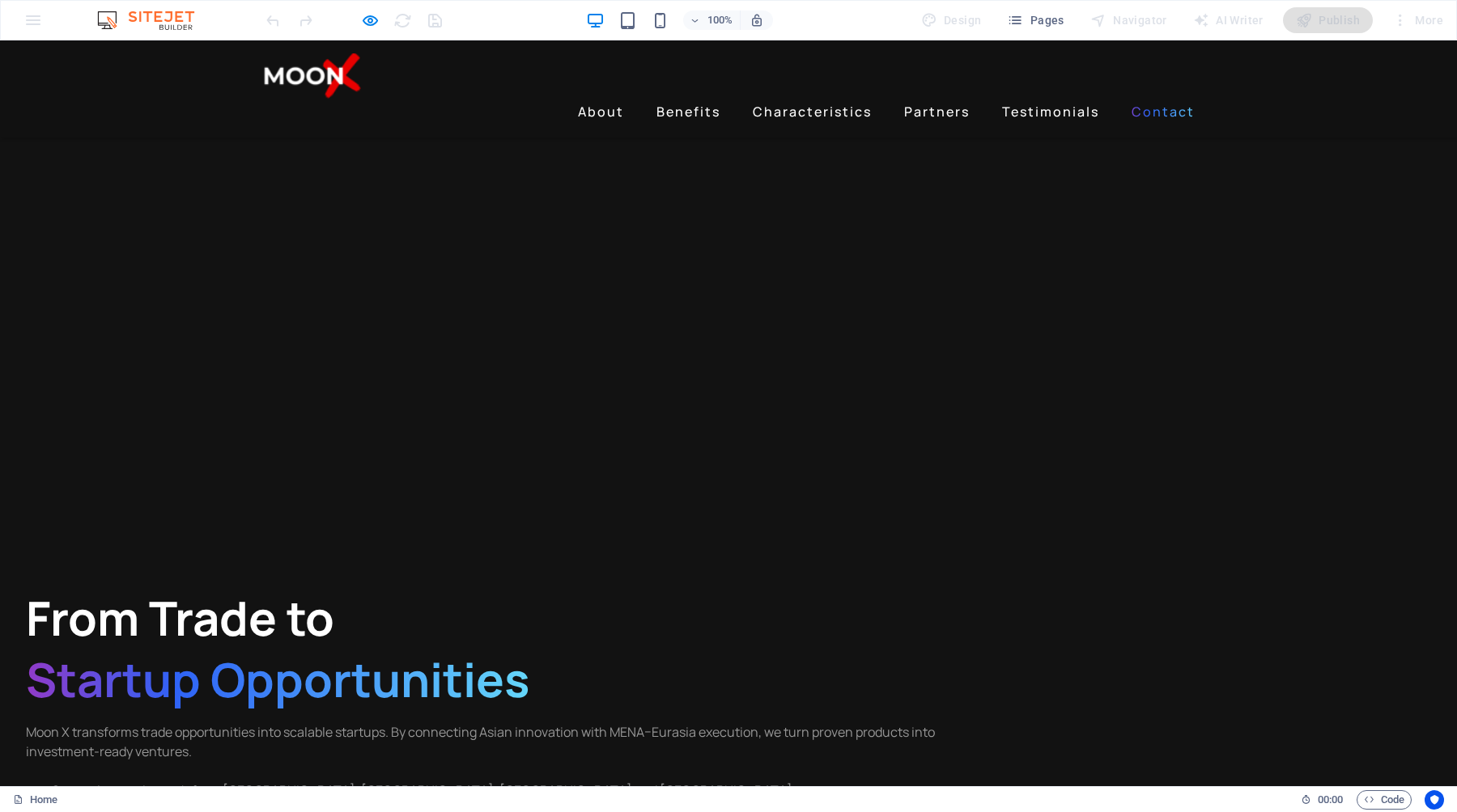
click at [1148, 99] on link "Contact" at bounding box center [1163, 111] width 76 height 25
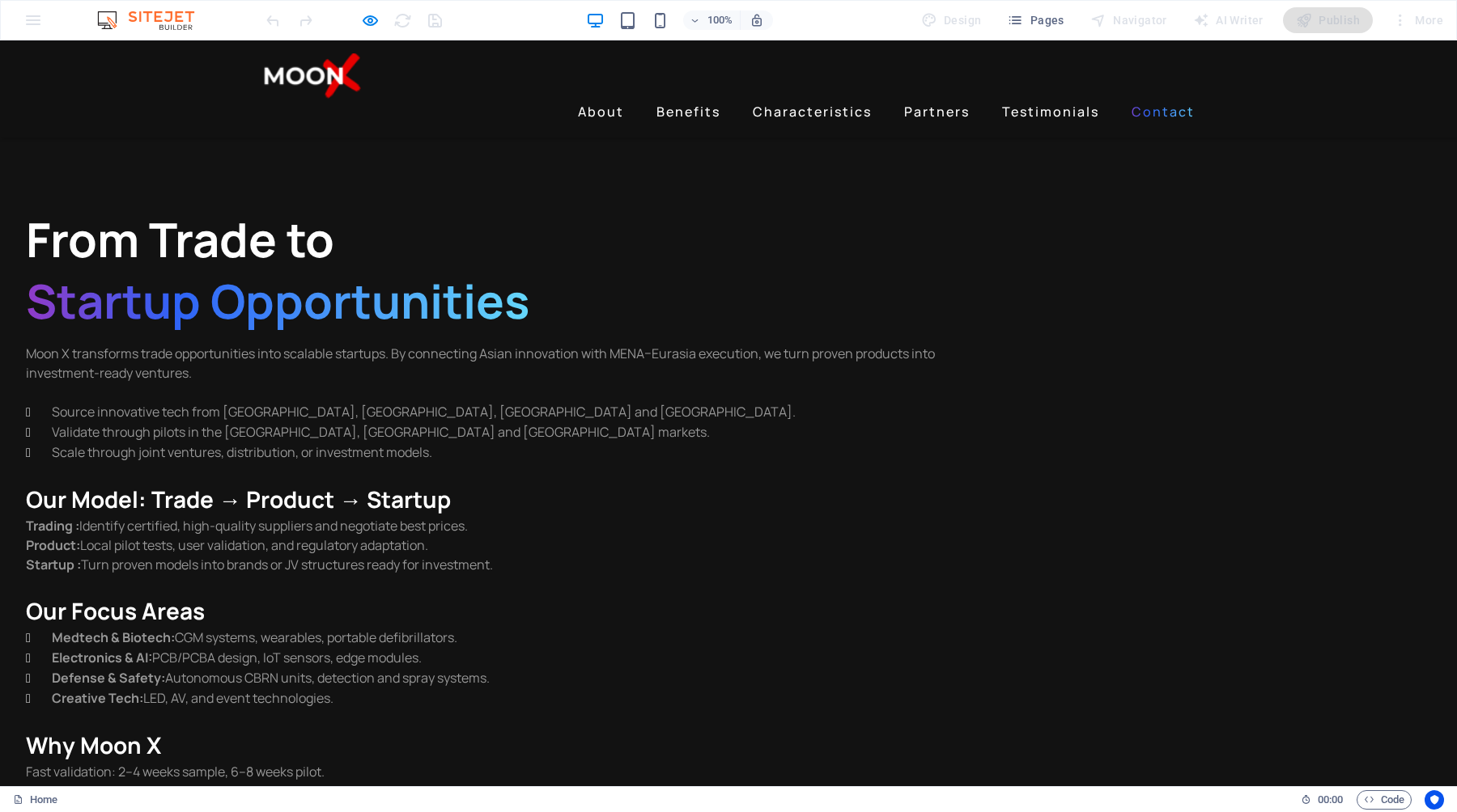
scroll to position [3995, 0]
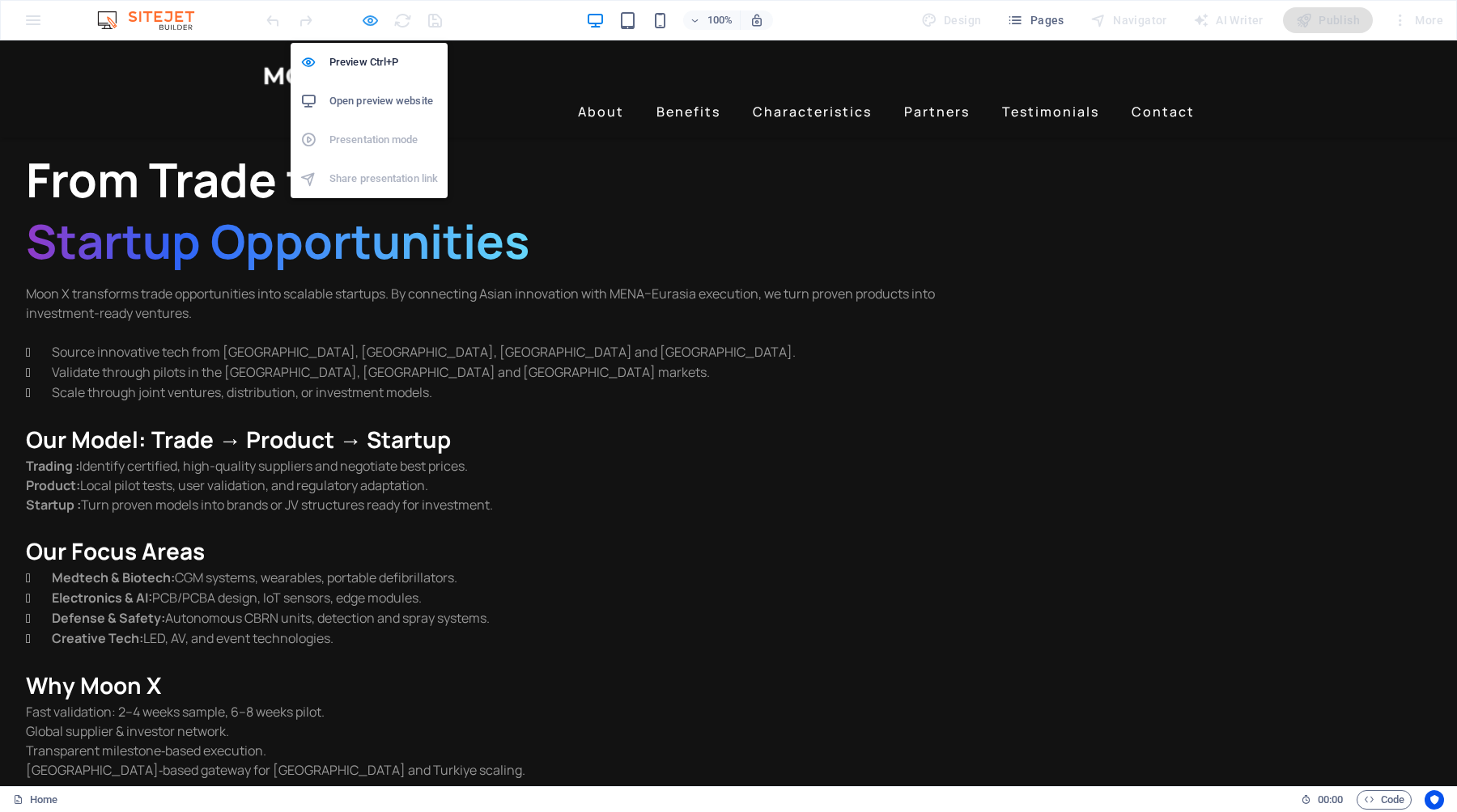
click at [364, 23] on icon "button" at bounding box center [370, 20] width 19 height 19
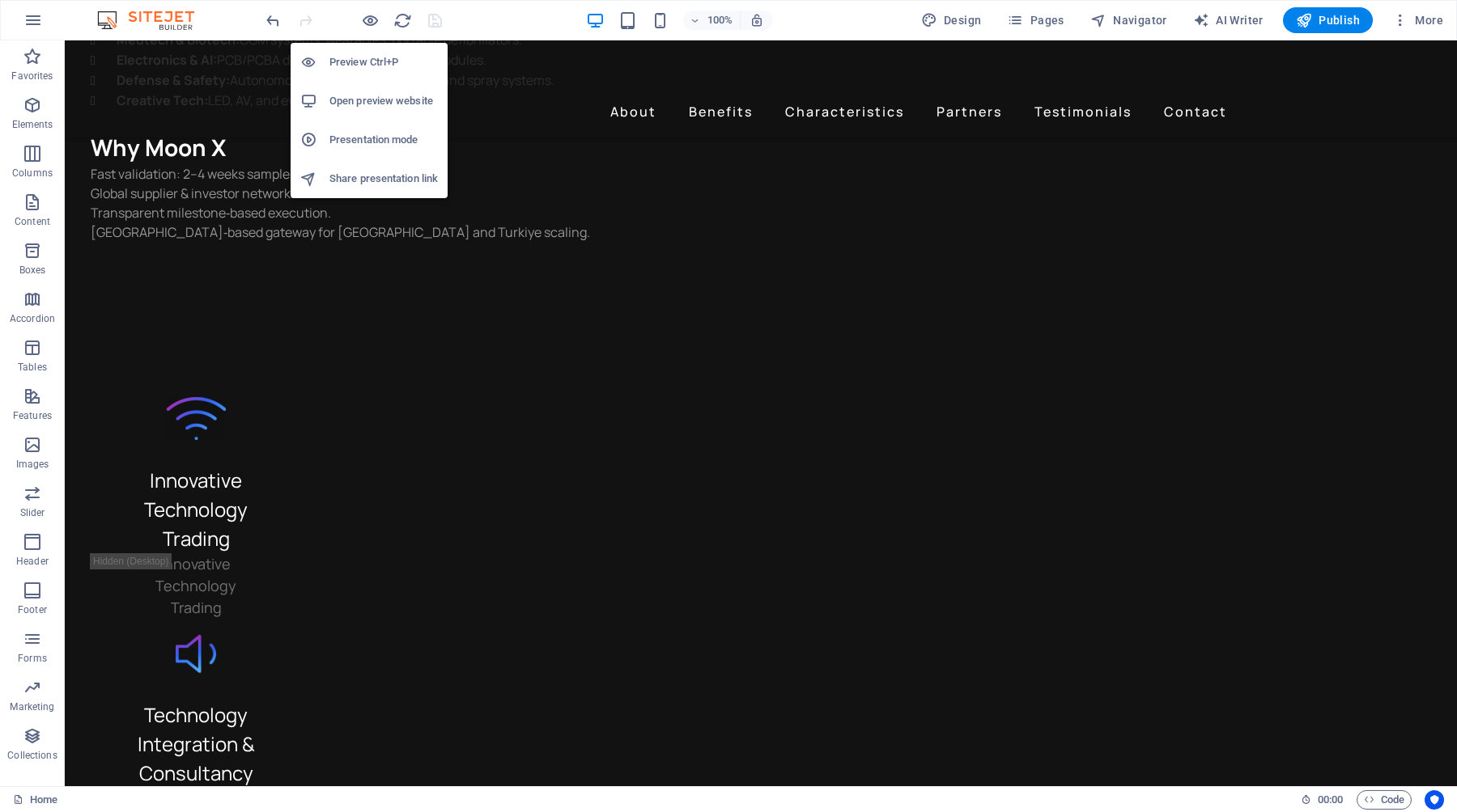
scroll to position [4656, 0]
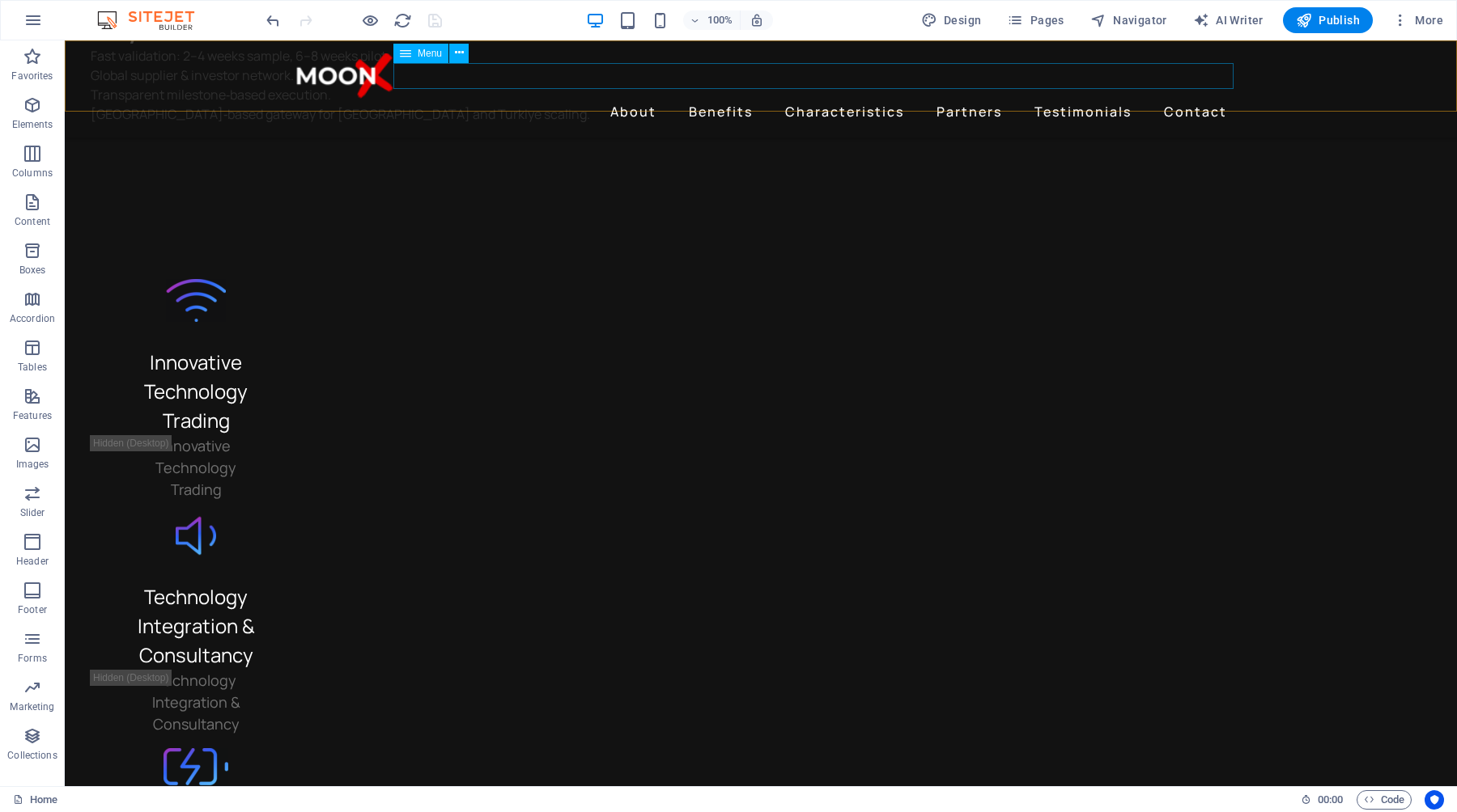
click at [843, 99] on nav "About Benefits Characteristics Partners Testimonials Contact" at bounding box center [760, 111] width 946 height 25
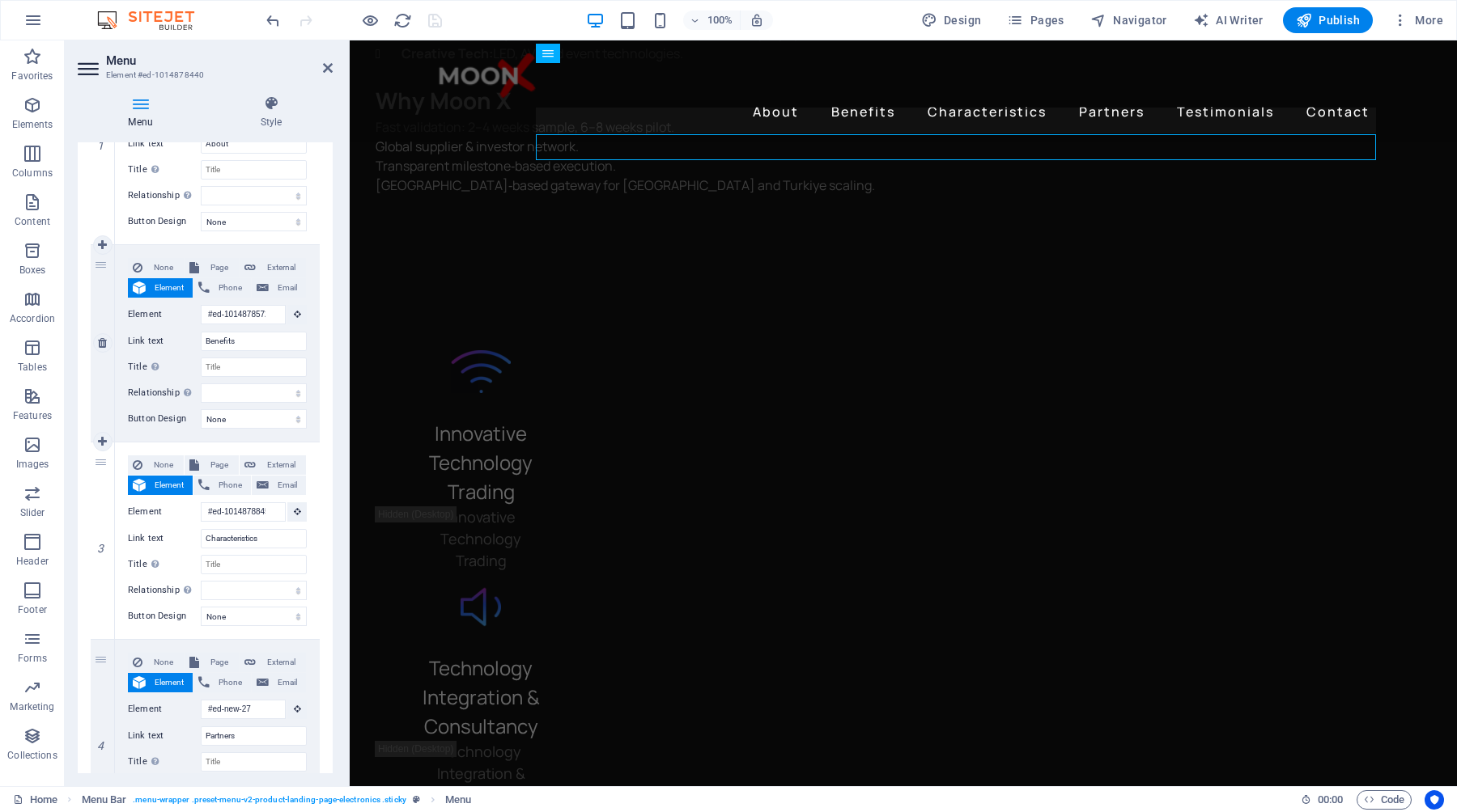
scroll to position [250, 0]
drag, startPoint x: 102, startPoint y: 660, endPoint x: 105, endPoint y: 481, distance: 179.0
click at [105, 481] on div "1 None Page External Element Phone Email Page Home Subpage Legal Notice Privacy…" at bounding box center [206, 638] width 229 height 1185
select select
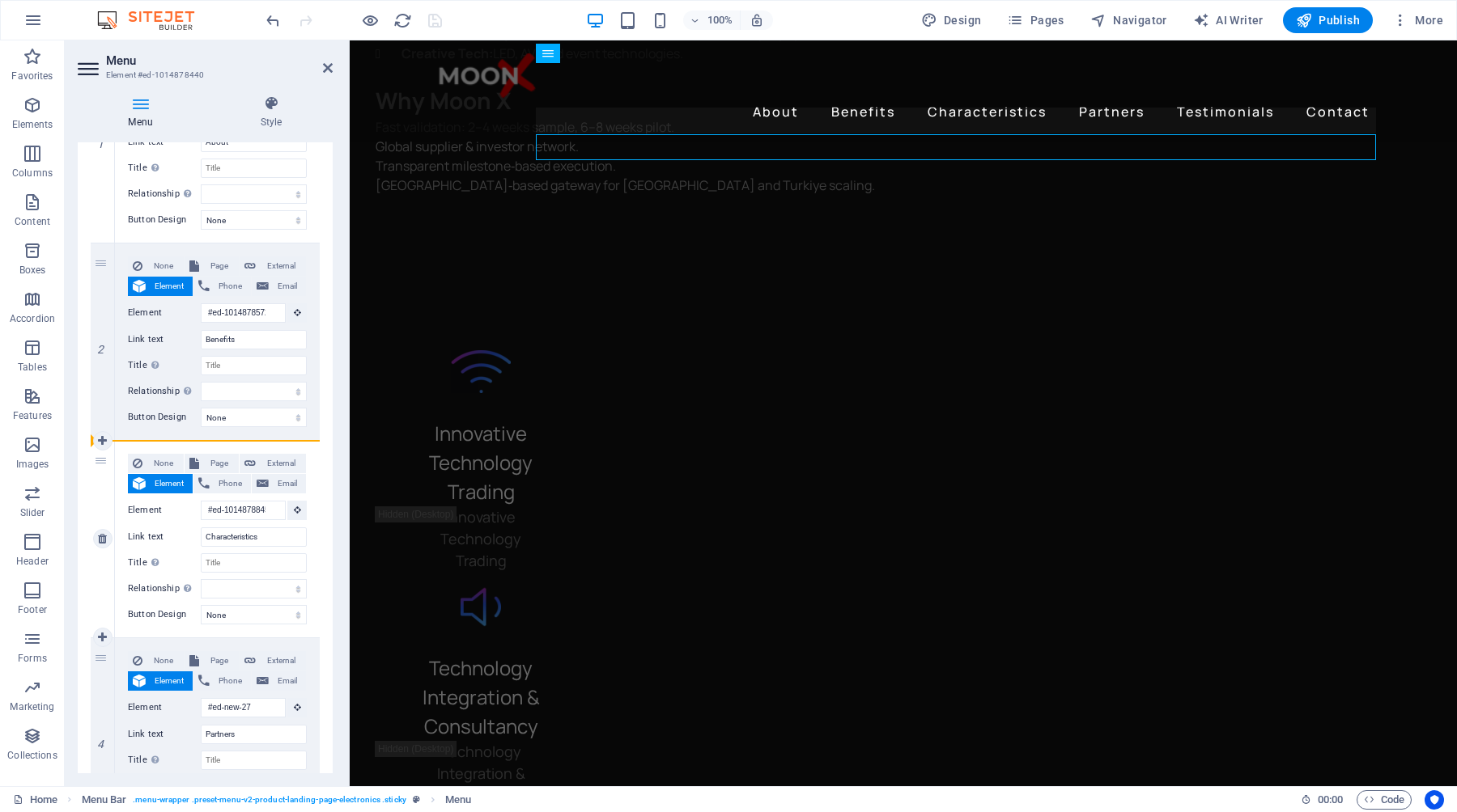
type input "#ed-1016743274"
type input "Partners"
select select
type input "#ed-1014878845"
type input "Characteristics"
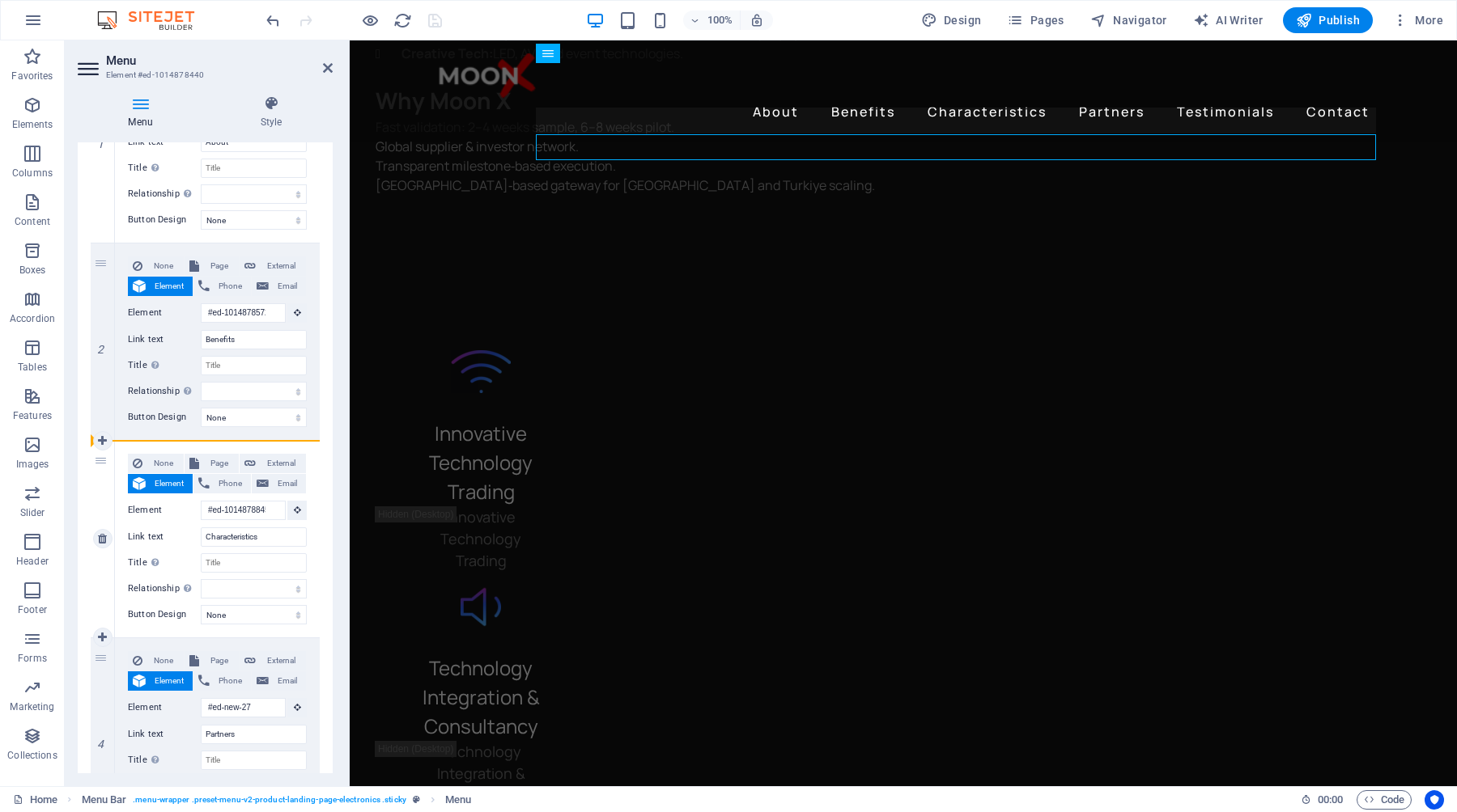
select select
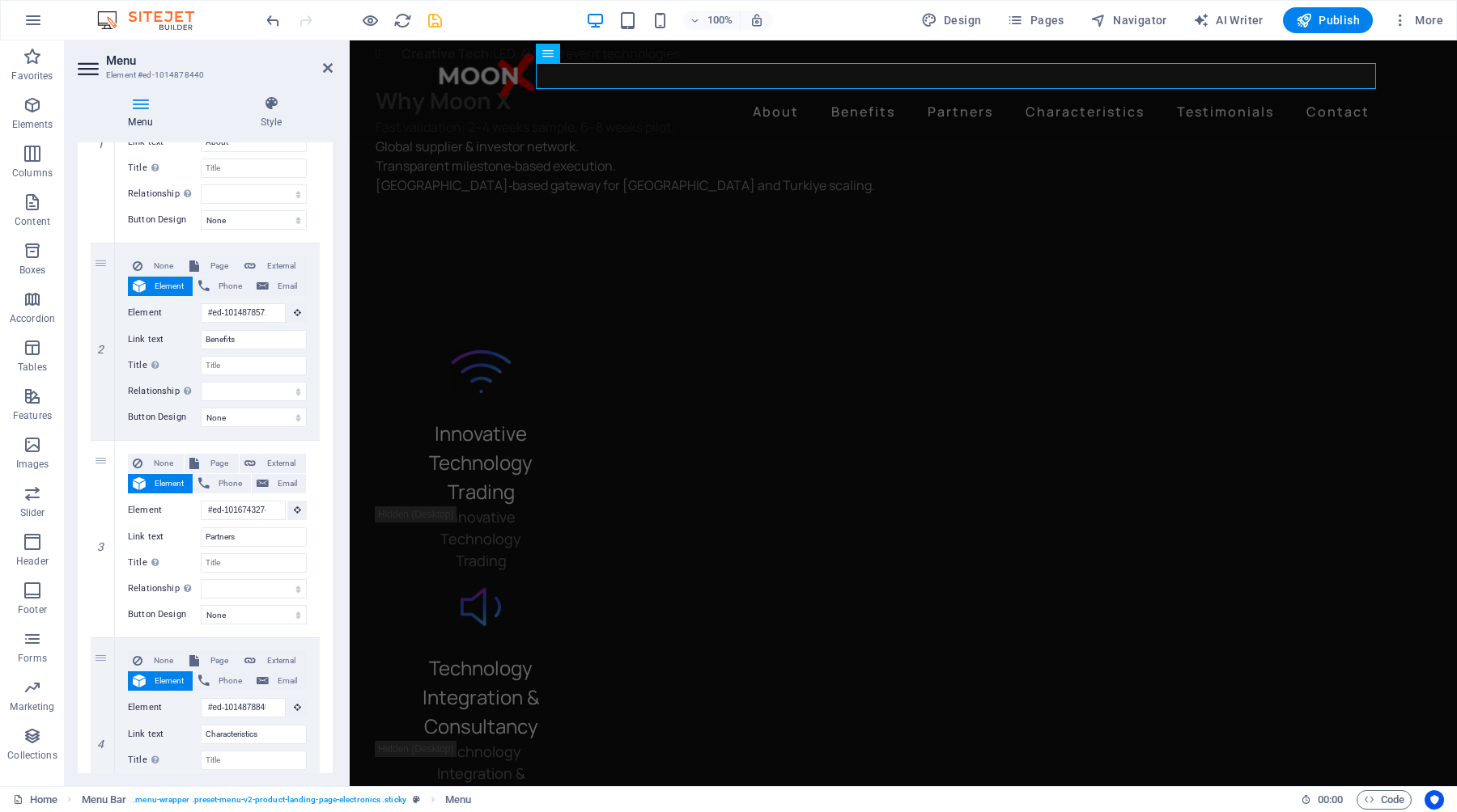
click at [438, 24] on icon "save" at bounding box center [435, 20] width 19 height 19
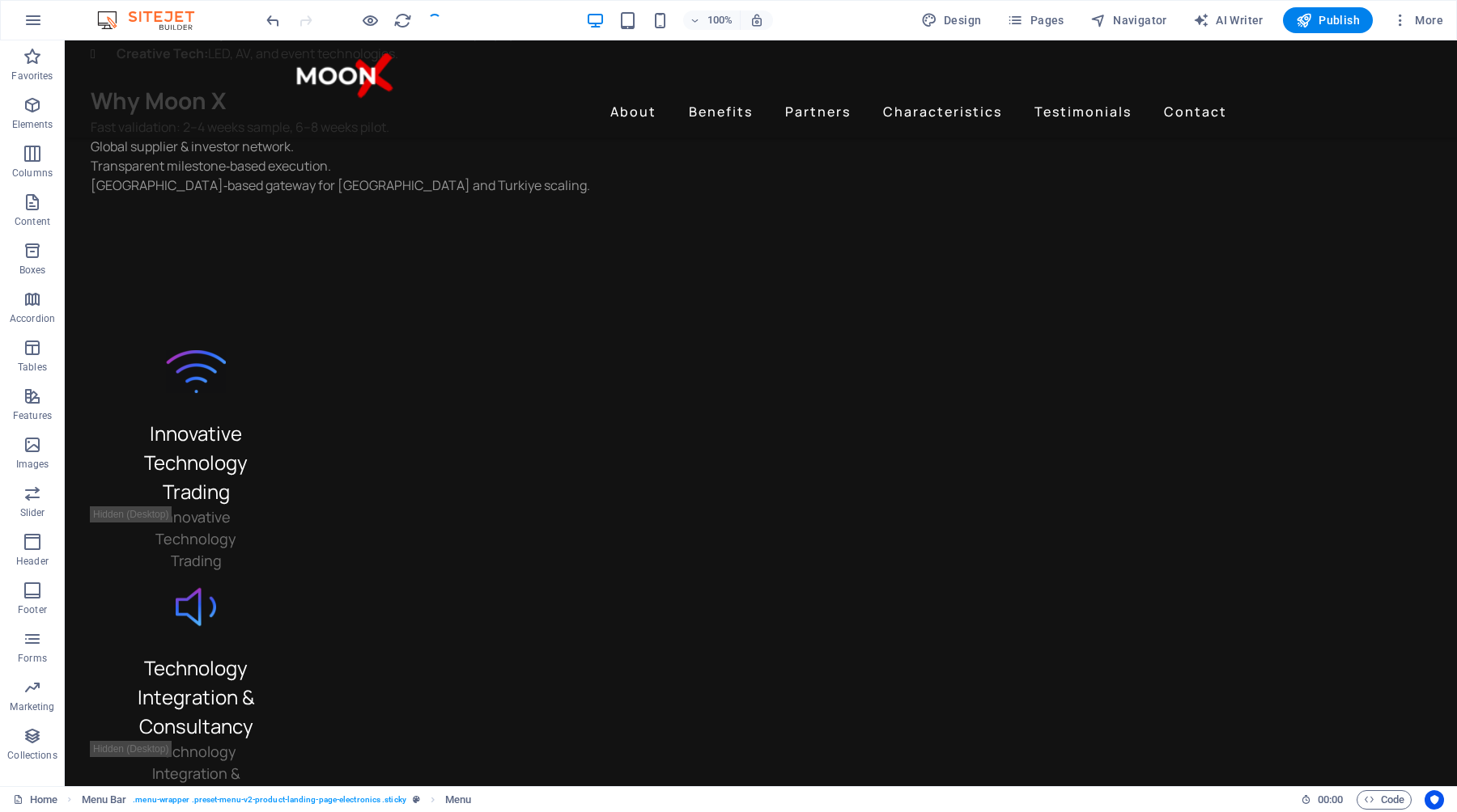
checkbox input "false"
click at [1332, 17] on span "Publish" at bounding box center [1327, 20] width 64 height 16
